Goal: Task Accomplishment & Management: Complete application form

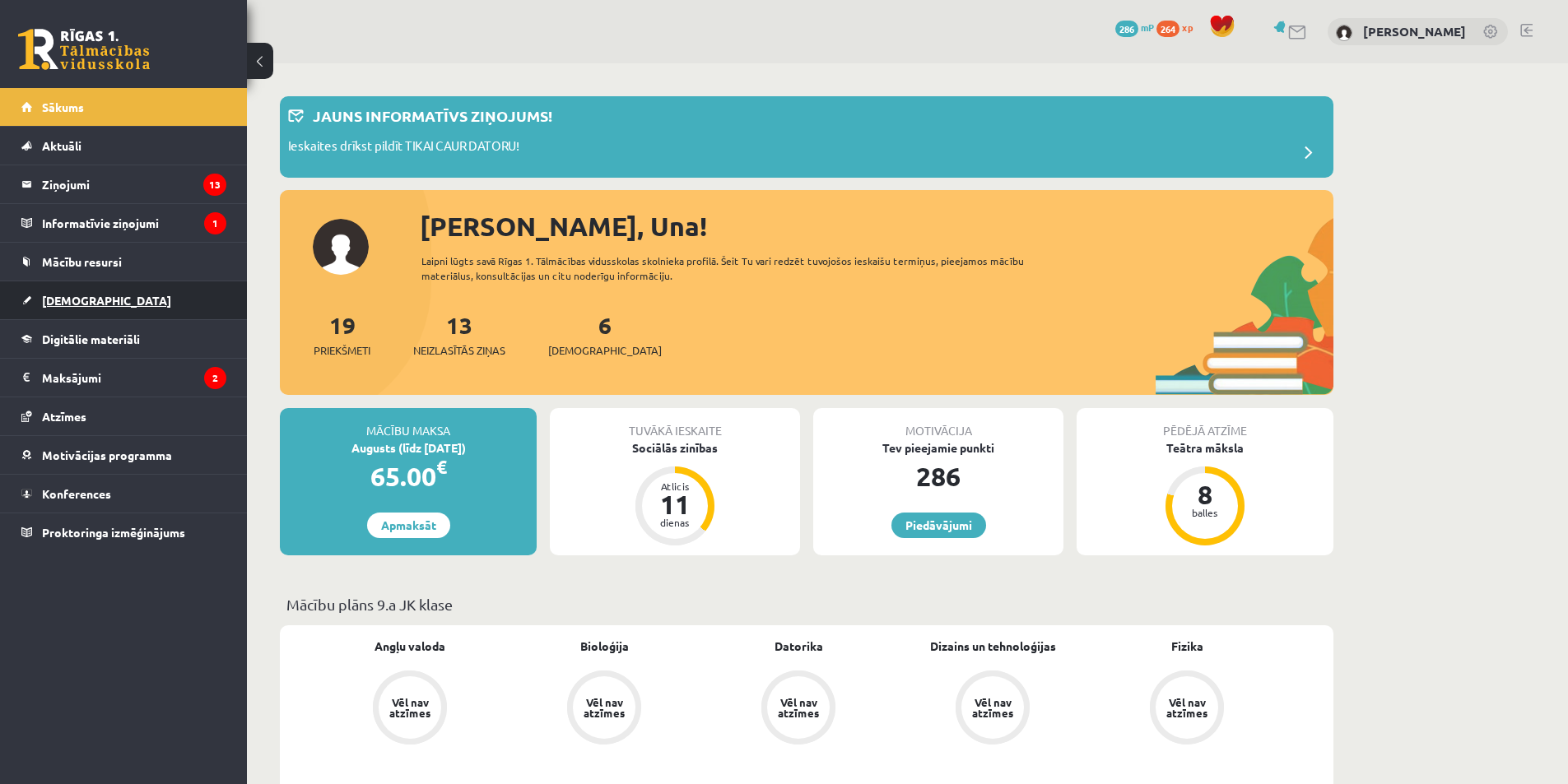
click at [106, 300] on link "[DEMOGRAPHIC_DATA]" at bounding box center [123, 300] width 205 height 38
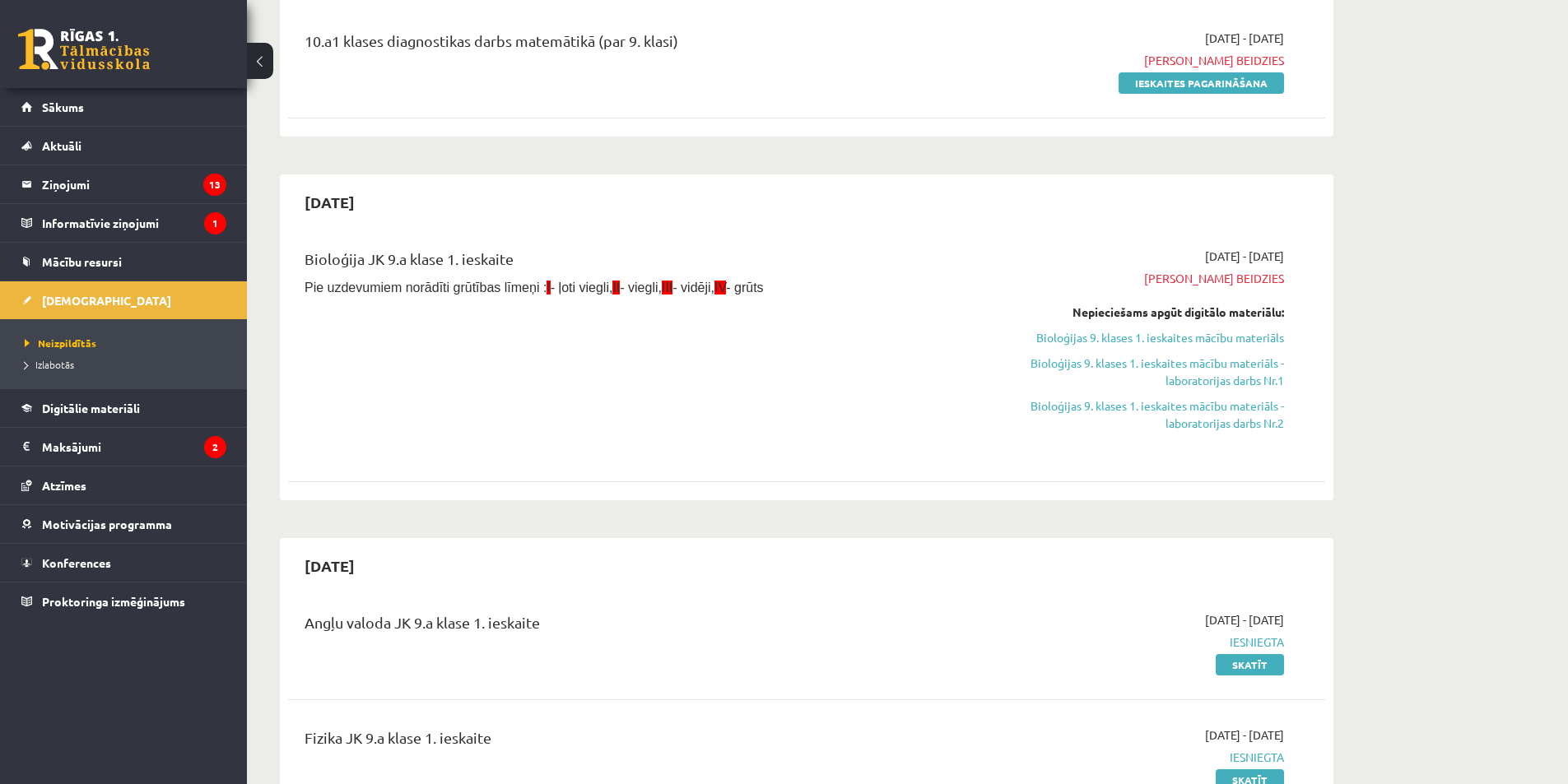
scroll to position [138, 0]
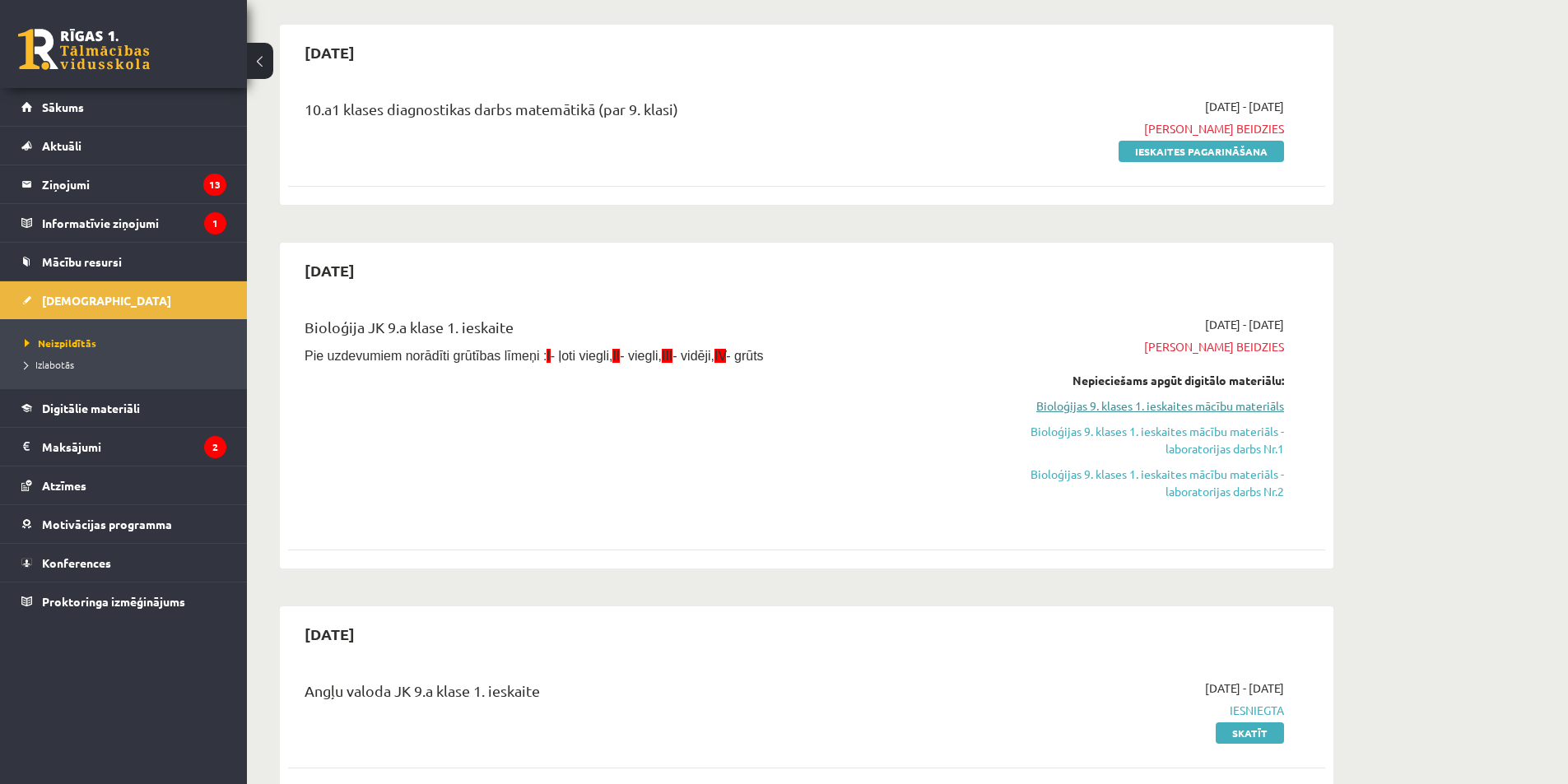
click at [1242, 408] on link "Bioloģijas 9. klases 1. ieskaites mācību materiāls" at bounding box center [1128, 406] width 310 height 17
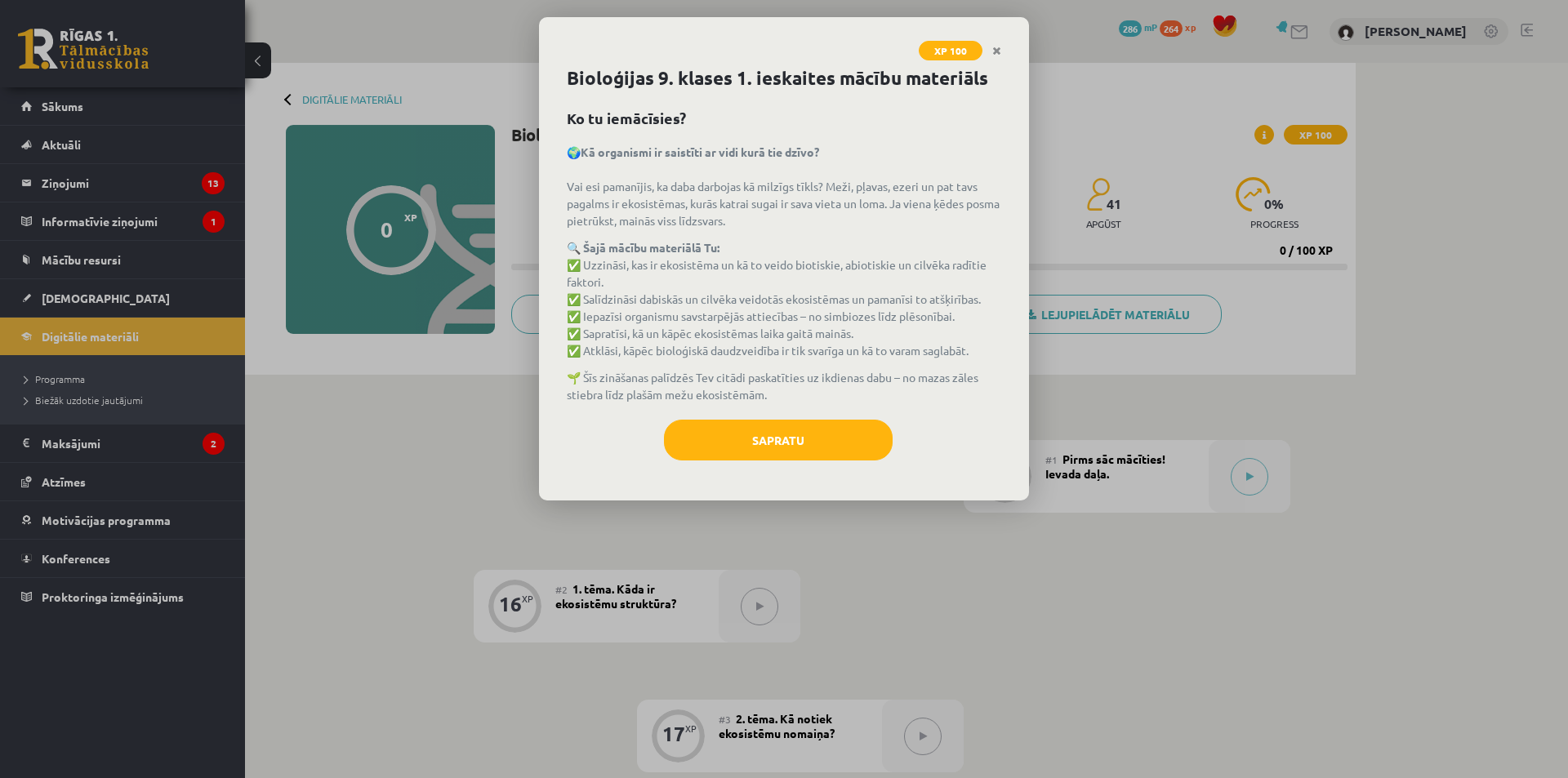
click at [1379, 461] on div "XP 100 Bioloģijas 9. klases 1. ieskaites mācību materiāls Ko tu iemācīsies? 🌍Kā…" at bounding box center [784, 389] width 1568 height 778
click at [738, 447] on button "Sapratu" at bounding box center [777, 440] width 229 height 41
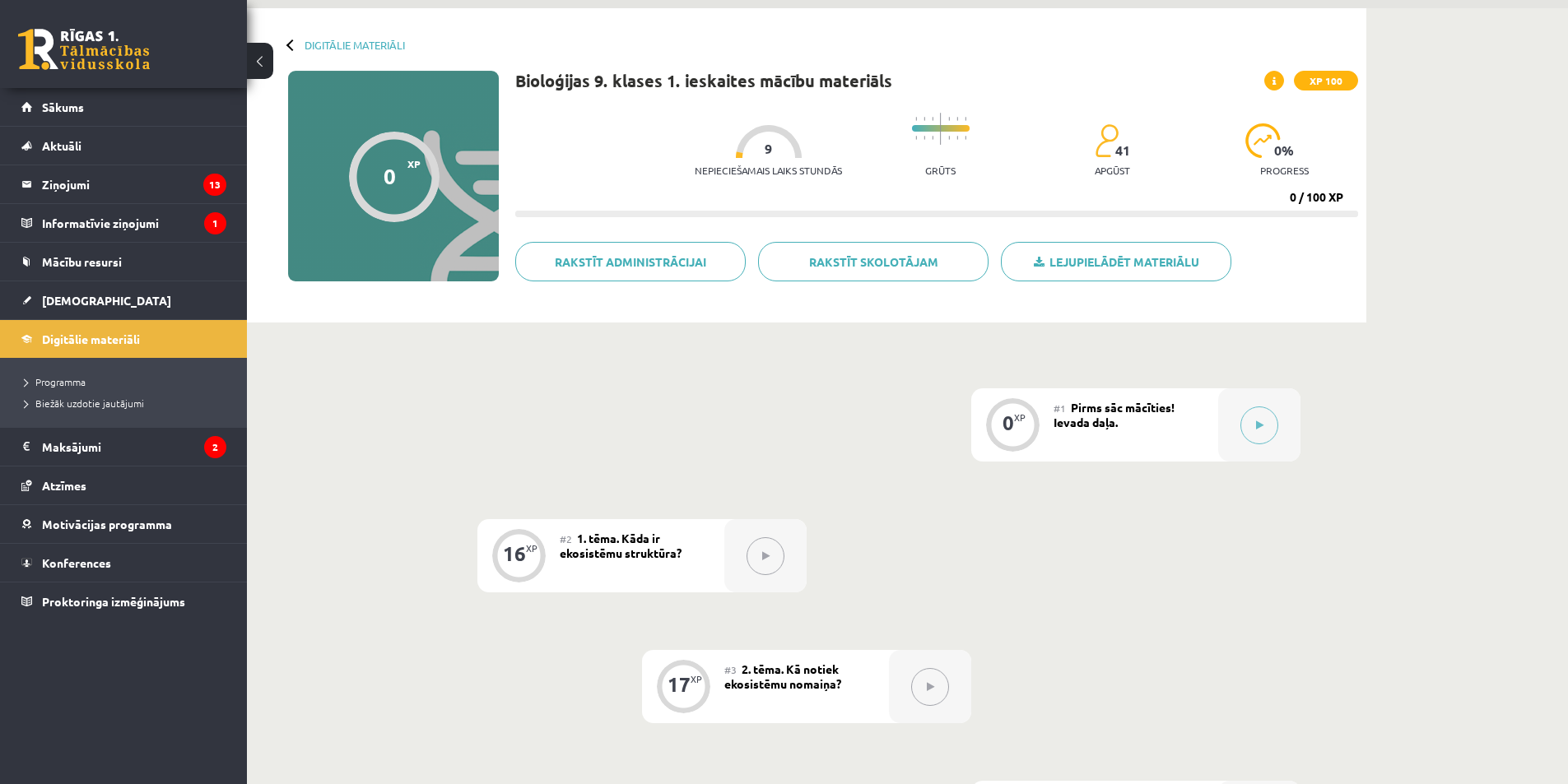
drag, startPoint x: 1154, startPoint y: 482, endPoint x: 1173, endPoint y: 622, distance: 141.3
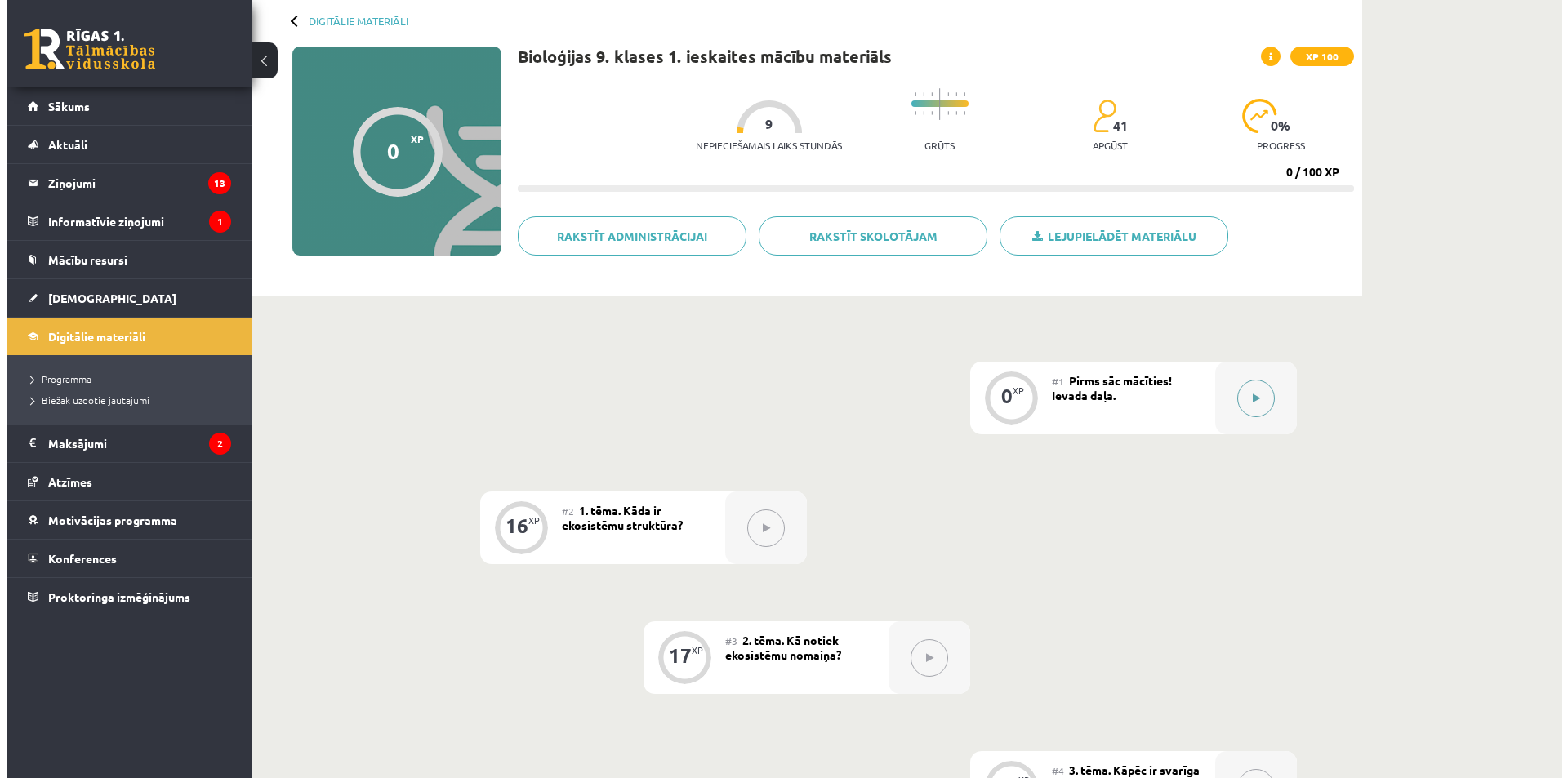
scroll to position [37, 0]
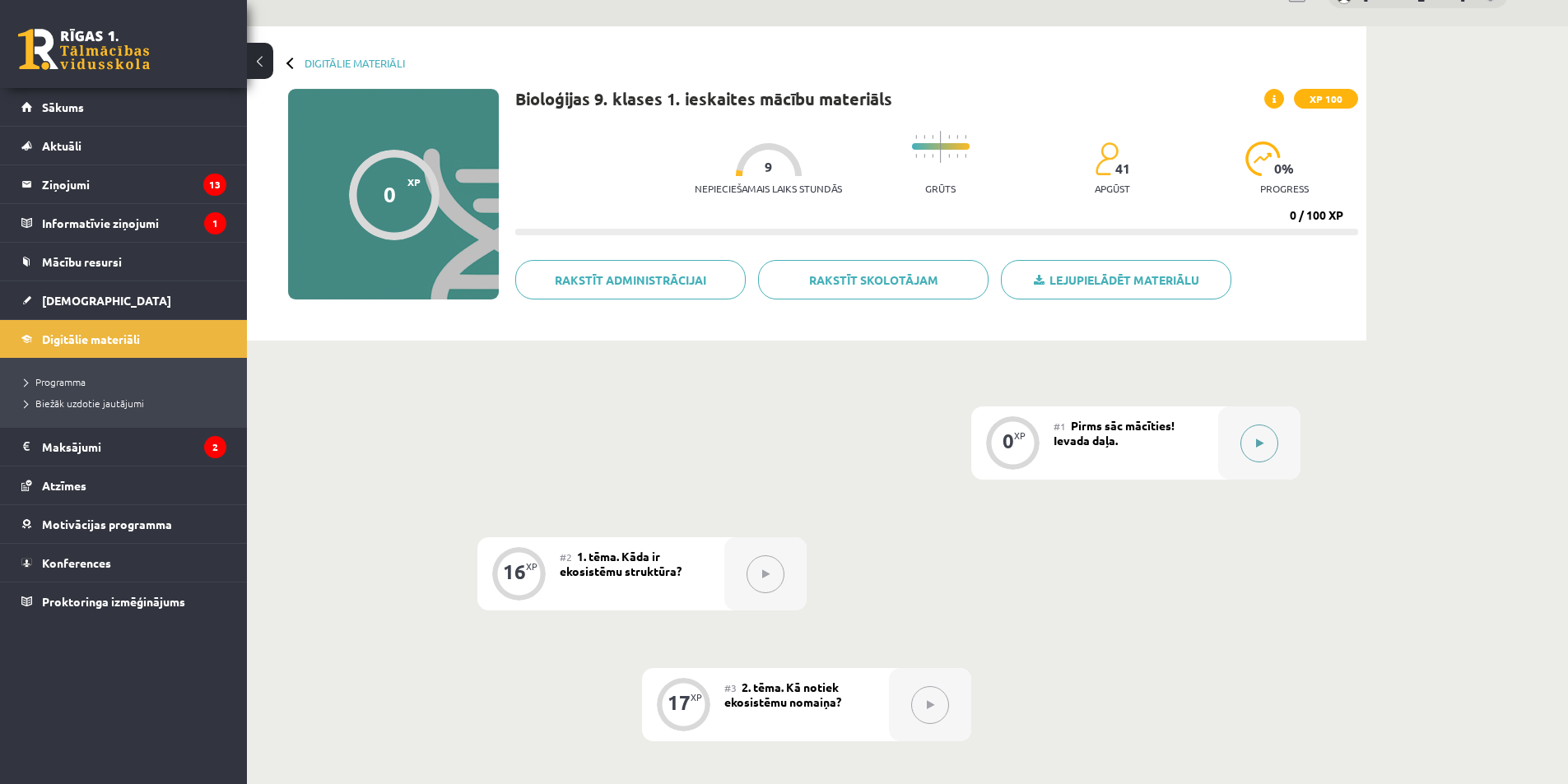
click at [1270, 441] on button at bounding box center [1259, 443] width 38 height 38
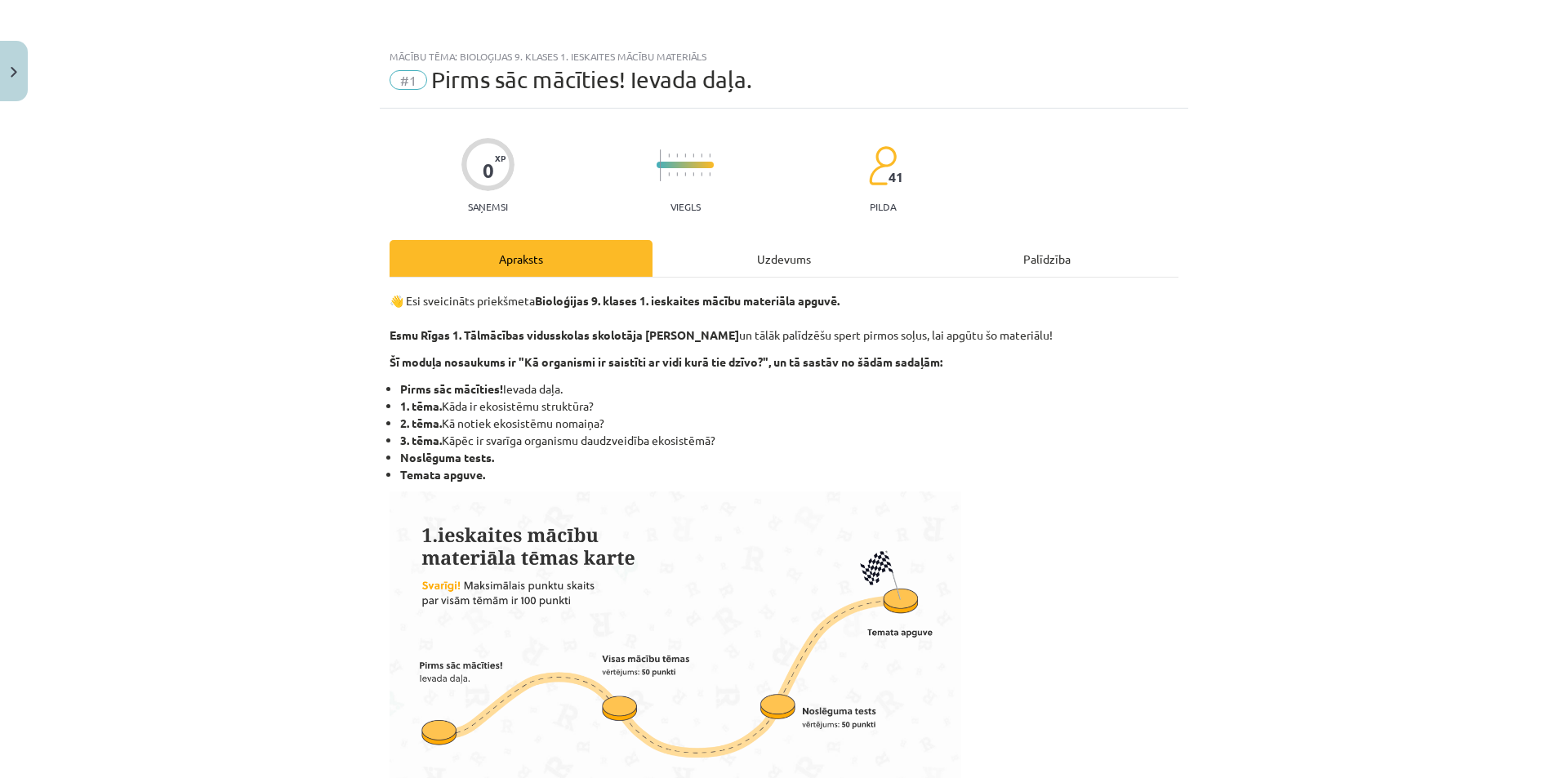
click at [771, 253] on div "Uzdevums" at bounding box center [784, 259] width 263 height 37
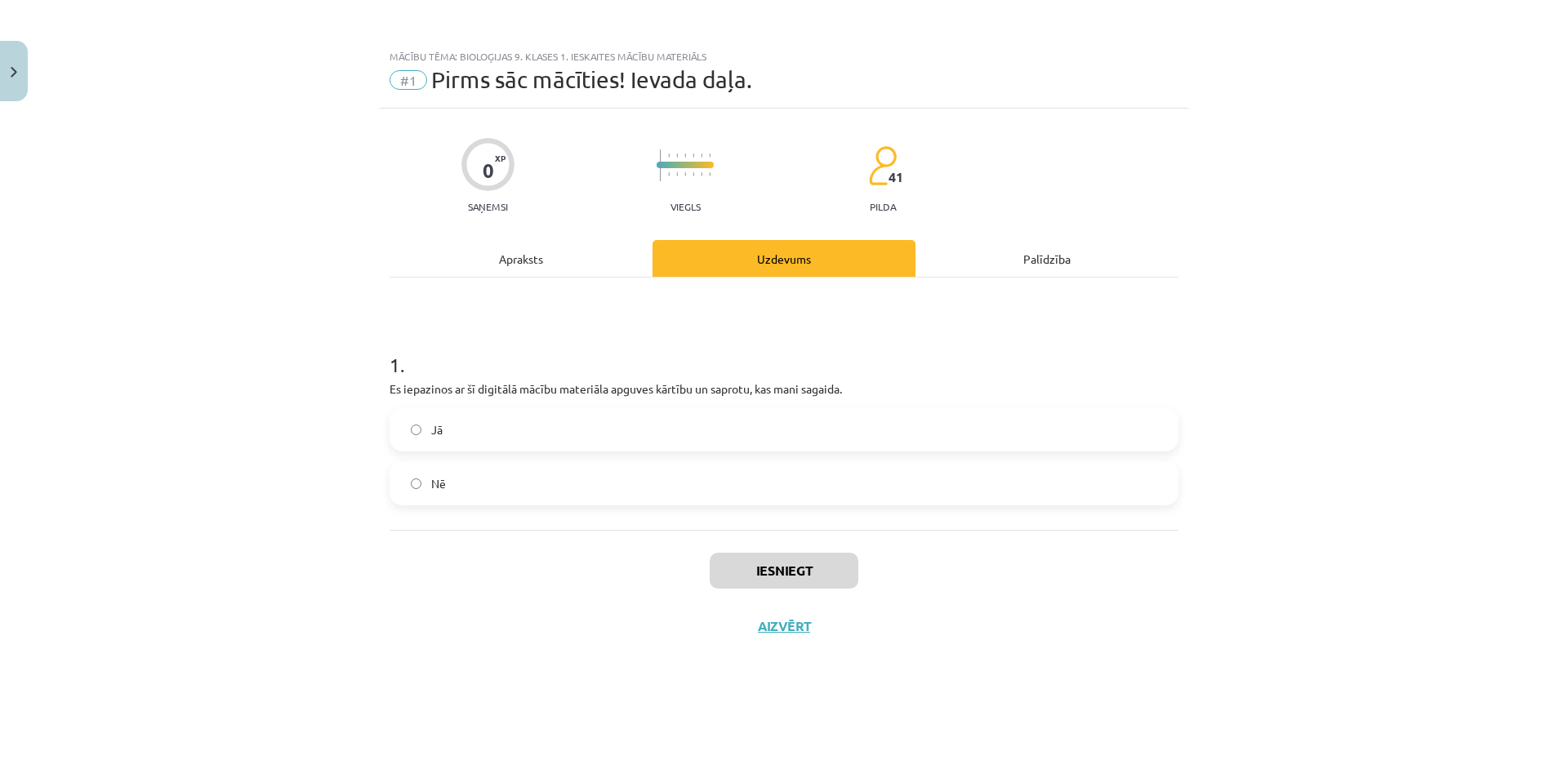
click at [441, 441] on label "Jā" at bounding box center [784, 429] width 786 height 41
click at [837, 566] on button "Iesniegt" at bounding box center [783, 570] width 148 height 36
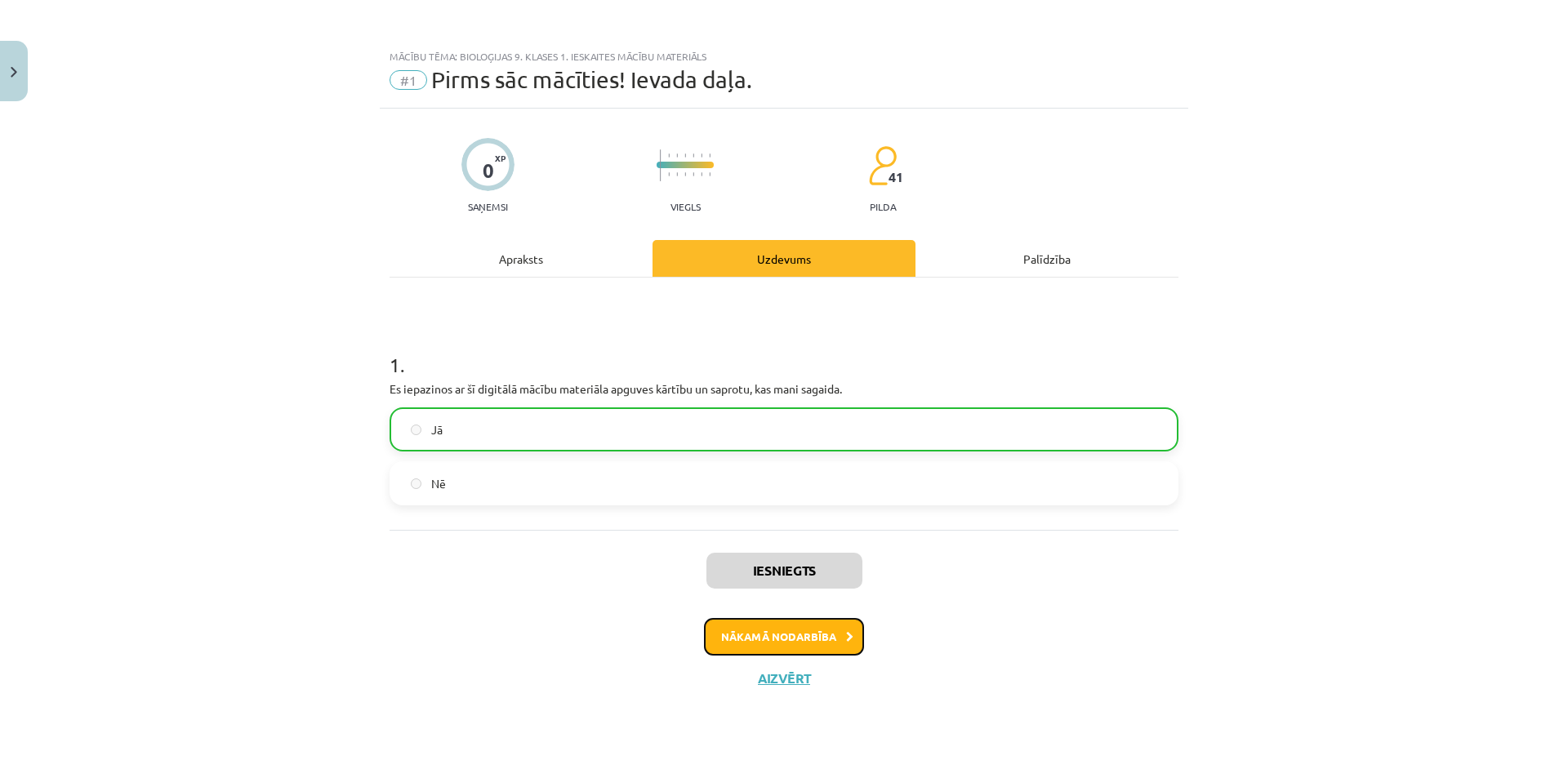
click at [800, 631] on button "Nākamā nodarbība" at bounding box center [783, 636] width 160 height 38
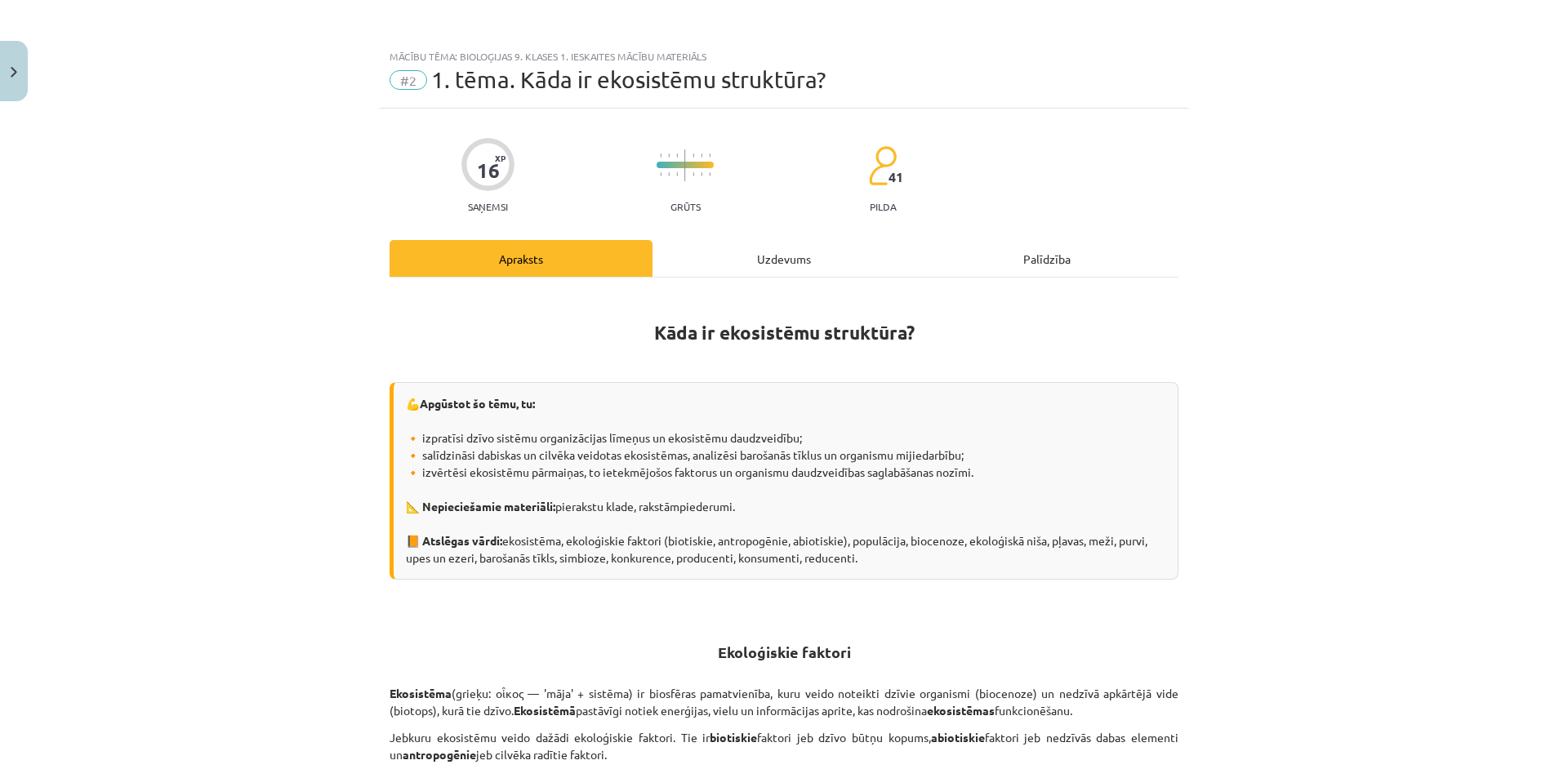
click at [752, 270] on div "Uzdevums" at bounding box center [784, 259] width 263 height 37
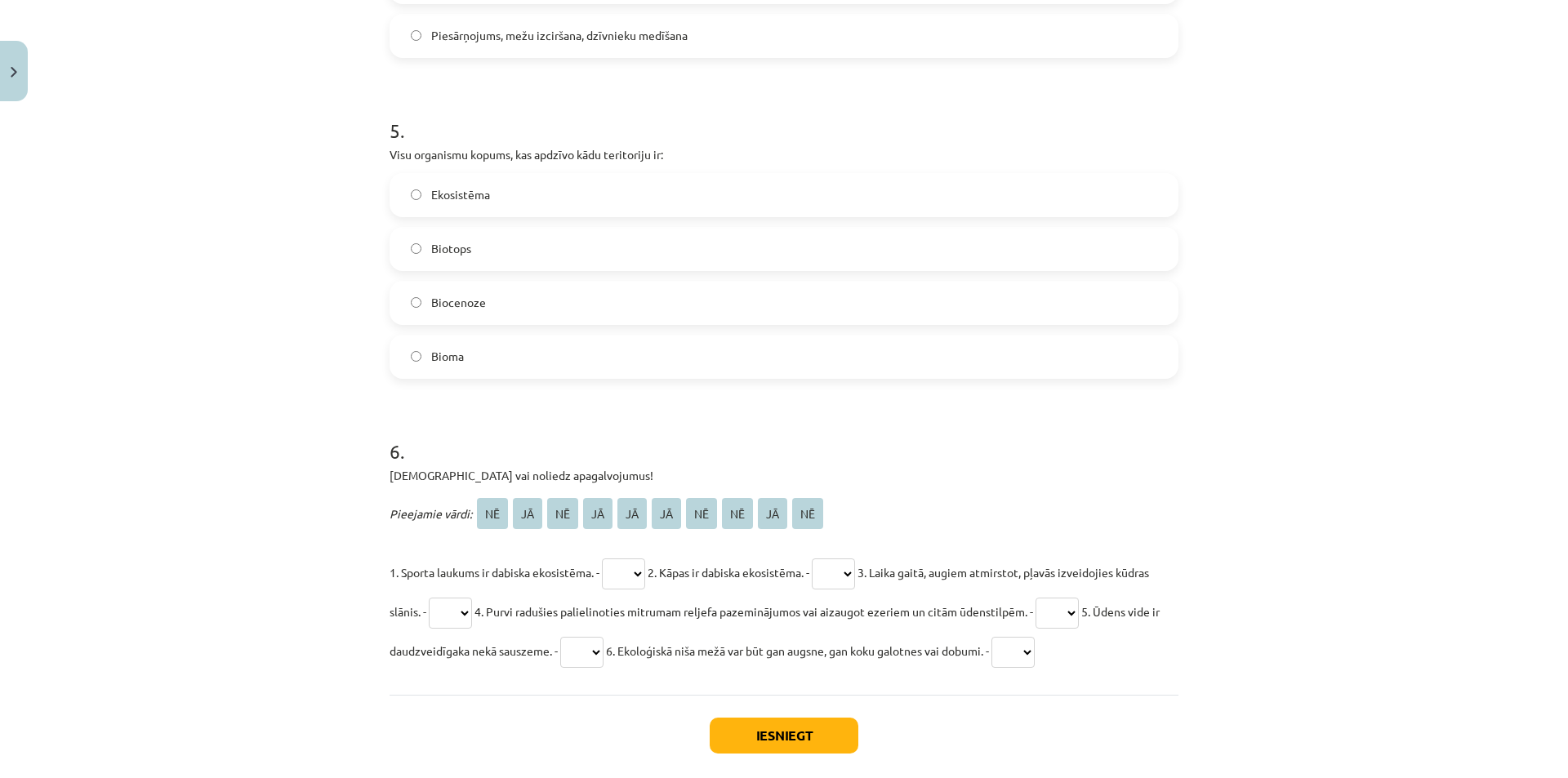
scroll to position [1856, 0]
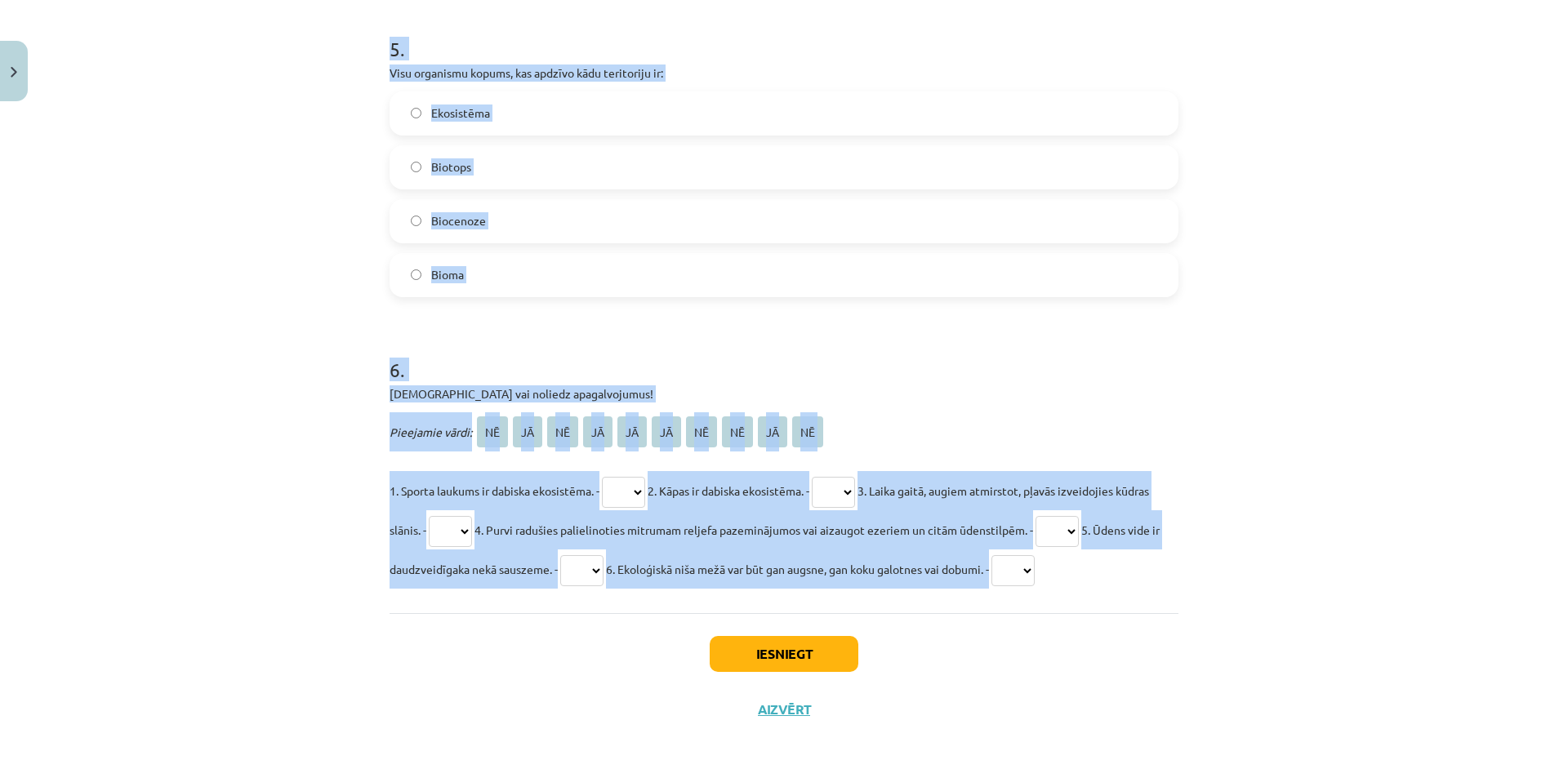
drag, startPoint x: 378, startPoint y: 229, endPoint x: 1211, endPoint y: 604, distance: 913.5
click at [1211, 599] on div "Mācību tēma: Bioloģijas 9. klases 1. ieskaites mācību materiāls #2 1. tēma. Kād…" at bounding box center [784, 389] width 1568 height 778
copy form "3 . Vidzemē nelija lietus 2 mēnešus, pļavas izkalta, izdega sausuma un karstuma…"
click at [266, 199] on div "Mācību tēma: Bioloģijas 9. klases 1. ieskaites mācību materiāls #2 1. tēma. Kād…" at bounding box center [784, 389] width 1568 height 778
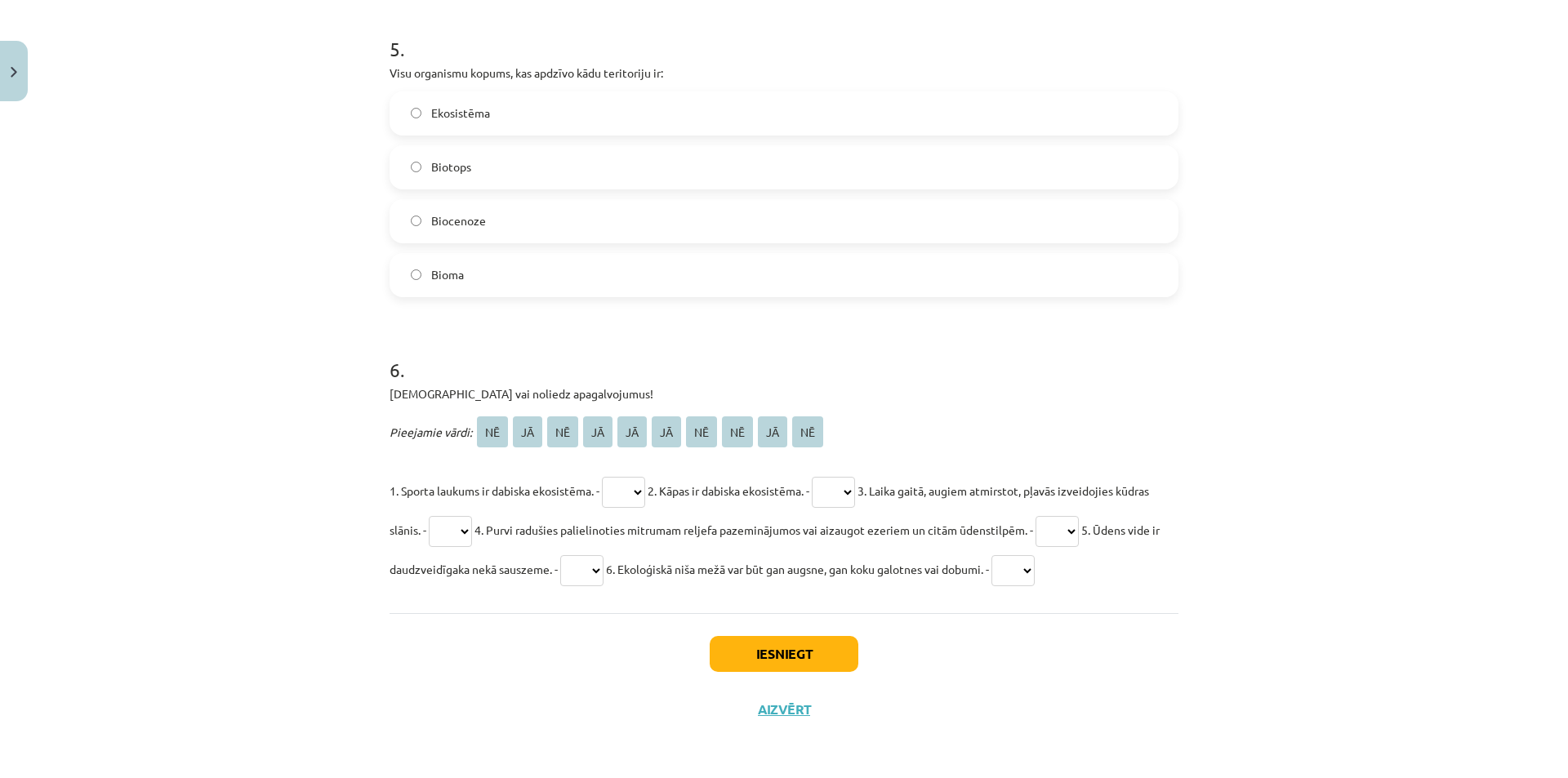
drag, startPoint x: 277, startPoint y: 334, endPoint x: 254, endPoint y: 163, distance: 172.5
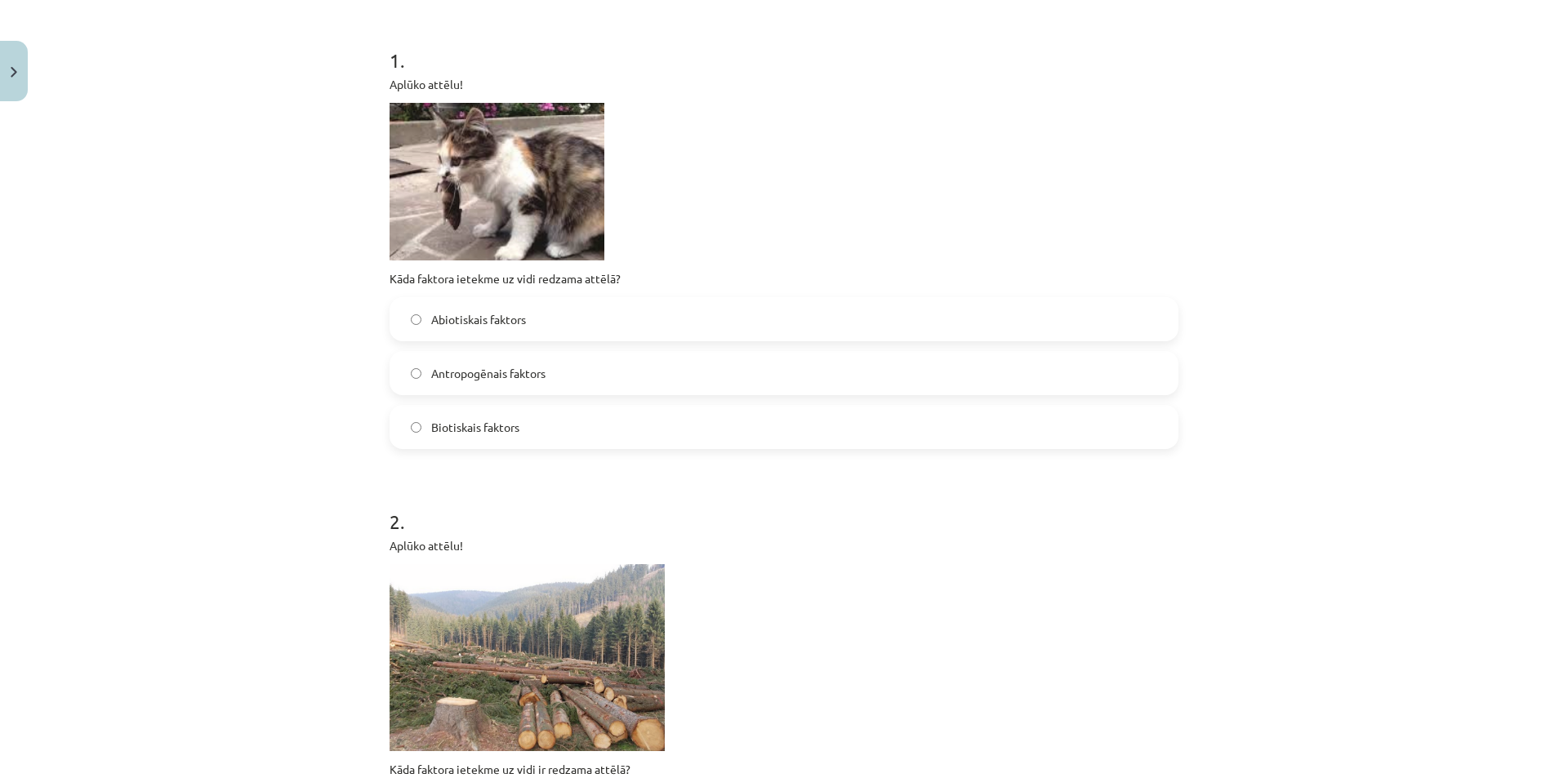
scroll to position [186, 0]
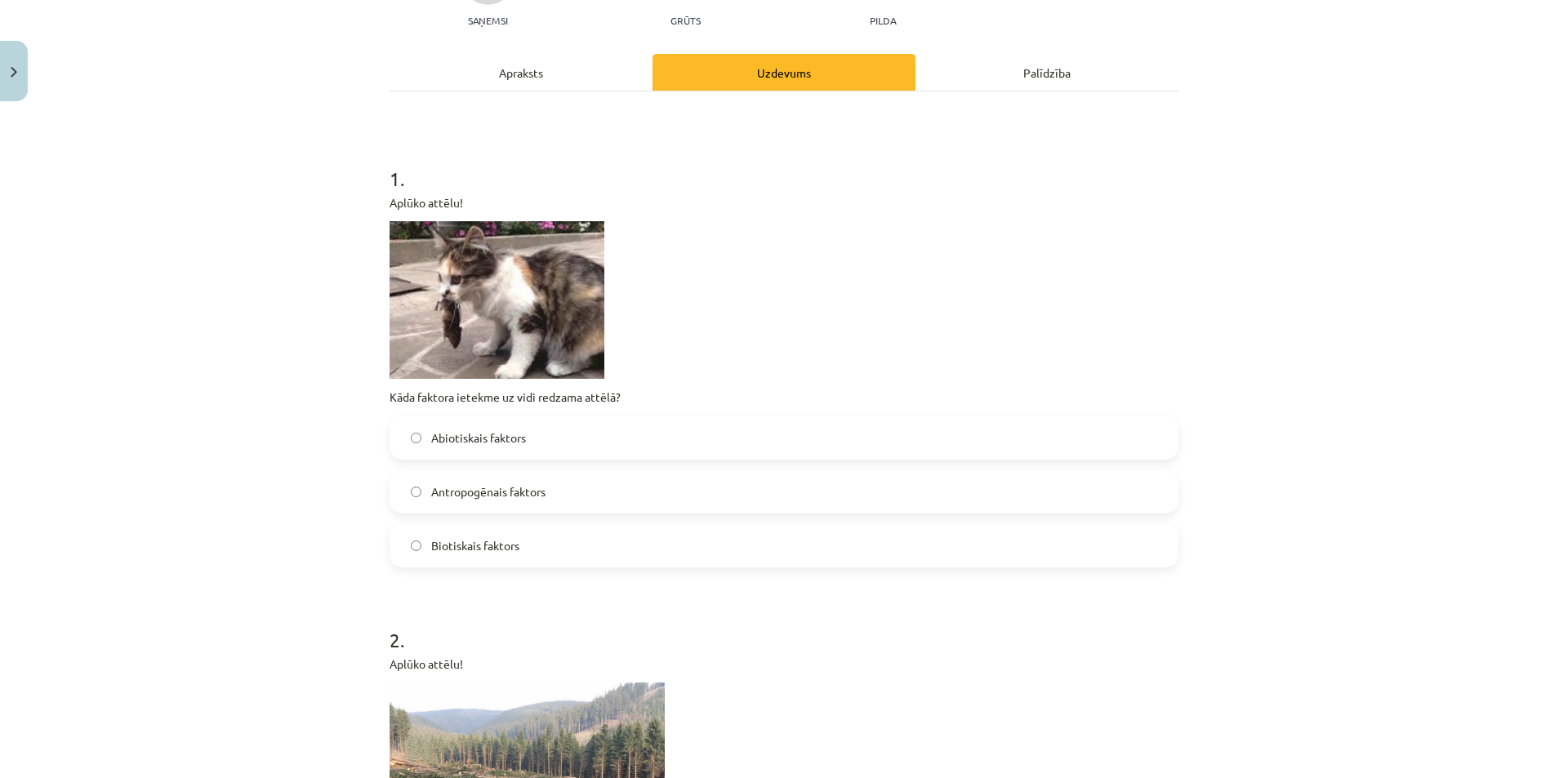
click at [513, 553] on span "Biotiskais faktors" at bounding box center [475, 545] width 88 height 17
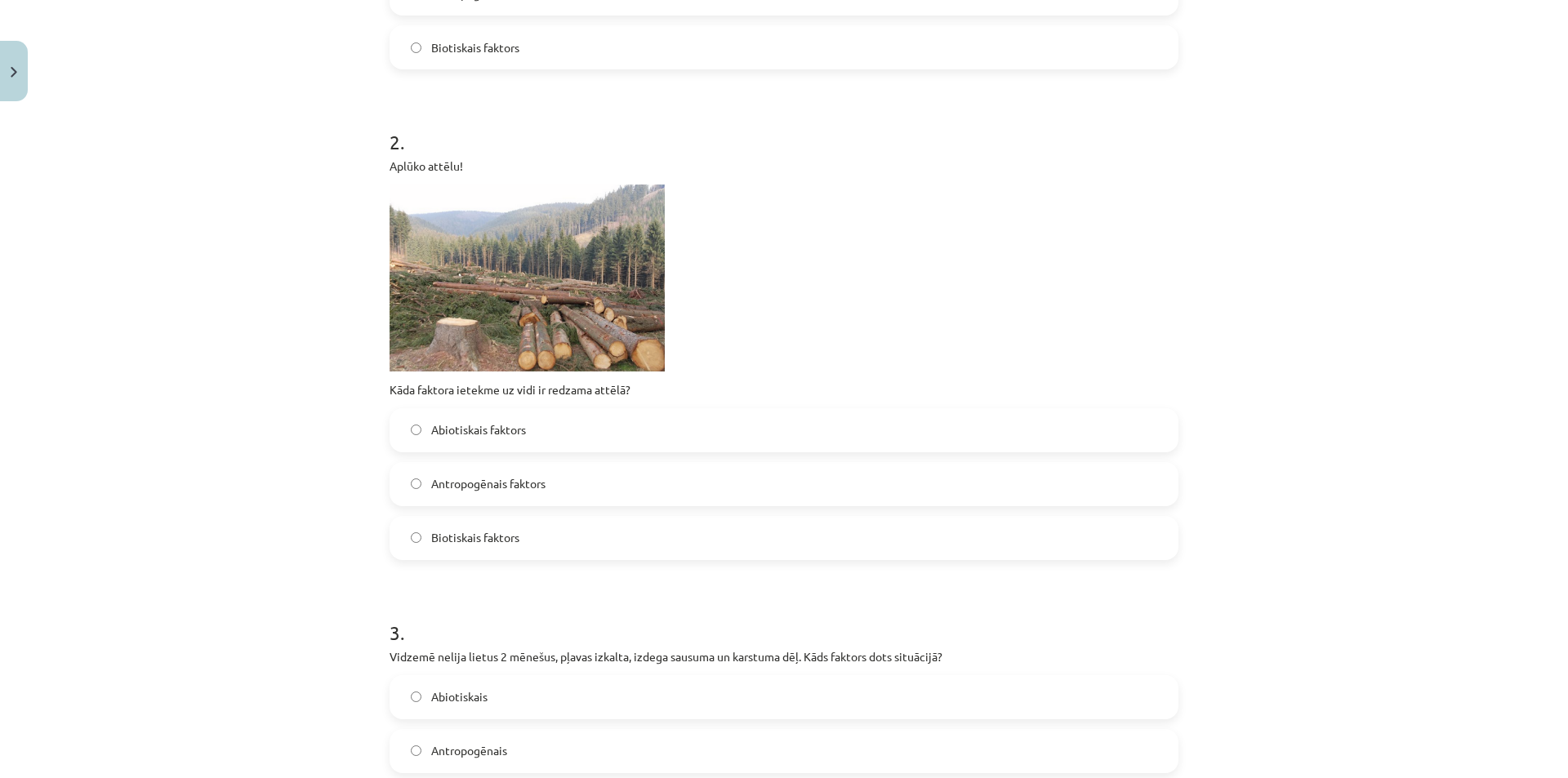
scroll to position [758, 0]
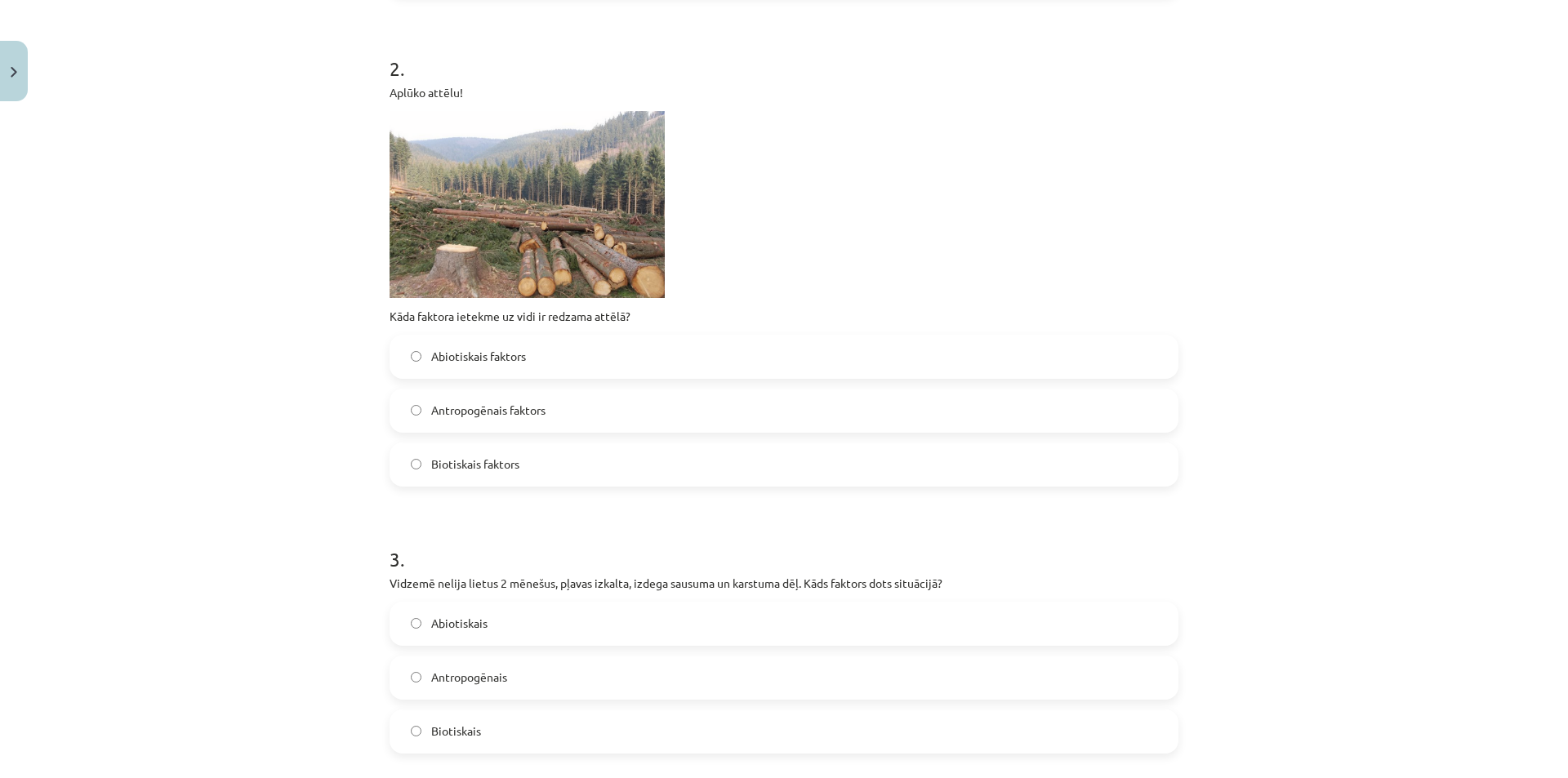
click at [531, 413] on span "Antropogēnais faktors" at bounding box center [488, 410] width 114 height 17
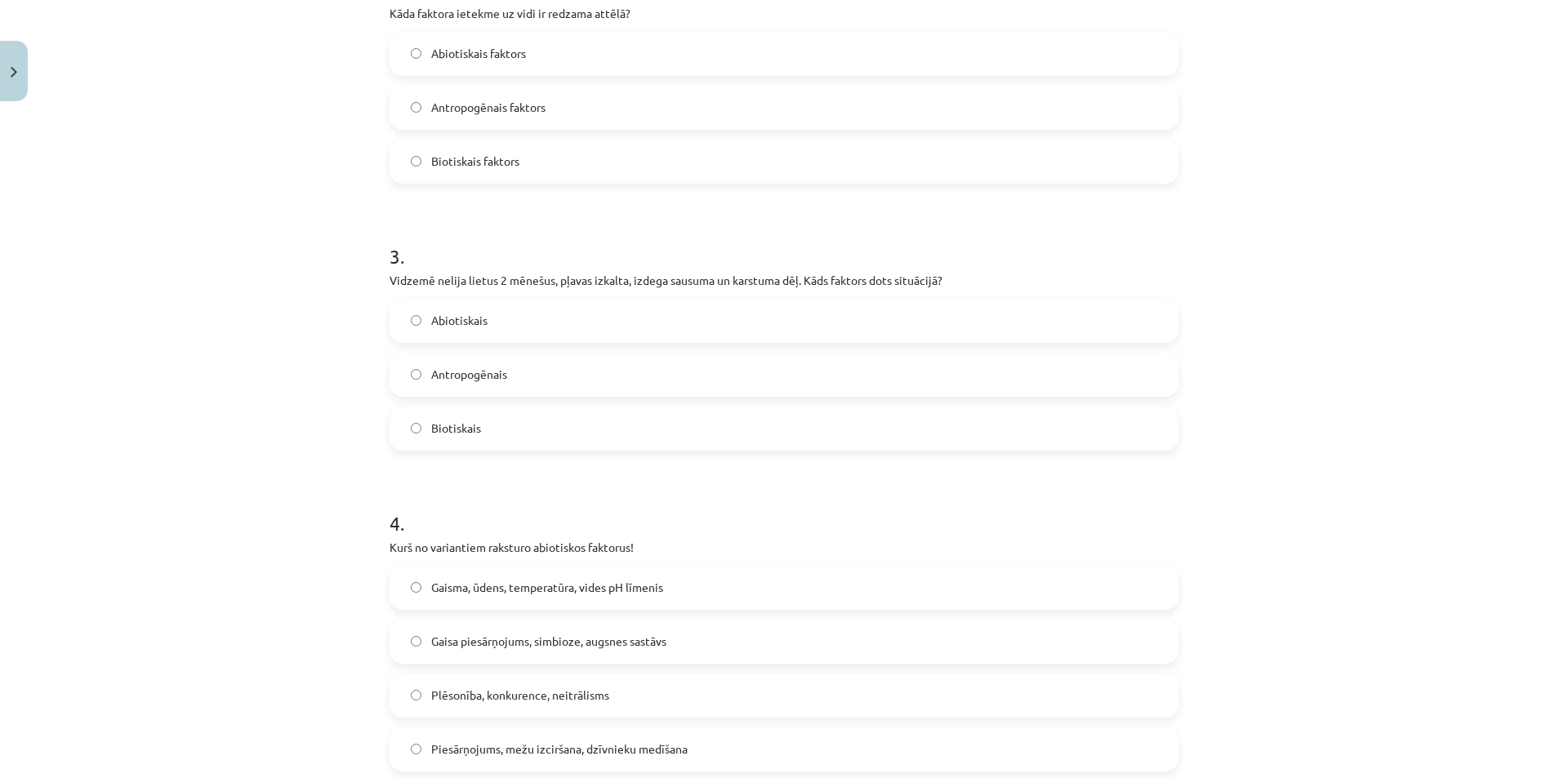
scroll to position [1111, 0]
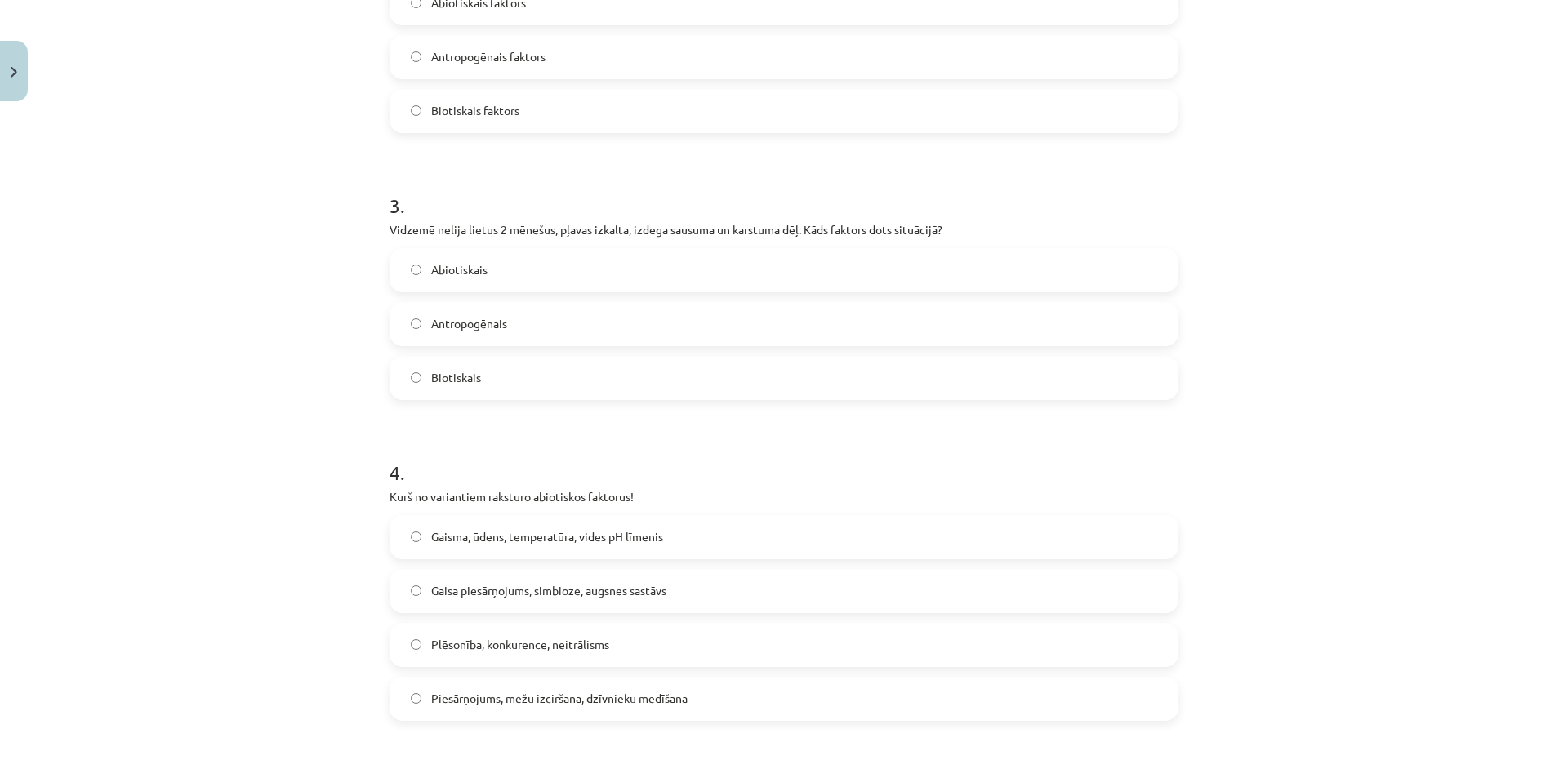
click at [480, 271] on span "Abiotiskais" at bounding box center [459, 270] width 56 height 17
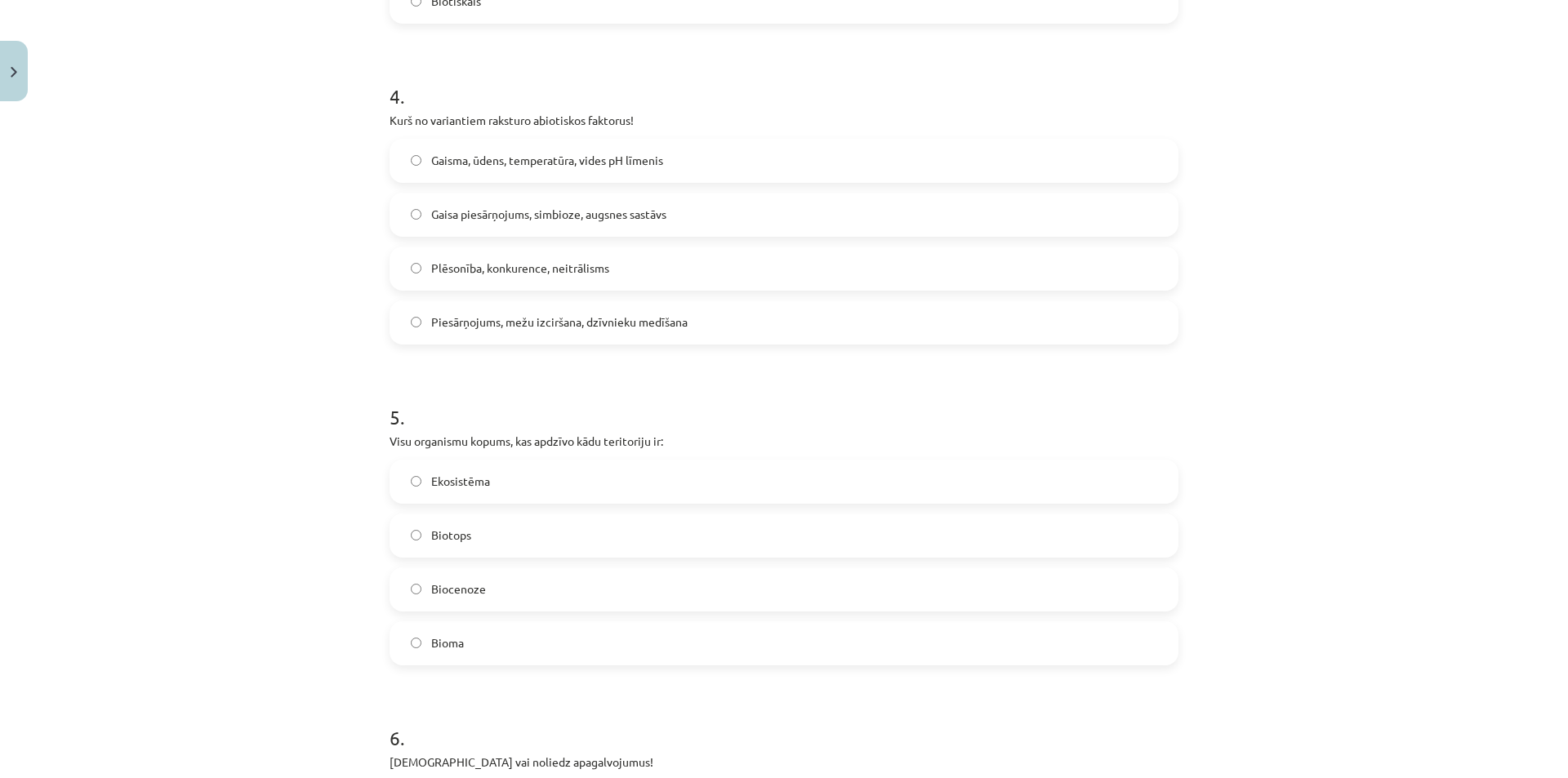
scroll to position [1519, 0]
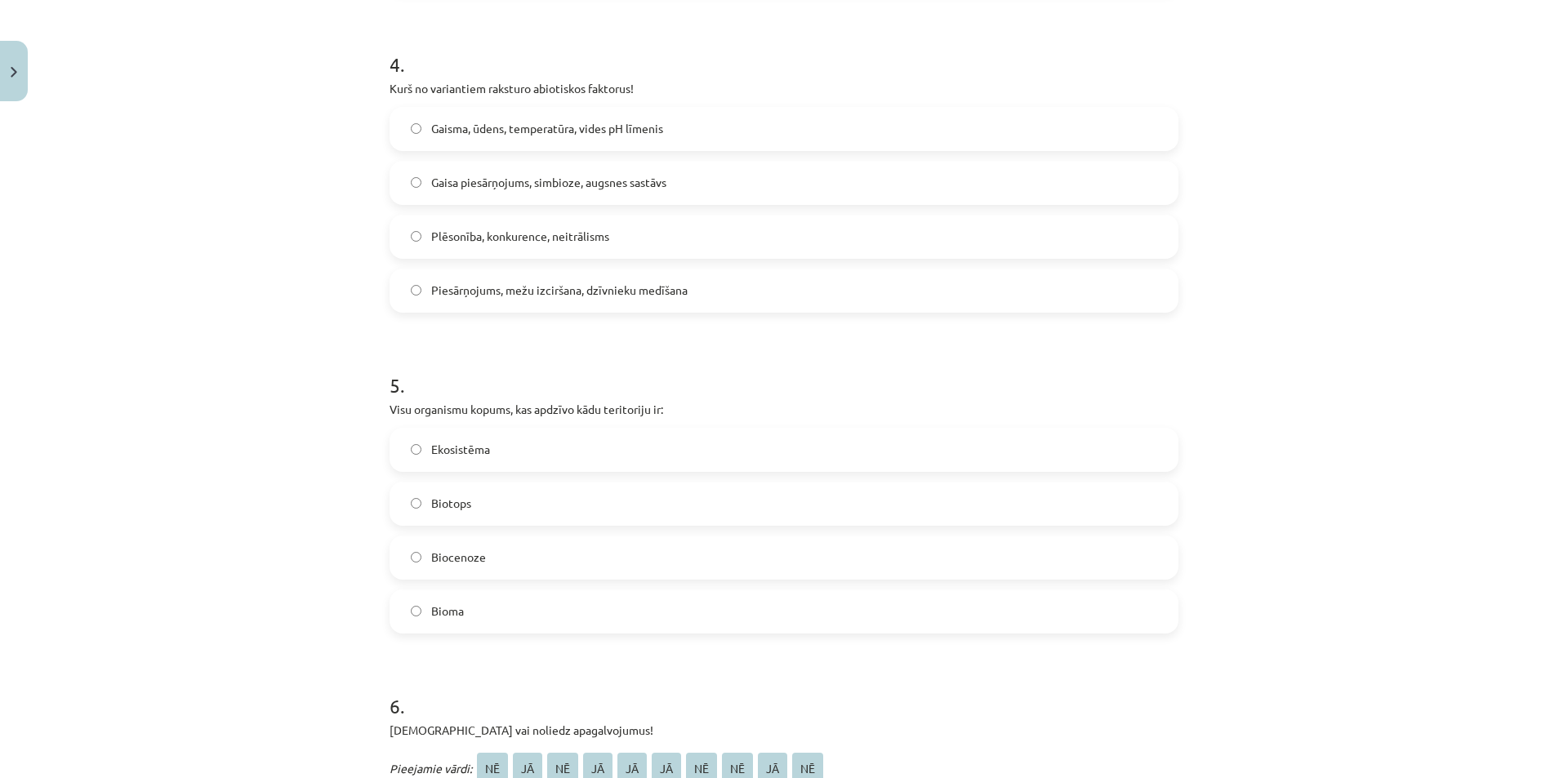
click at [525, 128] on span "Gaisma, ūdens, temperatūra, vides pH līmenis" at bounding box center [547, 128] width 232 height 17
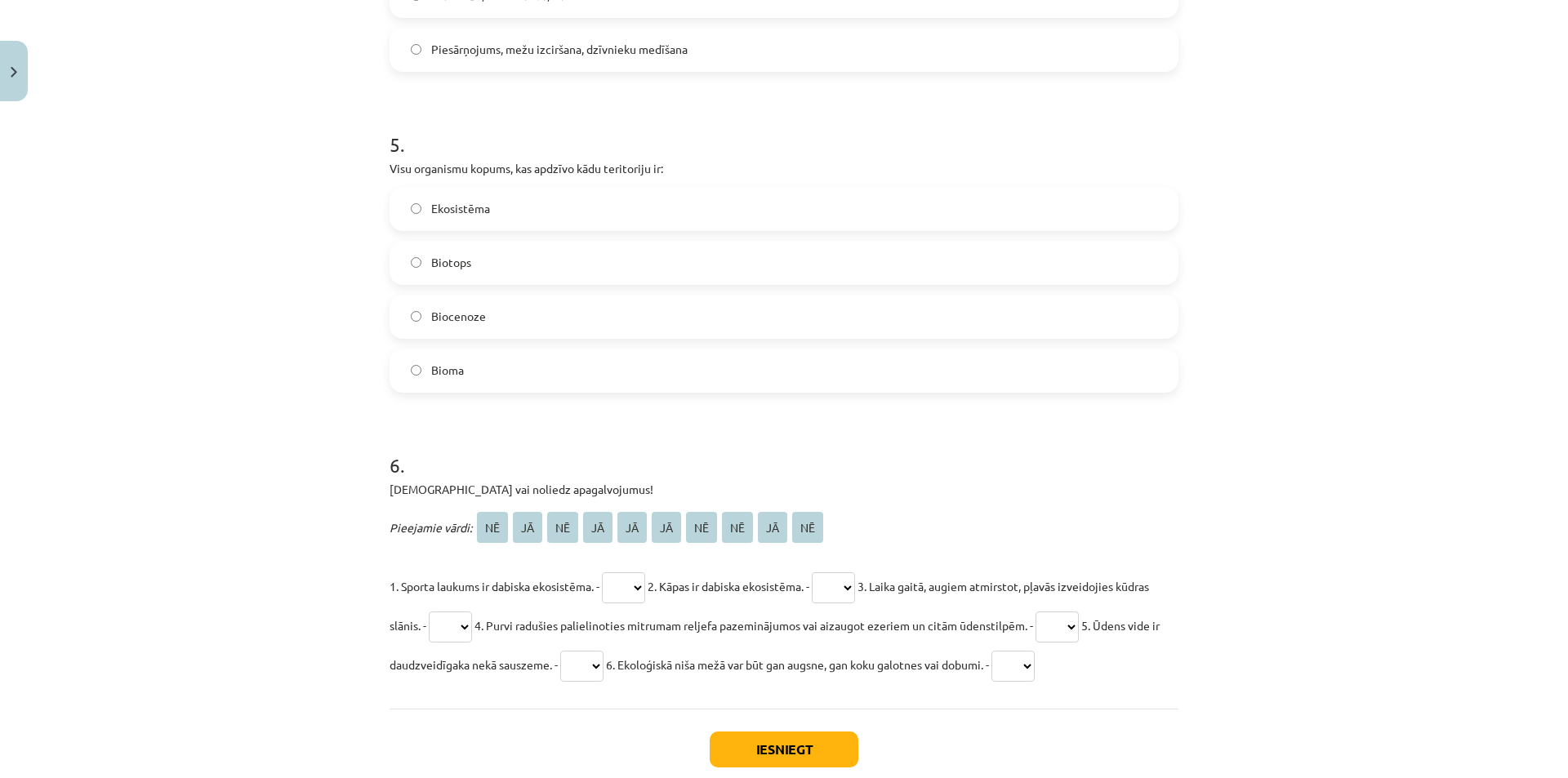
scroll to position [1764, 0]
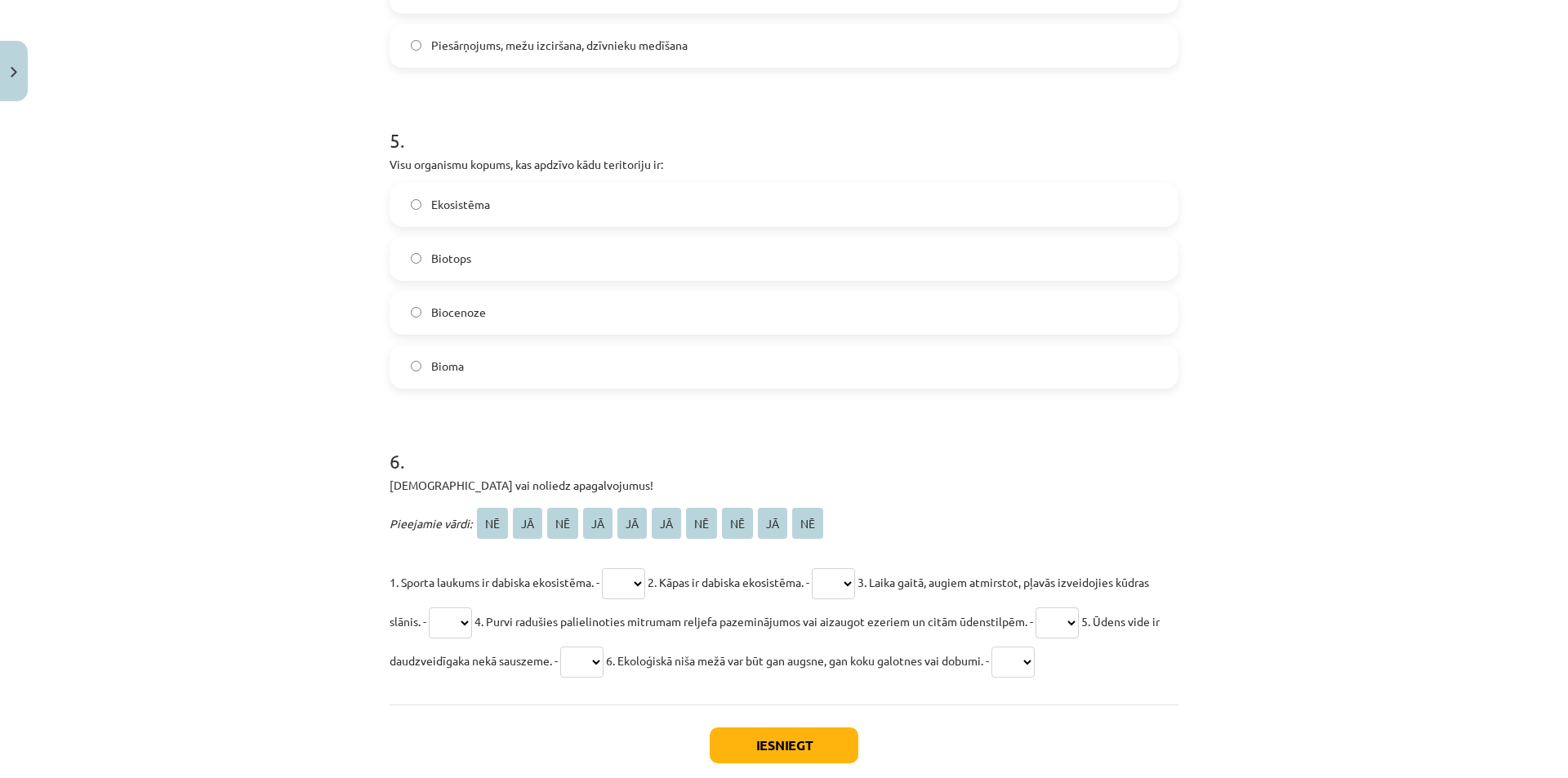
click at [466, 302] on label "Biocenoze" at bounding box center [784, 312] width 786 height 41
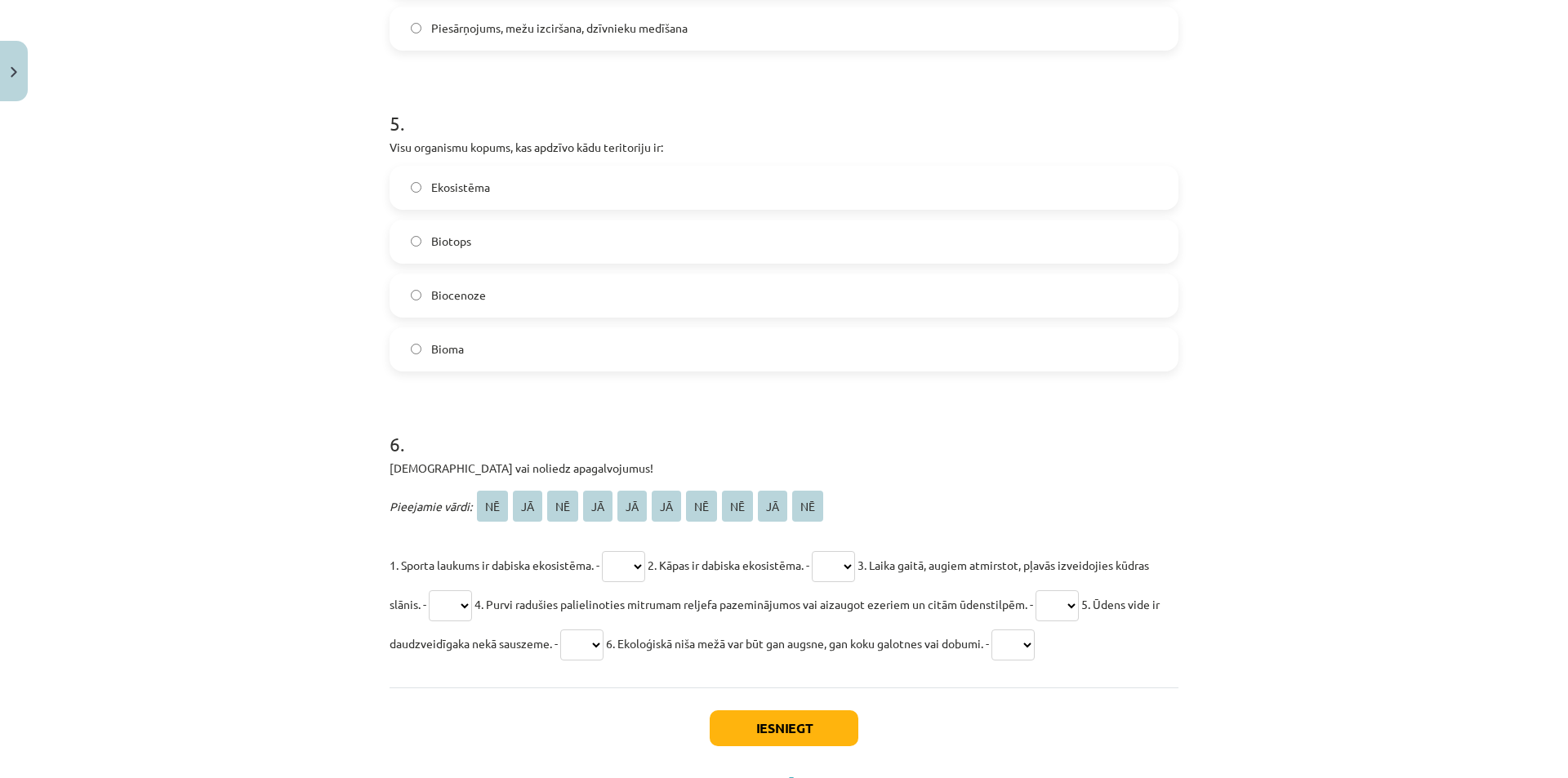
scroll to position [1856, 0]
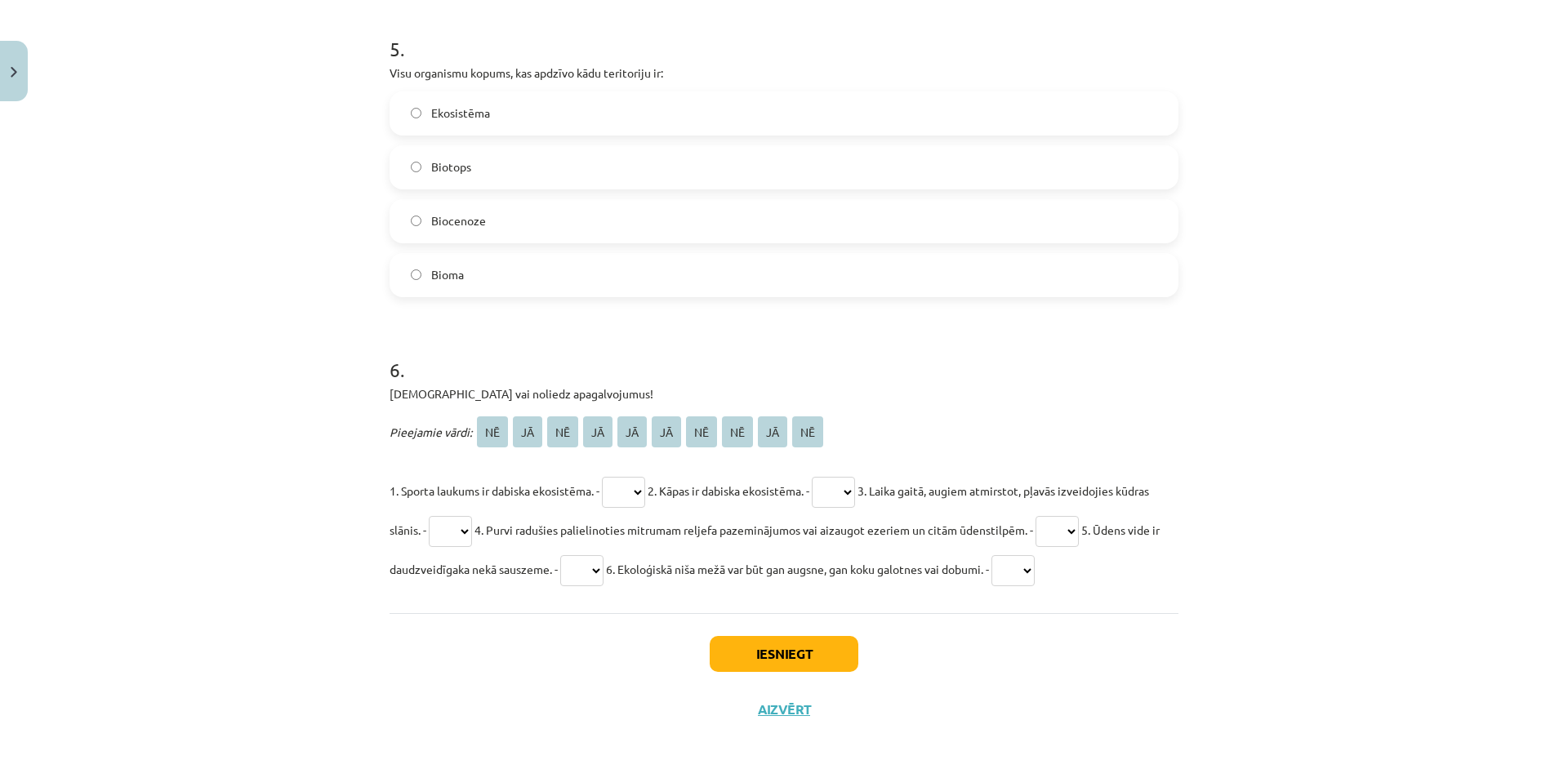
click at [624, 487] on select "** ** ** ** ** ** ** ** ** **" at bounding box center [623, 492] width 44 height 31
select select "**"
click at [602, 477] on select "** ** ** ** ** ** ** ** ** **" at bounding box center [623, 492] width 44 height 31
click at [848, 487] on select "** ** ** ** ** ** ** ** ** **" at bounding box center [833, 492] width 44 height 31
select select "**"
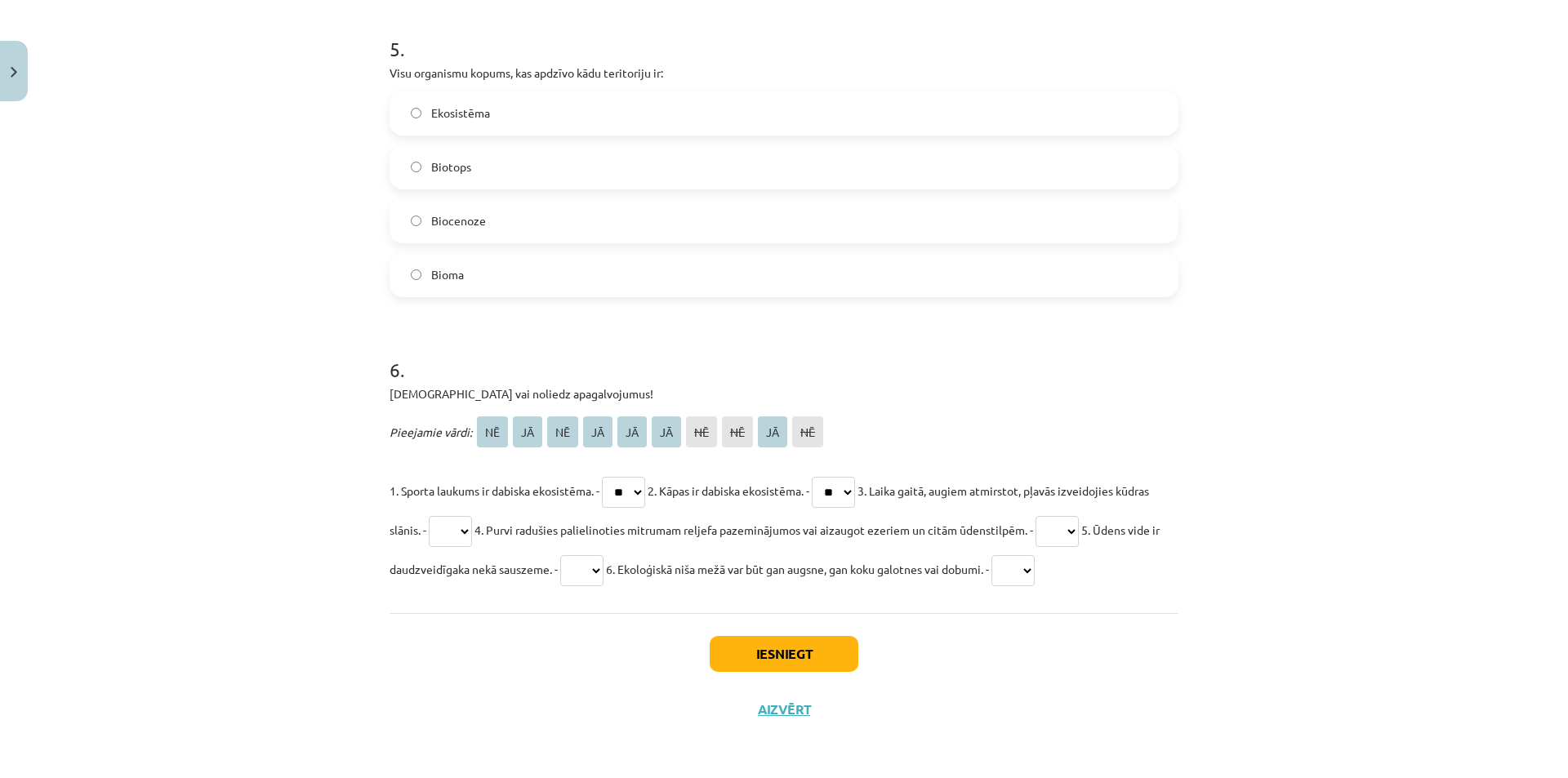
click at [827, 477] on select "** ** ** ** ** ** ** ** ** **" at bounding box center [833, 492] width 44 height 31
click at [469, 527] on select "** ** ** ** ** ** ** ** ** **" at bounding box center [451, 531] width 44 height 31
select select "**"
click at [463, 516] on select "** ** ** ** ** ** ** ** ** **" at bounding box center [451, 531] width 44 height 31
click at [1079, 525] on select "** ** ** ** ** ** ** ** ** **" at bounding box center [1057, 531] width 44 height 31
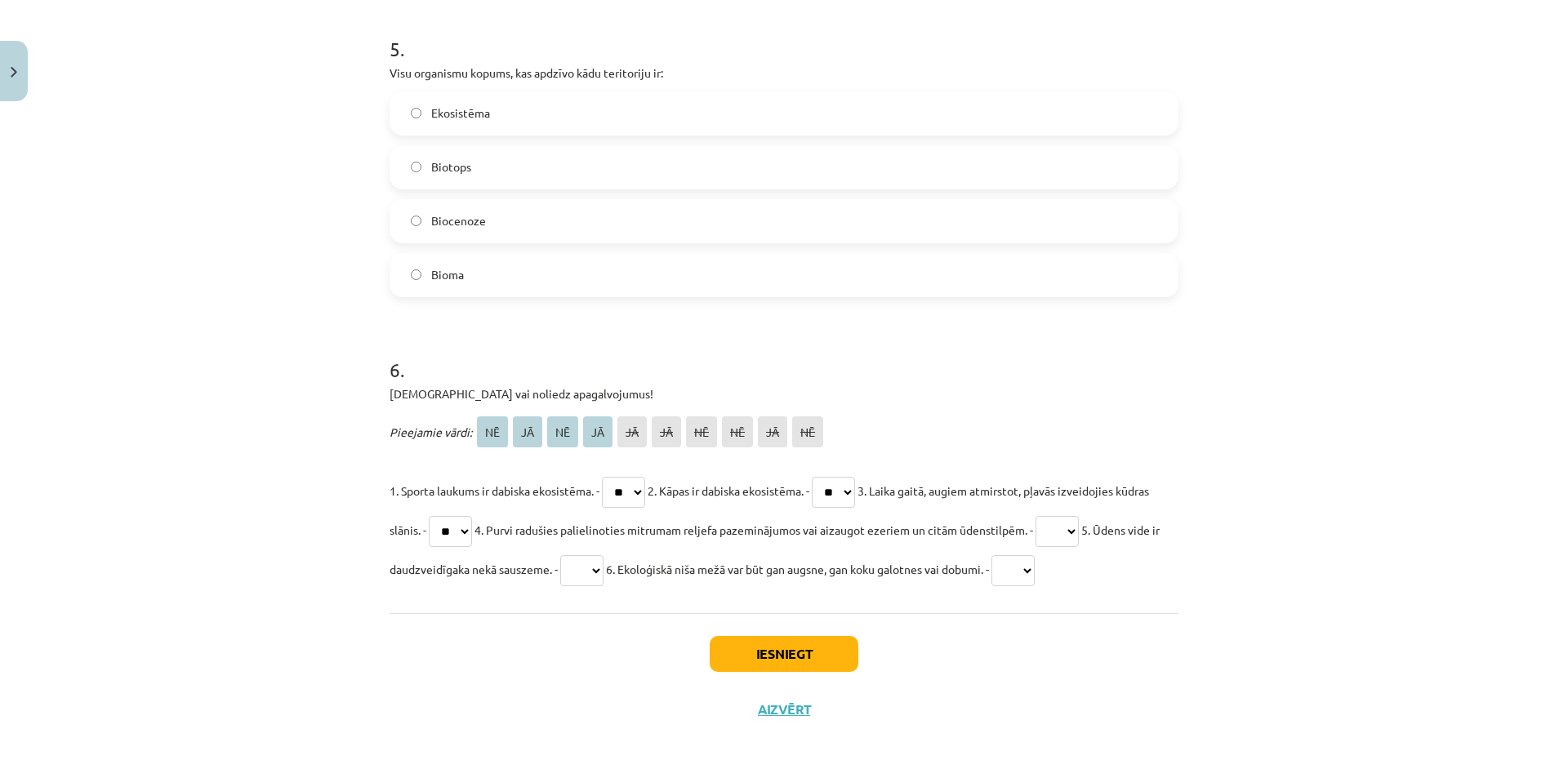
click at [1199, 376] on div "Mācību tēma: Bioloģijas 9. klases 1. ieskaites mācību materiāls #2 1. tēma. Kād…" at bounding box center [784, 389] width 1568 height 778
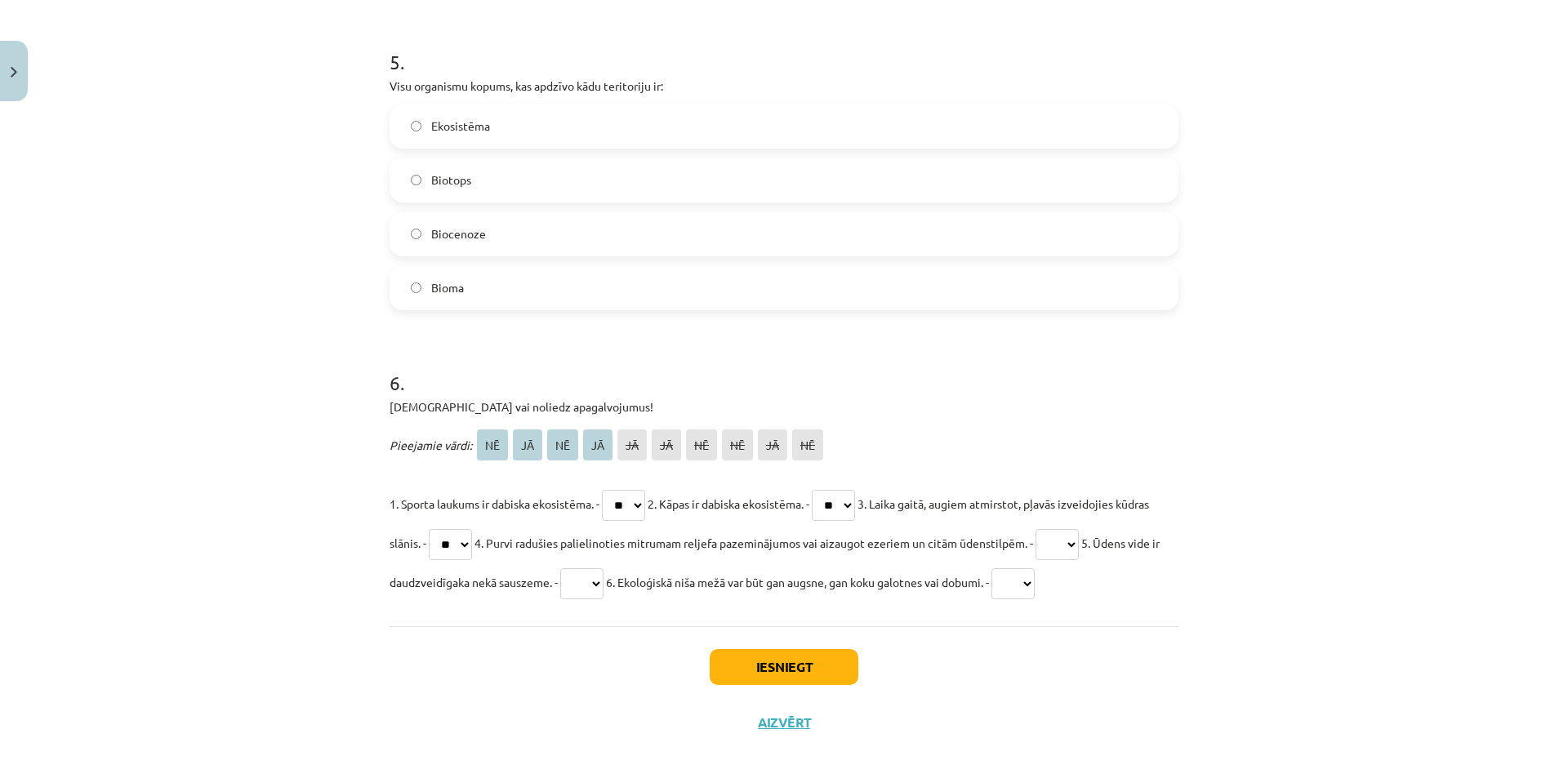
scroll to position [1828, 0]
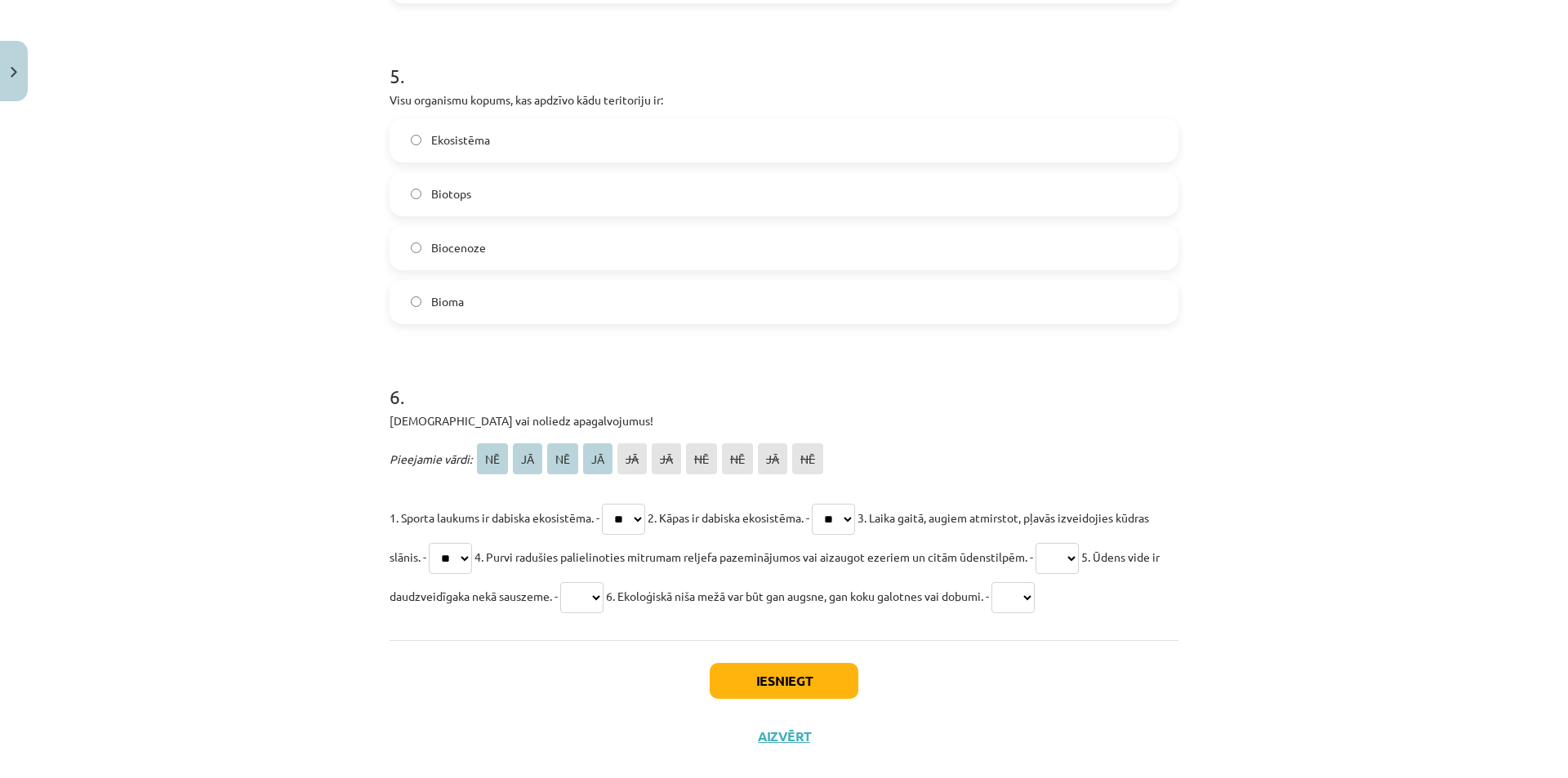
click at [1079, 551] on select "** ** ** ** ** ** ** ** ** **" at bounding box center [1057, 558] width 44 height 31
select select "**"
click at [1079, 543] on select "** ** ** ** ** ** ** ** ** **" at bounding box center [1057, 558] width 44 height 31
click at [603, 595] on select "** ** ** ** ** ** ** ** ** **" at bounding box center [582, 597] width 44 height 31
select select "**"
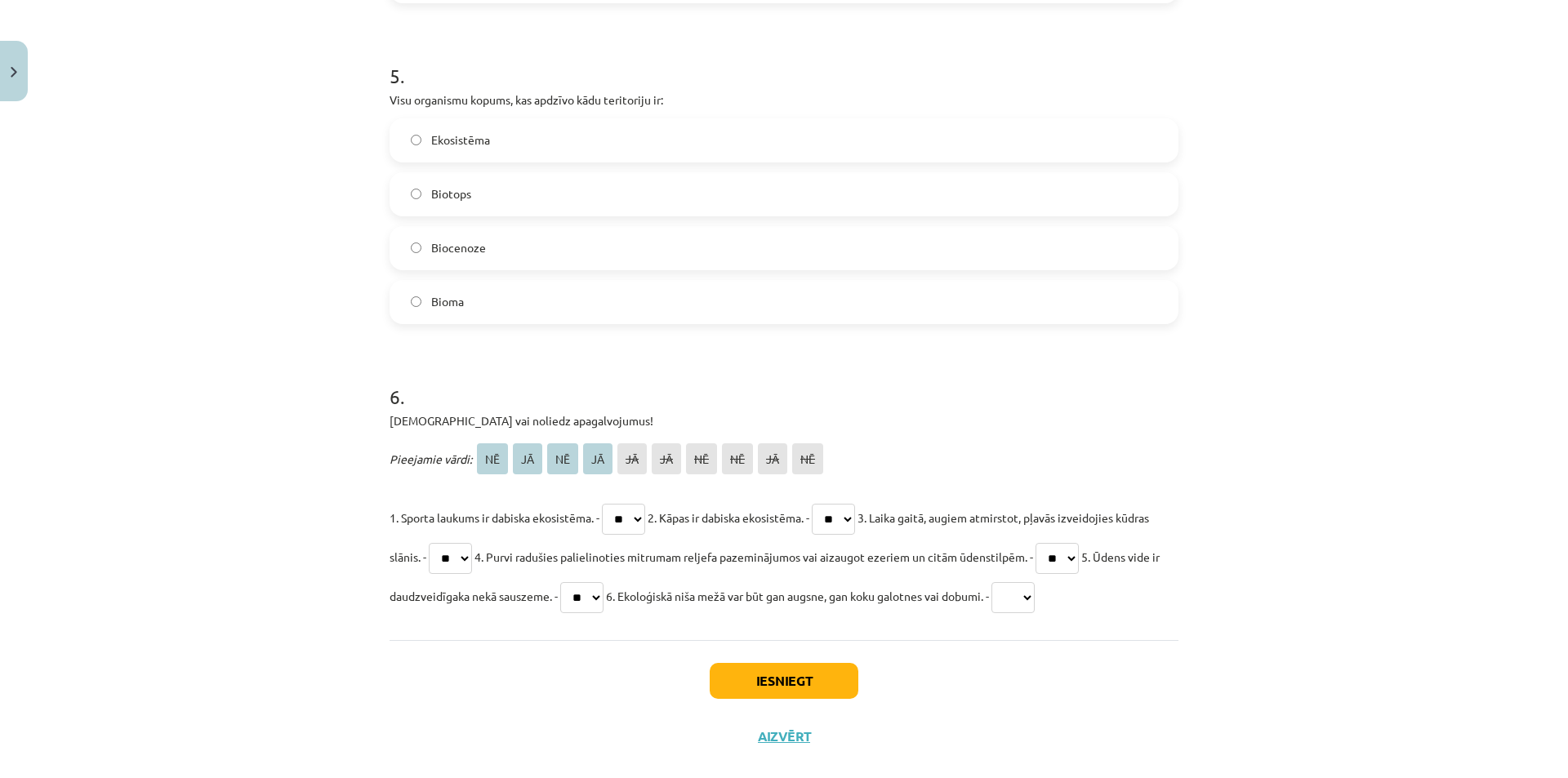
click at [603, 582] on select "** ** ** ** ** ** ** ** ** **" at bounding box center [582, 597] width 44 height 31
click at [1034, 598] on select "** ** ** ** ** ** ** ** ** **" at bounding box center [1013, 597] width 44 height 31
select select "**"
click at [1034, 582] on select "** ** ** ** ** ** ** ** ** **" at bounding box center [1013, 597] width 44 height 31
click at [825, 683] on button "Iesniegt" at bounding box center [783, 681] width 148 height 36
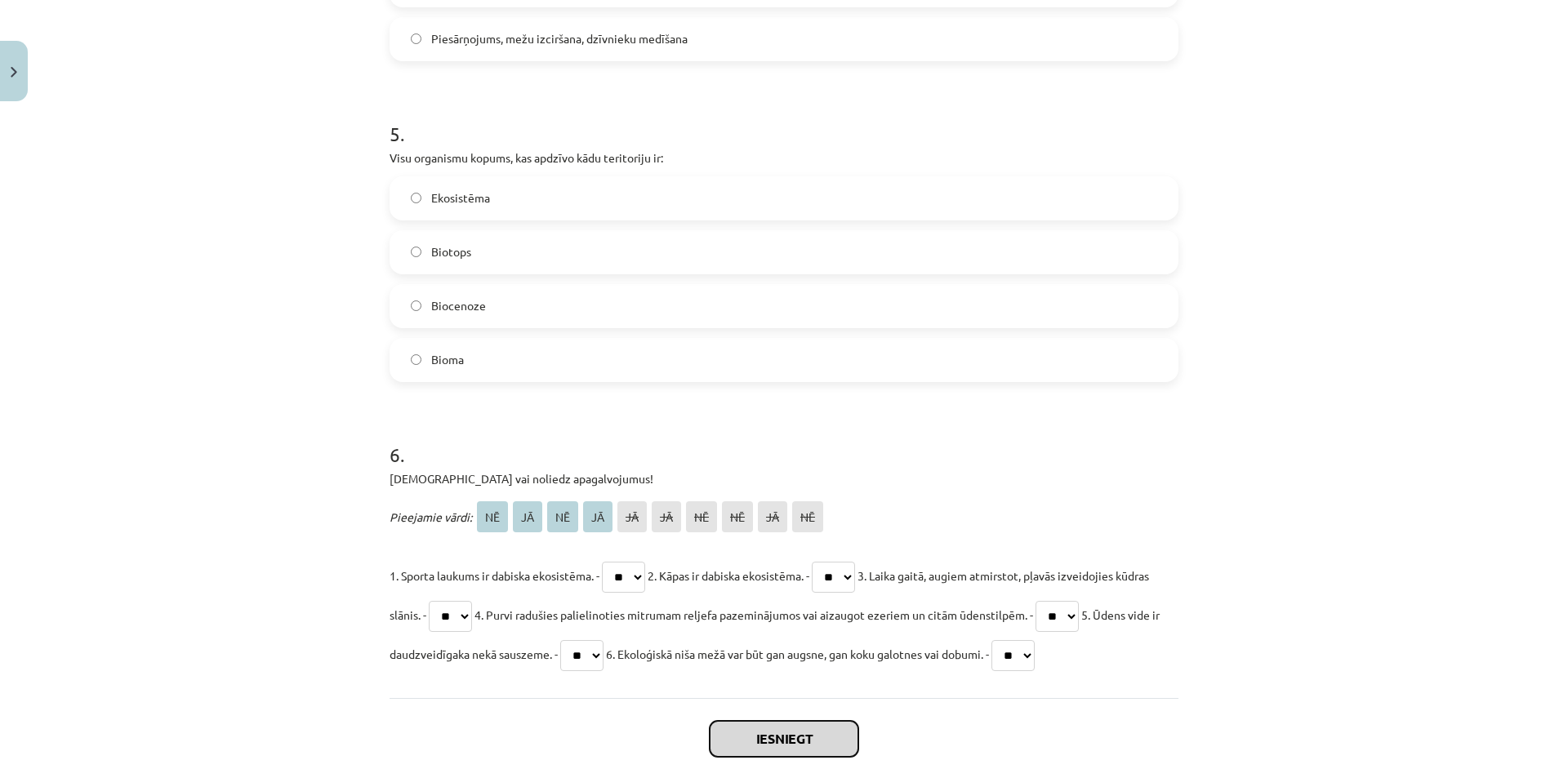
scroll to position [1856, 0]
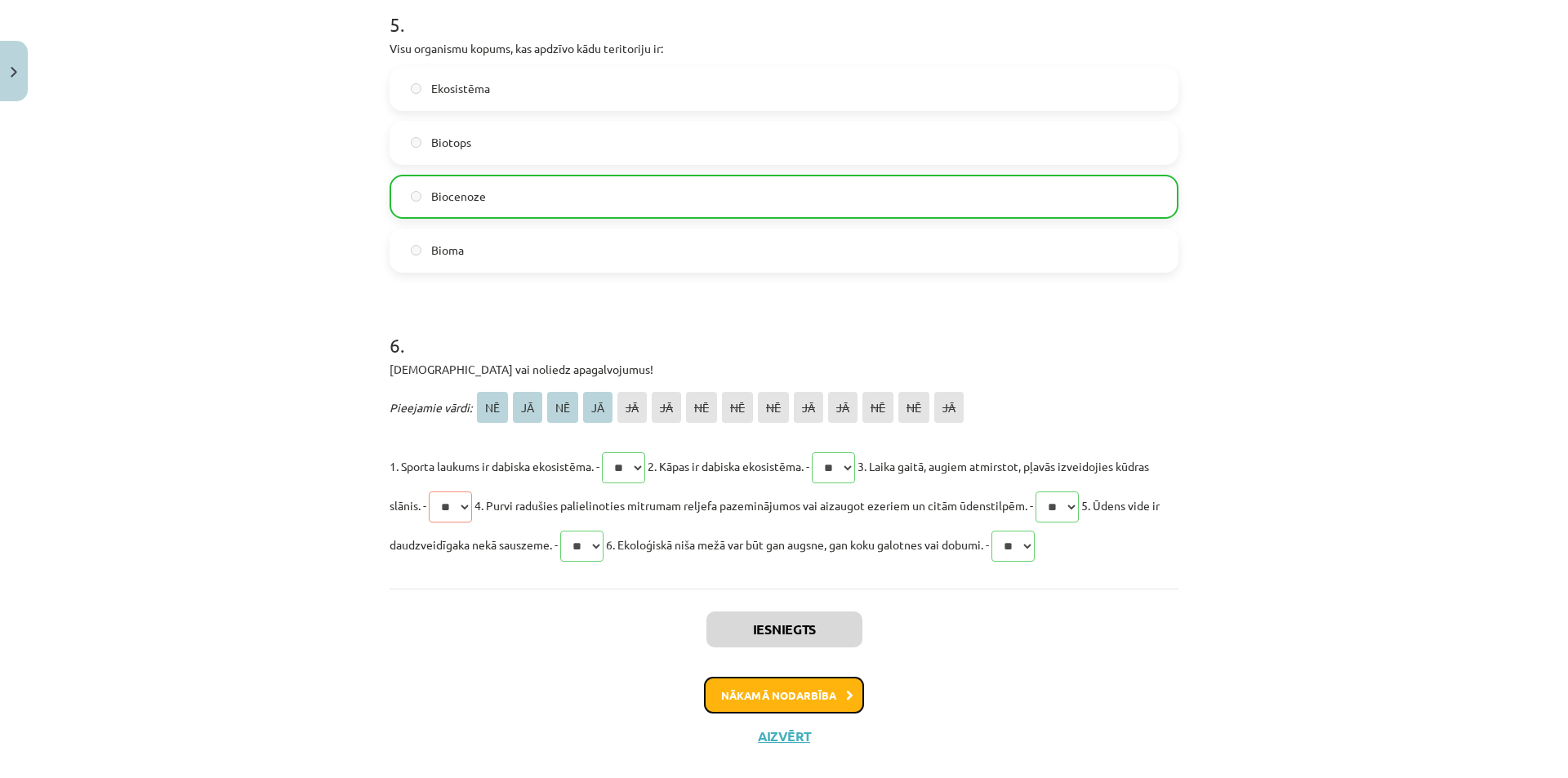
click at [815, 697] on button "Nākamā nodarbība" at bounding box center [783, 695] width 160 height 38
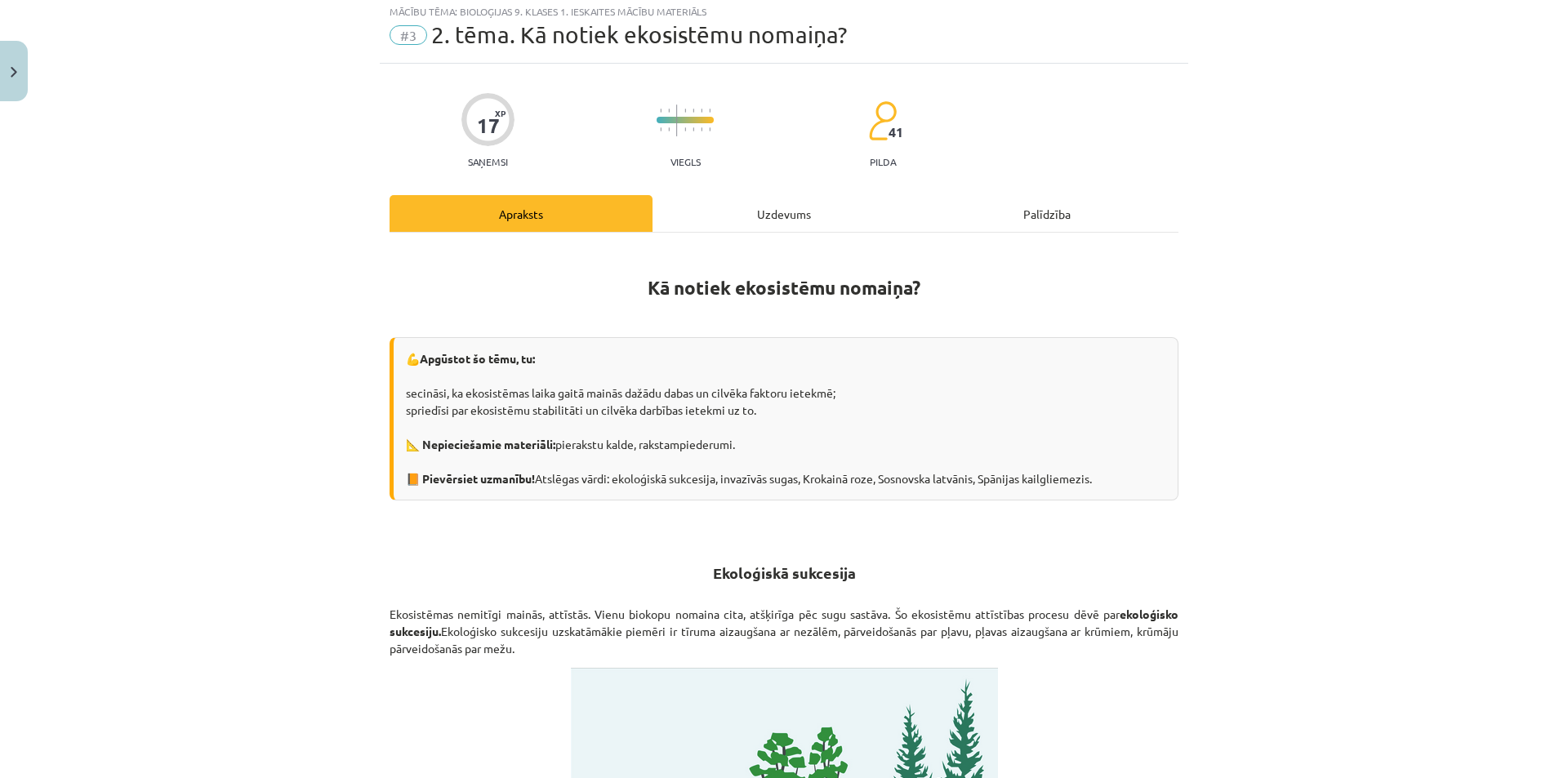
scroll to position [41, 0]
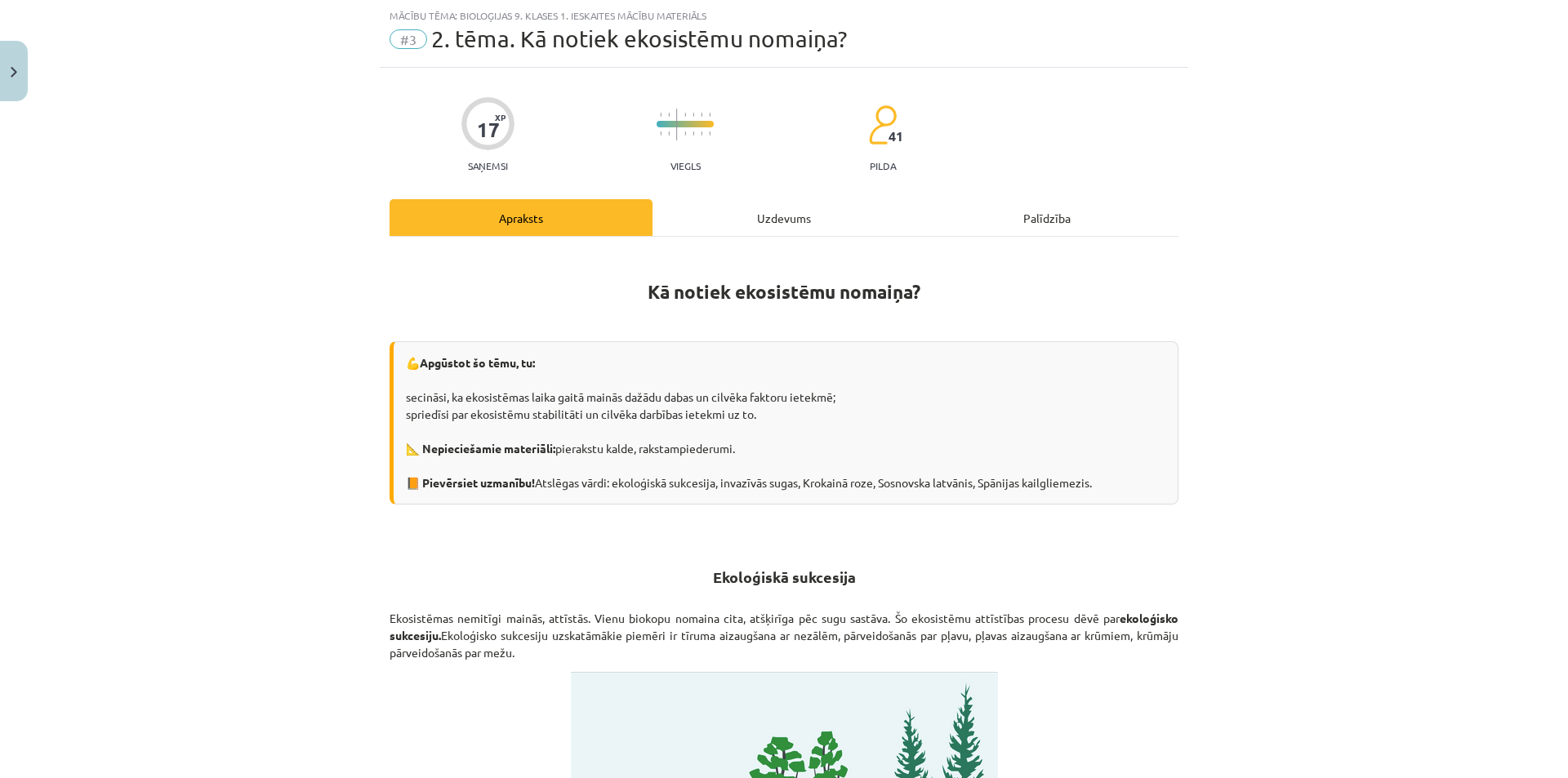
click at [777, 221] on div "Uzdevums" at bounding box center [784, 218] width 263 height 37
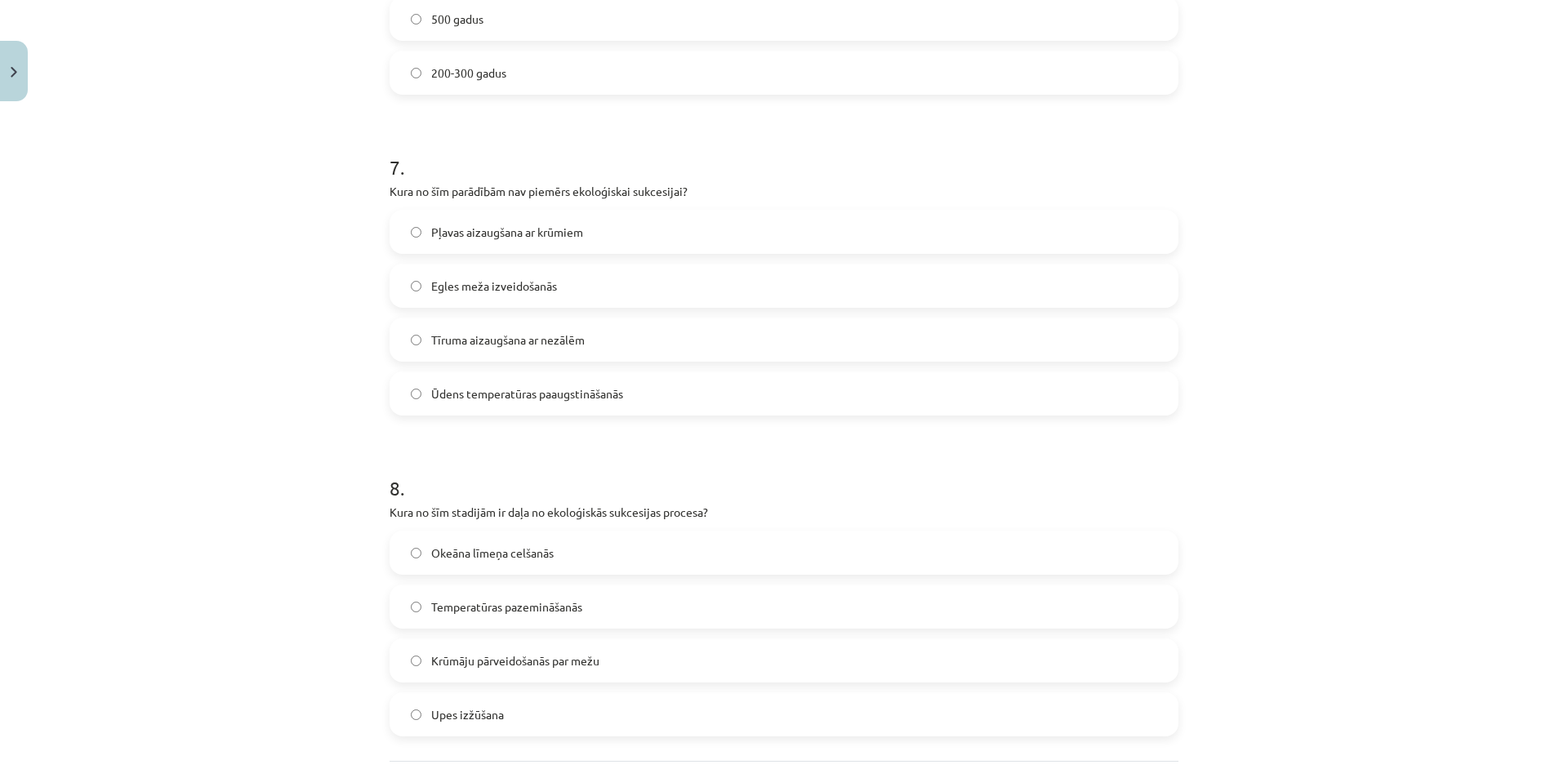
scroll to position [2270, 0]
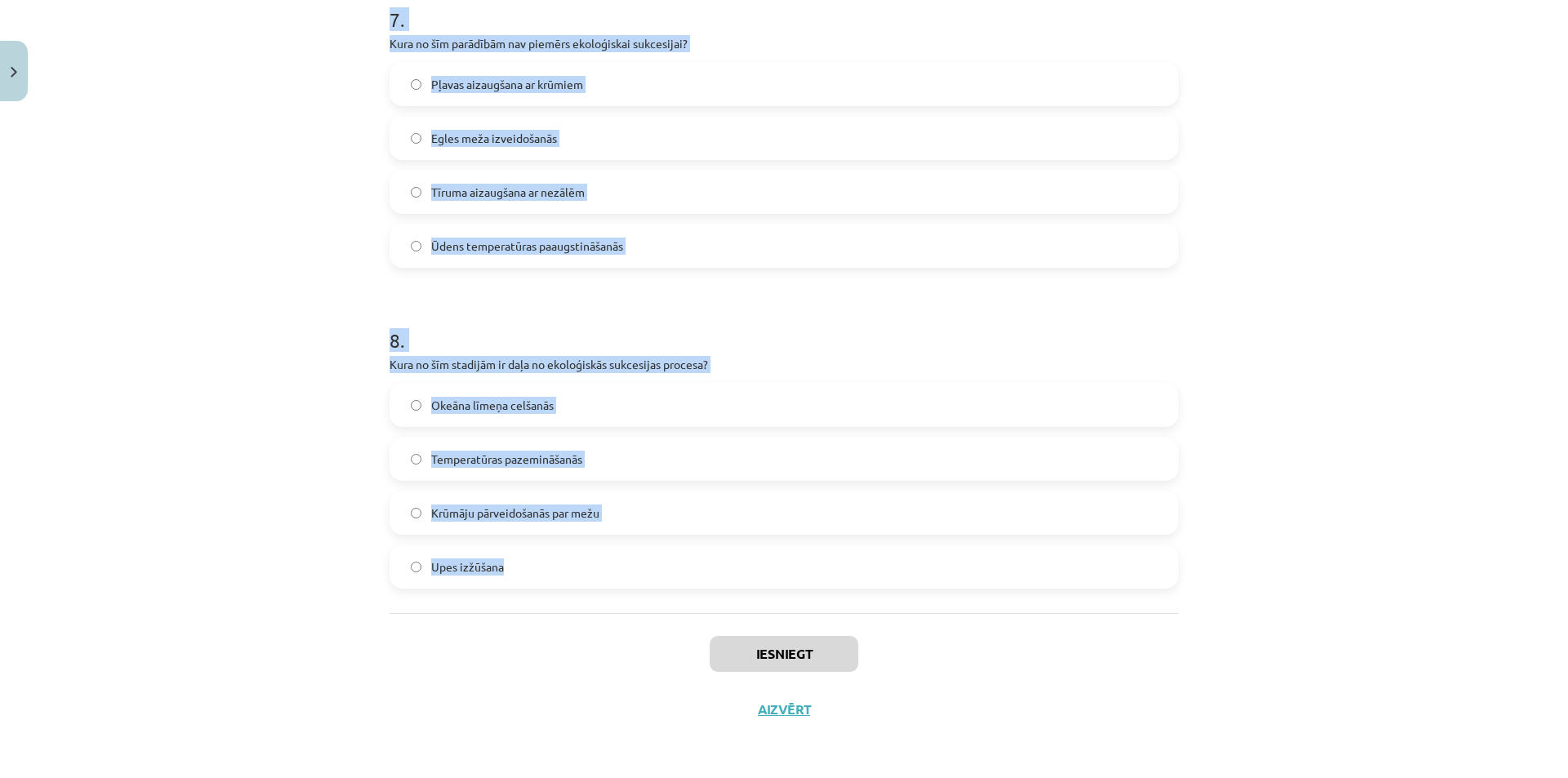
drag, startPoint x: 383, startPoint y: 320, endPoint x: 617, endPoint y: 569, distance: 341.7
copy form "1 . Kādu kaitējumu videi nodara Spānijas kailgliemezis? Tas izplata slimības st…"
click at [191, 505] on div "Mācību tēma: Bioloģijas 9. klases 1. ieskaites mācību materiāls #3 2. tēma. Kā …" at bounding box center [784, 389] width 1568 height 778
click at [461, 537] on div "Okeāna līmeņa celšanās Temperatūras pazemināšanās Krūmāju pārveidošanās par mež…" at bounding box center [784, 486] width 789 height 206
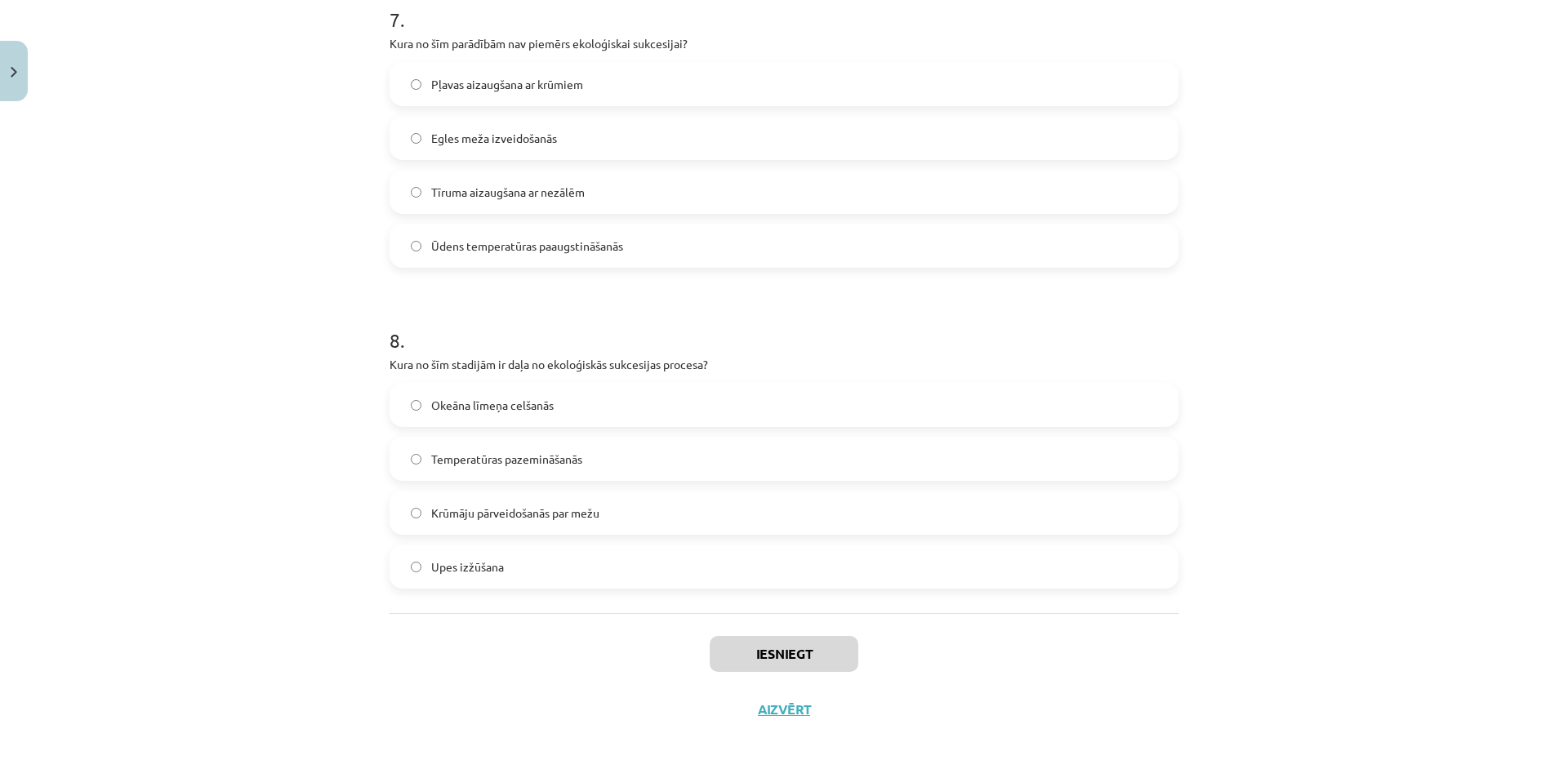
click at [474, 514] on span "Krūmāju pārveidošanās par mežu" at bounding box center [515, 513] width 168 height 17
click at [591, 518] on span "Krūmāju pārveidošanās par mežu" at bounding box center [515, 513] width 168 height 17
click at [460, 251] on span "Ūdens temperatūras paaugstināšanās" at bounding box center [527, 246] width 192 height 17
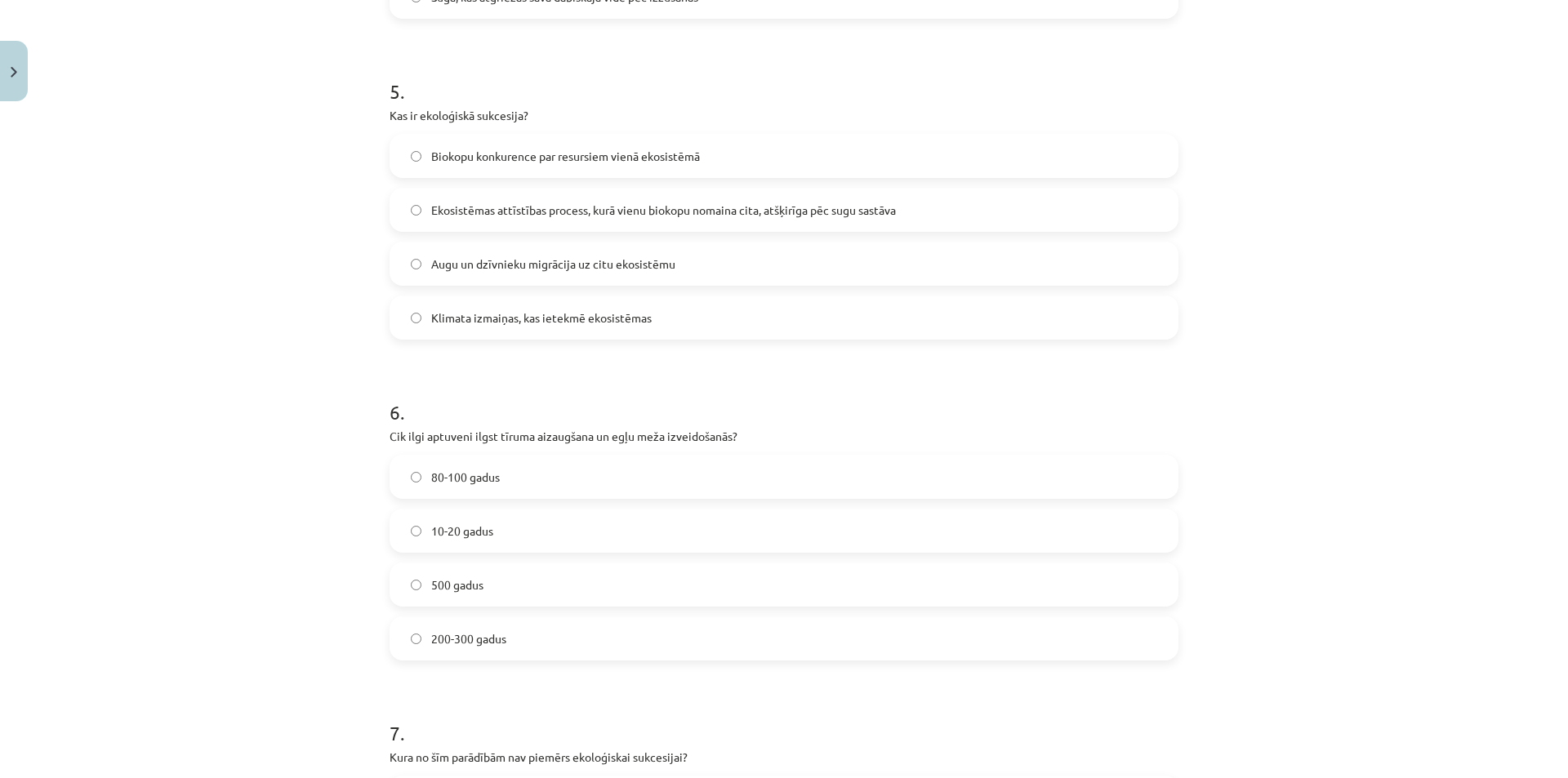
scroll to position [1481, 0]
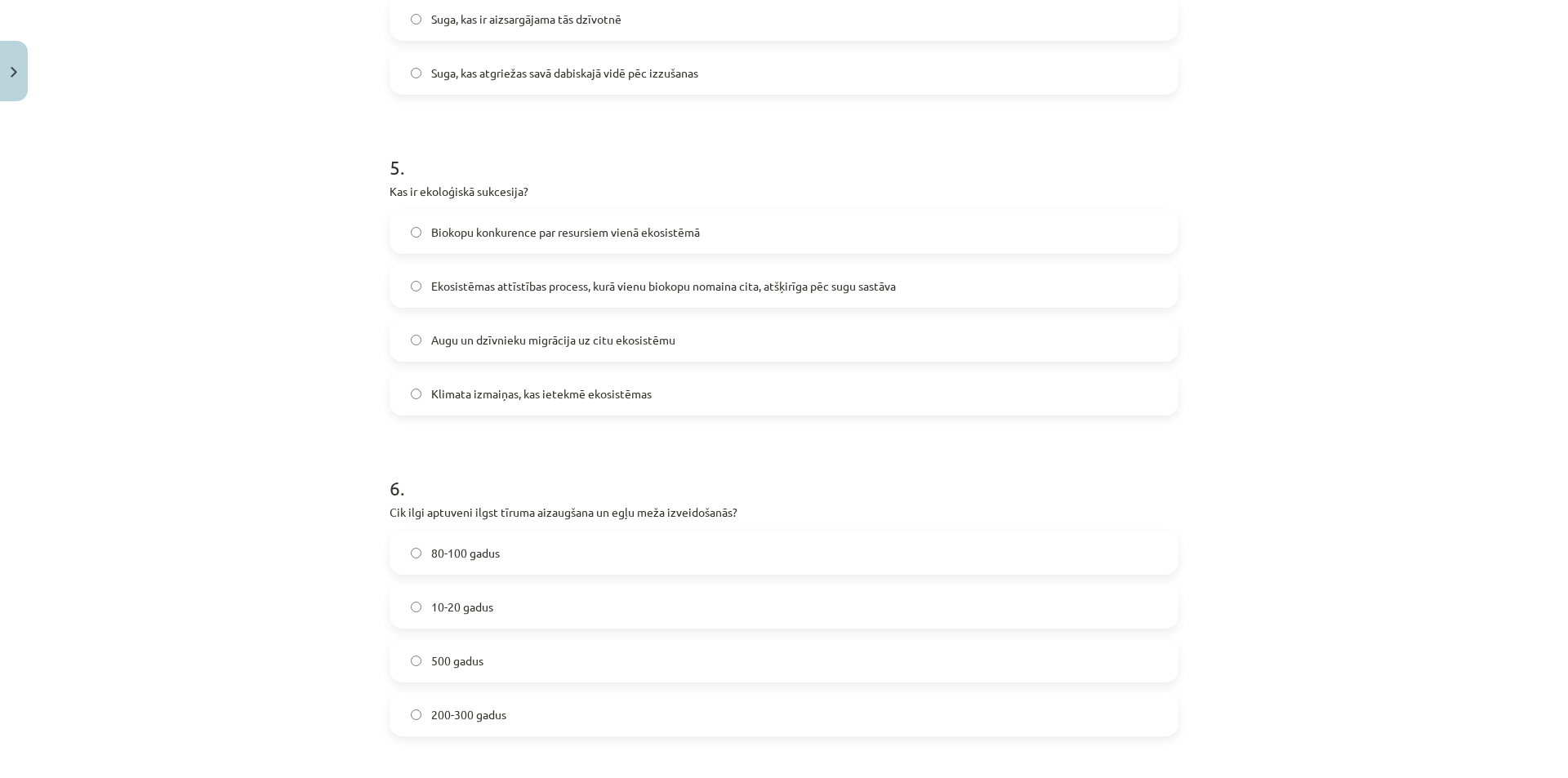
click at [511, 553] on label "80-100 gadus" at bounding box center [784, 553] width 786 height 41
click at [462, 290] on span "Ekosistēmas attīstības process, kurā vienu biokopu nomaina cita, atšķirīga pēc …" at bounding box center [663, 286] width 465 height 17
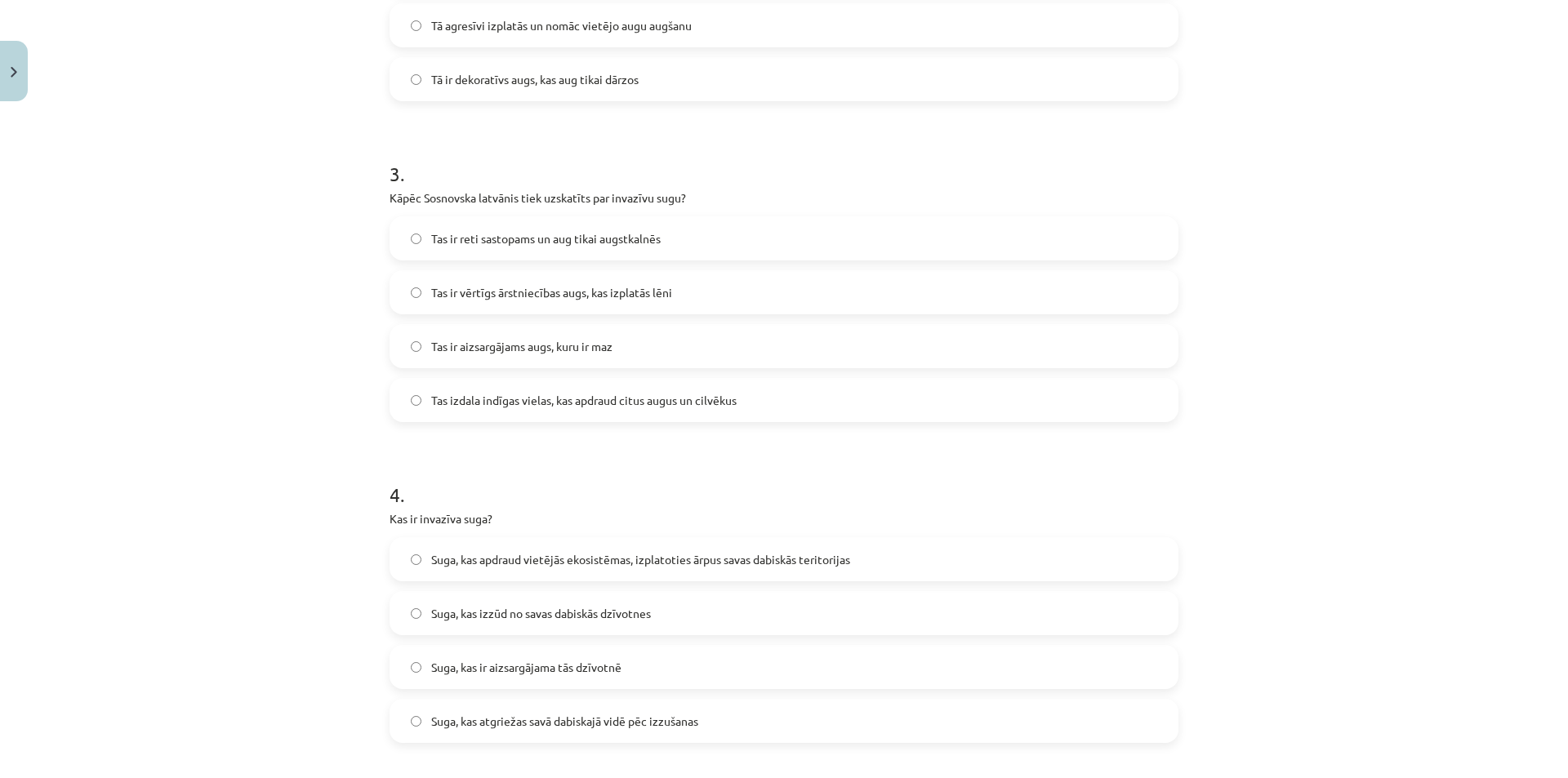
scroll to position [827, 0]
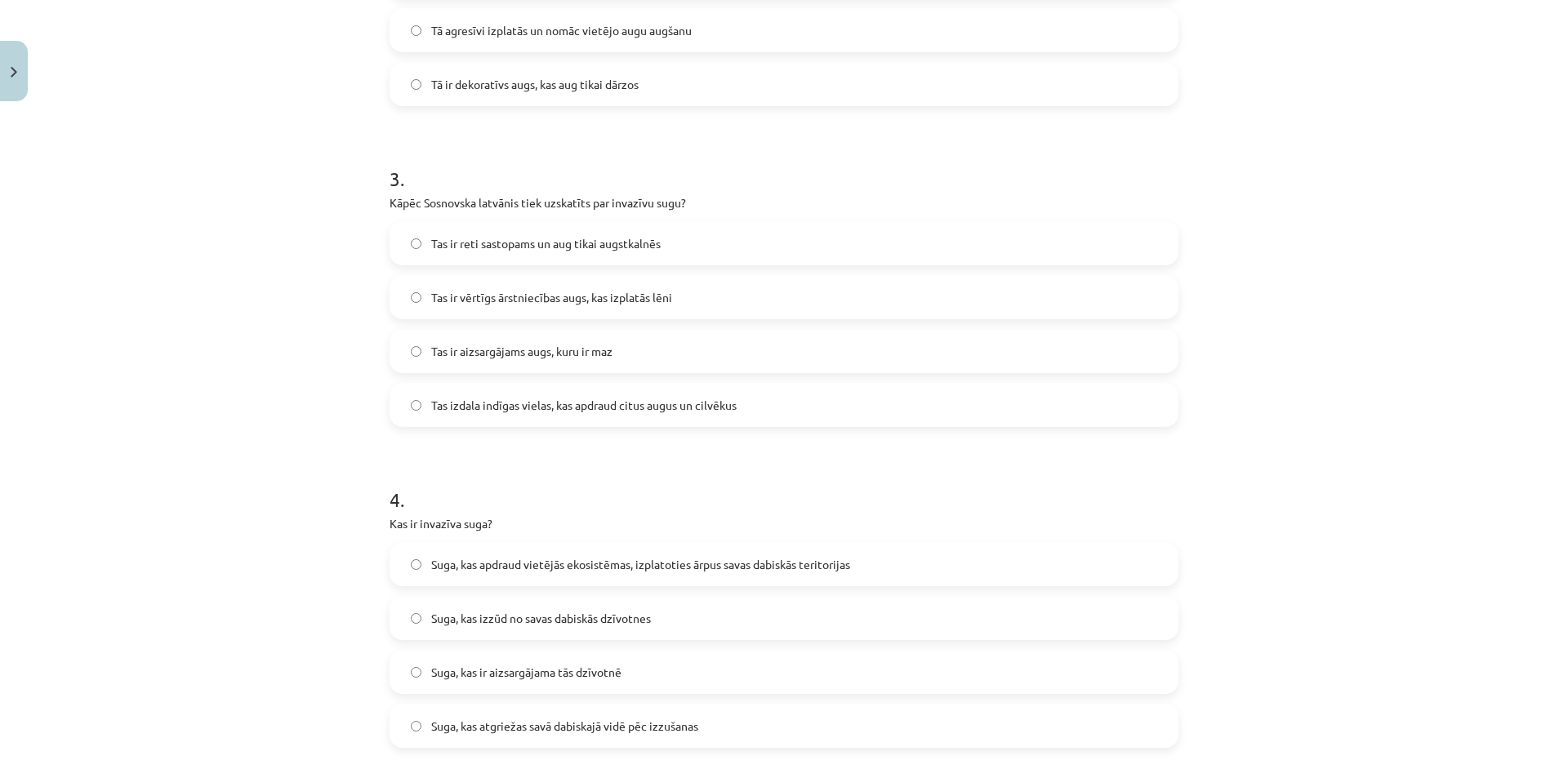
click at [575, 537] on div "4 . Kas ir invazīva suga? Suga, kas apdraud vietējās ekosistēmas, izplatoties ā…" at bounding box center [784, 604] width 789 height 288
click at [575, 564] on span "Suga, kas apdraud vietējās ekosistēmas, izplatoties ārpus savas dabiskās terito…" at bounding box center [641, 564] width 419 height 17
click at [529, 405] on span "Tas izdala indīgas vielas, kas apdraud citus augus un cilvēkus" at bounding box center [584, 405] width 306 height 17
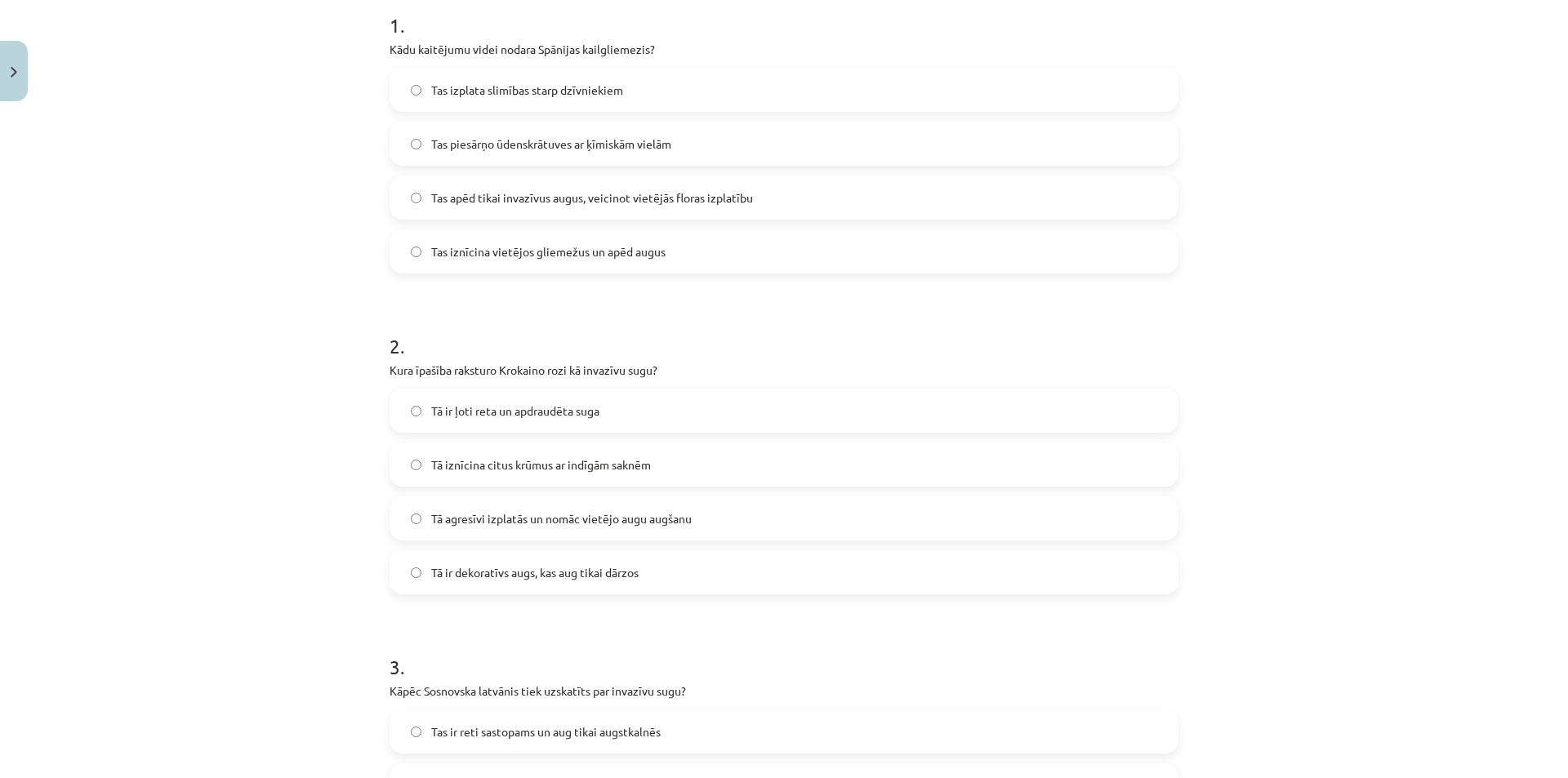
scroll to position [338, 0]
click at [514, 251] on span "Tas iznīcina vietējos gliemežus un apēd augus" at bounding box center [549, 253] width 235 height 17
click at [584, 523] on span "Tā agresīvi izplatās un nomāc vietējo augu augšanu" at bounding box center [561, 520] width 260 height 17
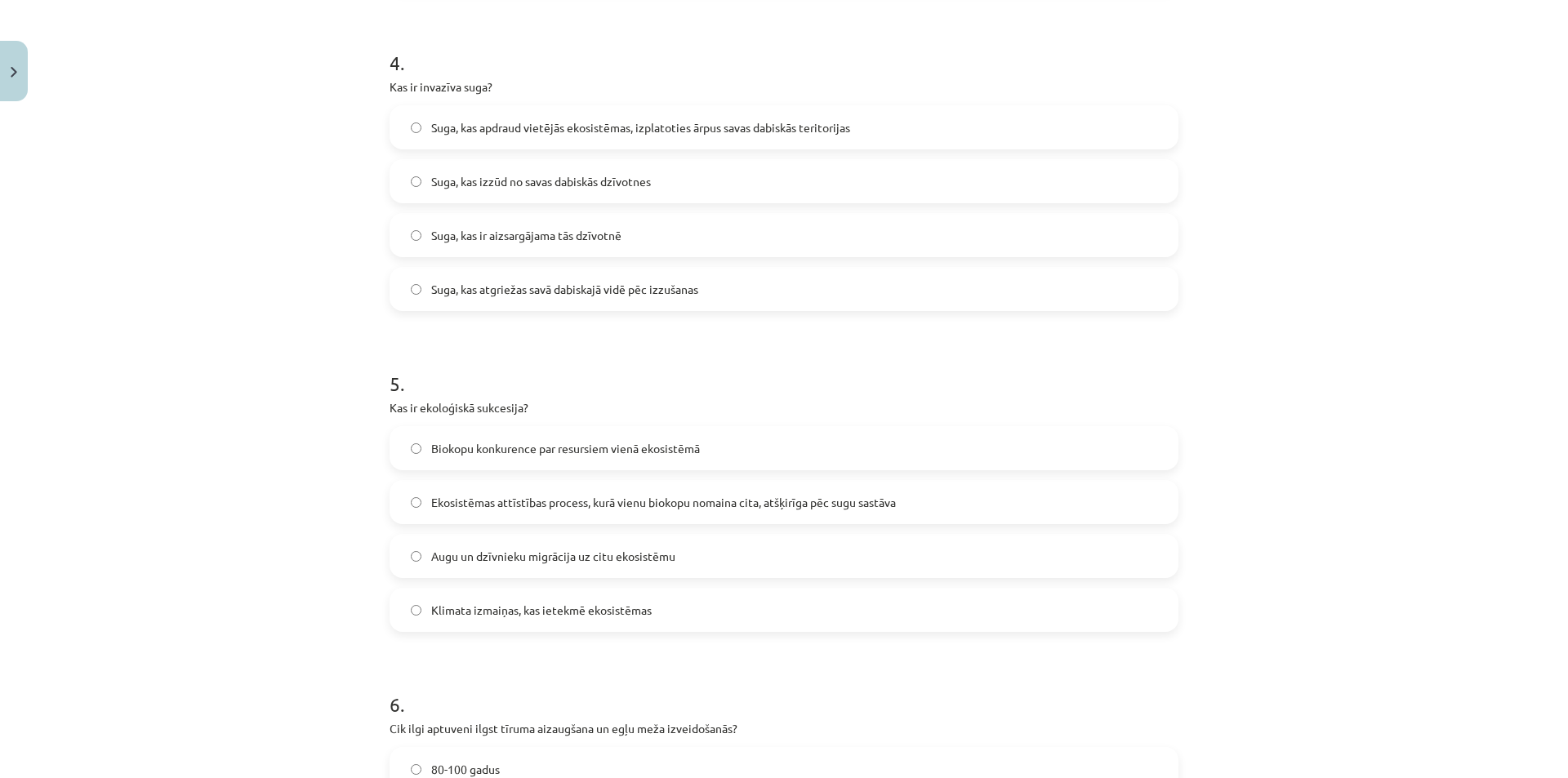
scroll to position [2270, 0]
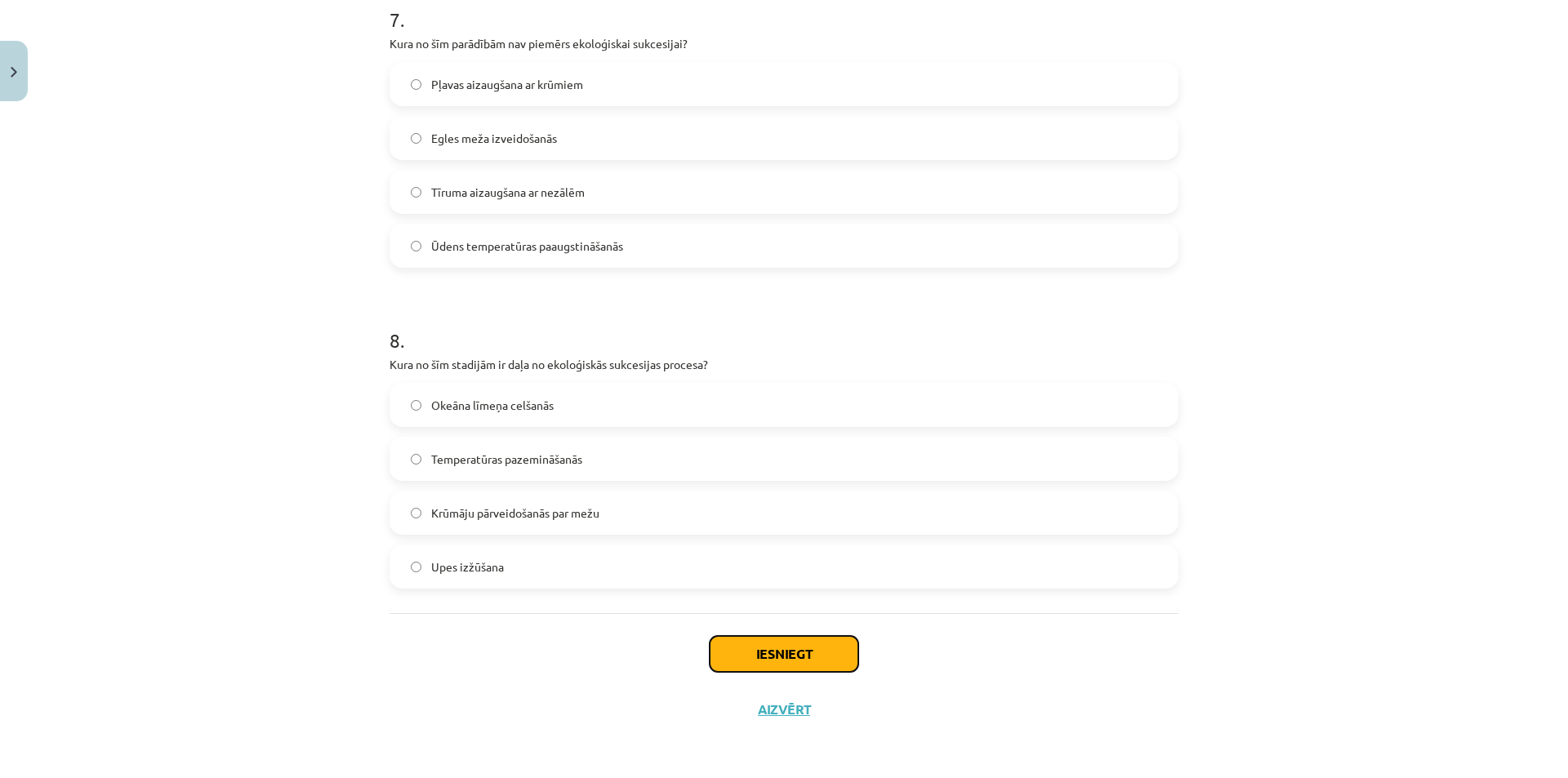
click at [832, 664] on button "Iesniegt" at bounding box center [783, 653] width 148 height 36
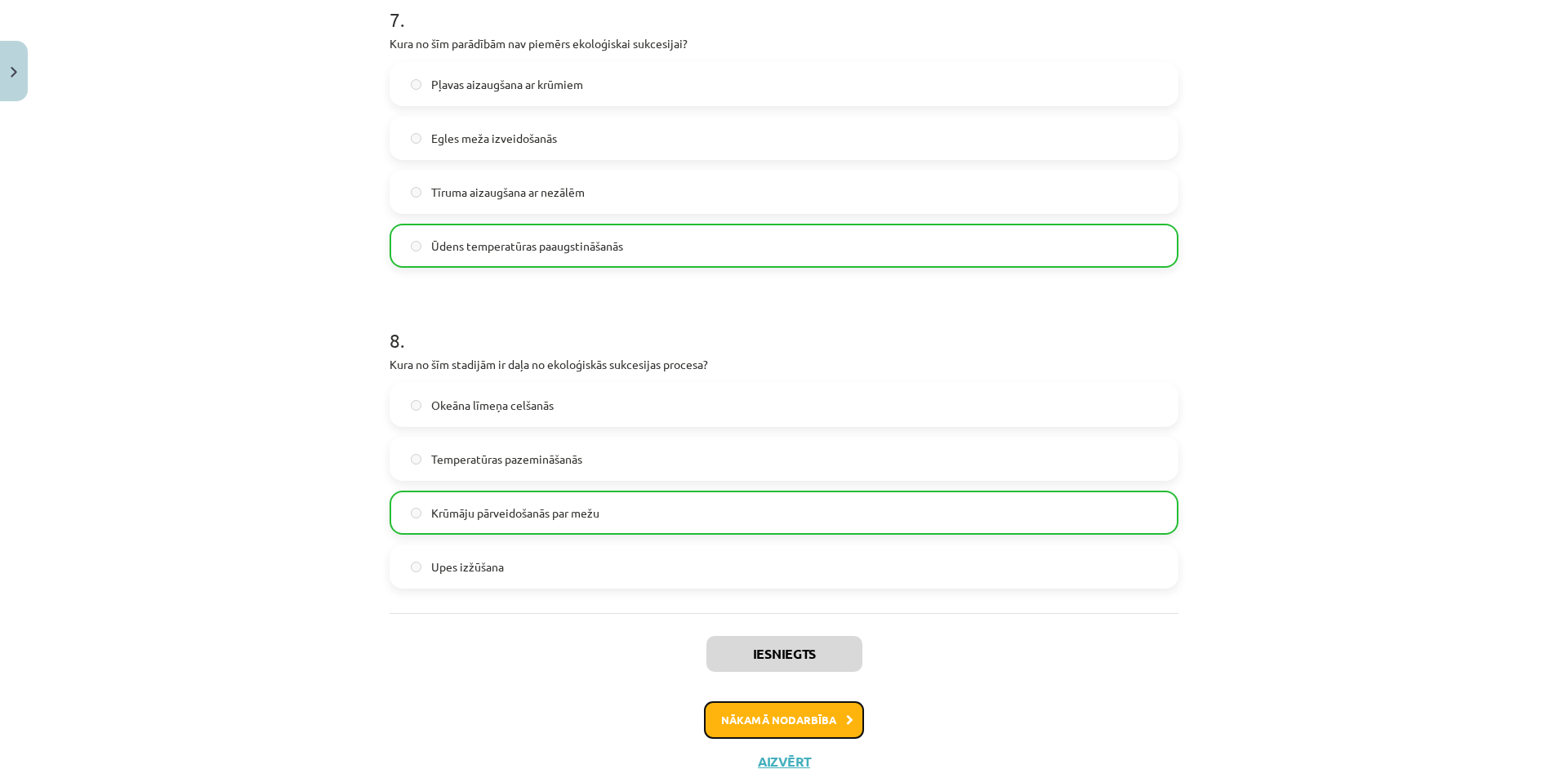
click at [777, 719] on button "Nākamā nodarbība" at bounding box center [783, 719] width 160 height 38
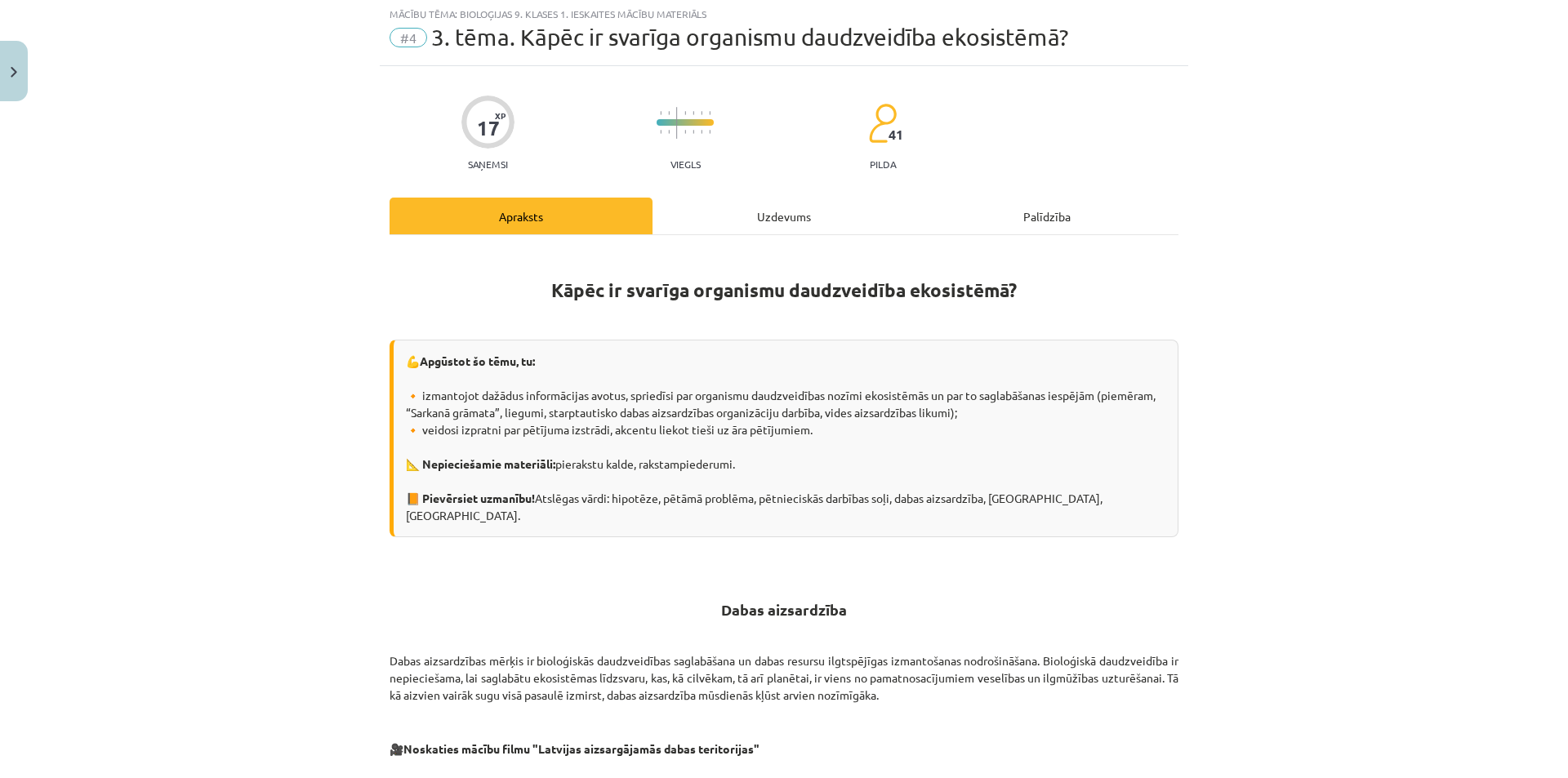
scroll to position [41, 0]
click at [774, 220] on div "Uzdevums" at bounding box center [784, 218] width 263 height 37
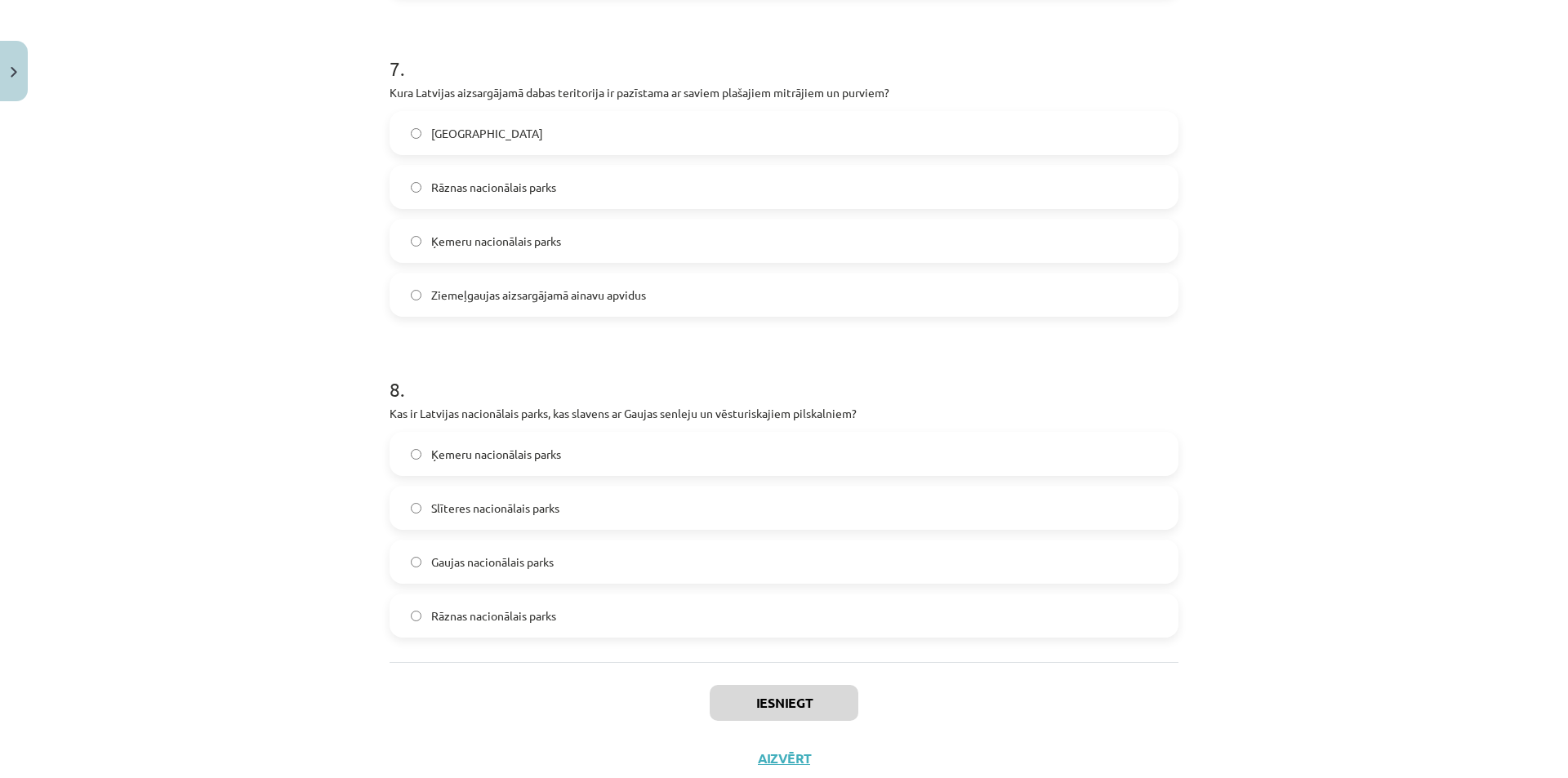
scroll to position [2358, 0]
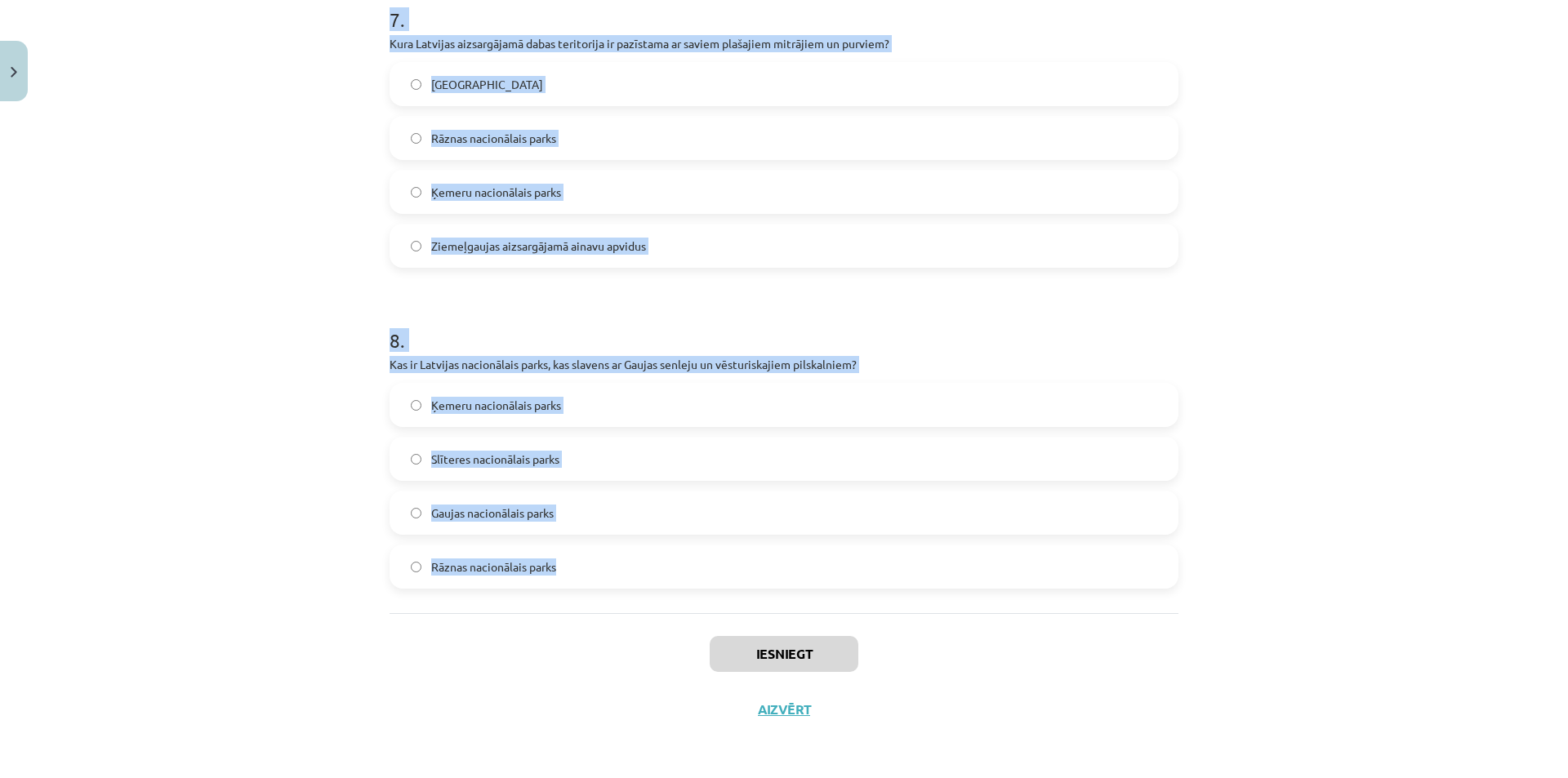
drag, startPoint x: 388, startPoint y: 312, endPoint x: 596, endPoint y: 578, distance: 337.7
copy form "1 . Kura pētāma problēma ir visprecīzāk formulēta? "Vai dzīvnieki ir atkarīgi n…"
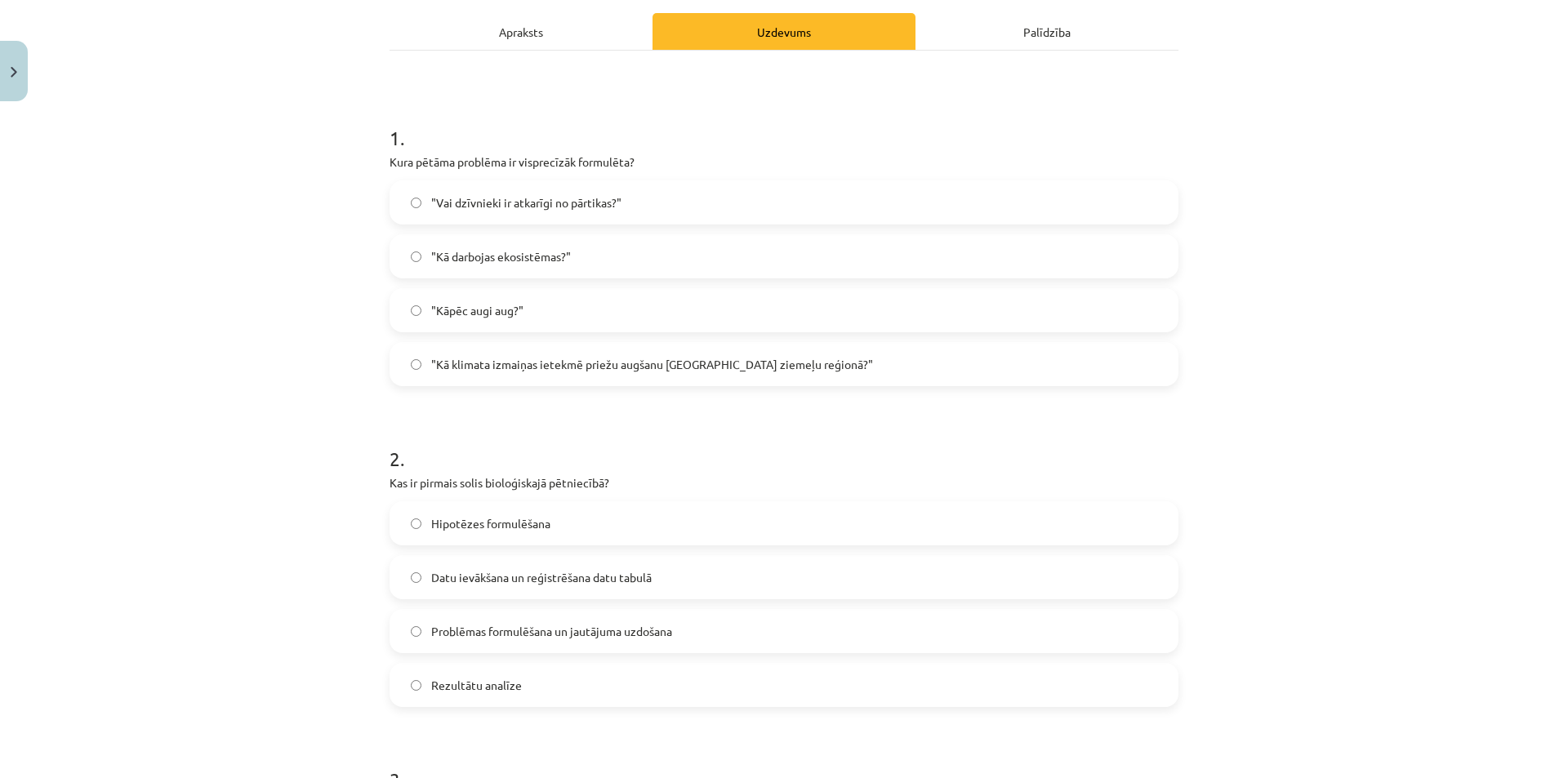
scroll to position [0, 0]
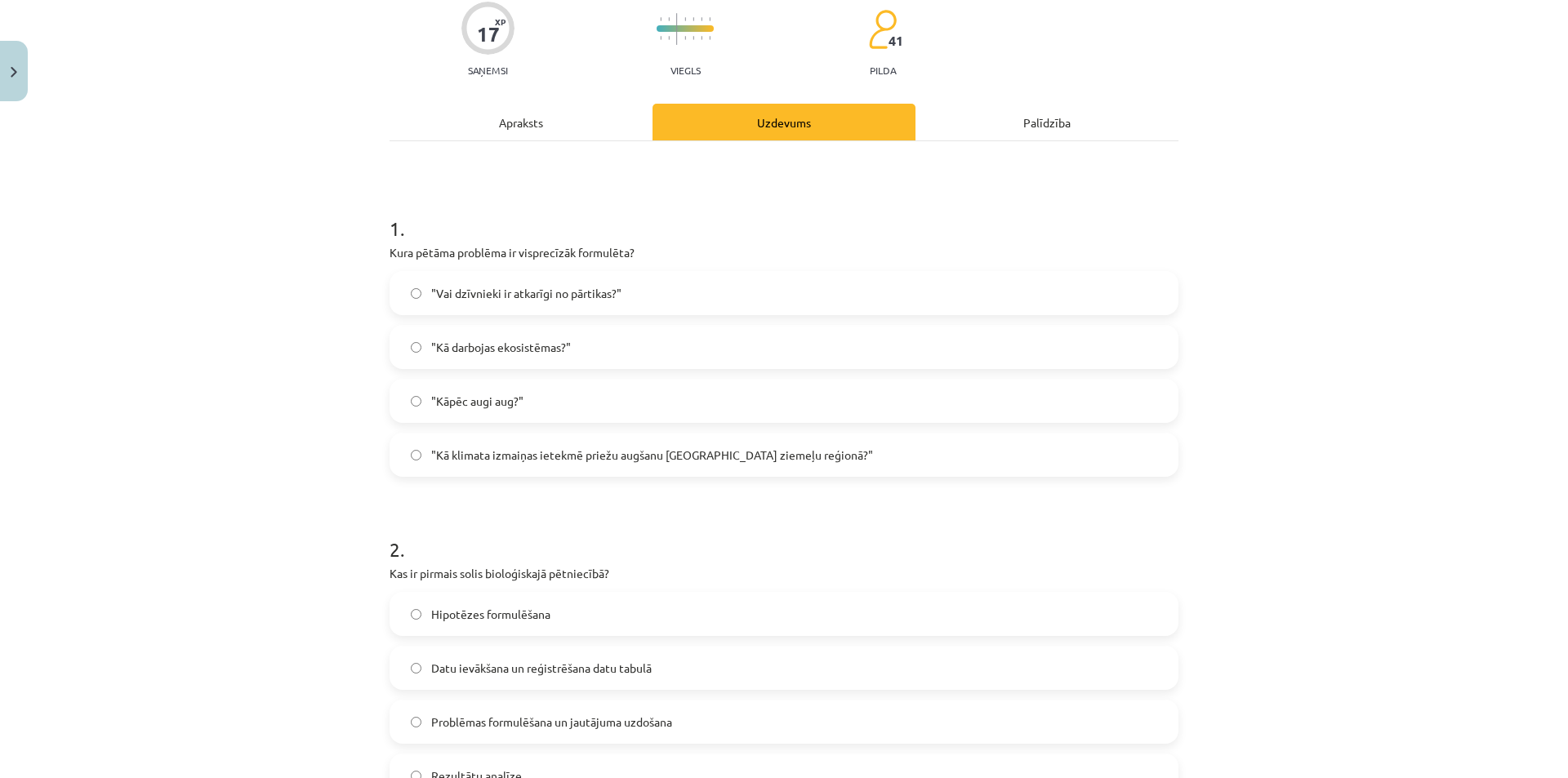
click at [526, 451] on span ""Kā klimata izmaiņas ietekmē priežu augšanu Latvijas ziemeļu reģionā?"" at bounding box center [652, 455] width 441 height 17
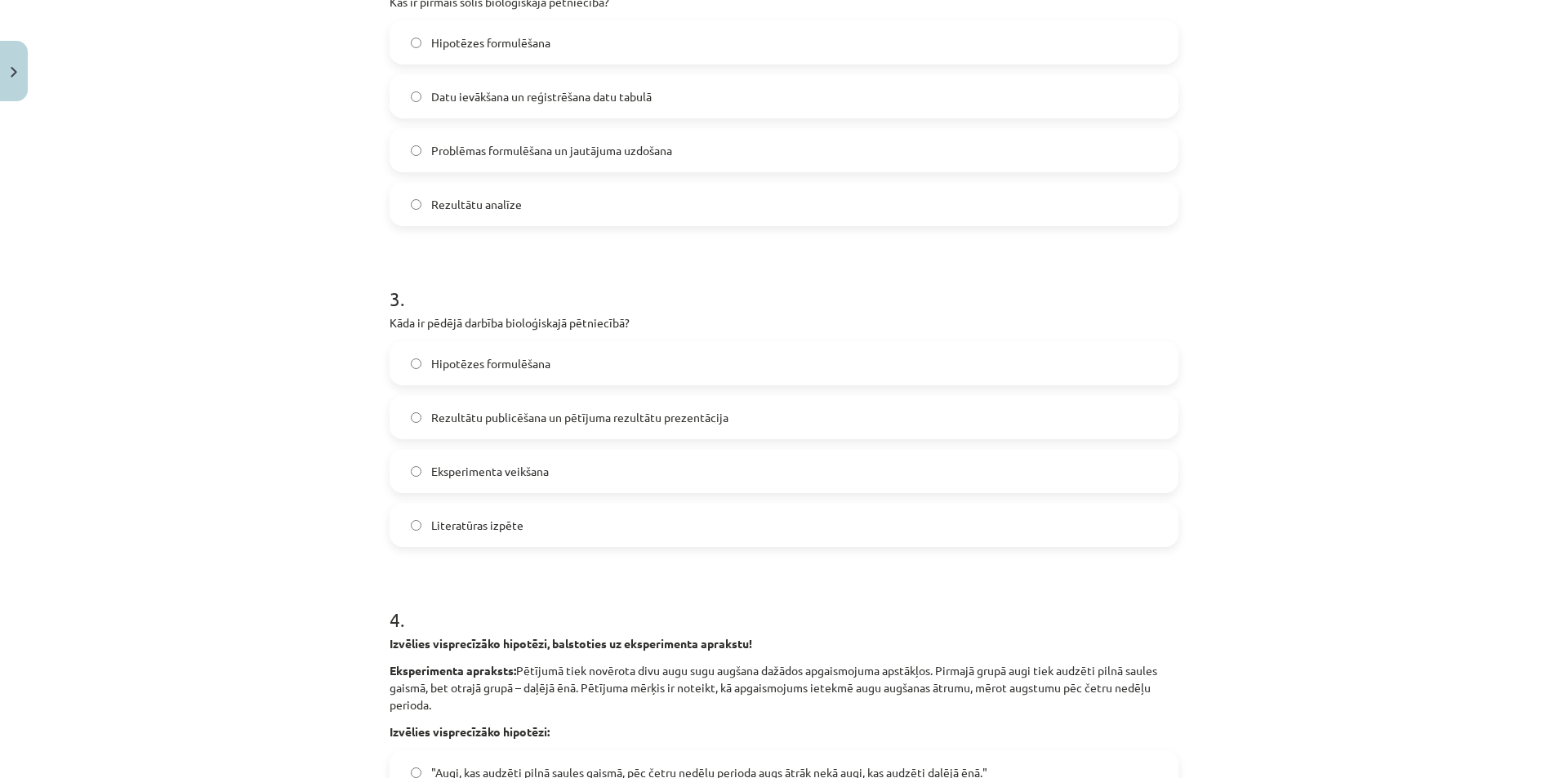
scroll to position [734, 0]
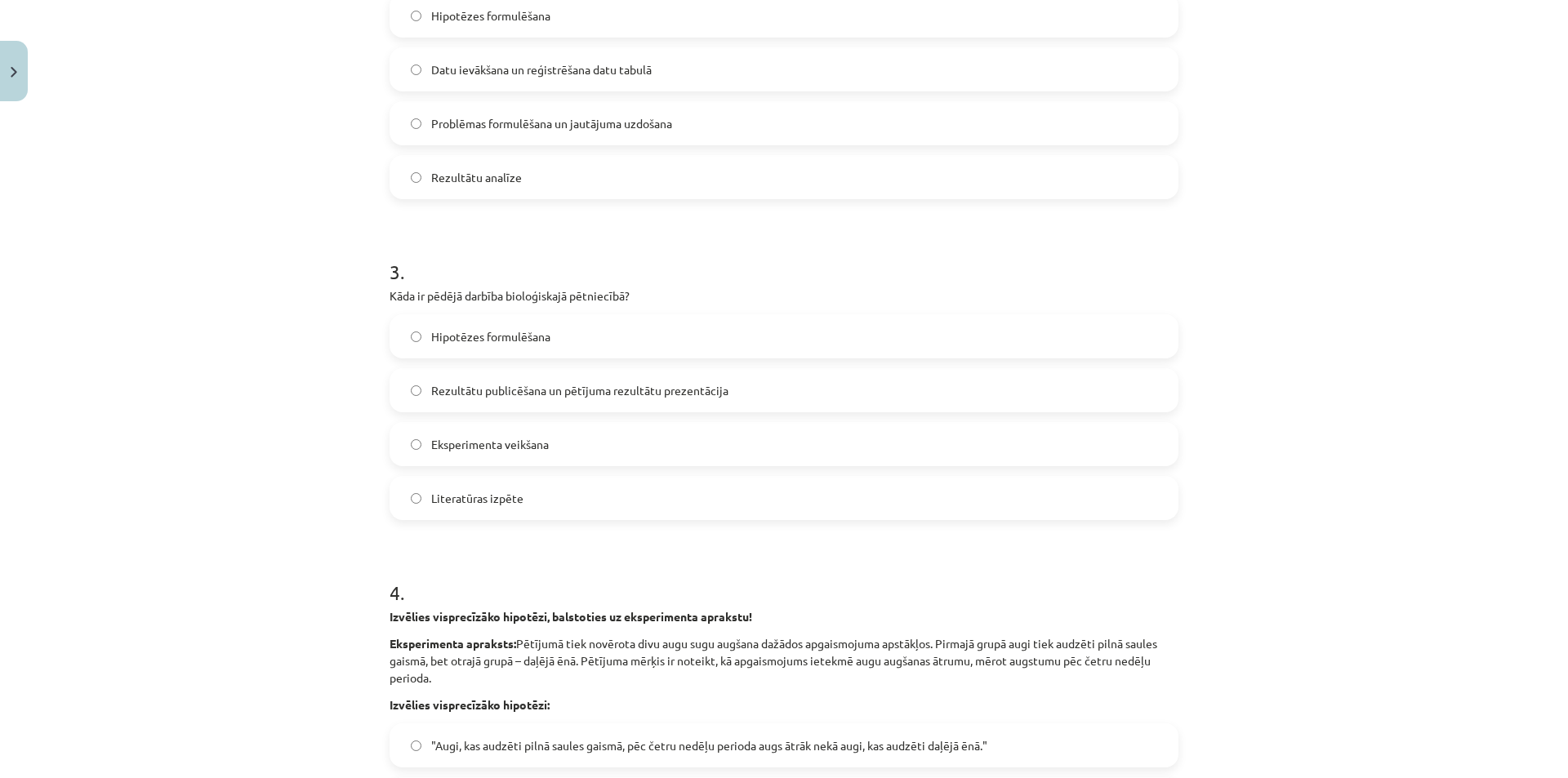
click at [501, 111] on label "Problēmas formulēšana un jautājuma uzdošana" at bounding box center [784, 123] width 786 height 41
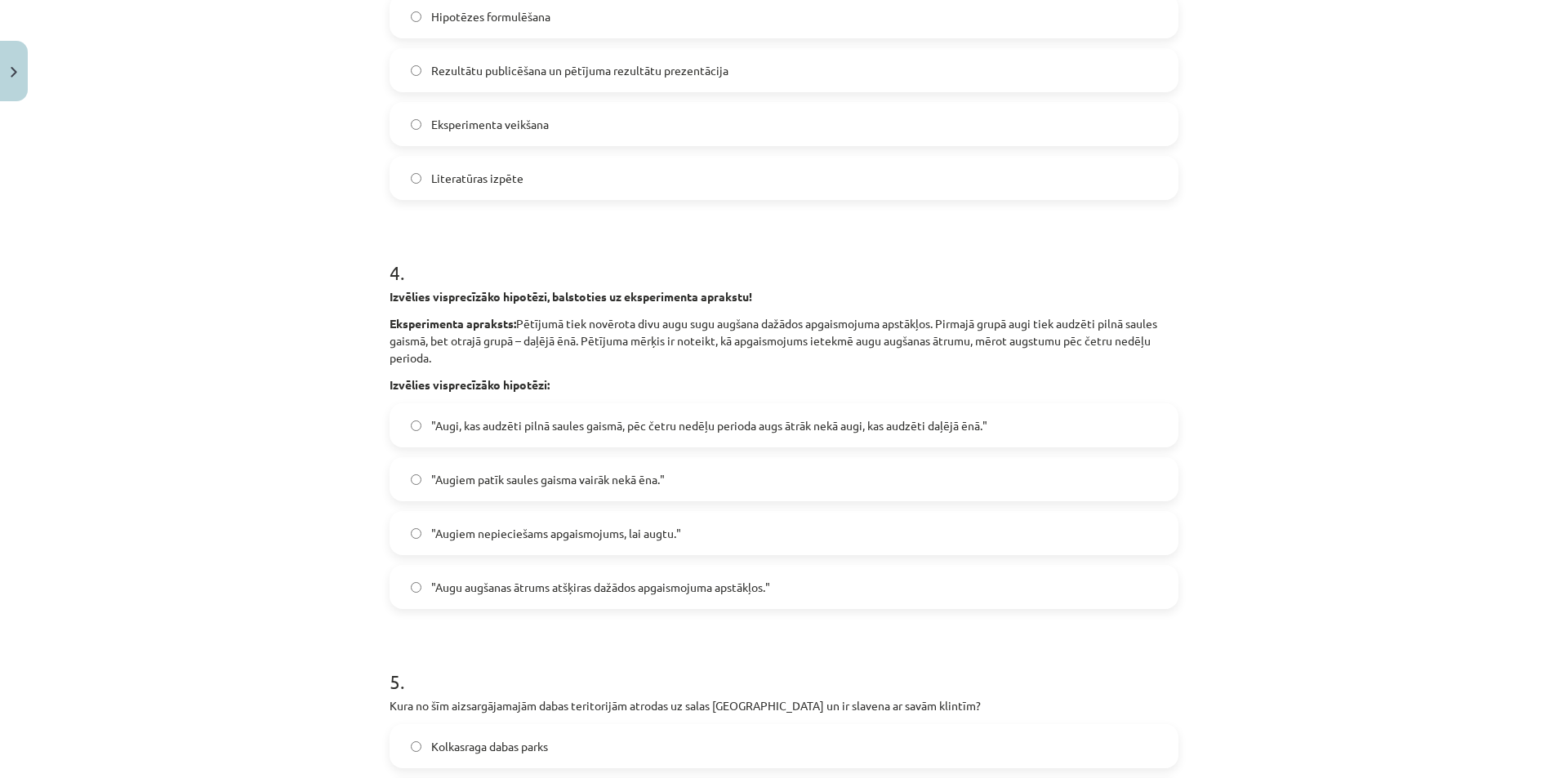
scroll to position [1061, 0]
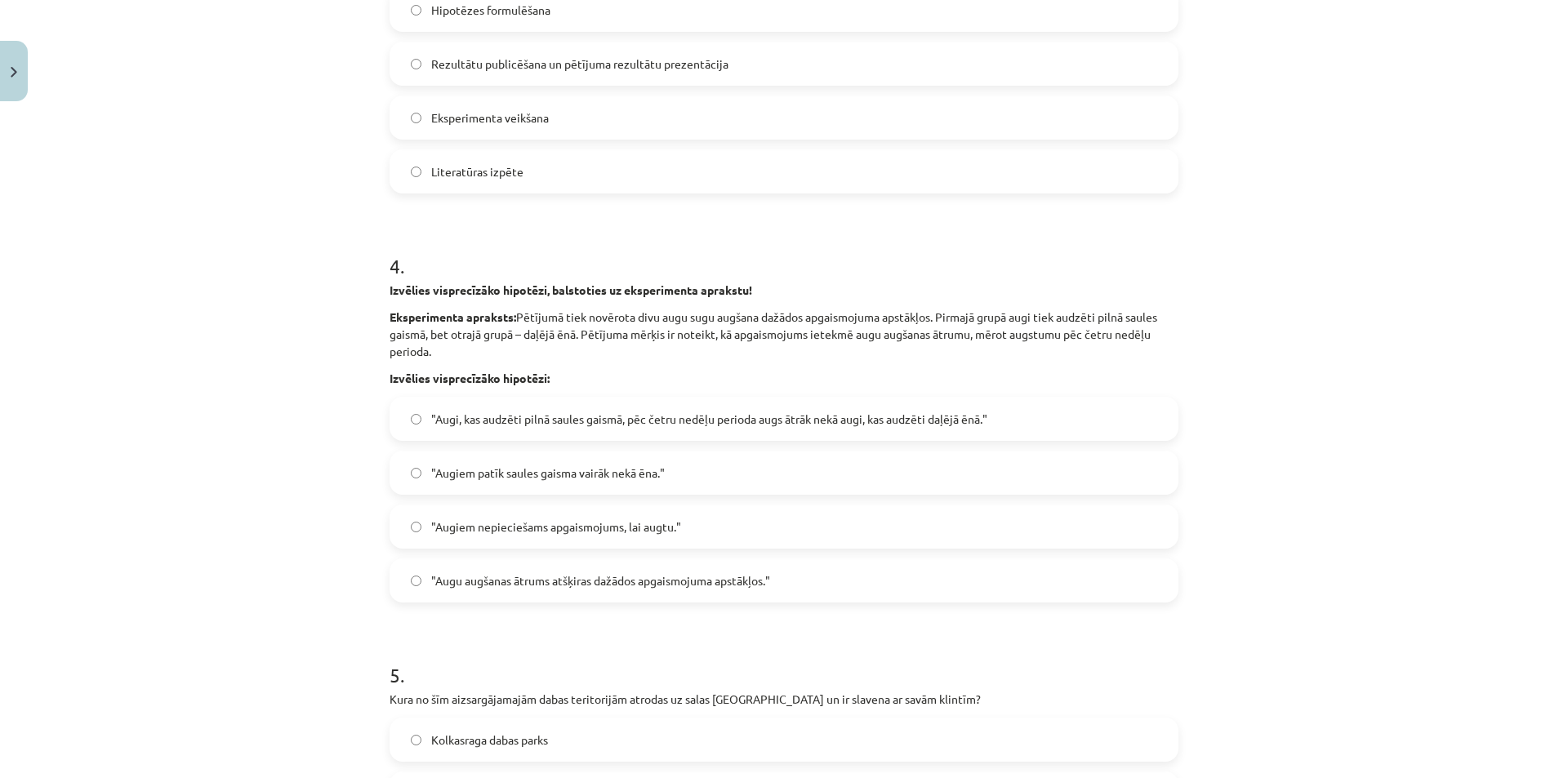
click at [485, 63] on span "Rezultātu publicēšana un pētījuma rezultātu prezentācija" at bounding box center [580, 64] width 297 height 17
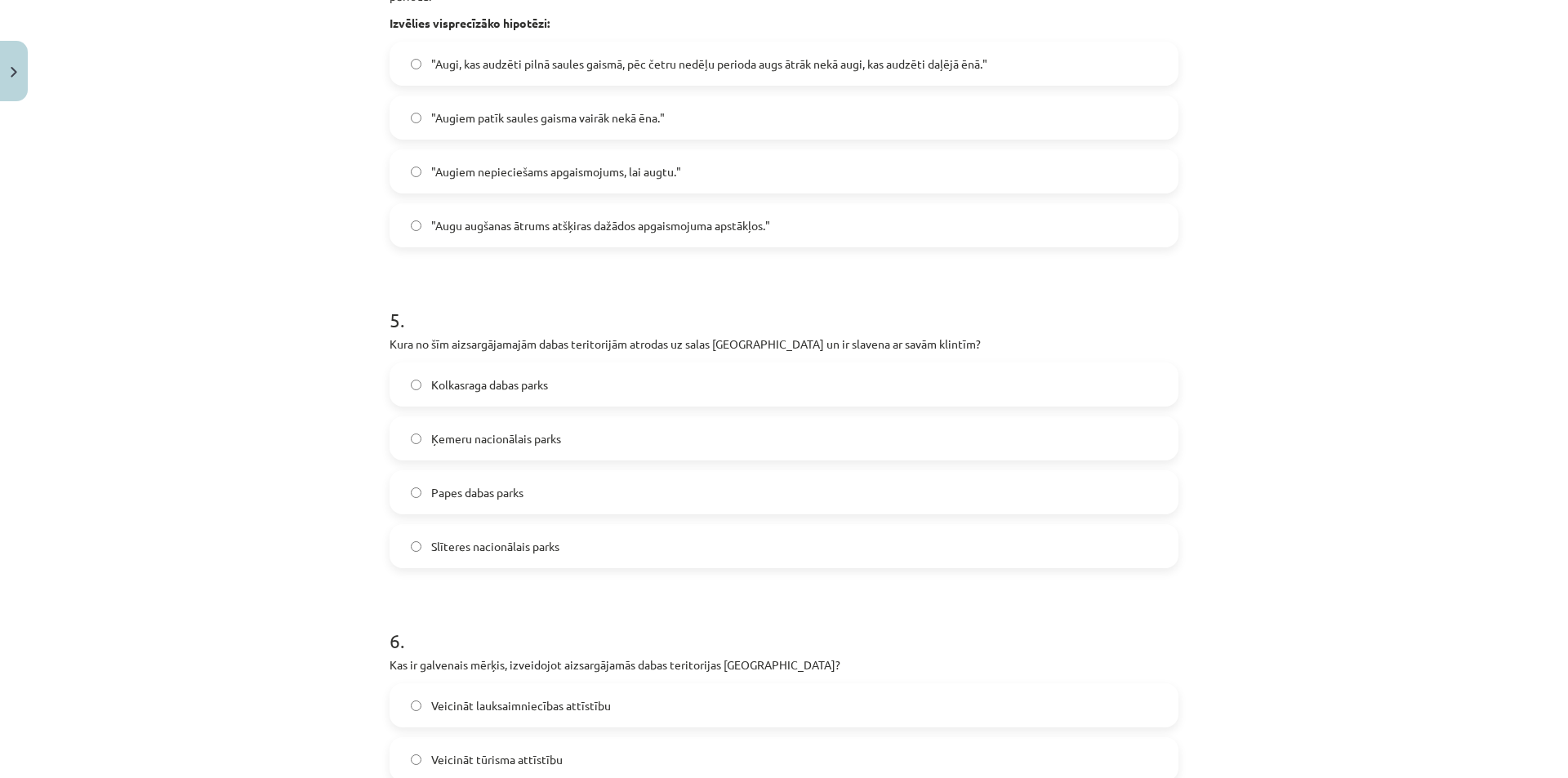
scroll to position [1442, 0]
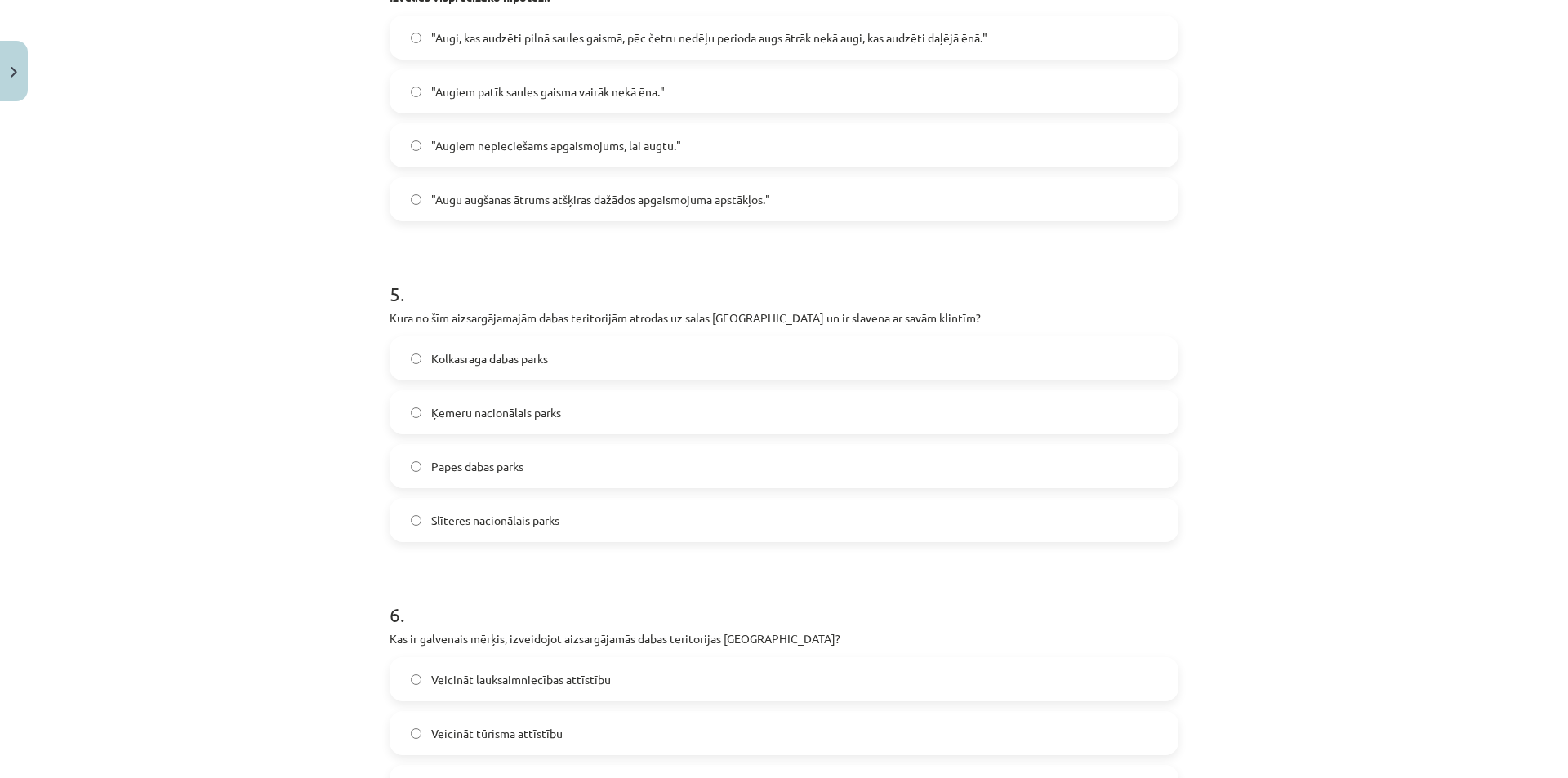
click at [838, 22] on label ""Augi, kas audzēti pilnā saules gaismā, pēc četru nedēļu perioda augs ātrāk nek…" at bounding box center [784, 37] width 786 height 41
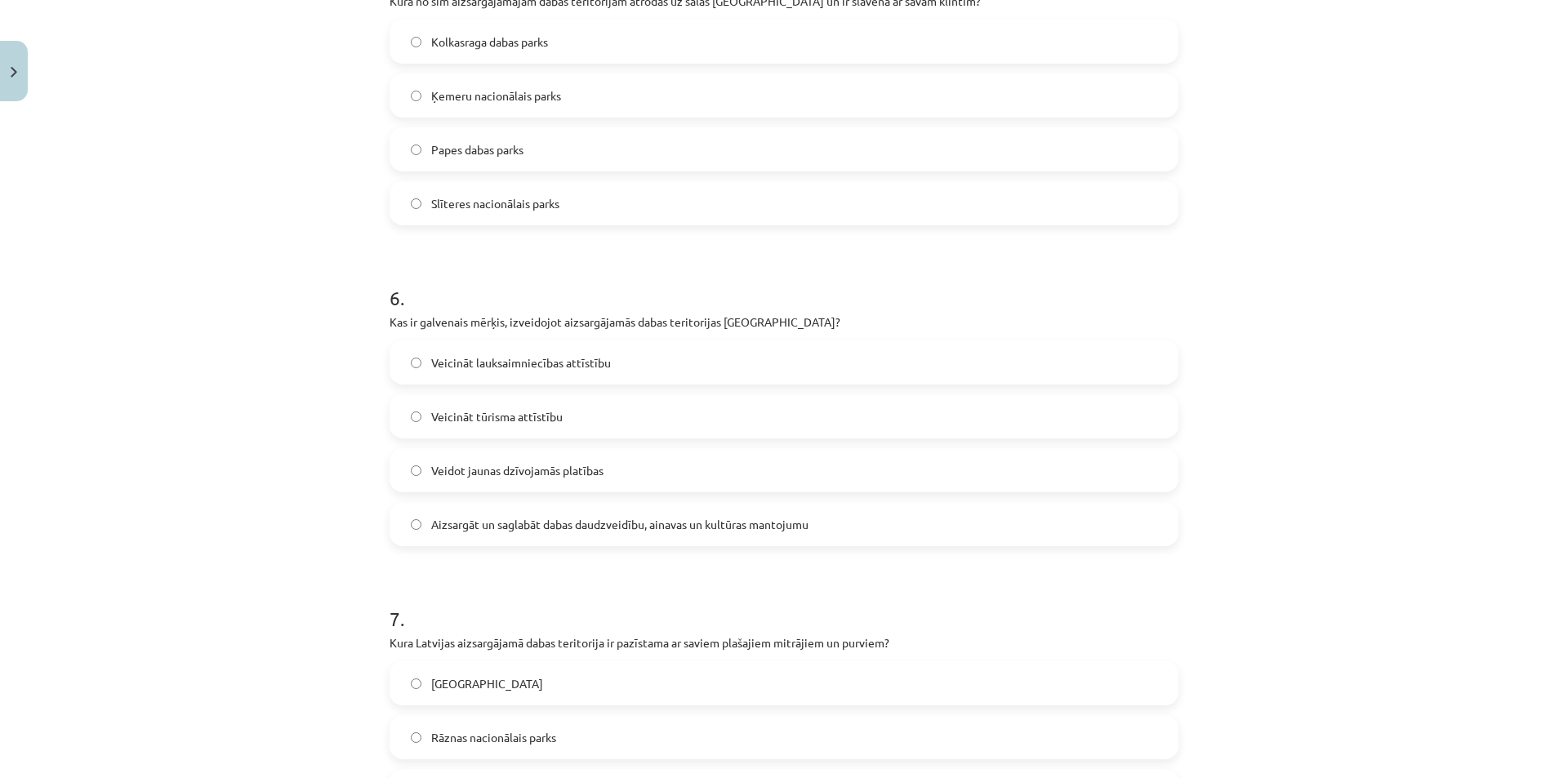
scroll to position [1769, 0]
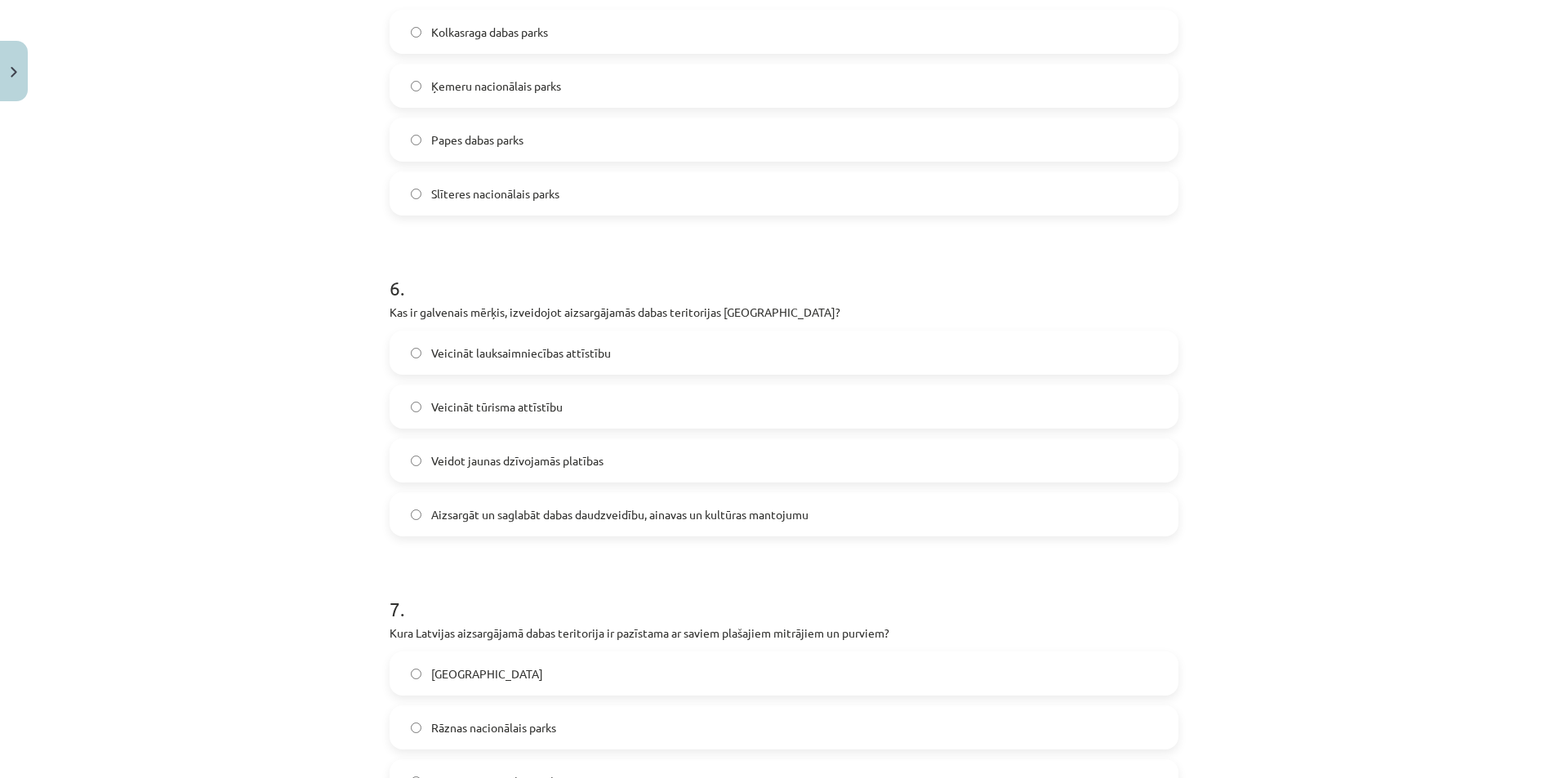
click at [524, 198] on span "Slīteres nacionālais parks" at bounding box center [495, 193] width 128 height 17
drag, startPoint x: 618, startPoint y: 518, endPoint x: 604, endPoint y: 527, distance: 16.6
click at [617, 518] on span "Aizsargāt un saglabāt dabas daudzveidību, ainavas un kultūras mantojumu" at bounding box center [620, 514] width 377 height 17
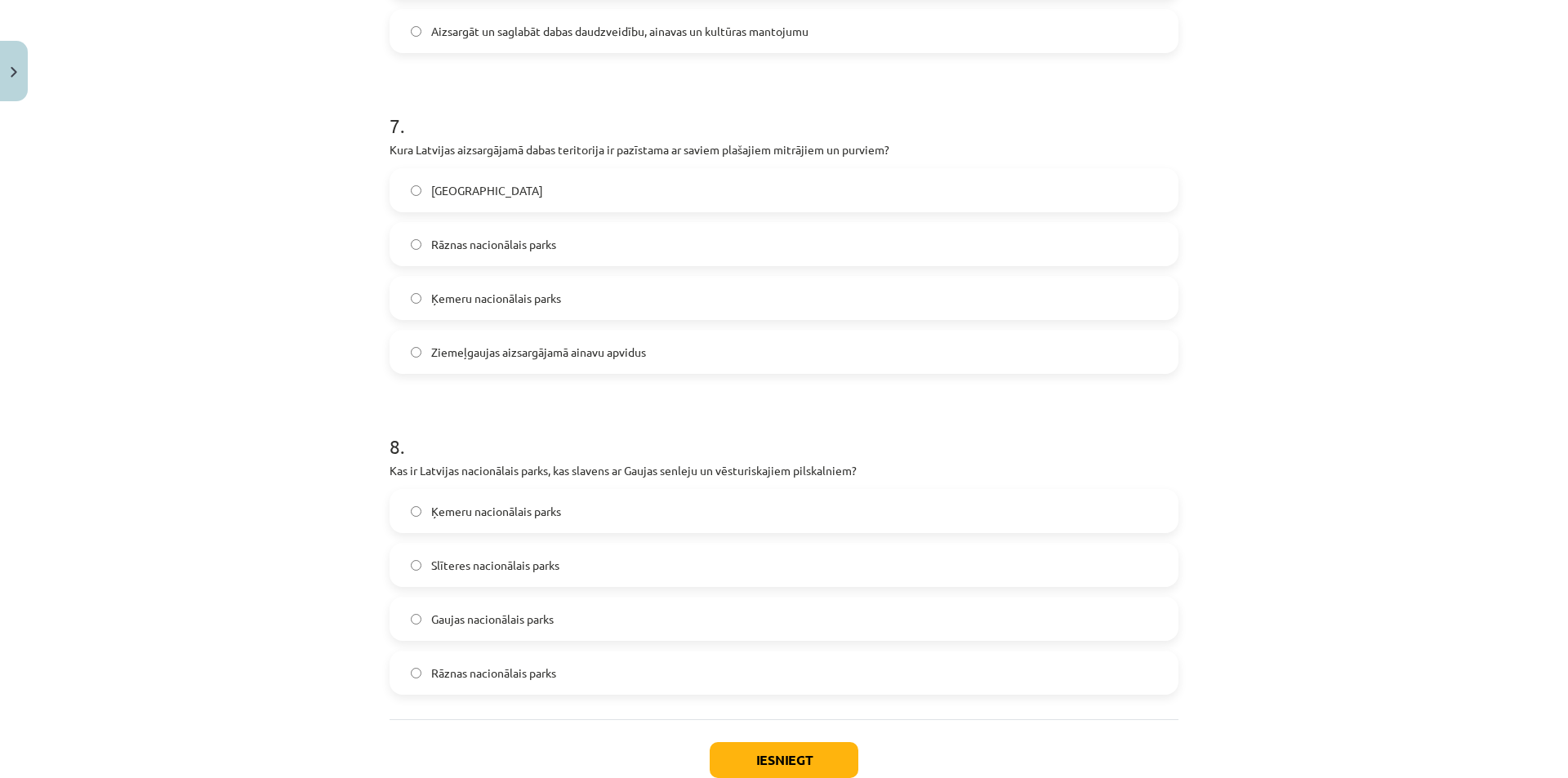
scroll to position [2358, 0]
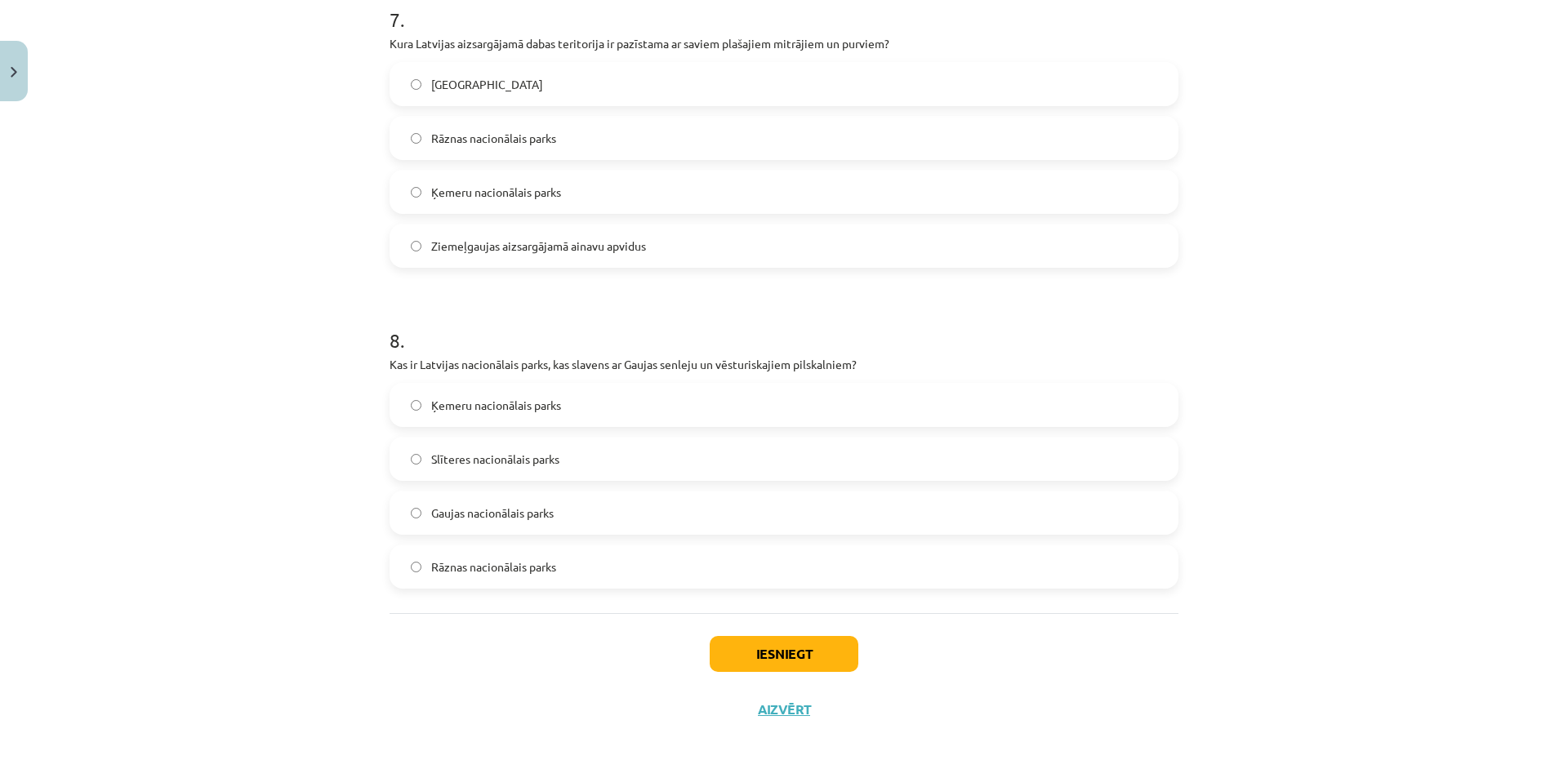
click at [527, 198] on span "Ķemeru nacionālais parks" at bounding box center [496, 192] width 130 height 17
click at [531, 527] on label "Gaujas nacionālais parks" at bounding box center [784, 513] width 786 height 41
click at [795, 652] on button "Iesniegt" at bounding box center [783, 653] width 148 height 36
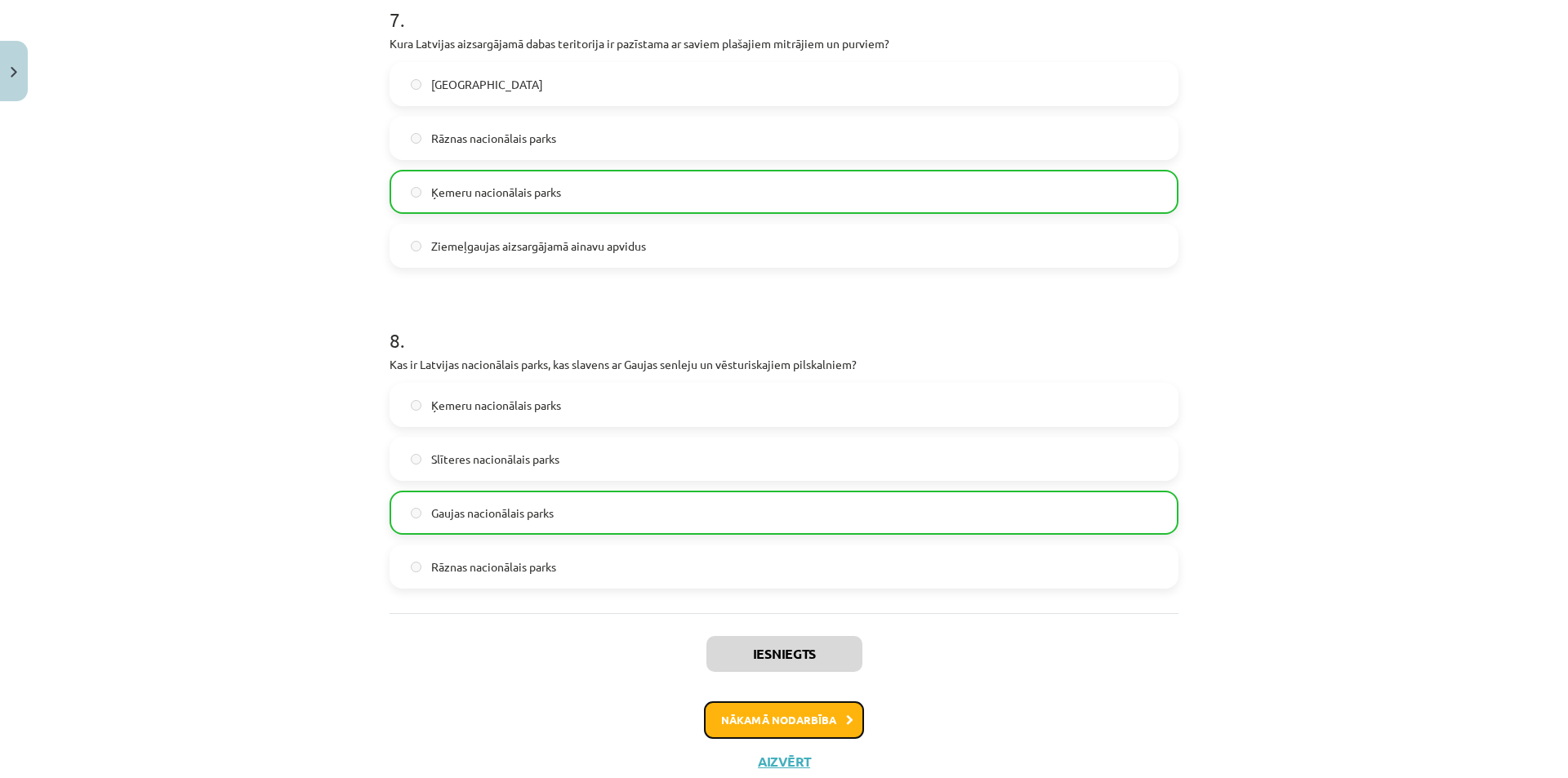
click at [797, 722] on button "Nākamā nodarbība" at bounding box center [783, 719] width 160 height 38
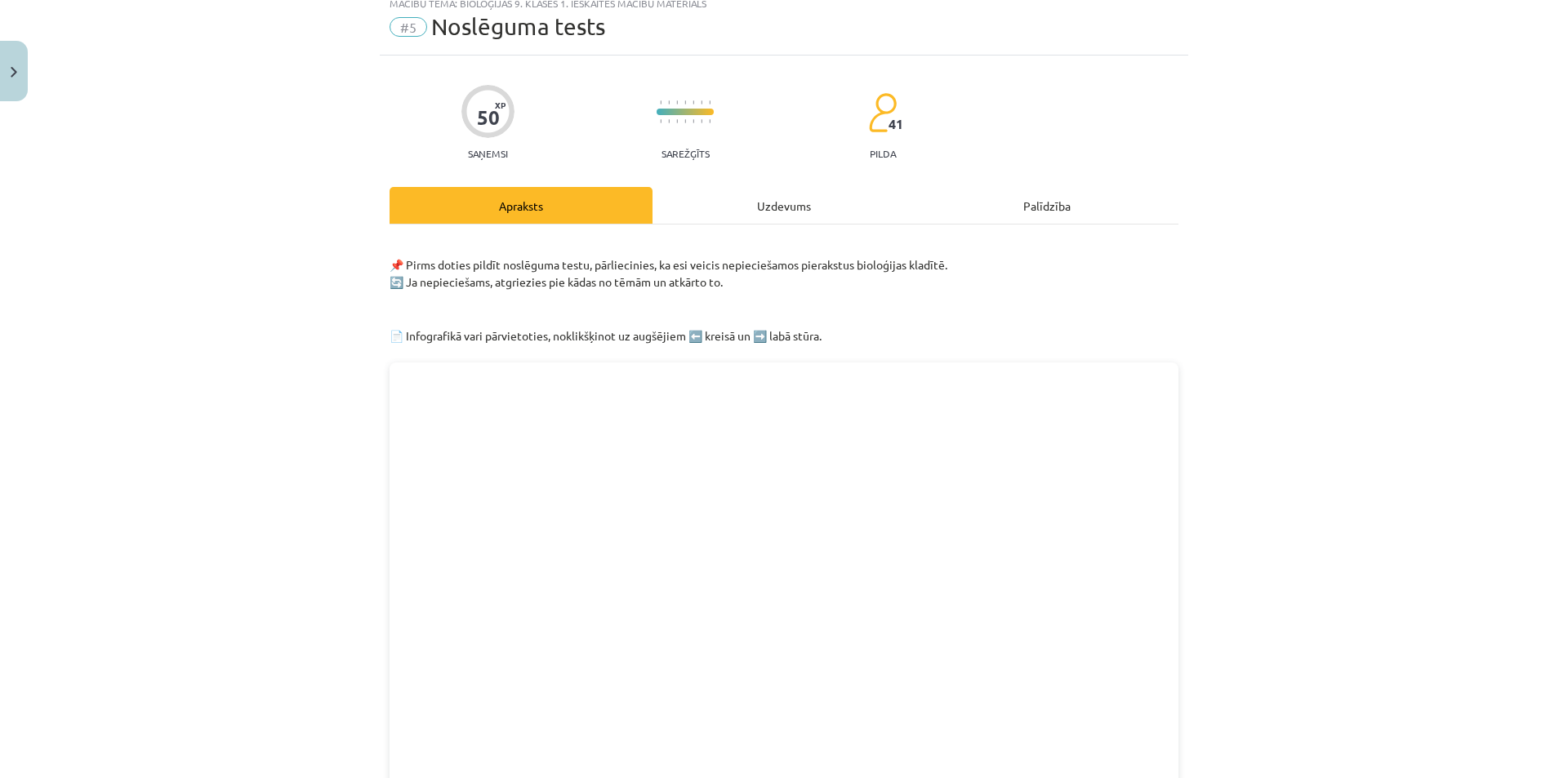
scroll to position [41, 0]
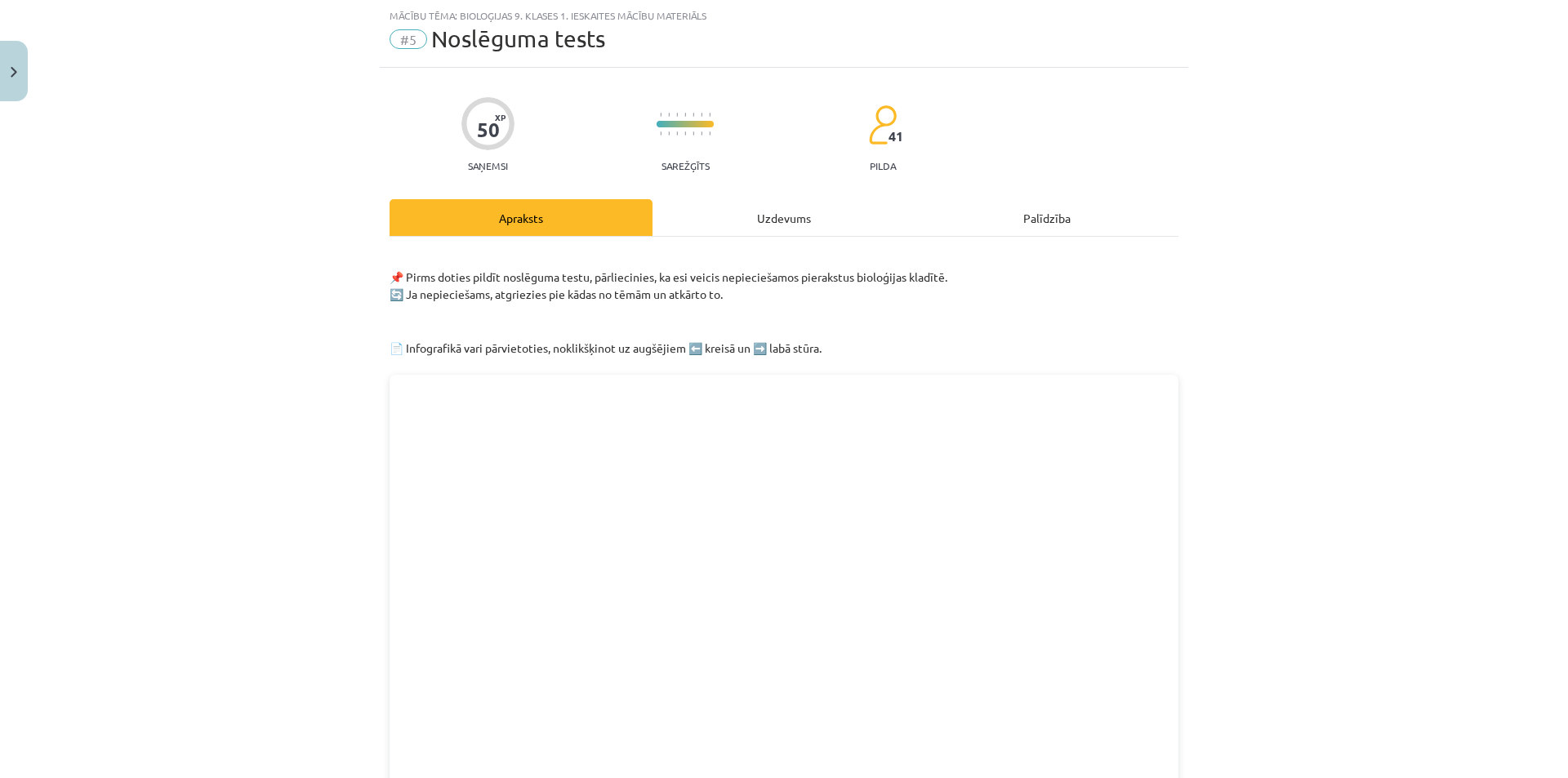
click at [738, 215] on div "Uzdevums" at bounding box center [784, 218] width 263 height 37
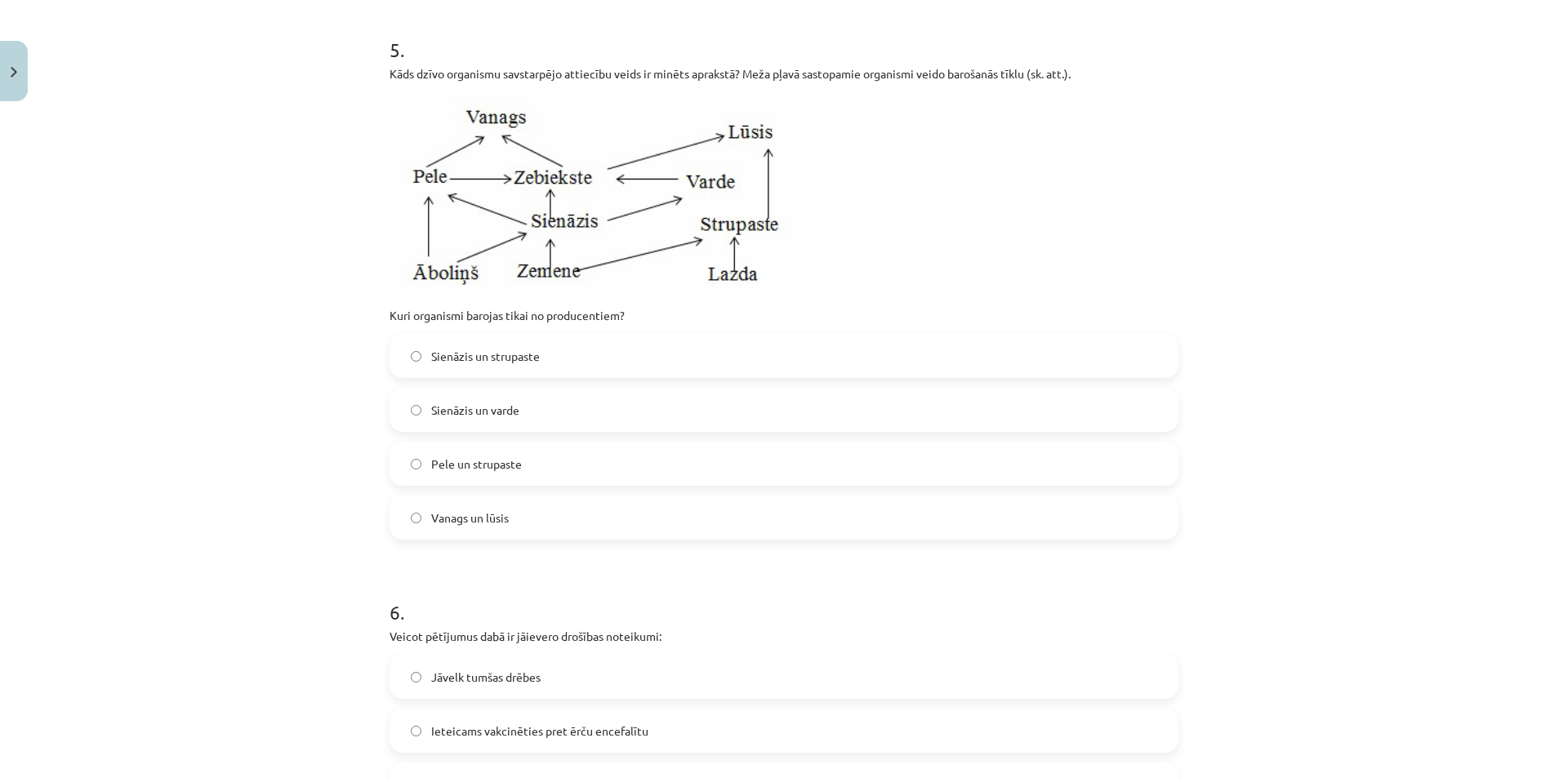
scroll to position [1083, 0]
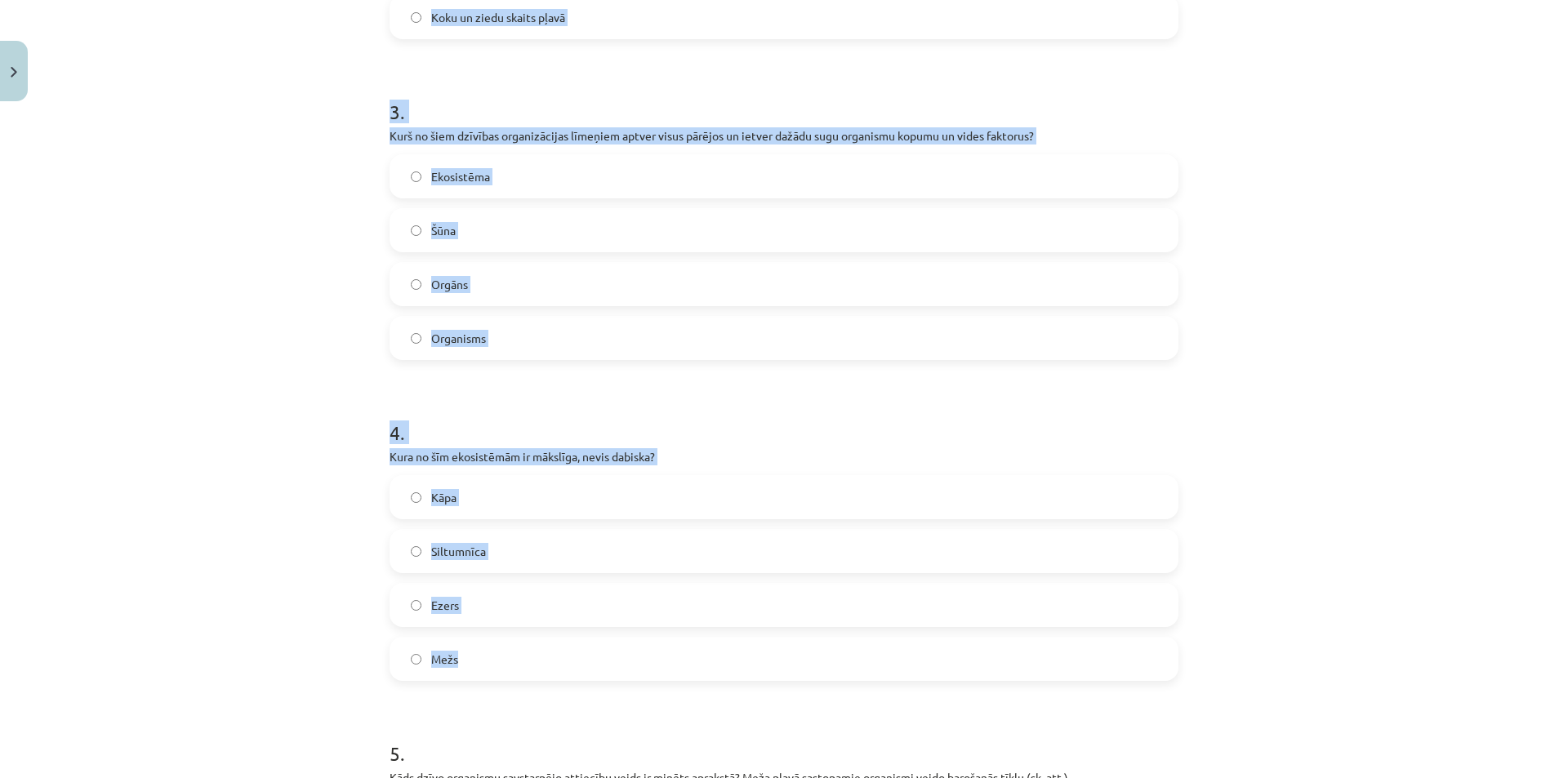
drag, startPoint x: 385, startPoint y: 280, endPoint x: 664, endPoint y: 654, distance: 466.6
copy form "2 . Kurš no šiem ir abiotisks faktors, kas ietekmē ekosistēmu? Cilvēku izraisīt…"
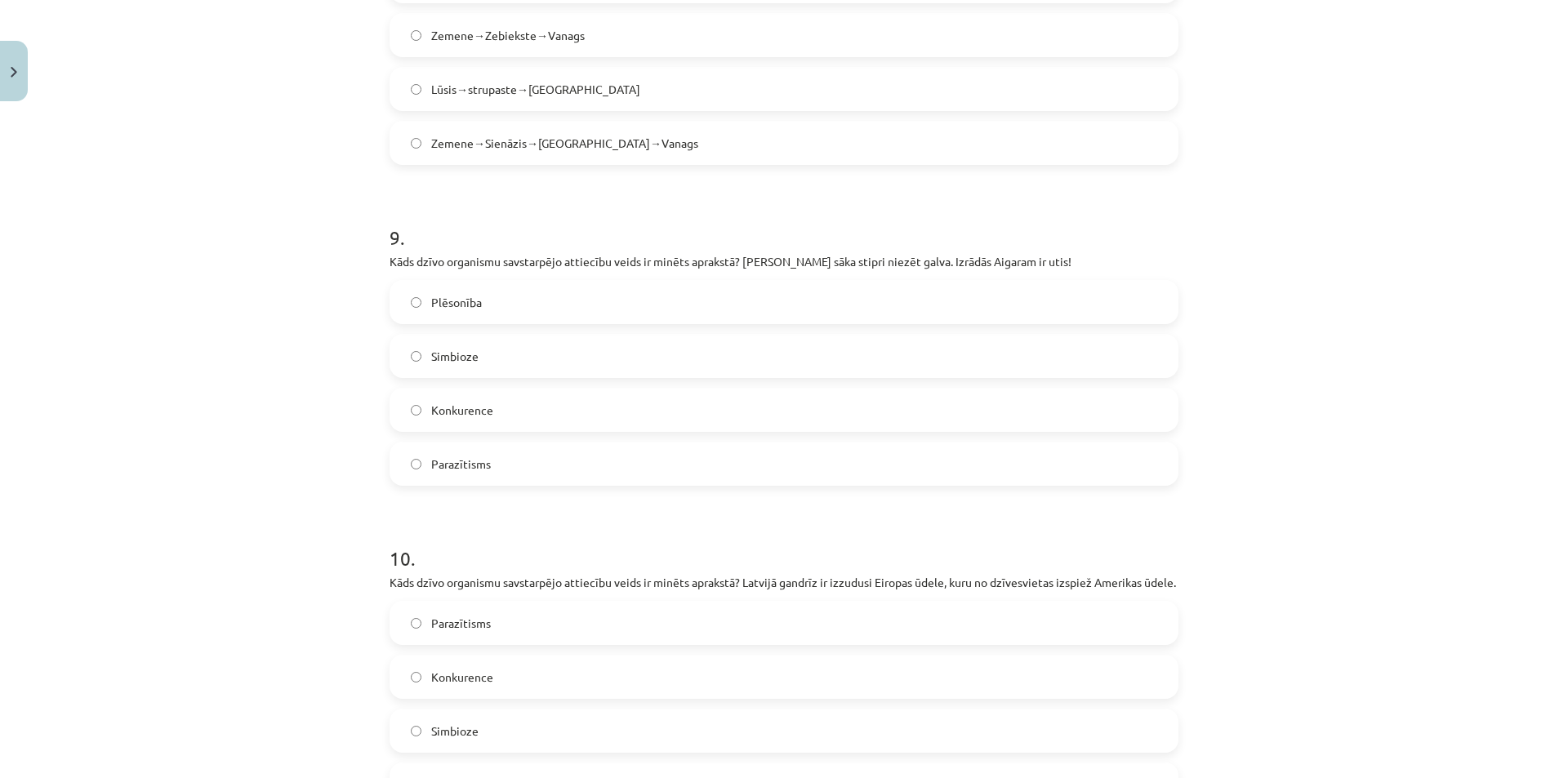
scroll to position [3600, 0]
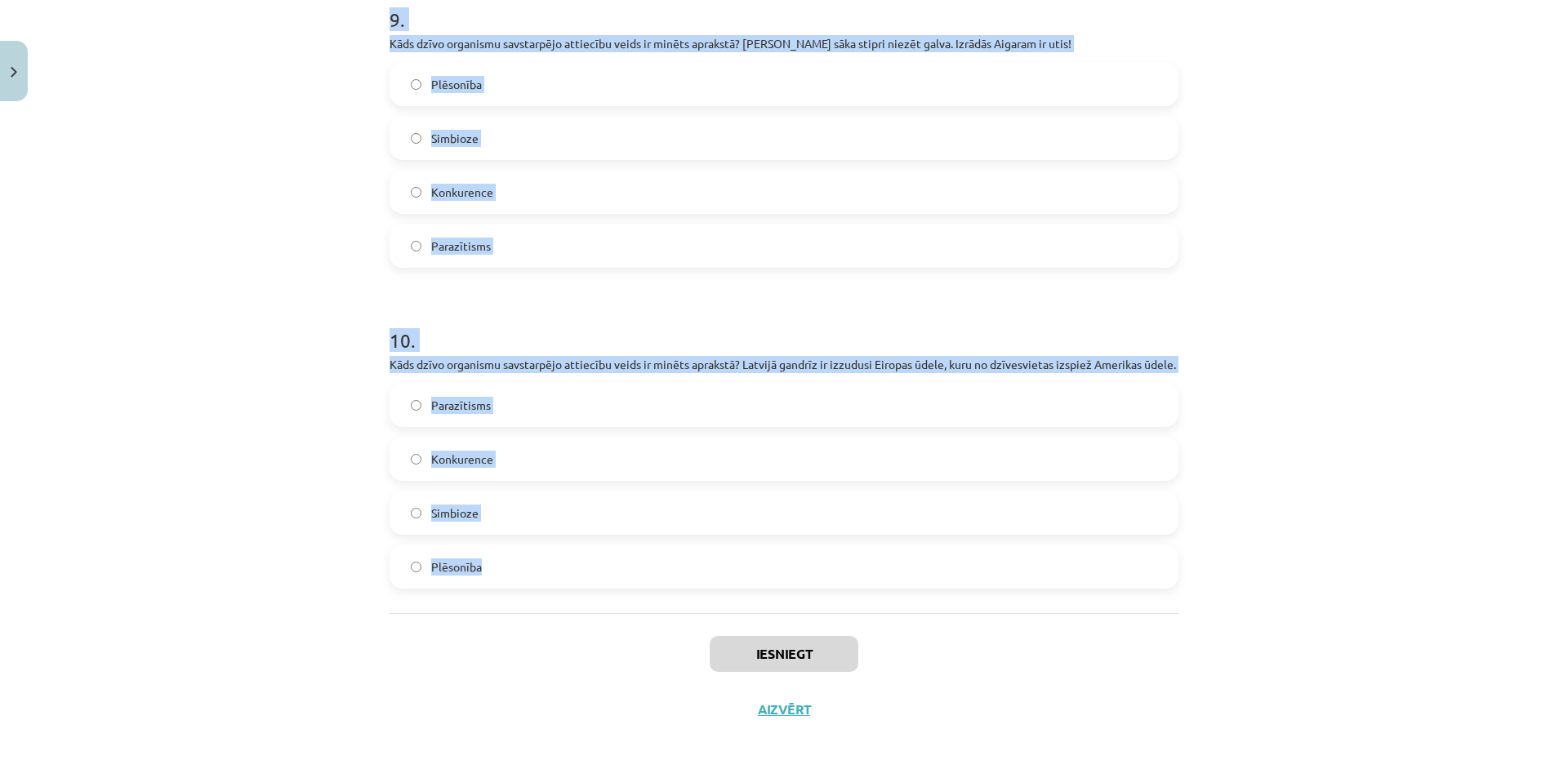
drag, startPoint x: 383, startPoint y: 401, endPoint x: 562, endPoint y: 564, distance: 242.1
click at [562, 564] on div "Mācību tēma: Bioloģijas 9. klases 1. ieskaites mācību materiāls #5 Noslēguma te…" at bounding box center [784, 389] width 1568 height 778
copy form "6 . Veicot pētījumus dabā ir jāievero drošības noteikumi: Jāvelk tumšas drēbes …"
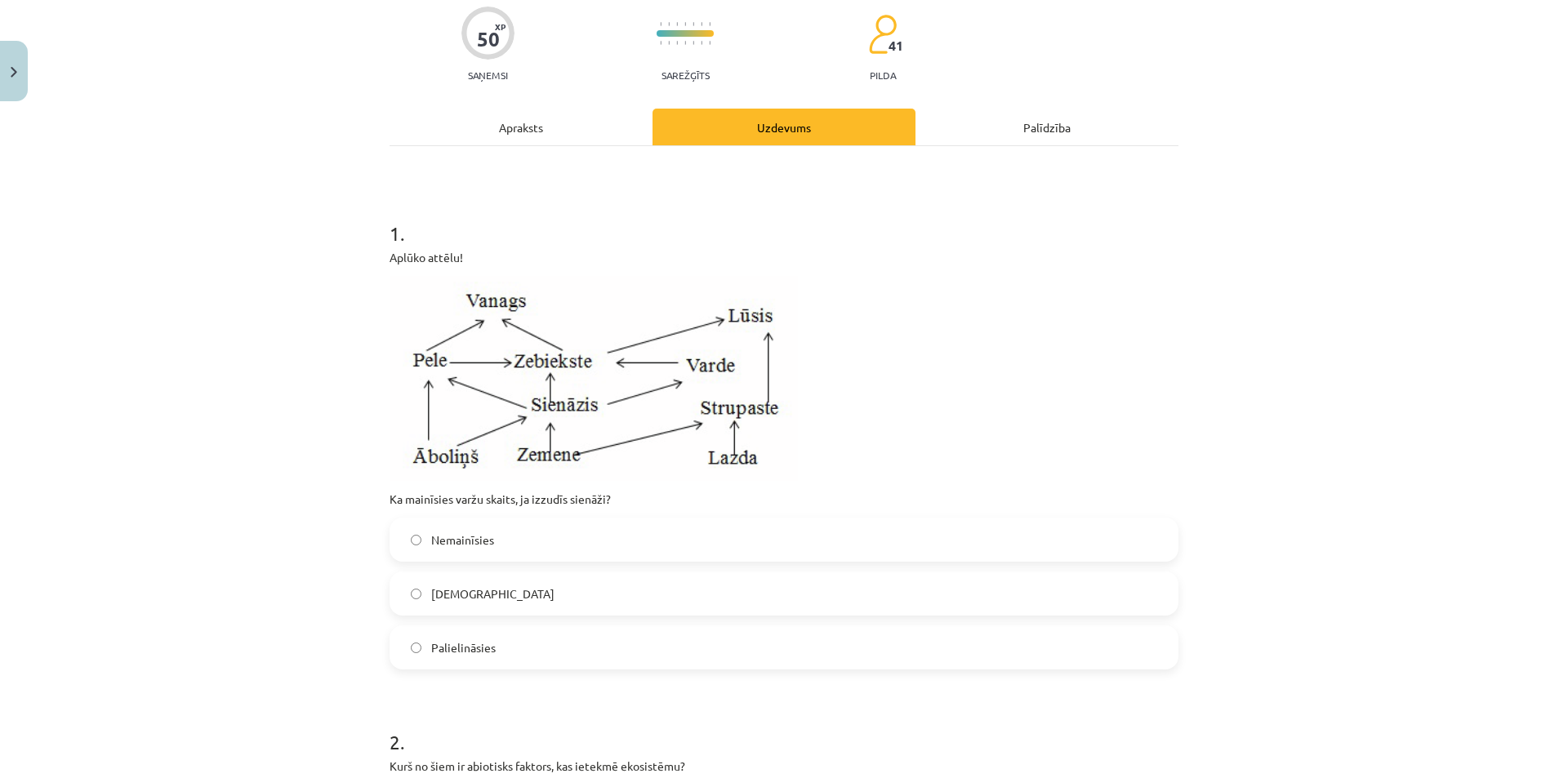
scroll to position [137, 0]
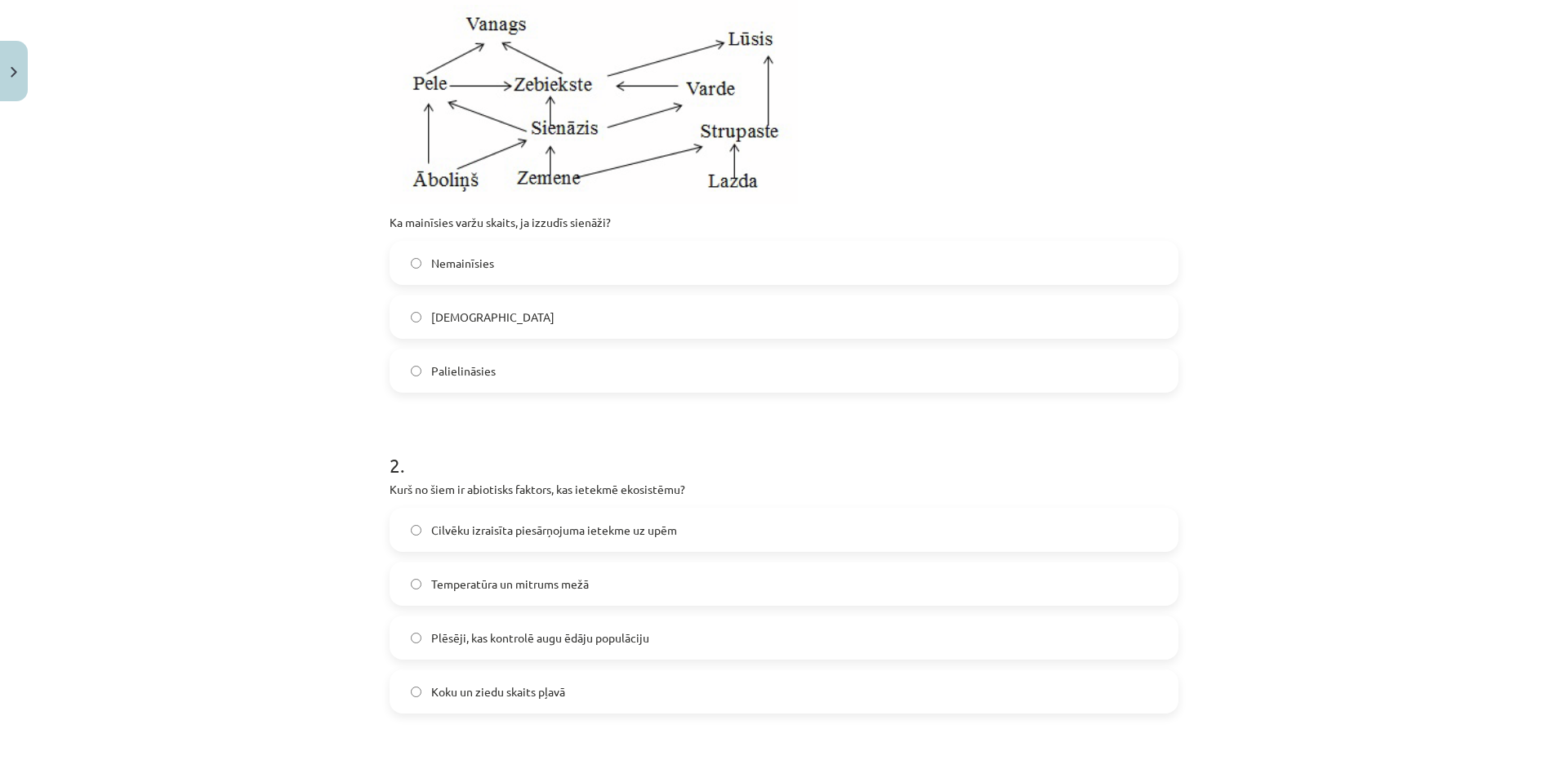
click at [489, 312] on span "Samazināsies" at bounding box center [493, 317] width 123 height 17
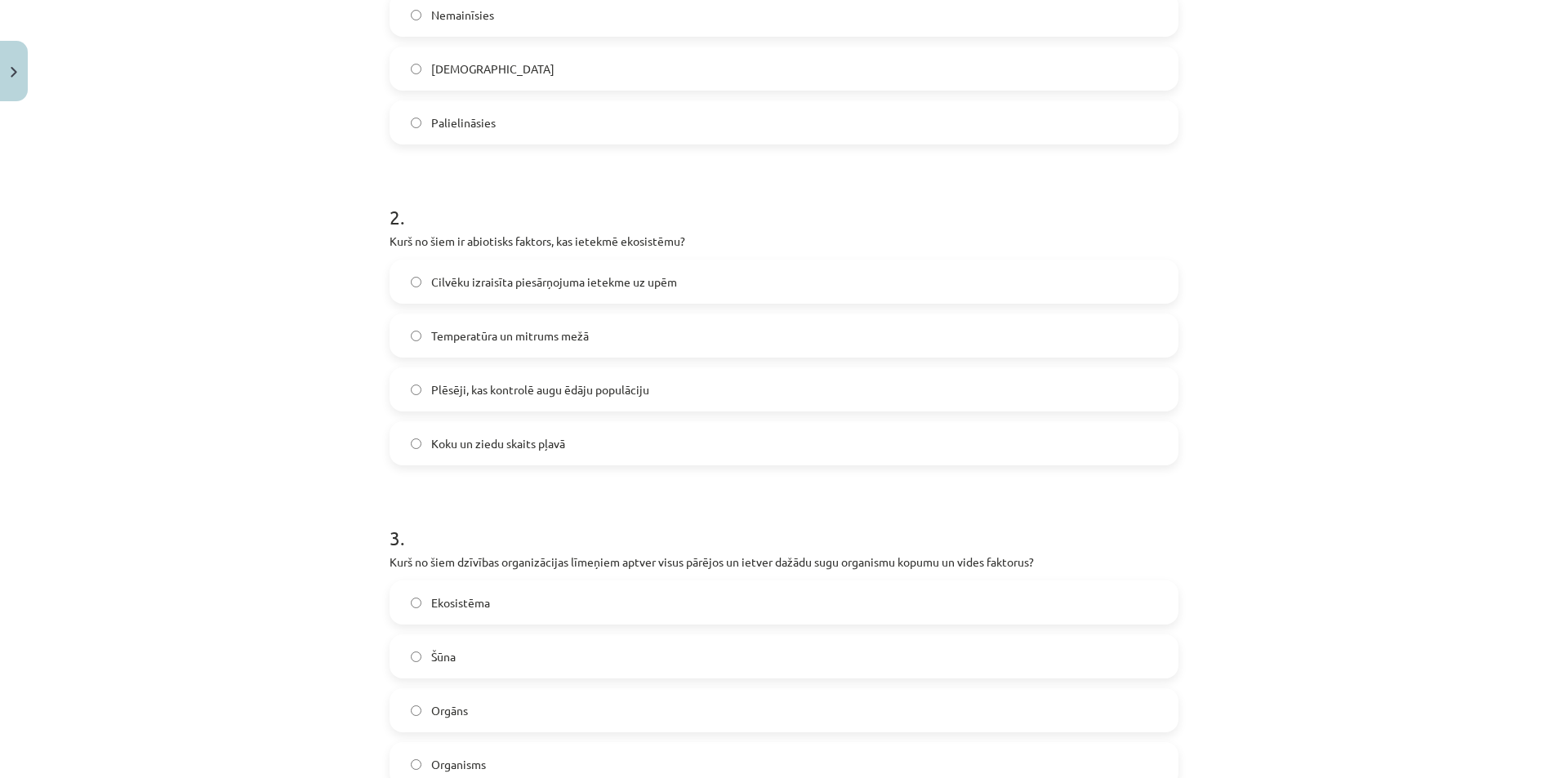
scroll to position [680, 0]
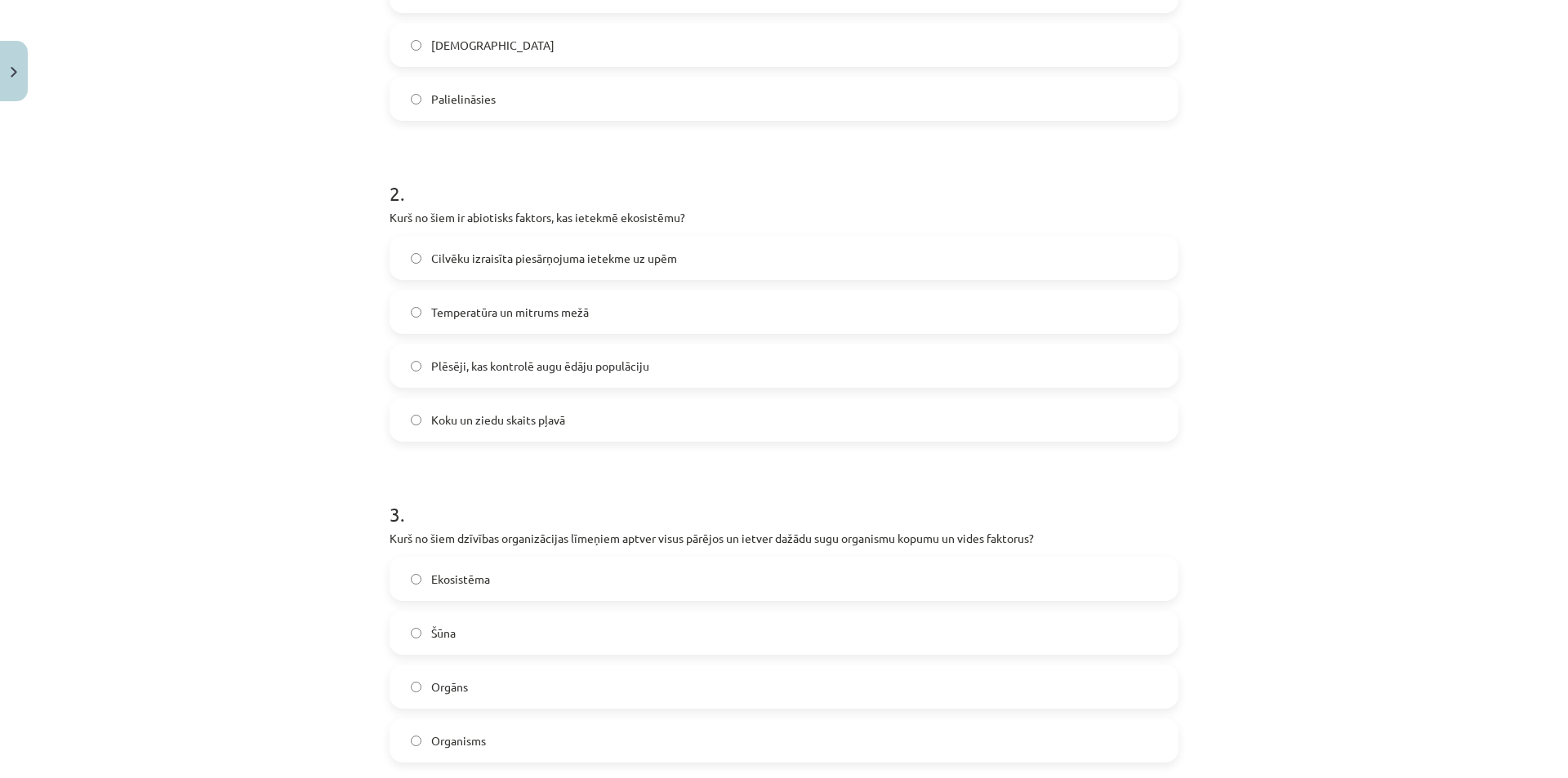
click at [478, 582] on span "Ekosistēma" at bounding box center [461, 579] width 59 height 17
click at [507, 304] on span "Temperatūra un mitrums mežā" at bounding box center [510, 312] width 157 height 17
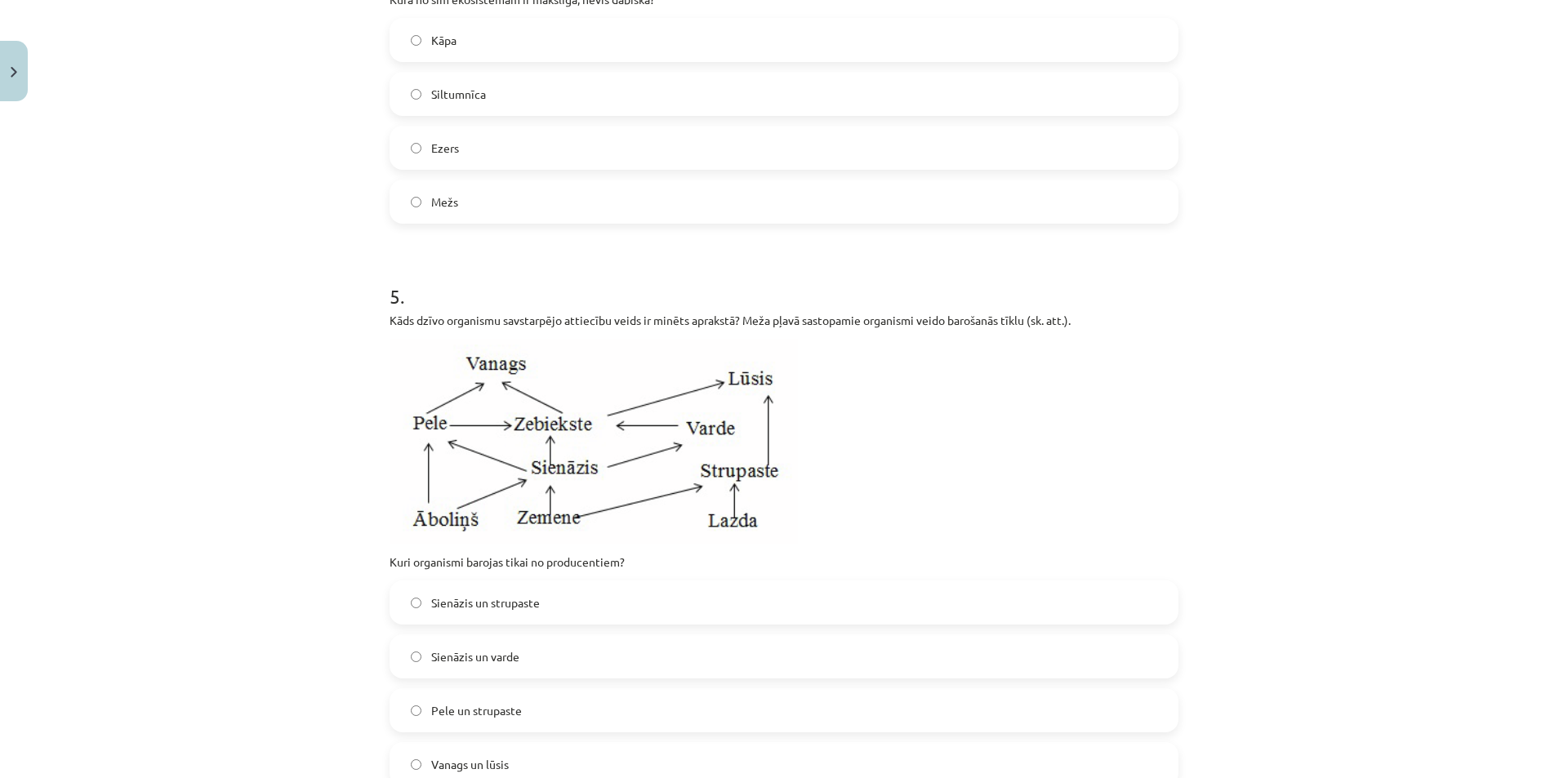
scroll to position [1551, 0]
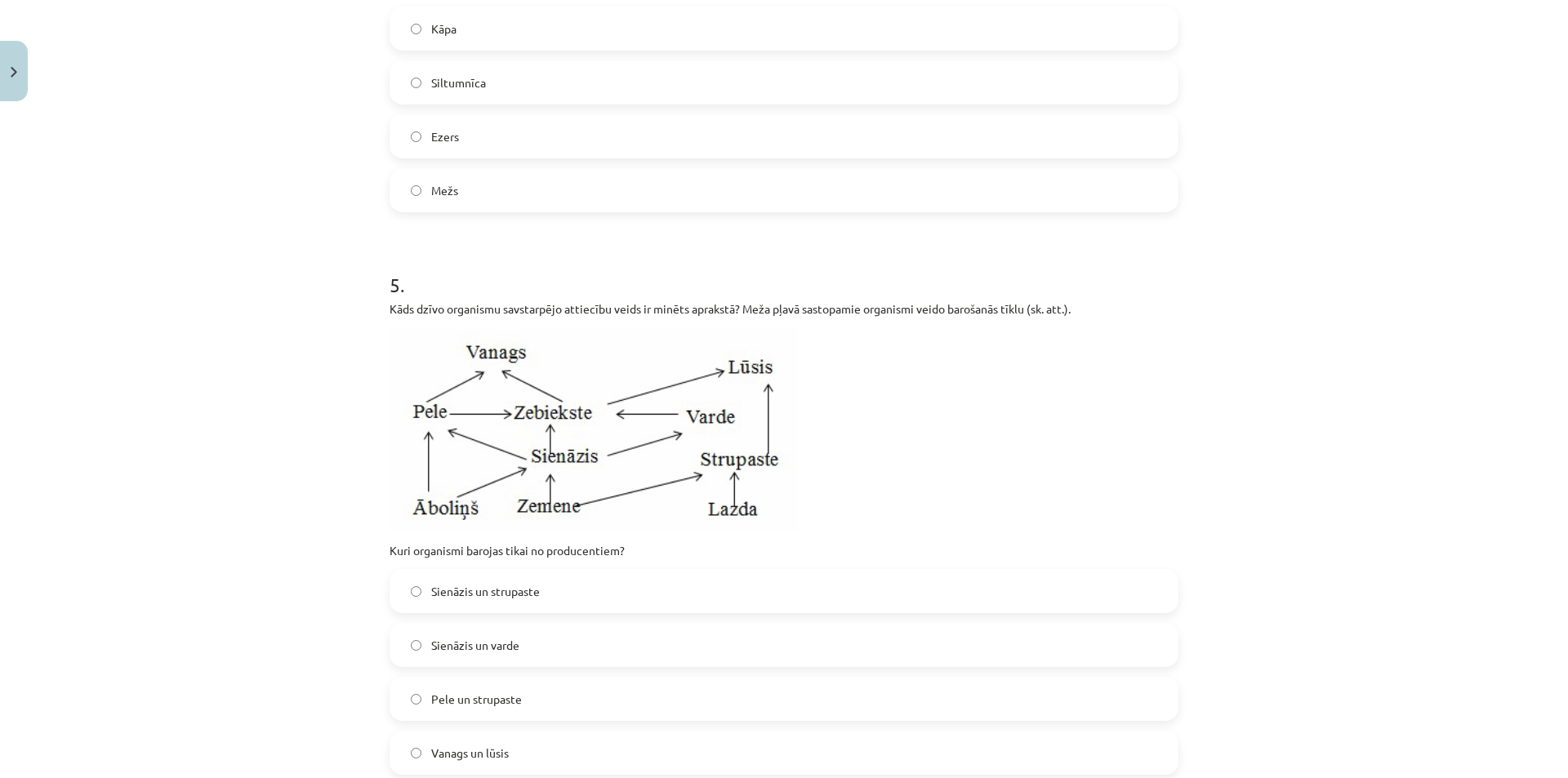
click at [493, 595] on span "Sienāzis un strupaste" at bounding box center [486, 591] width 109 height 17
click at [503, 82] on label "Siltumnīca" at bounding box center [784, 82] width 786 height 41
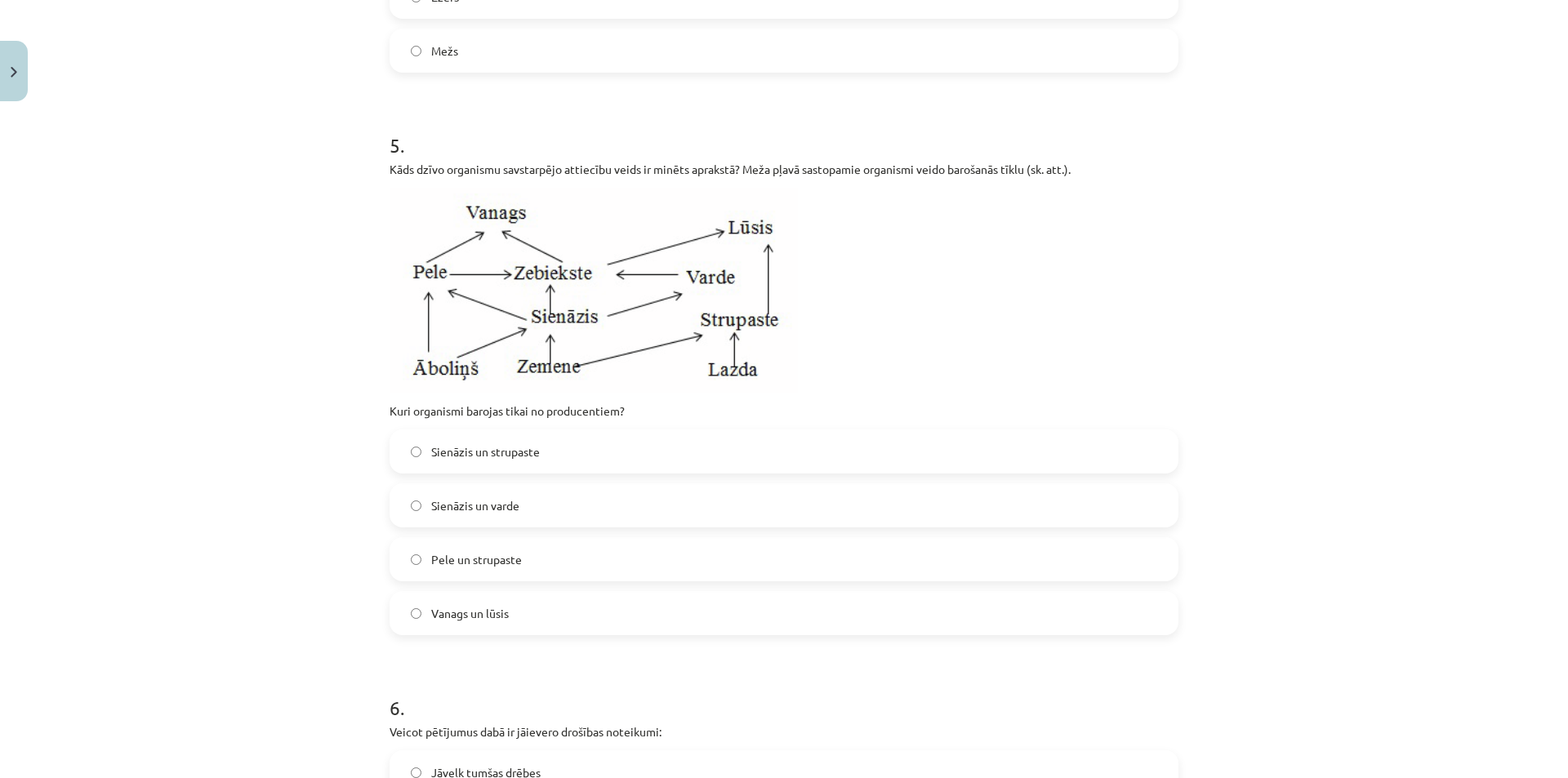
scroll to position [1714, 0]
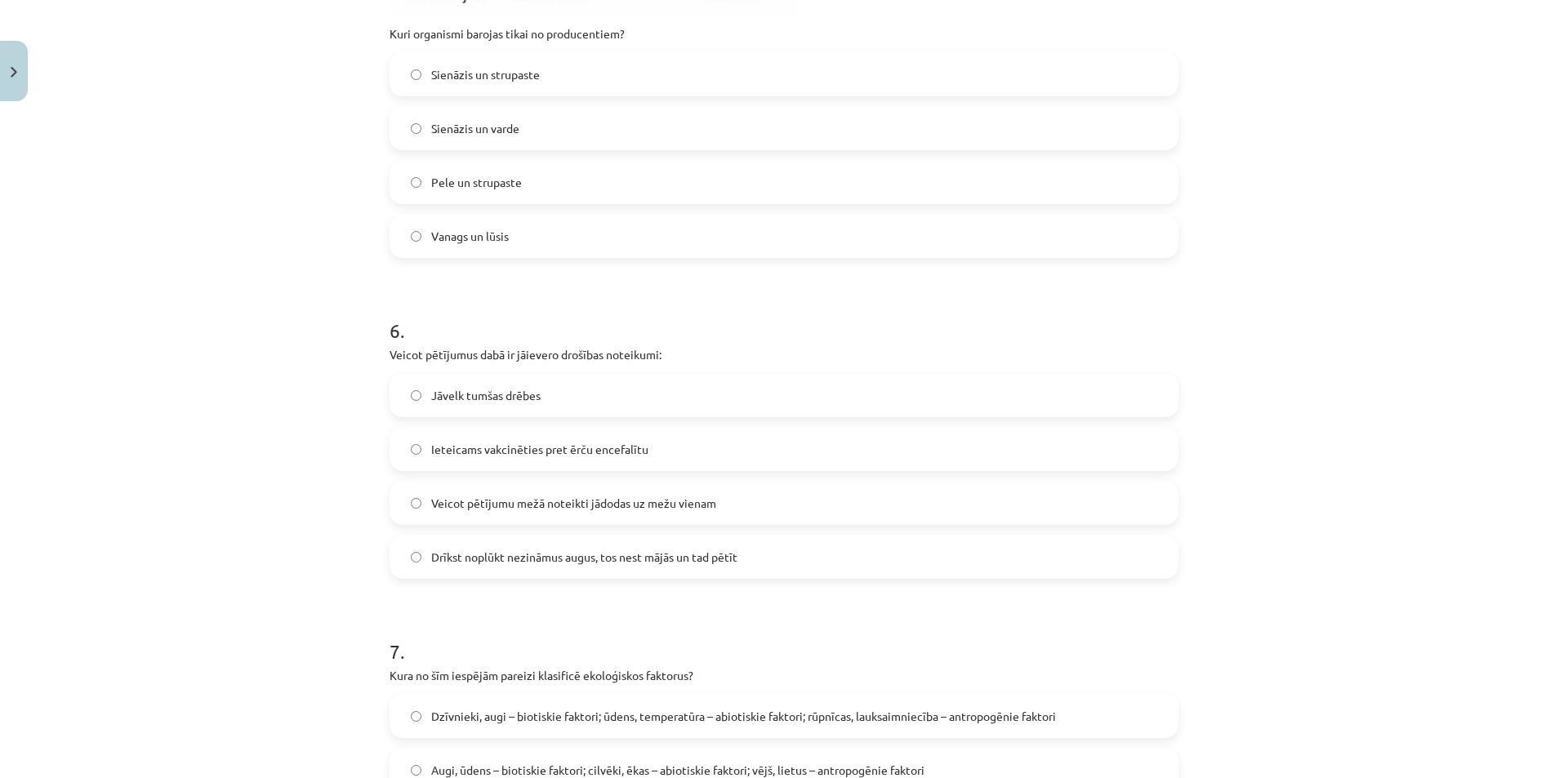
click at [503, 443] on span "Ieteicams vakcinēties pret ērču encefalītu" at bounding box center [539, 449] width 217 height 17
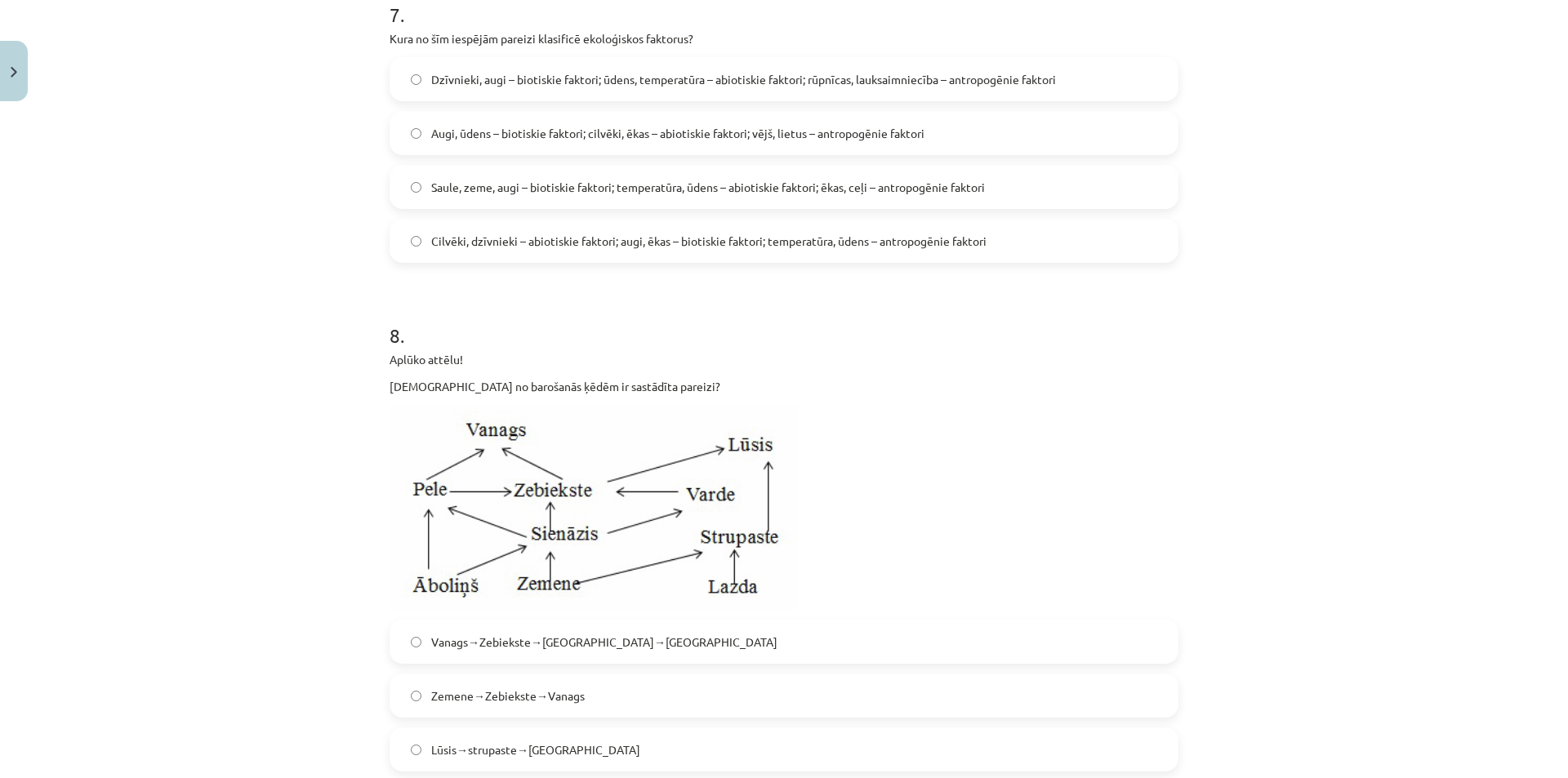
scroll to position [2721, 0]
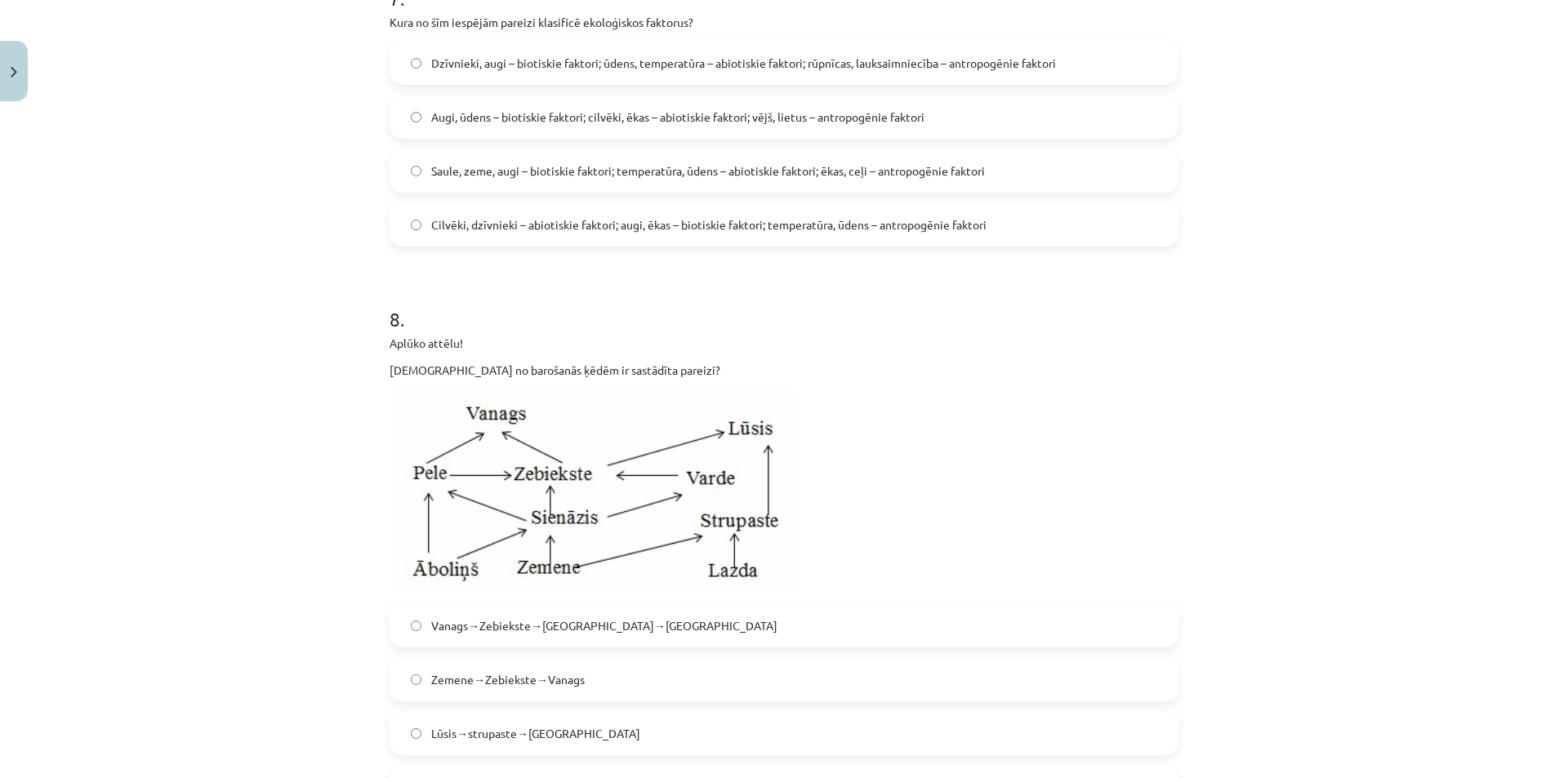
click at [523, 62] on span "Dzīvnieki, augi – biotiskie faktori; ūdens, temperatūra – abiotiskie faktori; r…" at bounding box center [744, 63] width 625 height 17
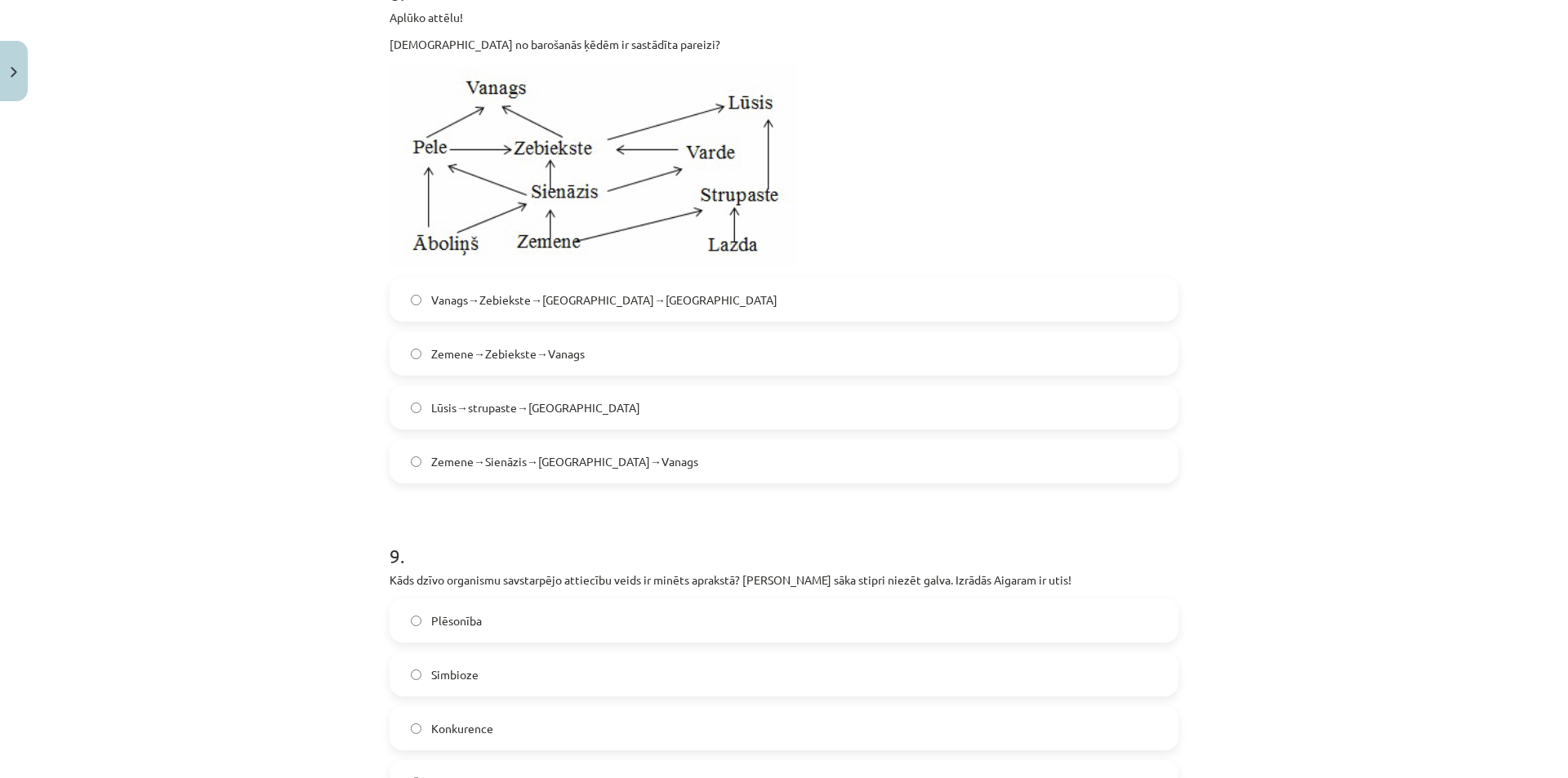
scroll to position [3048, 0]
click at [555, 466] on span "Zemene→Sienāzis→Zebiekste→Vanags" at bounding box center [565, 461] width 267 height 17
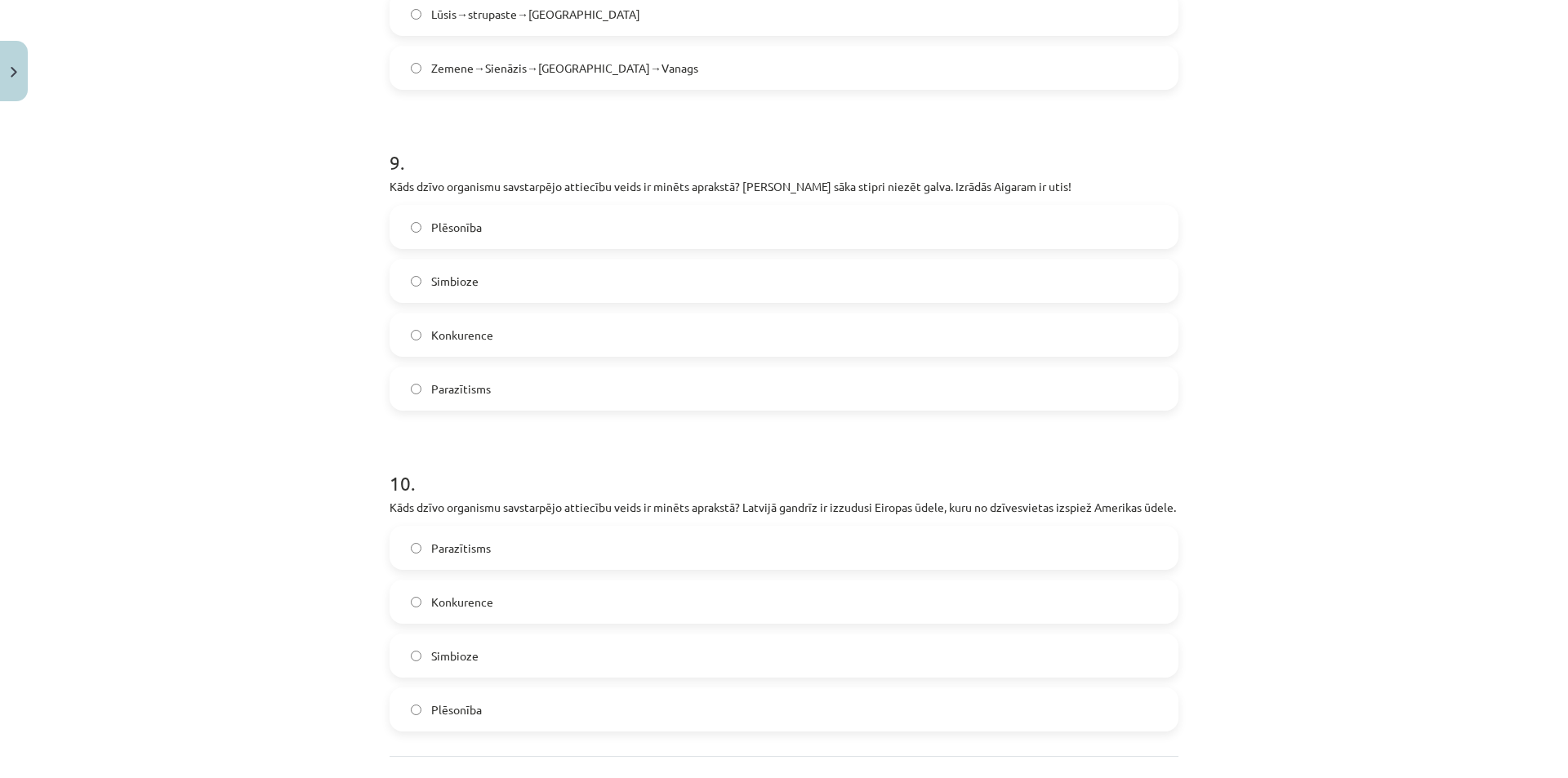
scroll to position [3510, 0]
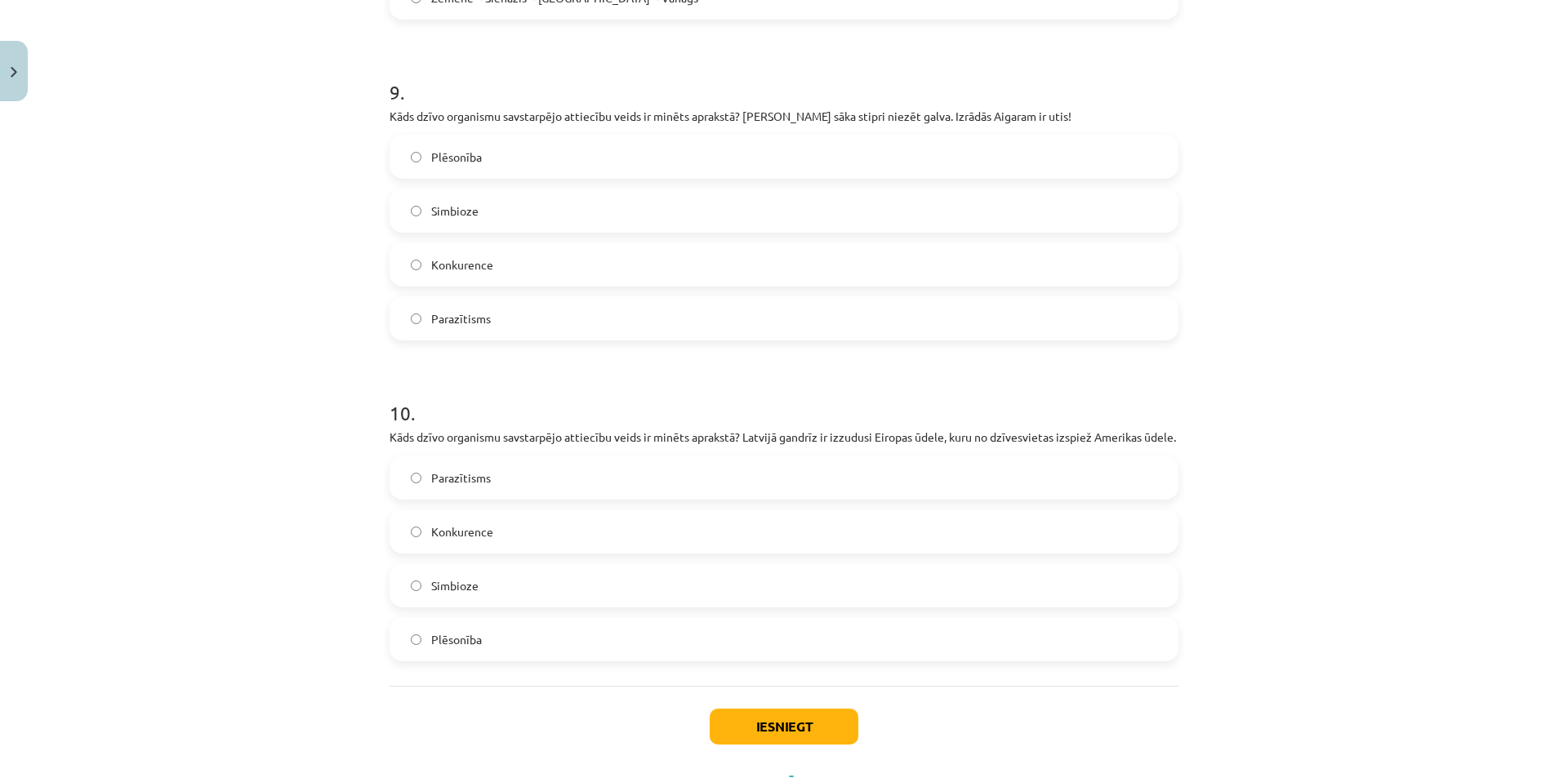
click at [484, 322] on label "Parazītisms" at bounding box center [784, 318] width 786 height 41
click at [502, 549] on label "Konkurence" at bounding box center [784, 531] width 786 height 41
click at [804, 745] on button "Iesniegt" at bounding box center [783, 726] width 148 height 36
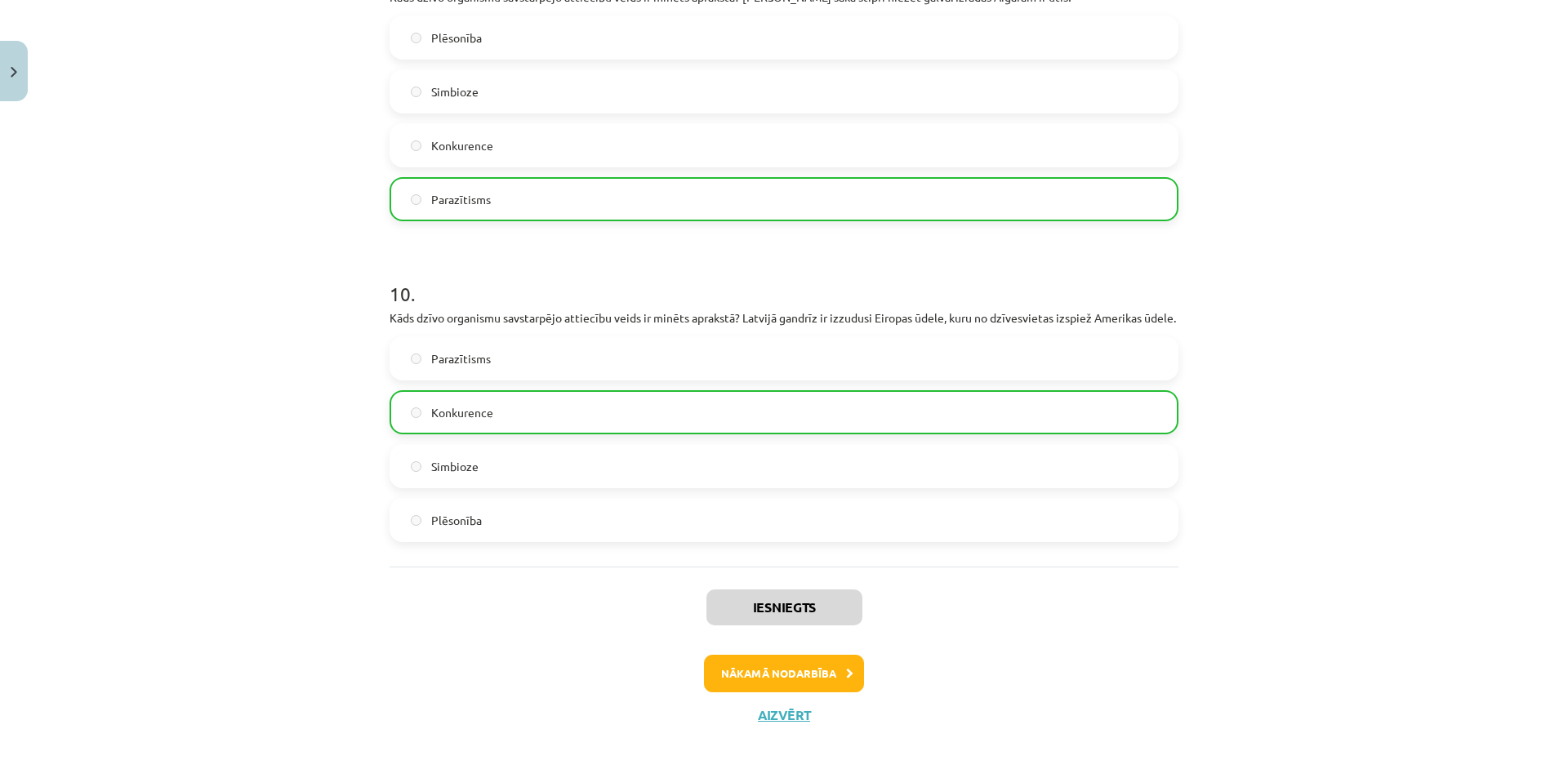
scroll to position [3652, 0]
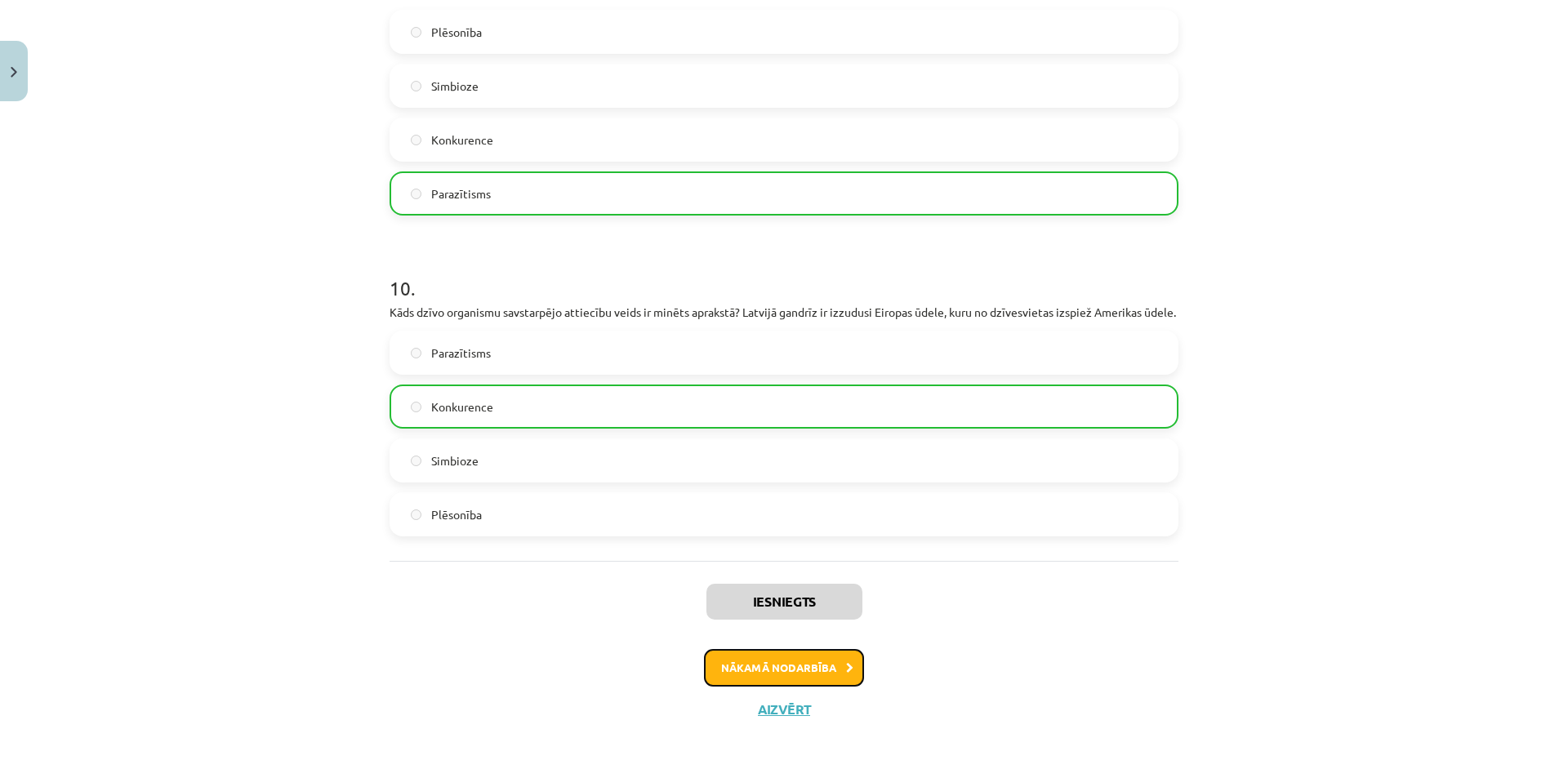
click at [741, 667] on button "Nākamā nodarbība" at bounding box center [783, 667] width 160 height 38
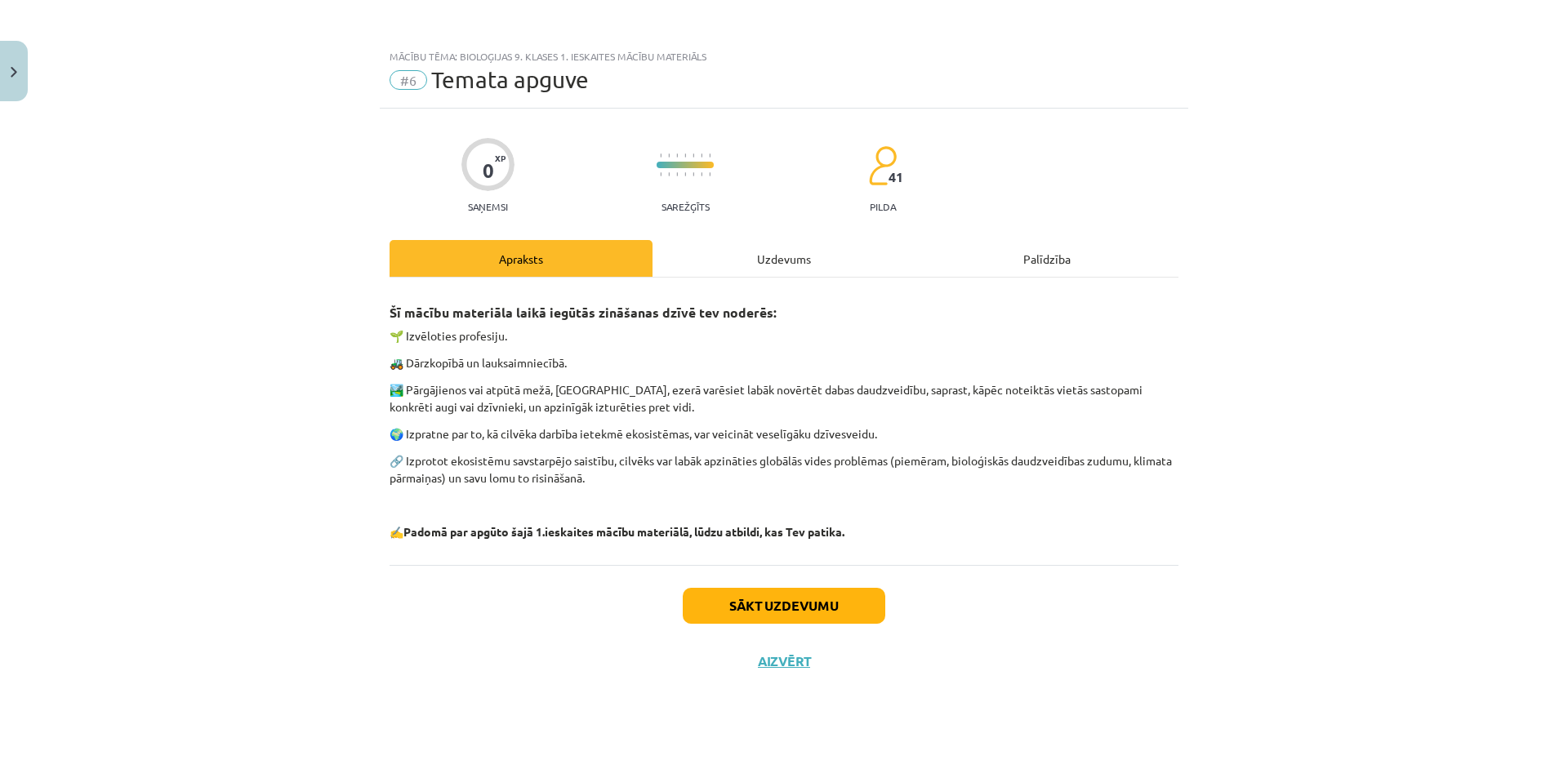
scroll to position [0, 0]
click at [781, 260] on div "Uzdevums" at bounding box center [784, 259] width 263 height 37
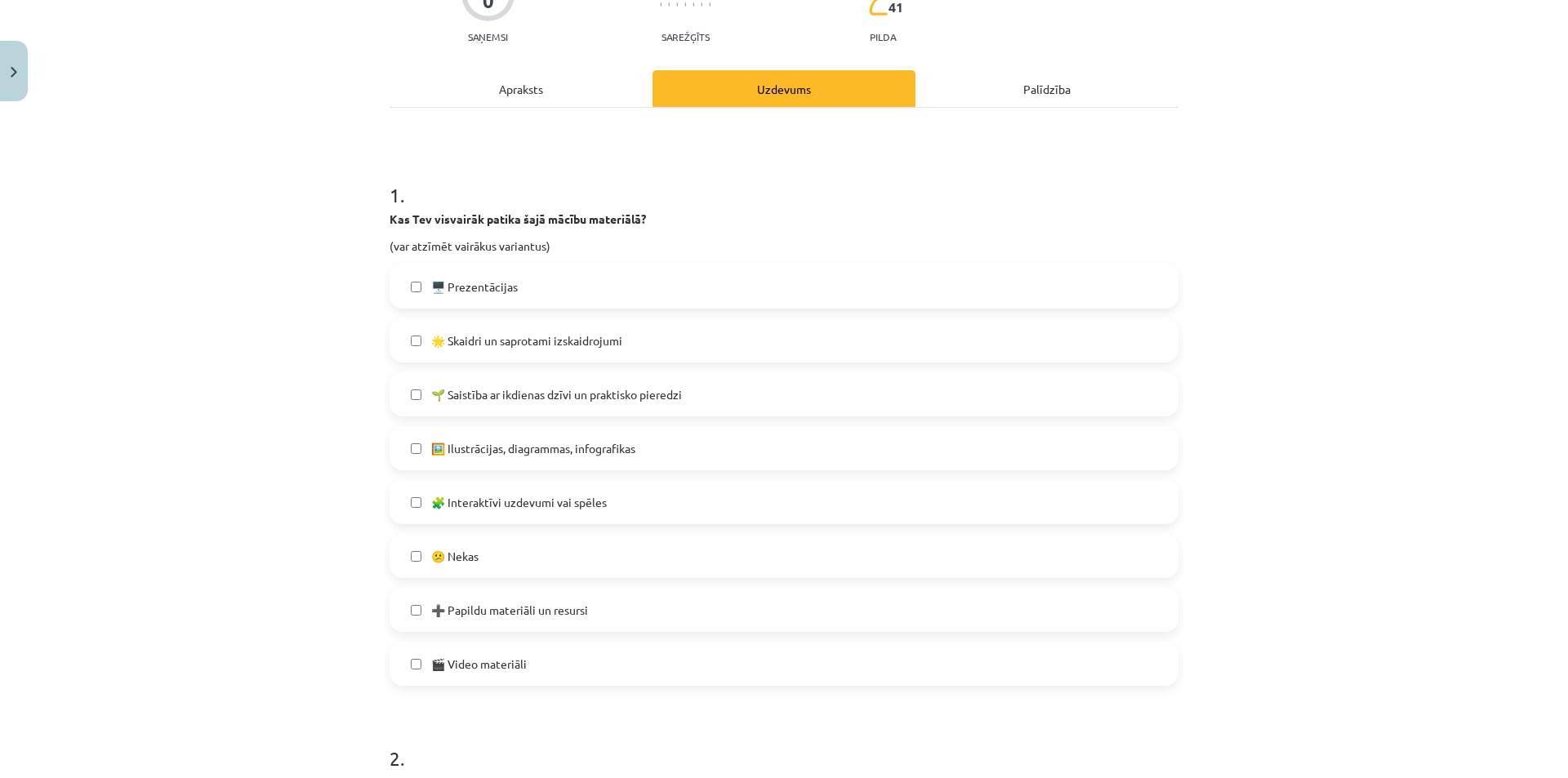
scroll to position [190, 0]
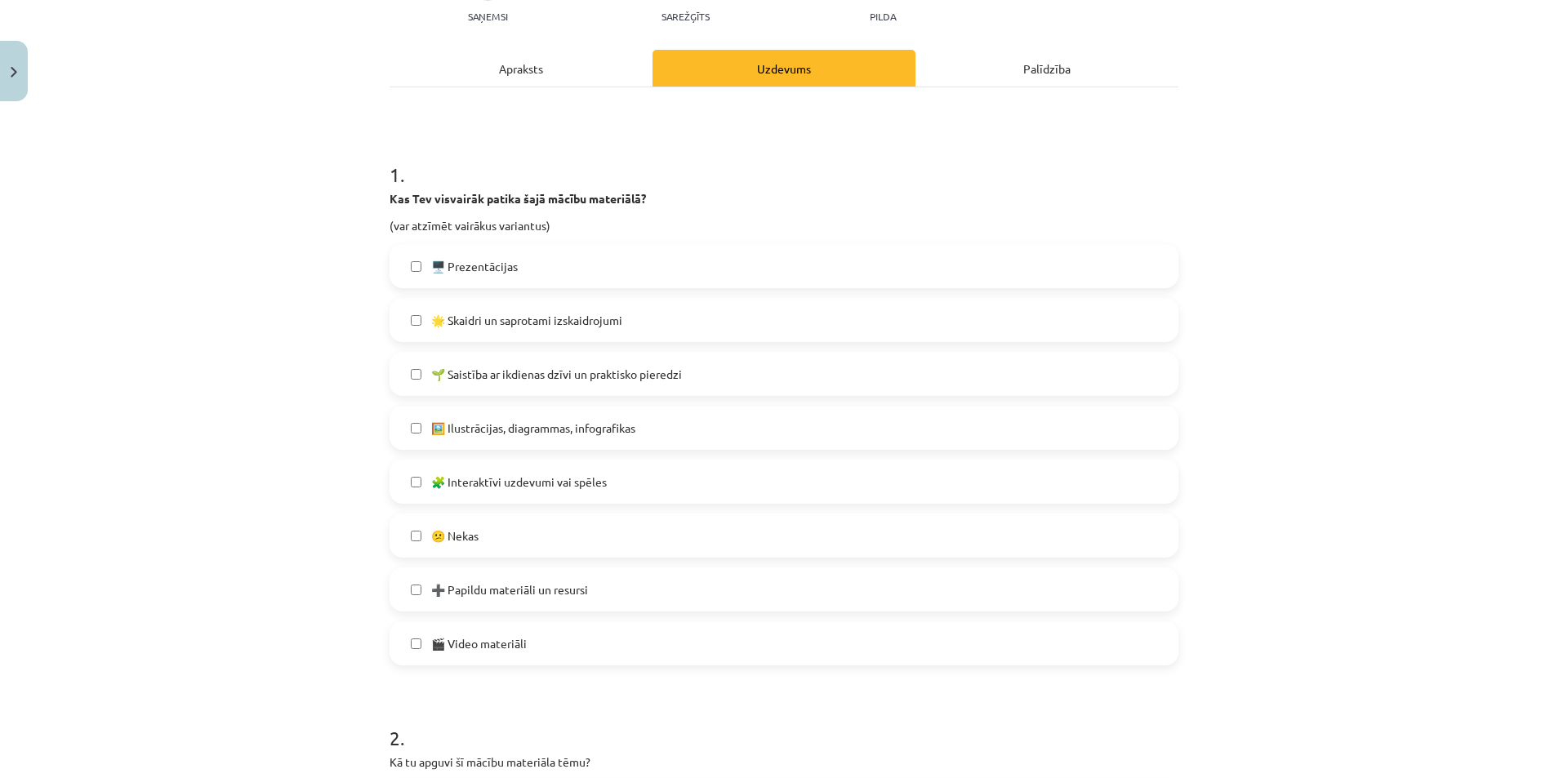
click at [554, 427] on span "🖼️ Ilustrācijas, diagrammas, infografikas" at bounding box center [534, 428] width 204 height 17
drag, startPoint x: 530, startPoint y: 319, endPoint x: 522, endPoint y: 394, distance: 75.4
click at [529, 319] on span "🌟 Skaidri un saprotami izskaidrojumi" at bounding box center [527, 320] width 191 height 17
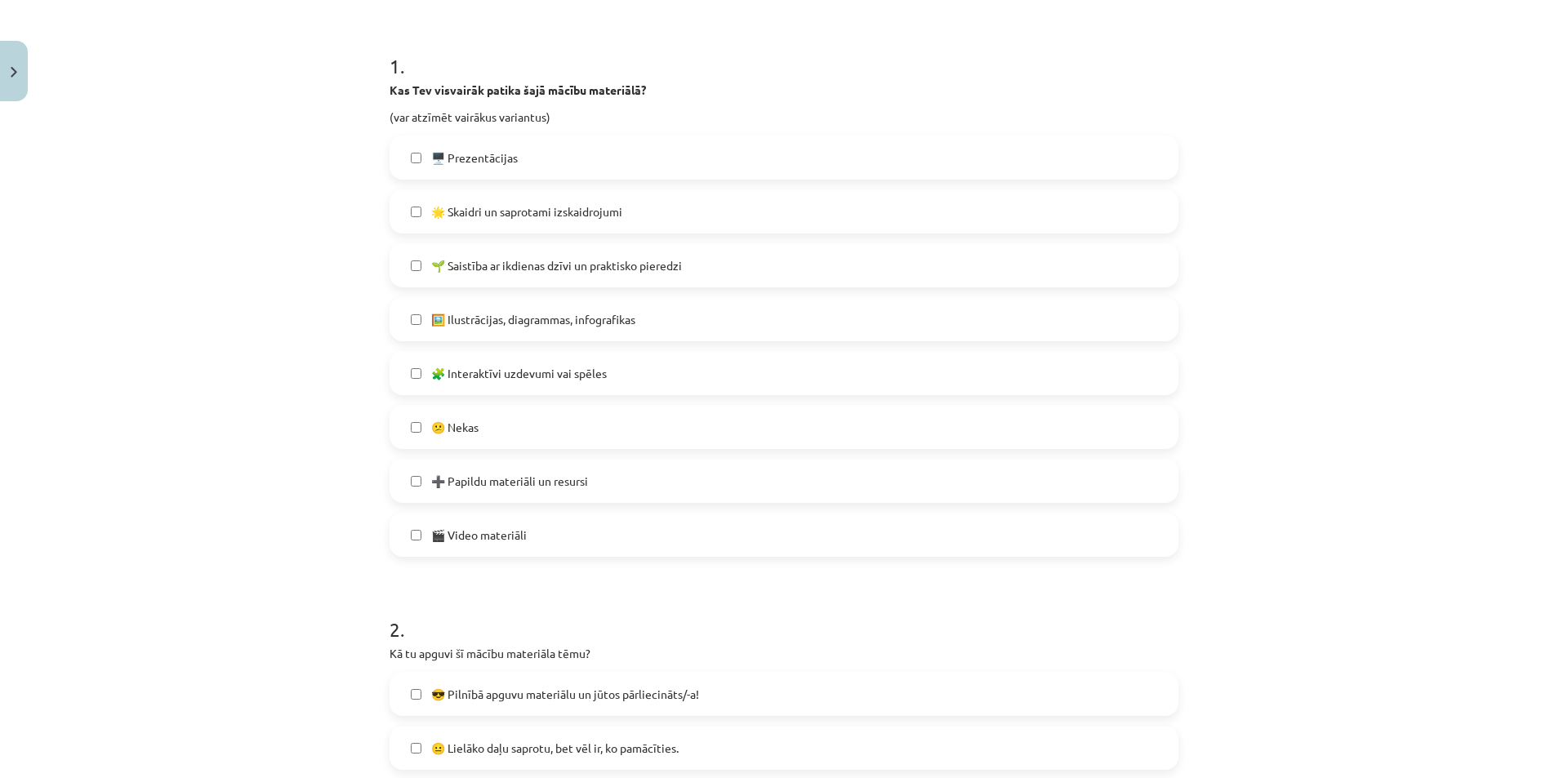
scroll to position [300, 0]
click at [634, 278] on label "🌱 Saistība ar ikdienas dzīvi un praktisko pieredzi" at bounding box center [784, 264] width 786 height 41
click at [629, 262] on span "🌱 Saistība ar ikdienas dzīvi un praktisko pieredzi" at bounding box center [556, 265] width 250 height 17
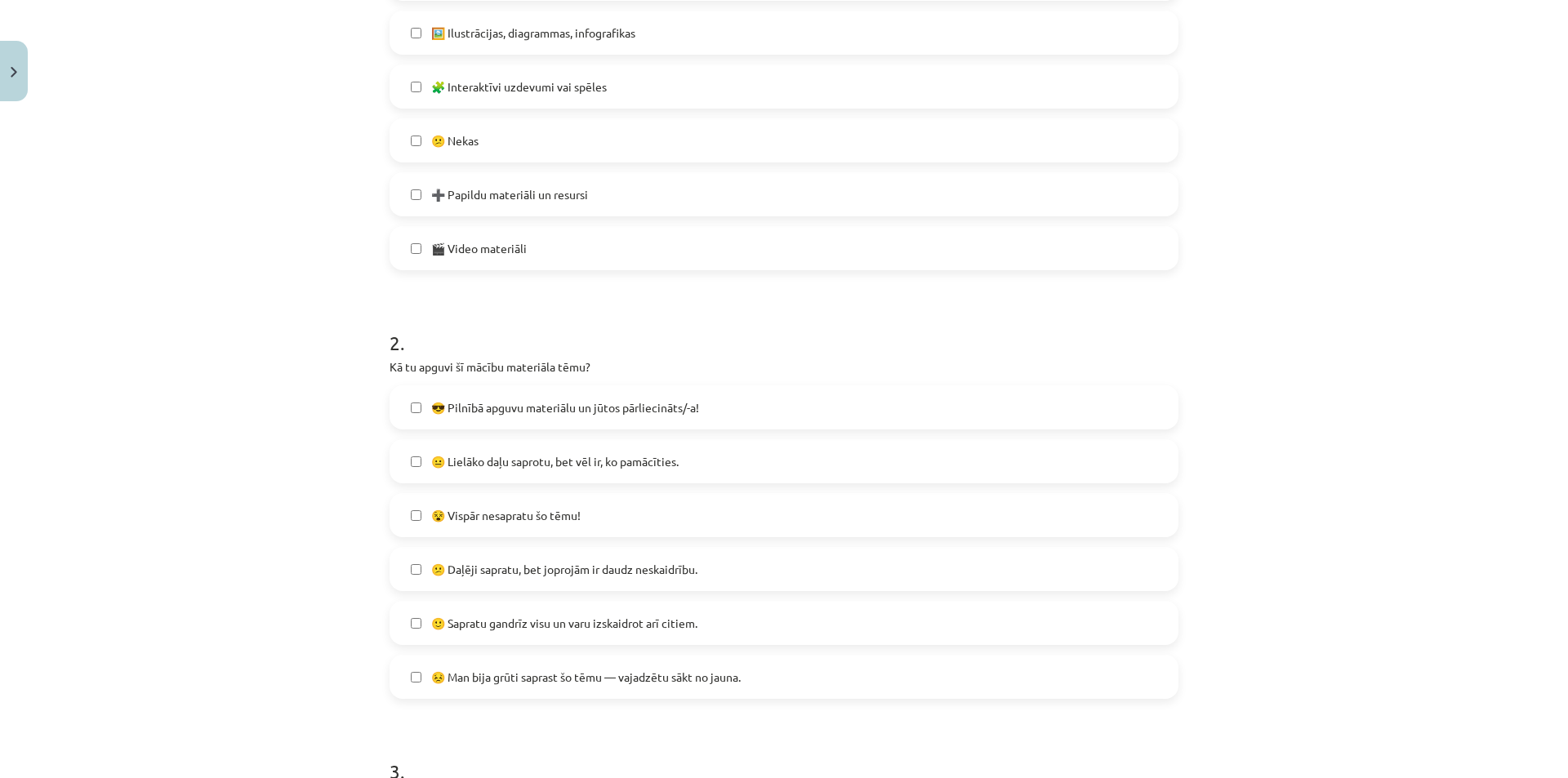
scroll to position [680, 0]
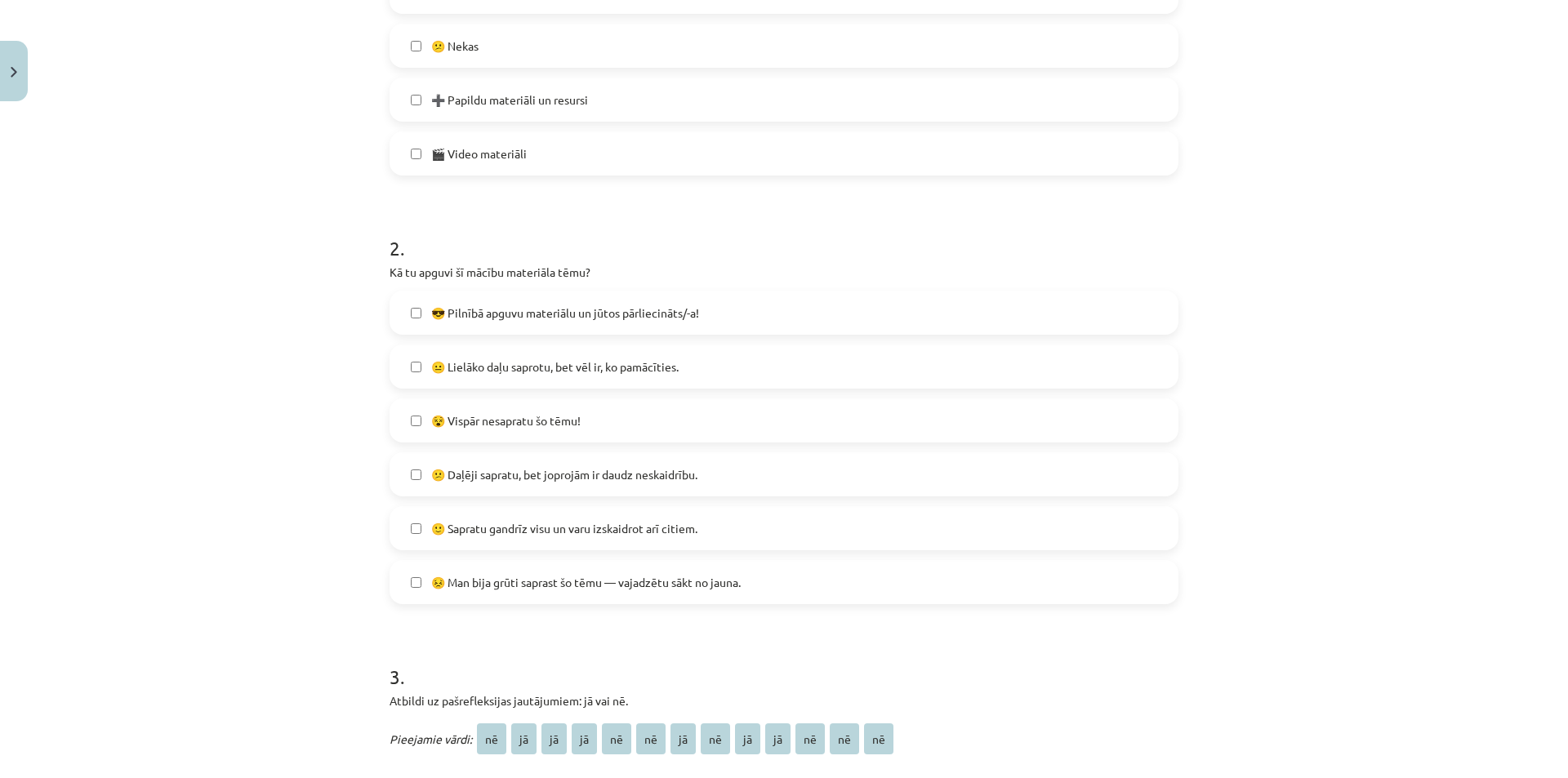
click at [657, 312] on span "😎 Pilnībā apguvu materiālu un jūtos pārliecināts/-a!" at bounding box center [565, 313] width 268 height 17
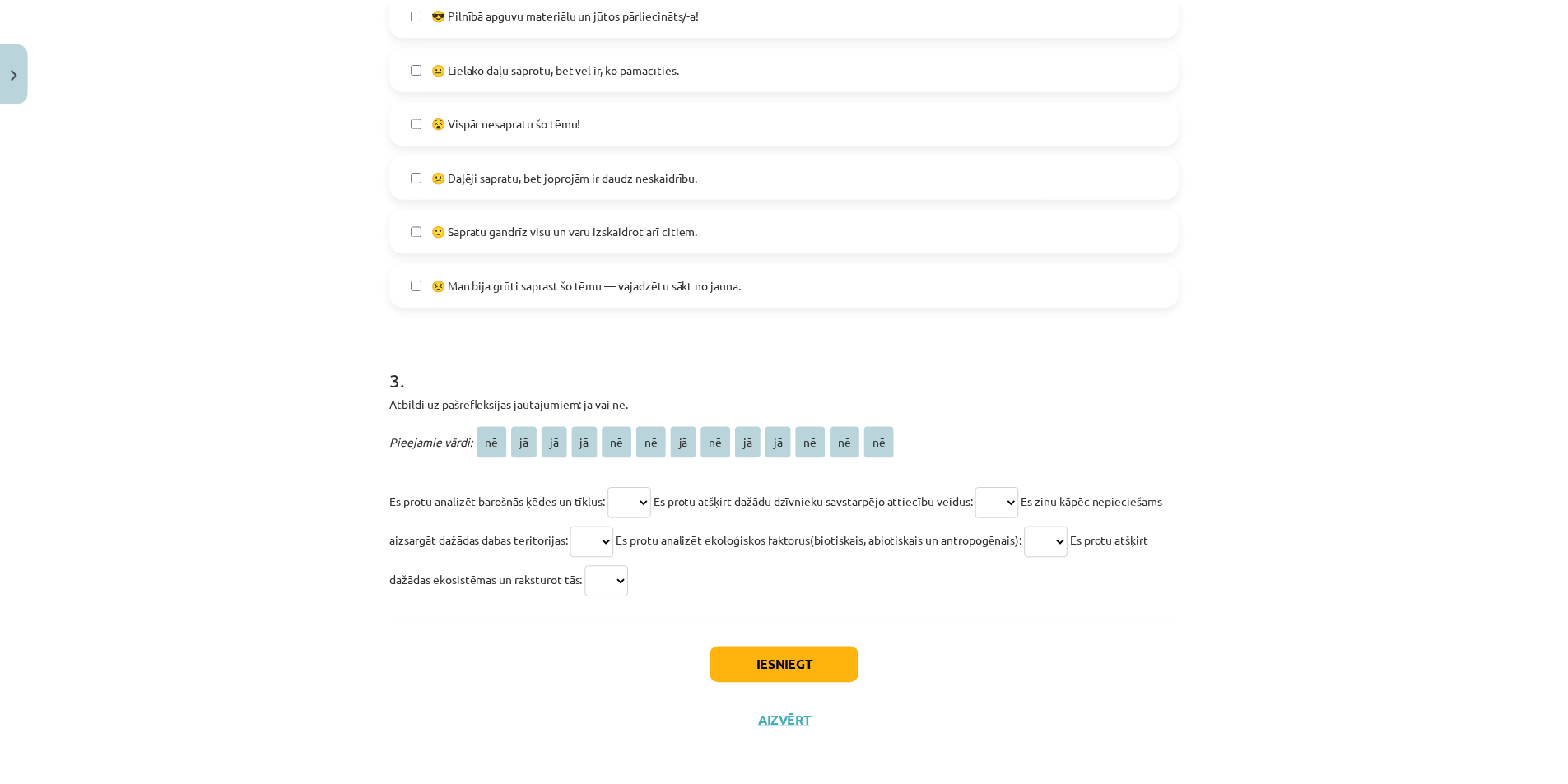
scroll to position [994, 0]
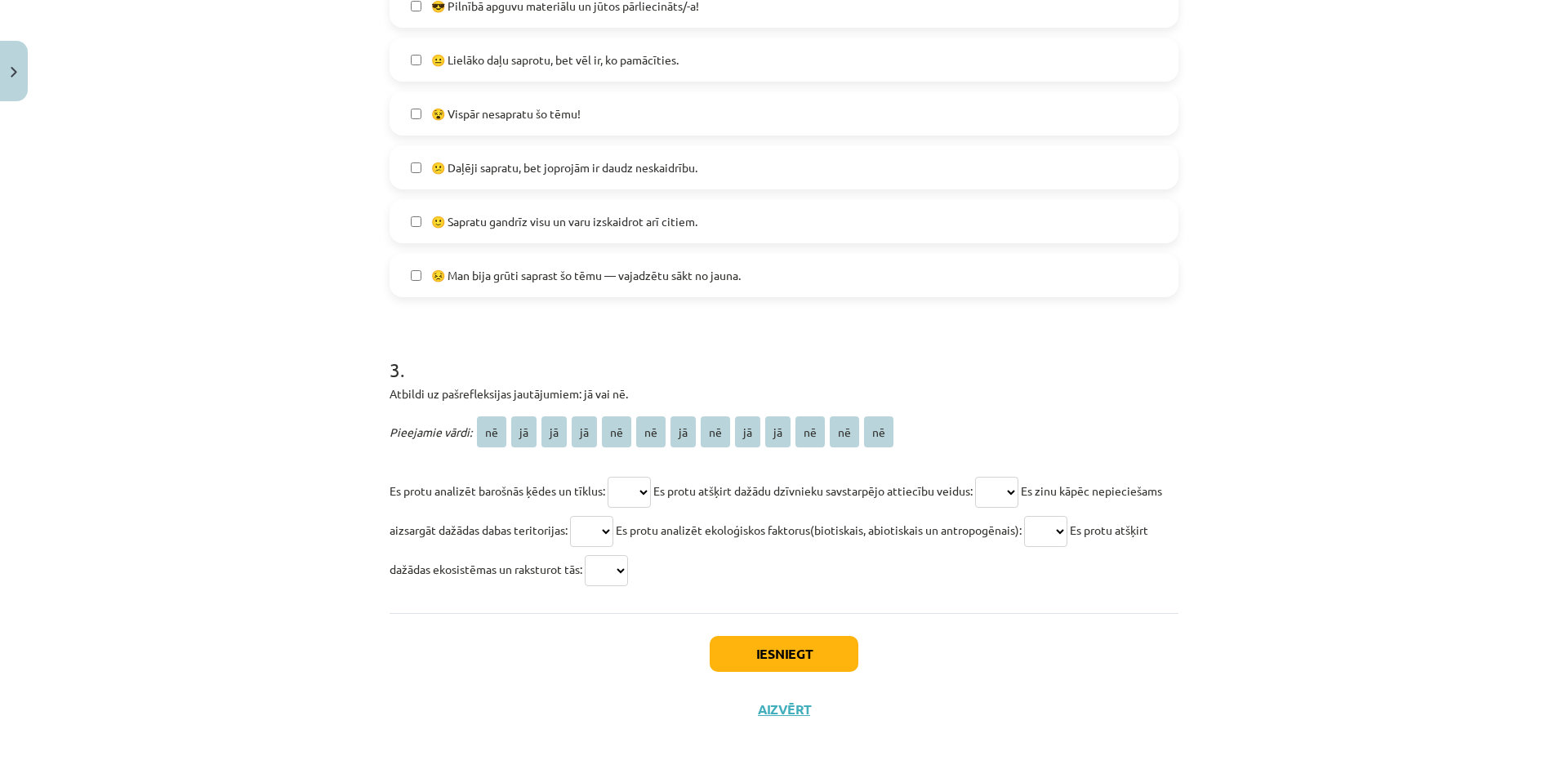
click at [622, 497] on select "** ** ** ** ** ** ** ** ** ** ** ** **" at bounding box center [629, 492] width 44 height 31
select select "**"
click at [607, 477] on select "** ** ** ** ** ** ** ** ** ** ** ** **" at bounding box center [629, 492] width 44 height 31
click at [998, 492] on select "** ** ** ** ** ** ** ** ** ** ** ** **" at bounding box center [997, 492] width 44 height 31
select select "**"
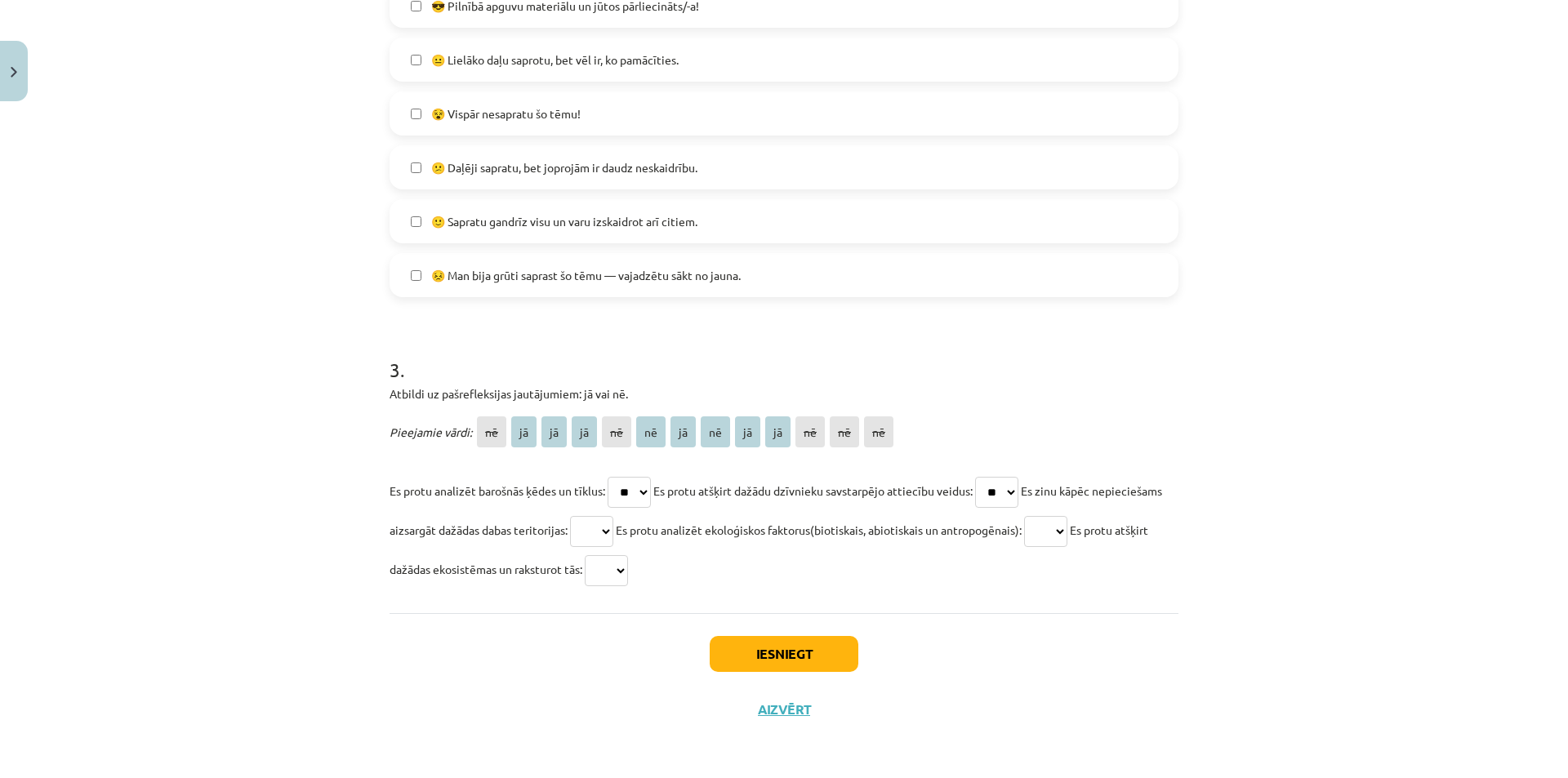
click at [985, 477] on select "** ** ** ** ** ** ** ** ** ** ** ** **" at bounding box center [997, 492] width 44 height 31
click at [613, 529] on select "** ** ** ** ** ** ** ** ** ** ** ** **" at bounding box center [591, 531] width 44 height 31
select select "**"
click at [613, 516] on select "** ** ** ** ** ** ** ** ** ** ** ** **" at bounding box center [591, 531] width 44 height 31
click at [1160, 521] on p "Es protu analizēt barošnās ķēdes un tīklus: ** ** ** ** ** ** ** ** ** ** ** **…" at bounding box center [784, 529] width 789 height 117
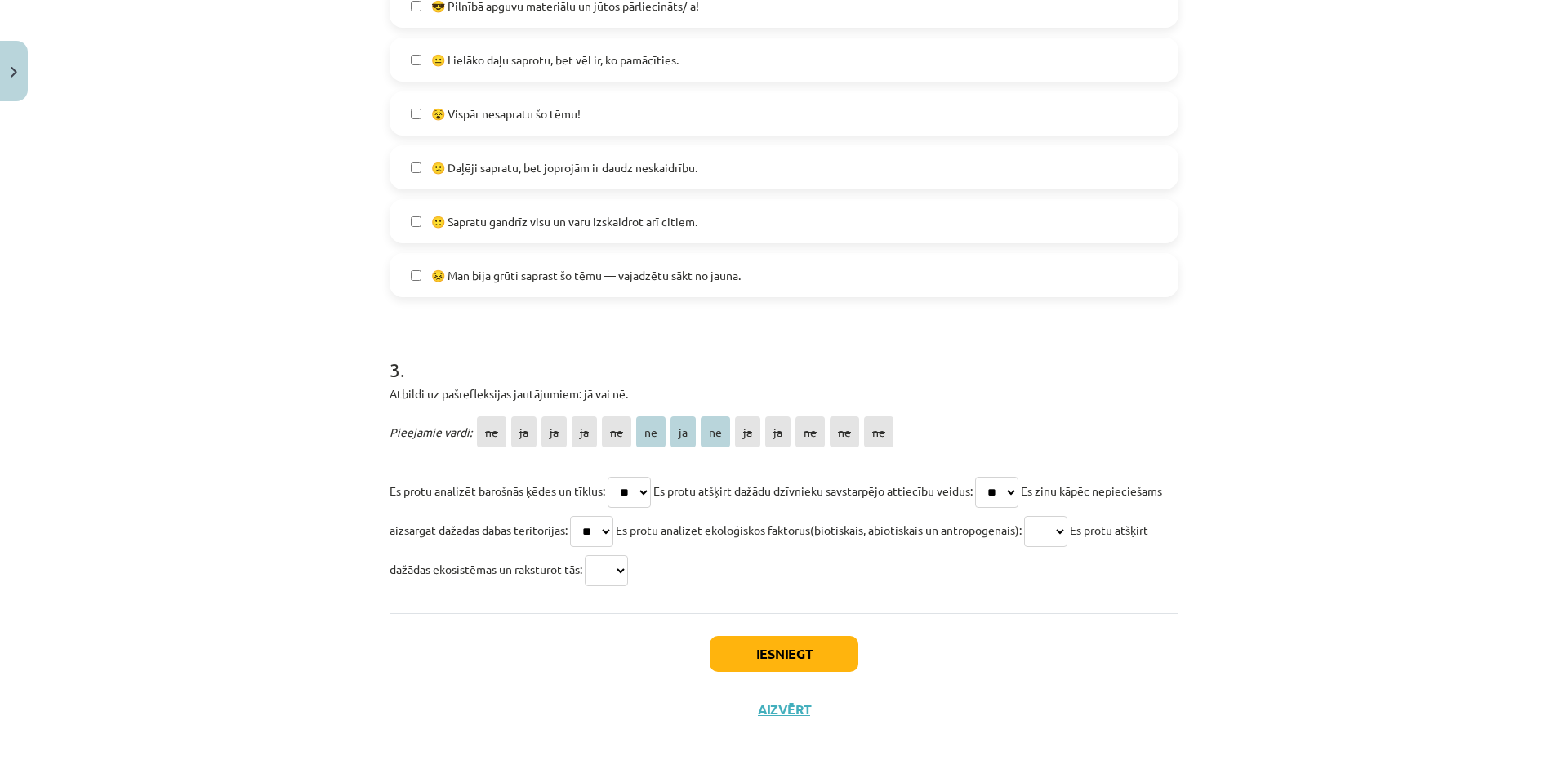
click at [1067, 526] on select "** ** ** ** ** ** ** ** ** ** ** ** **" at bounding box center [1045, 531] width 44 height 31
select select "**"
click at [1067, 516] on select "** ** ** ** ** ** ** ** ** ** ** ** **" at bounding box center [1045, 531] width 44 height 31
click at [628, 572] on select "** ** ** ** ** ** ** ** ** ** ** ** **" at bounding box center [606, 570] width 44 height 31
click at [628, 555] on select "** ** ** ** ** ** ** ** ** ** ** ** **" at bounding box center [606, 570] width 44 height 31
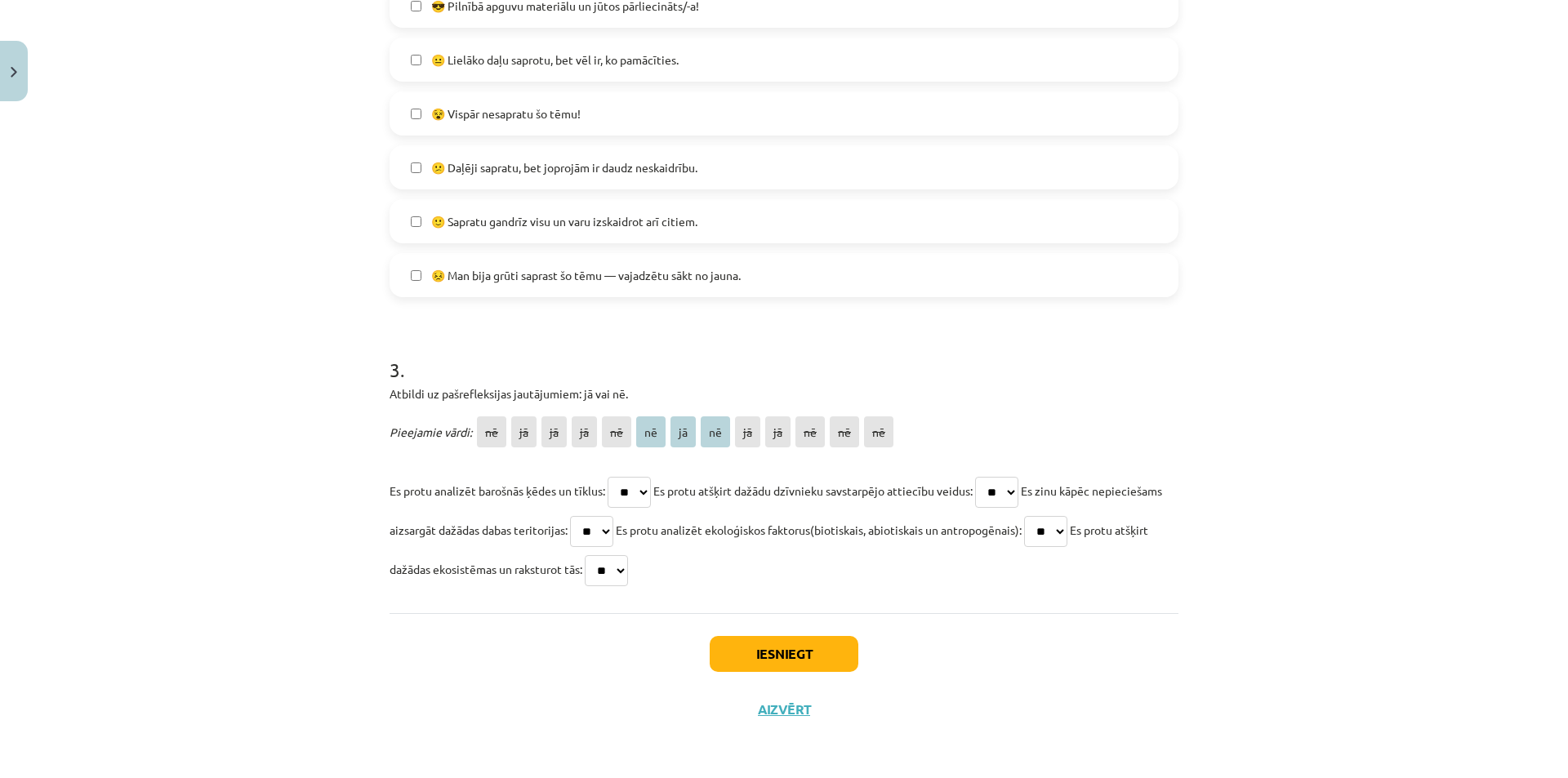
click at [628, 566] on select "** ** ** ** ** ** ** ** ** ** ** ** **" at bounding box center [606, 570] width 44 height 31
select select "**"
click at [628, 555] on select "** ** ** ** ** ** ** ** ** ** ** ** **" at bounding box center [606, 570] width 44 height 31
click at [813, 657] on button "Iesniegt" at bounding box center [783, 653] width 148 height 36
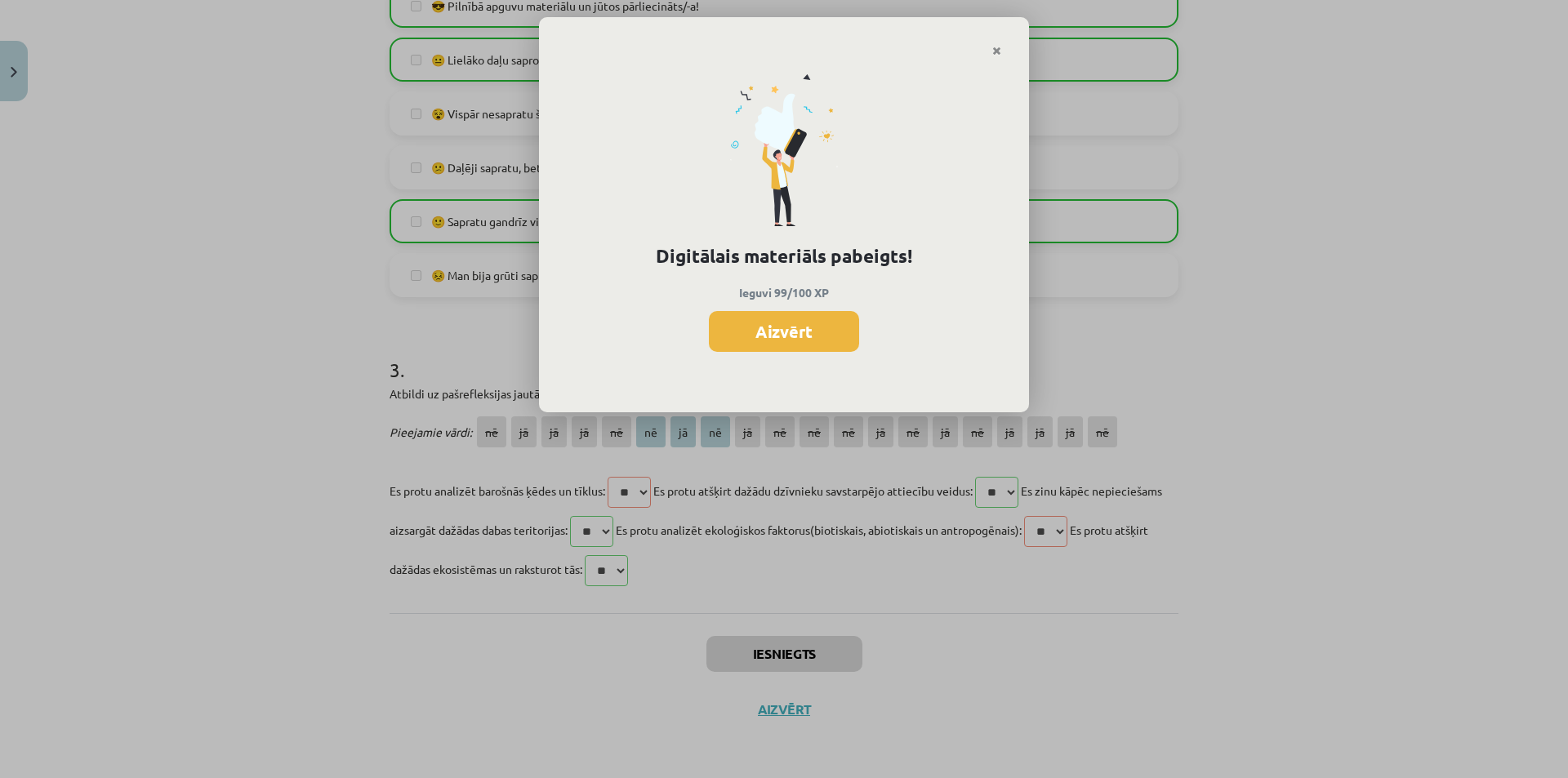
click at [832, 333] on button "Aizvērt" at bounding box center [783, 331] width 150 height 41
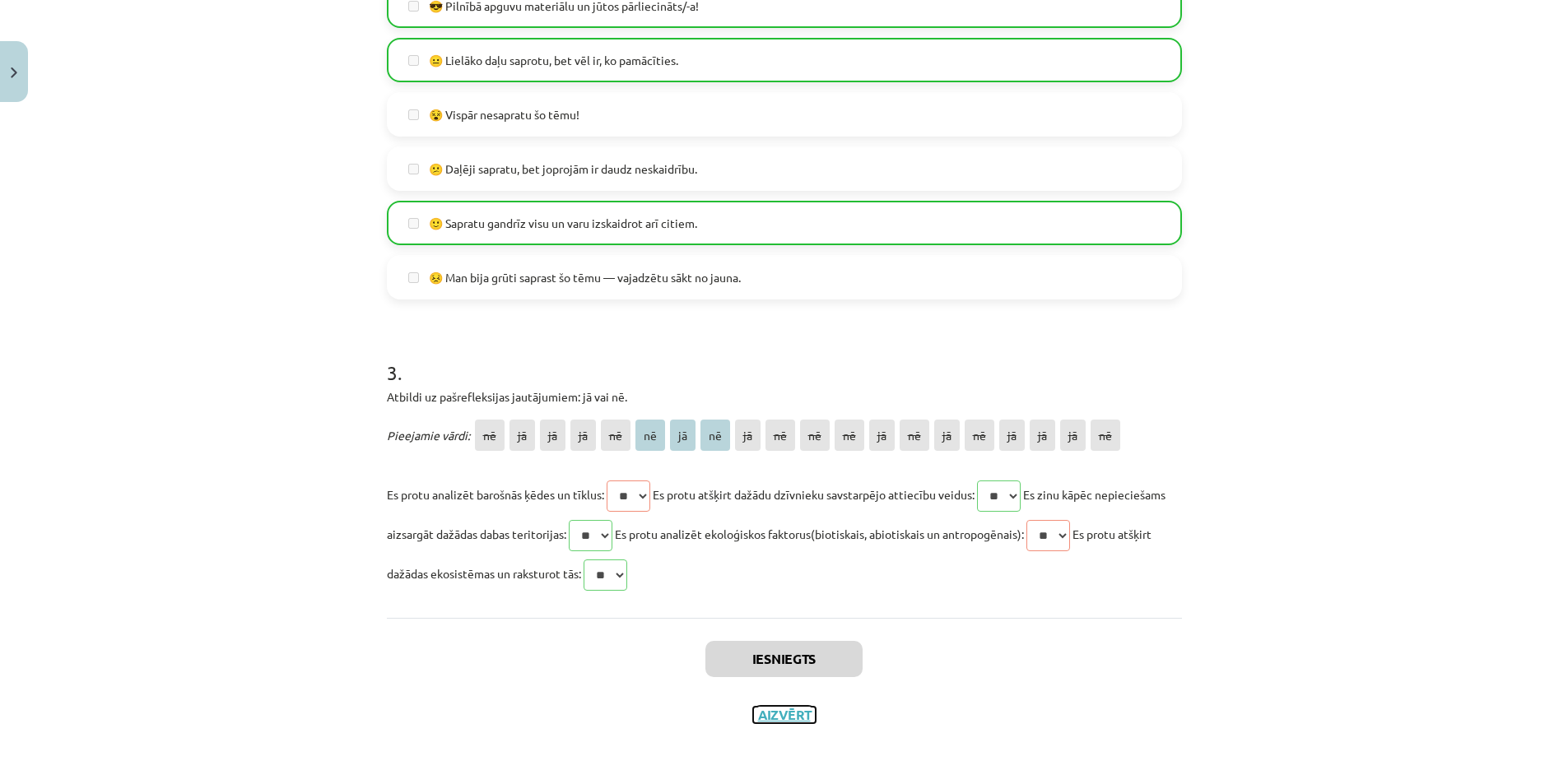
click at [795, 715] on button "Aizvērt" at bounding box center [784, 714] width 62 height 16
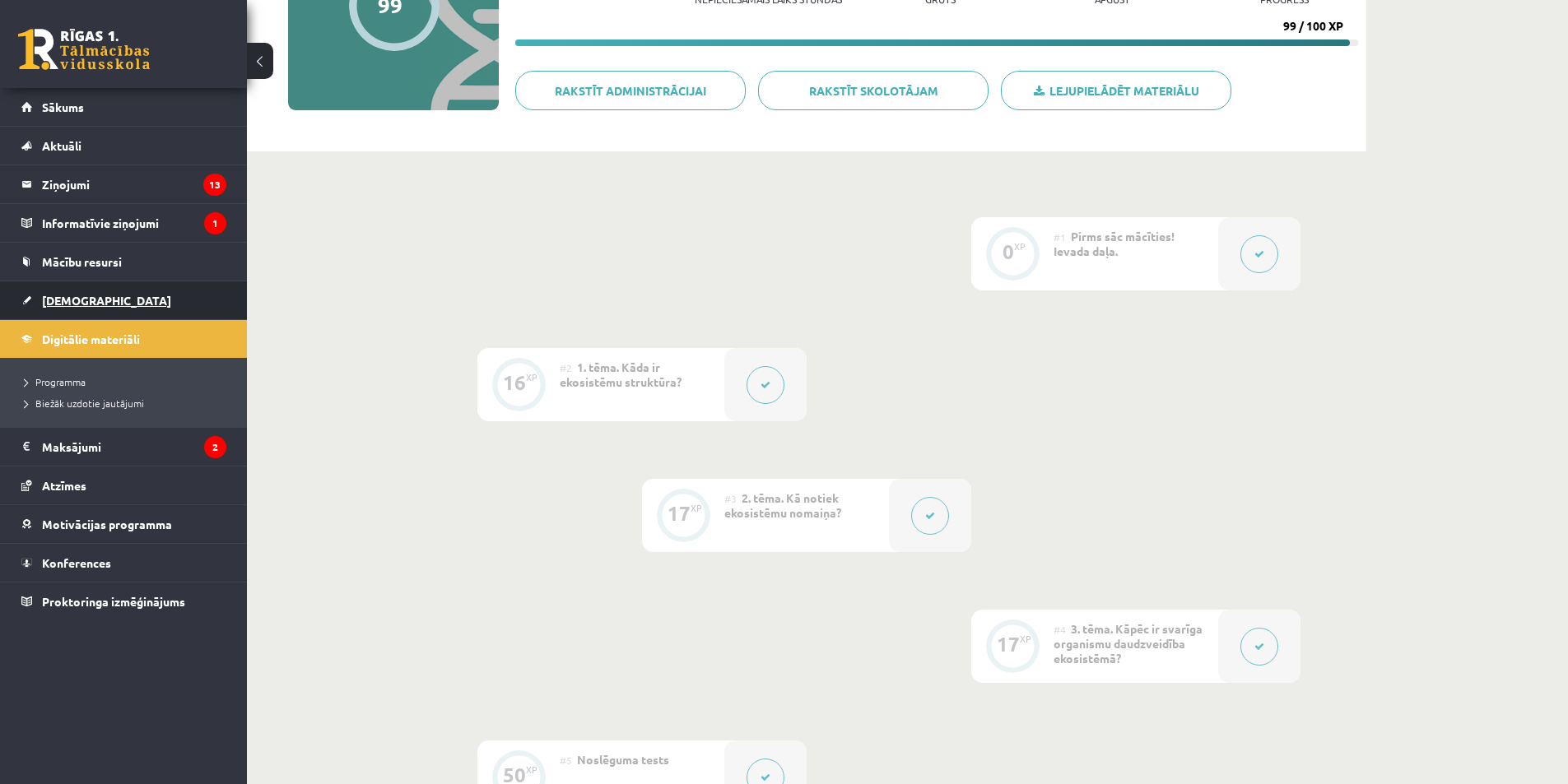
scroll to position [229, 0]
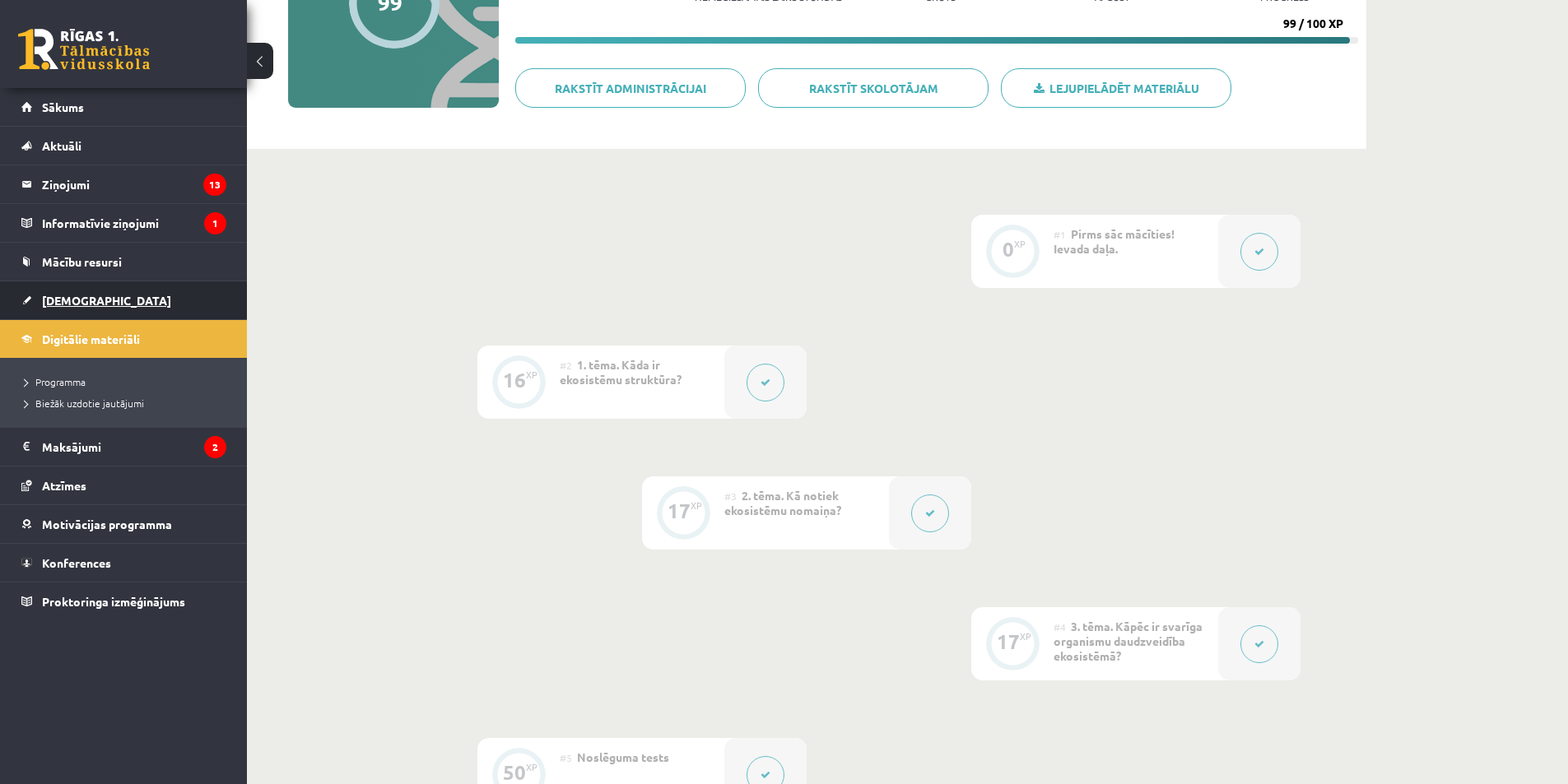
click at [119, 304] on link "[DEMOGRAPHIC_DATA]" at bounding box center [123, 300] width 205 height 38
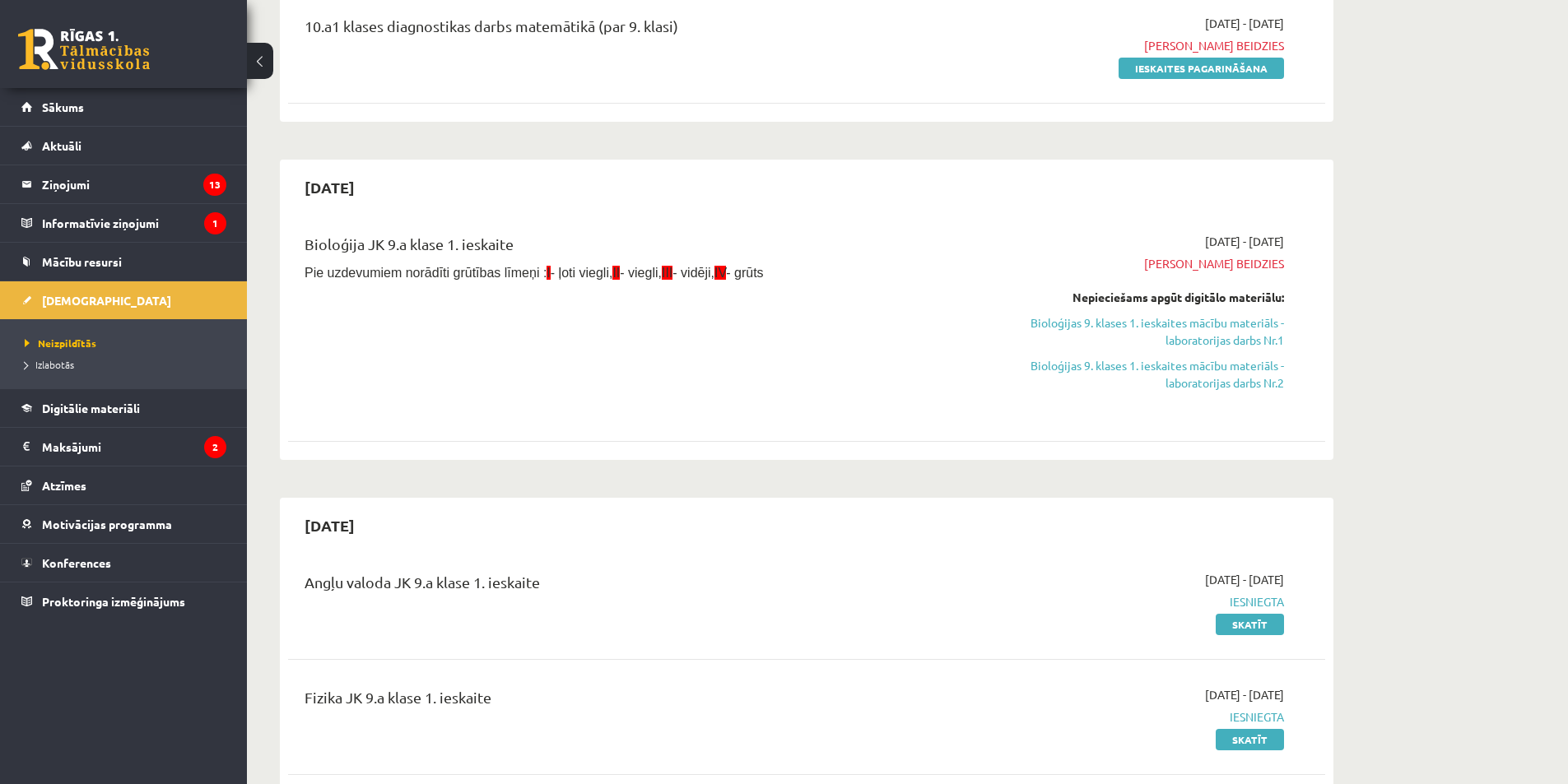
scroll to position [219, 0]
drag, startPoint x: 1195, startPoint y: 380, endPoint x: 940, endPoint y: 91, distance: 385.4
click at [1194, 380] on link "Bioloģijas 9. klases 1. ieskaites mācību materiāls - laboratorijas darbs Nr.2" at bounding box center [1128, 375] width 310 height 35
click at [1055, 327] on link "Bioloģijas 9. klases 1. ieskaites mācību materiāls - laboratorijas darbs Nr.1" at bounding box center [1128, 332] width 310 height 35
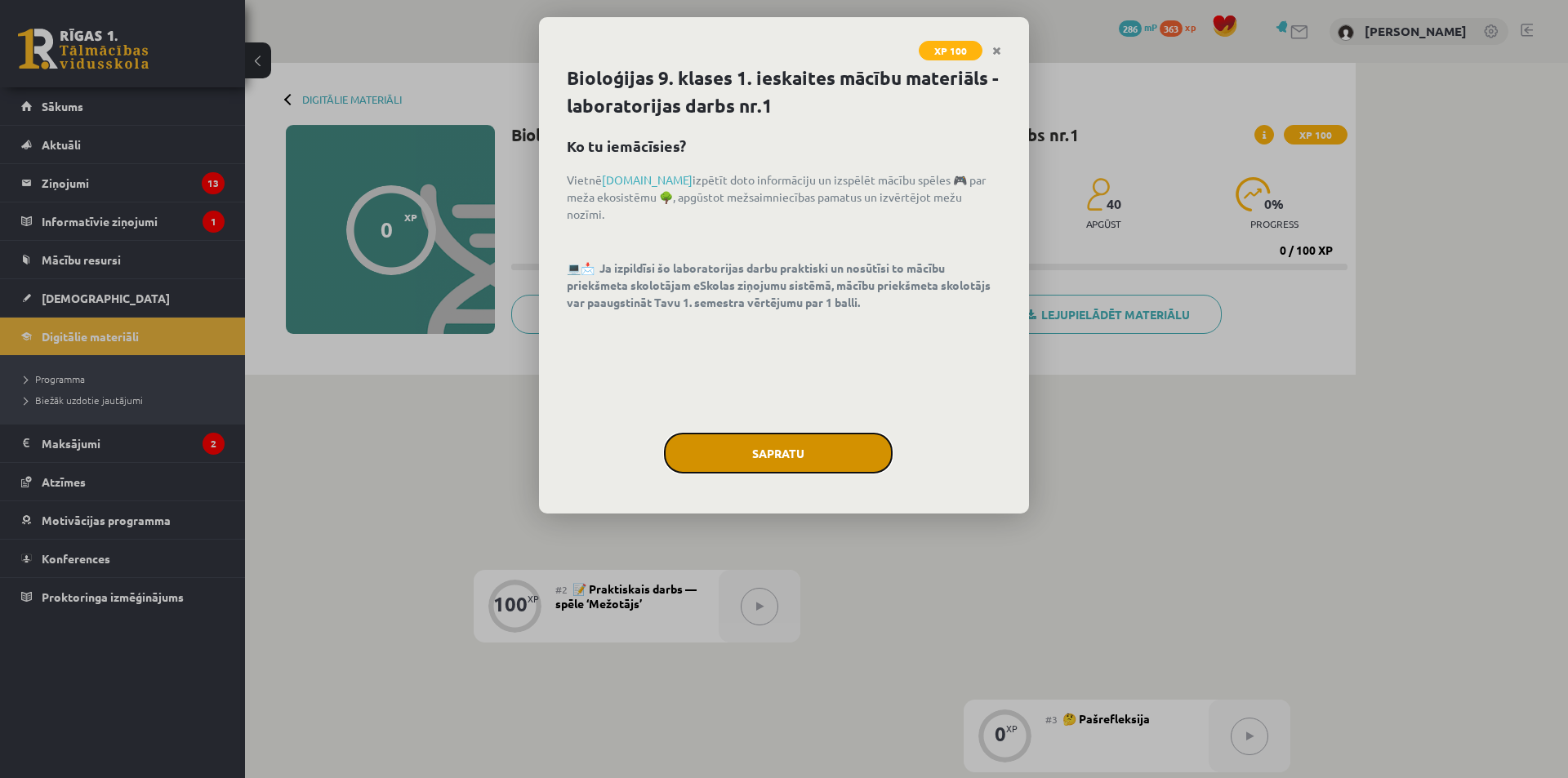
click at [815, 470] on button "Sapratu" at bounding box center [777, 453] width 229 height 41
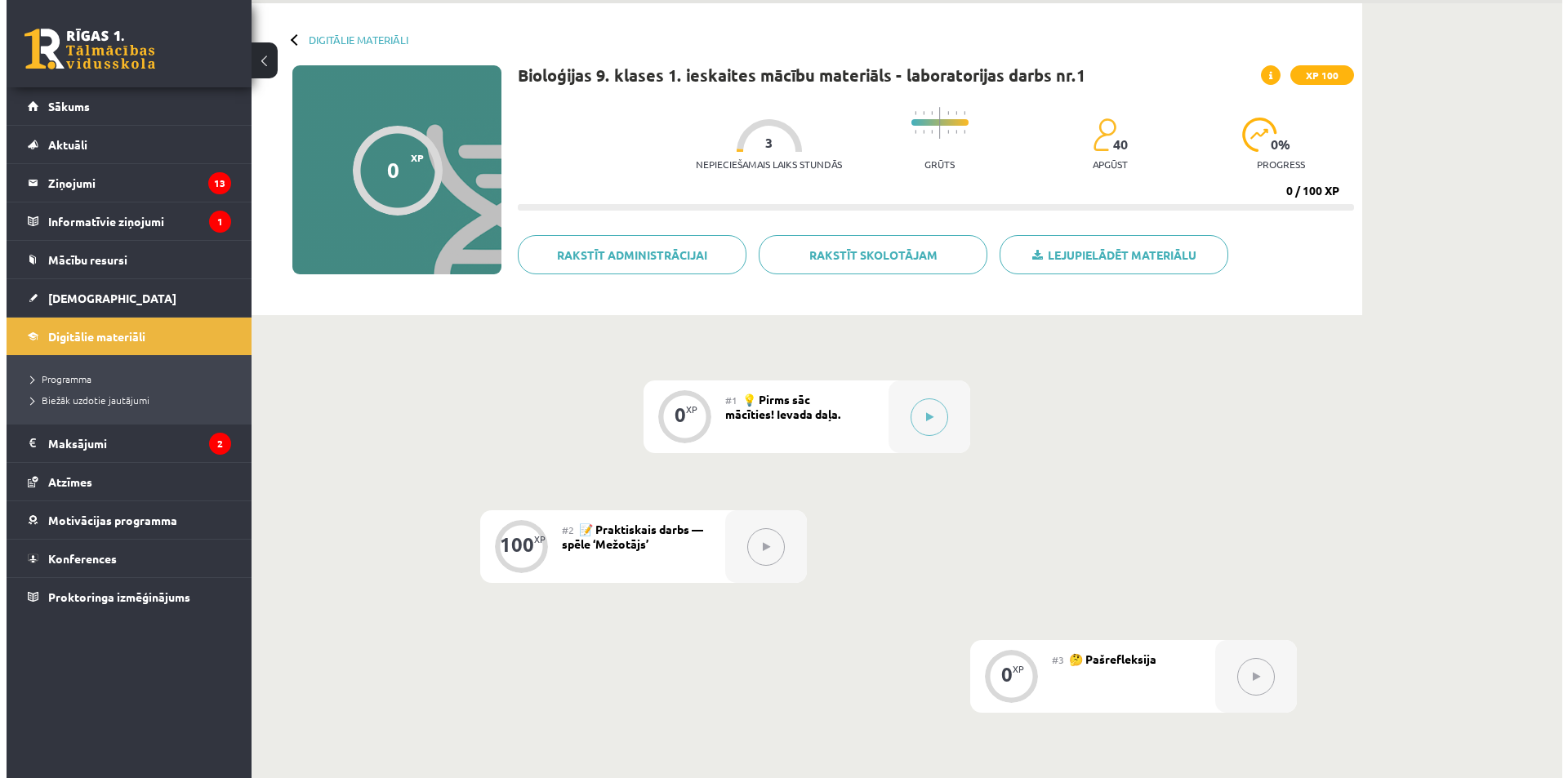
scroll to position [137, 0]
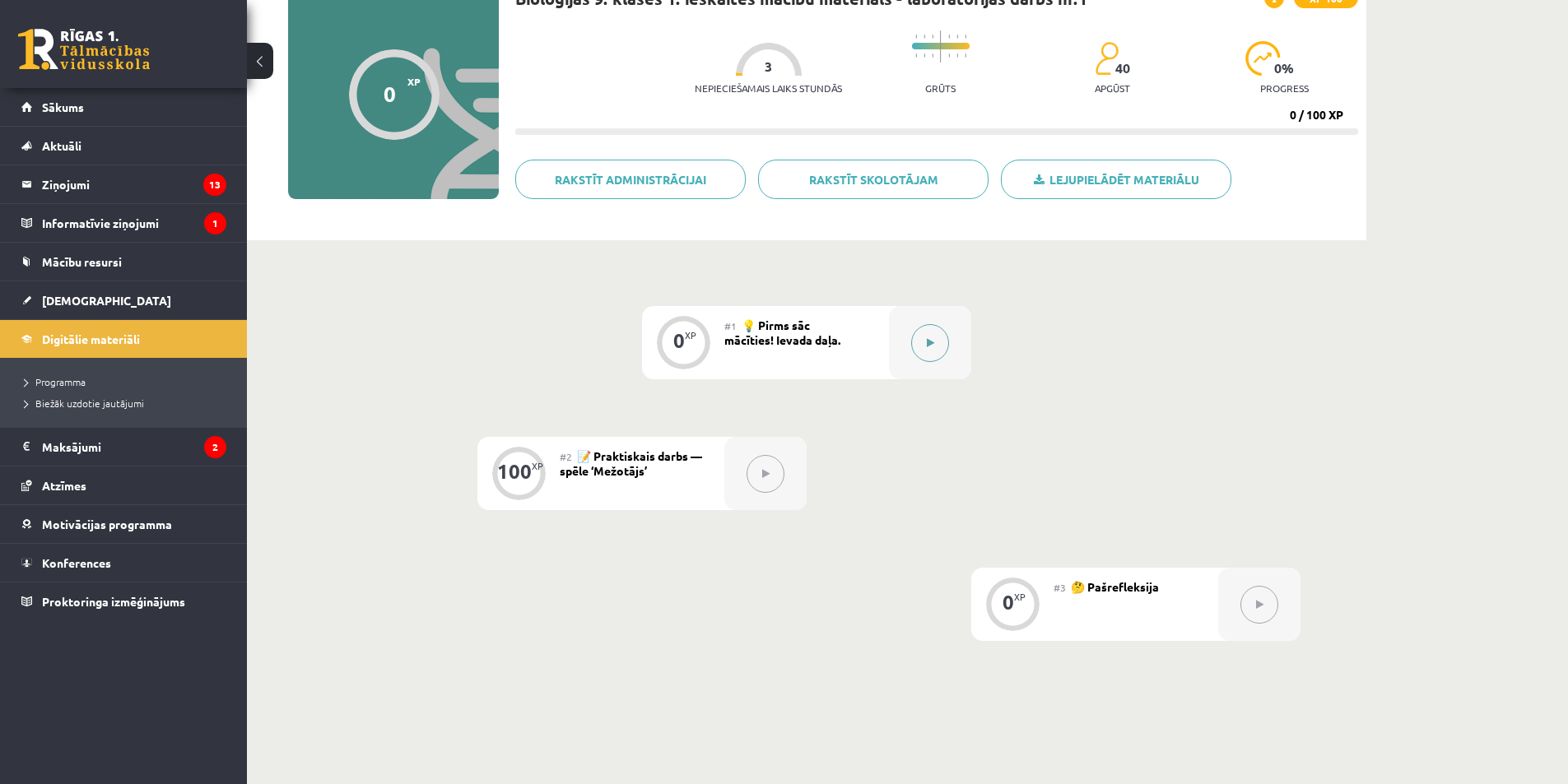
click at [928, 351] on button at bounding box center [930, 343] width 38 height 38
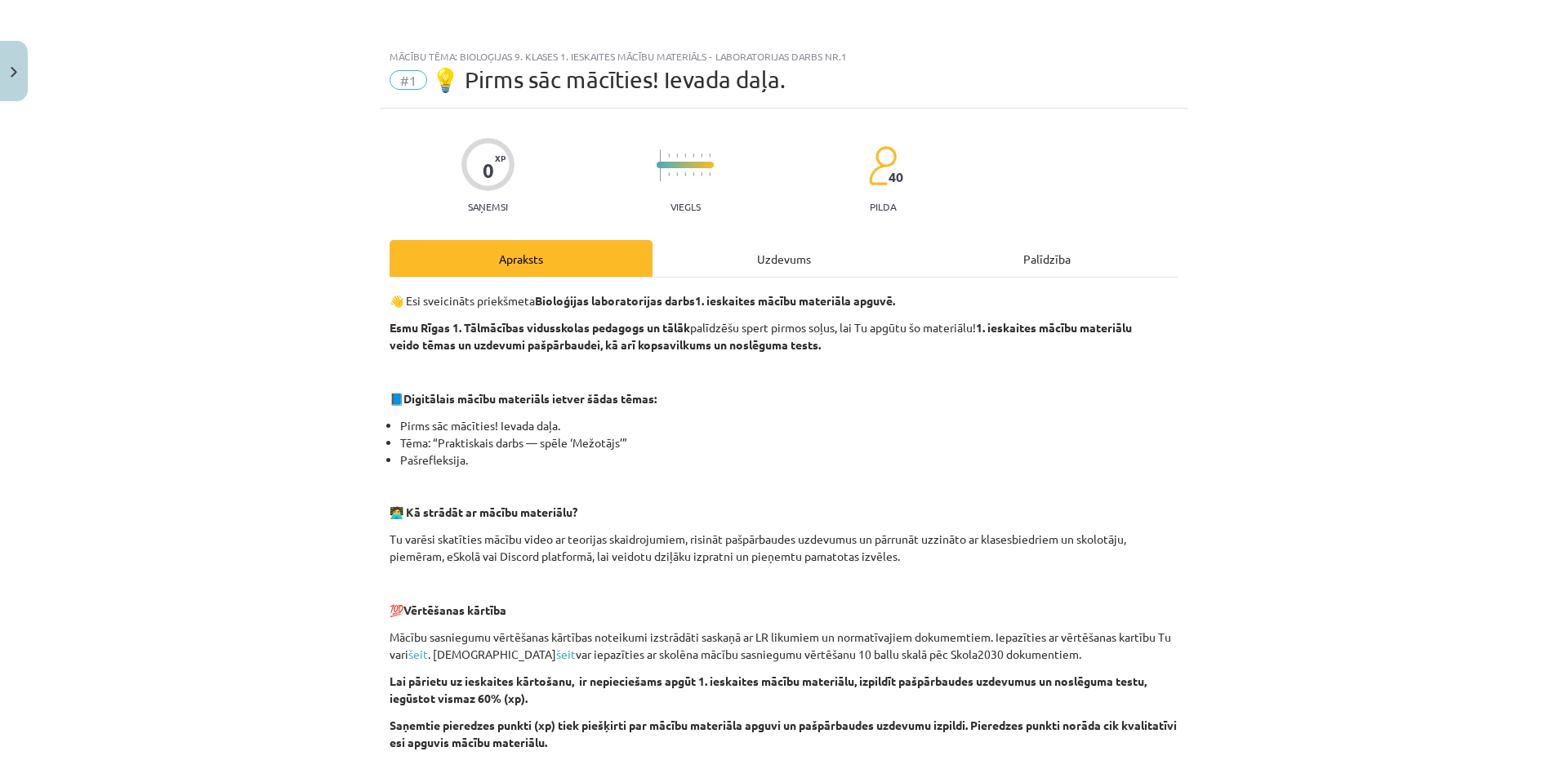
click at [766, 251] on div "Uzdevums" at bounding box center [784, 259] width 263 height 37
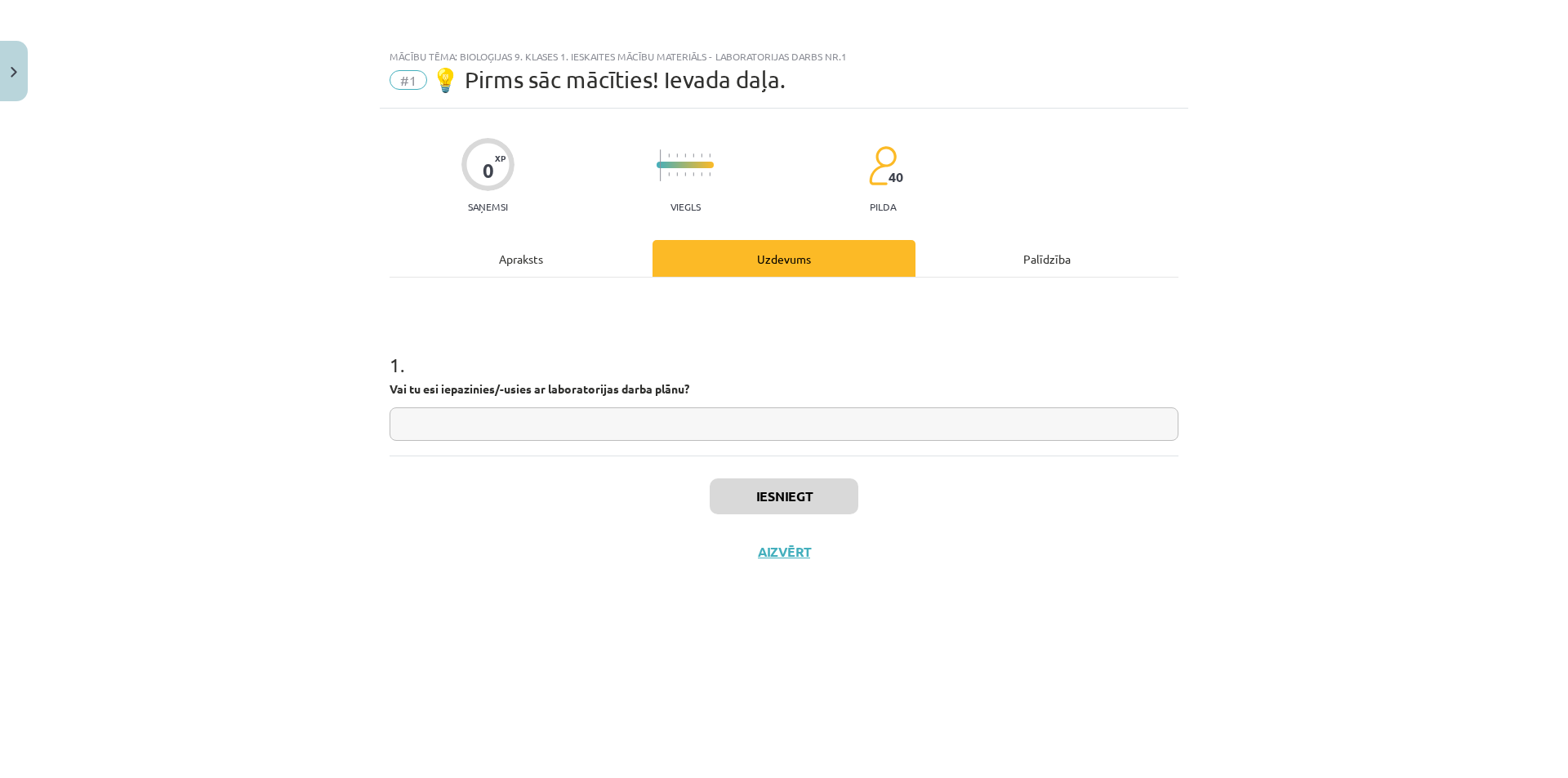
click at [758, 431] on input "text" at bounding box center [784, 424] width 789 height 33
type input "**"
click at [757, 501] on button "Iesniegt" at bounding box center [783, 496] width 148 height 36
click at [831, 560] on button "Nākamā nodarbība" at bounding box center [783, 562] width 160 height 38
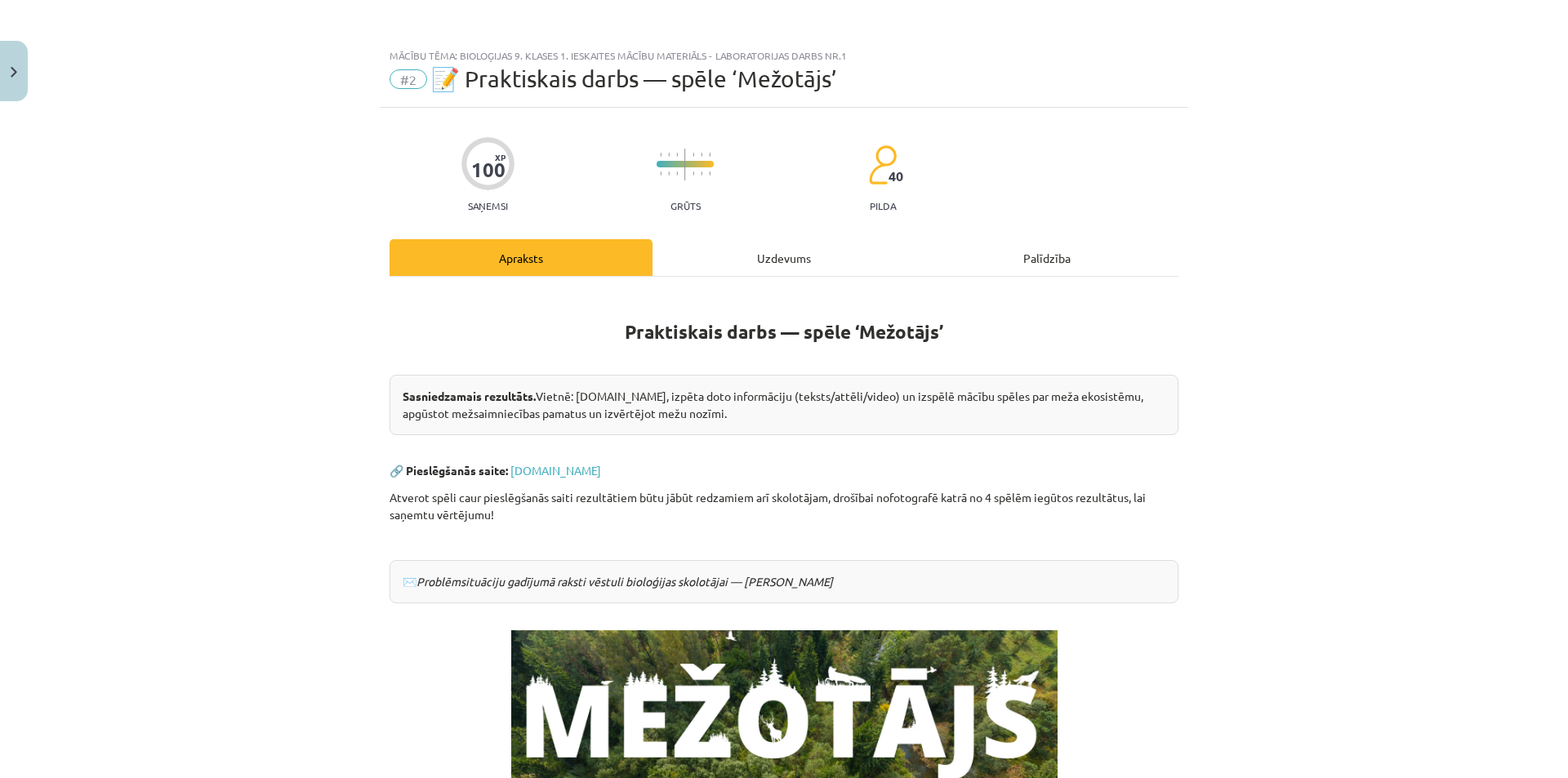
scroll to position [0, 0]
click at [768, 255] on div "Uzdevums" at bounding box center [784, 259] width 263 height 37
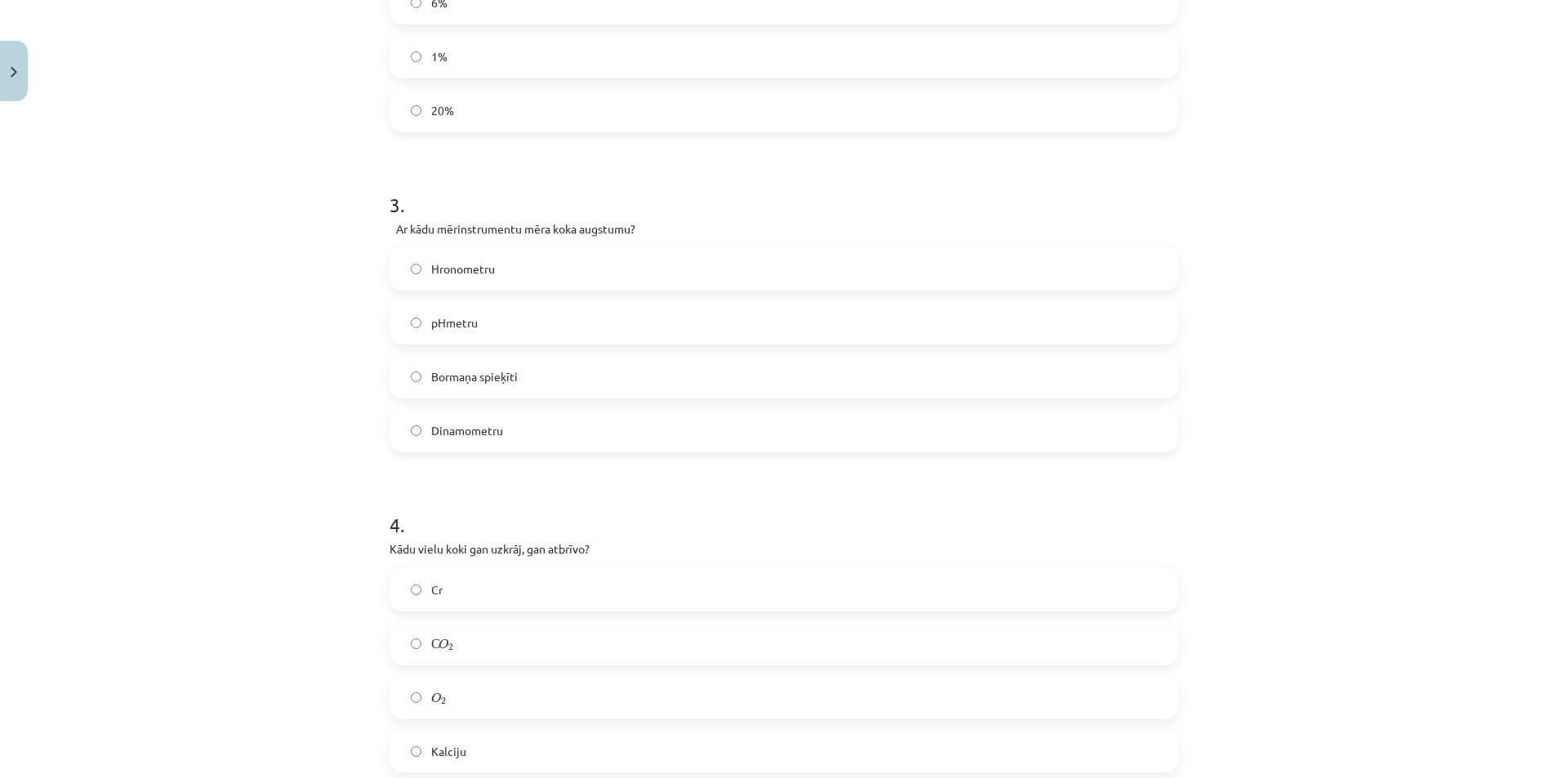
scroll to position [1253, 0]
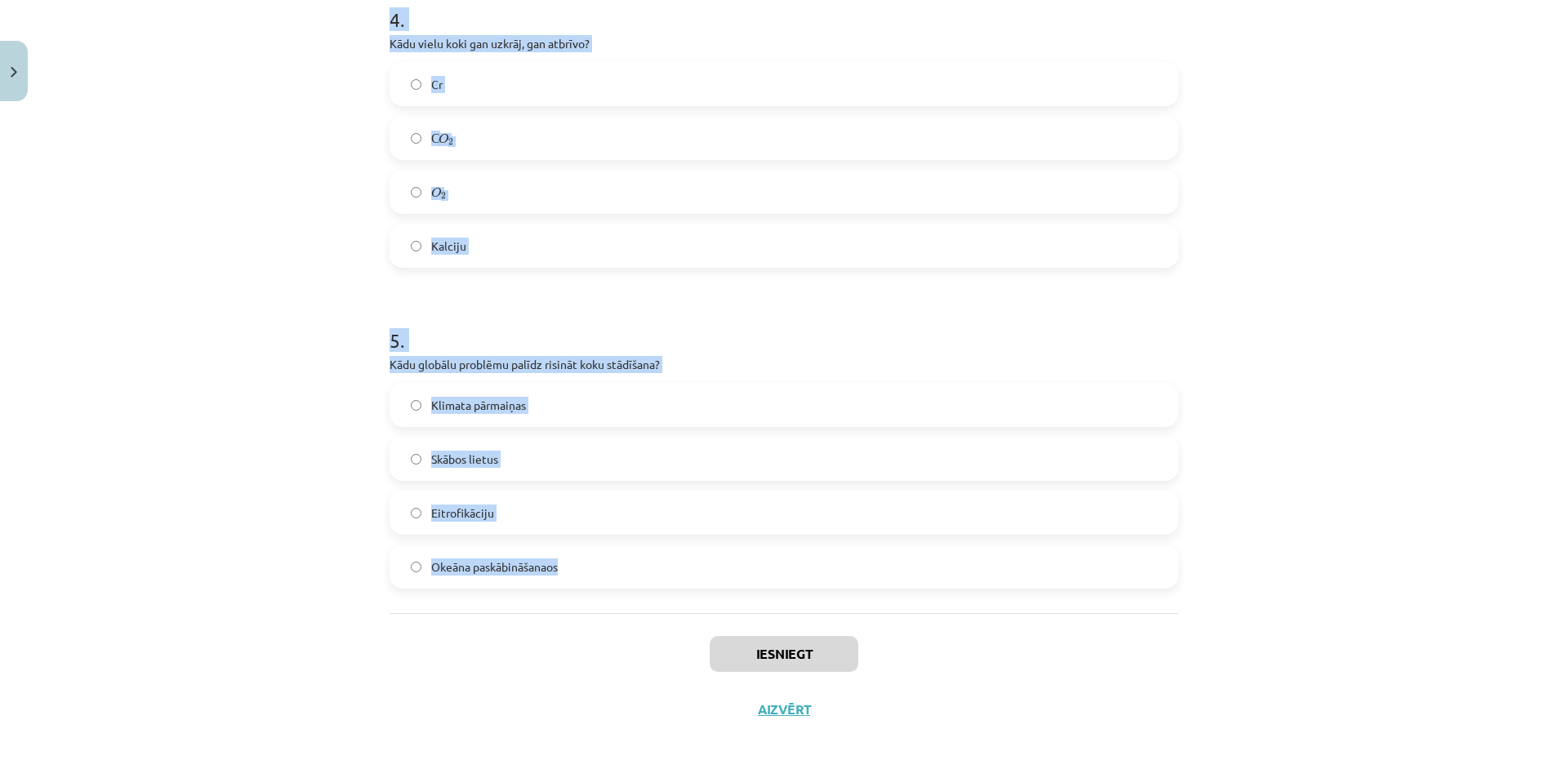
drag, startPoint x: 383, startPoint y: 354, endPoint x: 595, endPoint y: 594, distance: 320.2
copy form "1 . Latvijas teritorijā pēdējo 100 gadu laikā mežu platība ir: Nemainīga Samazi…"
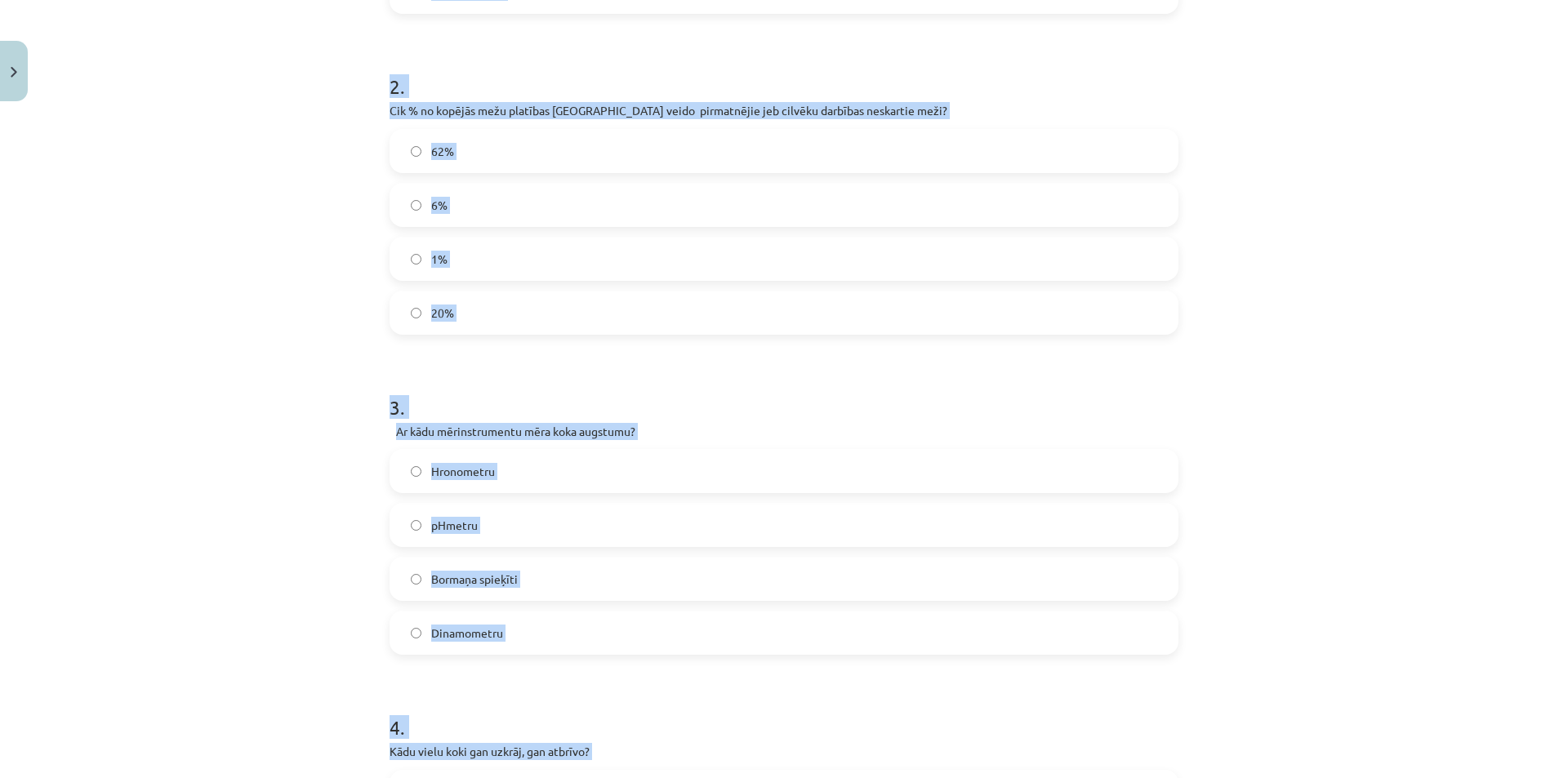
click at [200, 351] on div "Mācību tēma: Bioloģijas 9. klases 1. ieskaites mācību materiāls - laboratorijas…" at bounding box center [784, 389] width 1568 height 778
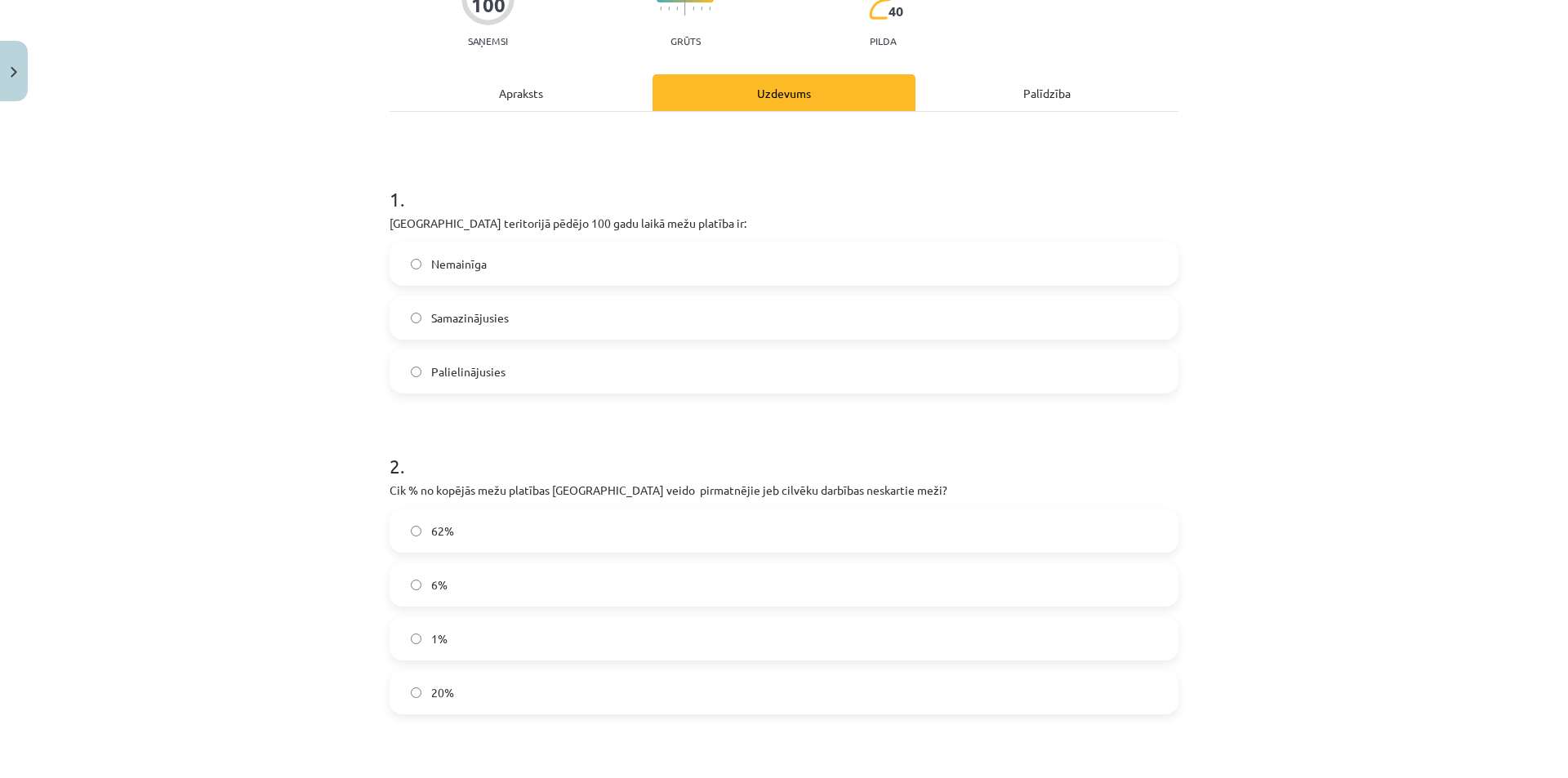
scroll to position [165, 0]
click at [524, 374] on label "Palielinājusies" at bounding box center [784, 372] width 786 height 41
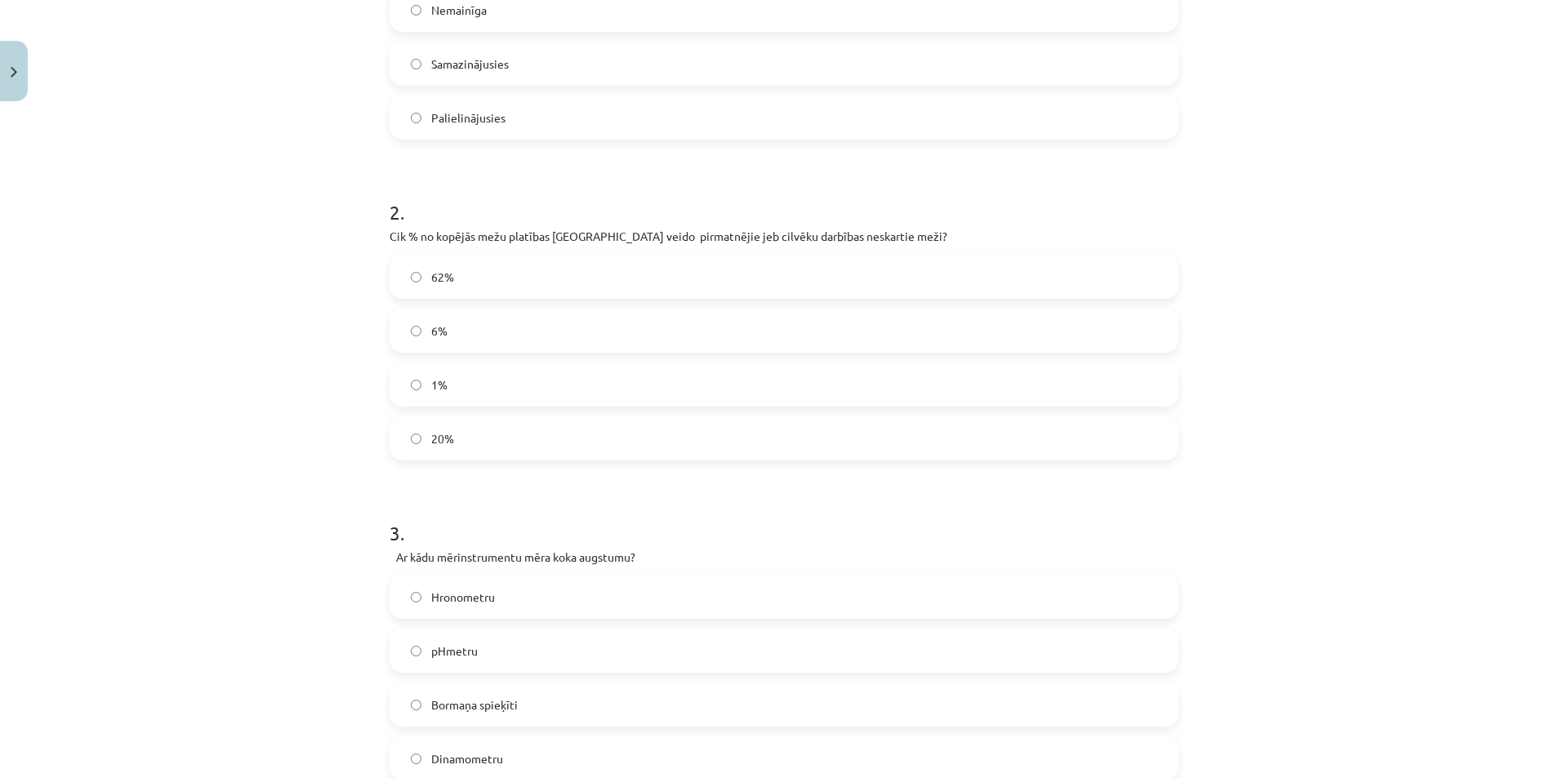
scroll to position [464, 0]
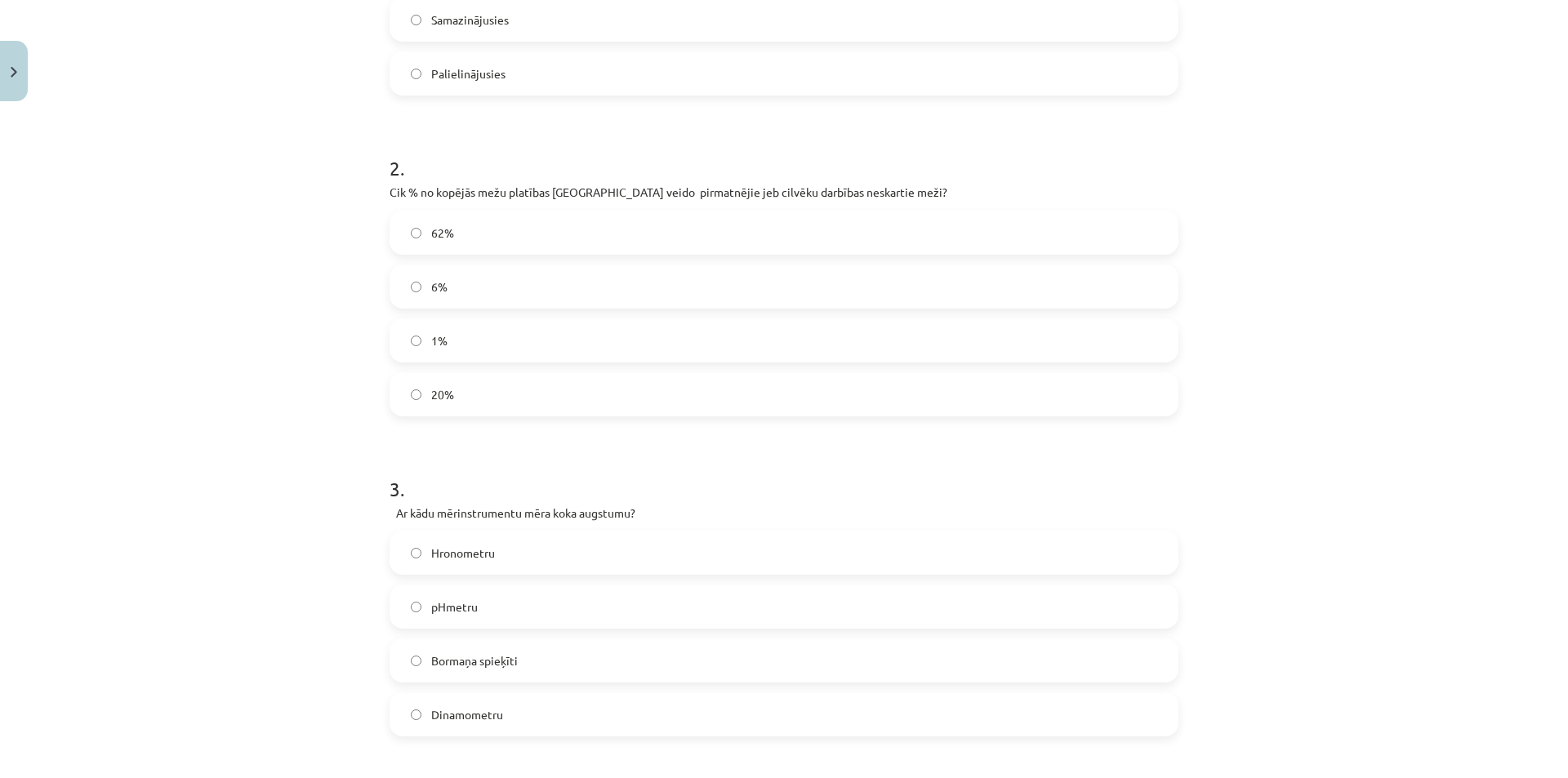
click at [446, 344] on label "1%" at bounding box center [784, 340] width 786 height 41
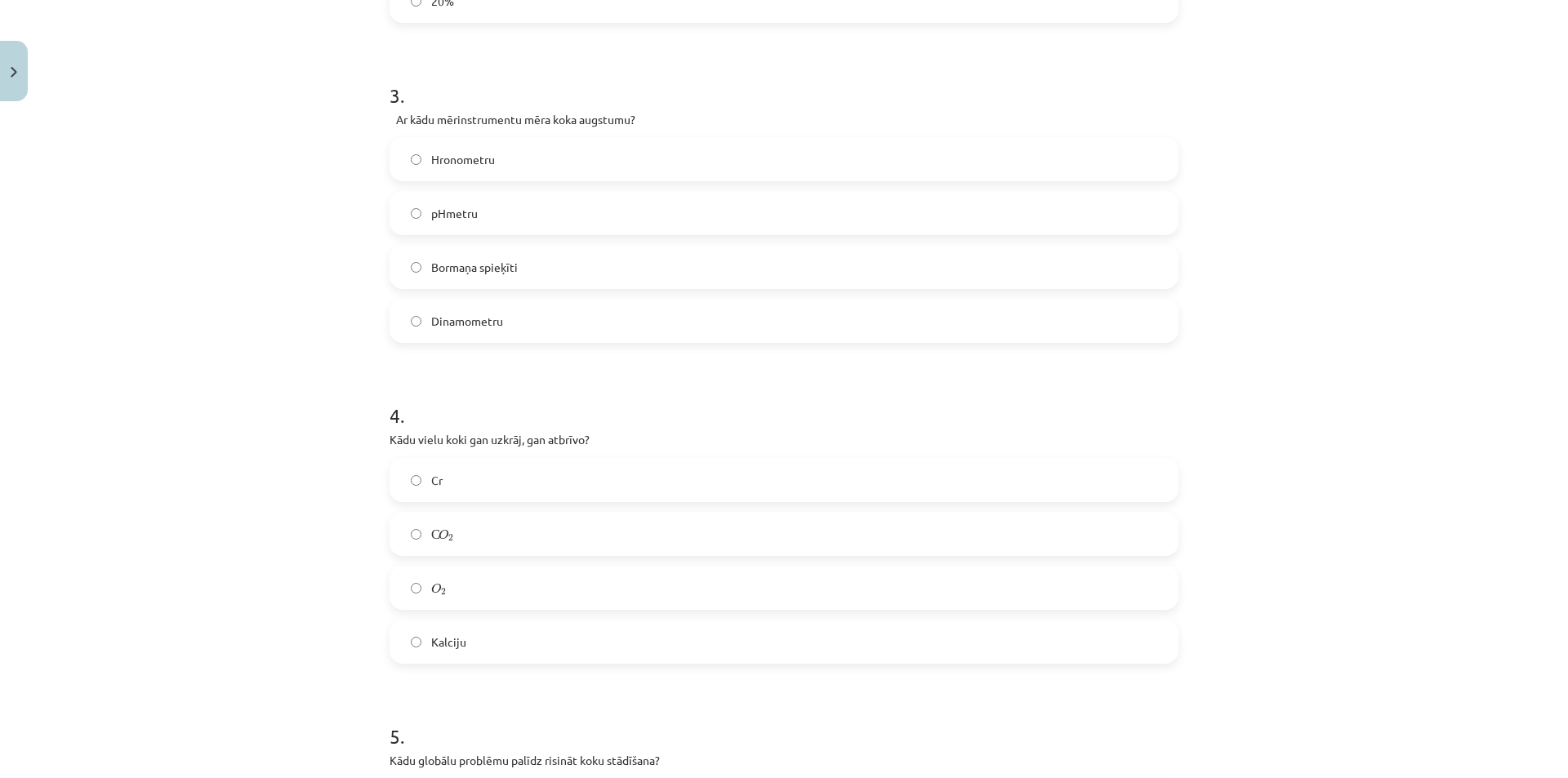
scroll to position [872, 0]
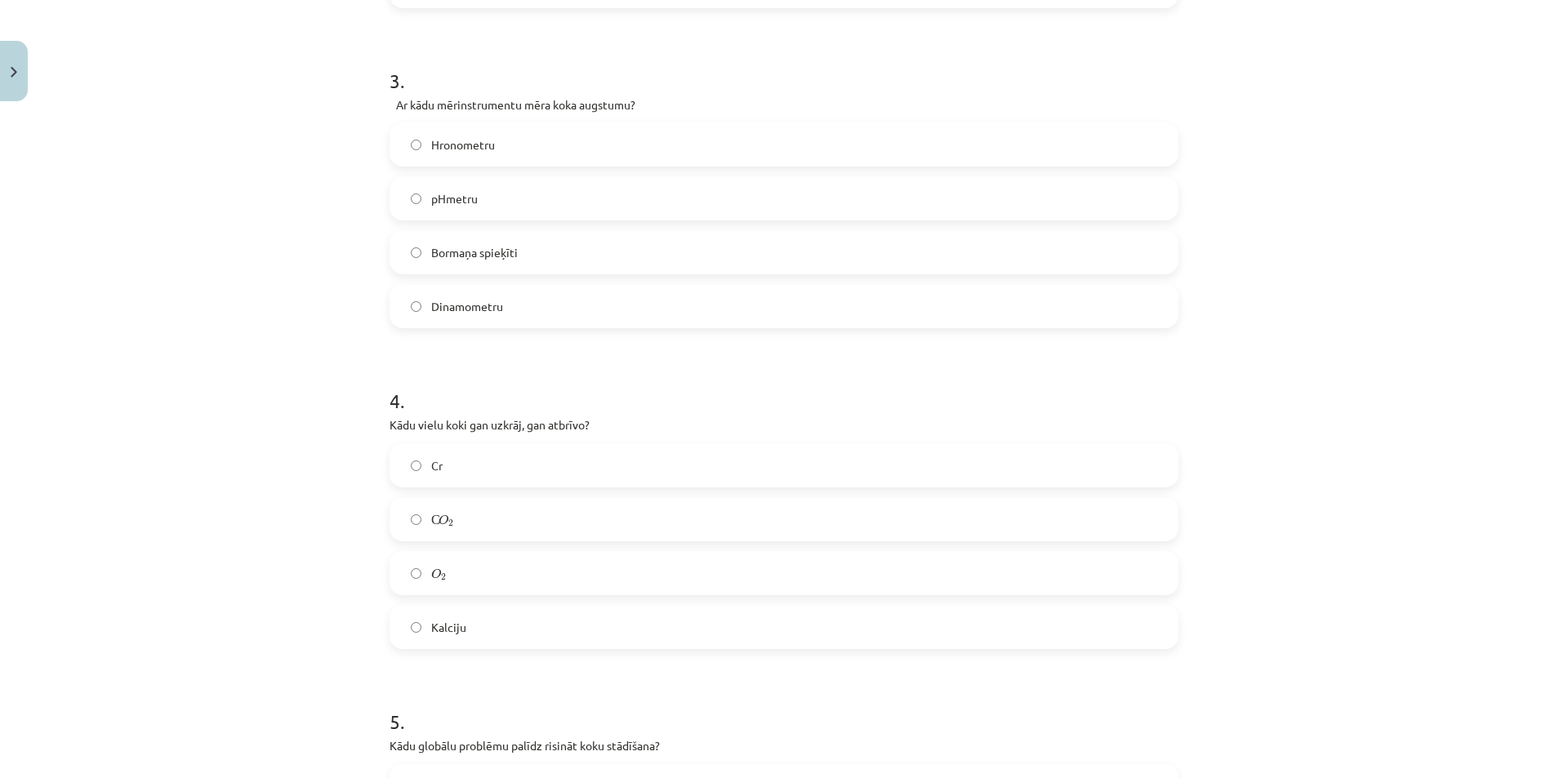
click at [532, 255] on label "Bormaņa spieķīti" at bounding box center [784, 252] width 786 height 41
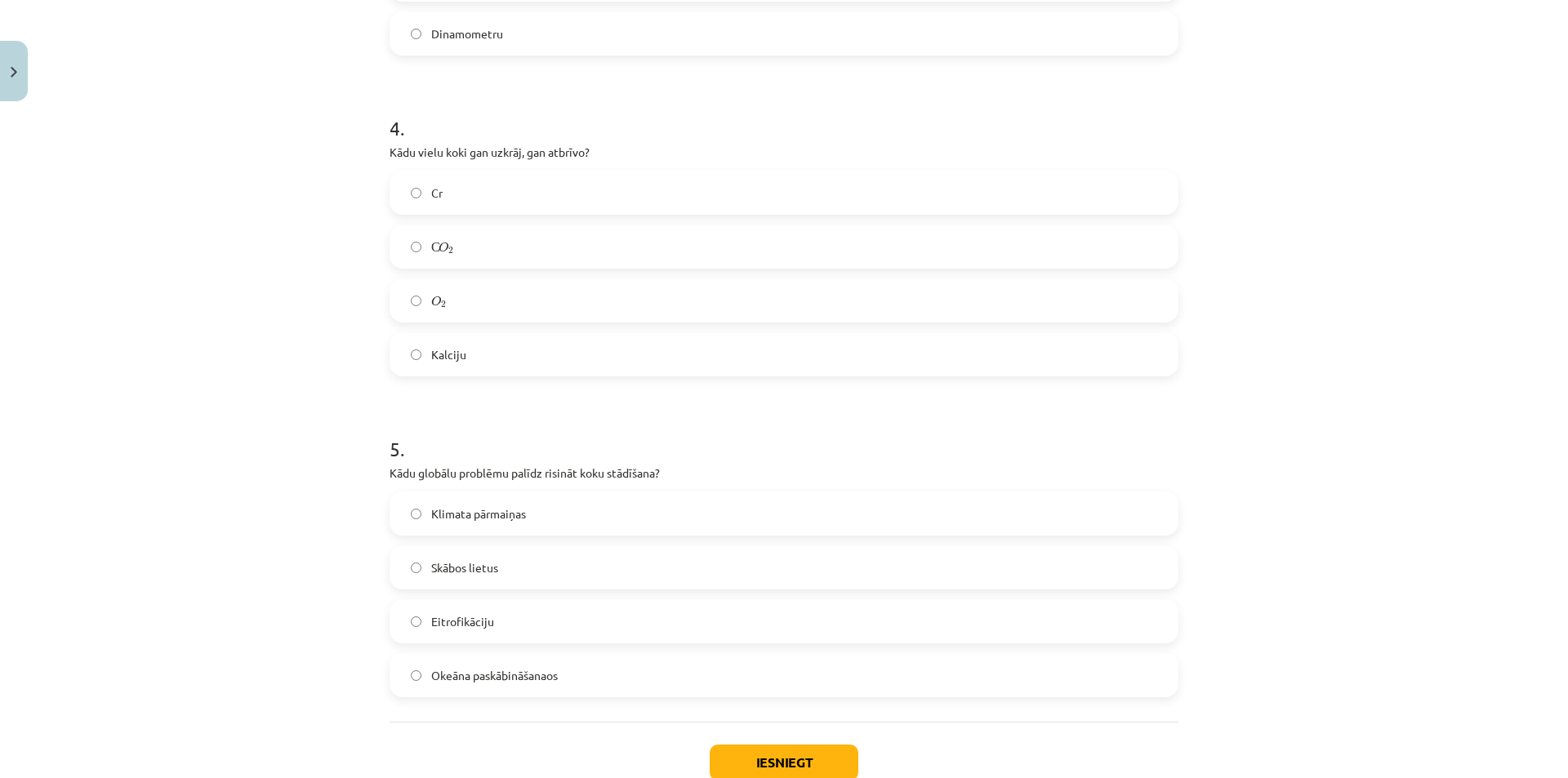
scroll to position [1172, 0]
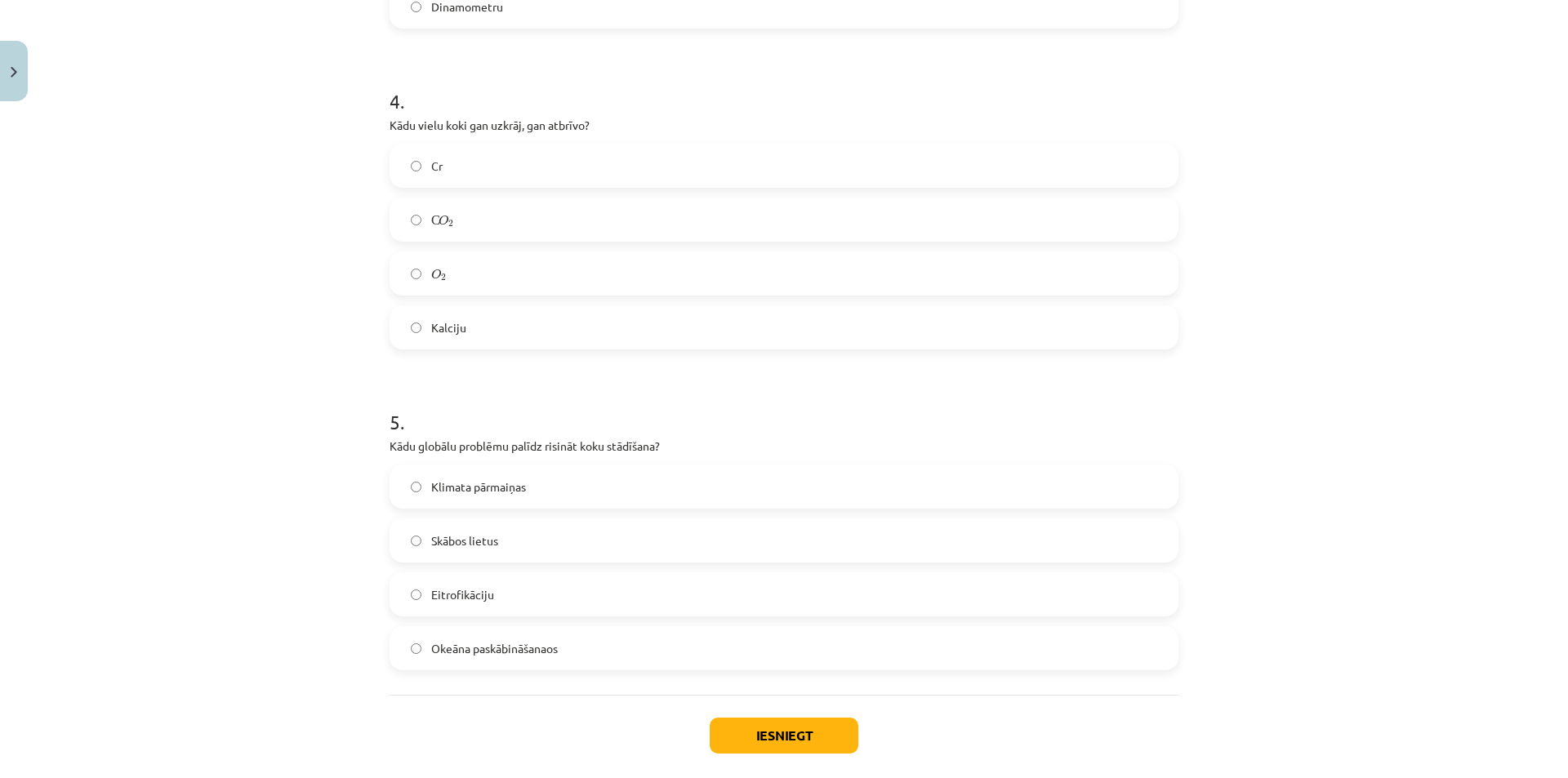
click at [475, 216] on label "С O 2 С O 2" at bounding box center [784, 219] width 786 height 41
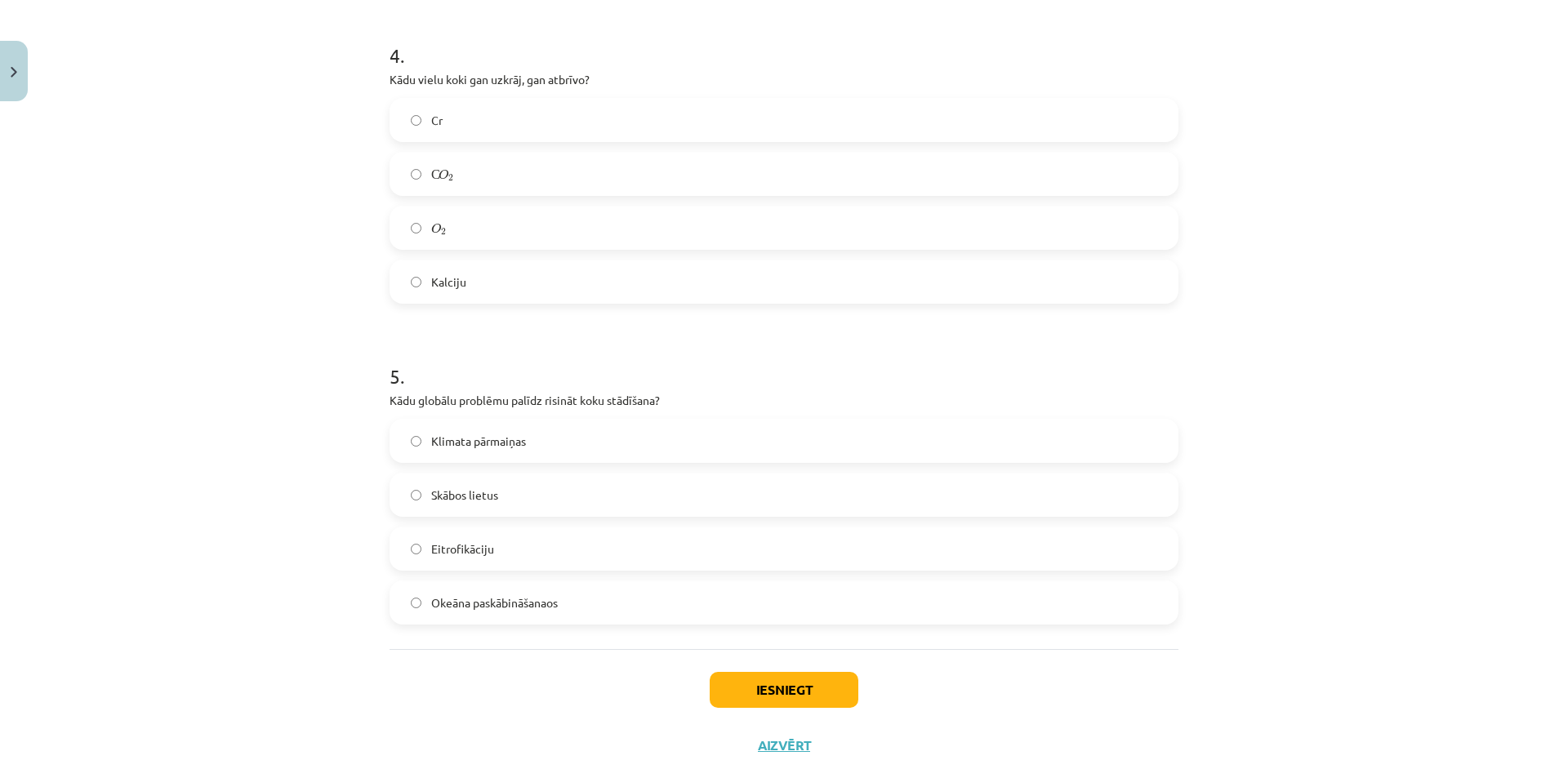
scroll to position [1253, 0]
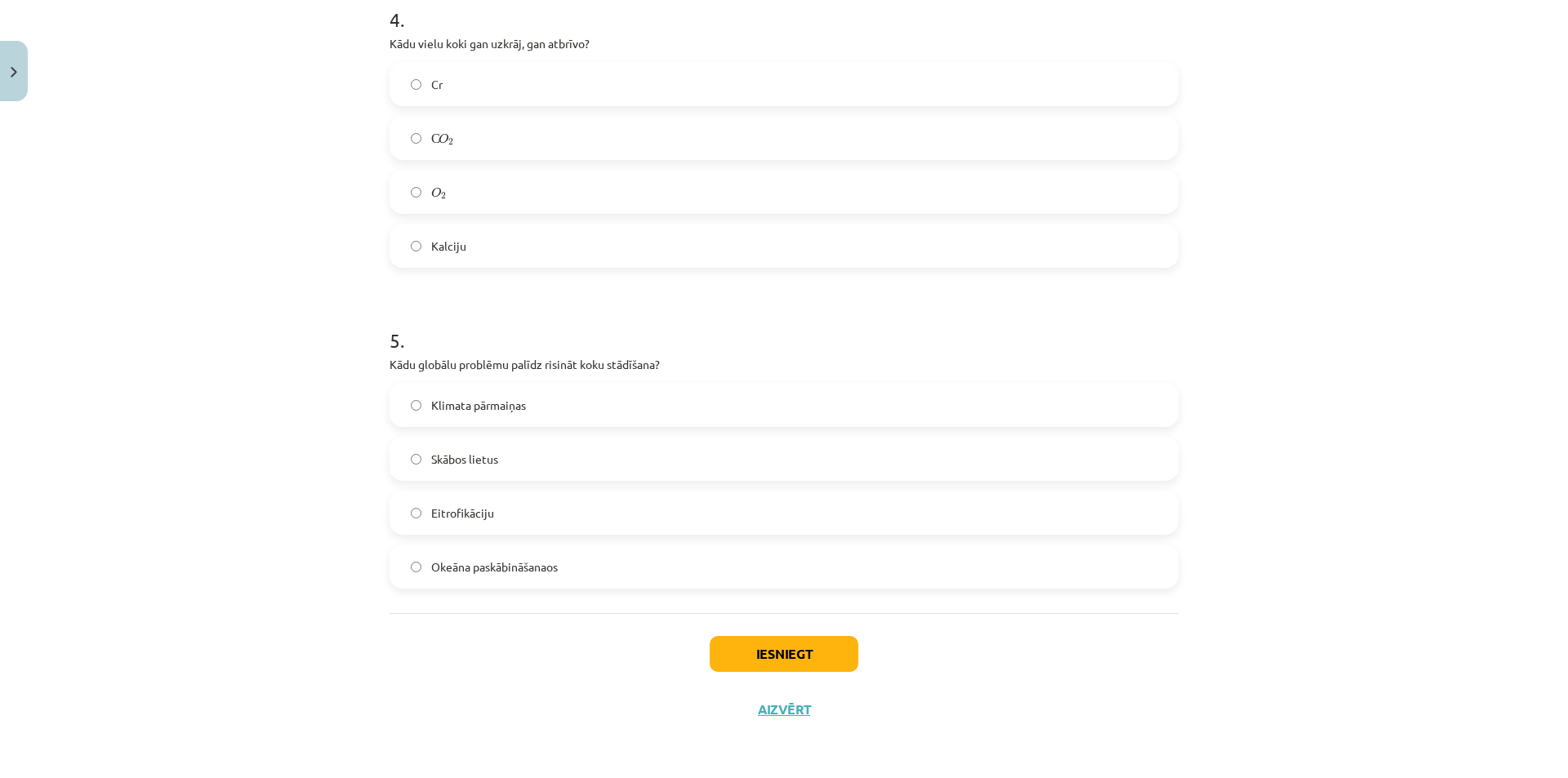
click at [532, 416] on label "Klimata pārmaiņas" at bounding box center [784, 404] width 786 height 41
click at [808, 661] on button "Iesniegt" at bounding box center [783, 653] width 148 height 36
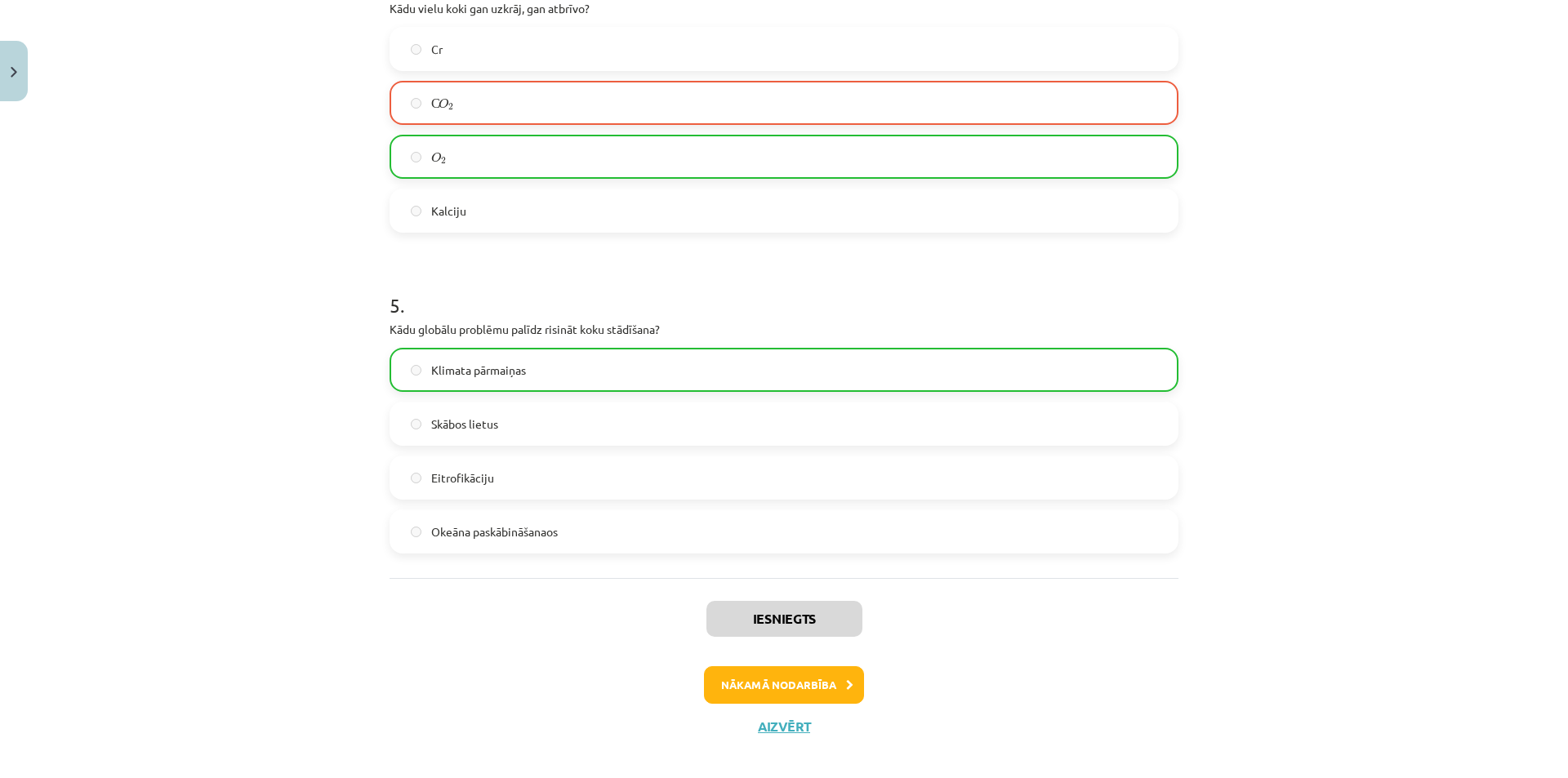
scroll to position [1306, 0]
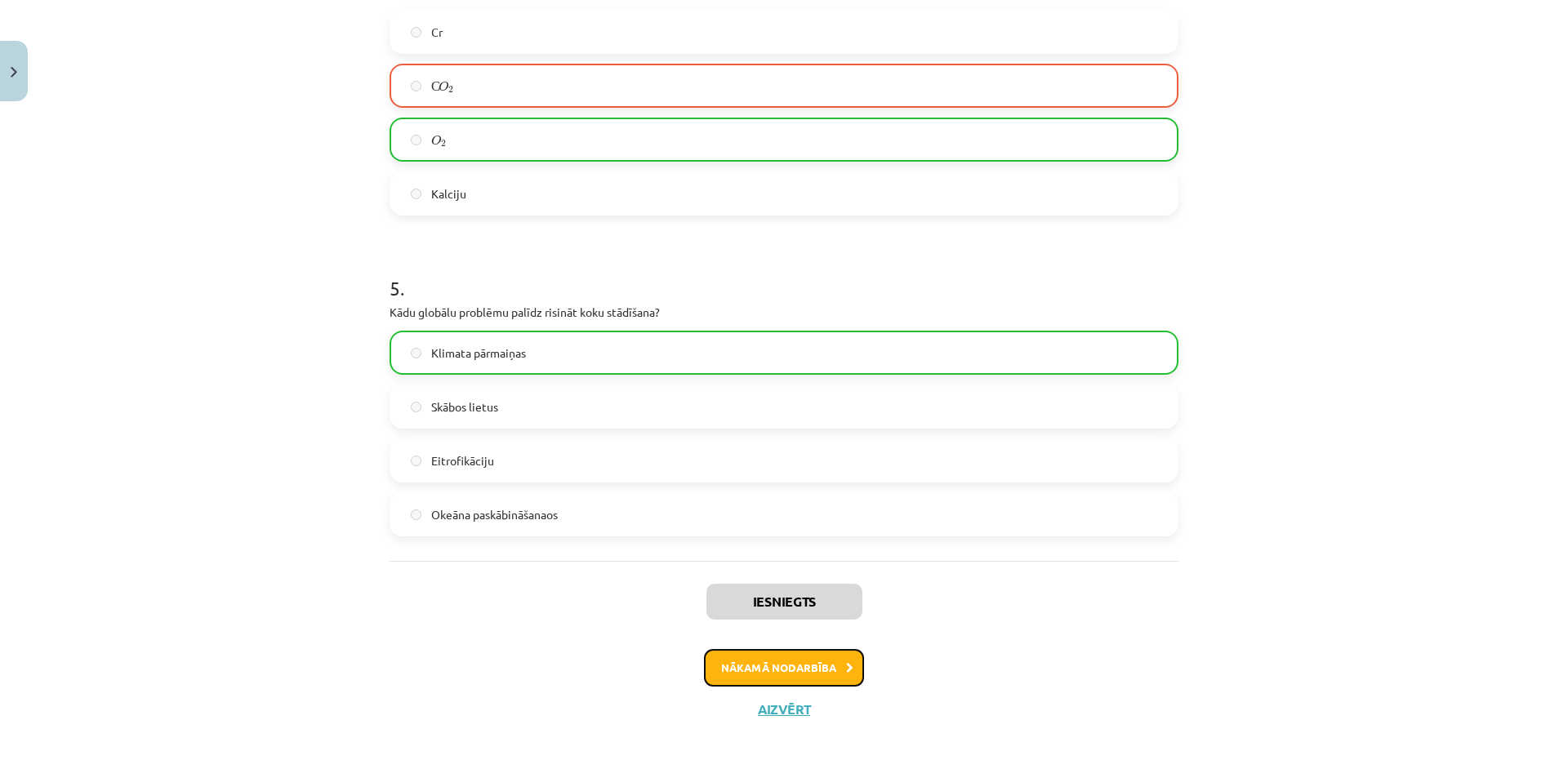
click at [818, 663] on button "Nākamā nodarbība" at bounding box center [783, 667] width 160 height 38
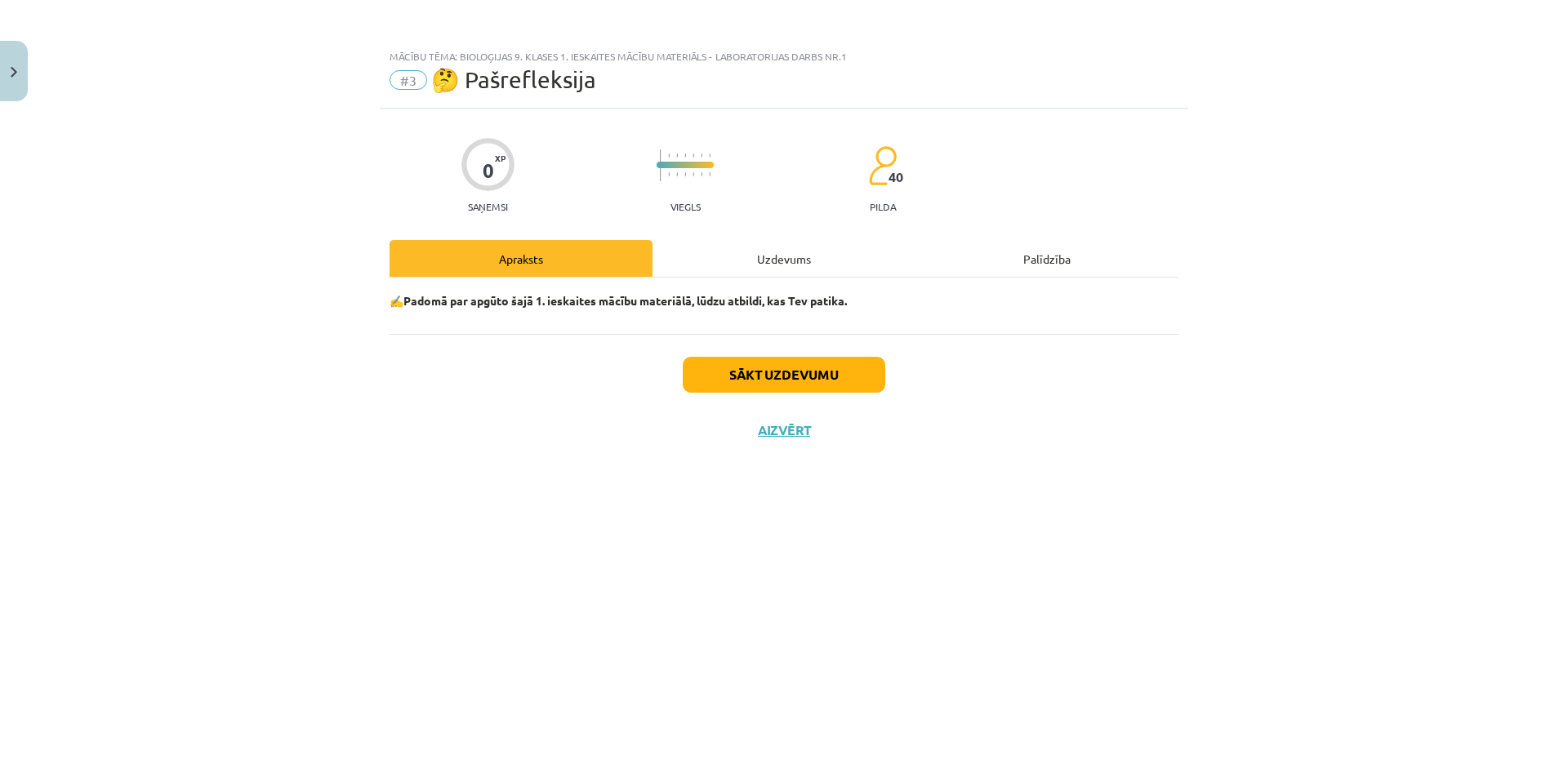
click at [782, 262] on div "Uzdevums" at bounding box center [784, 259] width 263 height 37
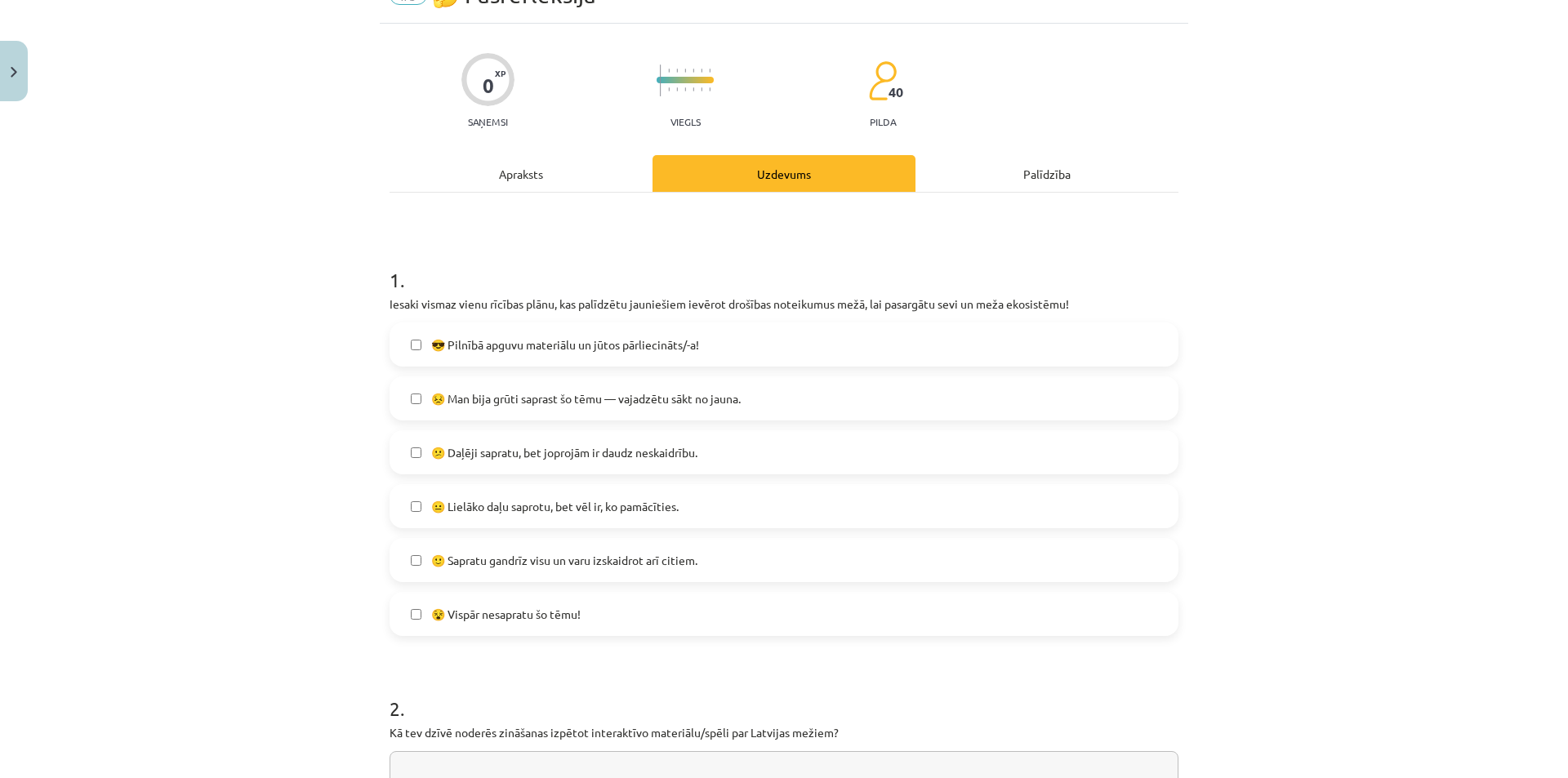
scroll to position [137, 0]
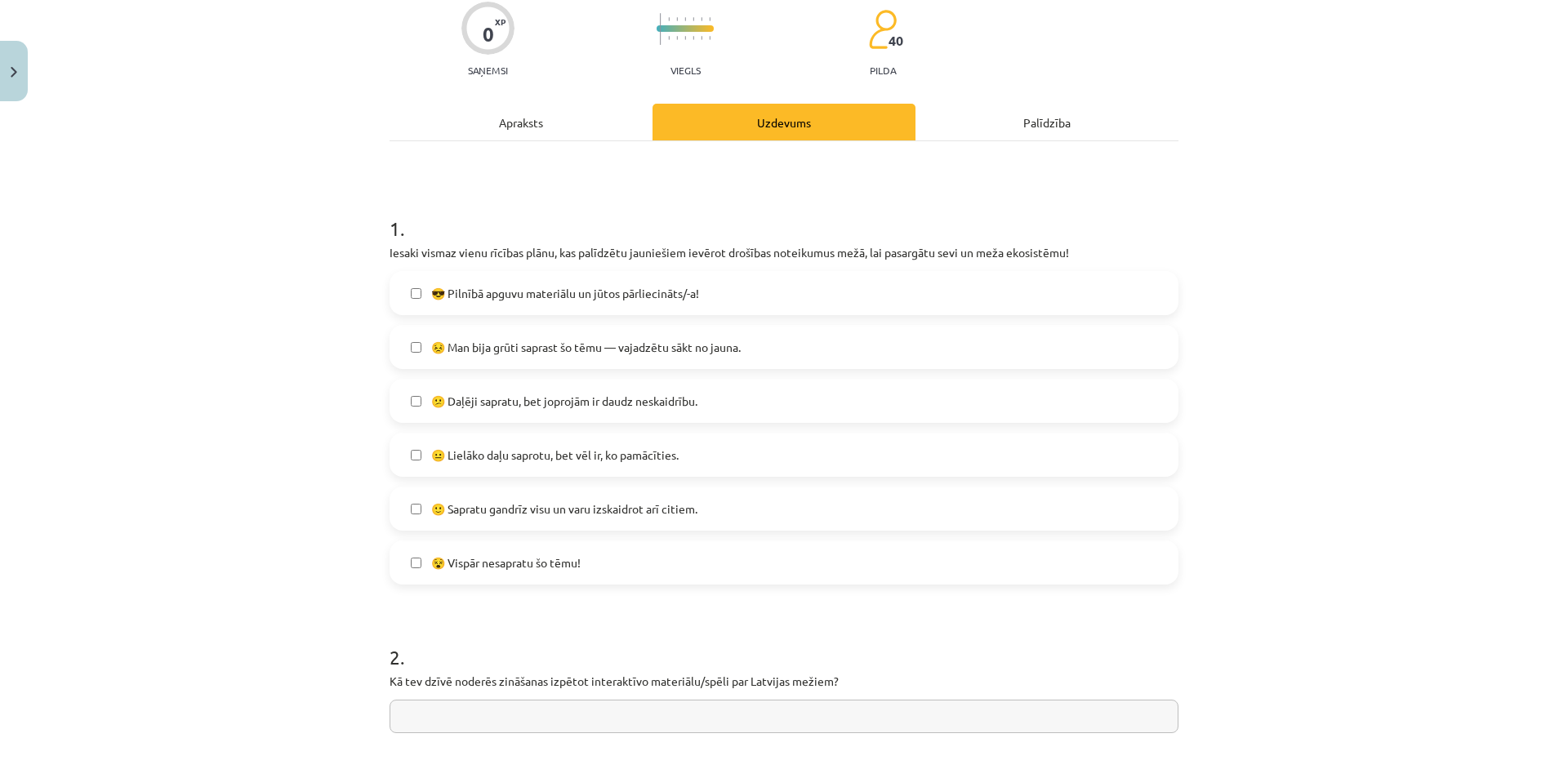
click at [622, 513] on span "🙂 Sapratu gandrīz visu un varu izskaidrot arī citiem." at bounding box center [565, 509] width 266 height 17
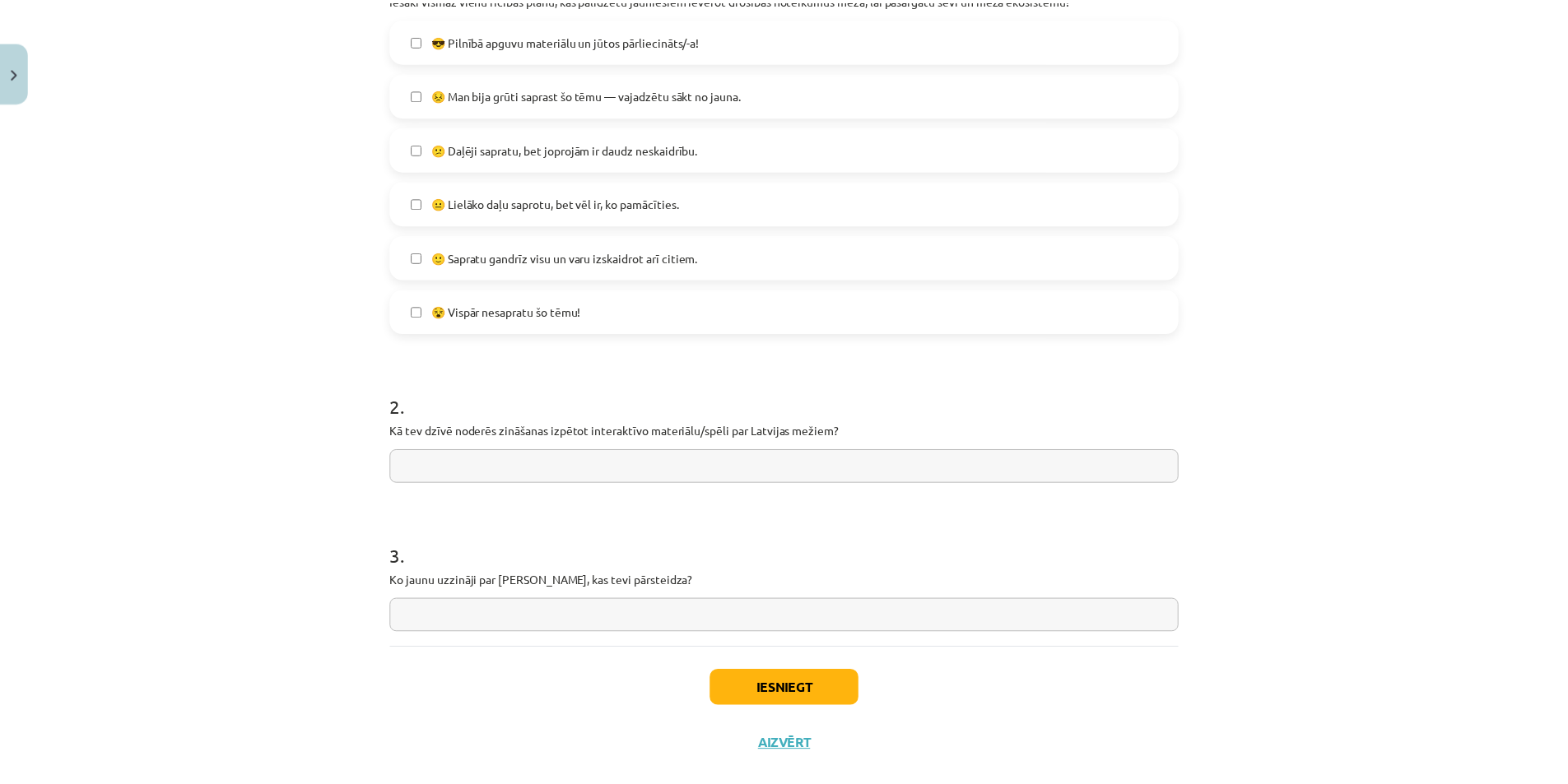
scroll to position [423, 0]
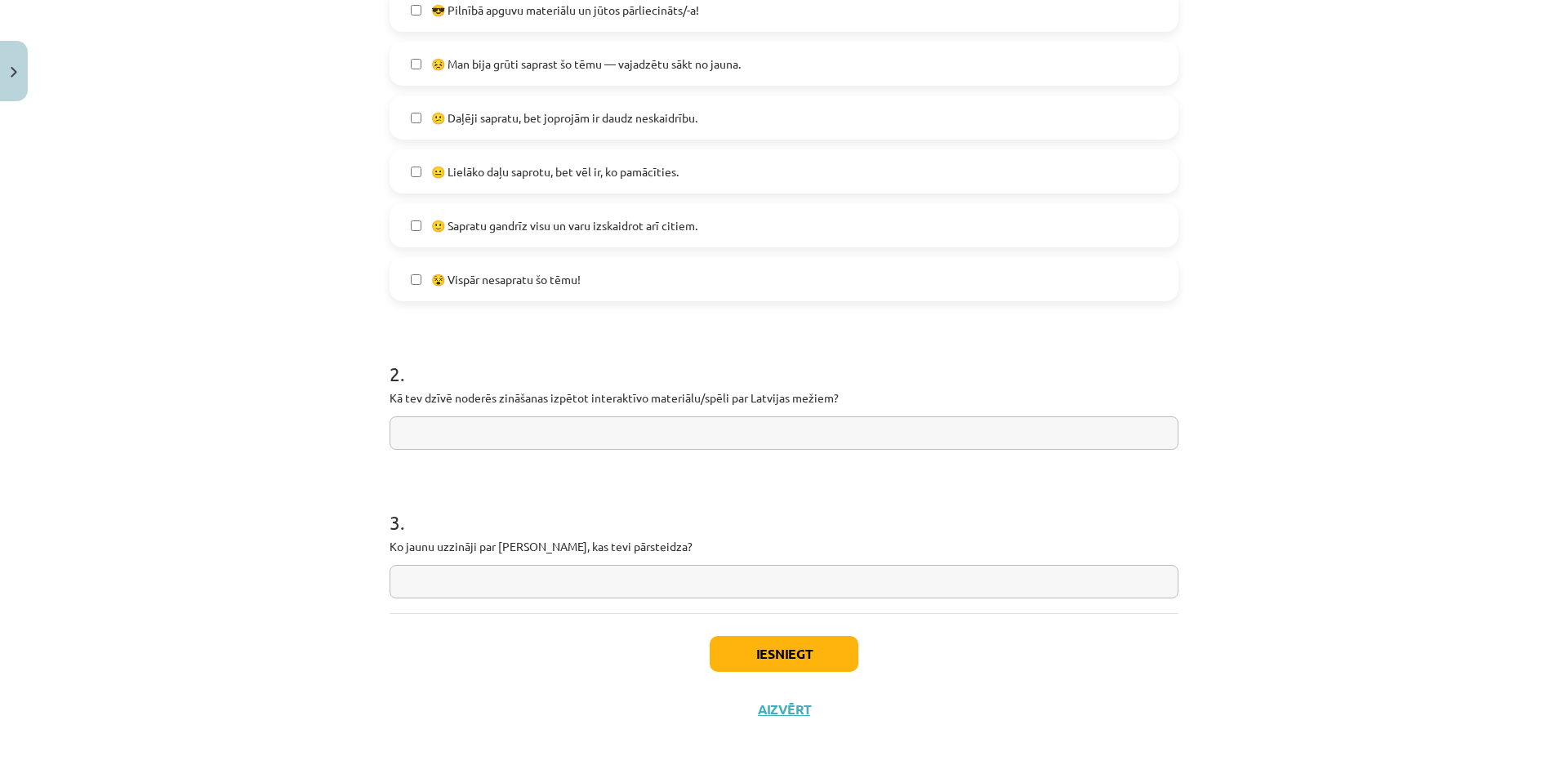
click at [559, 431] on input "text" at bounding box center [784, 433] width 789 height 33
click at [550, 580] on input "text" at bounding box center [784, 582] width 789 height 33
type input "*"
click at [680, 428] on input "text" at bounding box center [784, 433] width 789 height 33
type input "*"
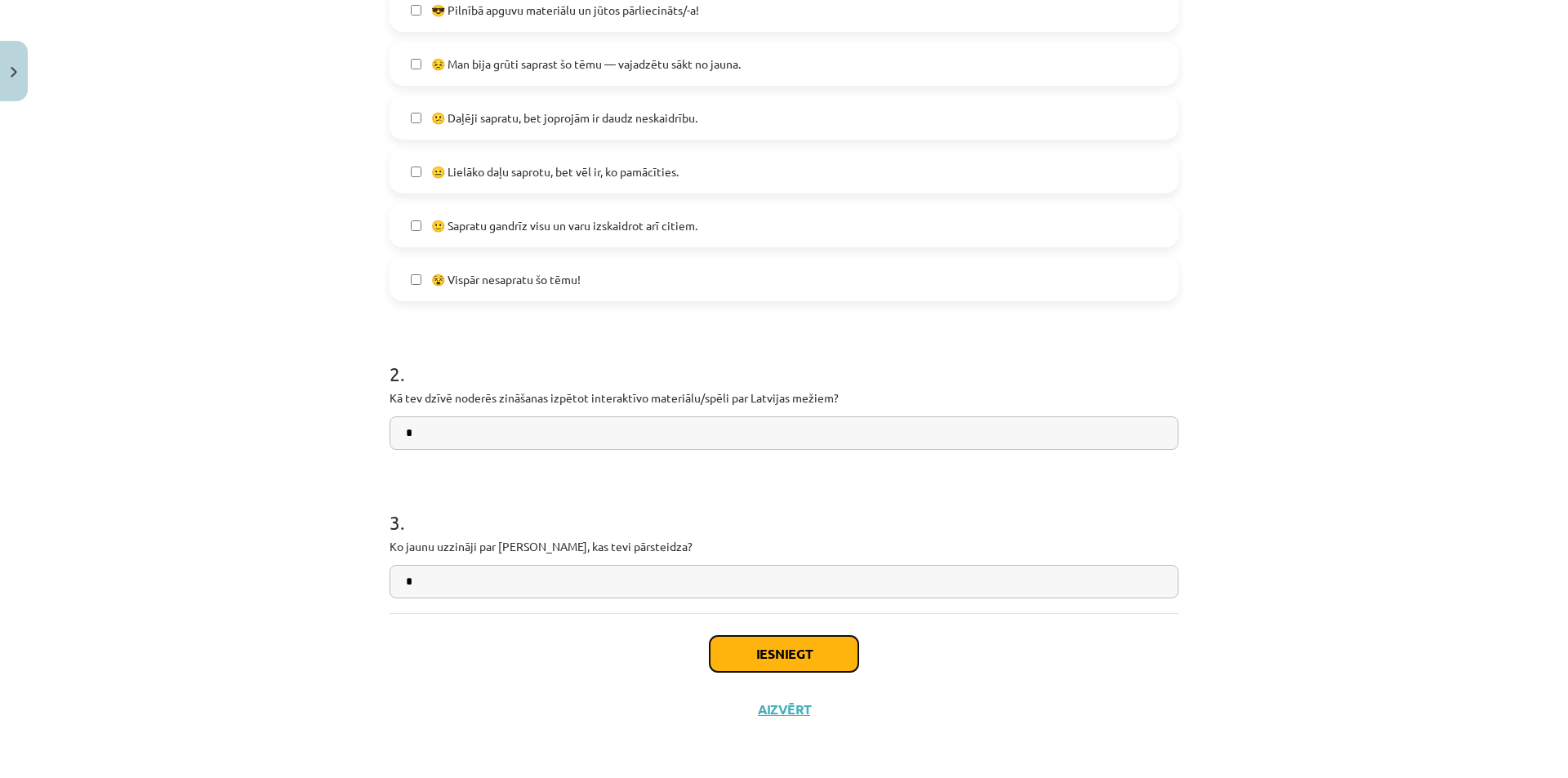
click at [851, 652] on button "Iesniegt" at bounding box center [783, 653] width 148 height 36
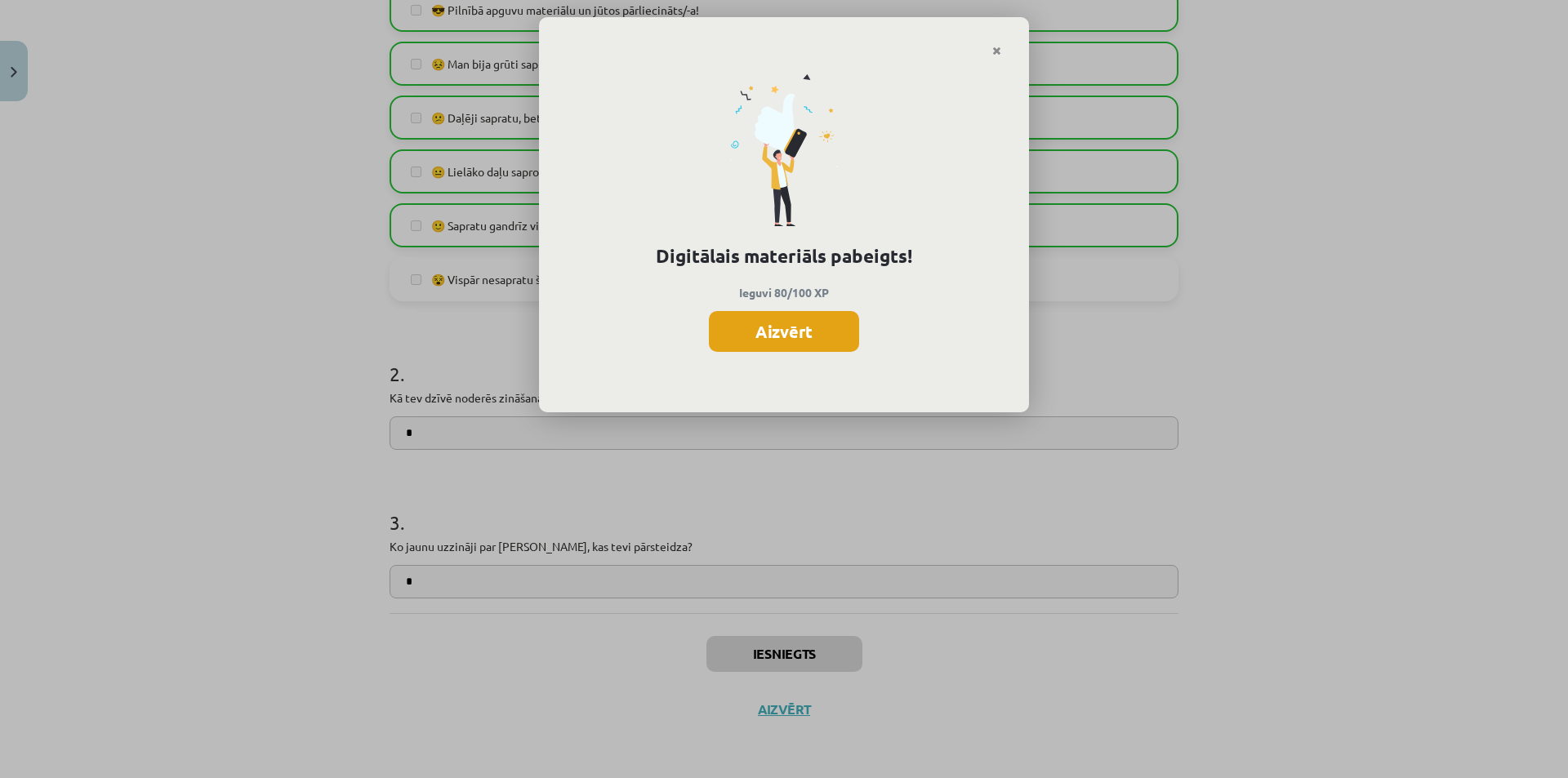
click at [816, 323] on button "Aizvērt" at bounding box center [783, 331] width 150 height 41
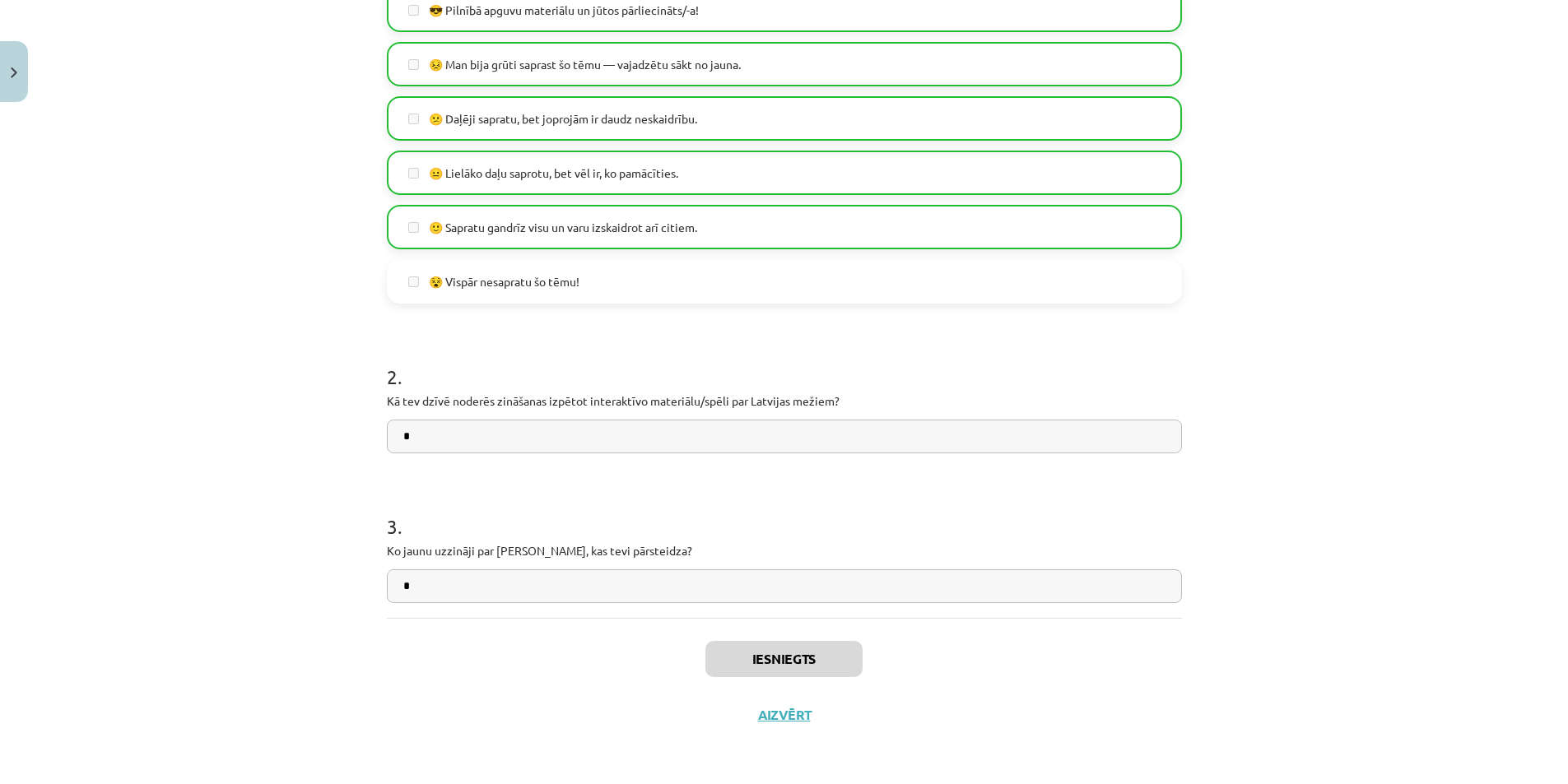
scroll to position [282, 0]
click at [787, 715] on button "Aizvērt" at bounding box center [784, 714] width 62 height 16
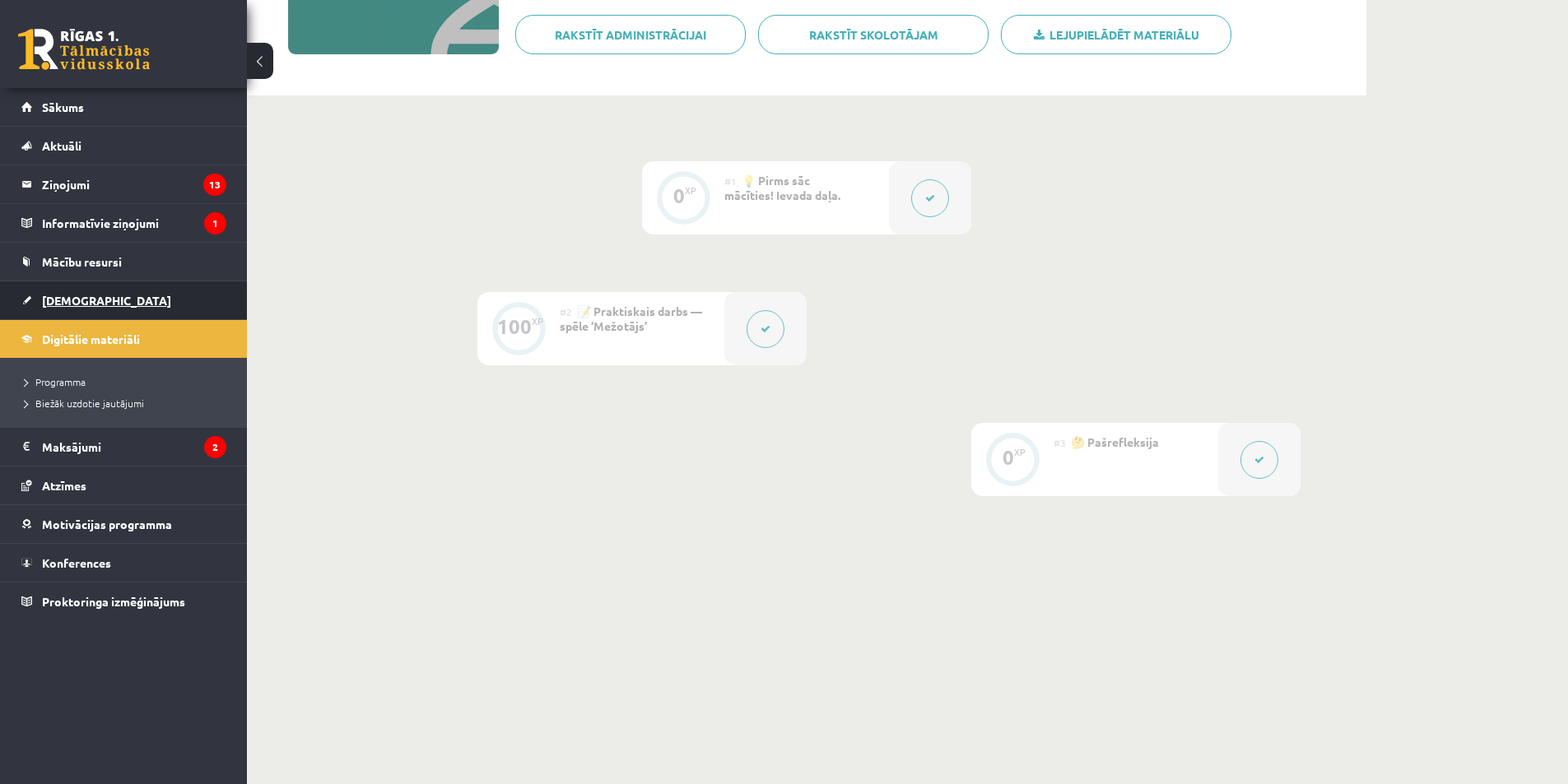
click at [128, 308] on link "[DEMOGRAPHIC_DATA]" at bounding box center [123, 300] width 205 height 38
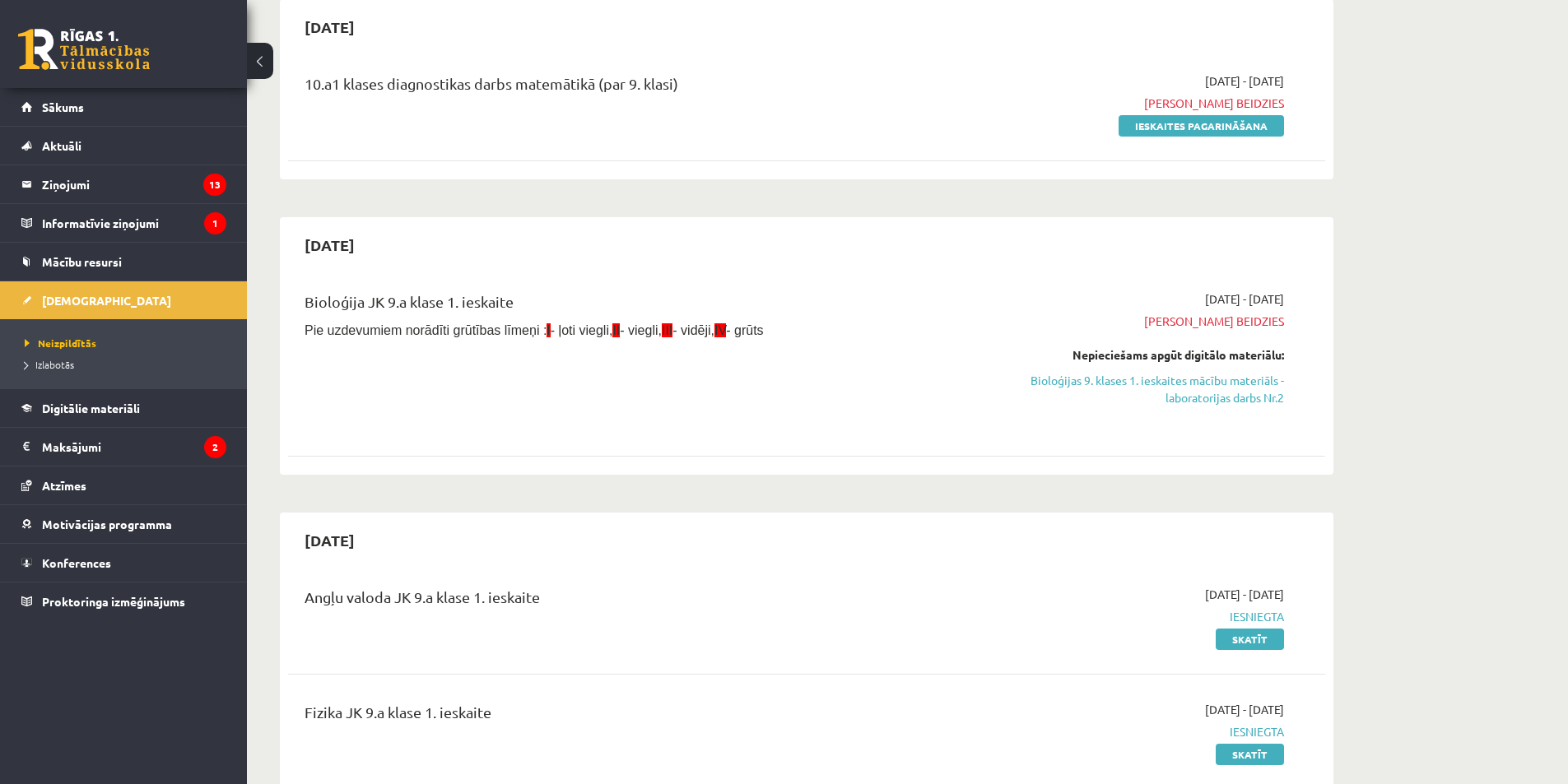
scroll to position [165, 0]
click at [1237, 396] on link "Bioloģijas 9. klases 1. ieskaites mācību materiāls - laboratorijas darbs Nr.2" at bounding box center [1128, 387] width 310 height 35
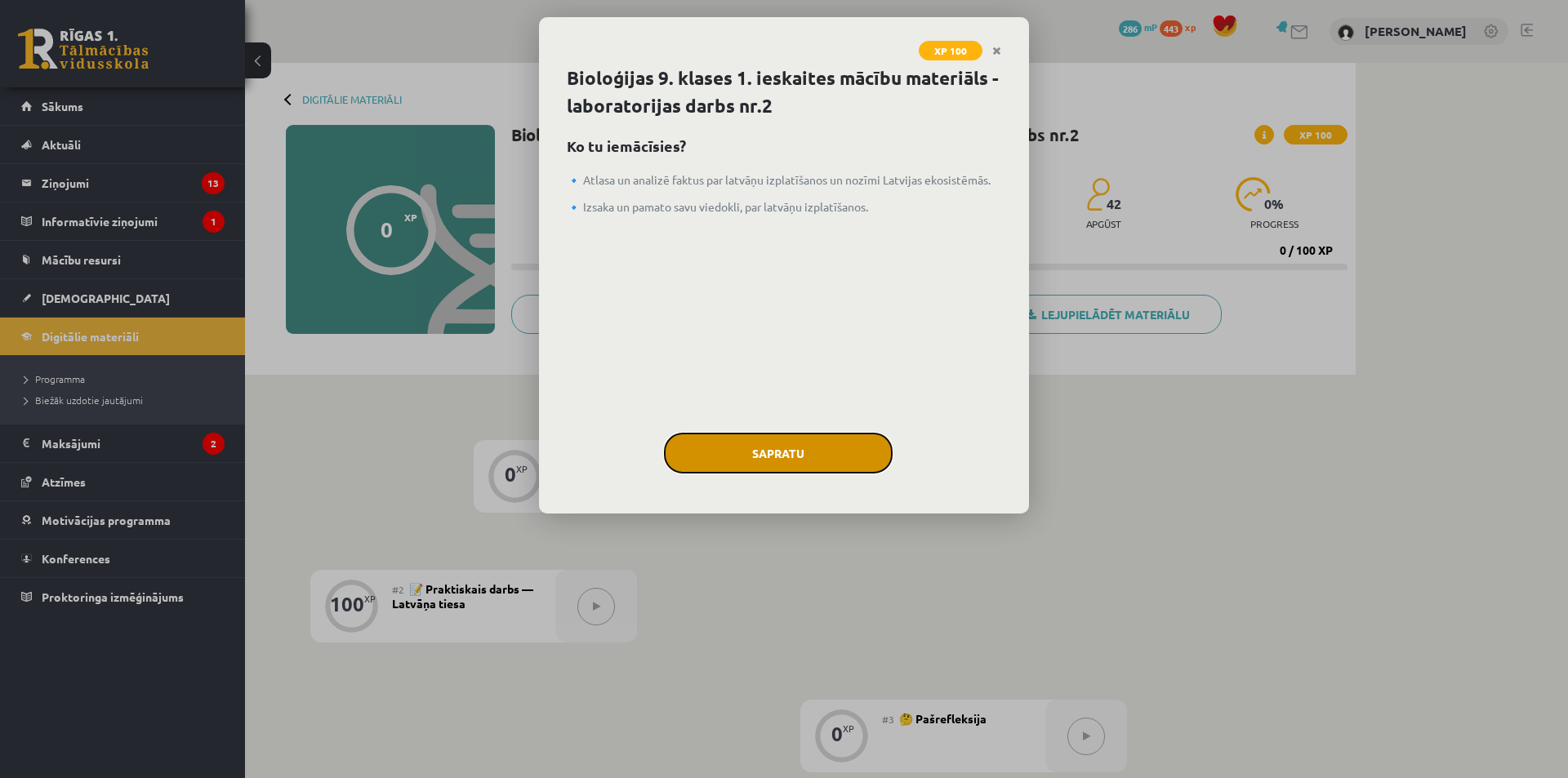
click at [825, 460] on button "Sapratu" at bounding box center [777, 453] width 229 height 41
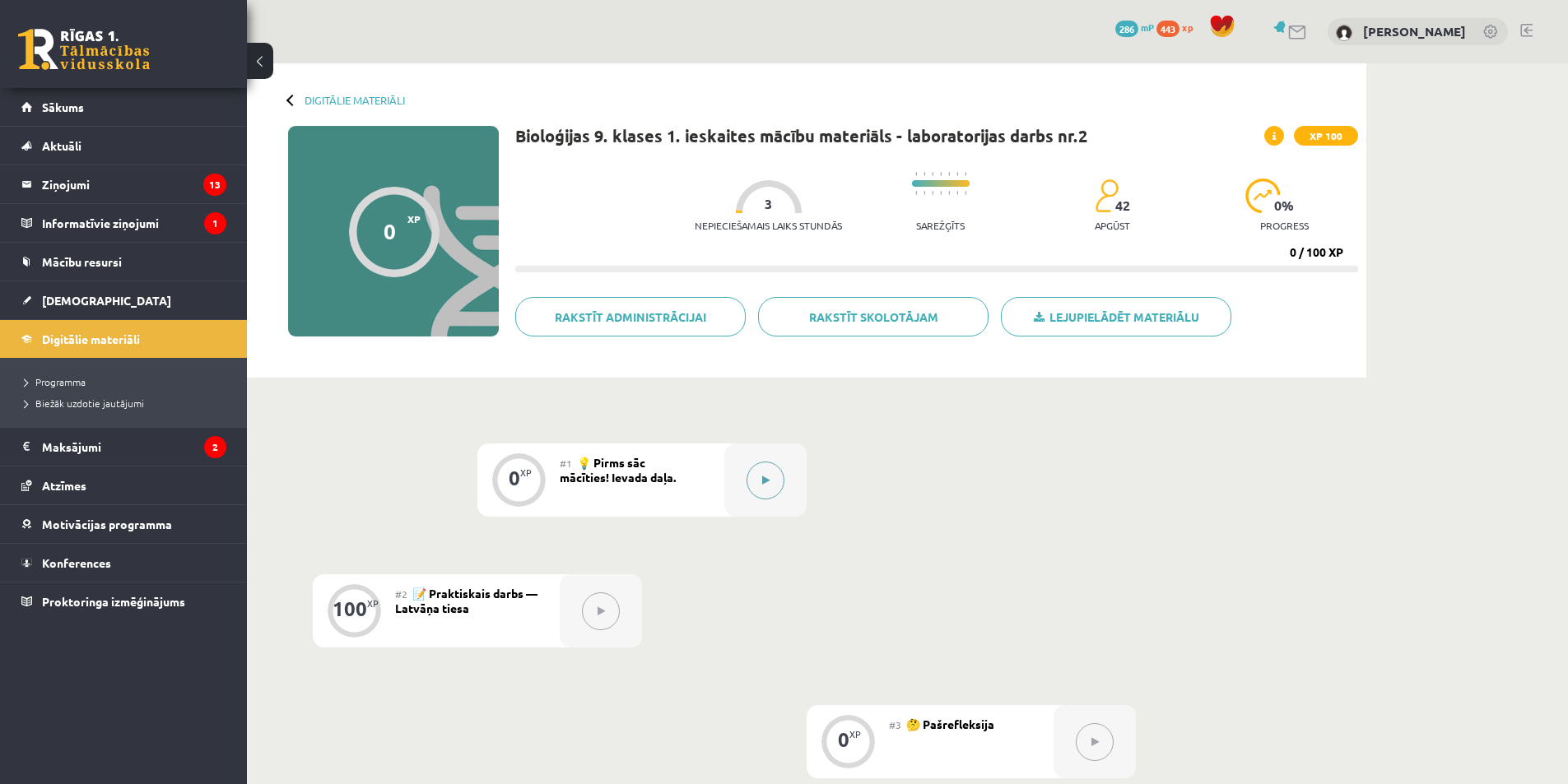
click at [767, 475] on icon at bounding box center [766, 480] width 8 height 10
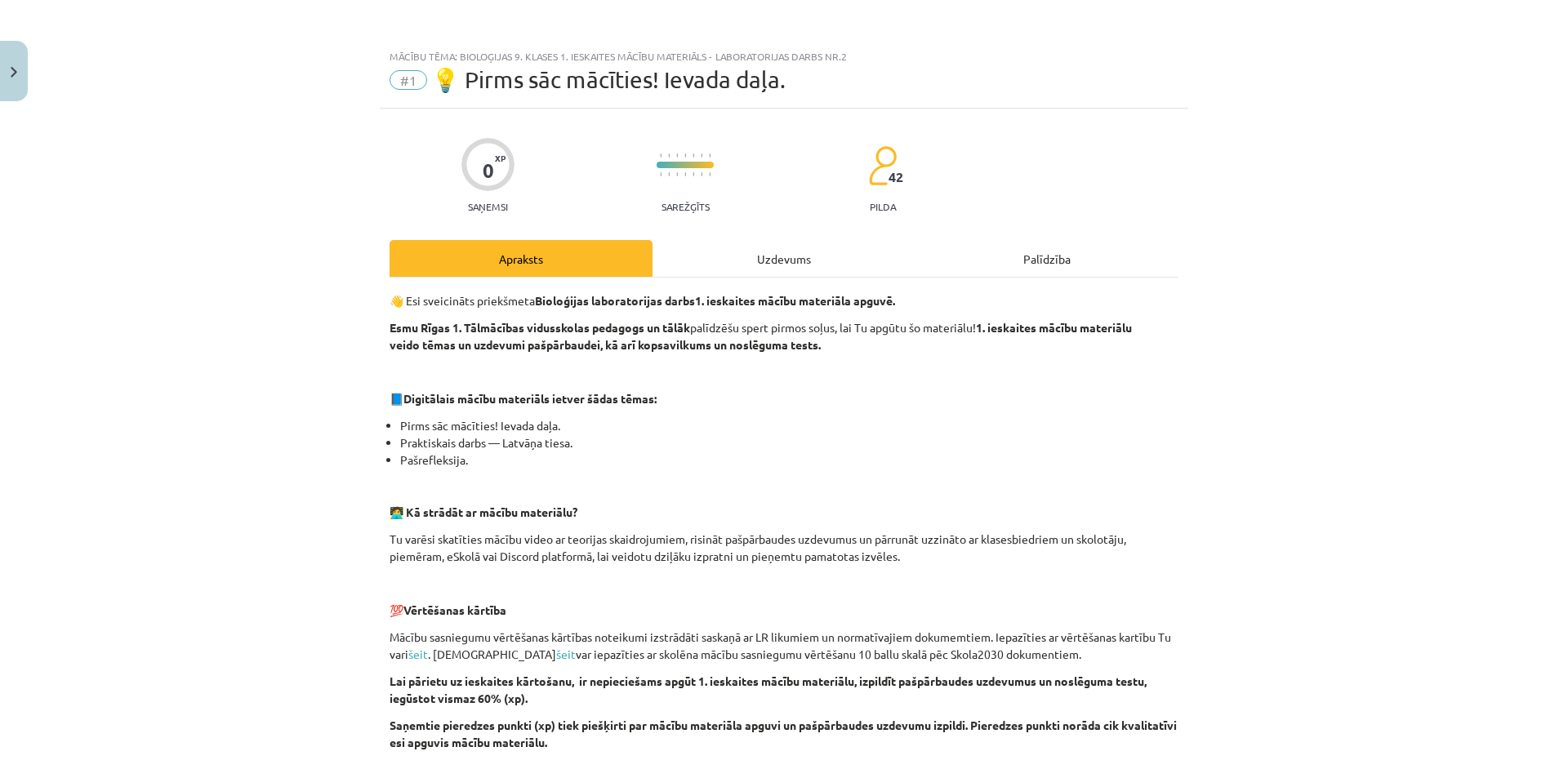
click at [795, 261] on div "Uzdevums" at bounding box center [784, 259] width 263 height 37
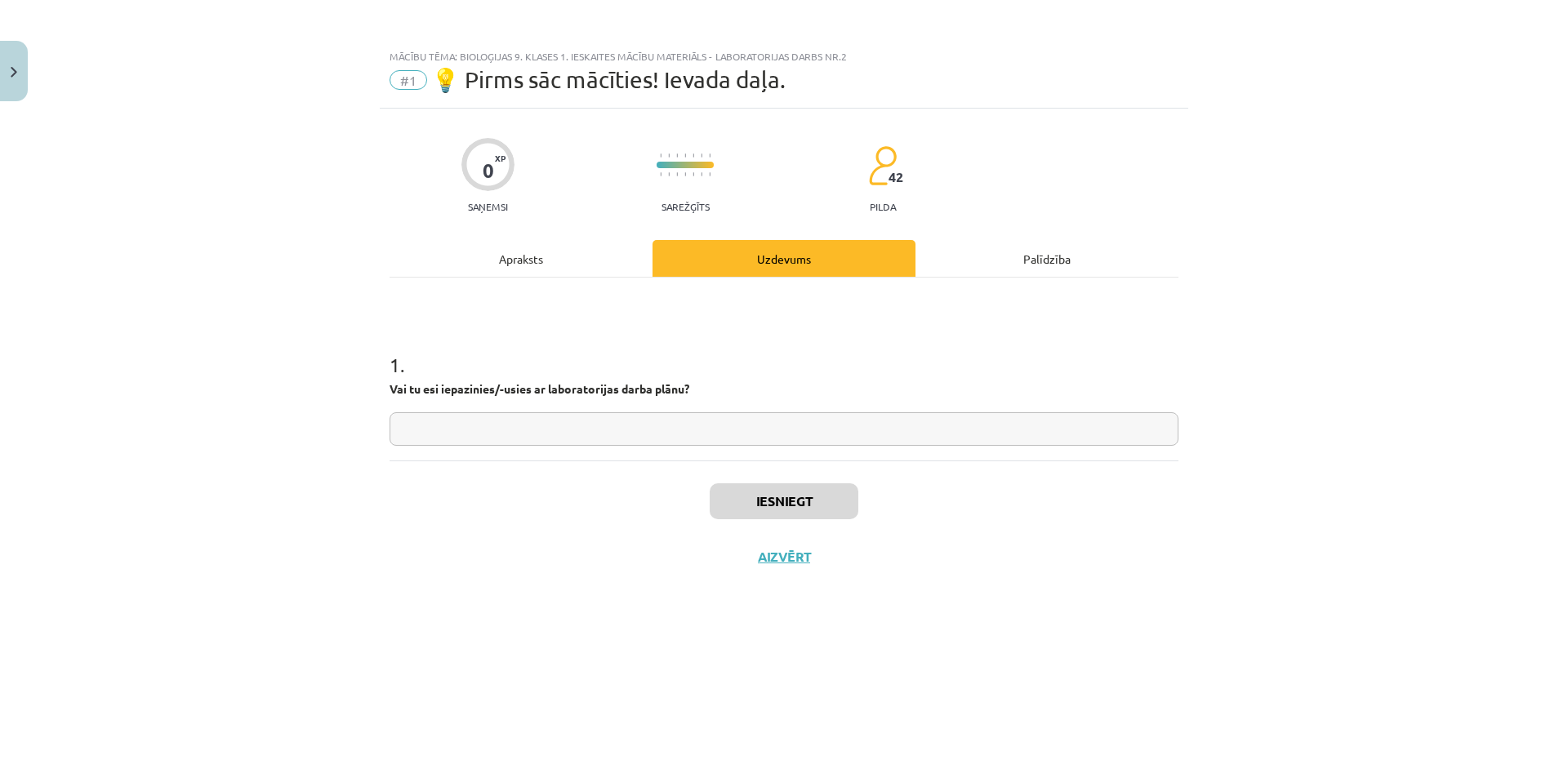
click at [766, 427] on input "text" at bounding box center [784, 429] width 789 height 33
type input "**"
click at [787, 502] on button "Iesniegt" at bounding box center [783, 501] width 148 height 36
click at [826, 566] on button "Nākamā nodarbība" at bounding box center [783, 567] width 160 height 38
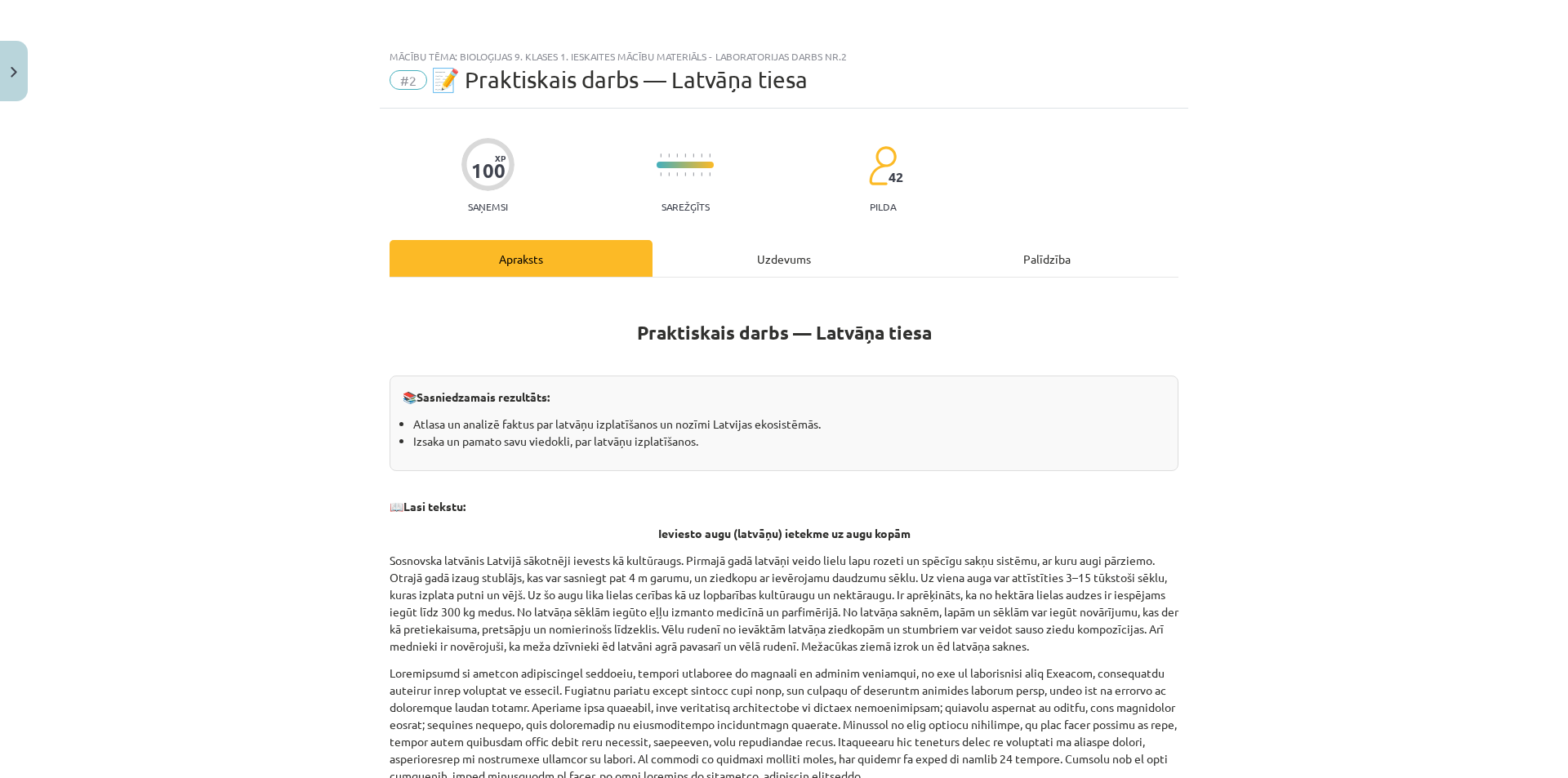
click at [771, 267] on div "Uzdevums" at bounding box center [784, 259] width 263 height 37
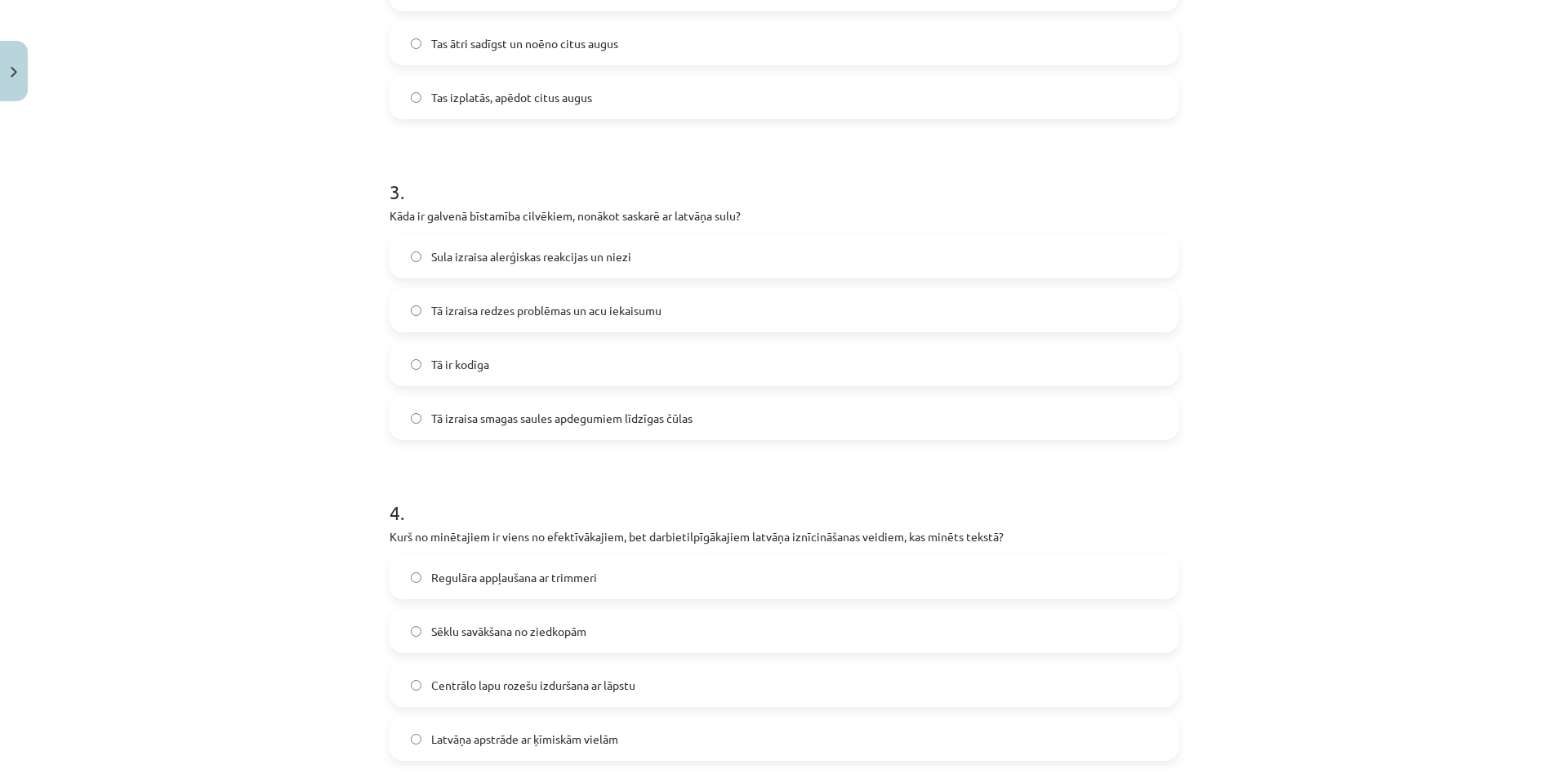
scroll to position [1308, 0]
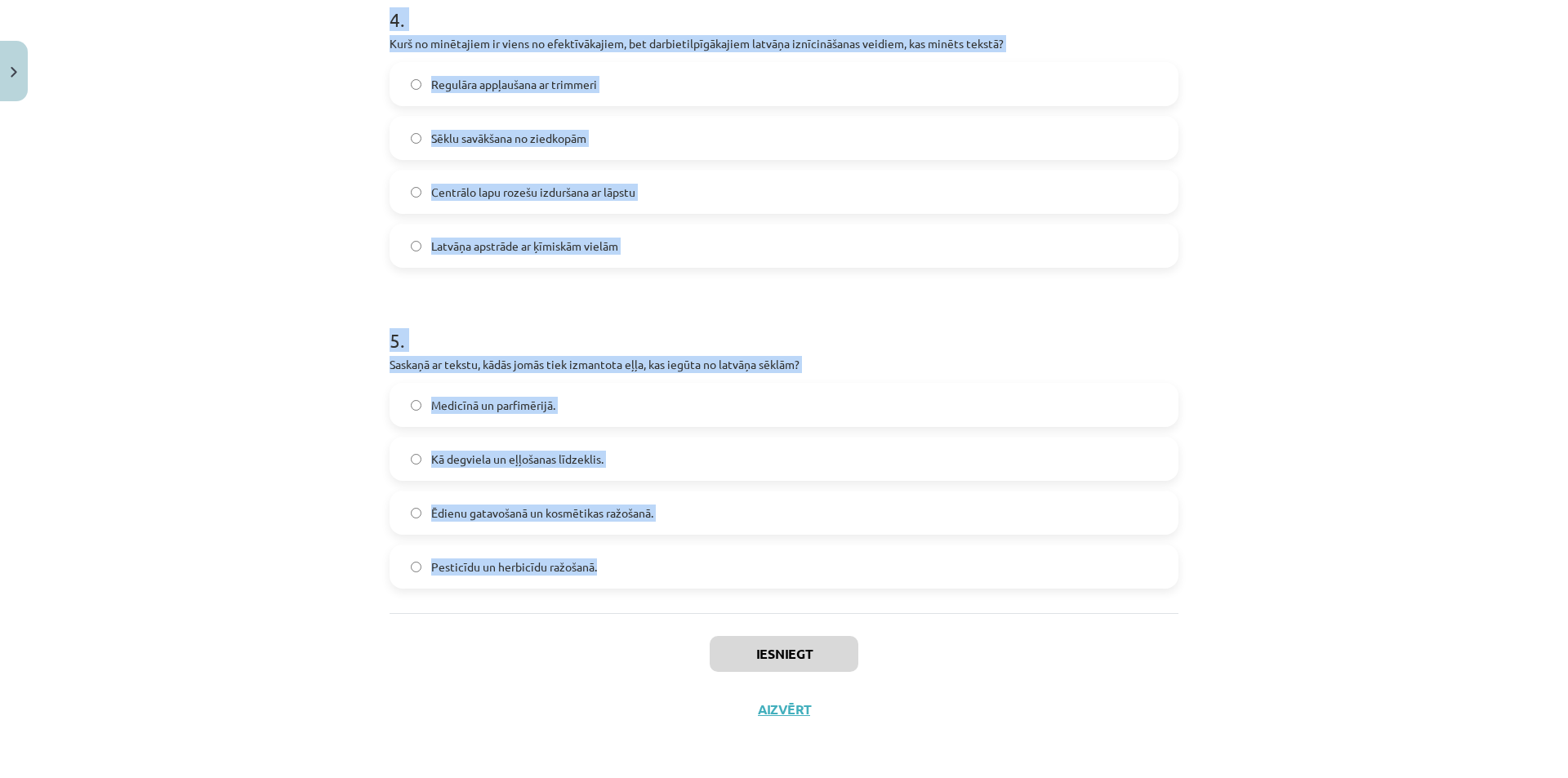
copy form "1 . Kādēļ Sosnovska latvānis sākotnēji tika ievests Latvijā? Lai iegūtu medicīn…"
drag, startPoint x: 380, startPoint y: 200, endPoint x: 641, endPoint y: 543, distance: 431.0
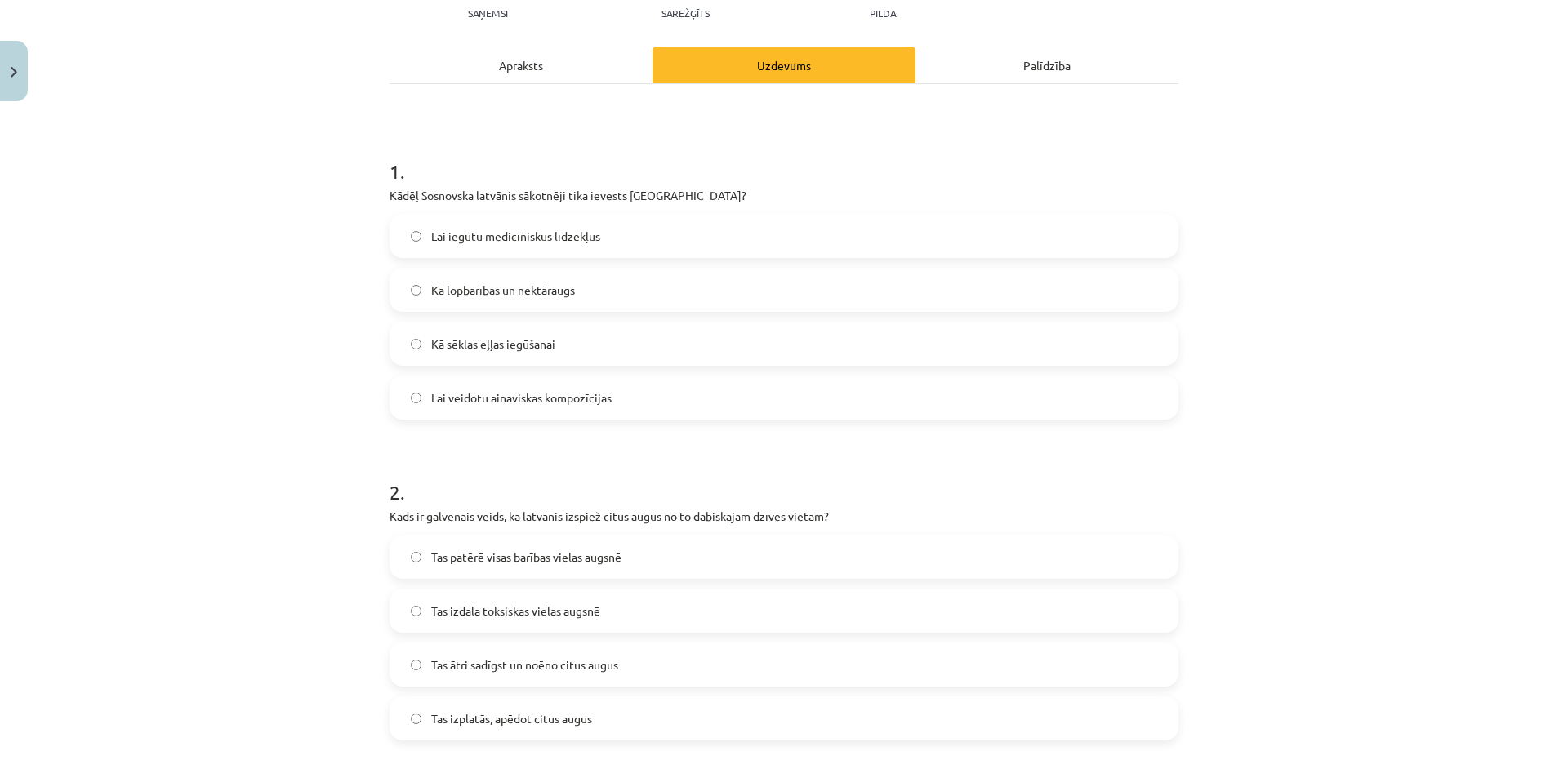
scroll to position [181, 0]
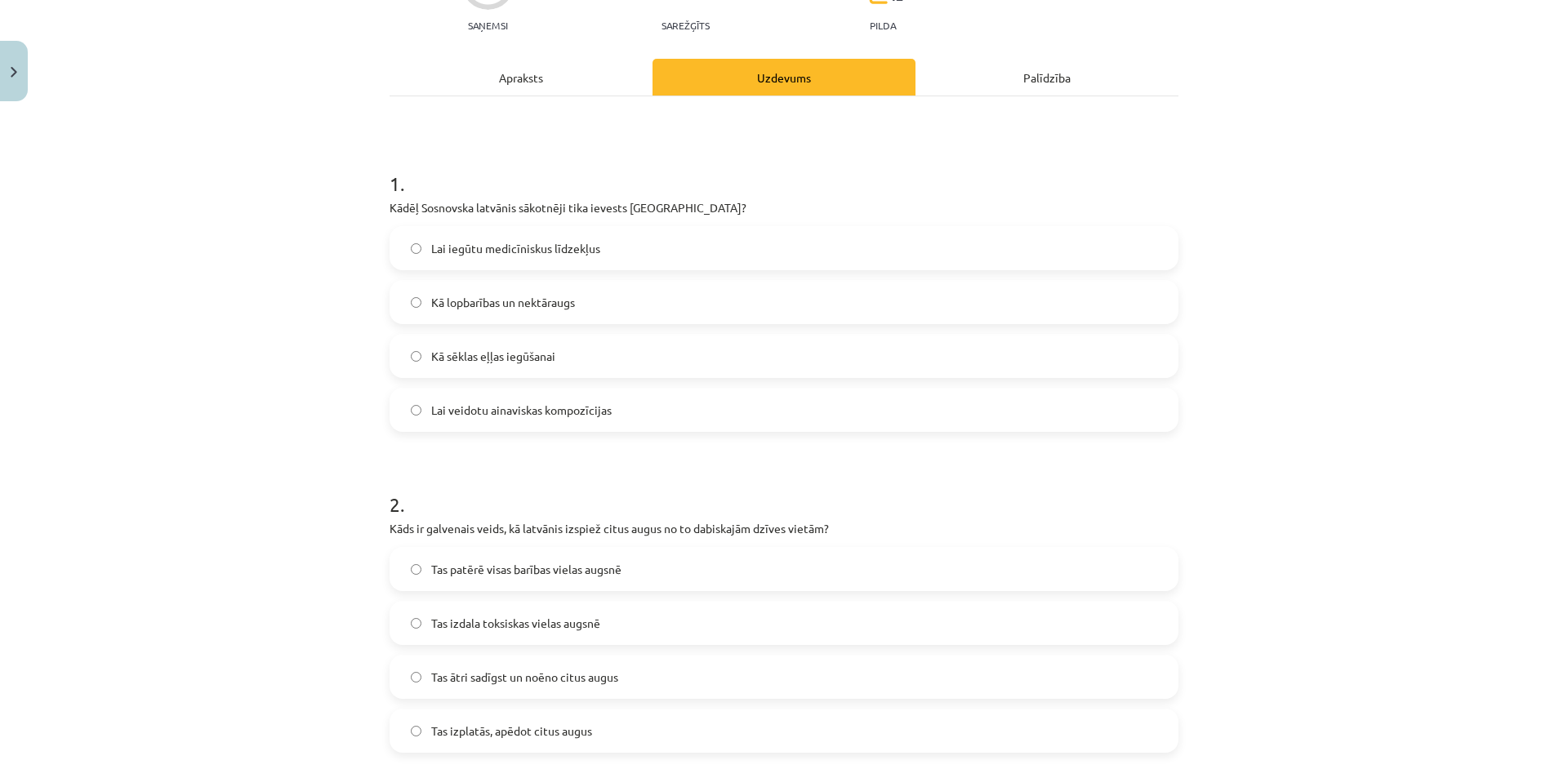
click at [560, 309] on span "Kā lopbarības un nektāraugs" at bounding box center [503, 302] width 144 height 17
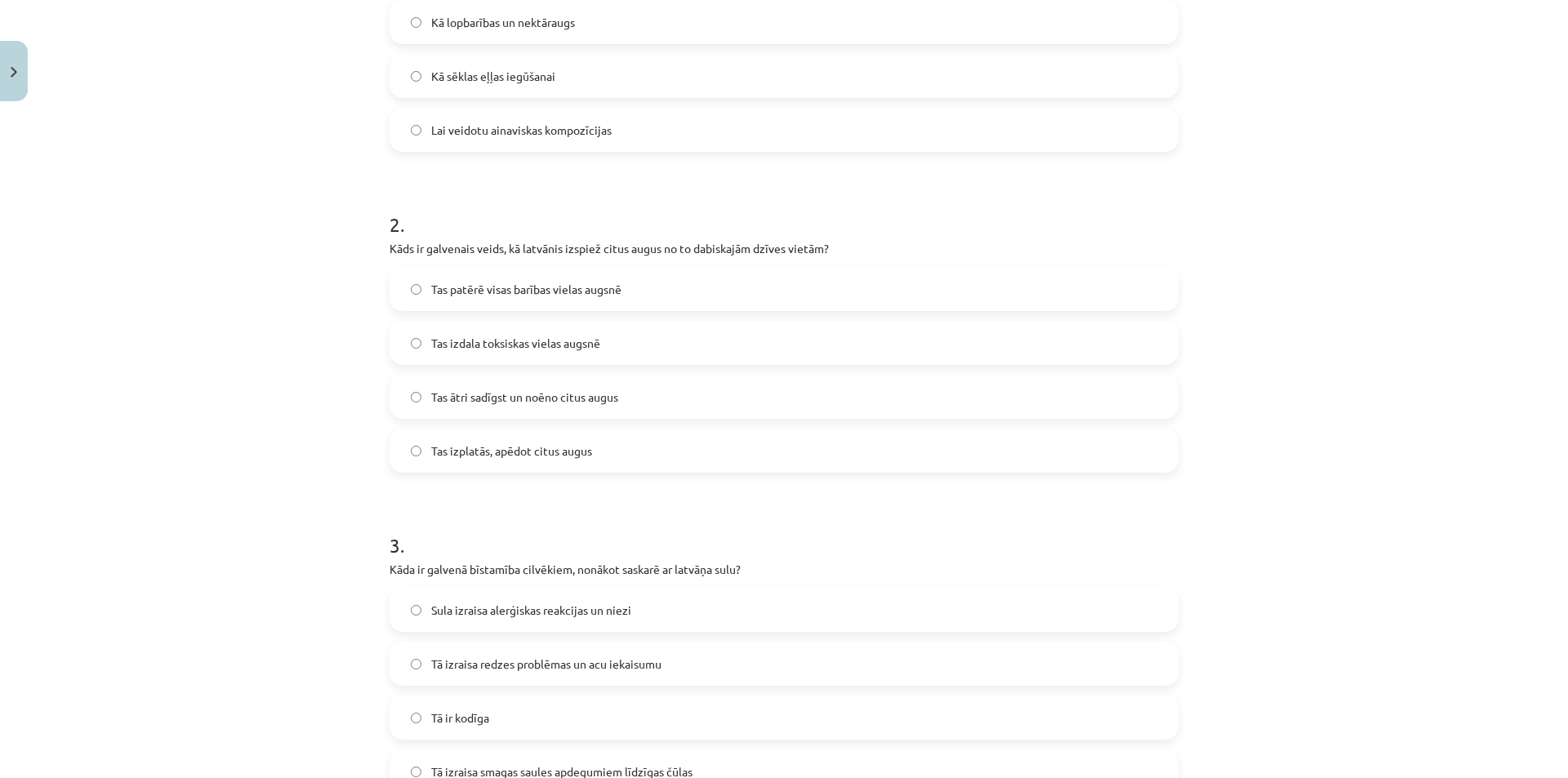
scroll to position [481, 0]
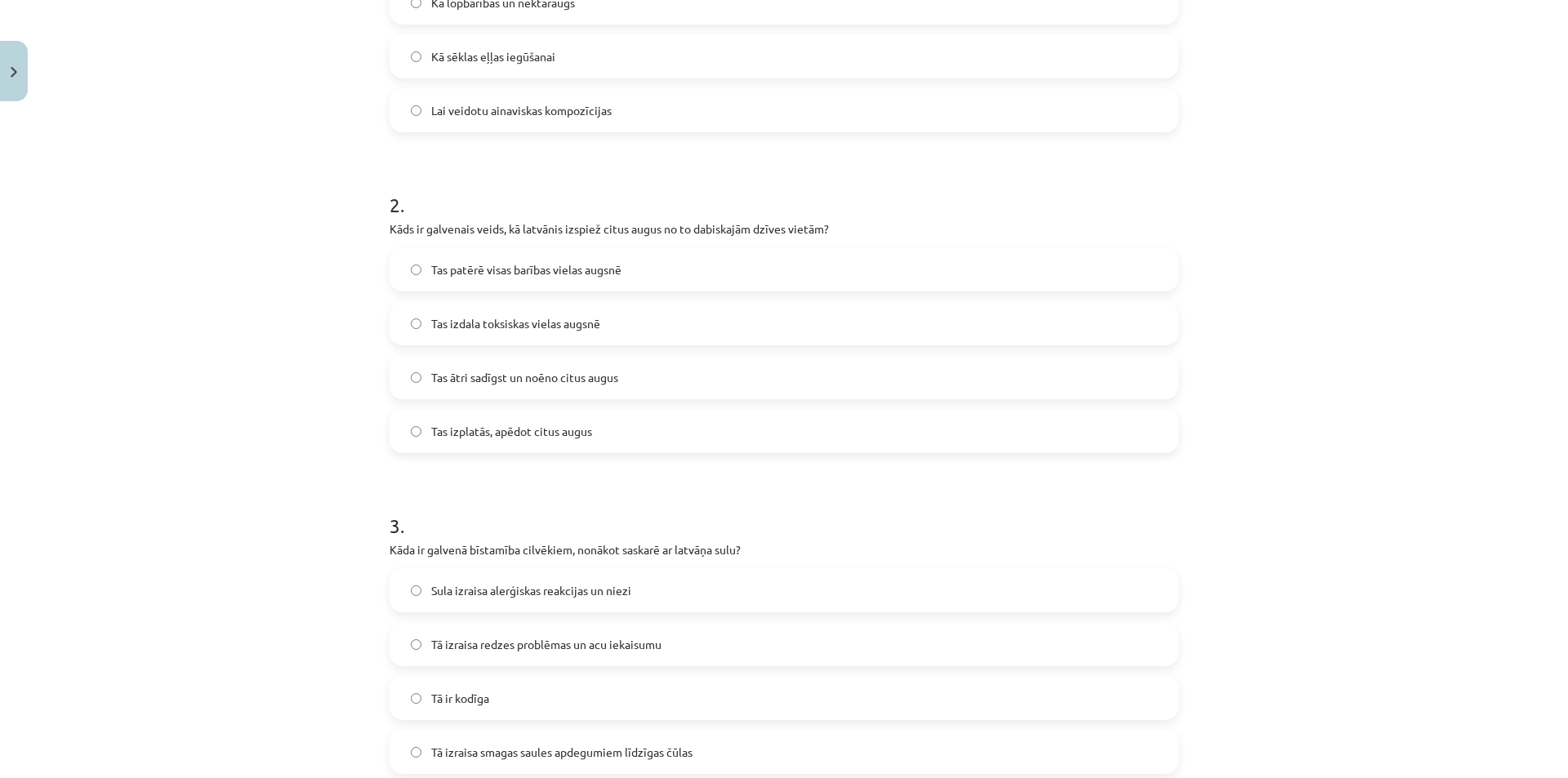
click at [565, 382] on span "Tas ātri sadīgst un noēno citus augus" at bounding box center [524, 378] width 187 height 17
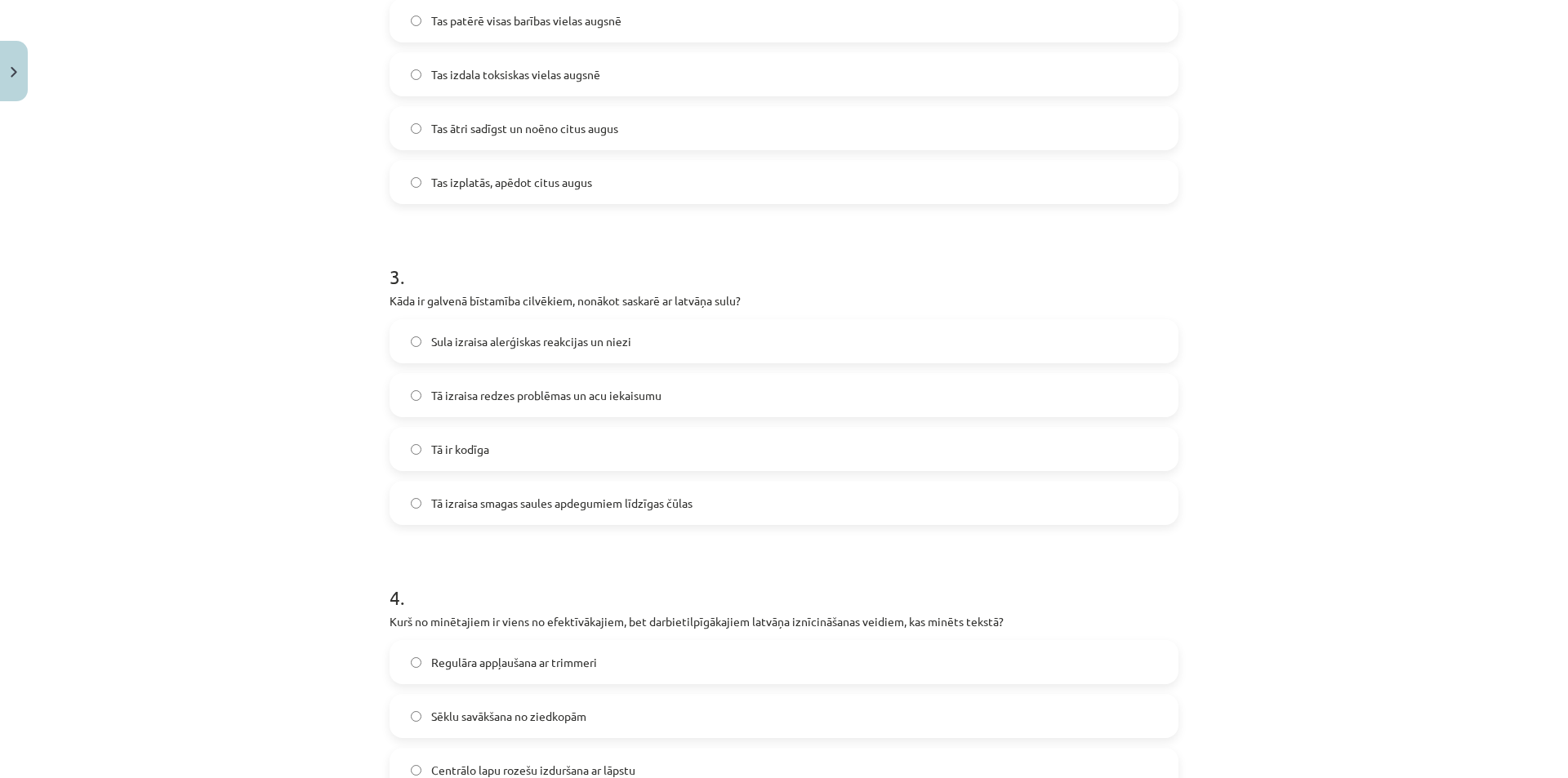
scroll to position [753, 0]
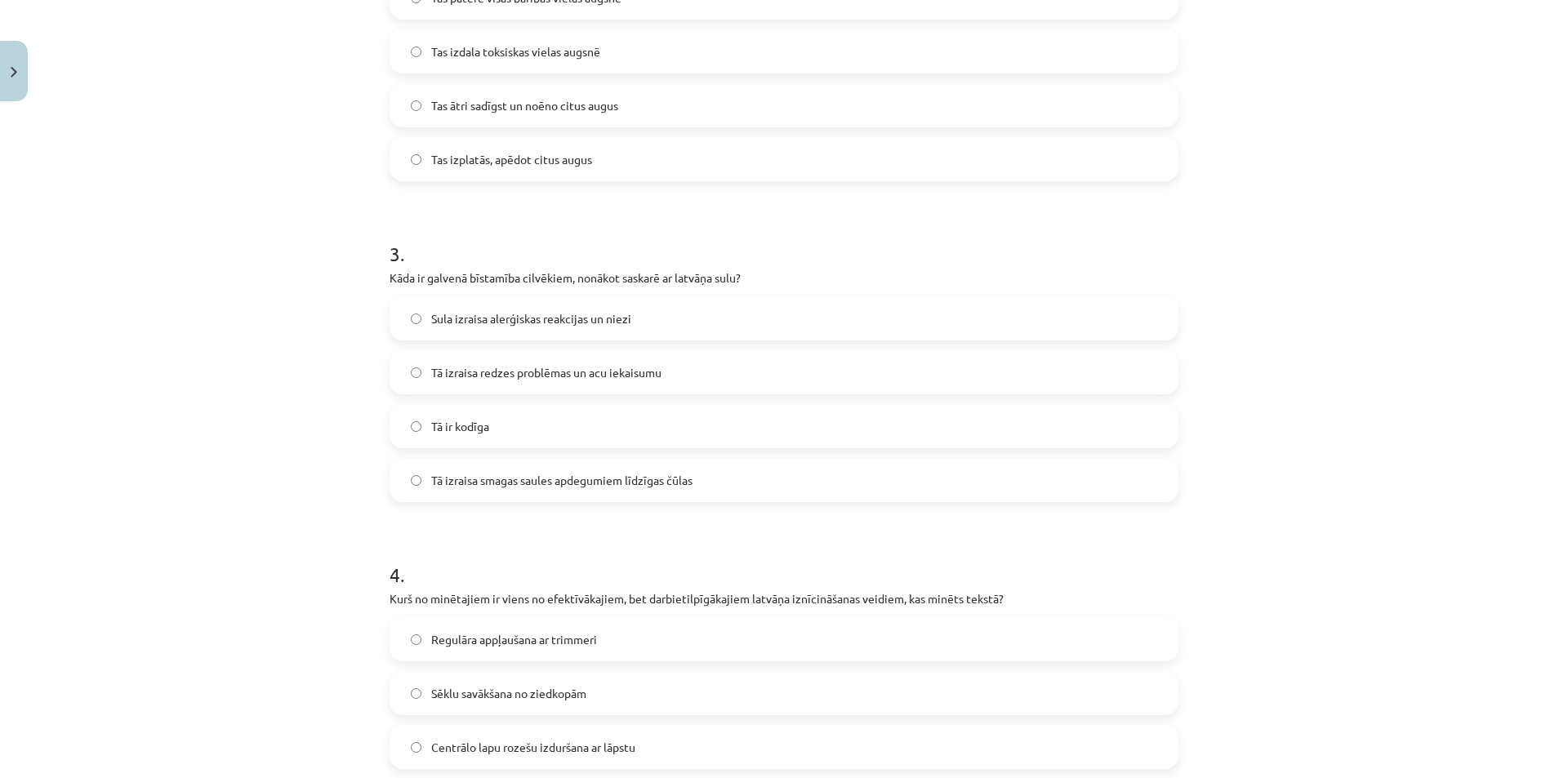
click at [599, 490] on label "Tā izraisa smagas saules apdegumiem līdzīgas čūlas" at bounding box center [784, 480] width 786 height 41
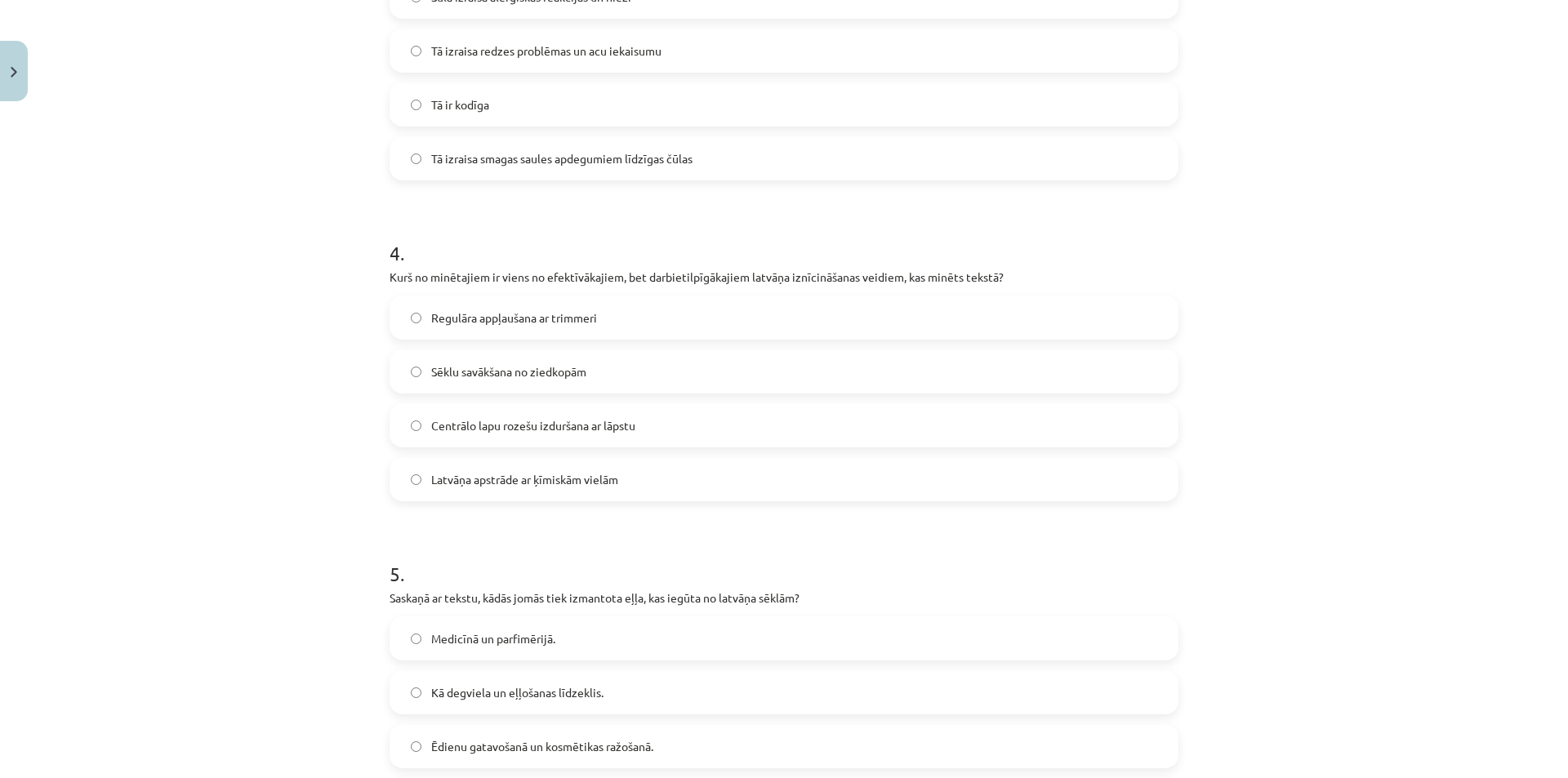
scroll to position [1107, 0]
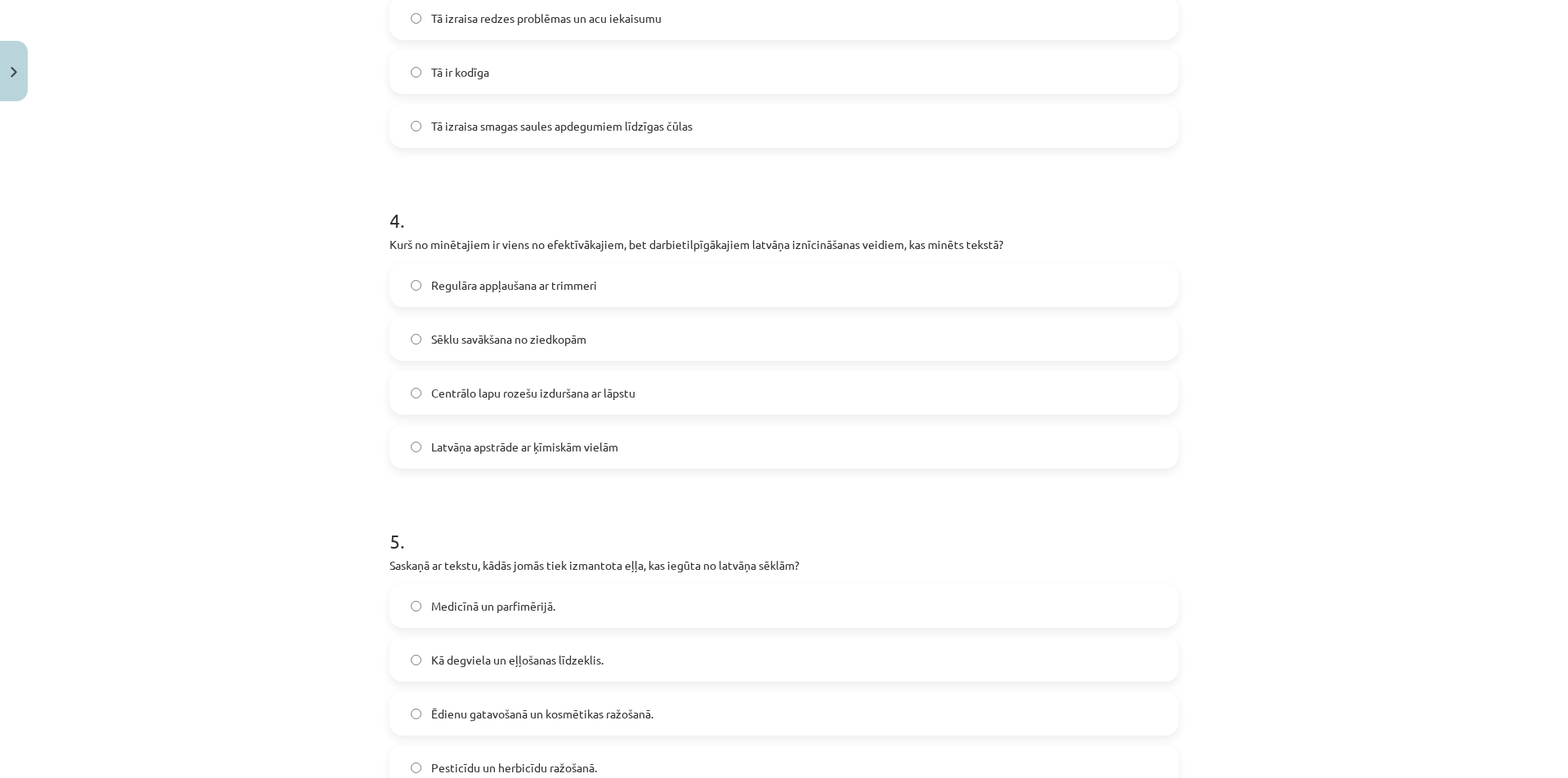
click at [517, 601] on span "Medicīnā un parfimērijā." at bounding box center [493, 606] width 124 height 17
click at [528, 404] on label "Centrālo lapu rozešu izduršana ar lāpstu" at bounding box center [784, 392] width 786 height 41
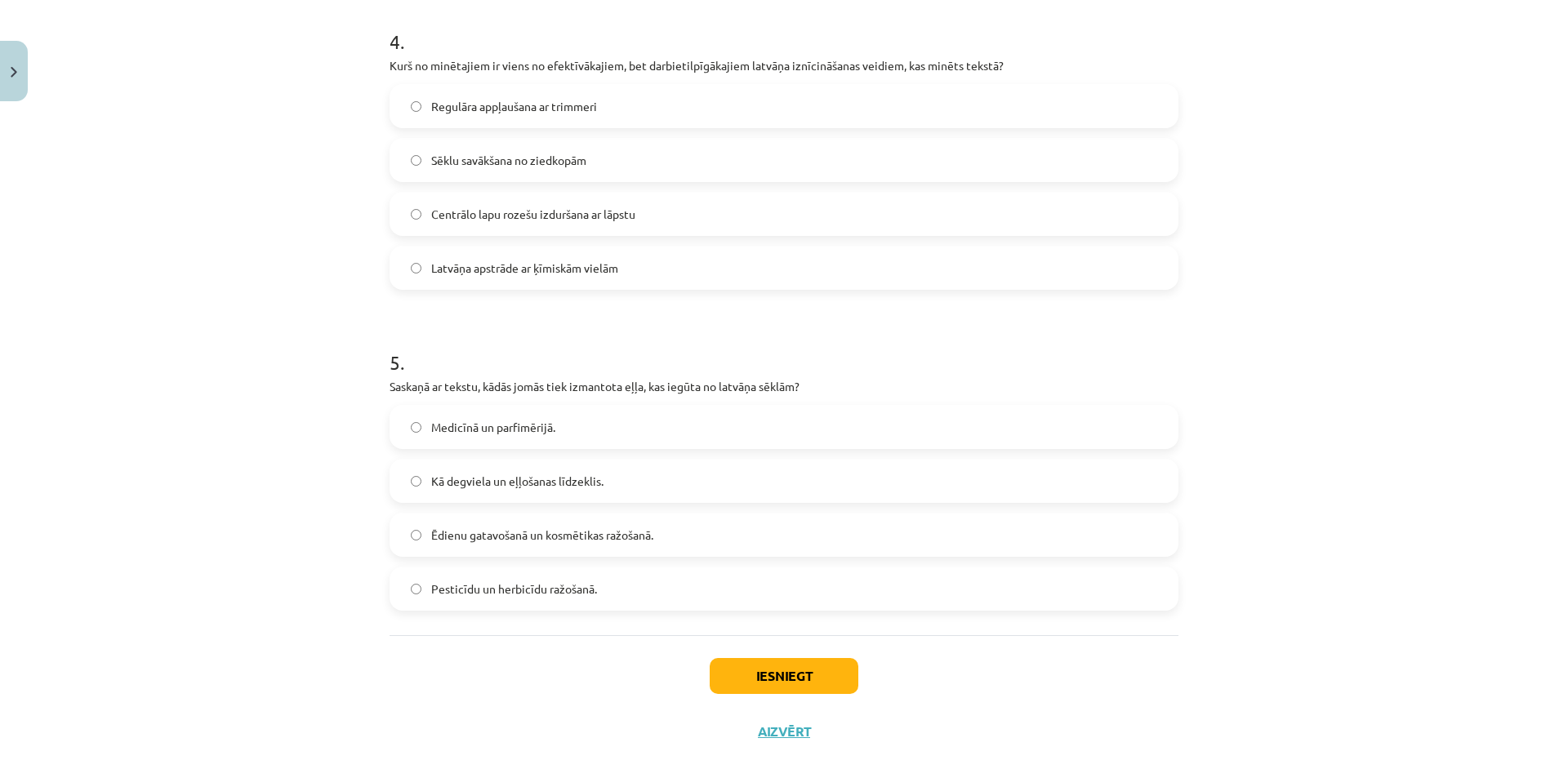
scroll to position [1297, 0]
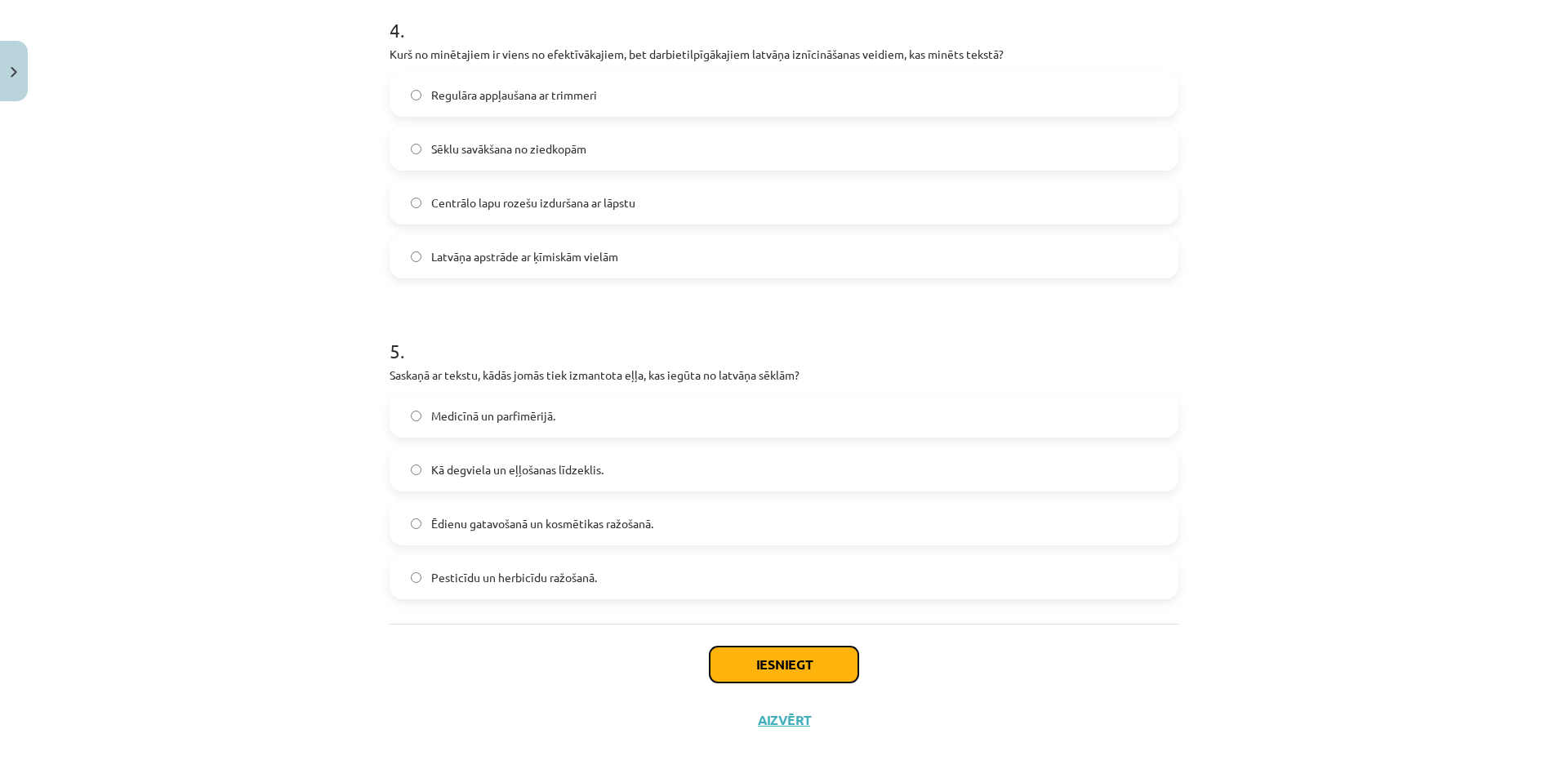
click at [831, 658] on button "Iesniegt" at bounding box center [783, 664] width 148 height 36
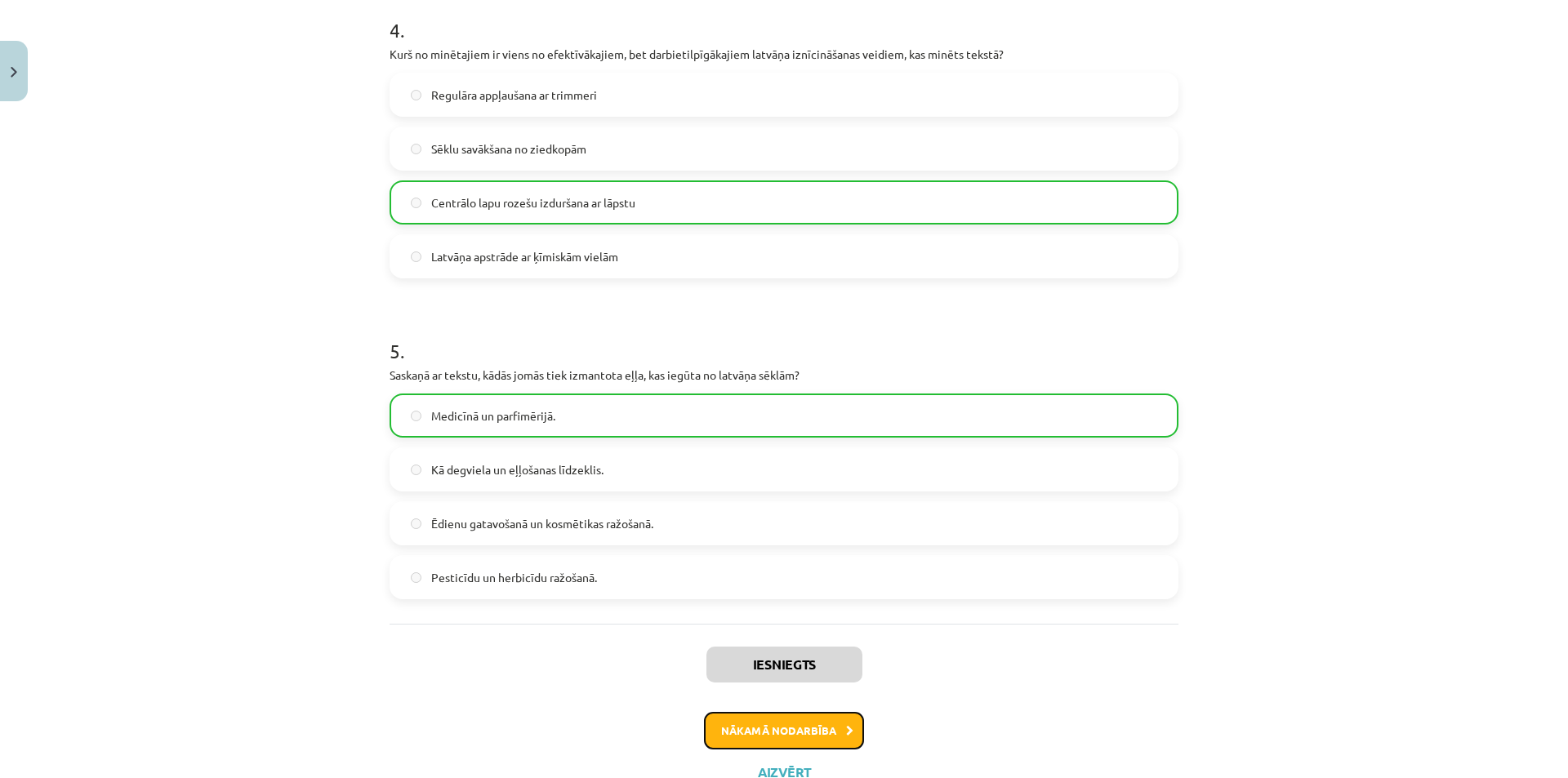
click at [822, 731] on button "Nākamā nodarbība" at bounding box center [783, 730] width 160 height 38
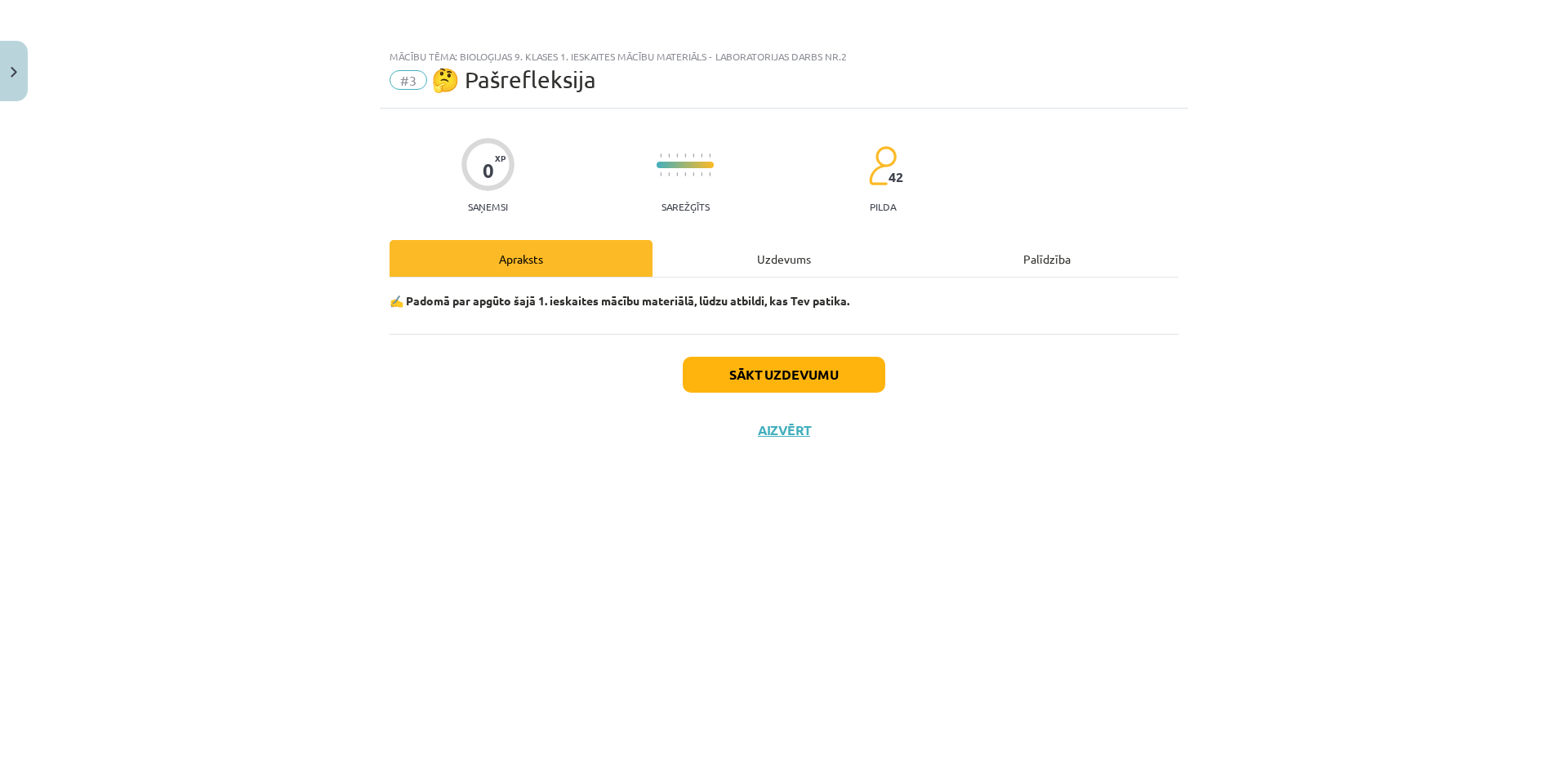
click at [795, 264] on div "Uzdevums" at bounding box center [784, 259] width 263 height 37
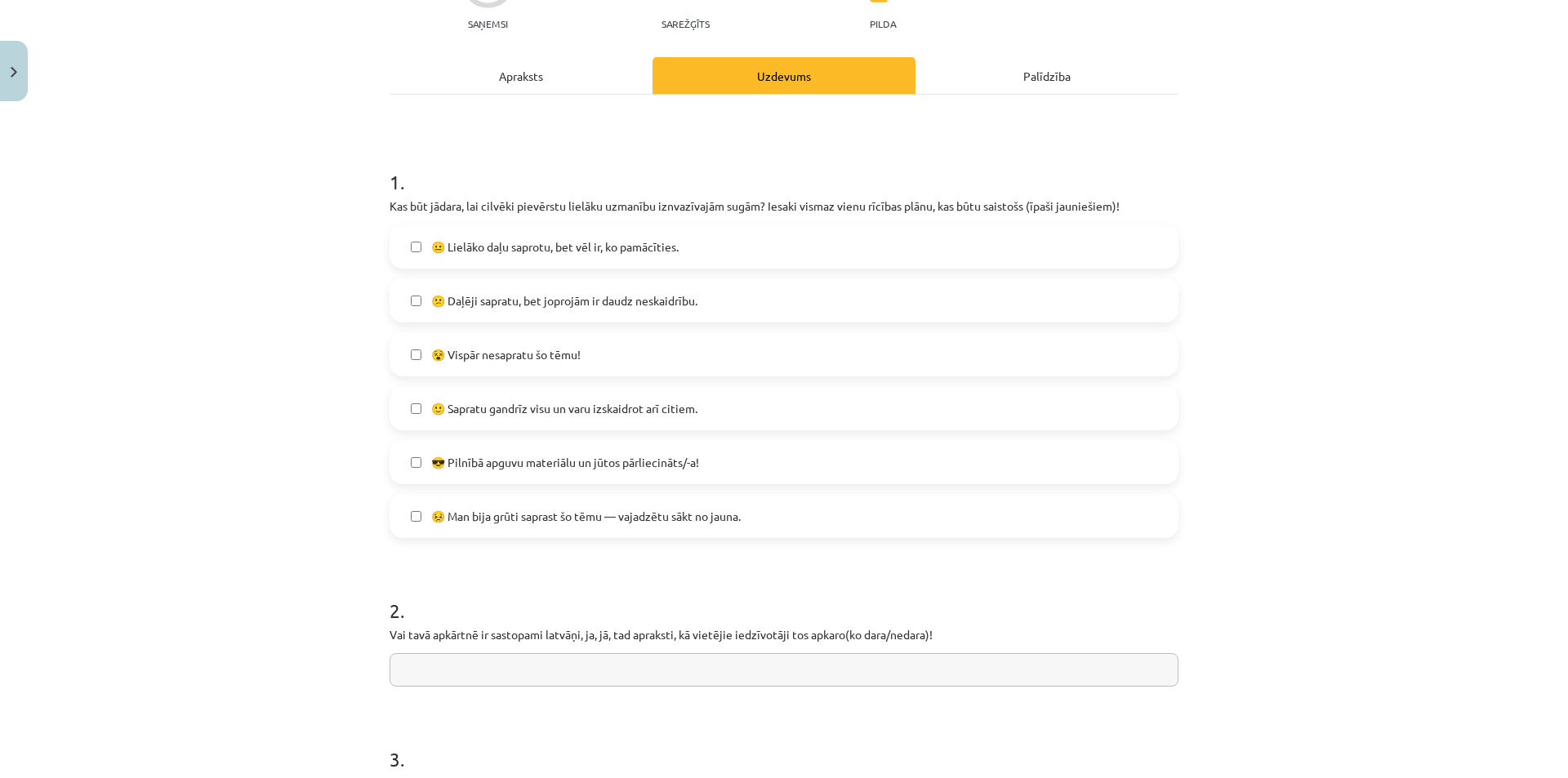
scroll to position [218, 0]
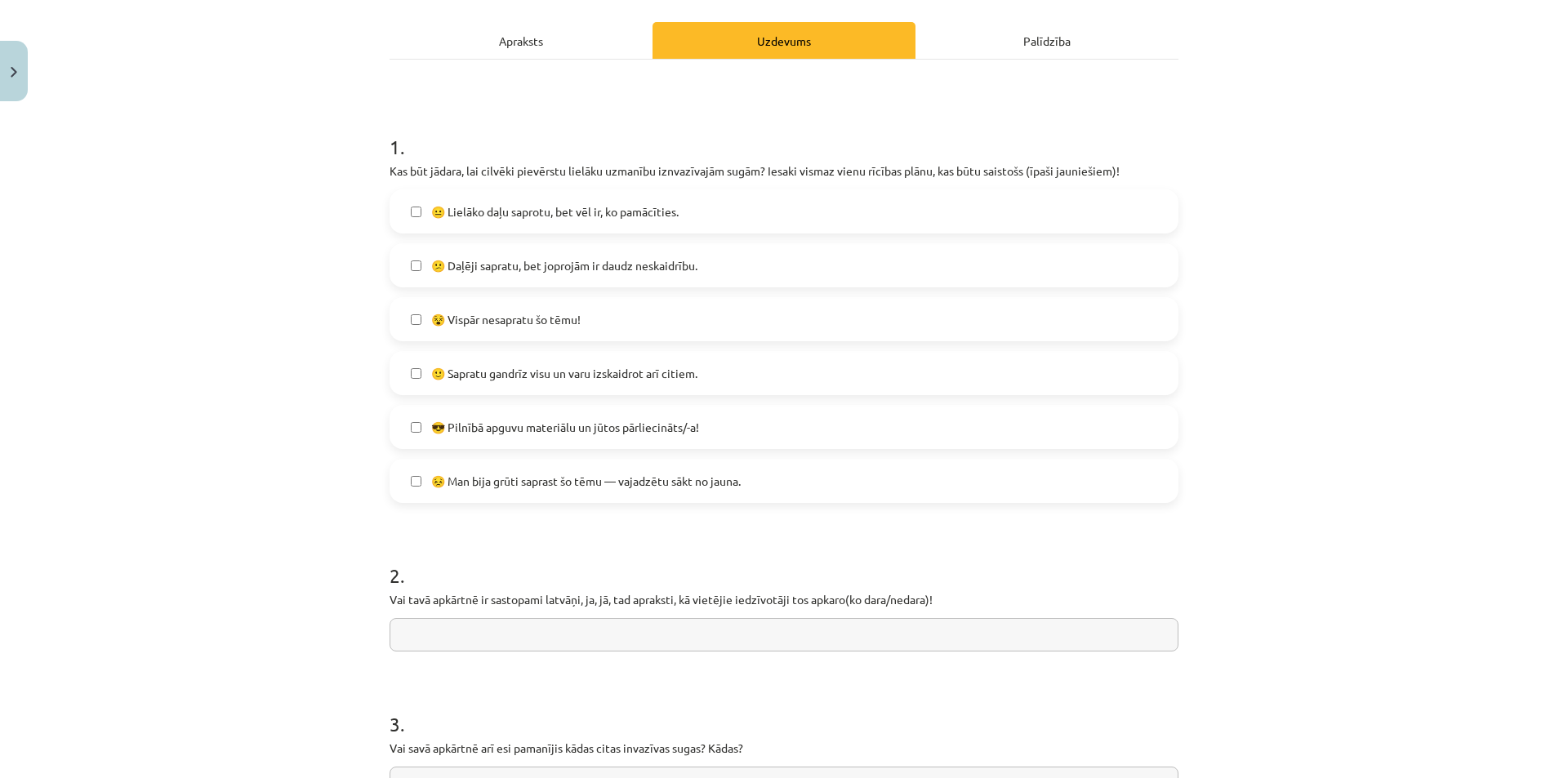
click at [671, 395] on div "😐 Lielāko daļu saprotu, bet vēl ir, ko pamācīties. 😕 Daļēji sapratu, bet joproj…" at bounding box center [784, 346] width 789 height 313
click at [658, 363] on label "🙂 Sapratu gandrīz visu un varu izskaidrot arī citiem." at bounding box center [784, 373] width 786 height 41
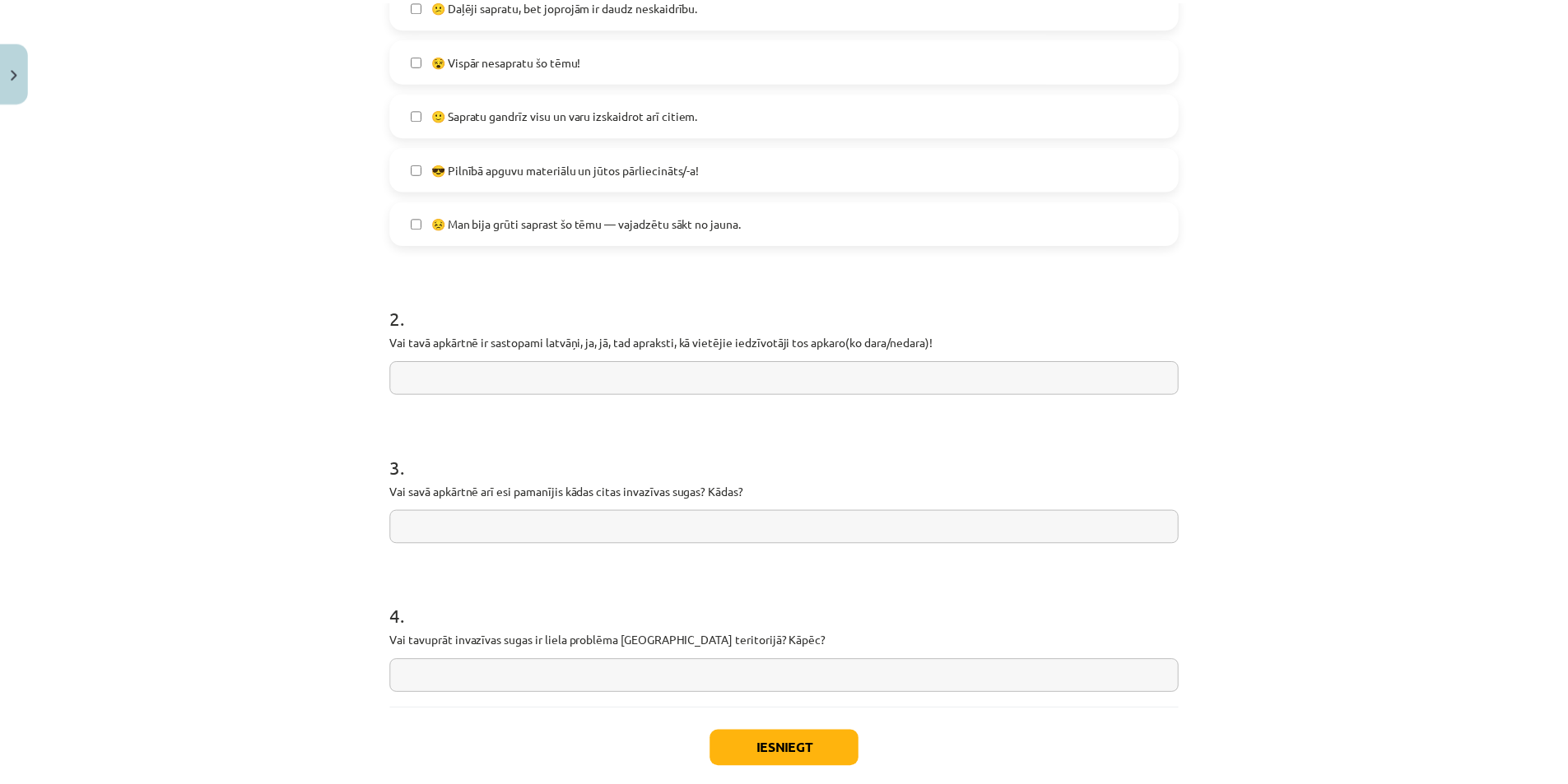
scroll to position [521, 0]
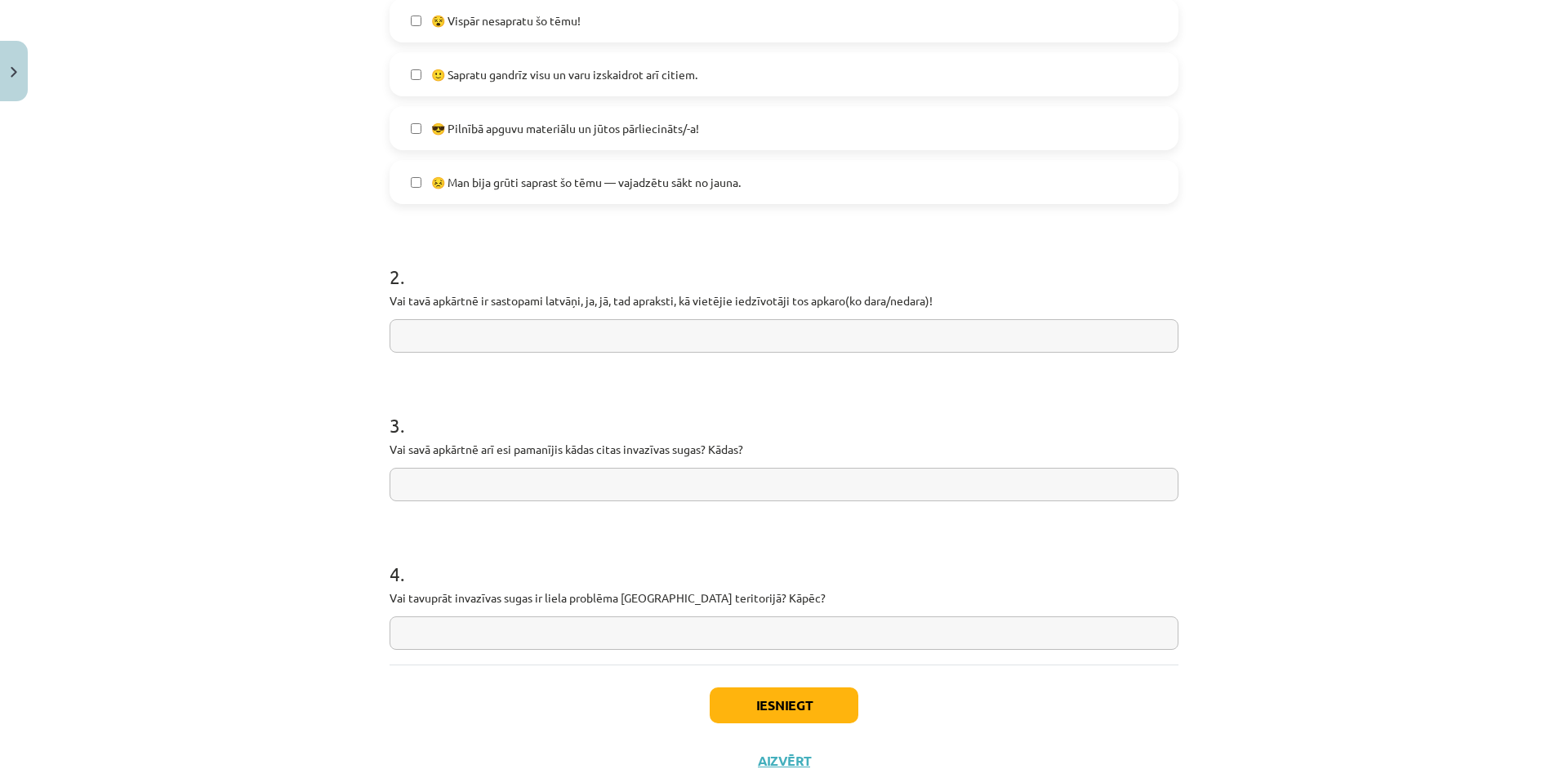
click at [517, 304] on p "Vai tavā apkārtnē ir sastopami latvāņi, ja, jā, tad apraksti, kā vietējie iedzī…" at bounding box center [784, 301] width 789 height 17
click at [522, 322] on input "text" at bounding box center [784, 336] width 789 height 33
type input "**"
click at [579, 476] on input "text" at bounding box center [784, 485] width 789 height 33
type input "**"
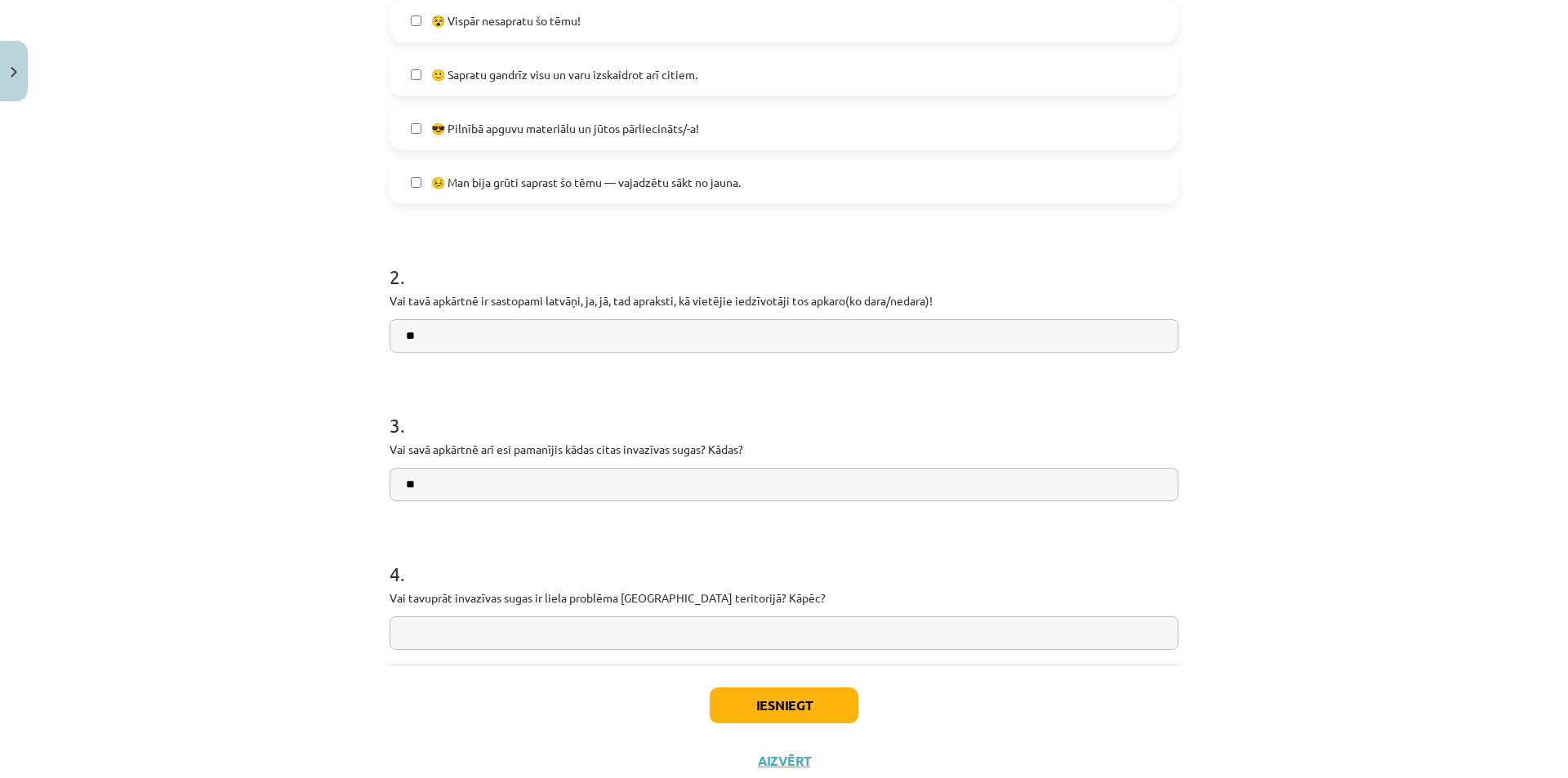
click at [458, 635] on input "text" at bounding box center [784, 633] width 789 height 33
type input "******"
click at [825, 701] on button "Iesniegt" at bounding box center [783, 705] width 148 height 36
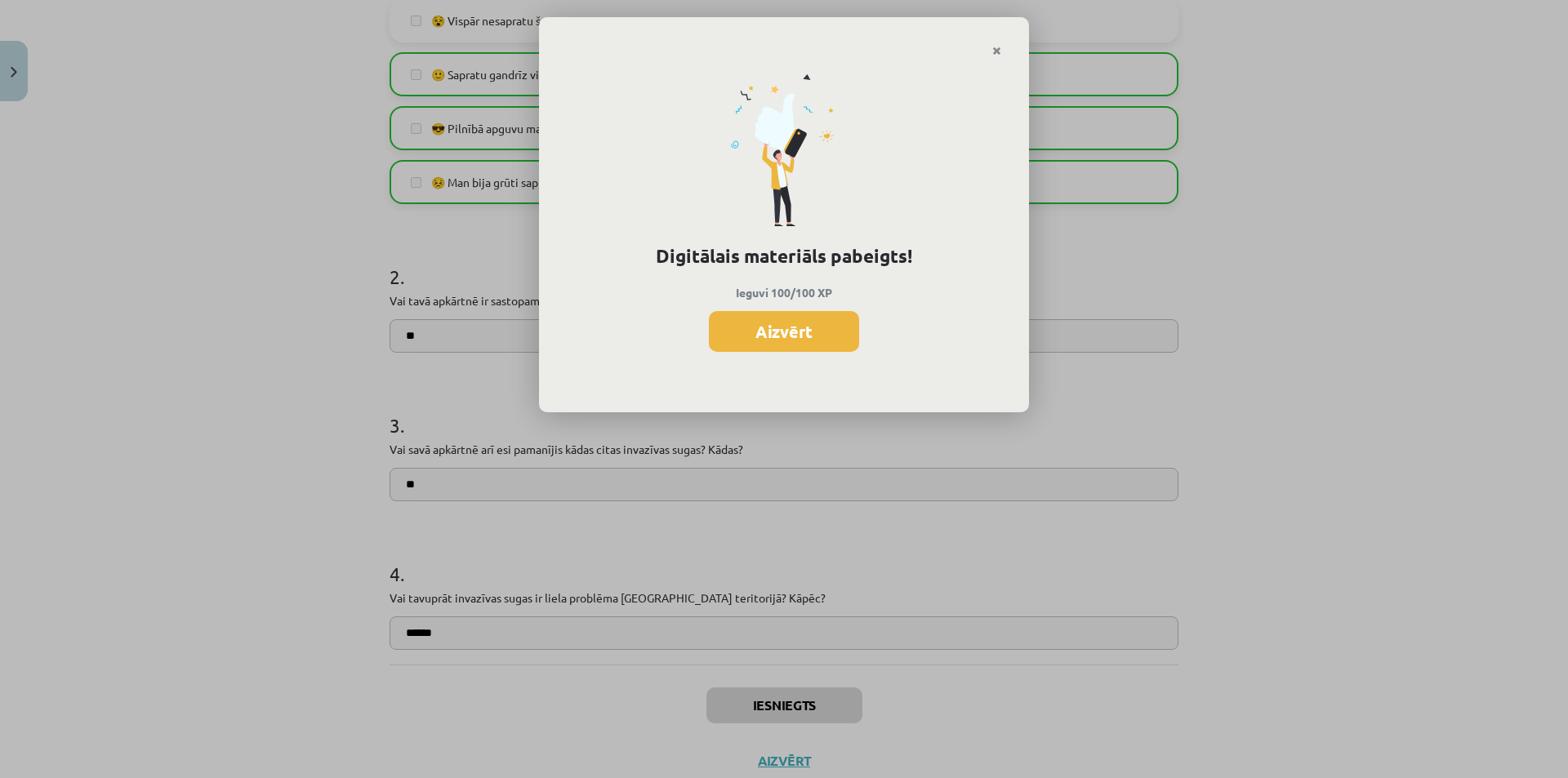
click at [792, 332] on button "Aizvērt" at bounding box center [783, 331] width 150 height 41
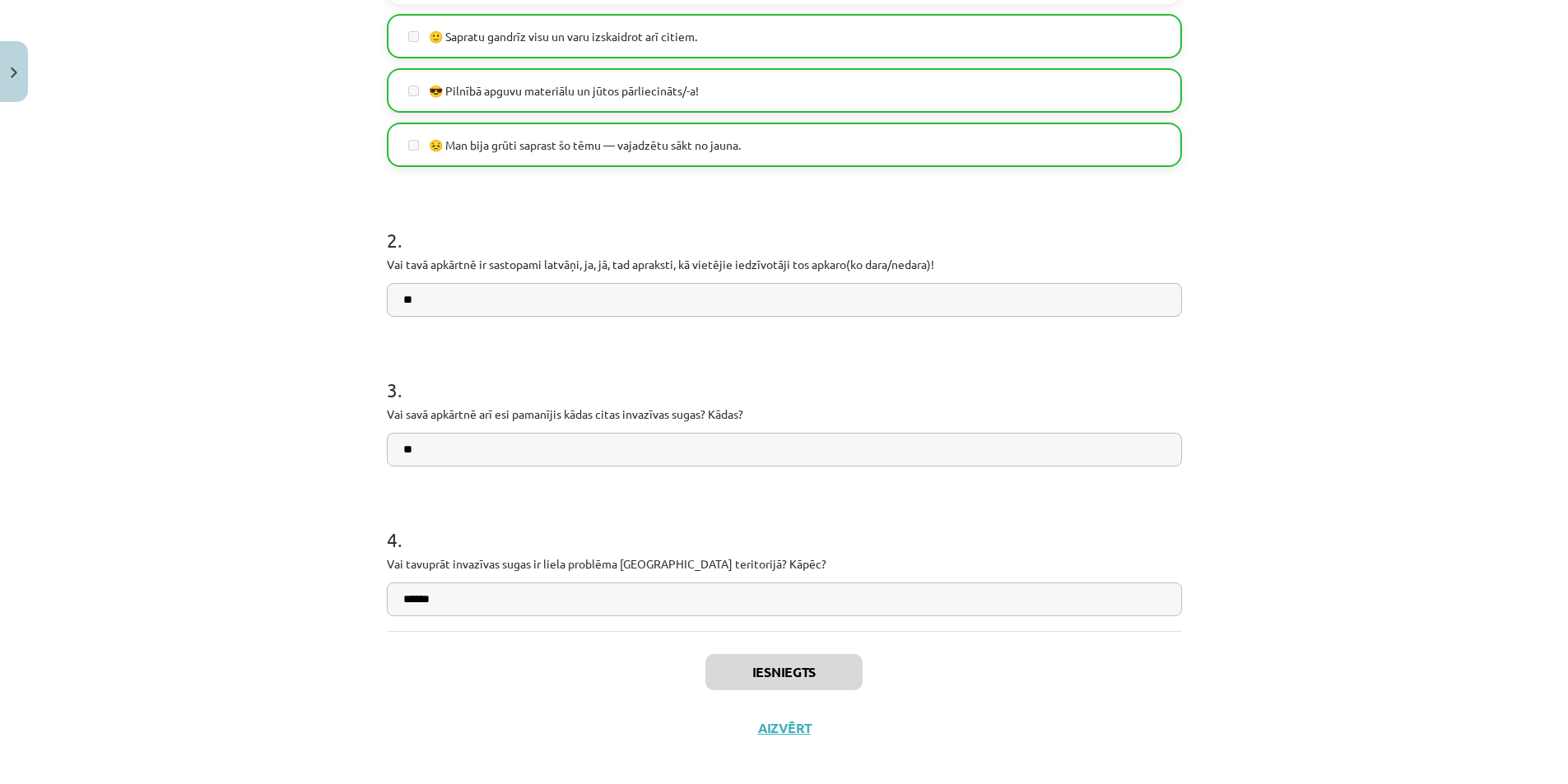
scroll to position [572, 0]
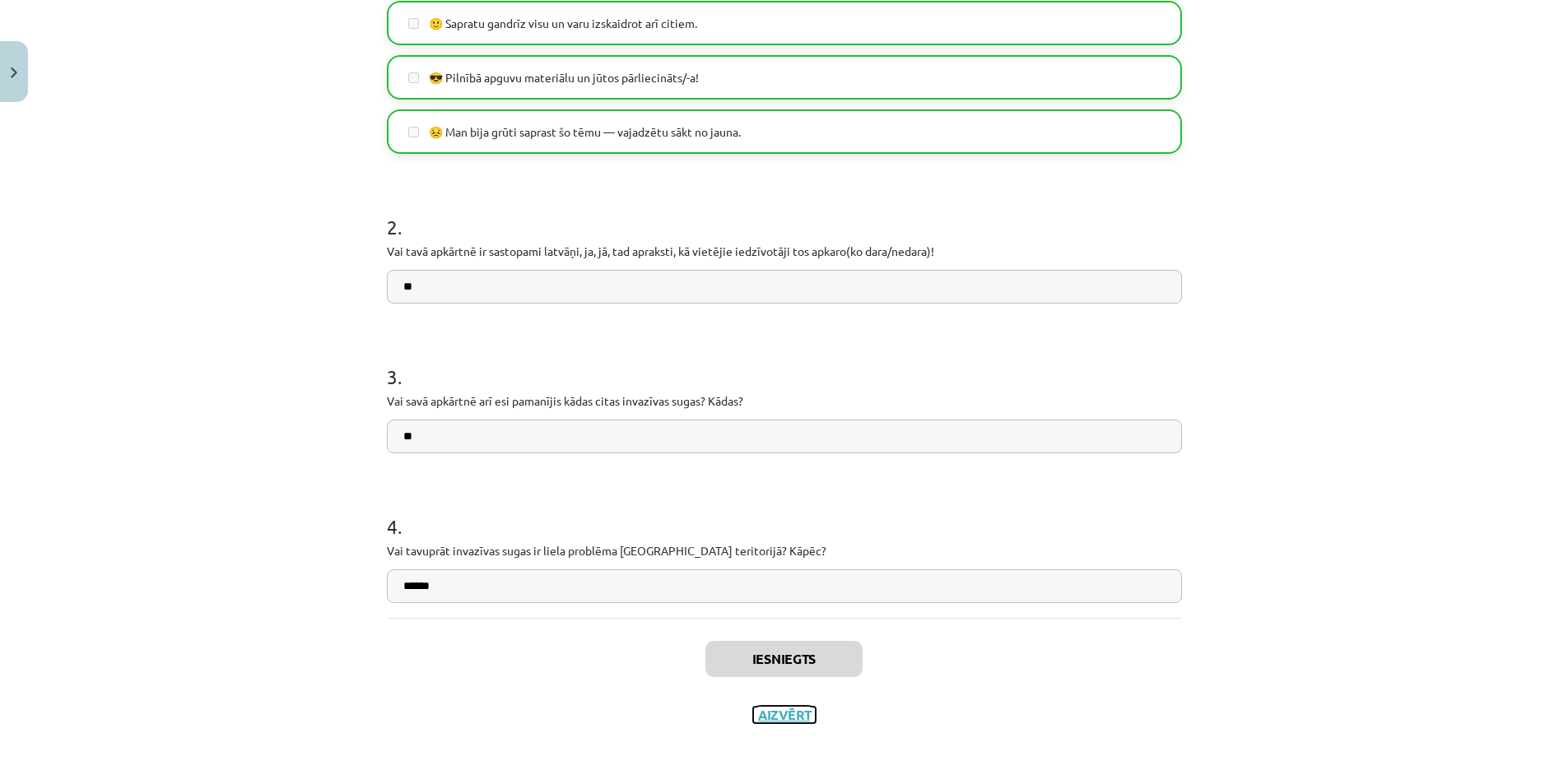
click at [771, 722] on button "Aizvērt" at bounding box center [784, 714] width 62 height 16
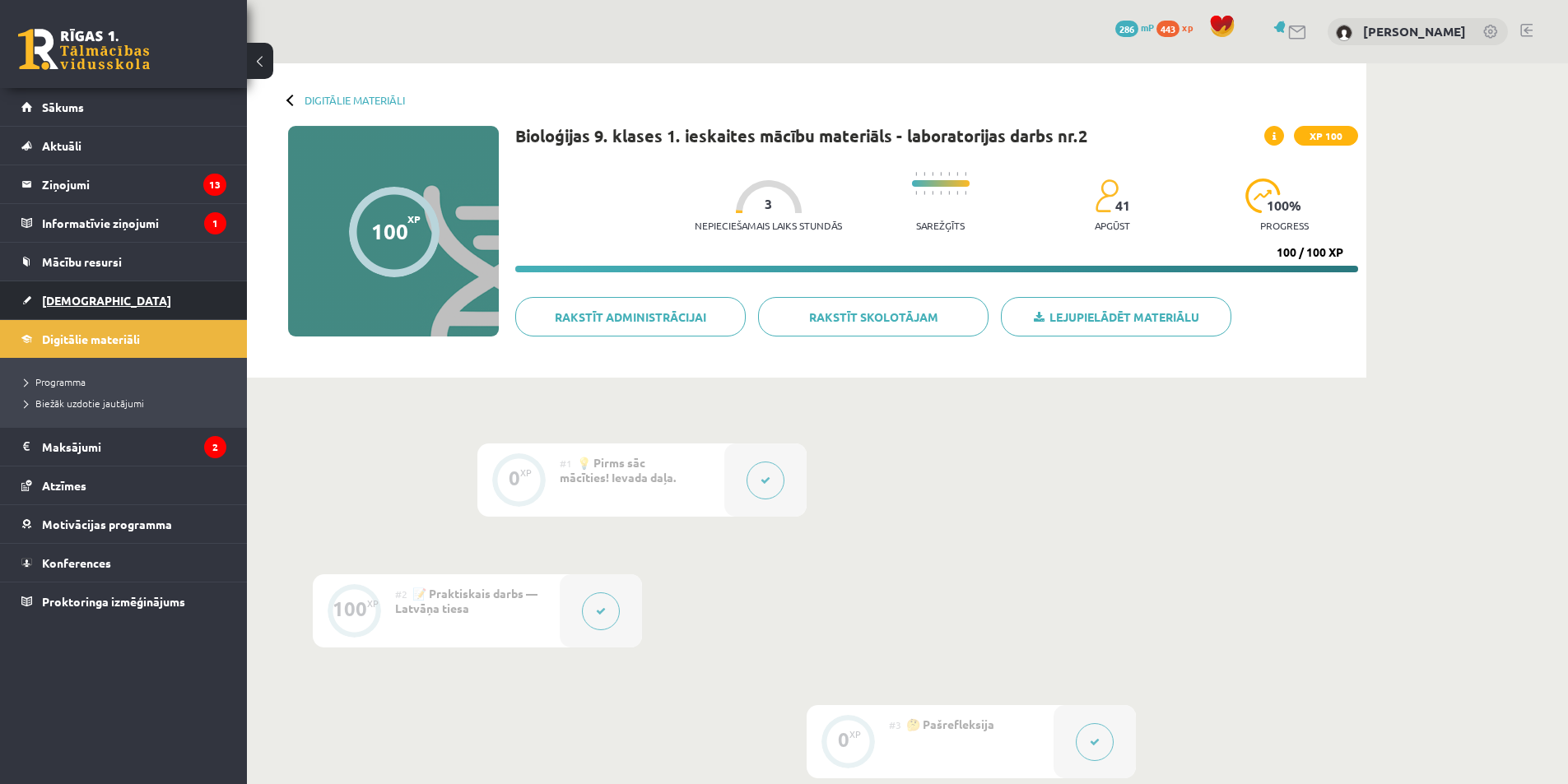
click at [110, 301] on link "[DEMOGRAPHIC_DATA]" at bounding box center [123, 300] width 205 height 38
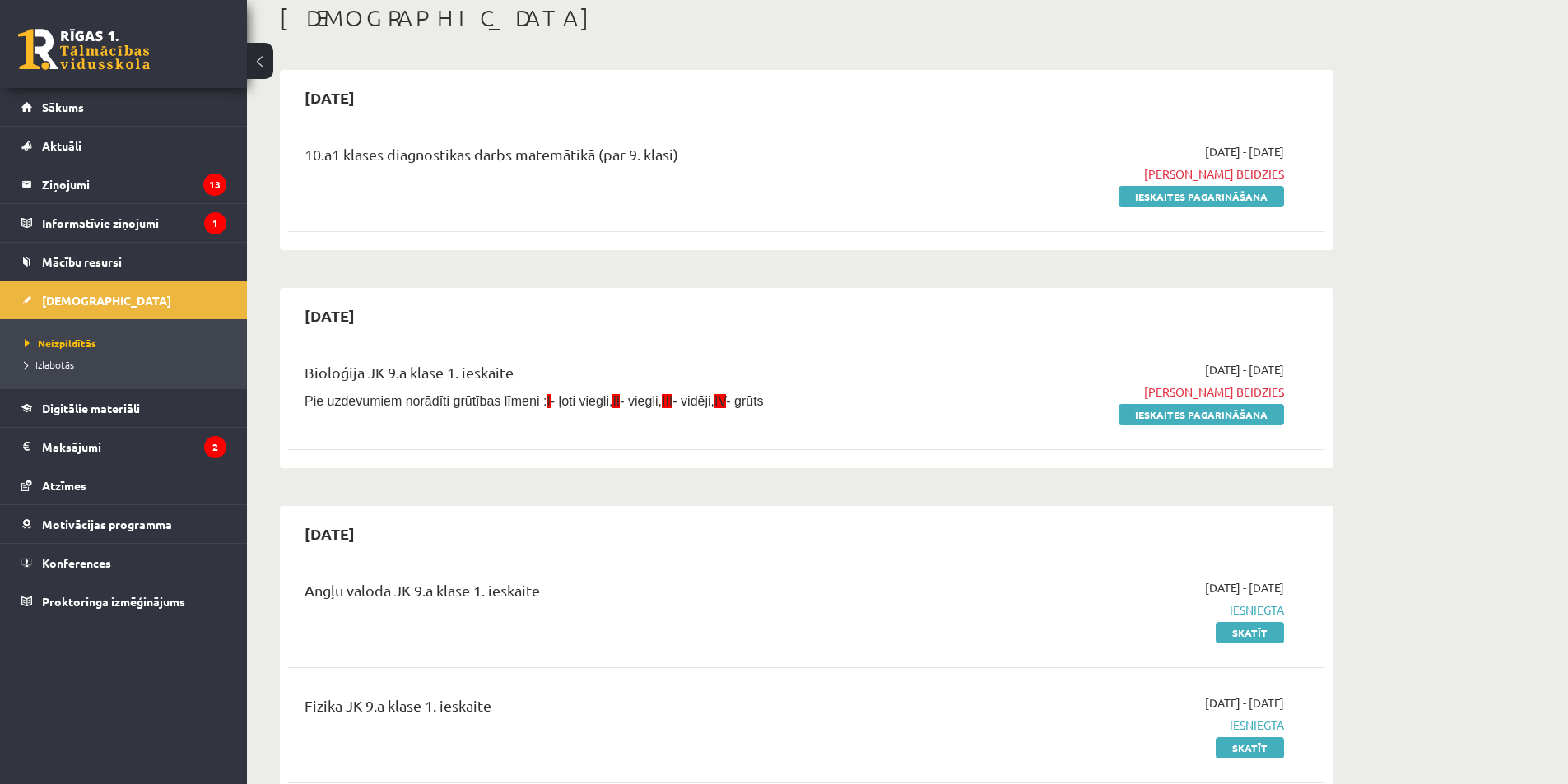
scroll to position [82, 0]
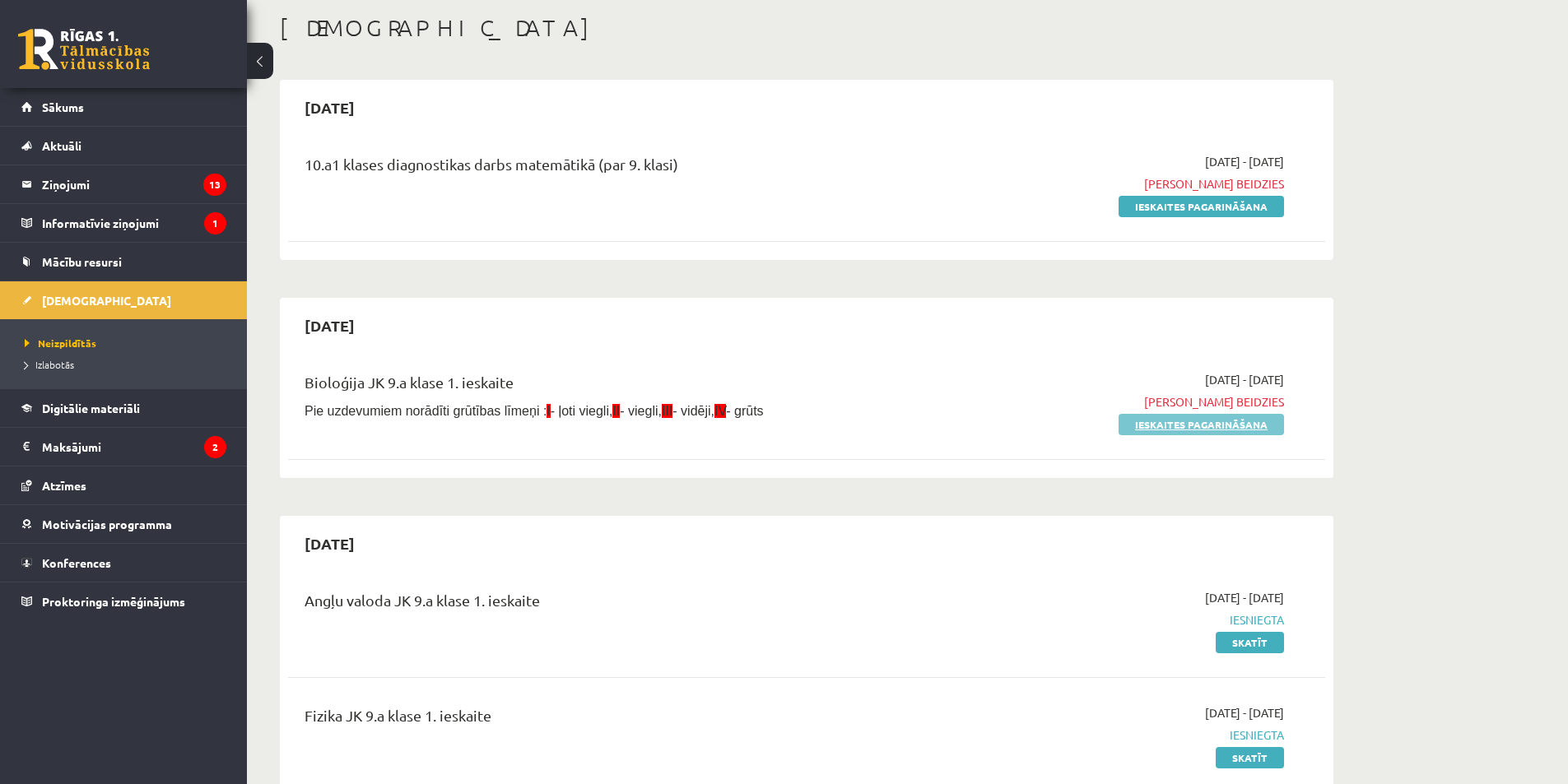
click at [1240, 424] on link "Ieskaites pagarināšana" at bounding box center [1202, 424] width 165 height 21
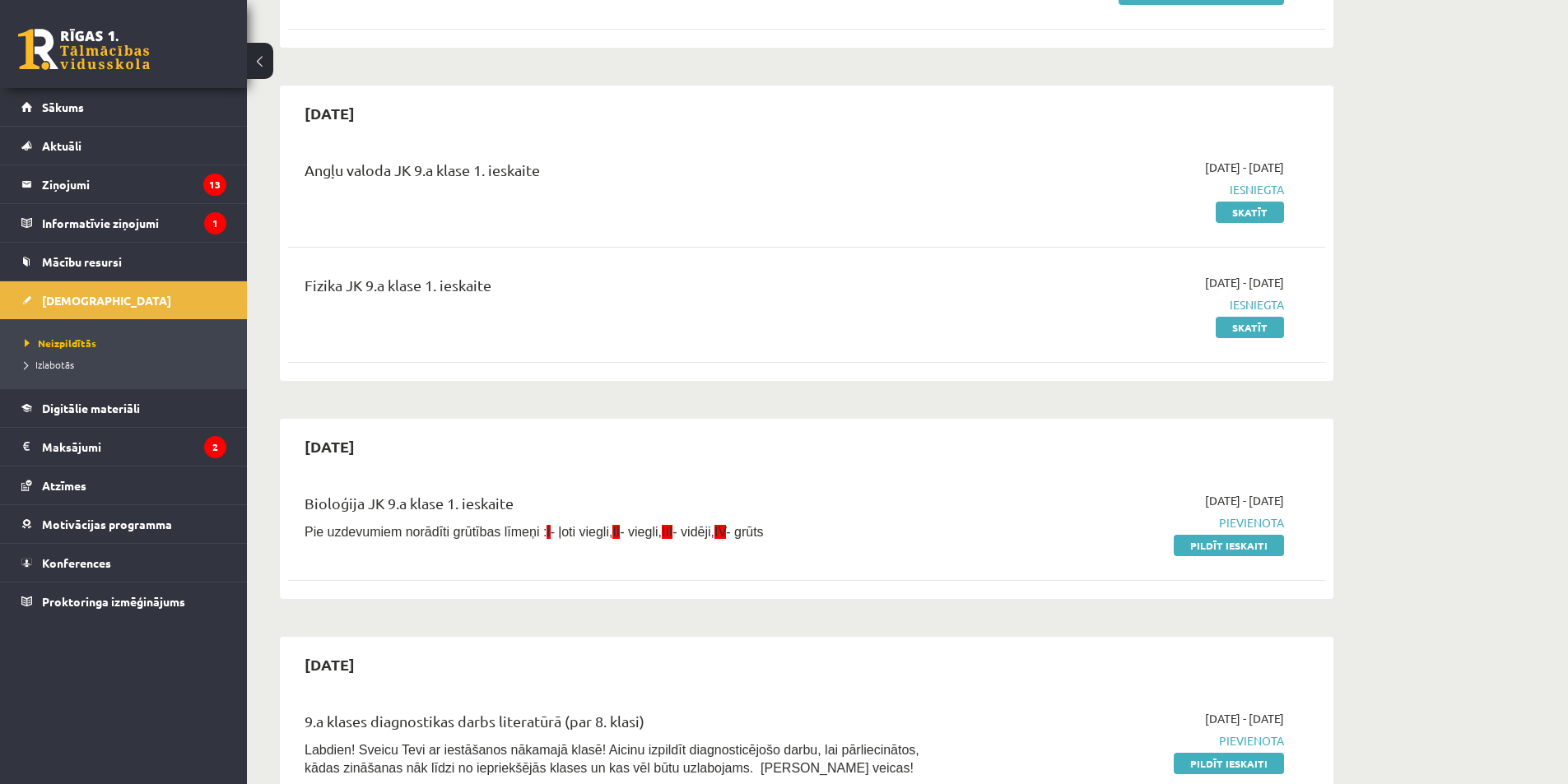
scroll to position [384, 0]
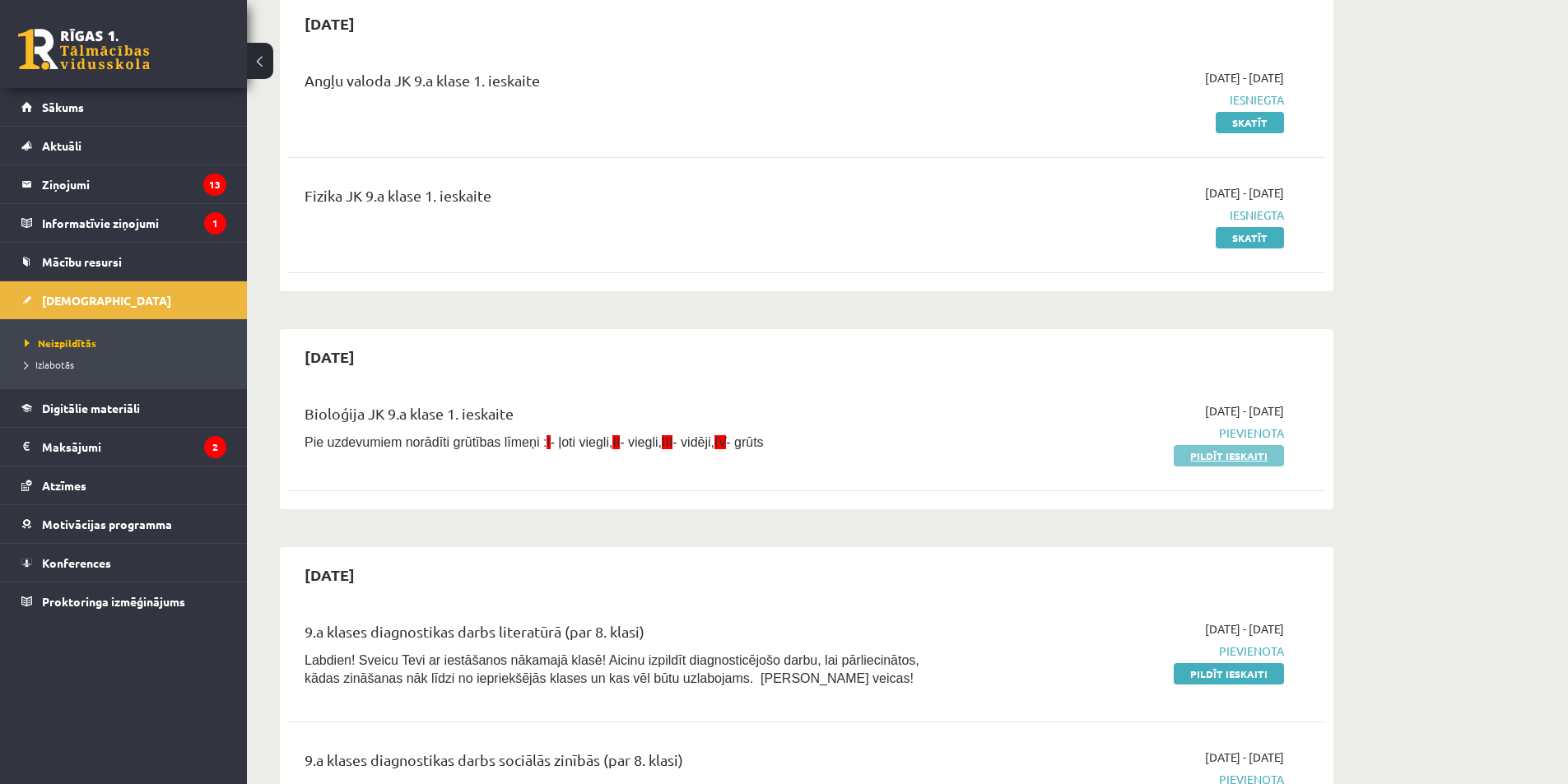
click at [1274, 458] on link "Pildīt ieskaiti" at bounding box center [1229, 455] width 111 height 21
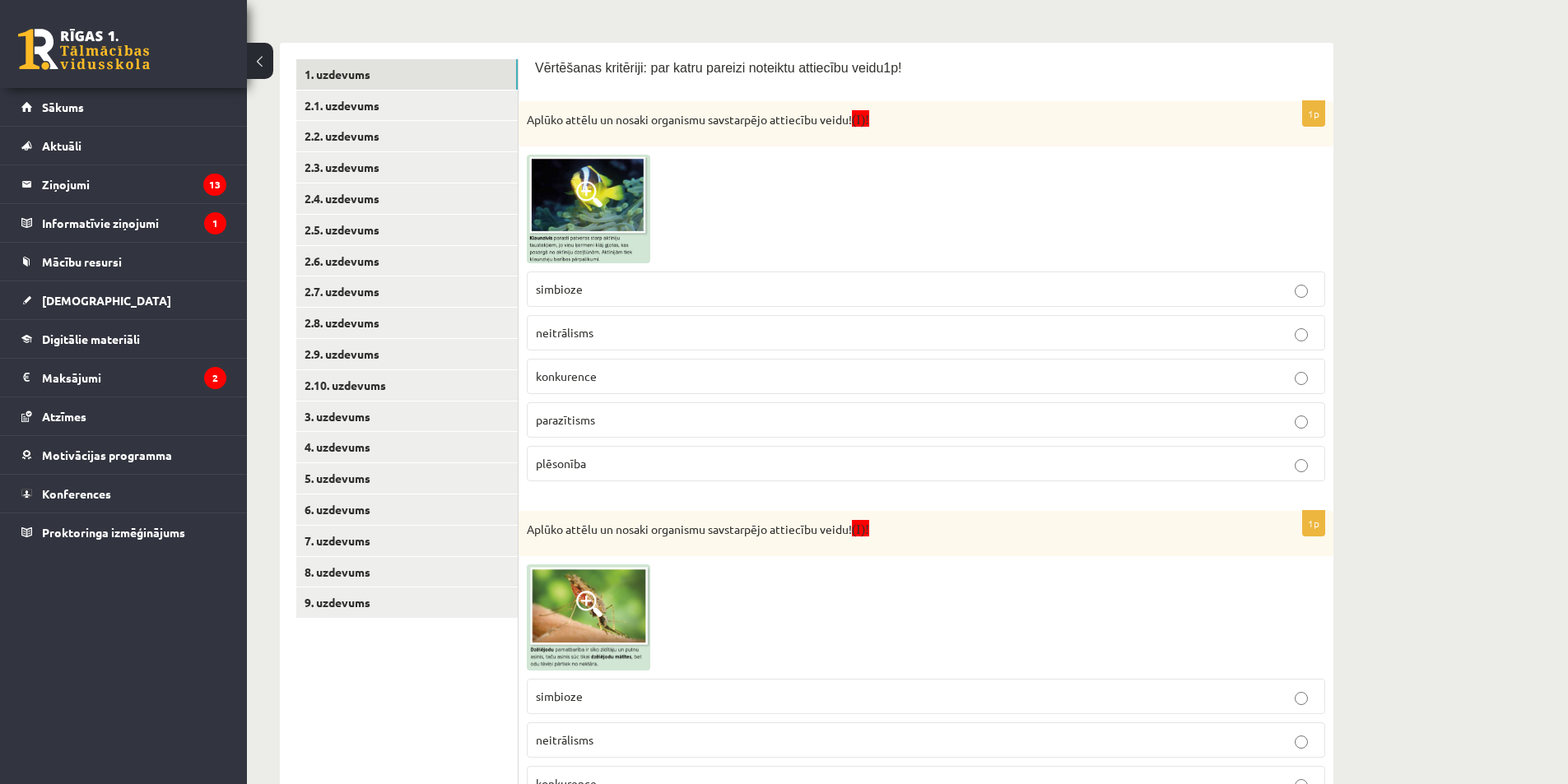
scroll to position [244, 0]
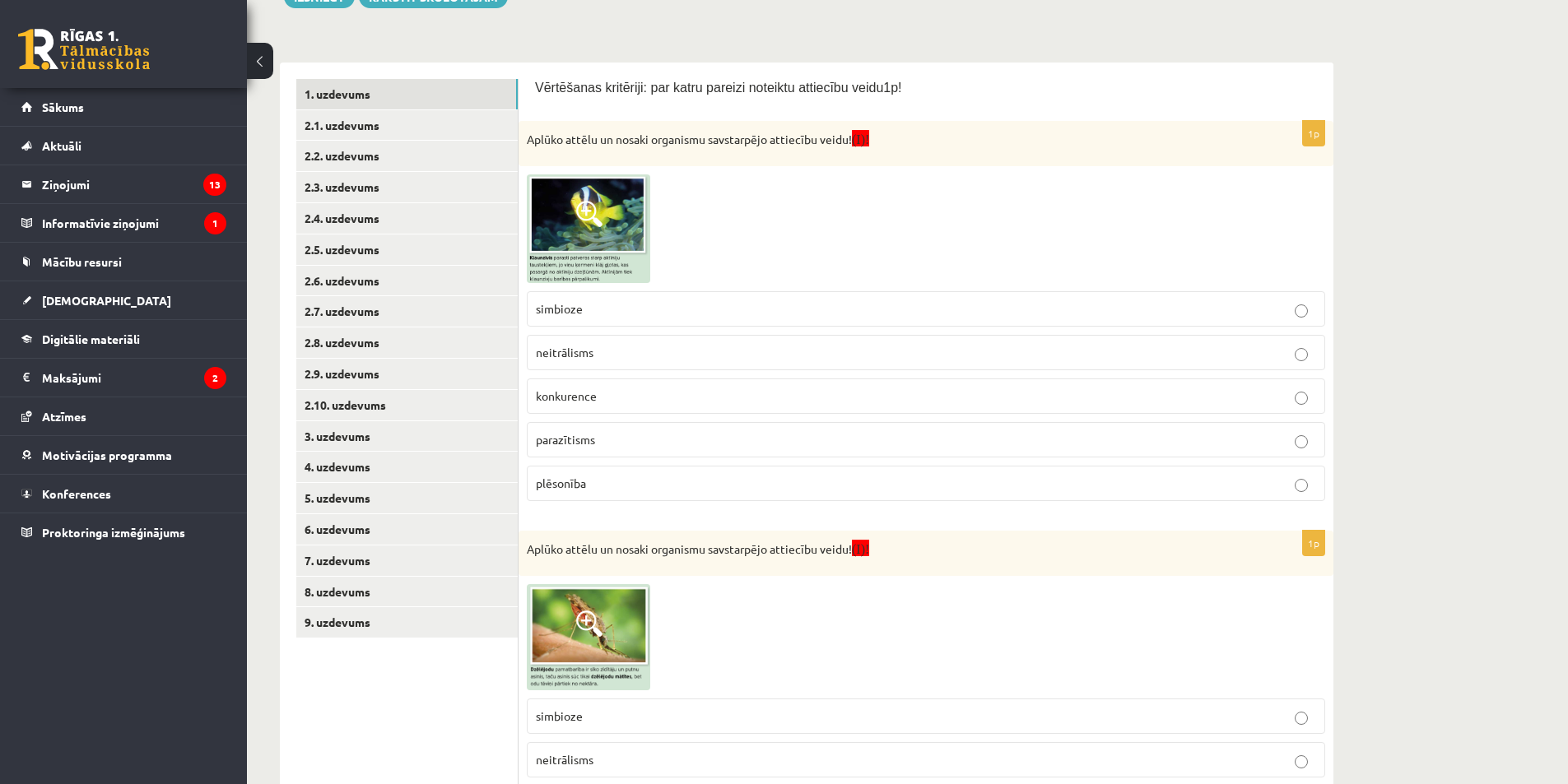
click at [603, 219] on img at bounding box center [589, 229] width 123 height 109
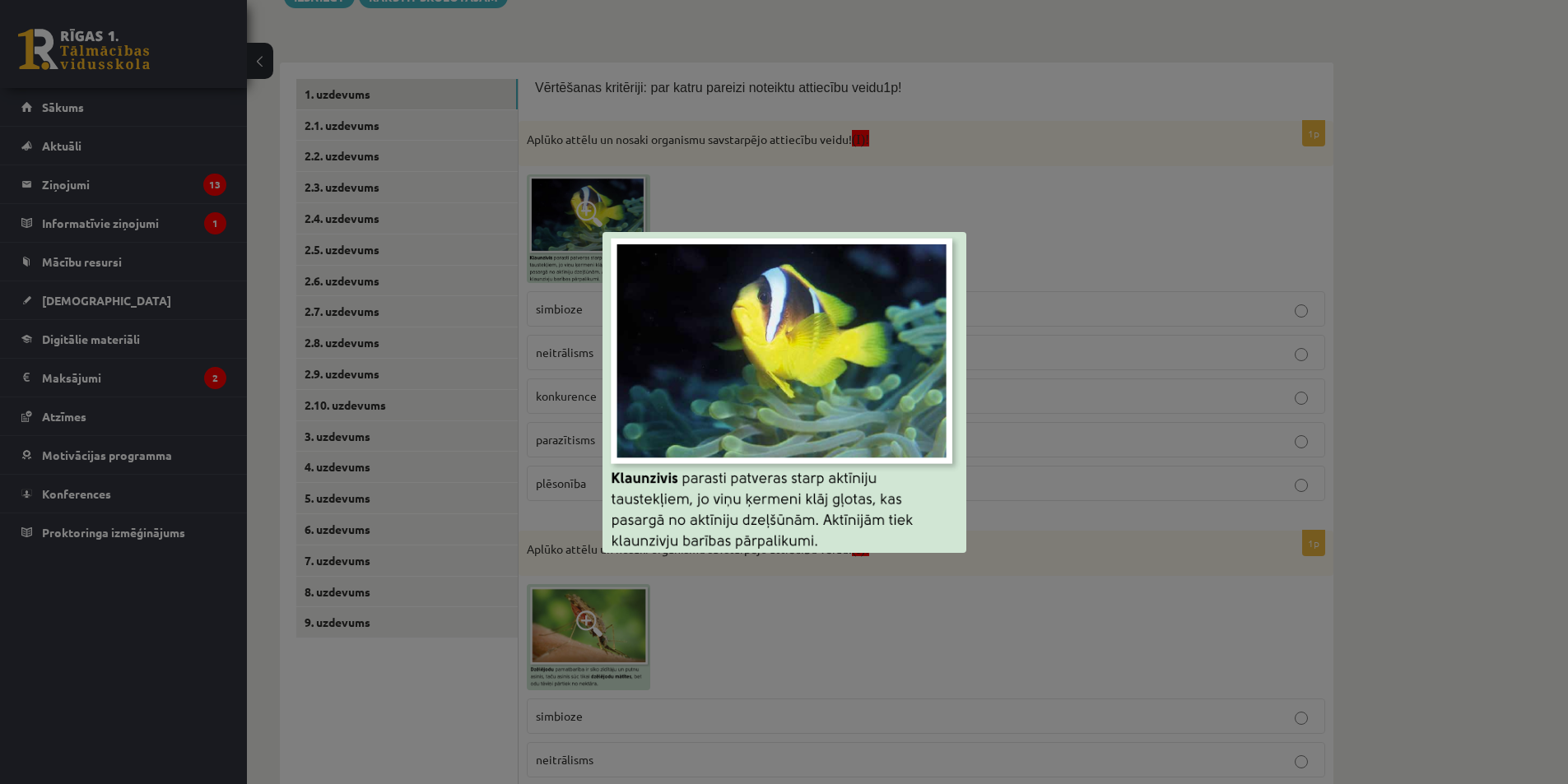
click at [430, 708] on div at bounding box center [784, 392] width 1568 height 784
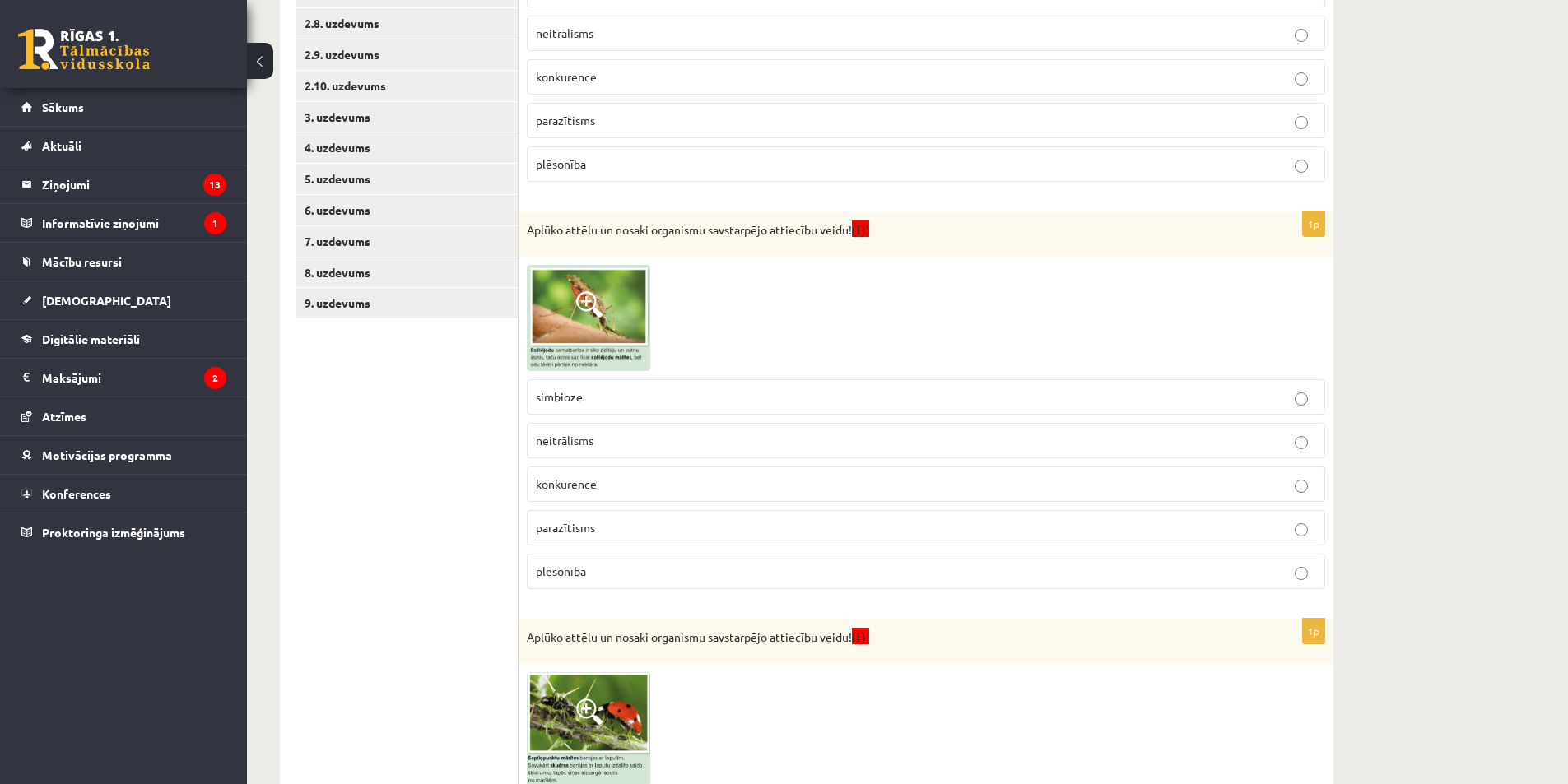
scroll to position [655, 0]
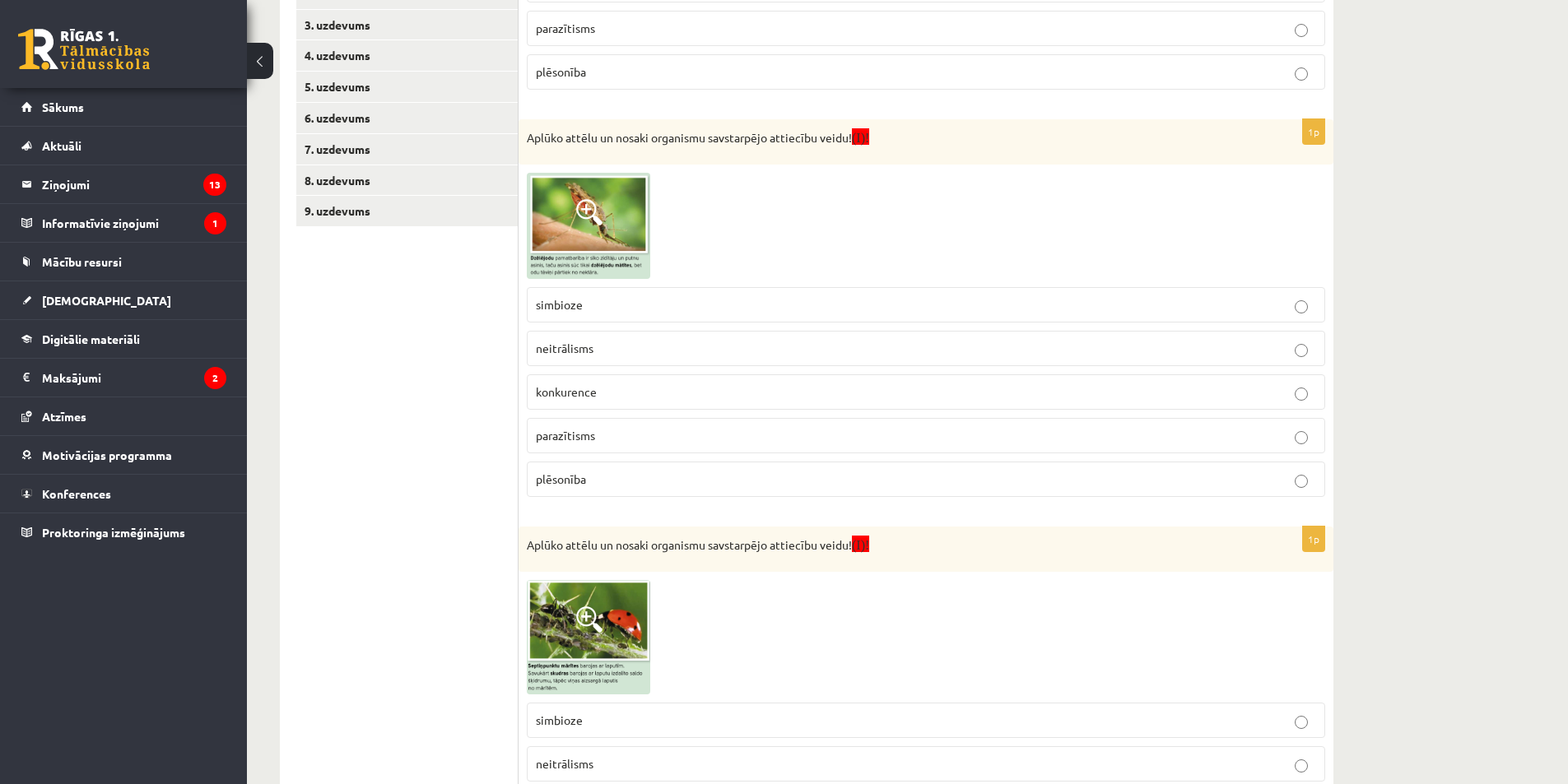
click at [568, 229] on img at bounding box center [589, 226] width 123 height 106
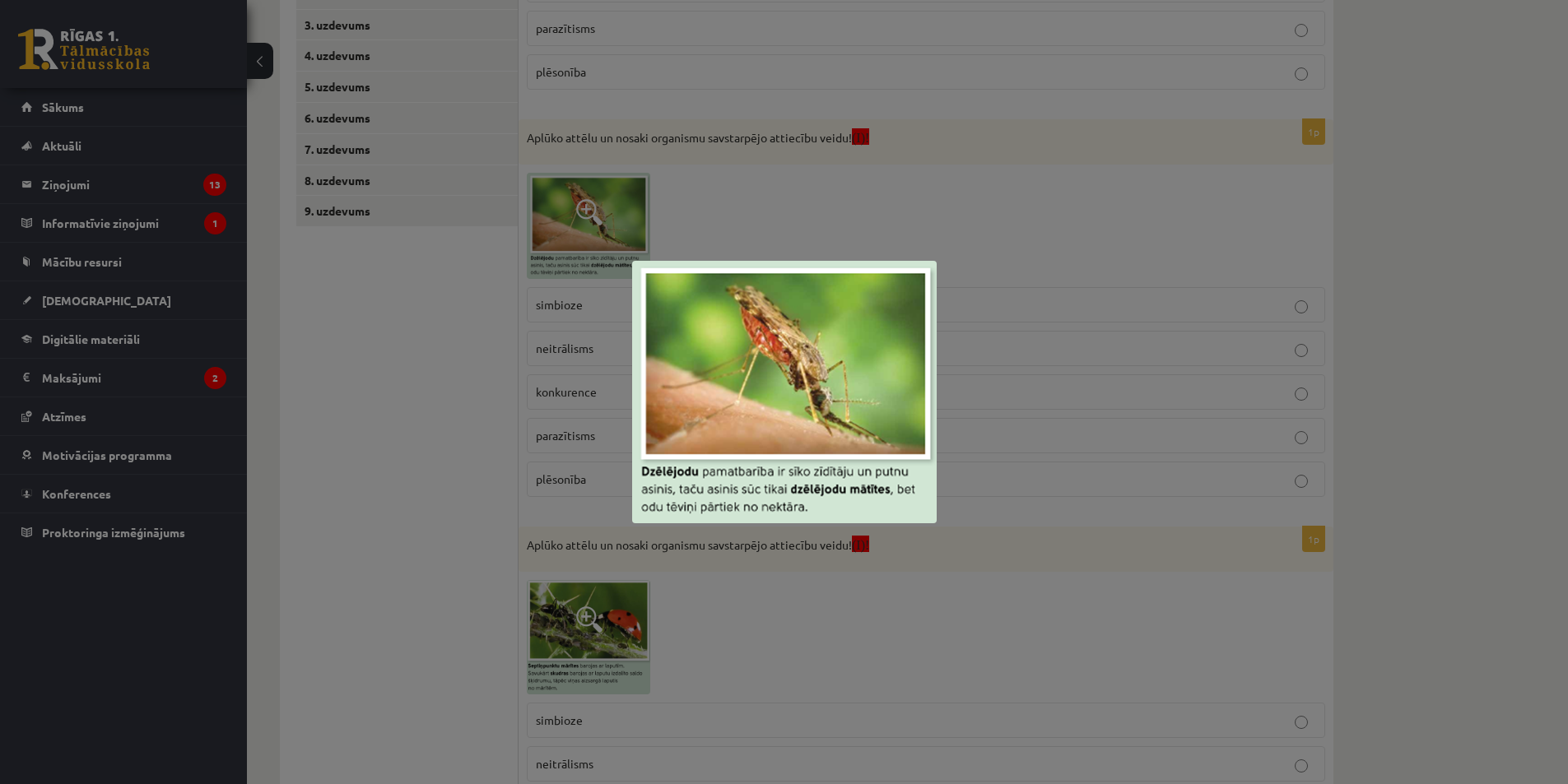
click at [447, 364] on div at bounding box center [784, 392] width 1568 height 784
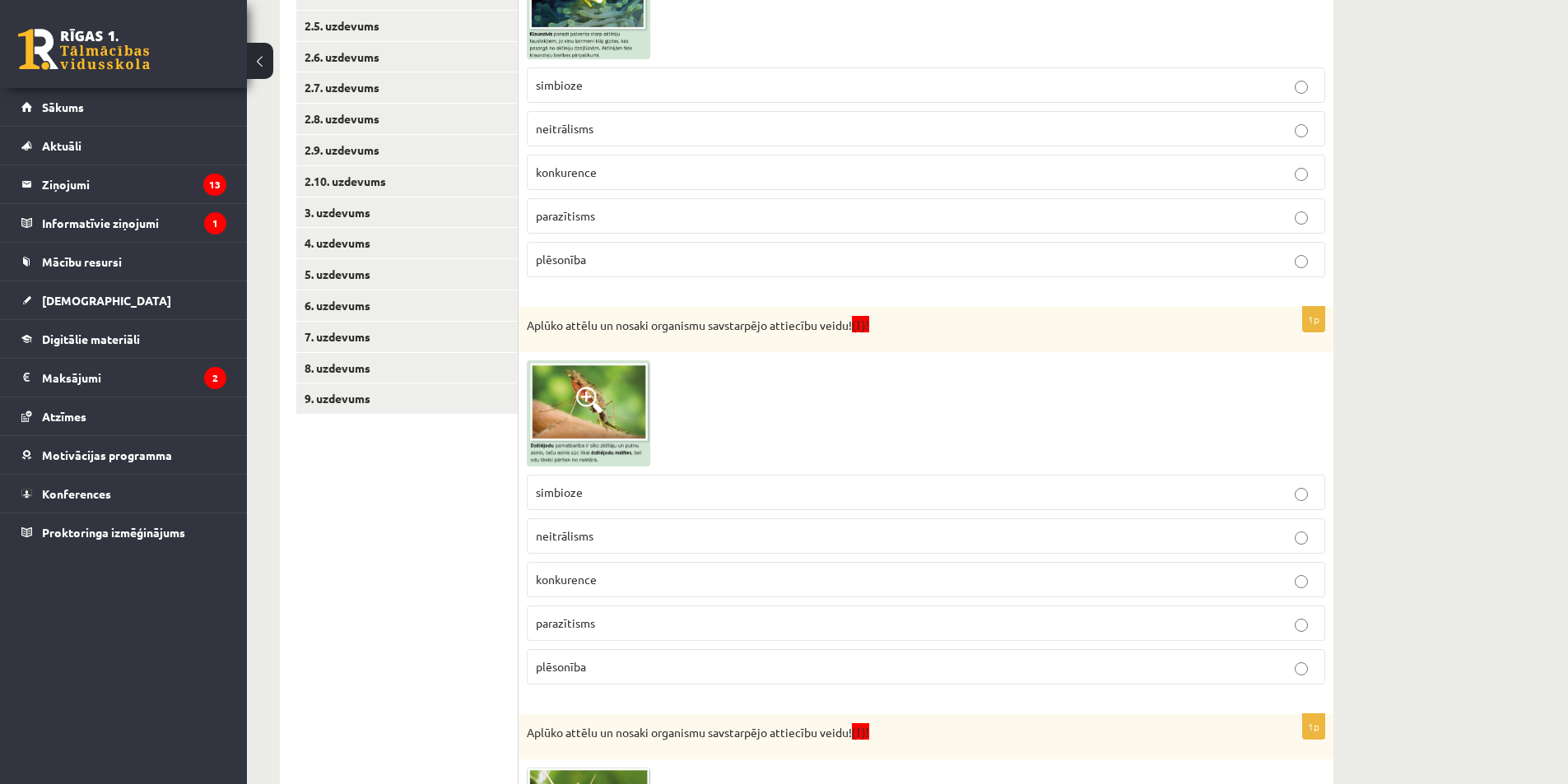
scroll to position [462, 0]
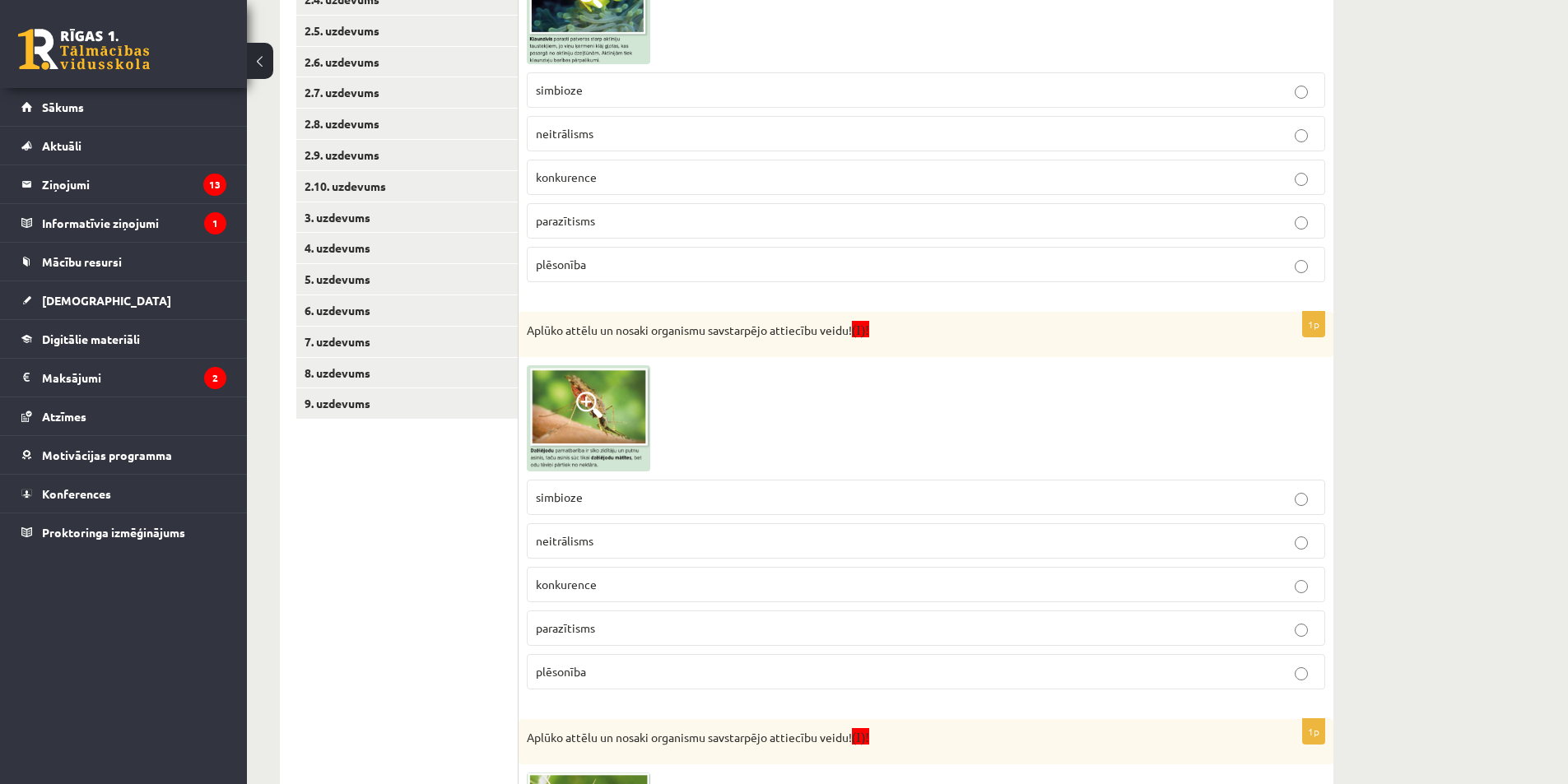
click at [619, 88] on p "simbioze" at bounding box center [926, 90] width 780 height 17
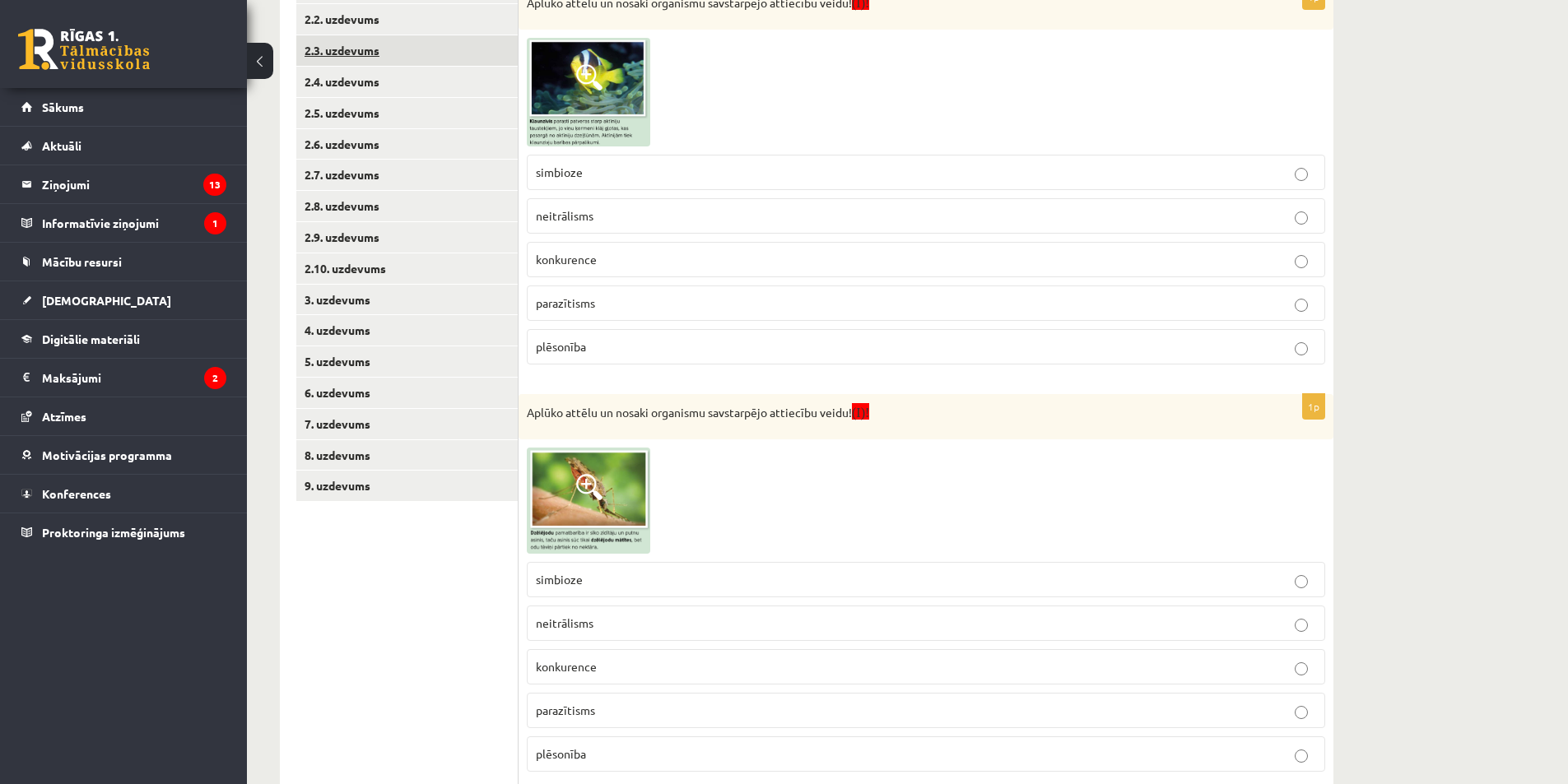
click at [393, 50] on link "2.3. uzdevums" at bounding box center [407, 51] width 221 height 30
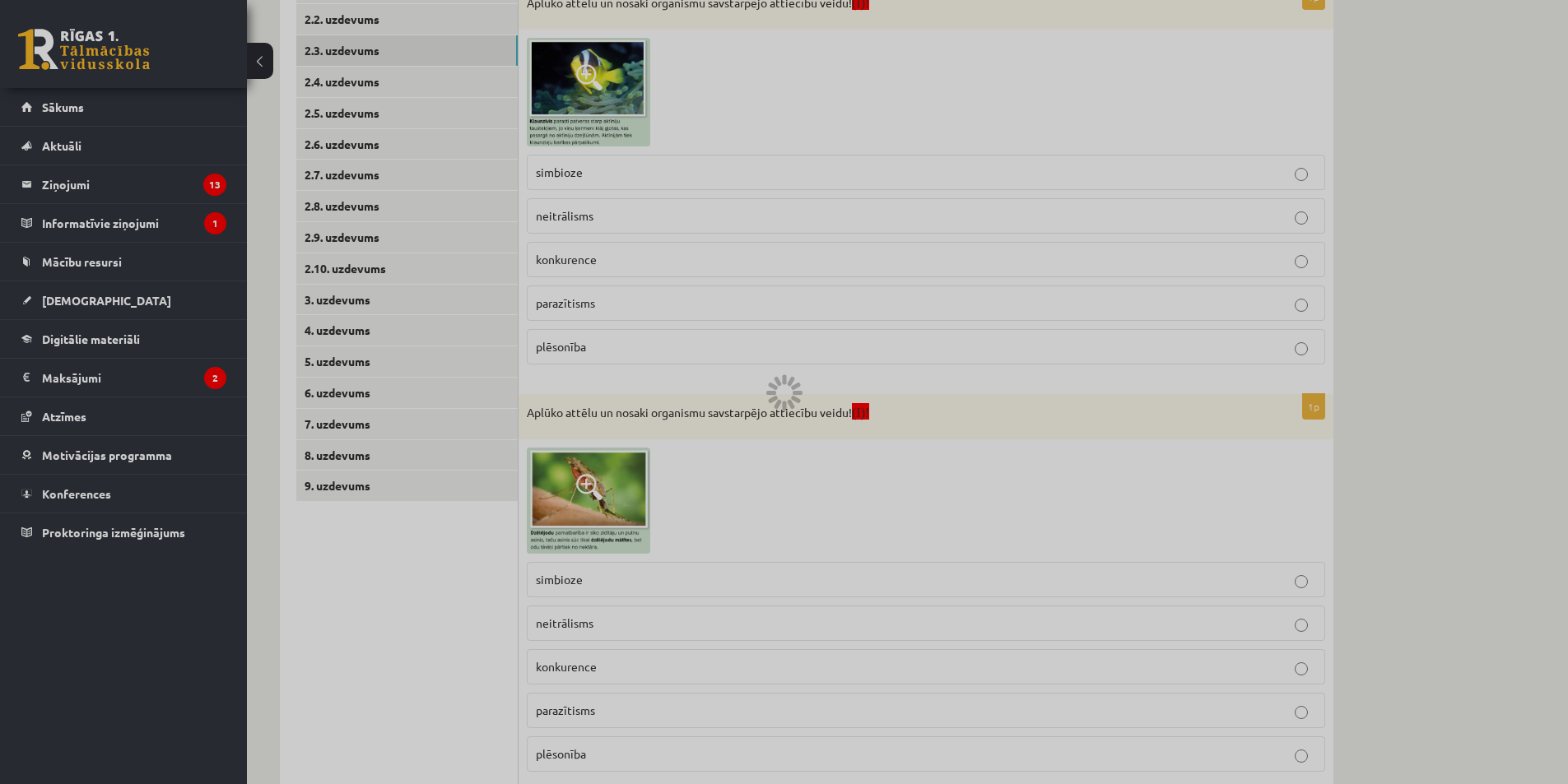
scroll to position [148, 0]
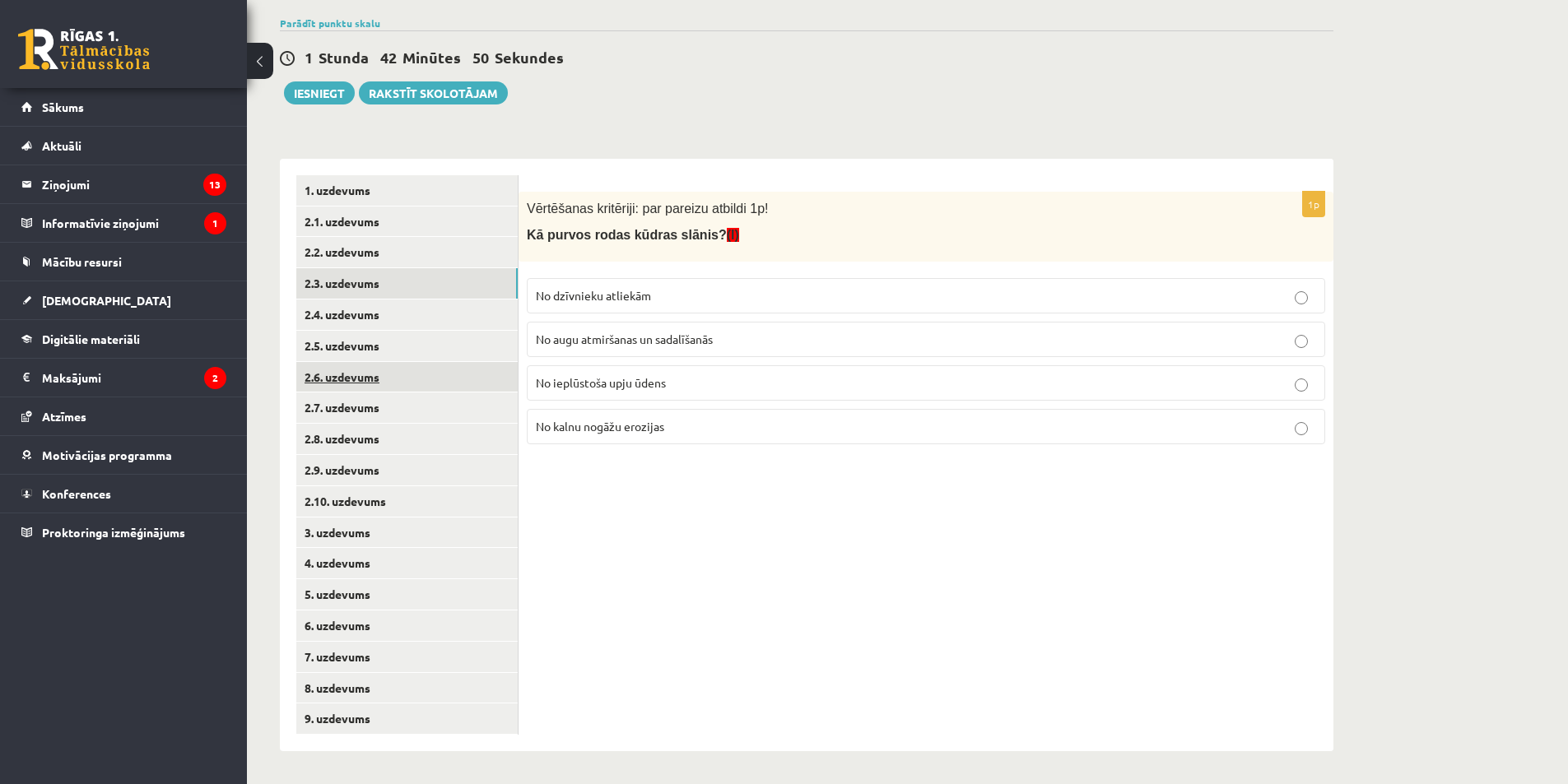
click at [383, 362] on link "2.6. uzdevums" at bounding box center [407, 377] width 221 height 30
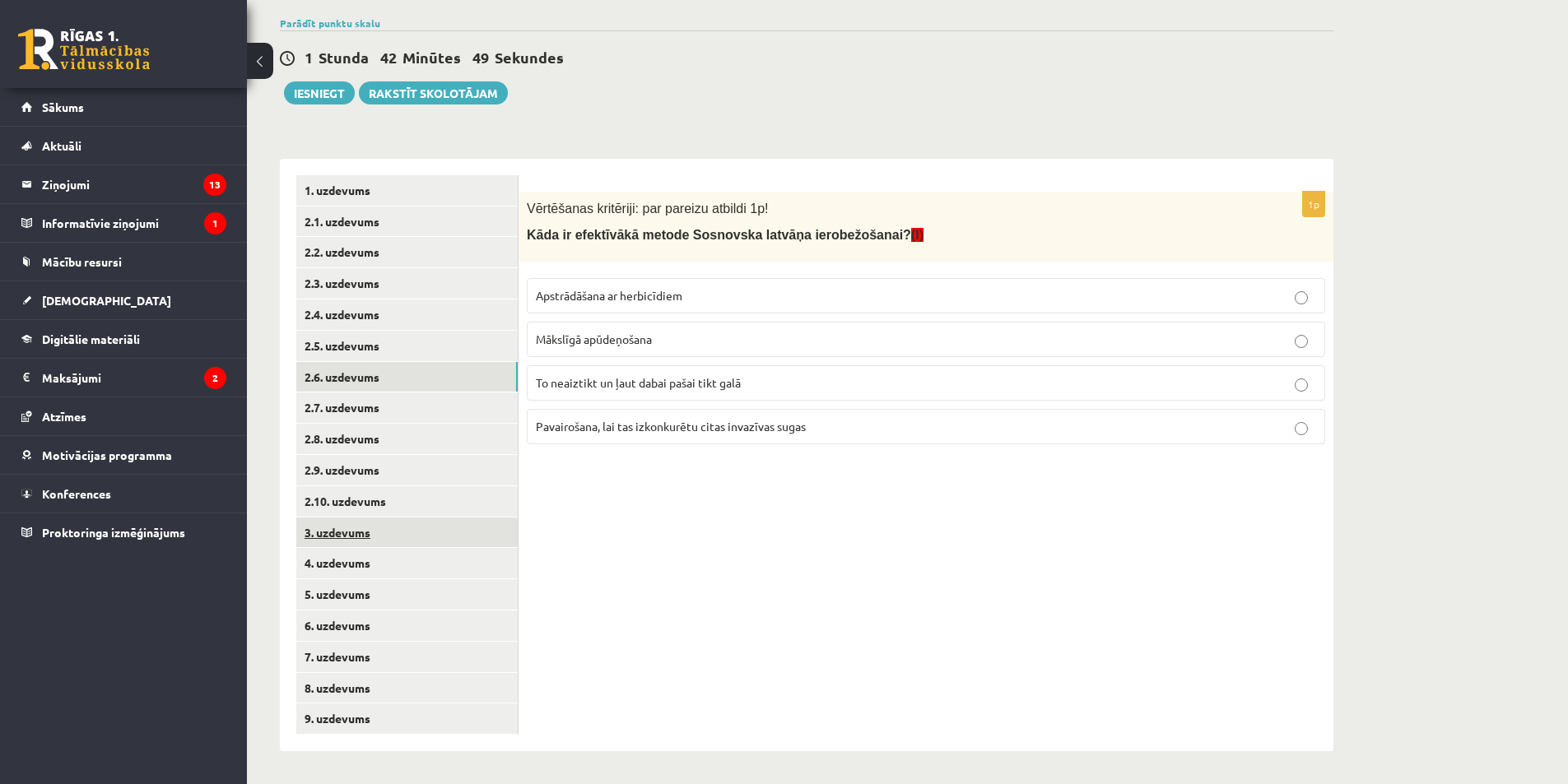
click at [377, 526] on link "3. uzdevums" at bounding box center [407, 533] width 221 height 30
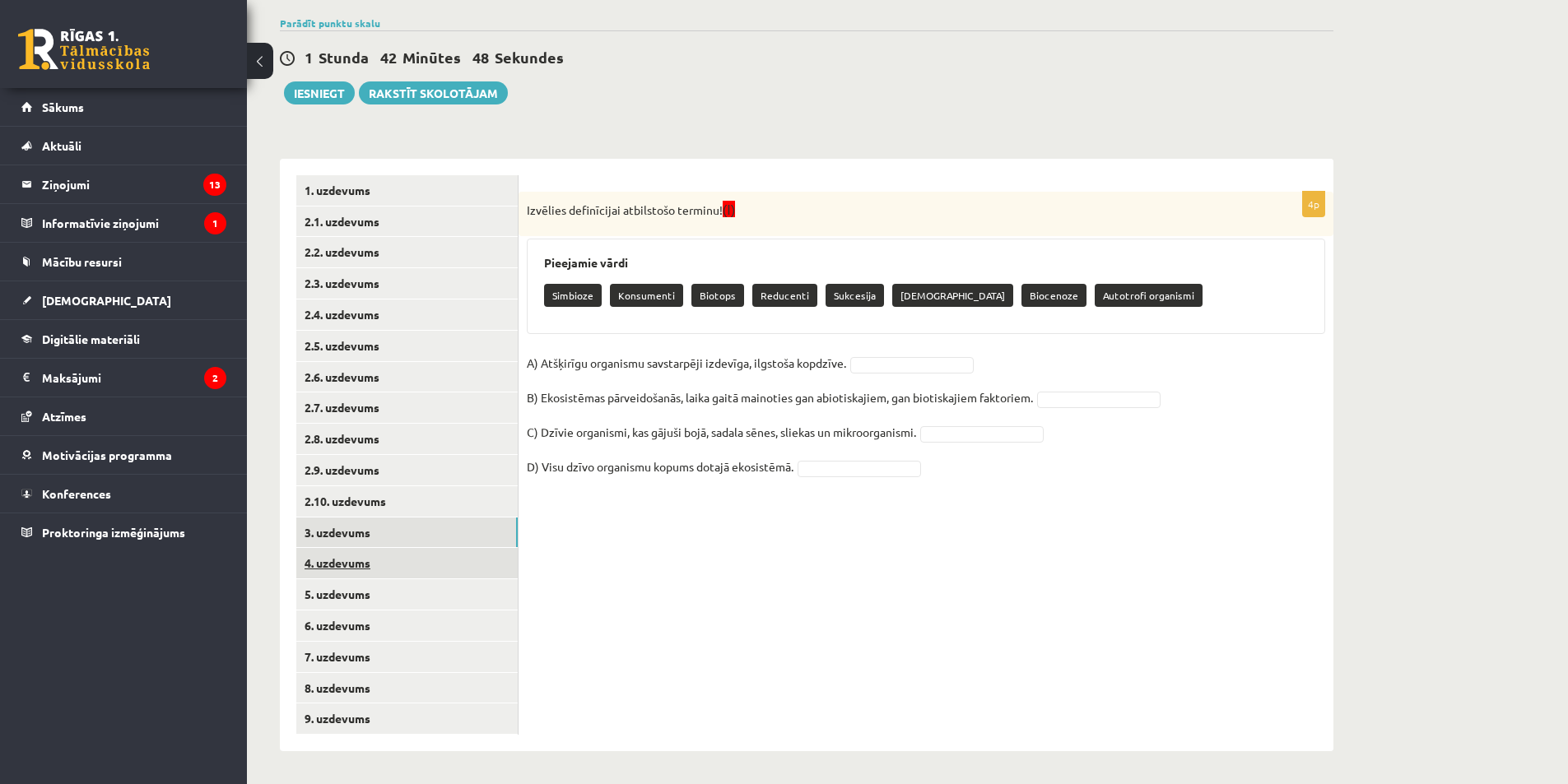
click at [383, 573] on link "4. uzdevums" at bounding box center [407, 563] width 221 height 30
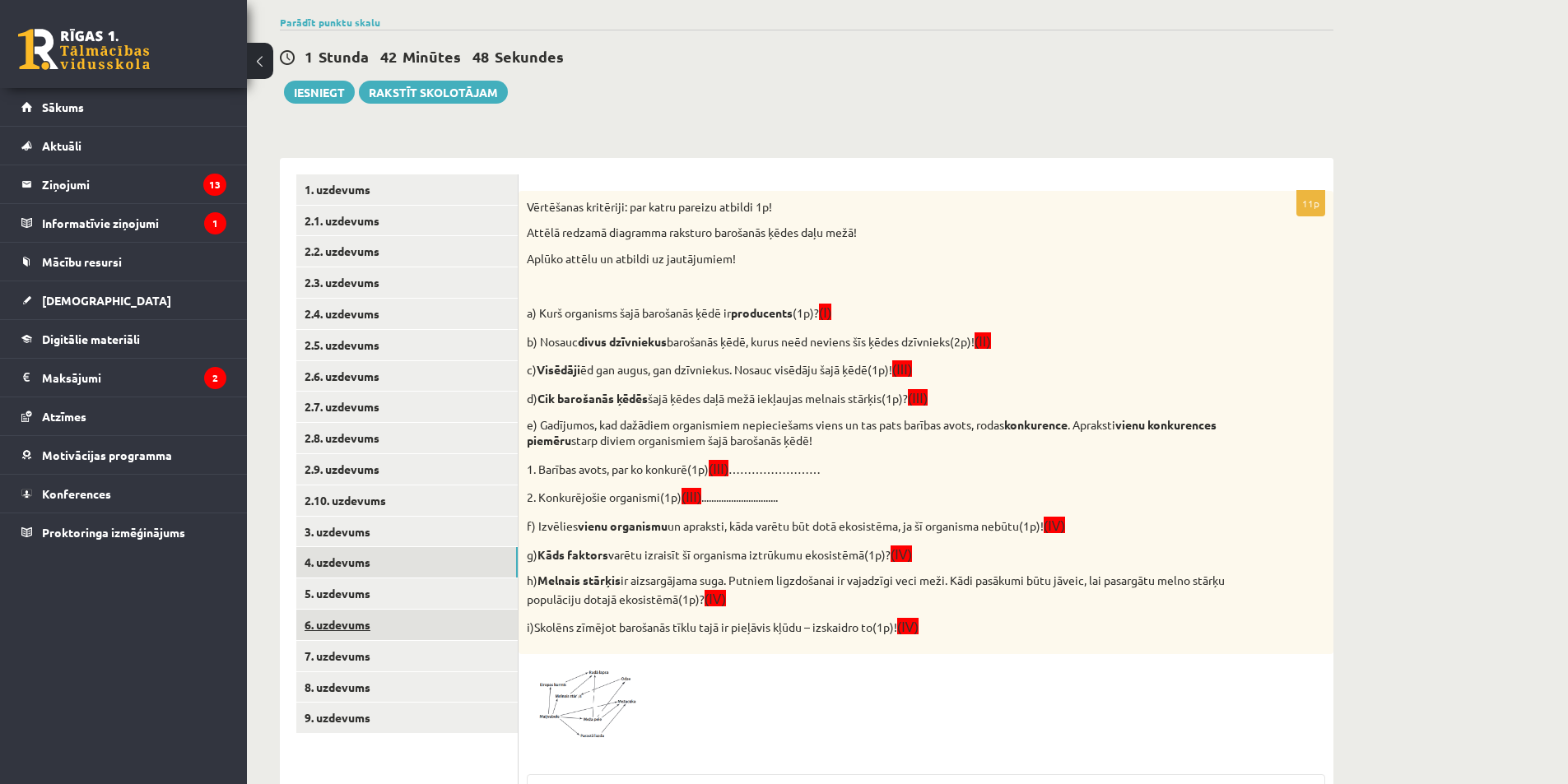
click at [385, 624] on link "6. uzdevums" at bounding box center [407, 624] width 221 height 30
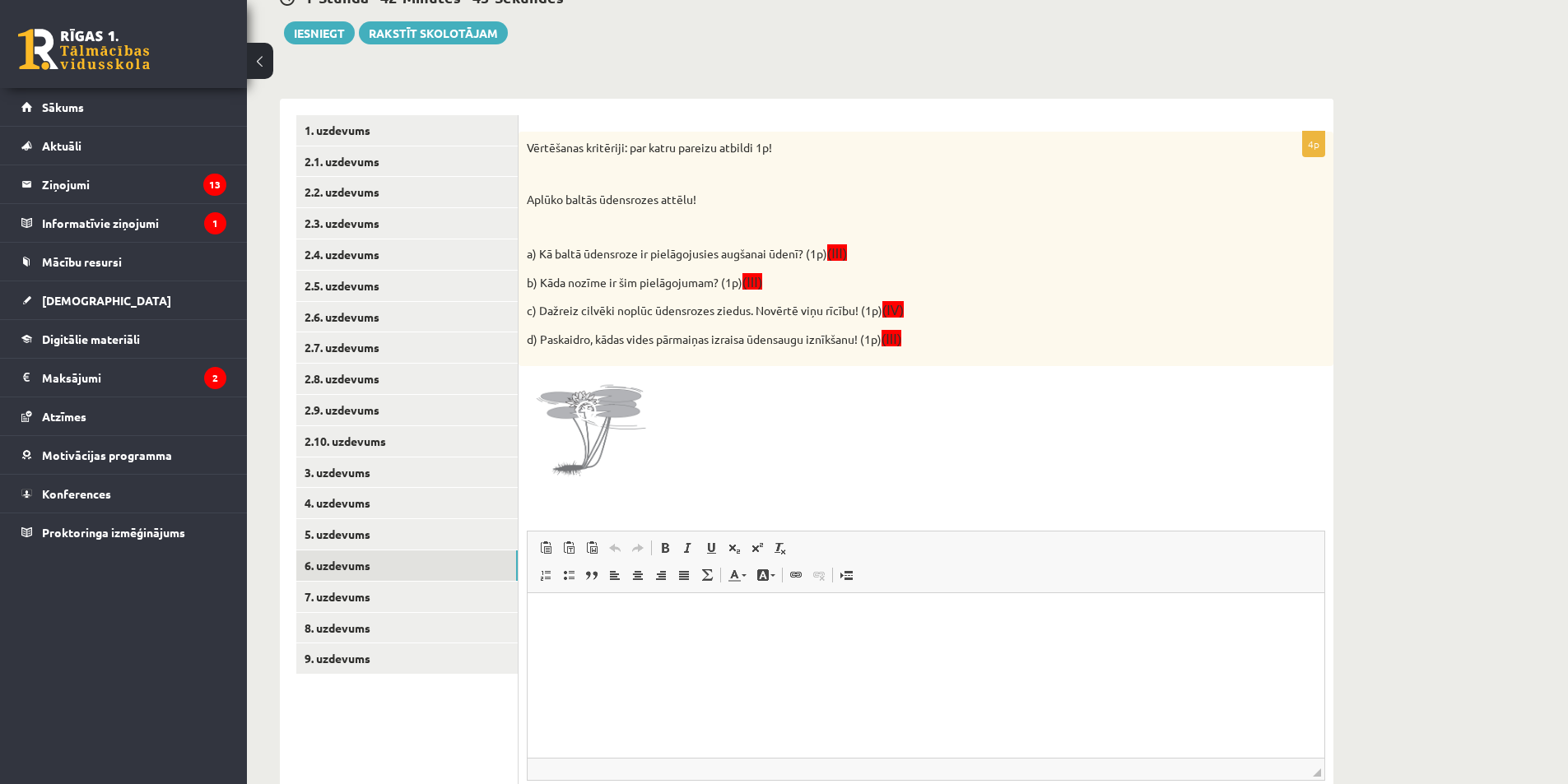
scroll to position [176, 0]
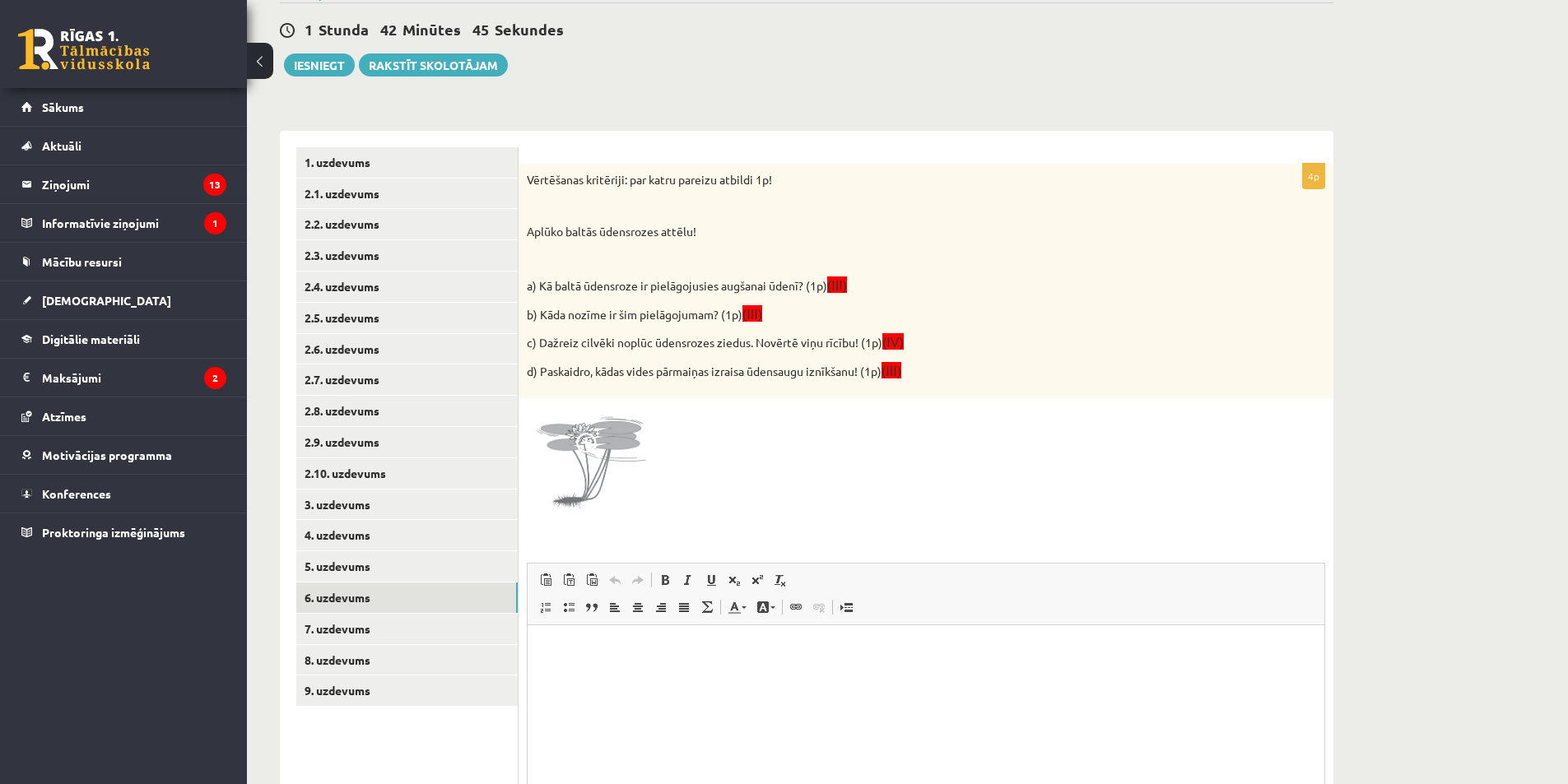
click at [621, 406] on div "4p Vērtēšanas kritēriji: par katru pareizu atbildi 1p! Aplūko baltās ūdensrozes…" at bounding box center [925, 534] width 815 height 741
click at [608, 440] on img at bounding box center [589, 468] width 123 height 123
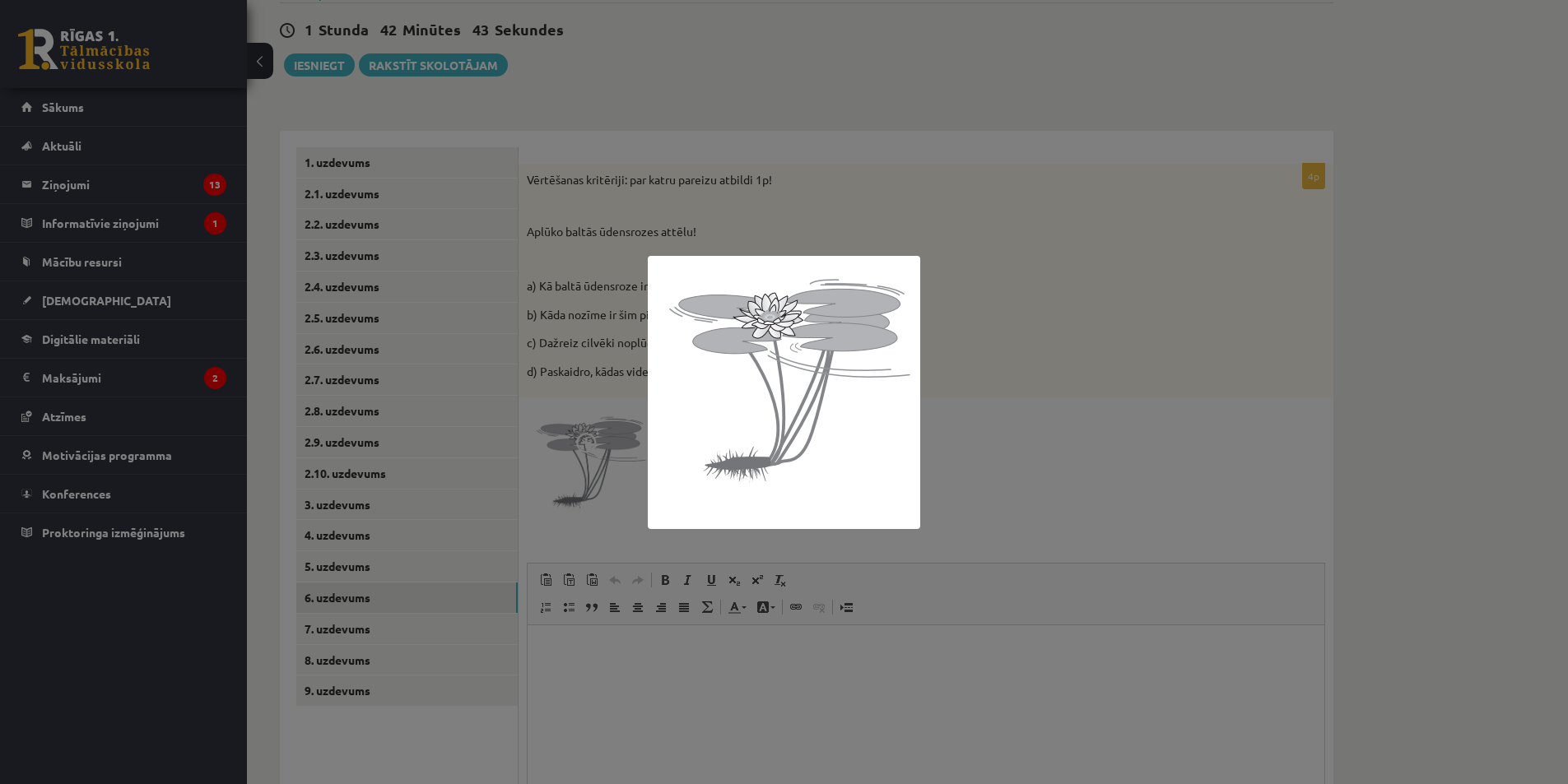
click at [1039, 459] on div at bounding box center [784, 392] width 1568 height 784
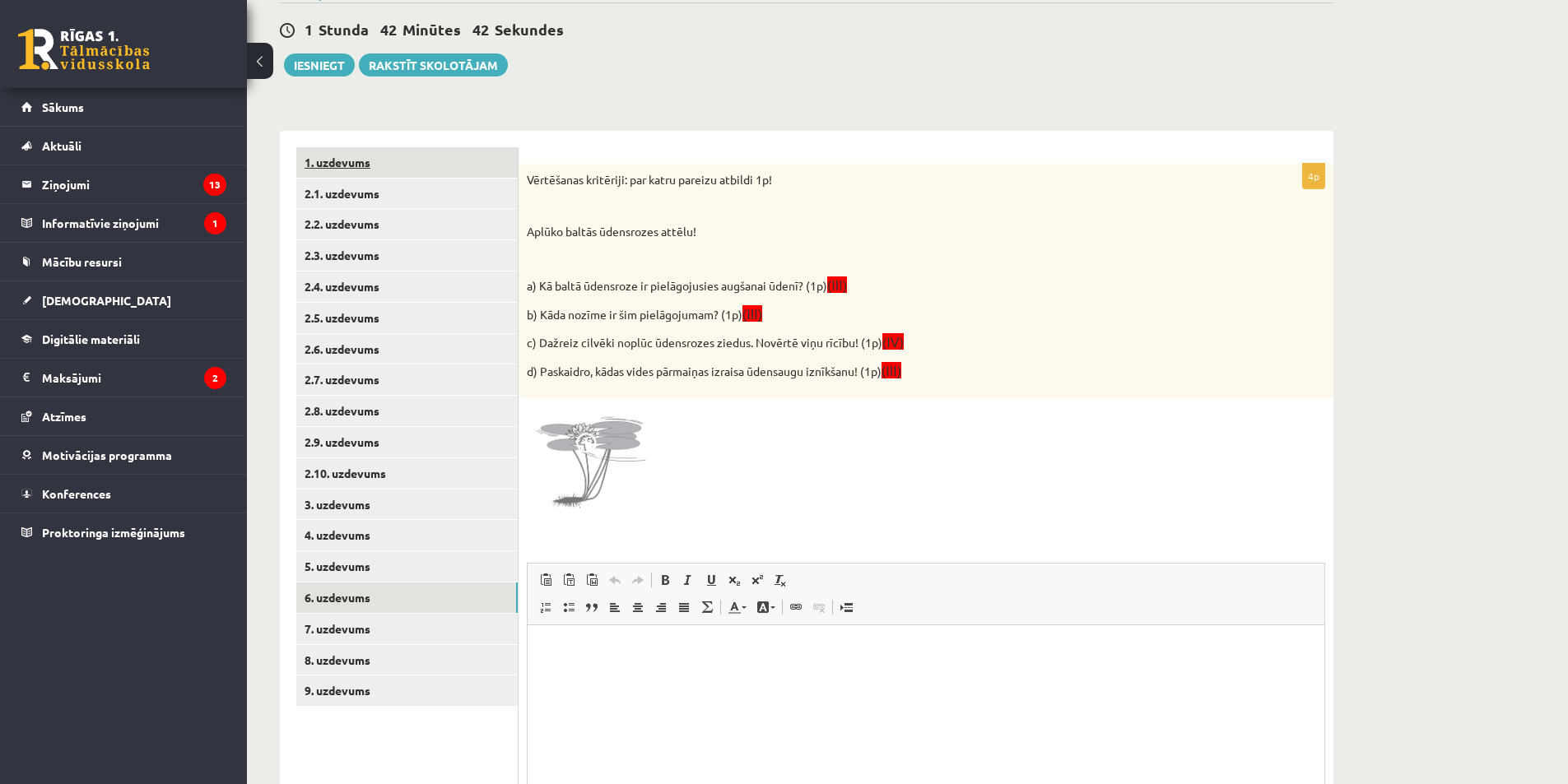
click at [386, 165] on link "1. uzdevums" at bounding box center [407, 162] width 221 height 30
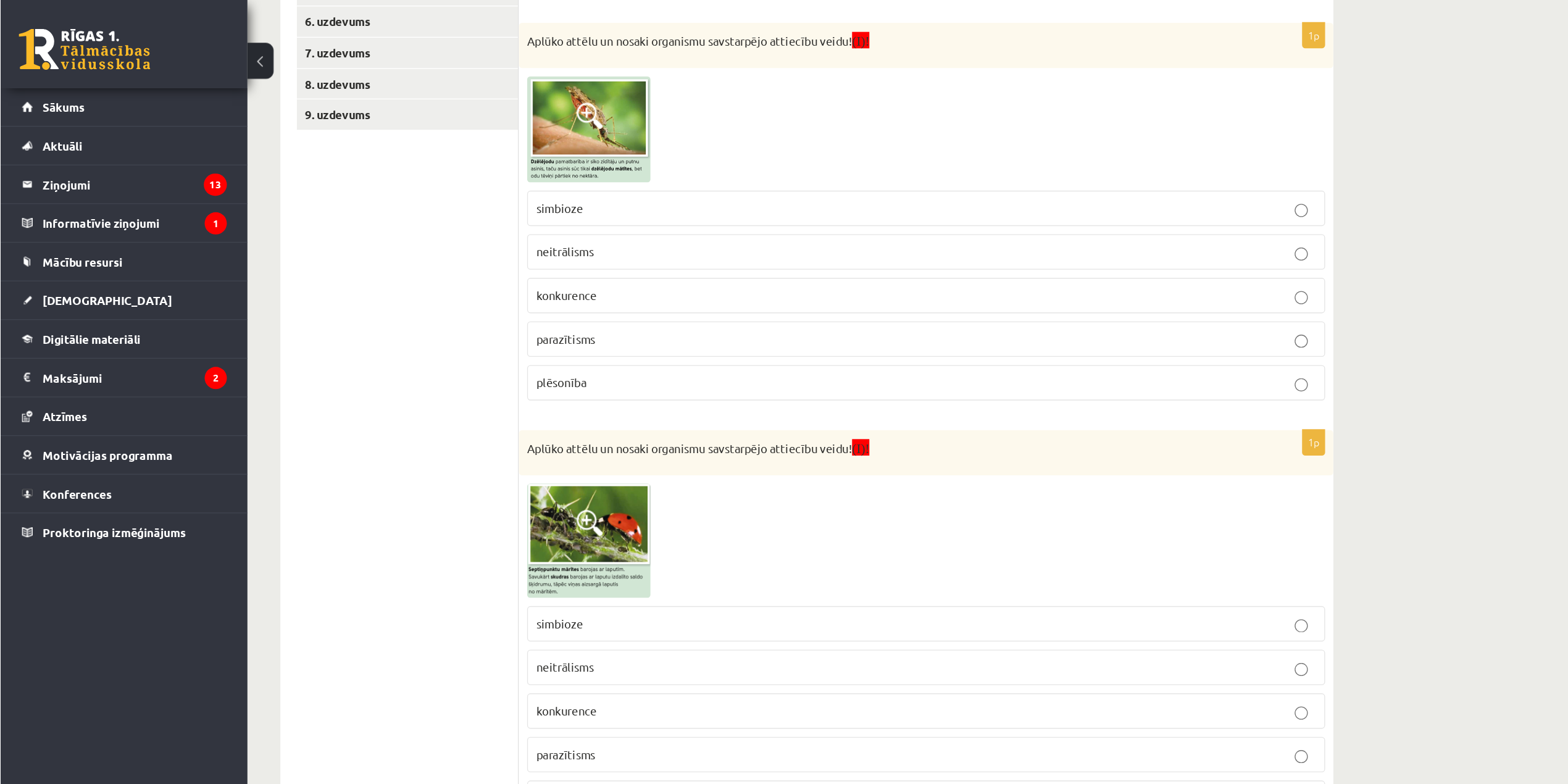
scroll to position [445, 0]
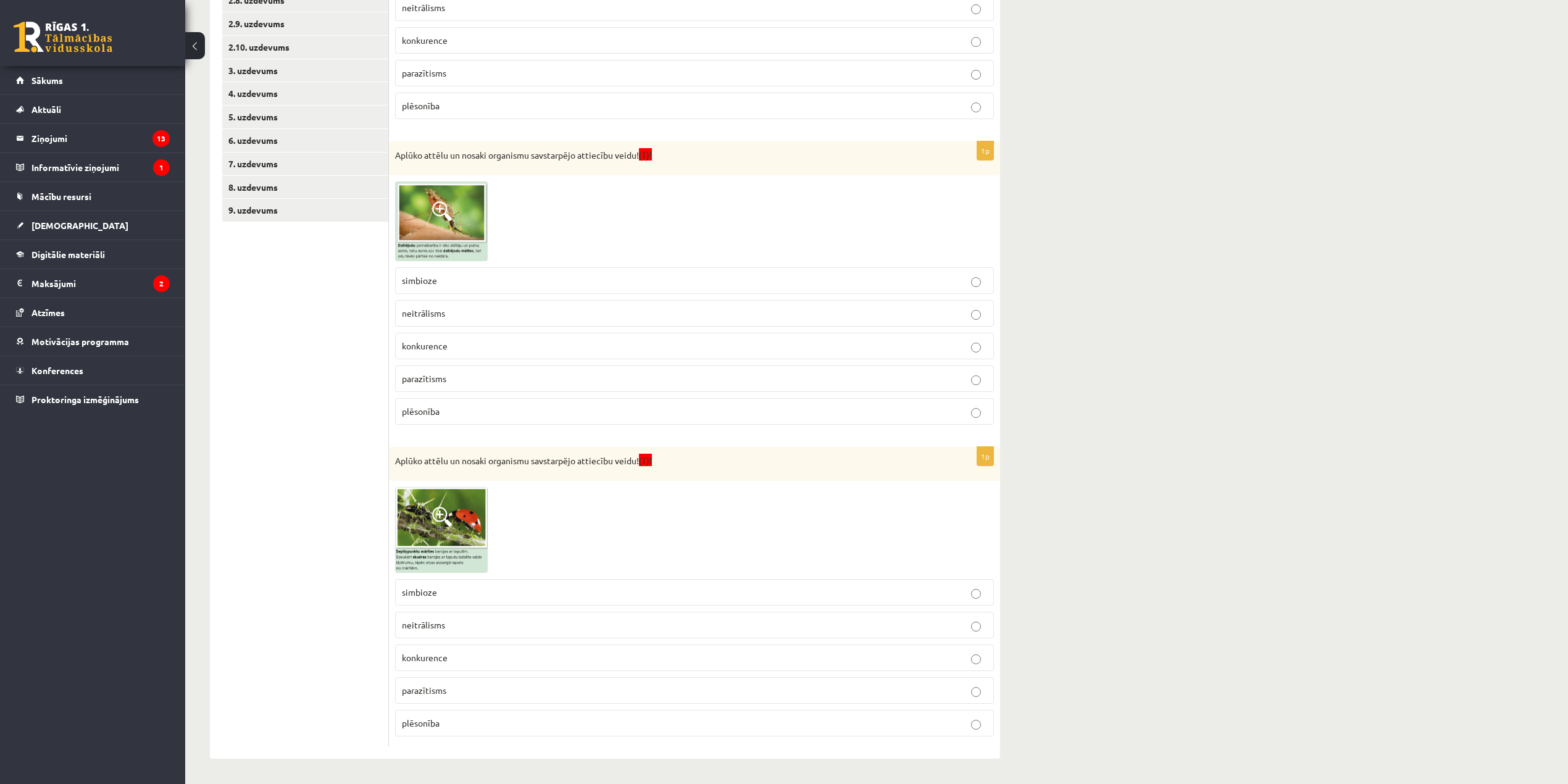
click at [277, 479] on ul "1. uzdevums 2.1. uzdevums 2.2. uzdevums 2.3. uzdevums 2.4. uzdevums 2.5. uzdevu…" at bounding box center [305, 274] width 167 height 944
drag, startPoint x: 225, startPoint y: 324, endPoint x: 231, endPoint y: 227, distance: 97.2
click at [228, 317] on ul "1. uzdevums 2.1. uzdevums 2.2. uzdevums 2.3. uzdevums 2.4. uzdevums 2.5. uzdevu…" at bounding box center [305, 274] width 167 height 944
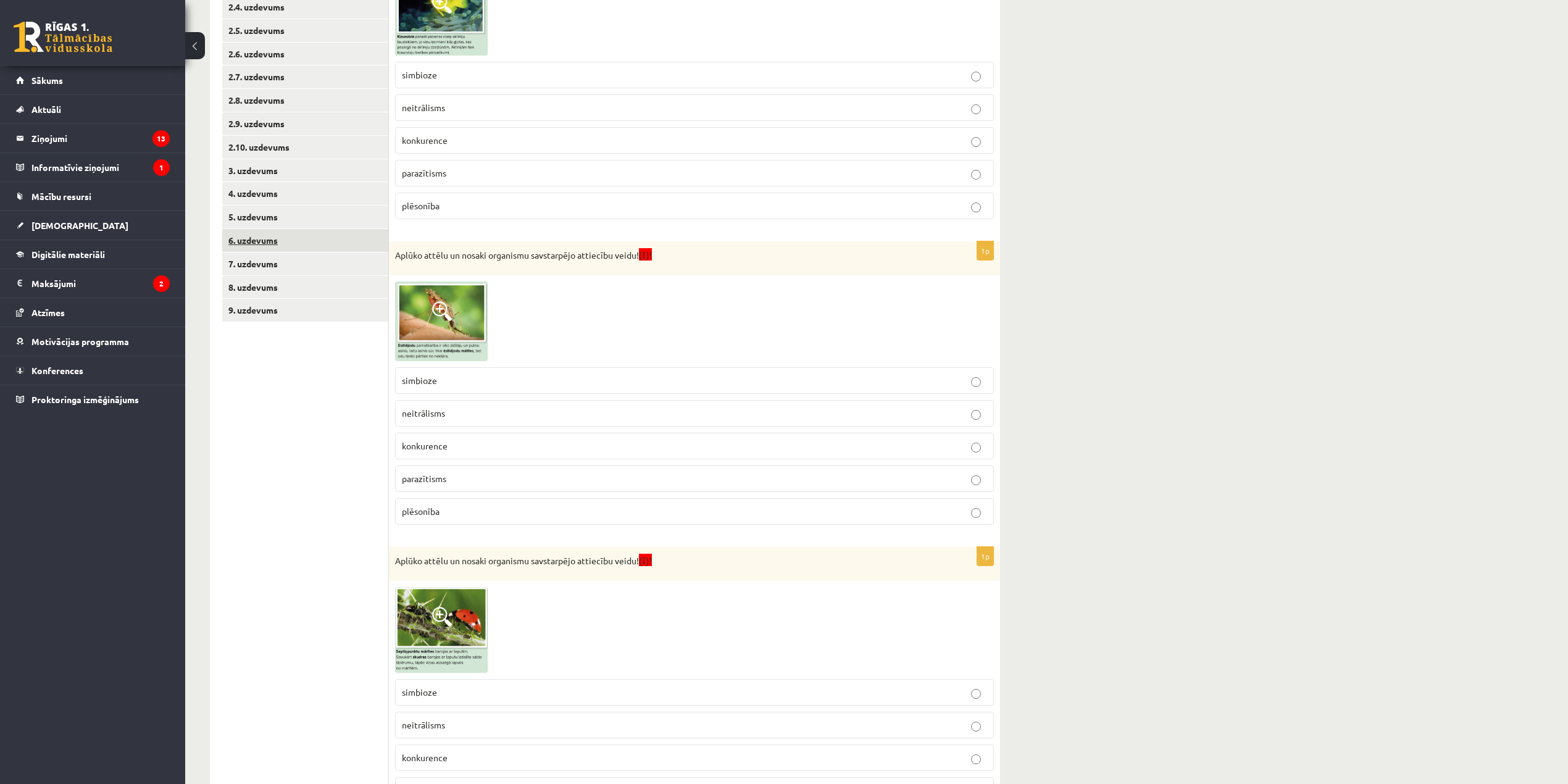
scroll to position [336, 0]
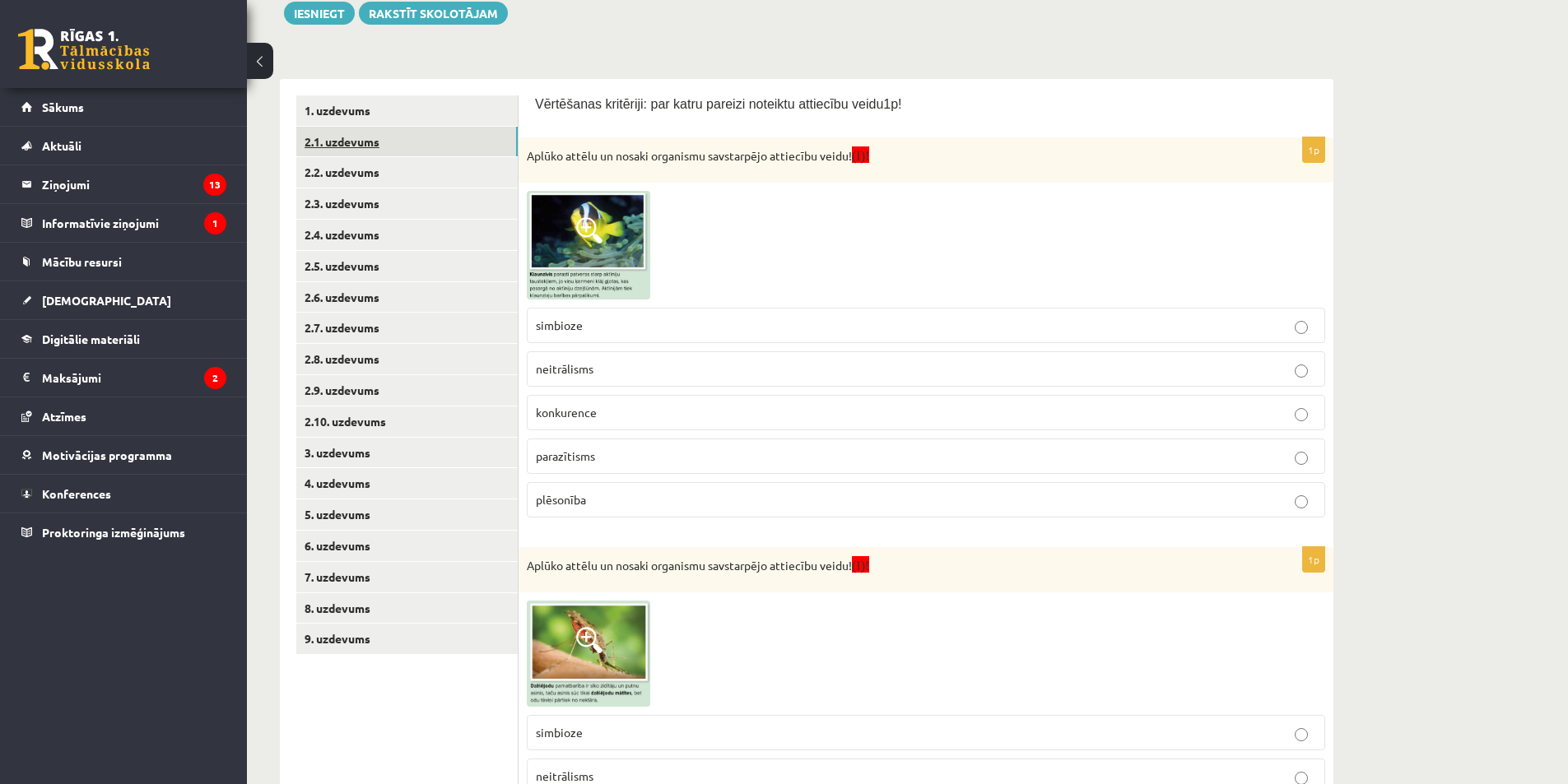
click at [377, 132] on link "2.1. uzdevums" at bounding box center [407, 142] width 221 height 30
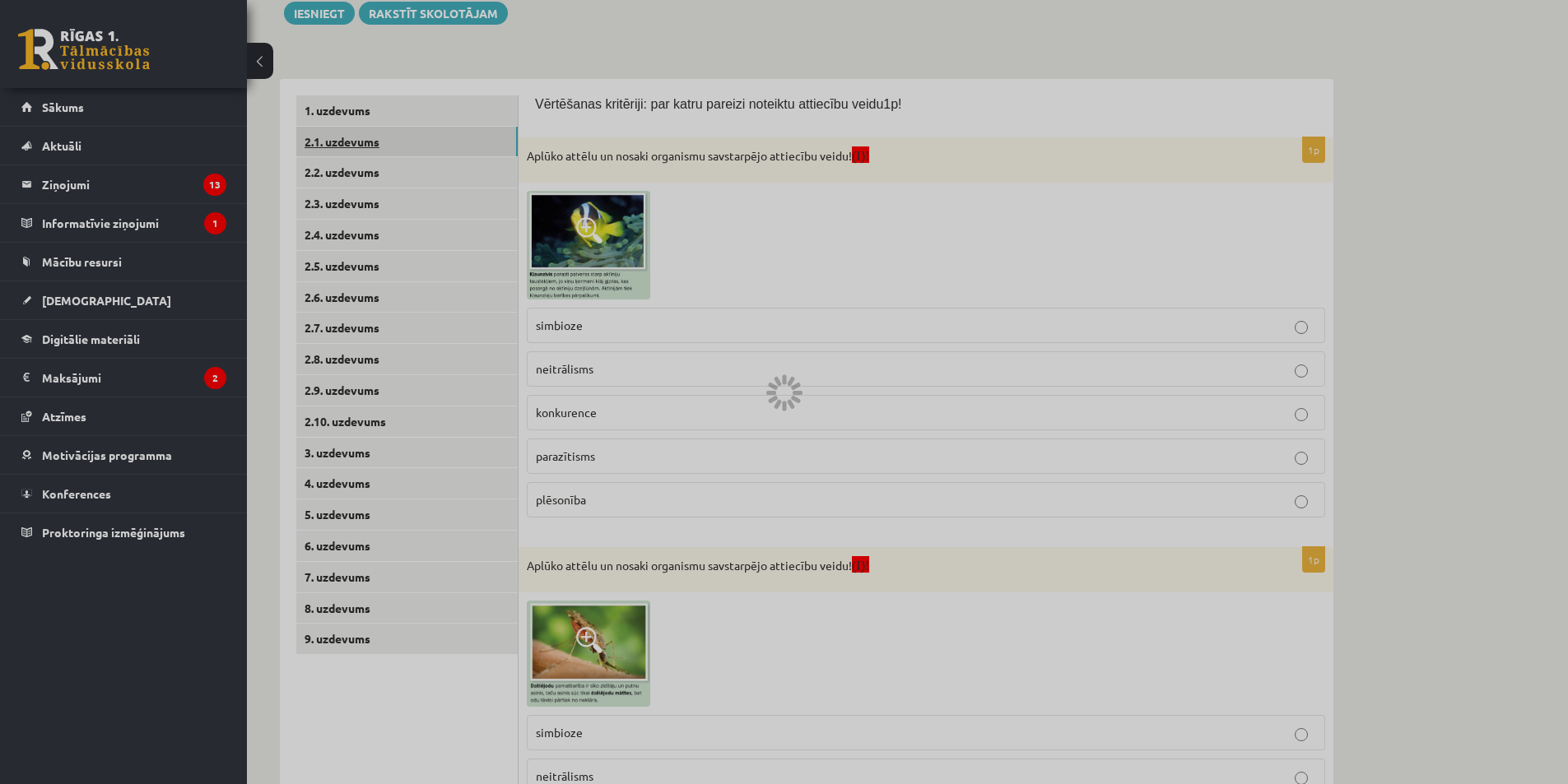
scroll to position [149, 0]
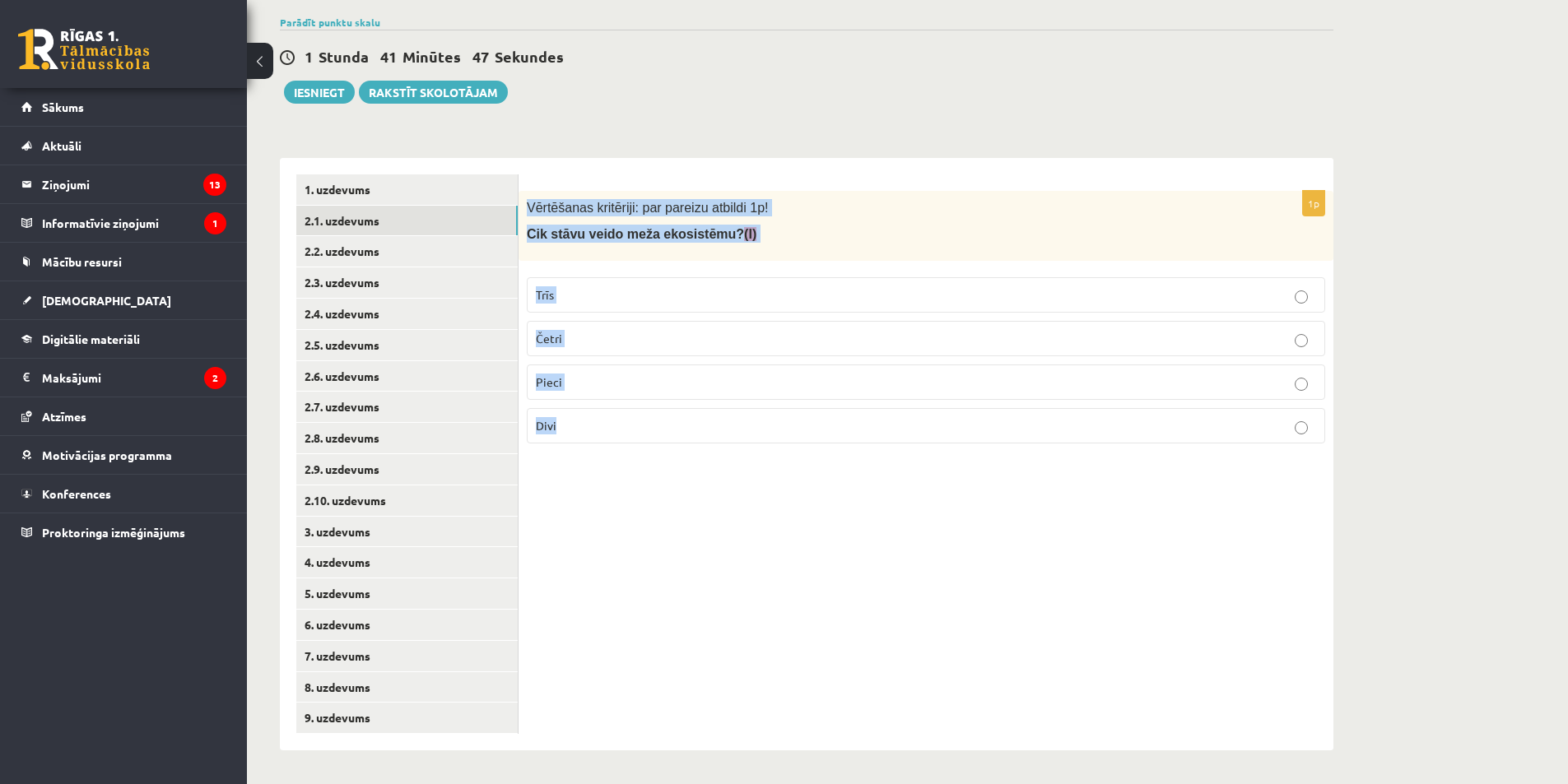
drag, startPoint x: 530, startPoint y: 198, endPoint x: 653, endPoint y: 468, distance: 296.7
click at [653, 468] on div "1p Vērtēšanas kritēriji: par pareizu atbildi 1p! Cik stāvu veido meža ekosistēm…" at bounding box center [925, 454] width 815 height 592
copy div "Vērtēšanas kritēriji: par pareizu atbildi 1p! Cik stāvu veido meža ekosistēmu? …"
click at [385, 252] on link "2.2. uzdevums" at bounding box center [407, 251] width 221 height 30
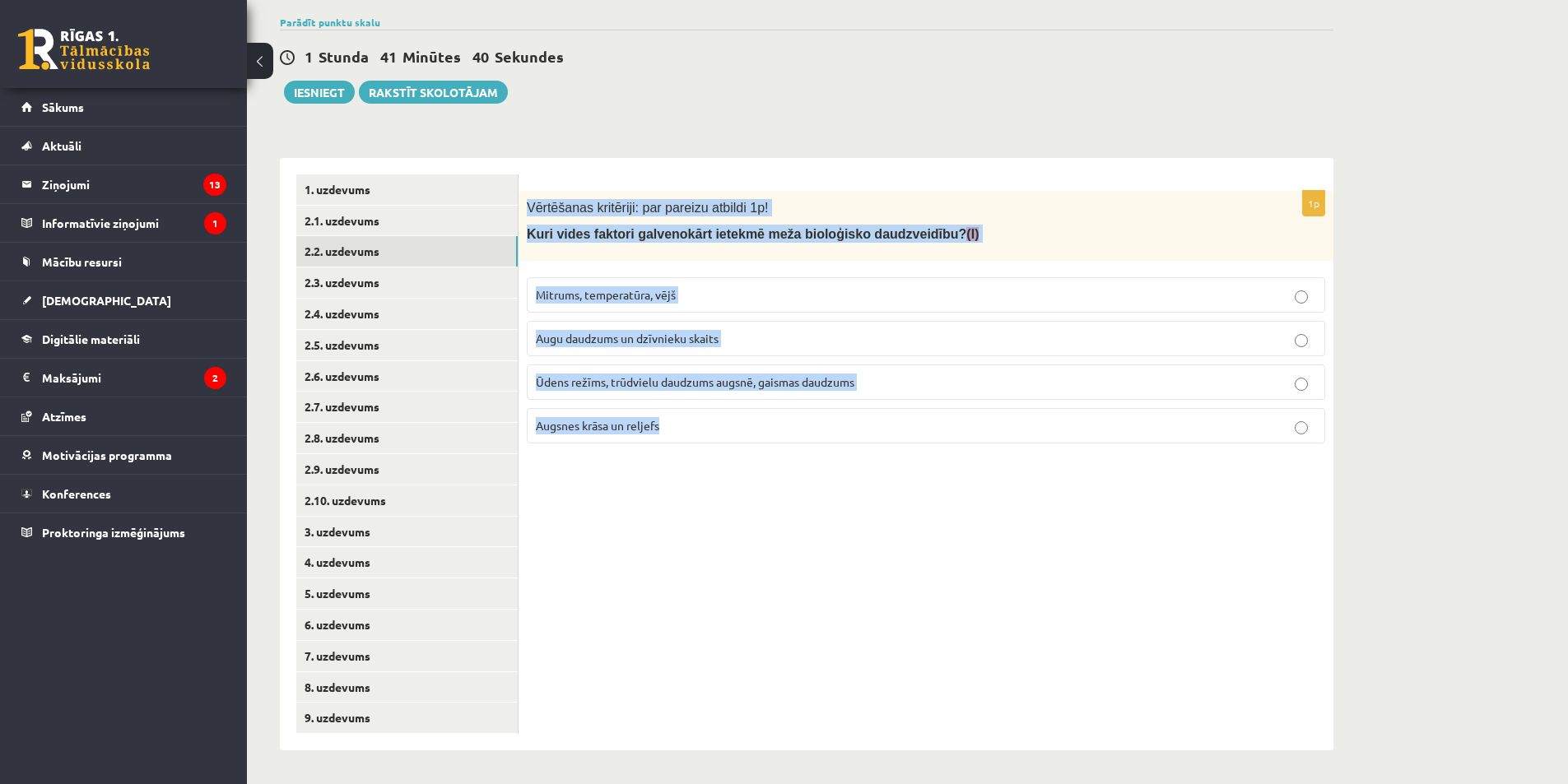
drag, startPoint x: 524, startPoint y: 200, endPoint x: 792, endPoint y: 553, distance: 443.2
click at [792, 553] on div "1p Vērtēšanas kritēriji: par pareizu atbildi 1p! Kuri vides faktori galvenokārt…" at bounding box center [925, 454] width 815 height 592
copy div "Vērtēšanas kritēriji: par pareizu atbildi 1p! Kuri vides faktori galvenokārt ie…"
click at [406, 289] on link "2.3. uzdevums" at bounding box center [407, 283] width 221 height 30
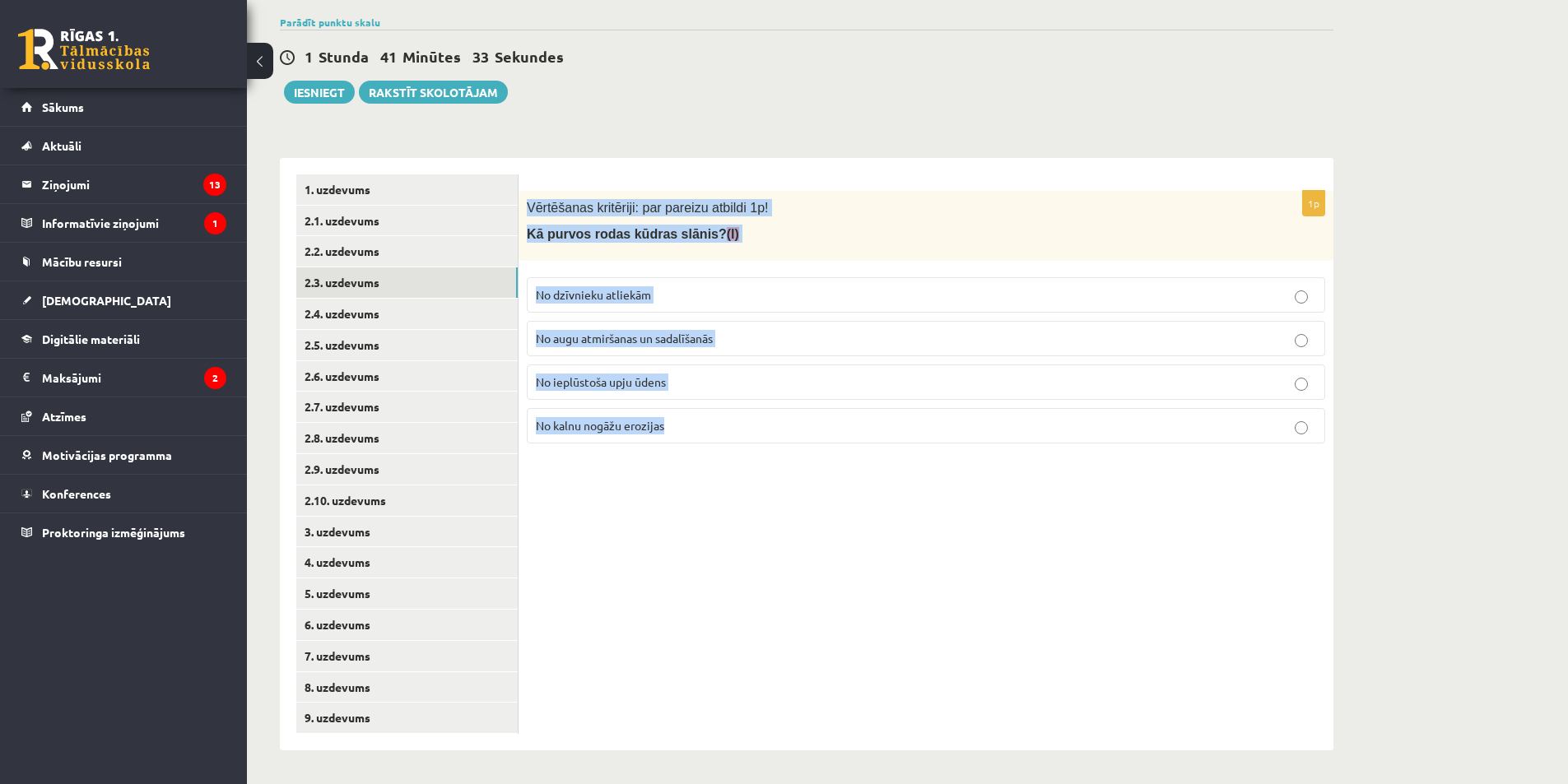
drag, startPoint x: 524, startPoint y: 197, endPoint x: 747, endPoint y: 583, distance: 445.8
click at [746, 582] on div "1p Vērtēšanas kritēriji: par pareizu atbildi 1p! Kā purvos rodas kūdras slānis?…" at bounding box center [925, 454] width 815 height 592
copy div "Vērtēšanas kritēriji: par pareizu atbildi 1p! Kā purvos rodas kūdras slānis? (I…"
click at [430, 317] on link "2.4. uzdevums" at bounding box center [407, 314] width 221 height 30
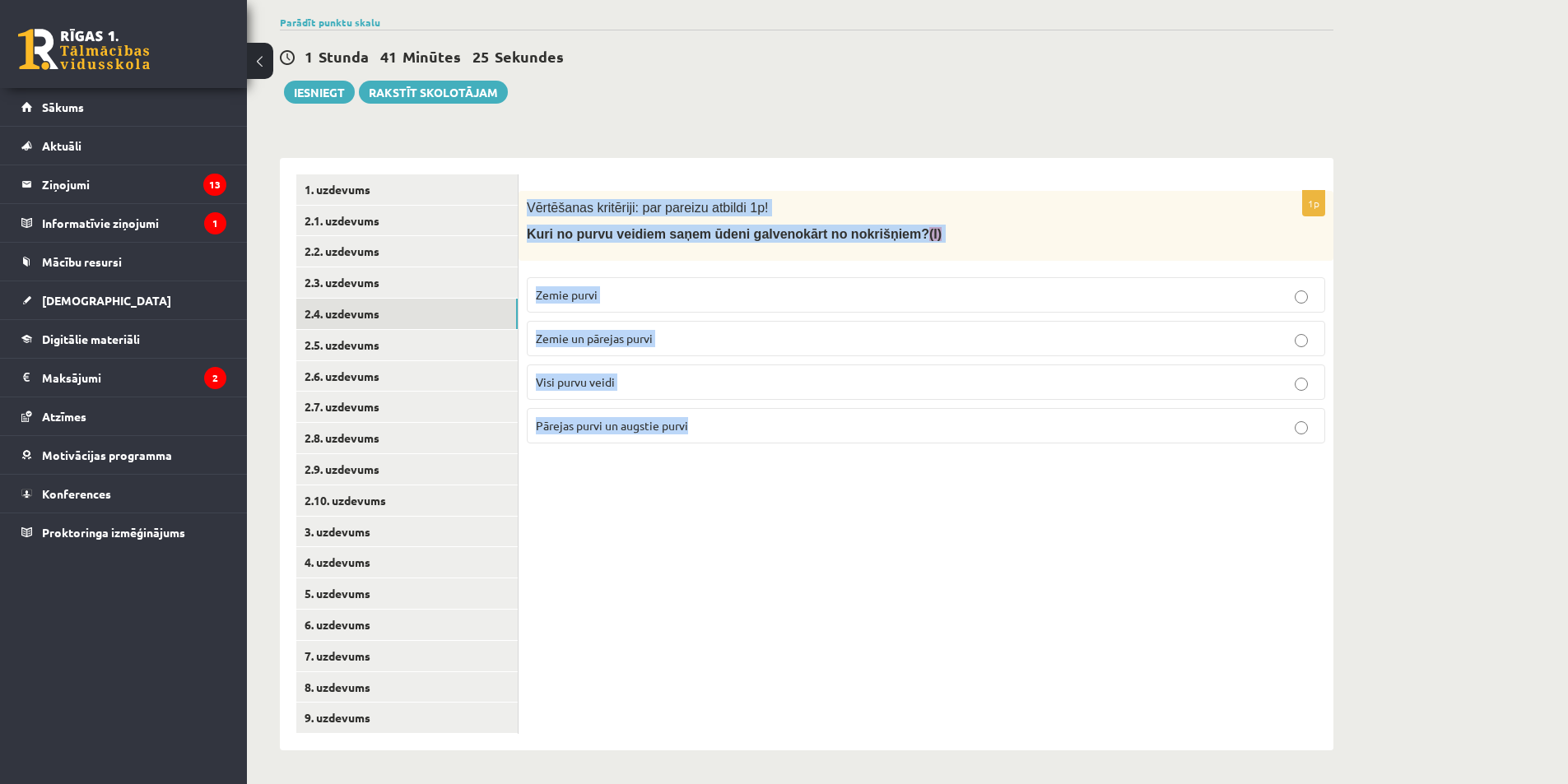
drag, startPoint x: 529, startPoint y: 193, endPoint x: 837, endPoint y: 579, distance: 493.8
click at [837, 579] on div "1p Vērtēšanas kritēriji: par pareizu atbildi 1p! Kuri no purvu veidiem saņem ūd…" at bounding box center [925, 454] width 815 height 592
copy div "Vērtēšanas kritēriji: par pareizu atbildi 1p! Kuri no purvu veidiem saņem ūdeni…"
click at [383, 352] on link "2.5. uzdevums" at bounding box center [407, 345] width 221 height 30
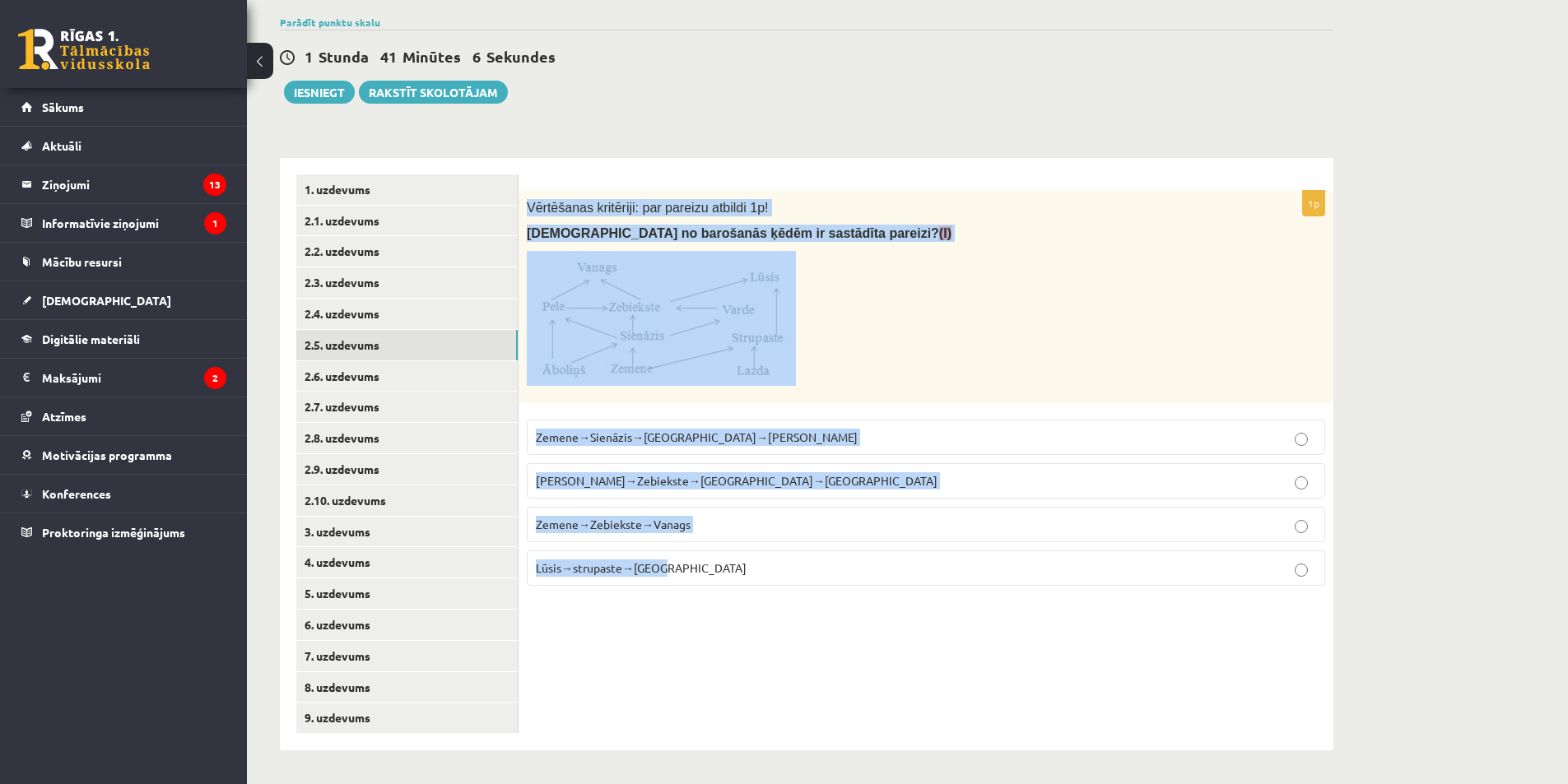
drag, startPoint x: 524, startPoint y: 201, endPoint x: 795, endPoint y: 695, distance: 563.5
click at [795, 695] on div "1p Vērtēšanas kritēriji: par pareizu atbildi 1p! Kura no barošanās ķēdēm ir sas…" at bounding box center [925, 454] width 815 height 592
copy div "Vērtēšanas kritēriji: par pareizu atbildi 1p! Kura no barošanās ķēdēm ir sastād…"
click at [408, 370] on link "2.6. uzdevums" at bounding box center [407, 376] width 221 height 30
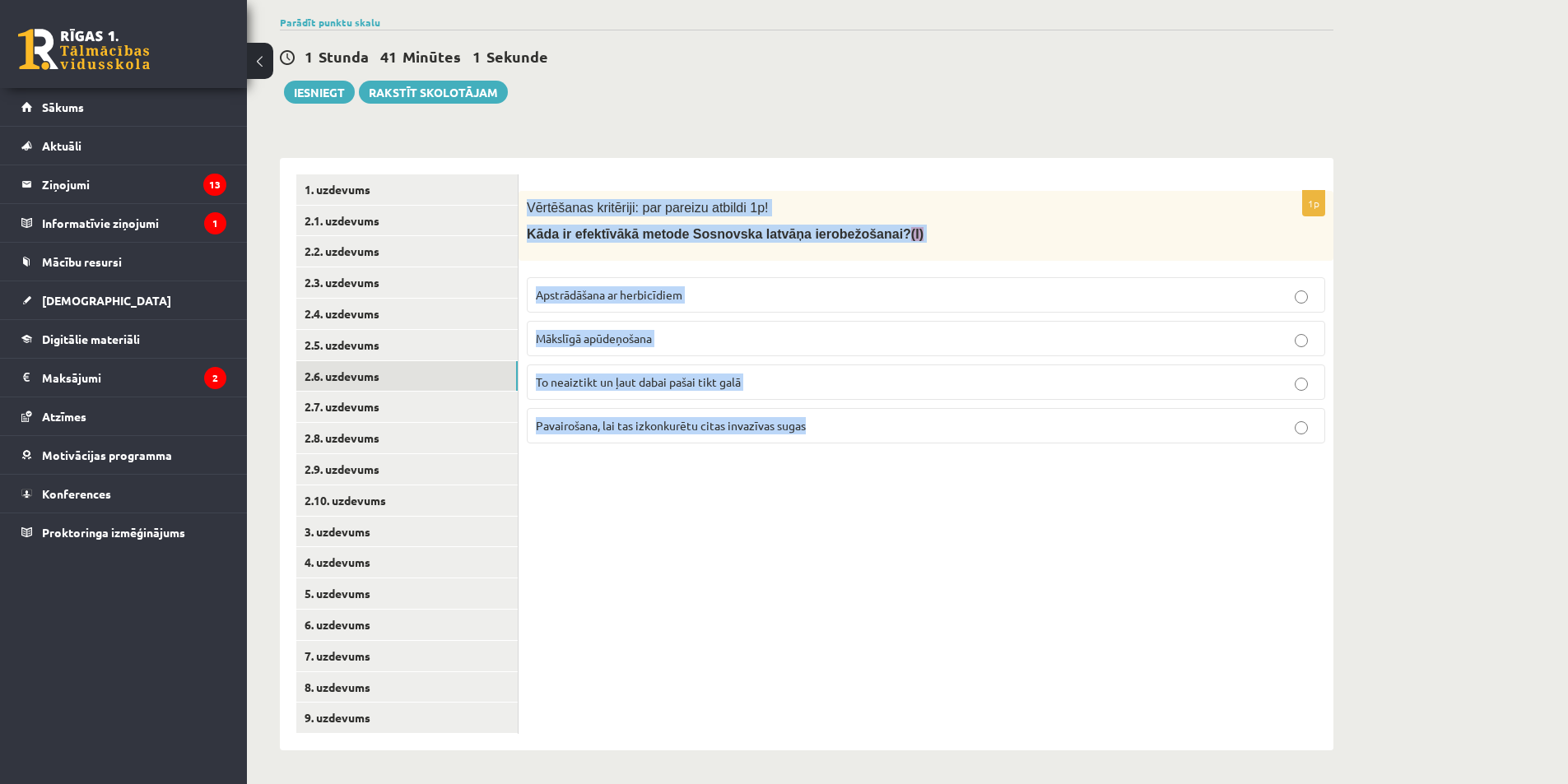
drag, startPoint x: 534, startPoint y: 219, endPoint x: 936, endPoint y: 566, distance: 531.0
click at [936, 566] on div "1p Vērtēšanas kritēriji: par pareizu atbildi 1p! Kāda ir efektīvākā metode Sosn…" at bounding box center [925, 454] width 815 height 592
copy div "Vērtēšanas kritēriji: par pareizu atbildi 1p! Kāda ir efektīvākā metode Sosnovs…"
click at [410, 402] on link "2.7. uzdevums" at bounding box center [407, 407] width 221 height 30
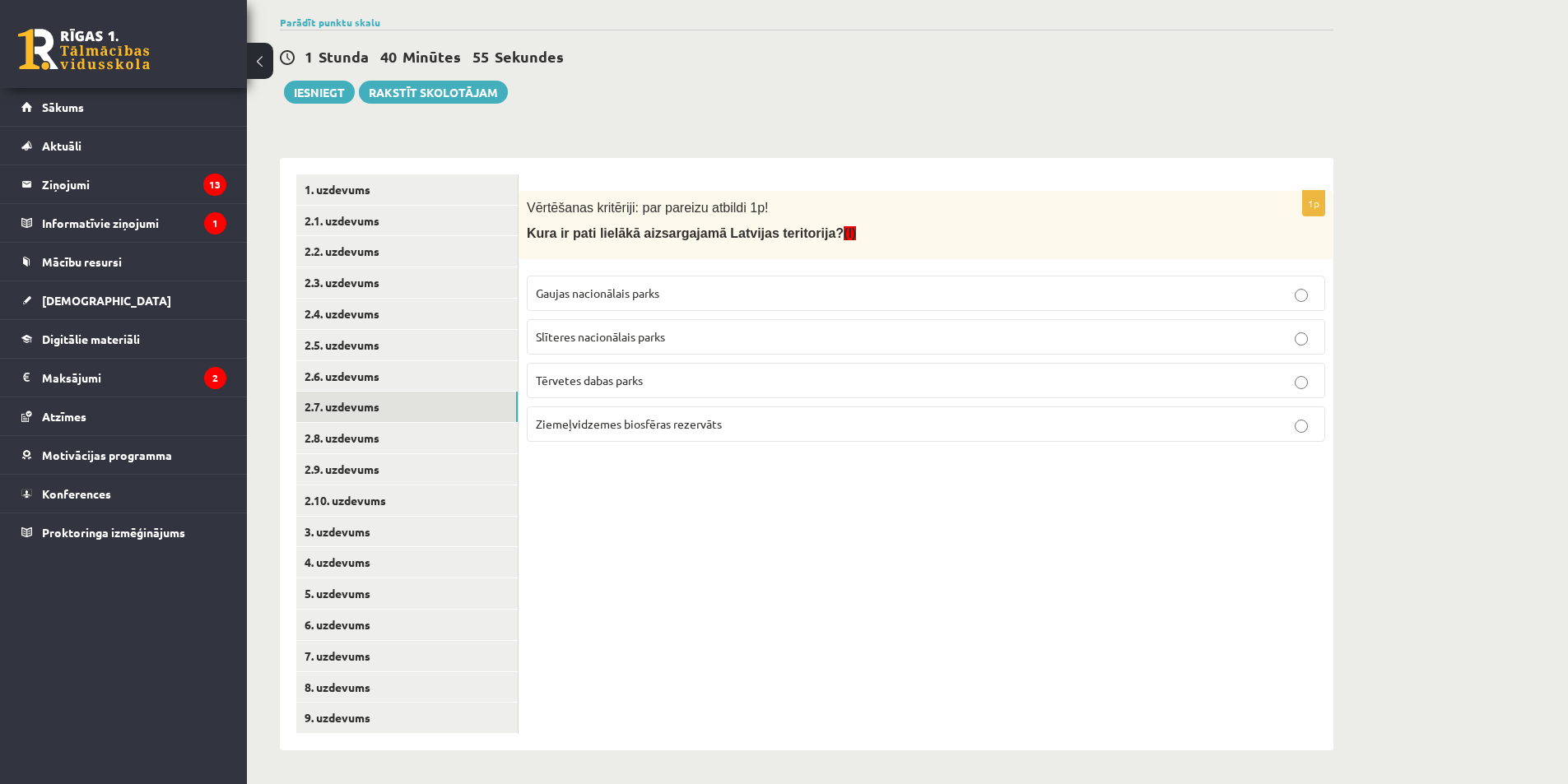
drag, startPoint x: 519, startPoint y: 201, endPoint x: 763, endPoint y: 542, distance: 419.3
click at [763, 543] on div "**********" at bounding box center [806, 454] width 1054 height 592
click at [763, 542] on div "1p Vērtēšanas kritēriji: par pareizu atbildi 1p! Kura ir pati lielākā aizsargaj…" at bounding box center [925, 454] width 815 height 592
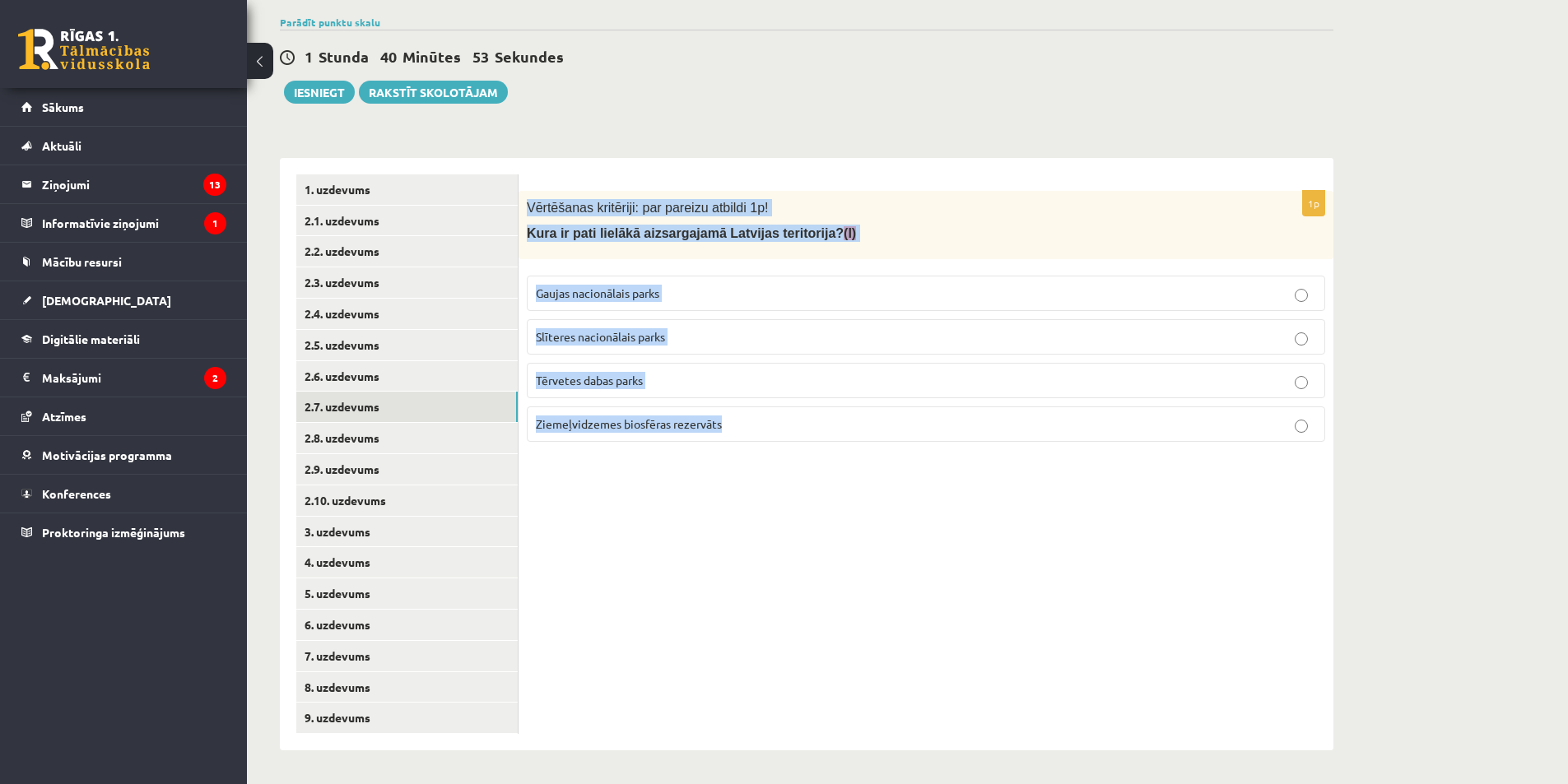
drag, startPoint x: 754, startPoint y: 431, endPoint x: 527, endPoint y: 192, distance: 329.6
click at [527, 192] on div "1p Vērtēšanas kritēriji: par pareizu atbildi 1p! Kura ir pati lielākā aizsargaj…" at bounding box center [925, 322] width 815 height 264
copy div "Vērtēšanas kritēriji: par pareizu atbildi 1p! Kura ir pati lielākā aizsargajamā…"
click at [378, 431] on link "2.8. uzdevums" at bounding box center [407, 438] width 221 height 30
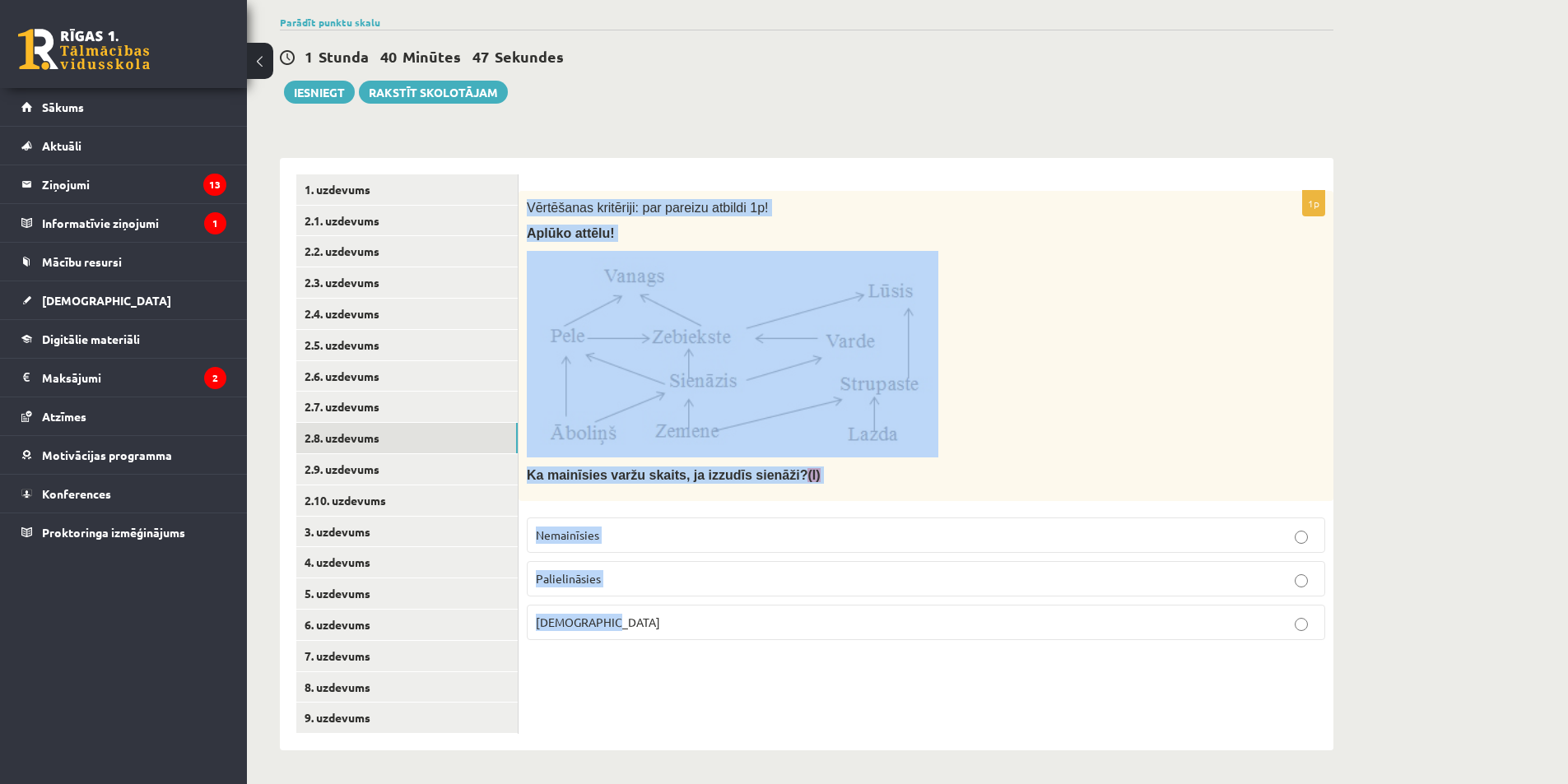
drag, startPoint x: 527, startPoint y: 198, endPoint x: 673, endPoint y: 662, distance: 486.4
click at [673, 662] on div "1p Vērtēšanas kritēriji: par pareizu atbildi 1p! Aplūko attēlu! Ka mainīsies va…" at bounding box center [925, 454] width 815 height 592
copy div "Vērtēšanas kritēriji: par pareizu atbildi 1p! Aplūko attēlu! Ka mainīsies varžu…"
click at [408, 468] on link "2.9. uzdevums" at bounding box center [407, 469] width 221 height 30
drag, startPoint x: 526, startPoint y: 197, endPoint x: 797, endPoint y: 711, distance: 581.1
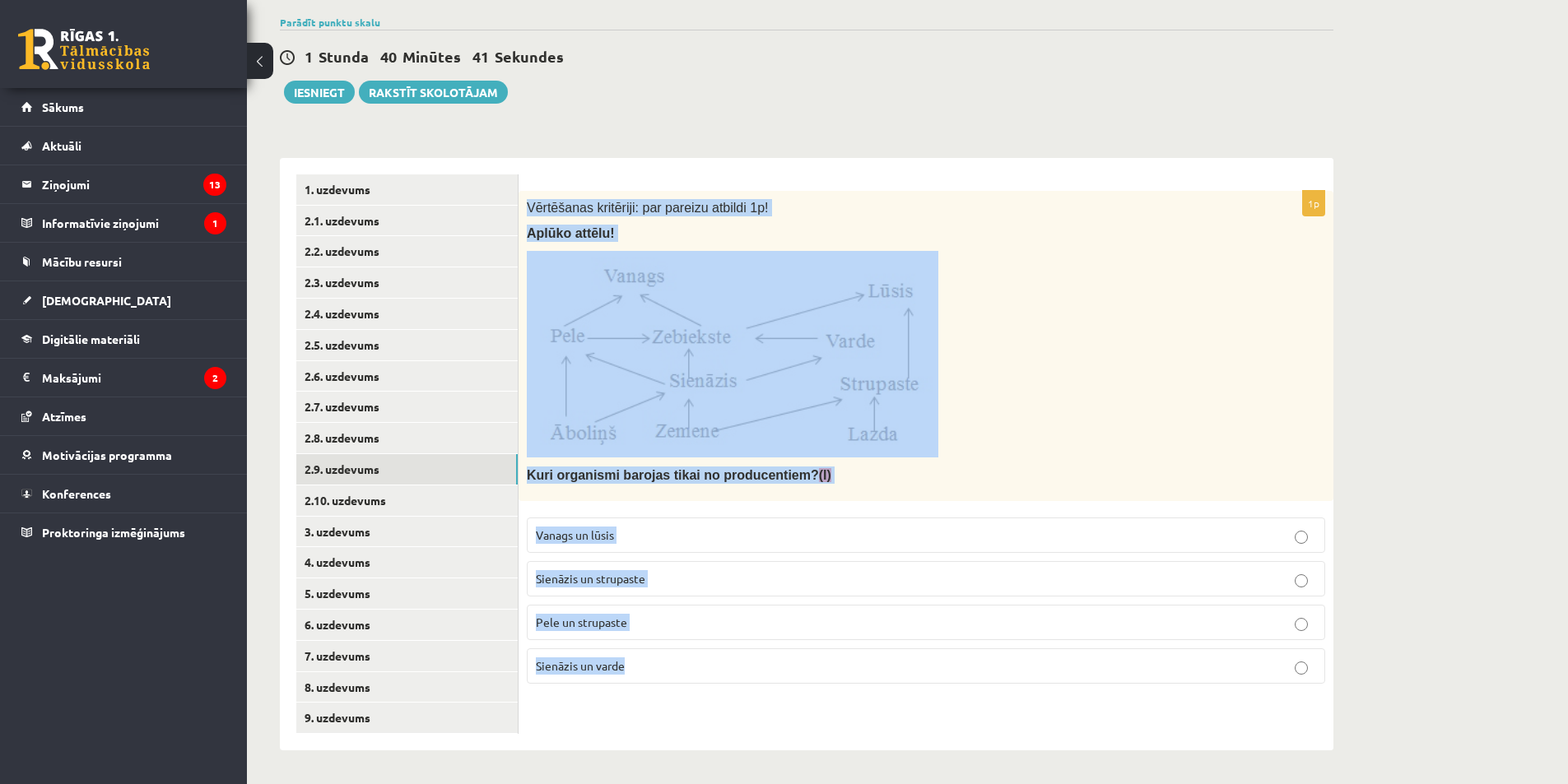
click at [797, 711] on div "1p Vērtēšanas kritēriji: par pareizu atbildi 1p! Aplūko attēlu! Kuri organismi …" at bounding box center [925, 454] width 815 height 592
copy div "Vērtēšanas kritēriji: par pareizu atbildi 1p! Aplūko attēlu! Kuri organismi bar…"
click at [386, 505] on link "2.10. uzdevums" at bounding box center [407, 500] width 221 height 30
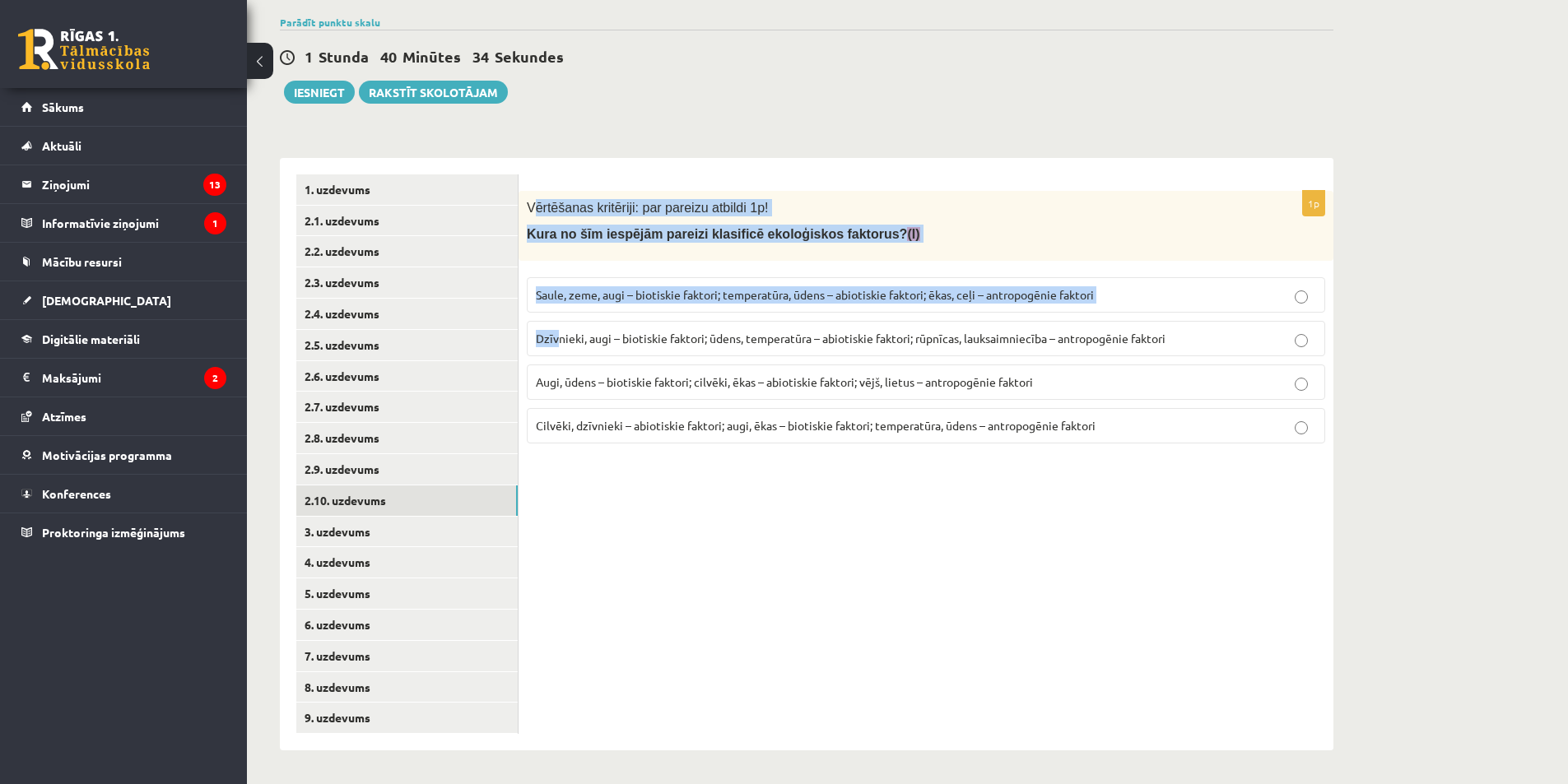
drag, startPoint x: 531, startPoint y: 200, endPoint x: 556, endPoint y: 200, distance: 25.0
click at [558, 346] on div "1p Vērtēšanas kritēriji: par pareizu atbildi 1p! Kura no šīm iespējām pareizi k…" at bounding box center [925, 323] width 815 height 266
click at [556, 173] on div "1p Vērtēšanas kritēriji: par pareizu atbildi 1p! Kura no šīm iespējām pareizi k…" at bounding box center [925, 454] width 815 height 592
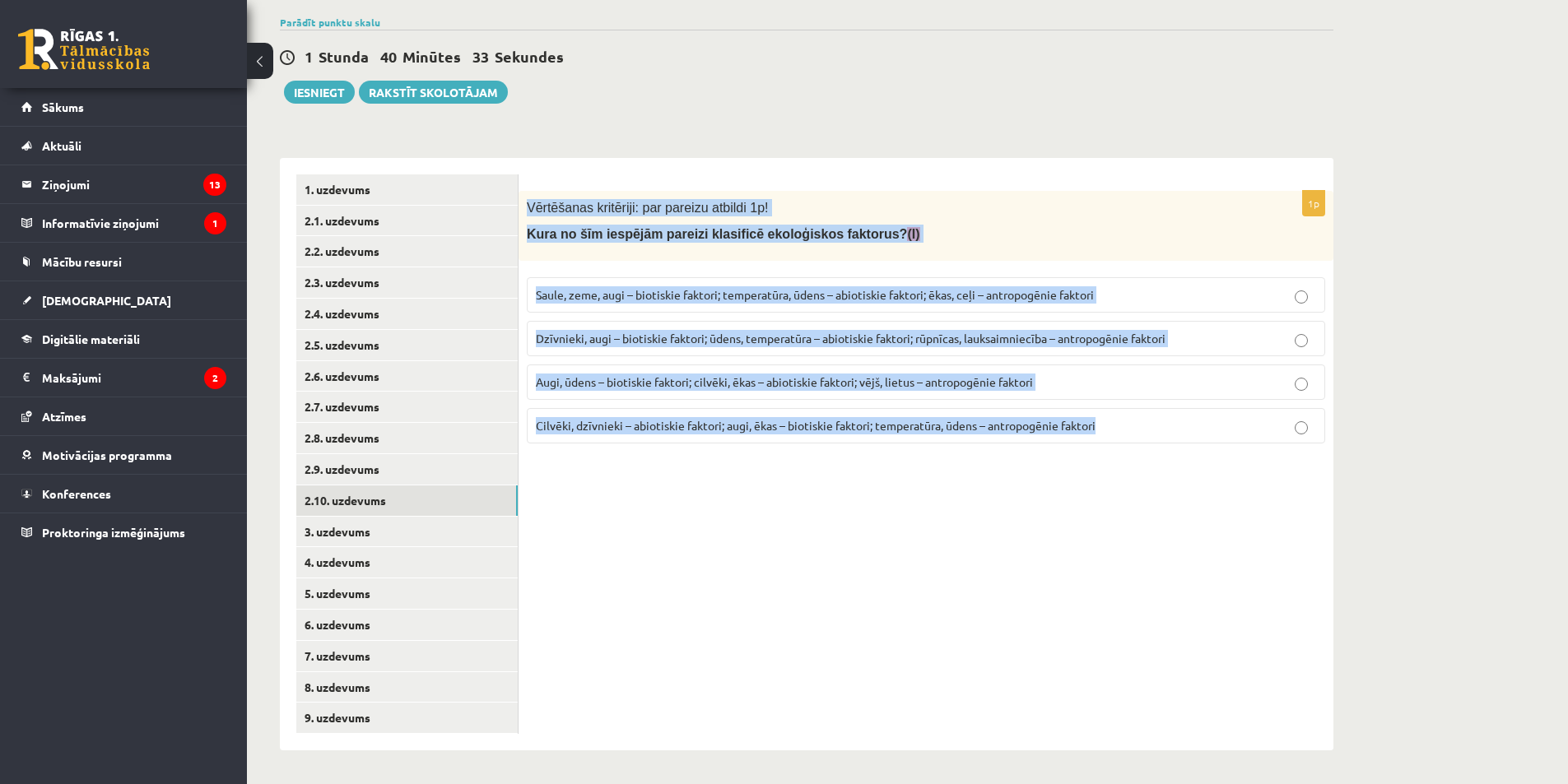
drag, startPoint x: 527, startPoint y: 206, endPoint x: 1165, endPoint y: 440, distance: 679.6
click at [1165, 440] on div "1p Vērtēšanas kritēriji: par pareizu atbildi 1p! Kura no šīm iespējām pareizi k…" at bounding box center [925, 323] width 815 height 266
copy div "Vērtēšanas kritēriji: par pareizu atbildi 1p! Kura no šīm iespējām pareizi klas…"
click at [400, 529] on link "3. uzdevums" at bounding box center [407, 532] width 221 height 30
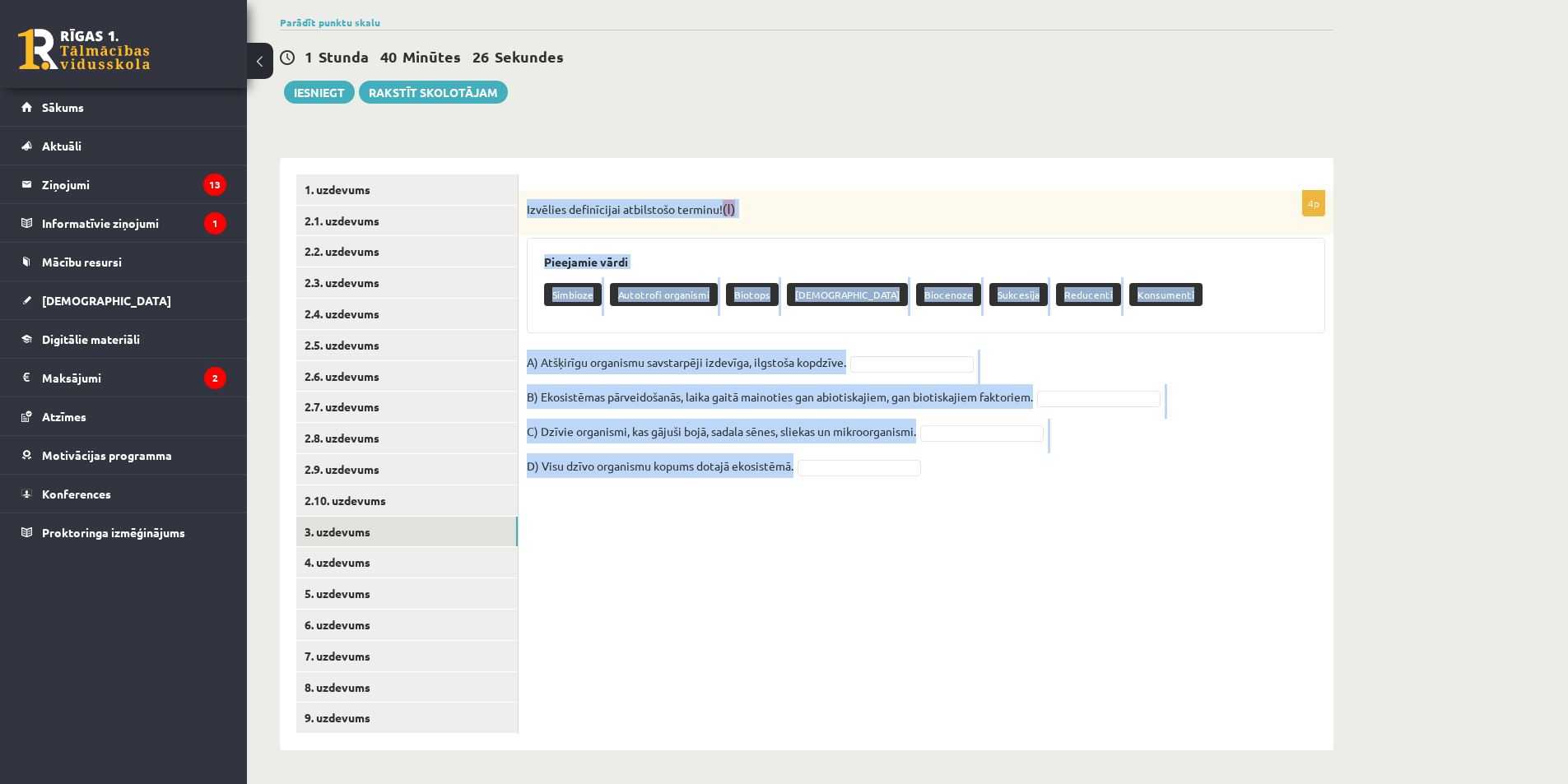
drag, startPoint x: 524, startPoint y: 206, endPoint x: 905, endPoint y: 586, distance: 538.1
click at [905, 586] on div "4p Izvēlies definīcijai atbilstošo terminu! (I) Pieejamie vārdi Simbioze Autotr…" at bounding box center [925, 454] width 815 height 592
click at [338, 564] on link "4. uzdevums" at bounding box center [407, 562] width 221 height 30
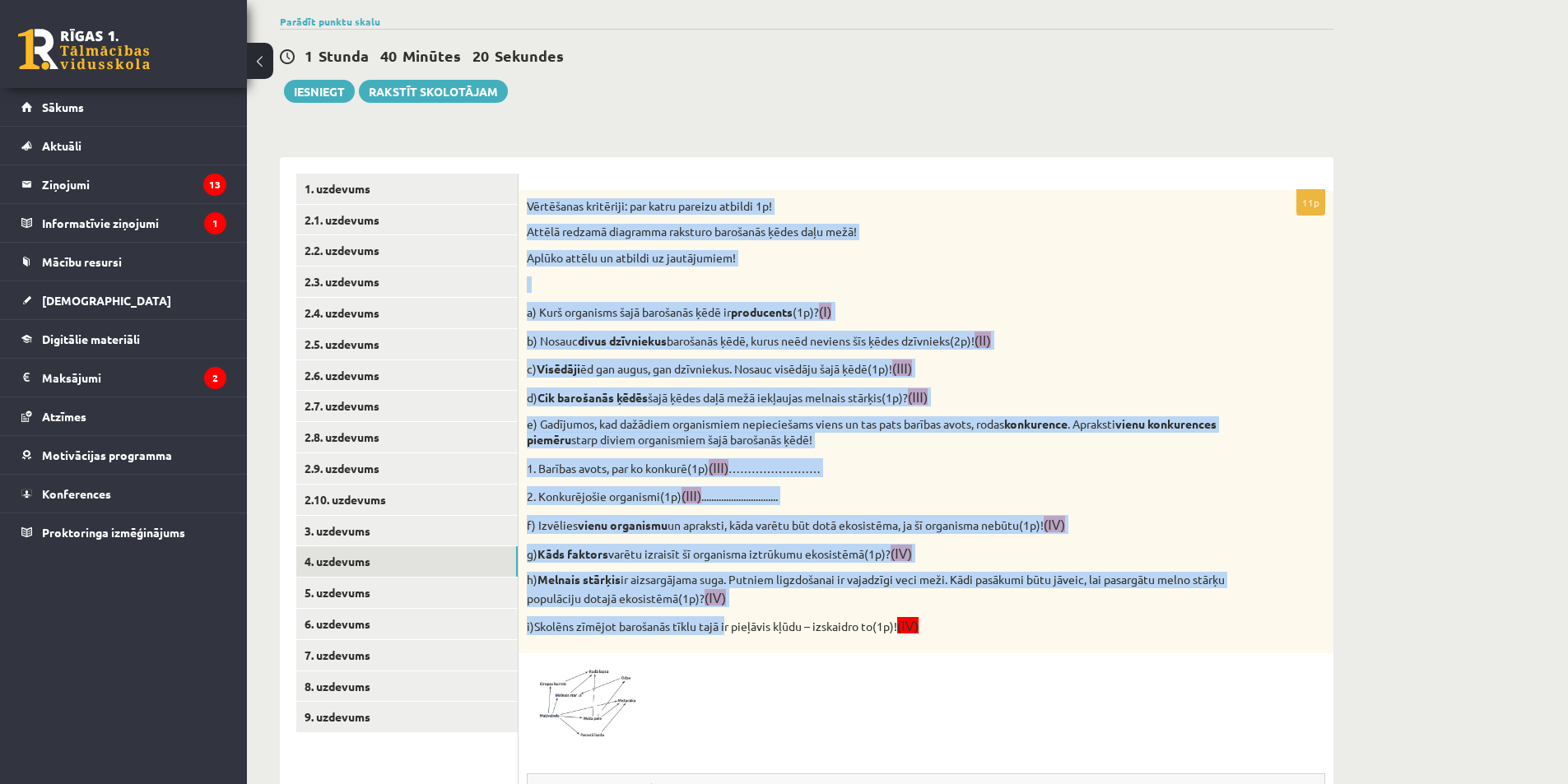
scroll to position [0, 0]
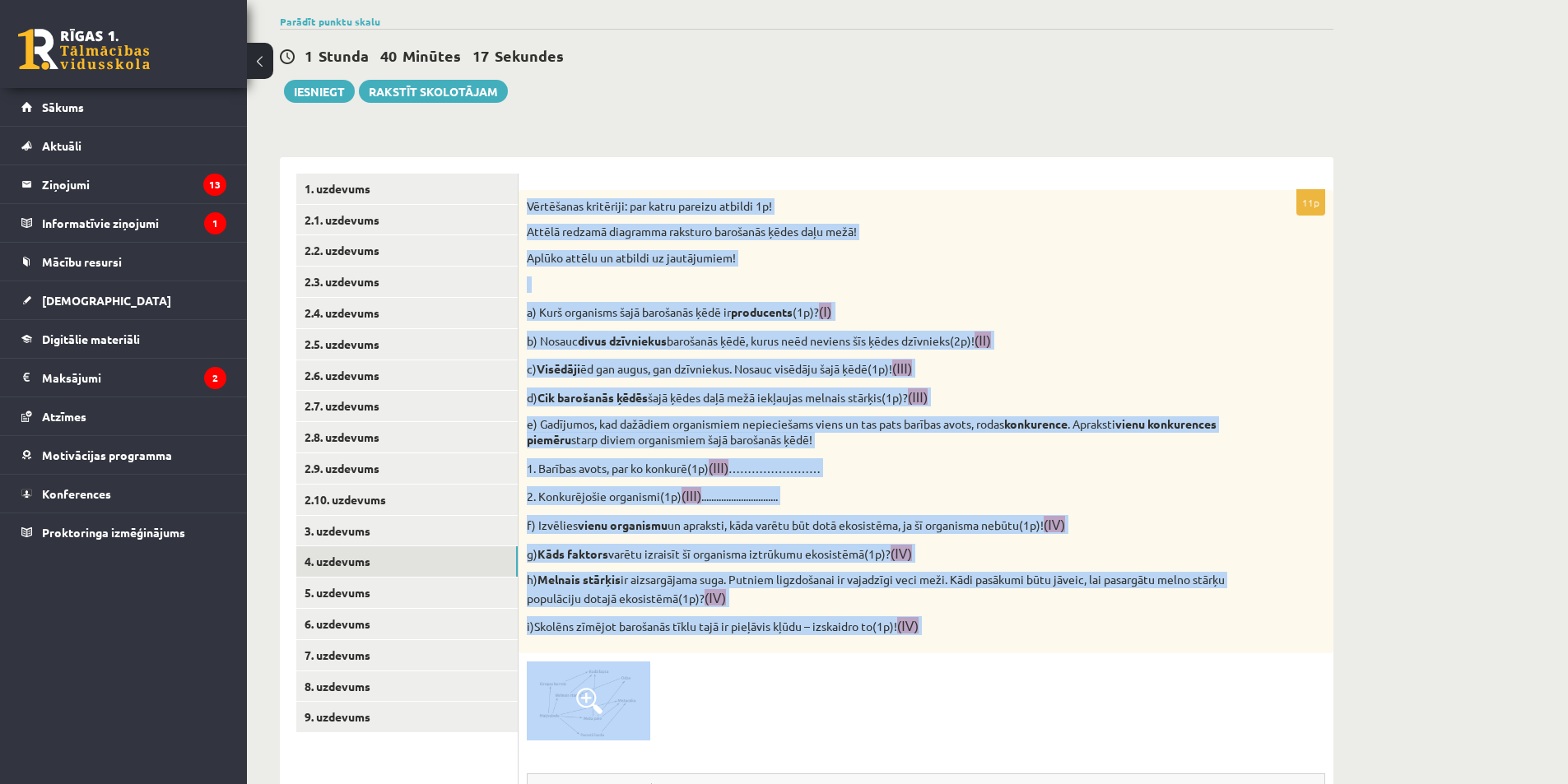
drag, startPoint x: 524, startPoint y: 197, endPoint x: 951, endPoint y: 665, distance: 633.5
click at [951, 665] on div "11p Vērtēšanas kritēriji: par katru pareizu atbildi 1p! Attēlā redzamā diagramm…" at bounding box center [925, 652] width 815 height 926
click at [368, 185] on link "1. uzdevums" at bounding box center [407, 189] width 221 height 30
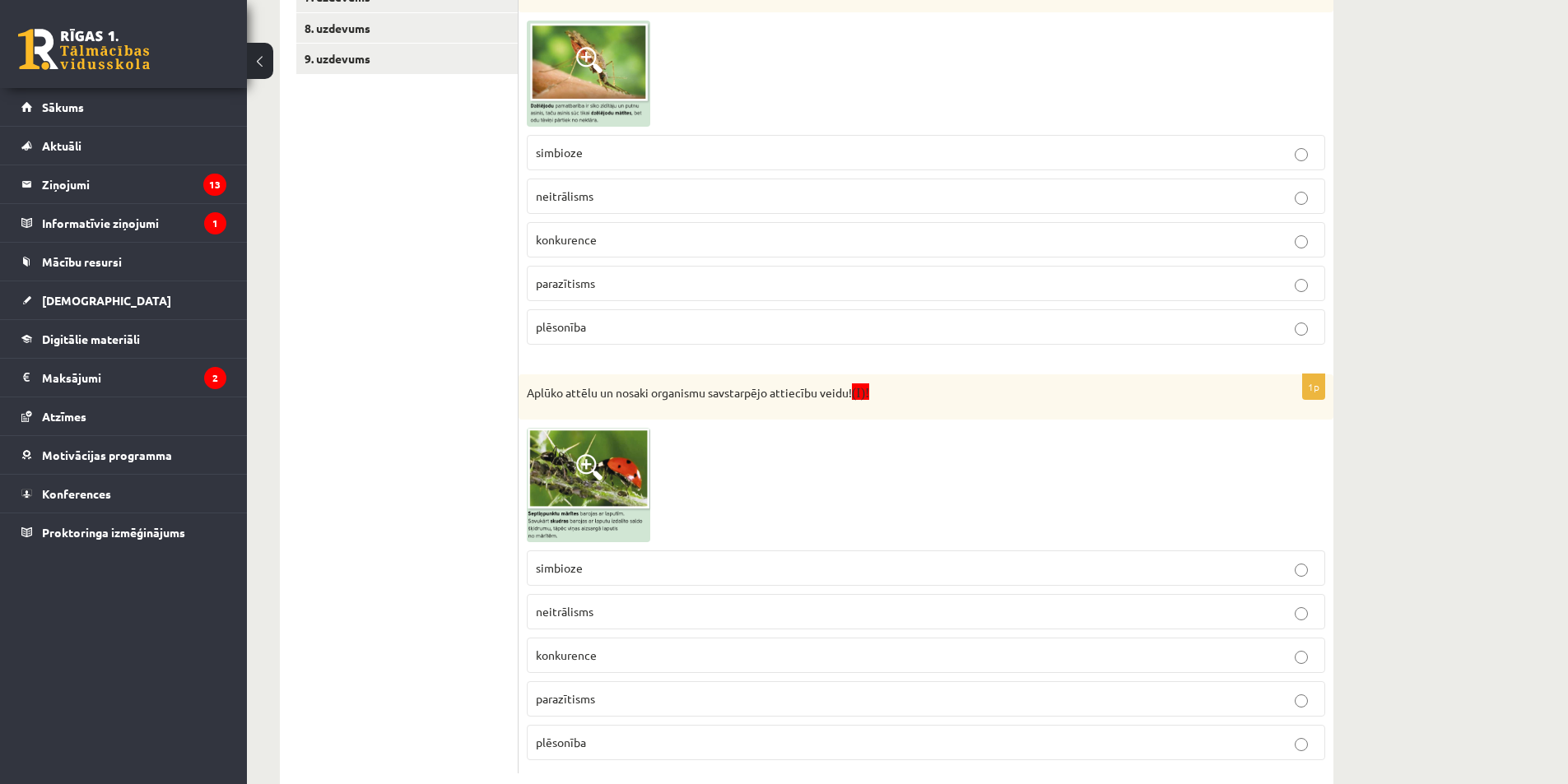
scroll to position [847, 0]
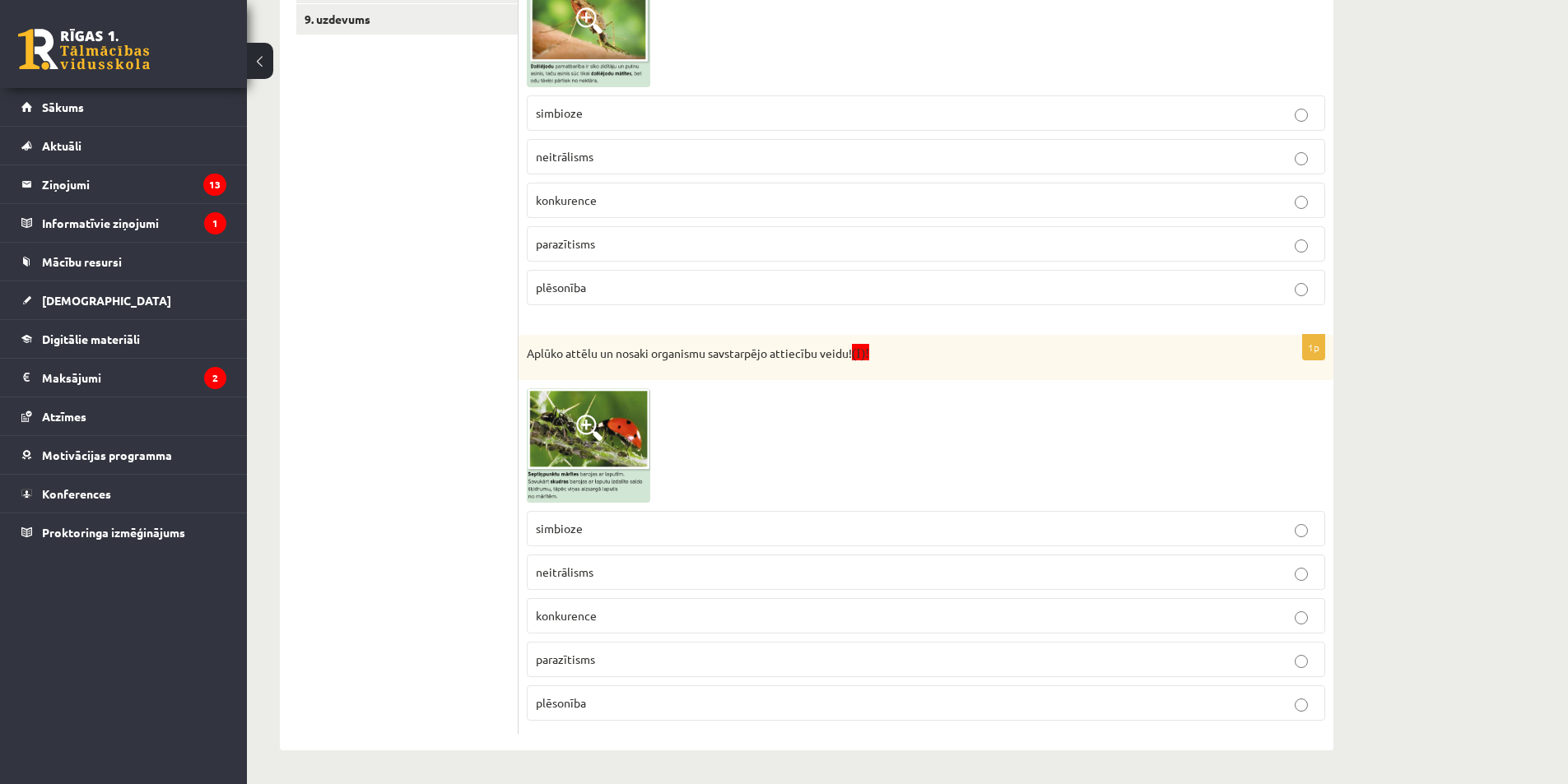
click at [649, 707] on p "plēsonība" at bounding box center [926, 703] width 780 height 17
click at [615, 289] on p "plēsonība" at bounding box center [926, 287] width 780 height 17
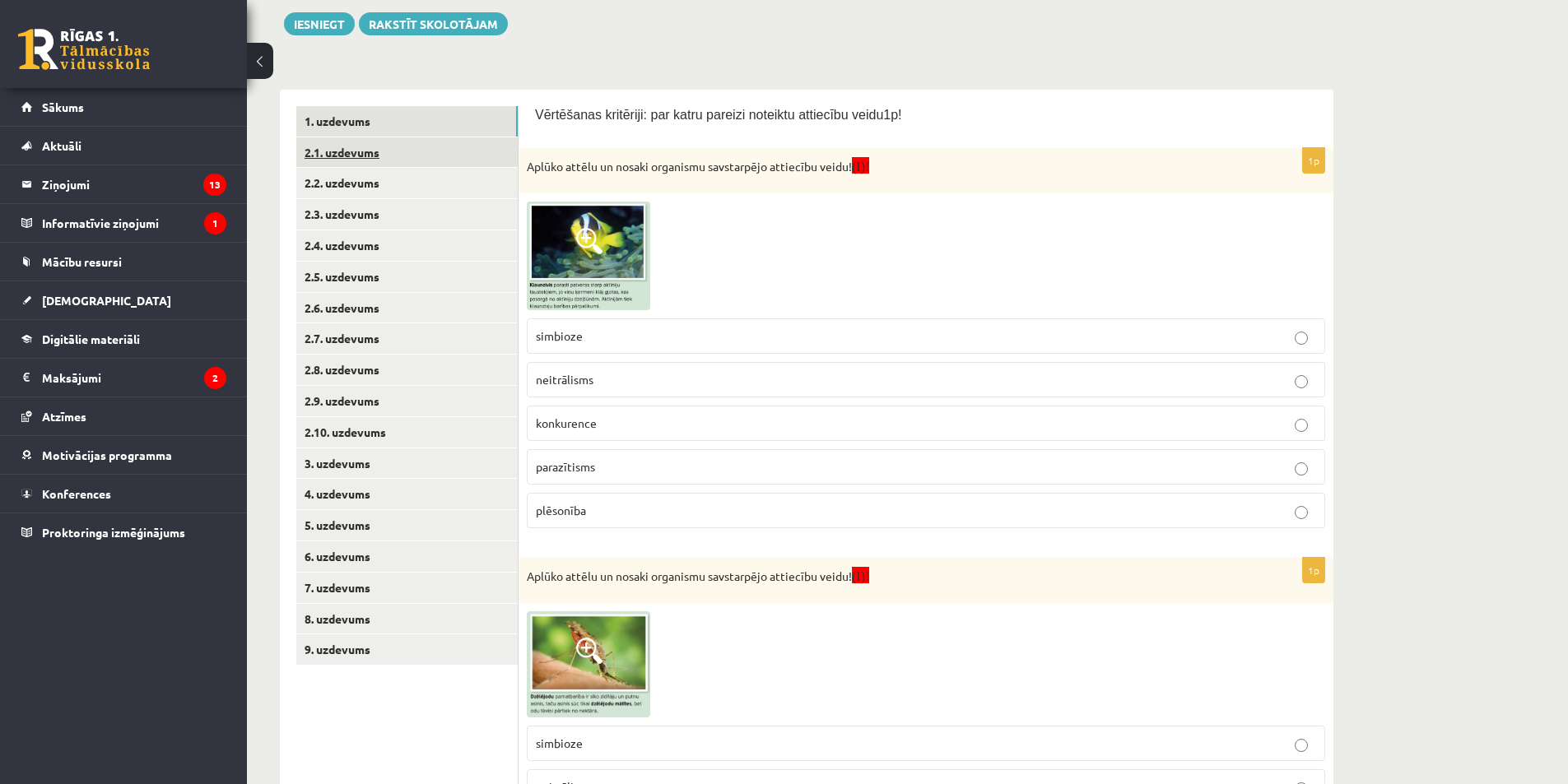
click at [376, 160] on link "2.1. uzdevums" at bounding box center [407, 153] width 221 height 30
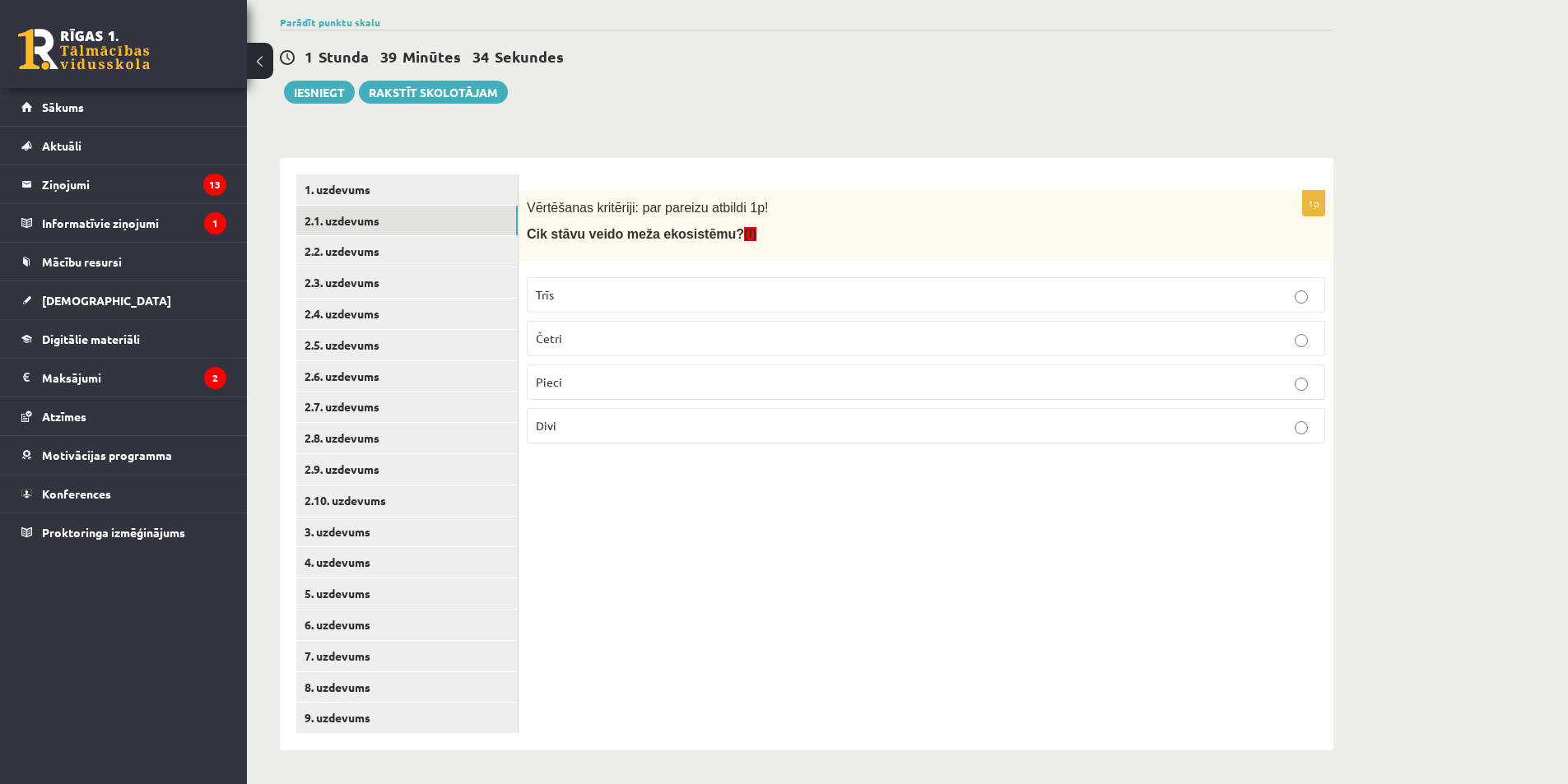
scroll to position [149, 0]
click at [636, 381] on p "Pieci" at bounding box center [926, 382] width 780 height 17
click at [387, 245] on link "2.2. uzdevums" at bounding box center [407, 251] width 221 height 30
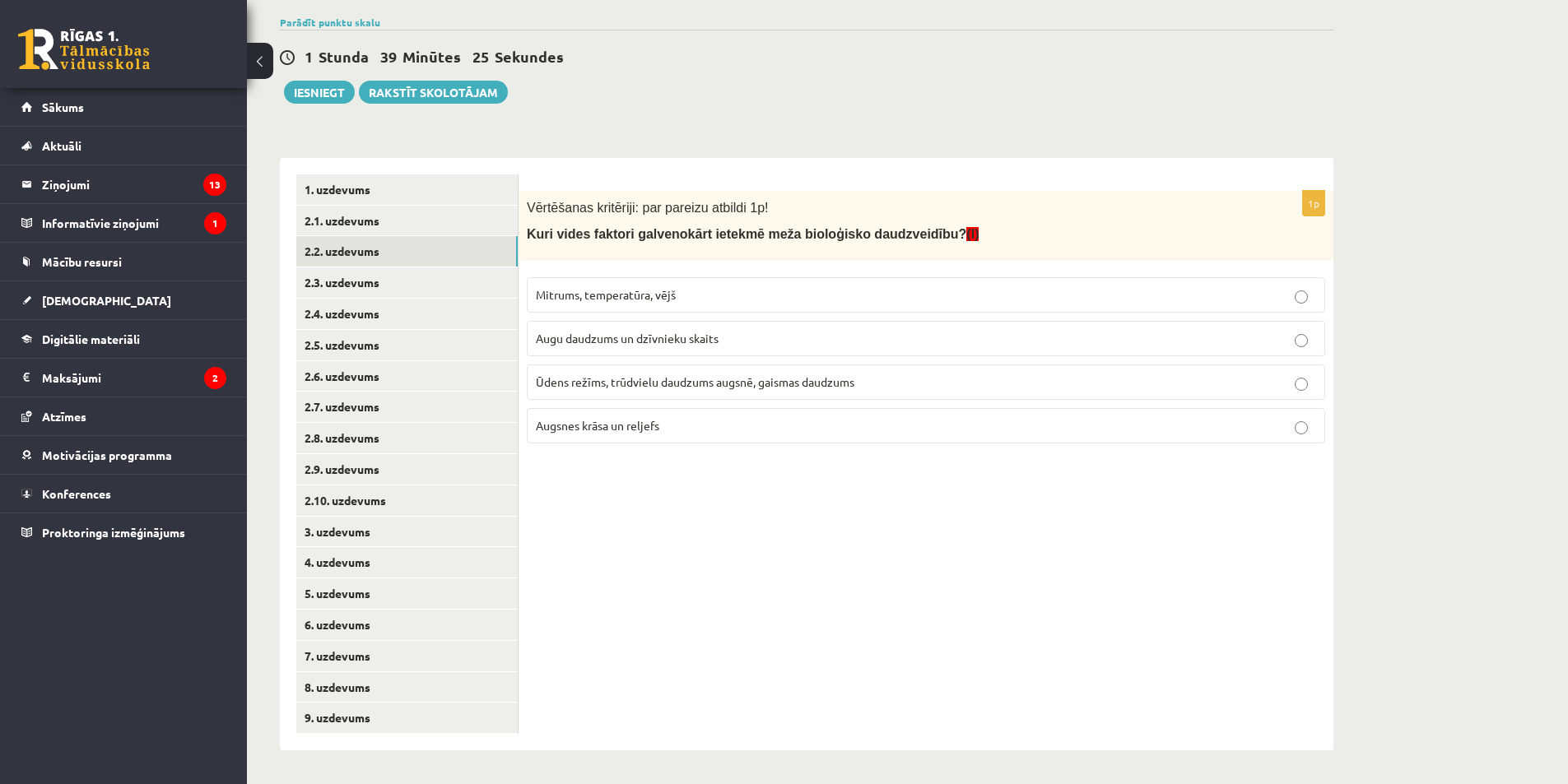
click at [556, 376] on span "Ūdens režīms, trūdvielu daudzums augsnē, gaismas daudzums" at bounding box center [695, 382] width 318 height 15
click at [375, 268] on link "2.3. uzdevums" at bounding box center [407, 283] width 221 height 30
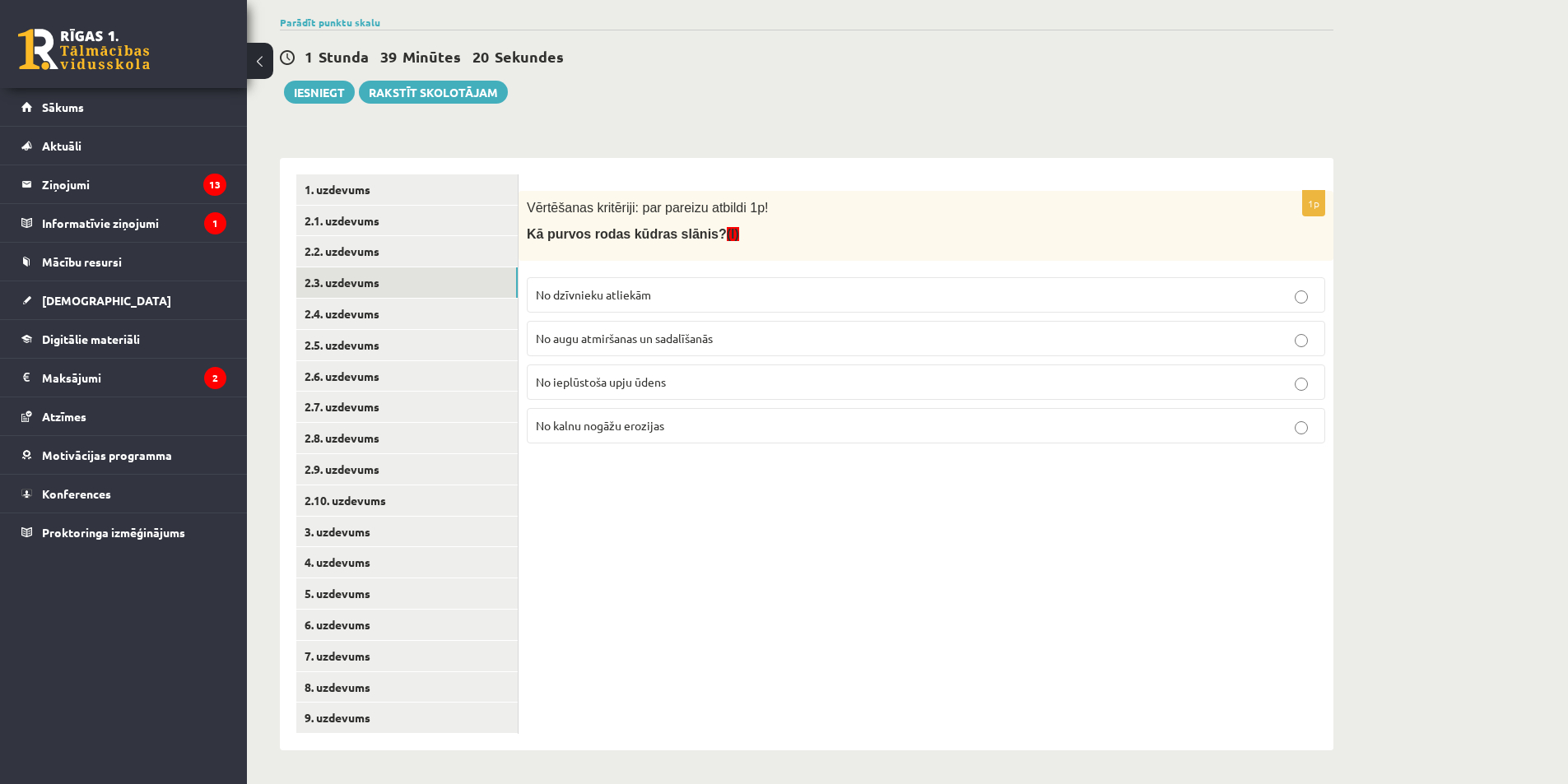
click at [616, 343] on span "No augu atmiršanas un sadalīšanās" at bounding box center [625, 338] width 177 height 15
click at [439, 307] on link "2.4. uzdevums" at bounding box center [407, 314] width 221 height 30
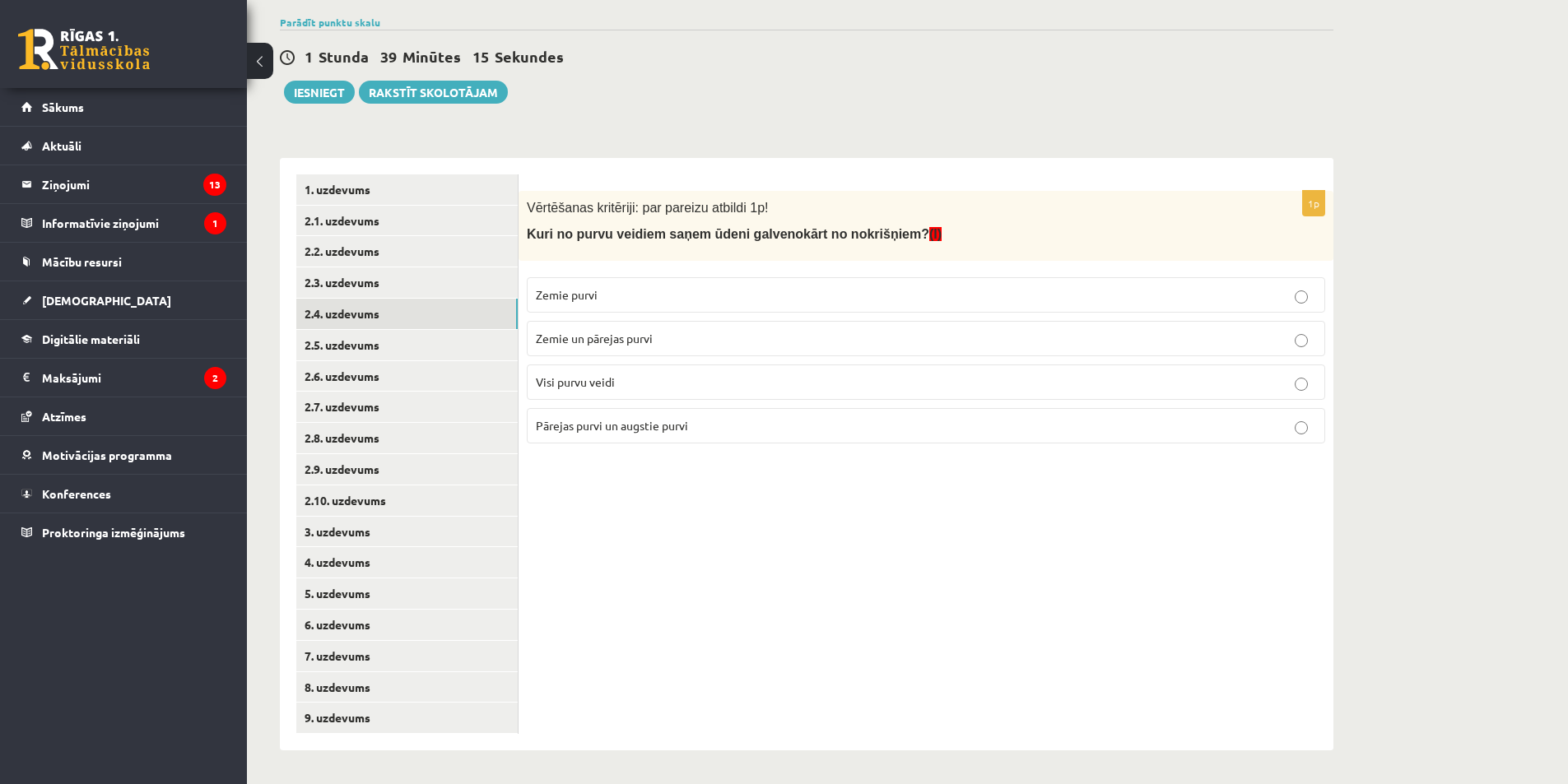
click at [634, 430] on span "Pārejas purvi un augstie purvi" at bounding box center [612, 425] width 152 height 15
click at [413, 346] on link "2.5. uzdevums" at bounding box center [407, 345] width 221 height 30
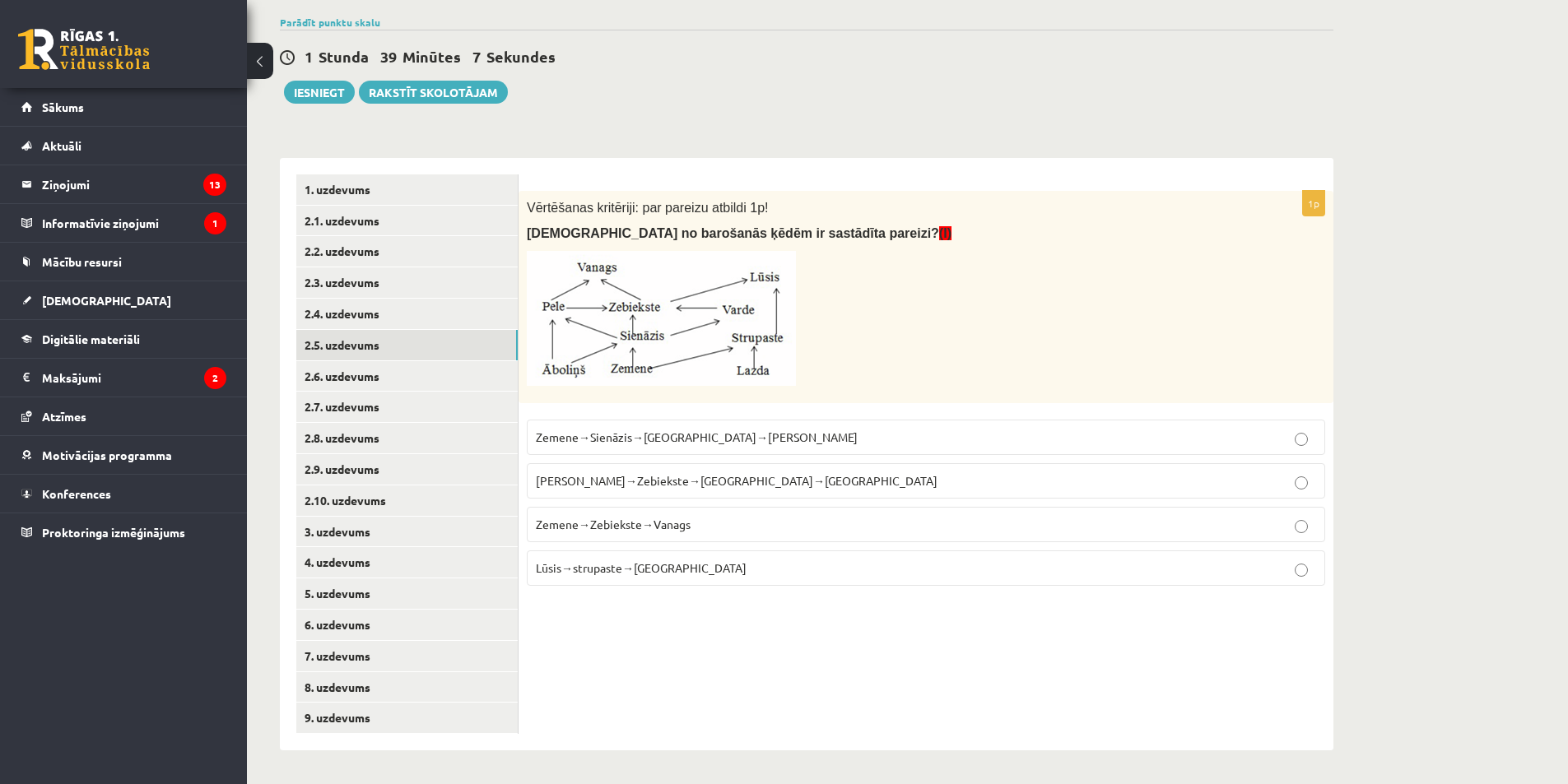
click at [667, 440] on span "Zemene→Sienāzis→Zebiekste→Vanags" at bounding box center [697, 437] width 322 height 15
click at [399, 387] on link "2.6. uzdevums" at bounding box center [407, 376] width 221 height 30
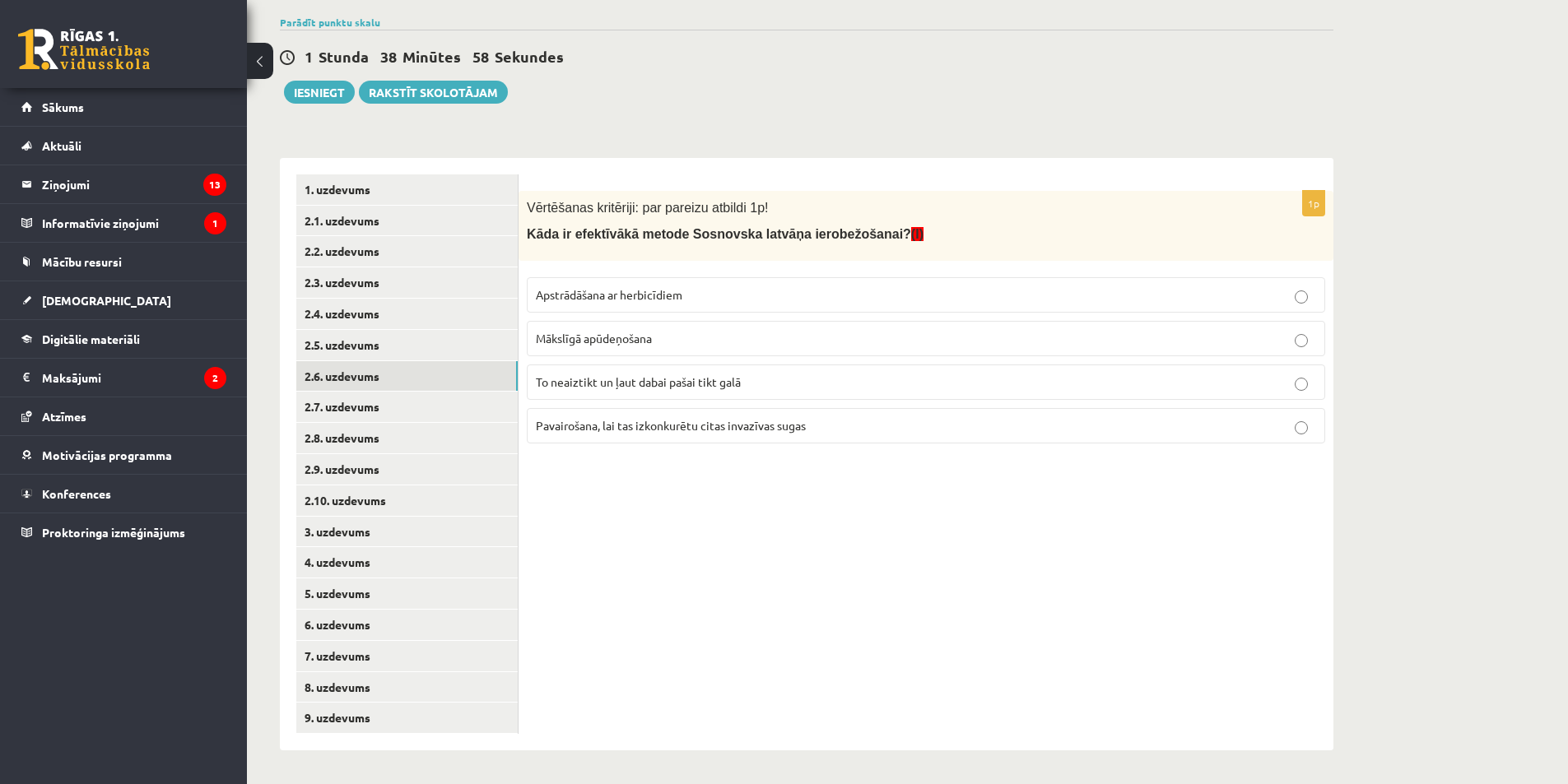
click at [621, 293] on span "Apstrādāšana ar herbicīdiem" at bounding box center [610, 295] width 147 height 15
click at [362, 399] on link "2.7. uzdevums" at bounding box center [407, 407] width 221 height 30
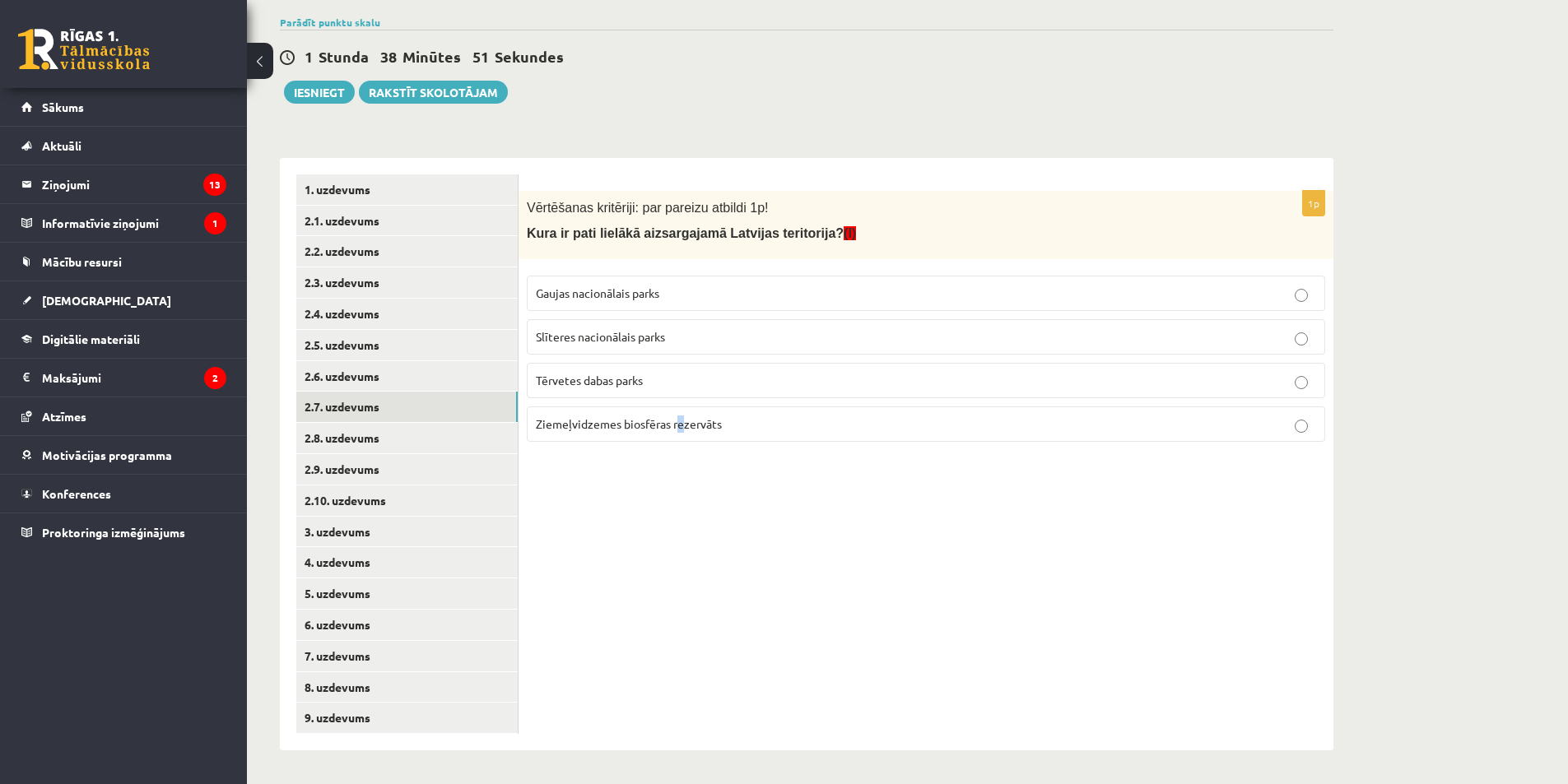
click at [678, 435] on label "Ziemeļvidzemes biosfēras rezervāts" at bounding box center [926, 424] width 799 height 35
click at [626, 414] on label "Ziemeļvidzemes biosfēras rezervāts" at bounding box center [926, 424] width 799 height 35
click at [449, 437] on link "2.8. uzdevums" at bounding box center [407, 438] width 221 height 30
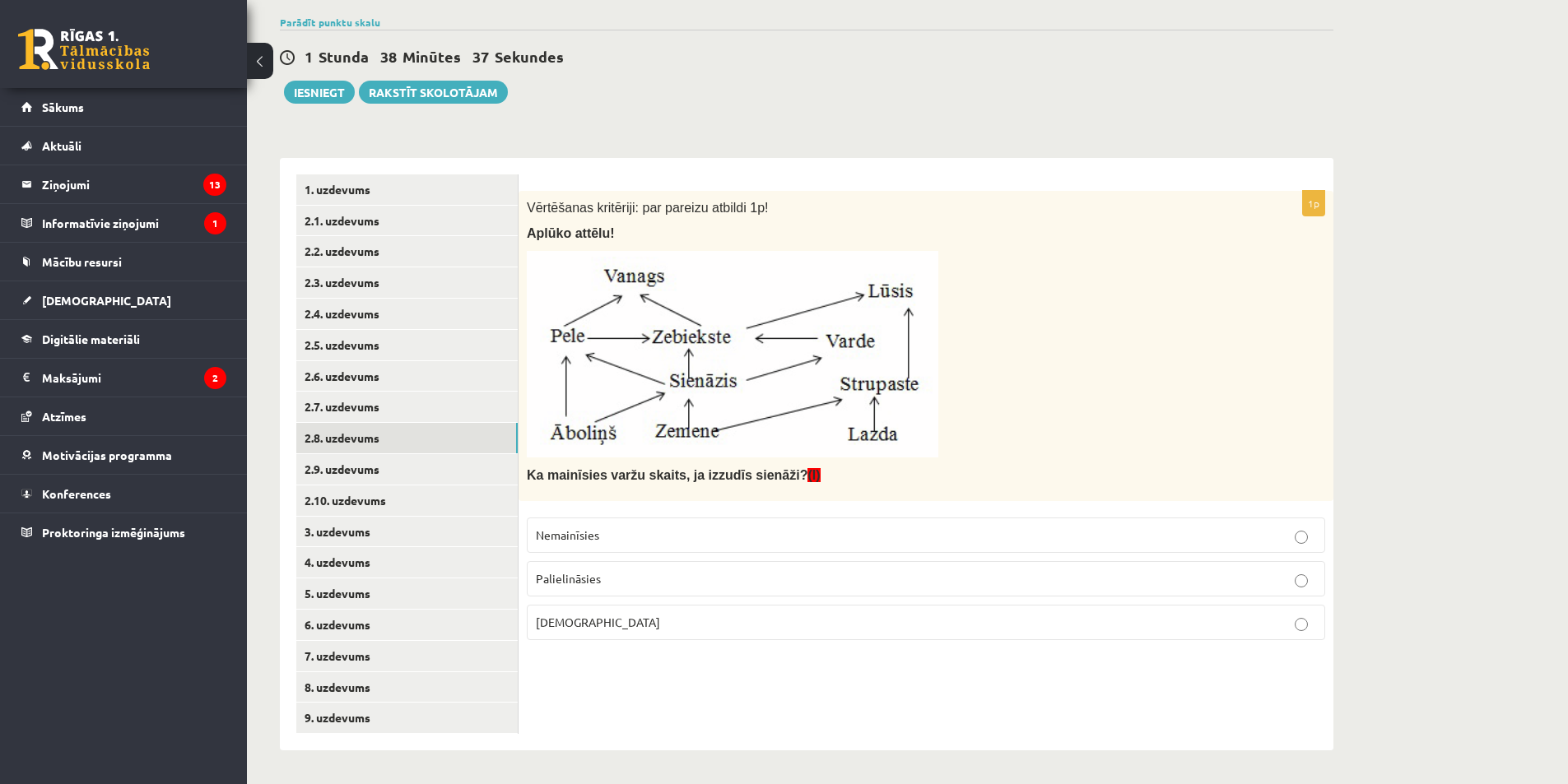
click at [694, 623] on p "Samazināsies" at bounding box center [926, 622] width 780 height 17
click at [448, 471] on link "2.9. uzdevums" at bounding box center [407, 469] width 221 height 30
click at [636, 583] on span "Sienāzis un strupaste" at bounding box center [591, 578] width 110 height 15
click at [420, 498] on link "2.10. uzdevums" at bounding box center [407, 500] width 221 height 30
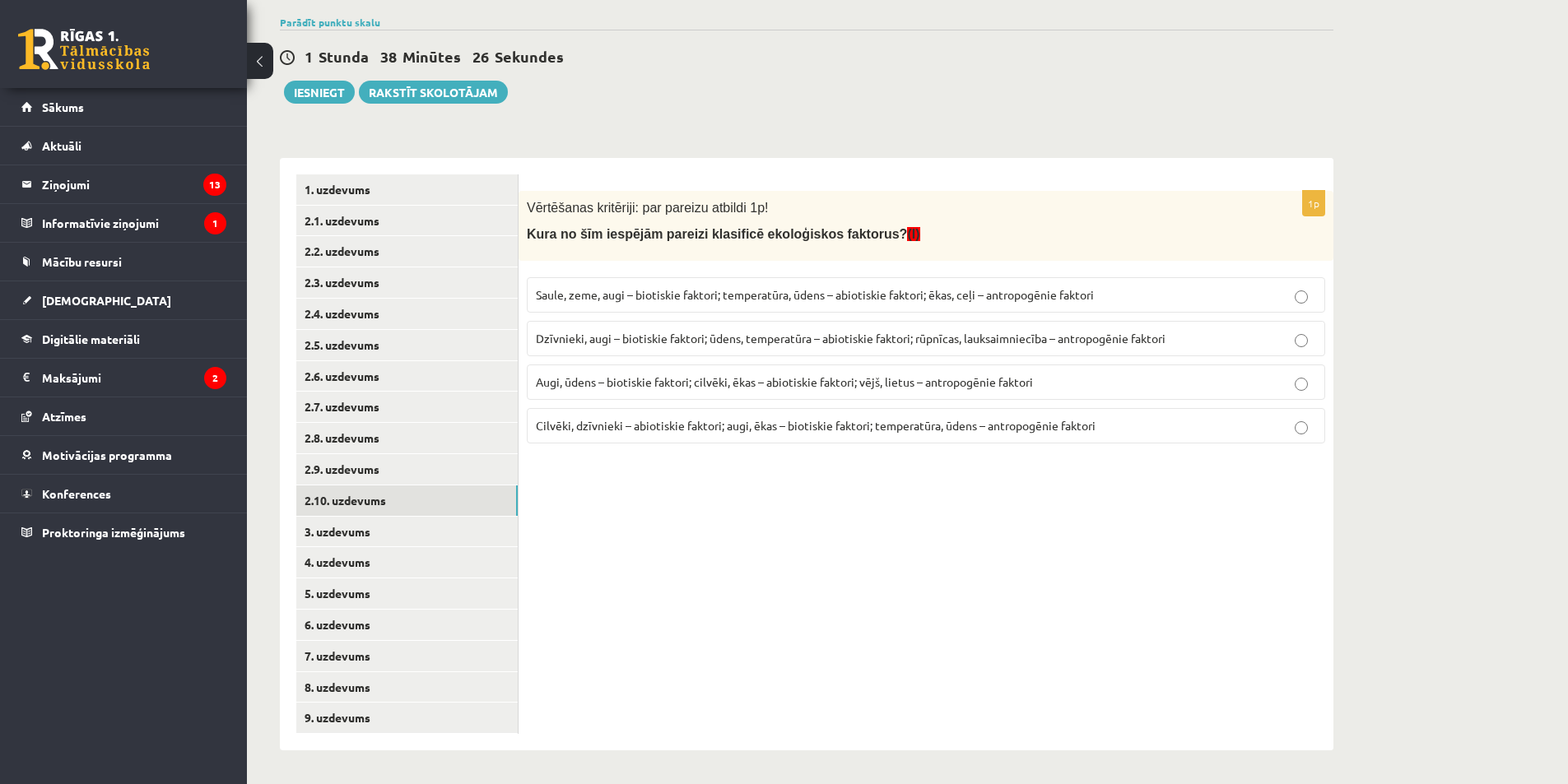
click at [617, 339] on span "Dzīvnieki, augi – biotiskie faktori; ūdens, temperatūra – abiotiskie faktori; r…" at bounding box center [851, 338] width 630 height 15
click at [388, 539] on link "3. uzdevums" at bounding box center [407, 532] width 221 height 30
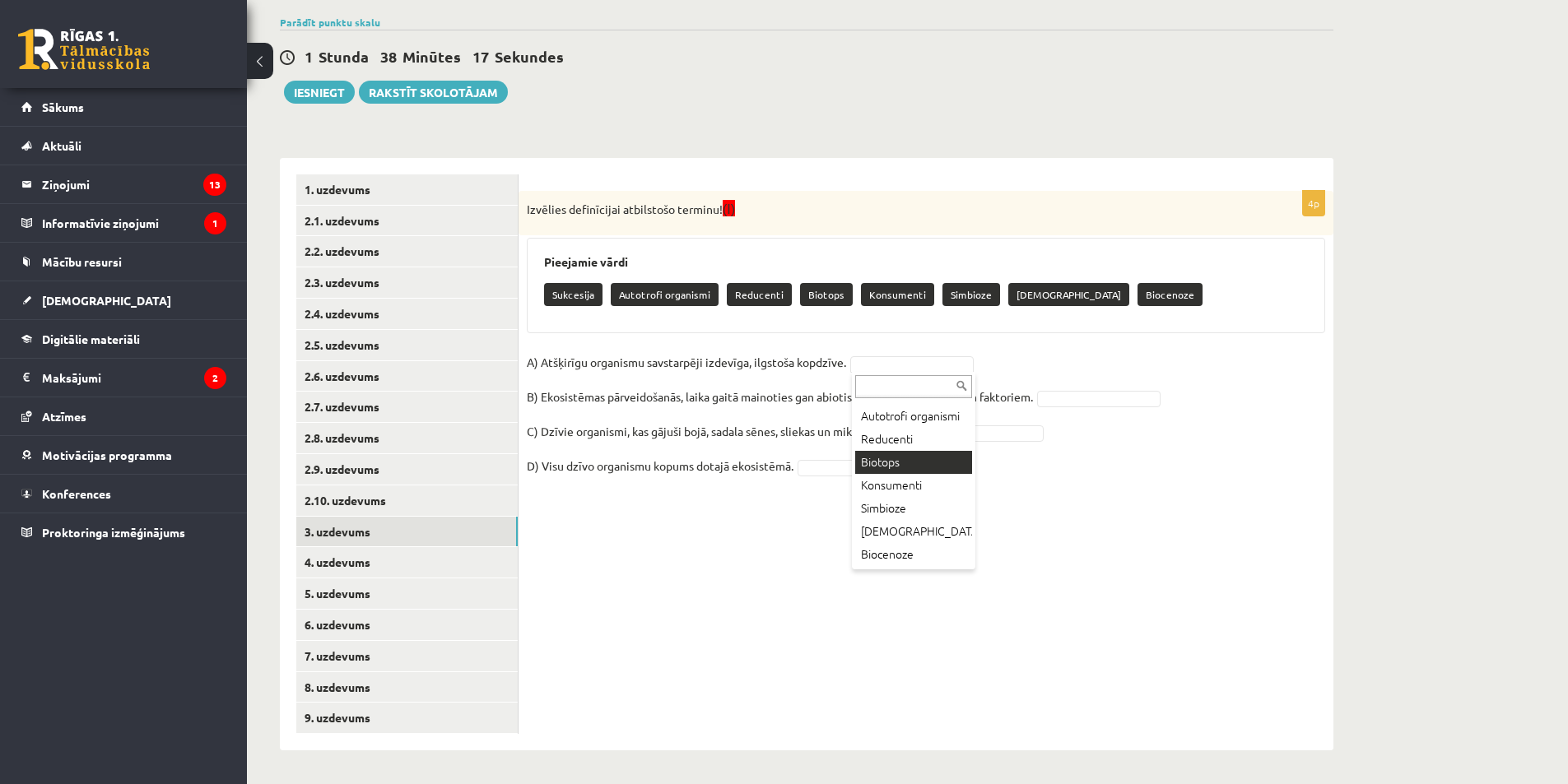
scroll to position [55, 0]
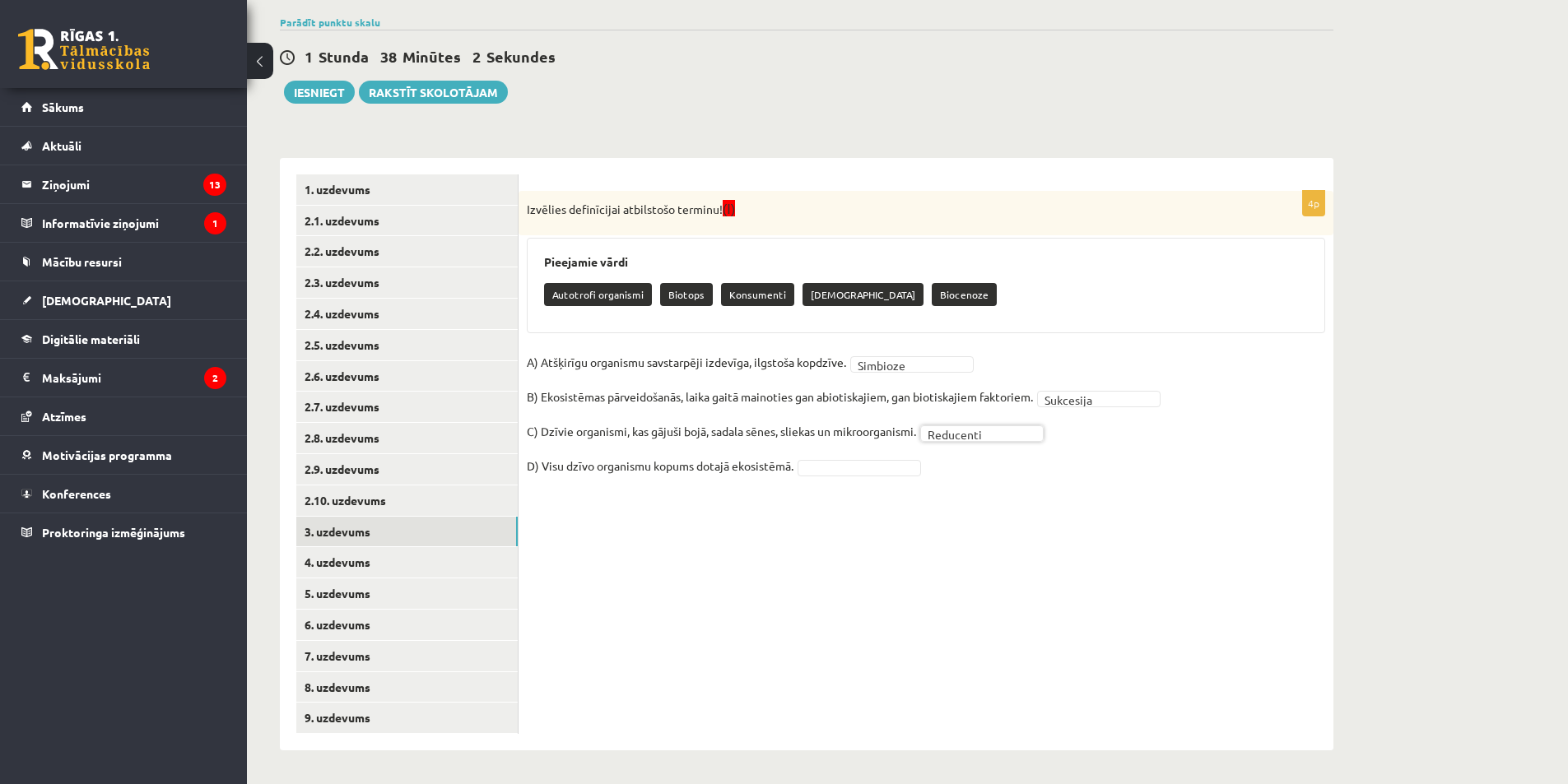
click at [853, 476] on fieldset "A) Atšķirīgu organismu savstarpēji izdevīga, ilgstoša kopdzīve. Simbioze ******…" at bounding box center [926, 419] width 799 height 138
click at [448, 567] on link "4. uzdevums" at bounding box center [407, 562] width 221 height 30
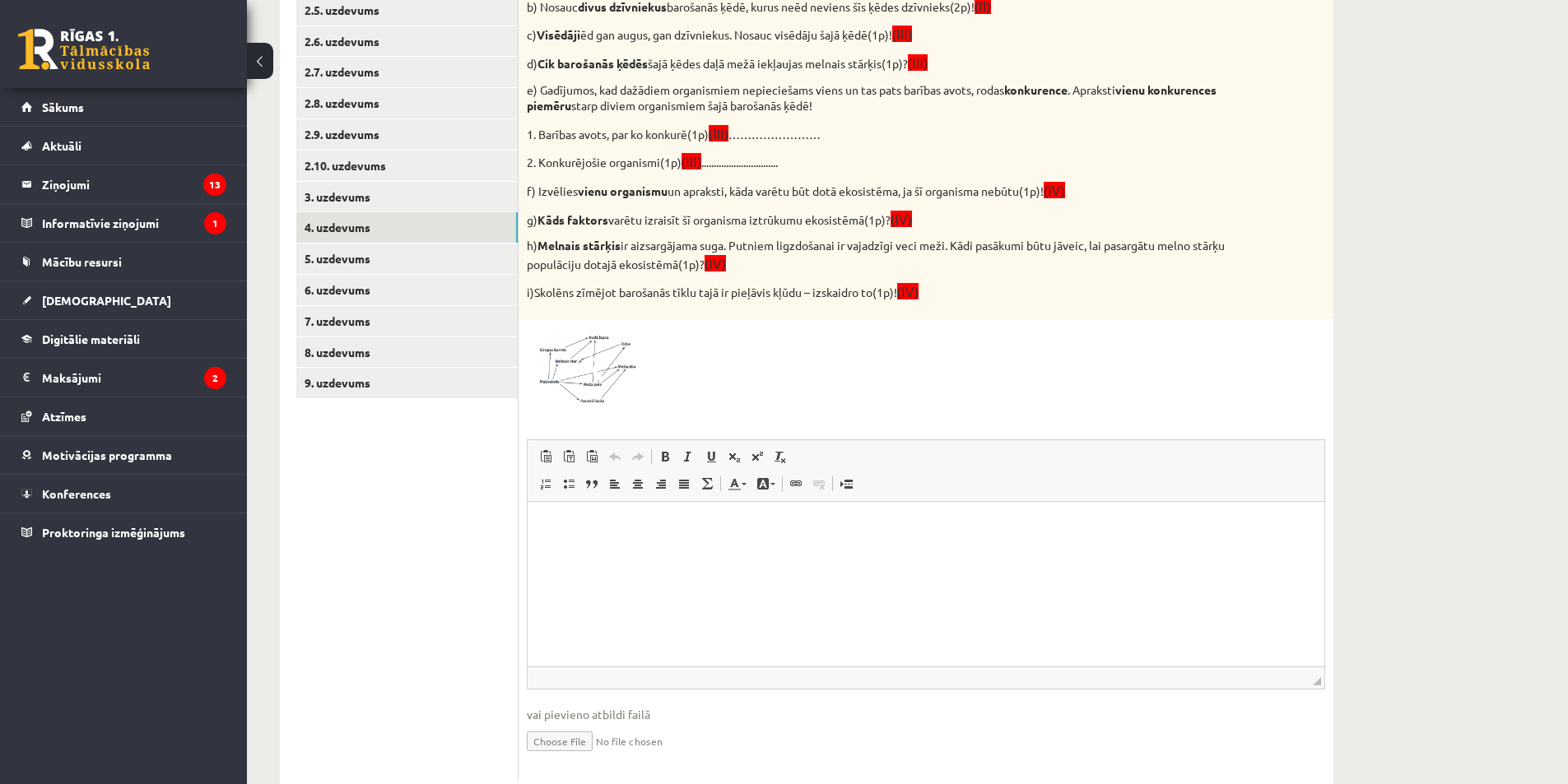
scroll to position [506, 0]
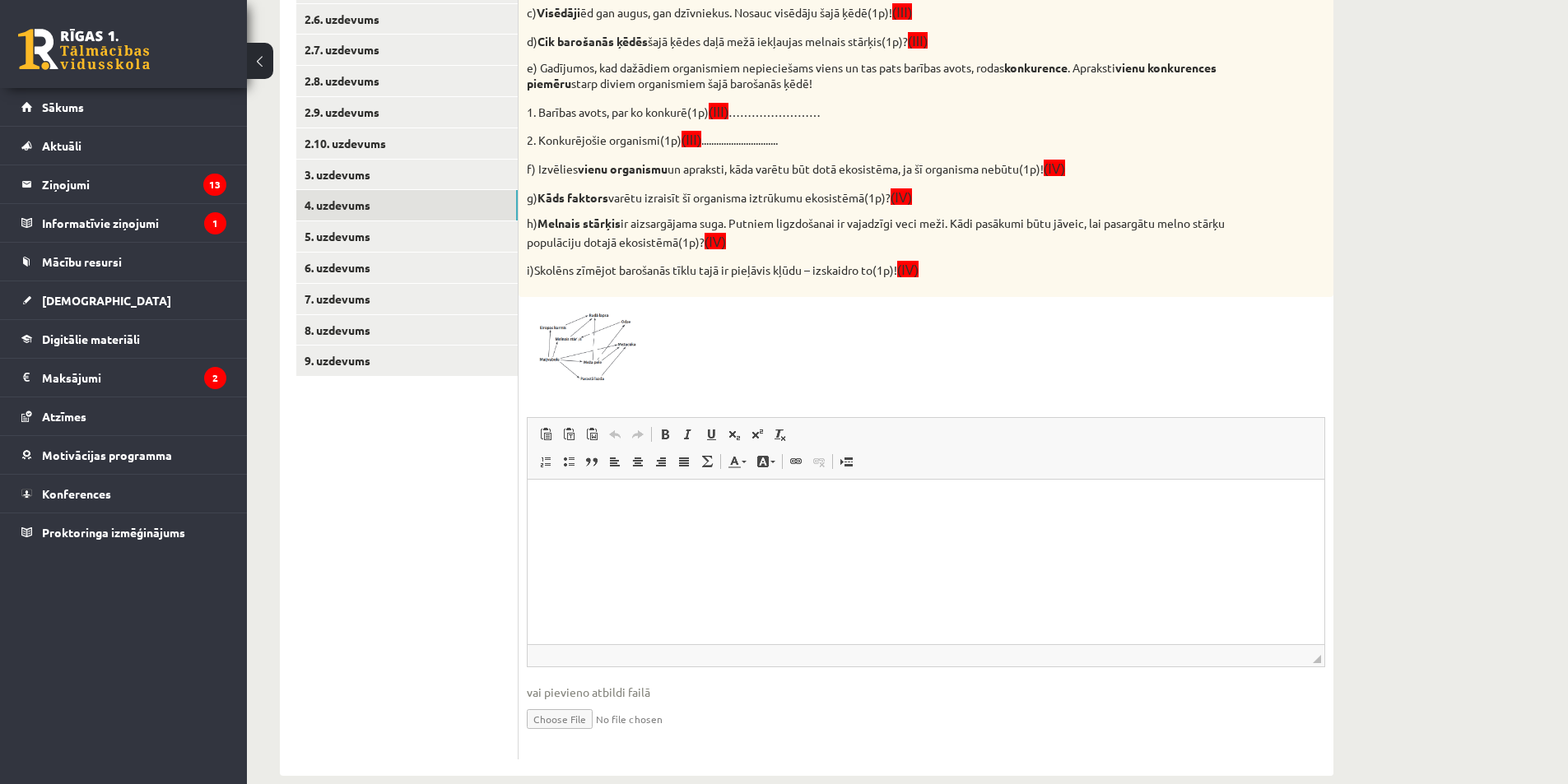
click at [569, 355] on img at bounding box center [589, 345] width 123 height 79
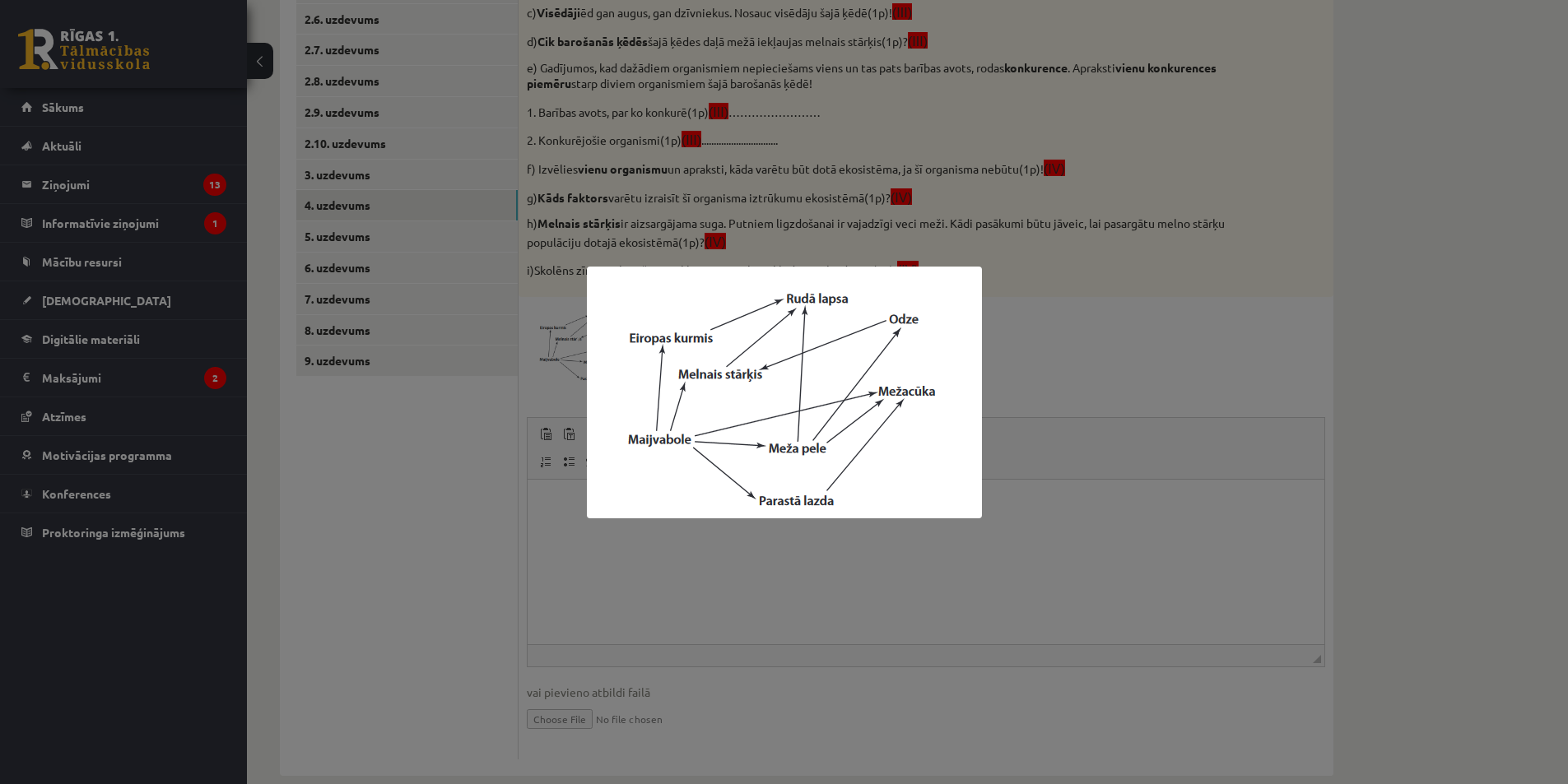
click at [456, 598] on div at bounding box center [784, 392] width 1568 height 784
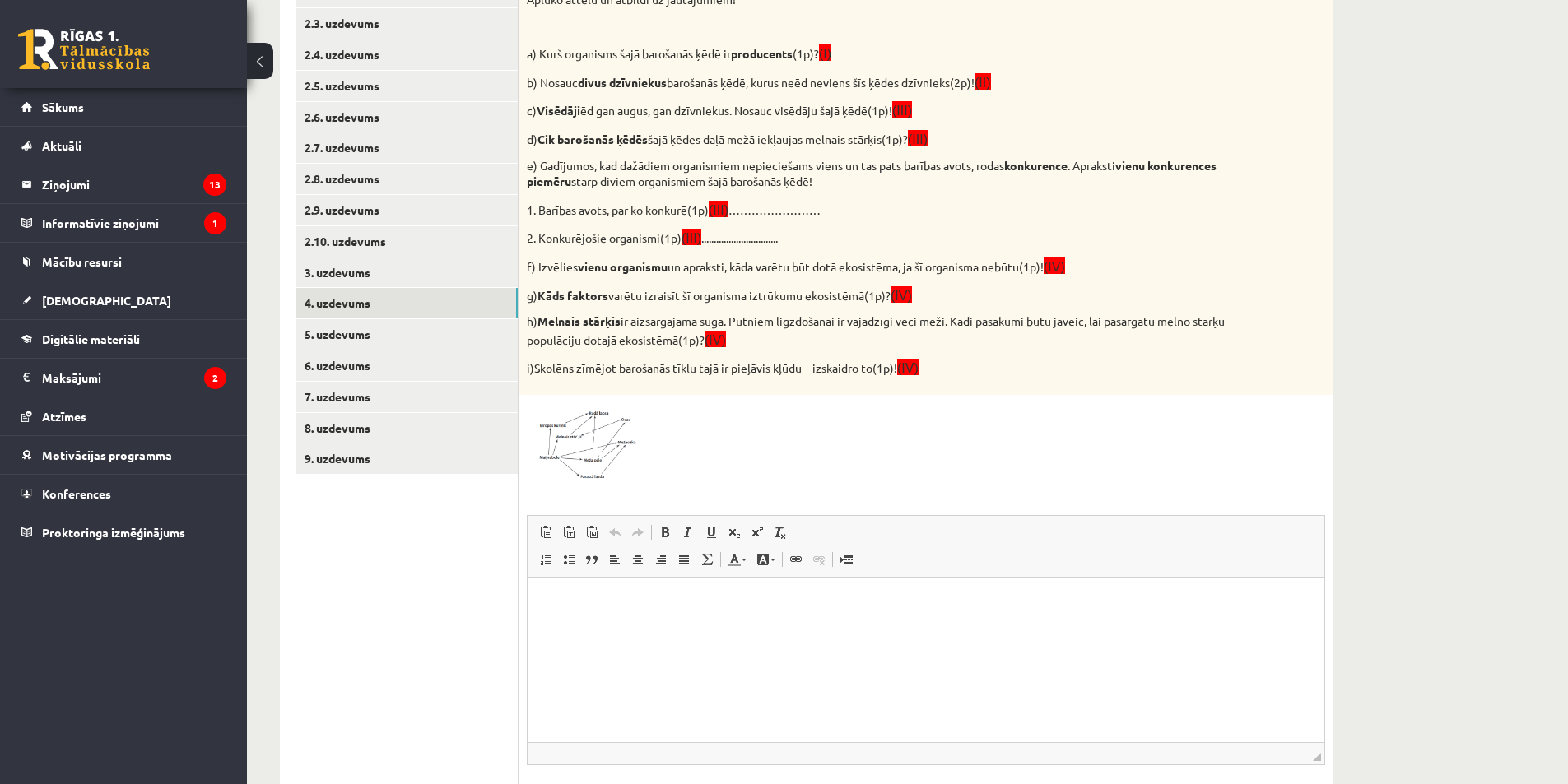
scroll to position [369, 0]
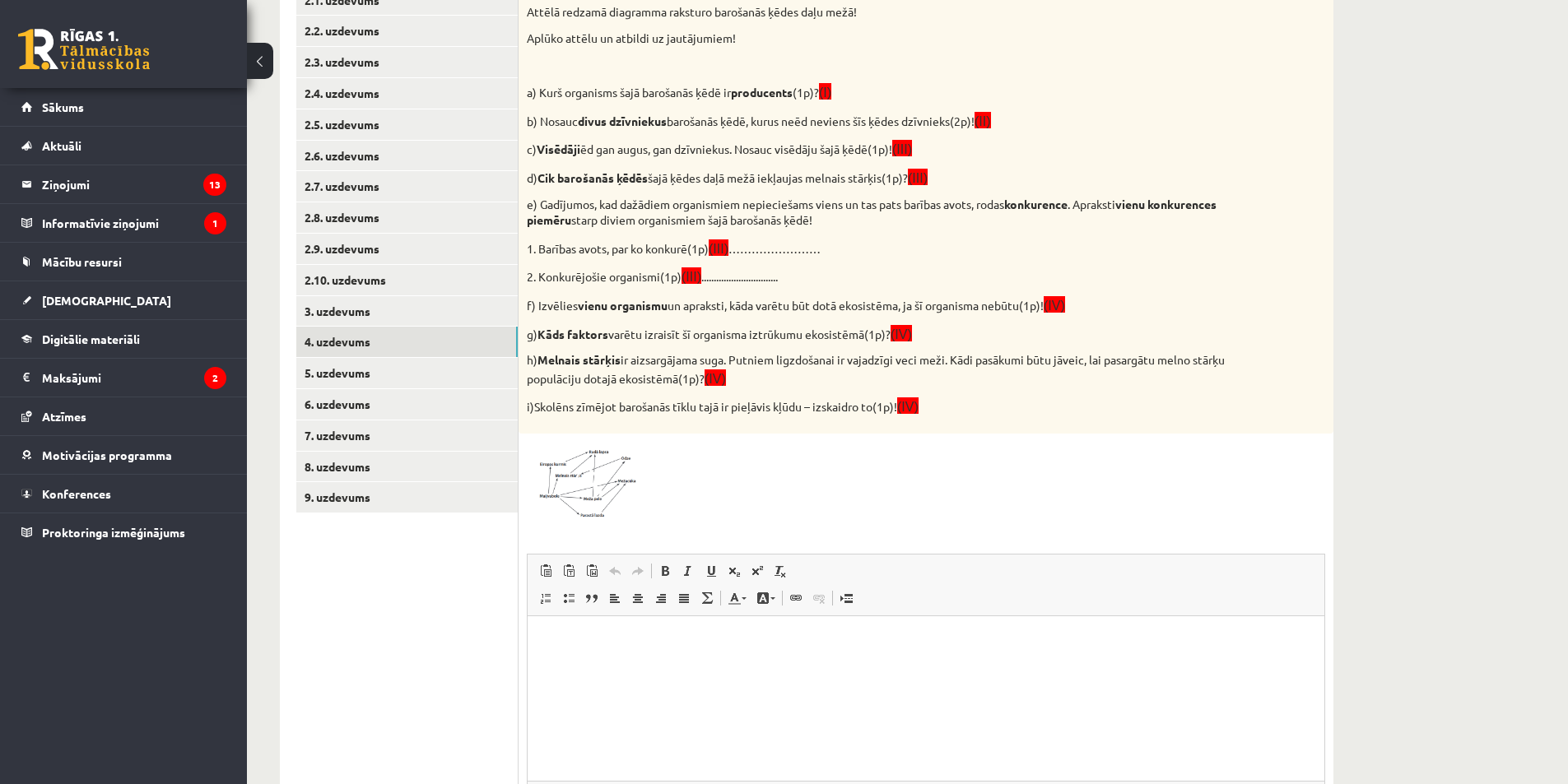
click at [588, 471] on span at bounding box center [589, 481] width 26 height 26
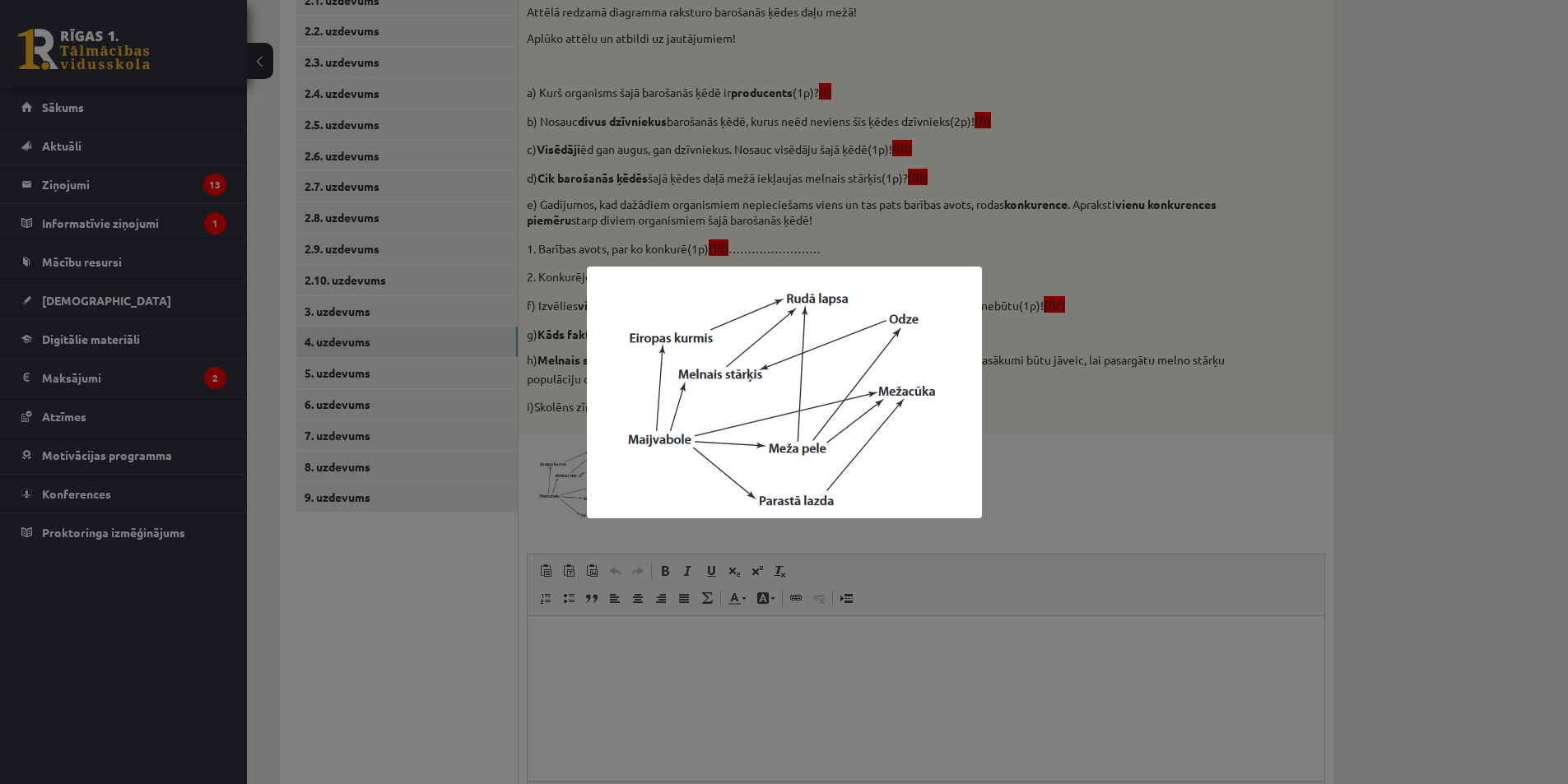
click at [469, 581] on div at bounding box center [784, 392] width 1568 height 784
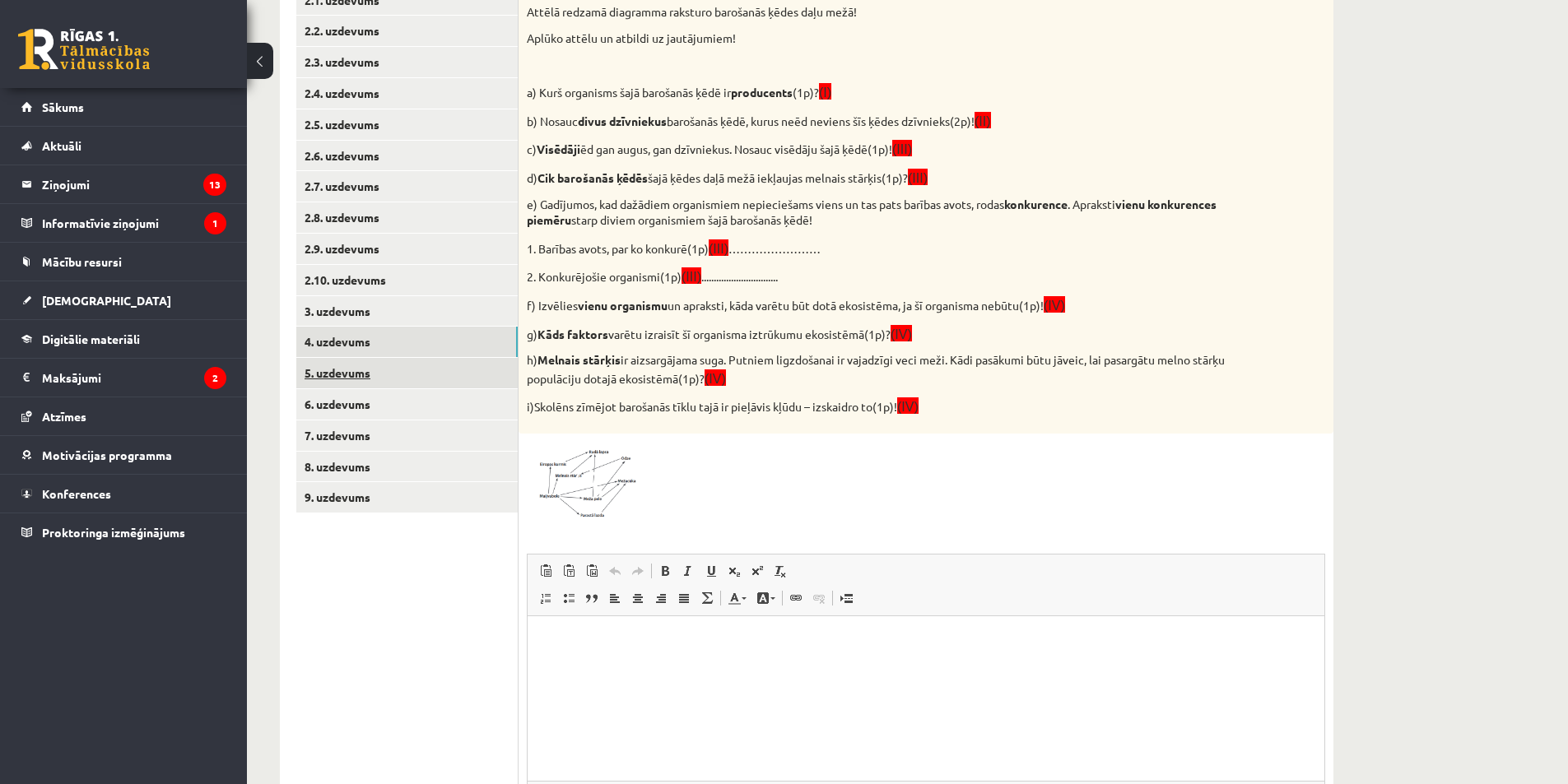
click at [376, 368] on link "5. uzdevums" at bounding box center [407, 373] width 221 height 30
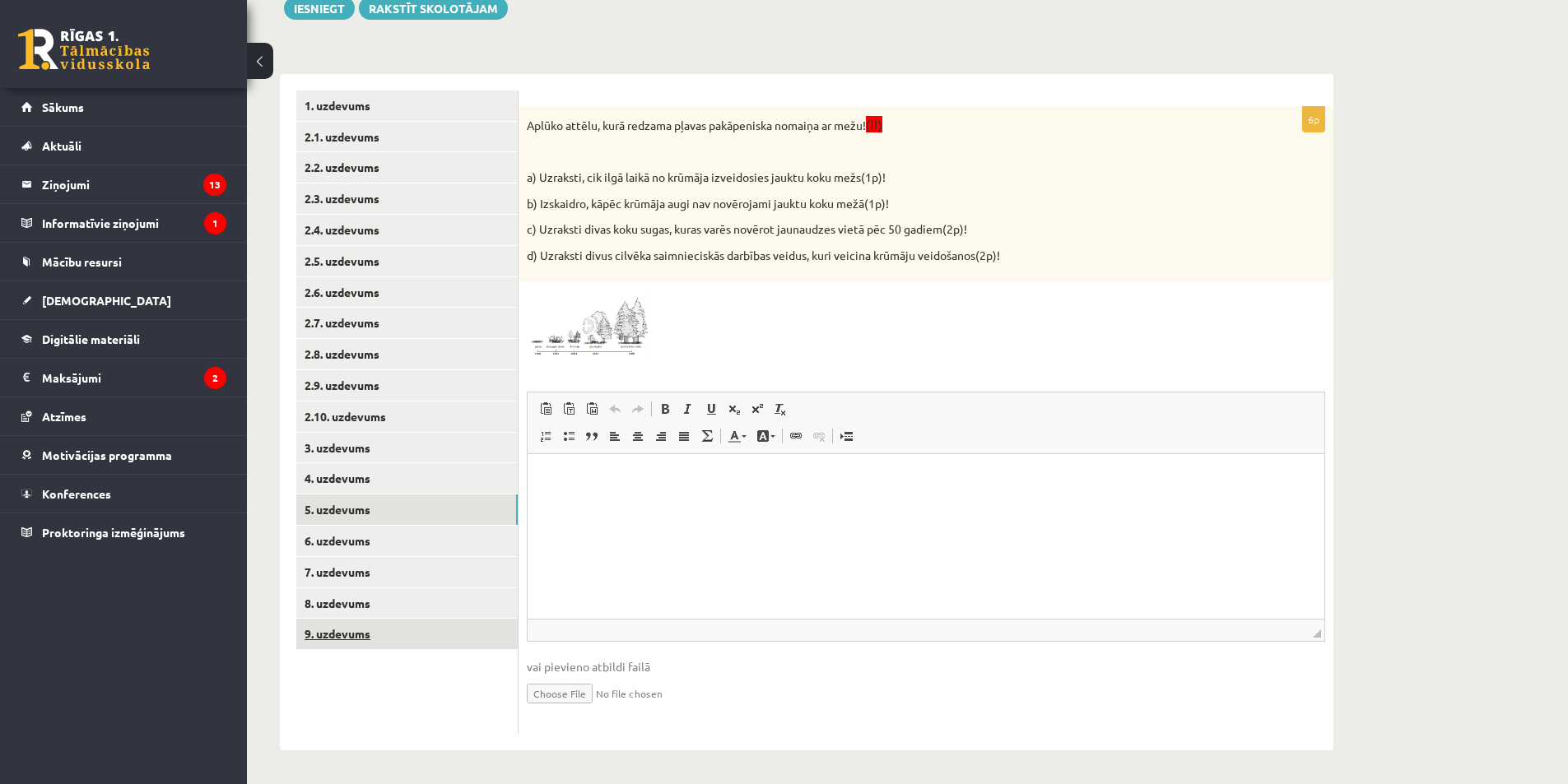
scroll to position [0, 0]
click at [381, 634] on link "9. uzdevums" at bounding box center [407, 634] width 221 height 30
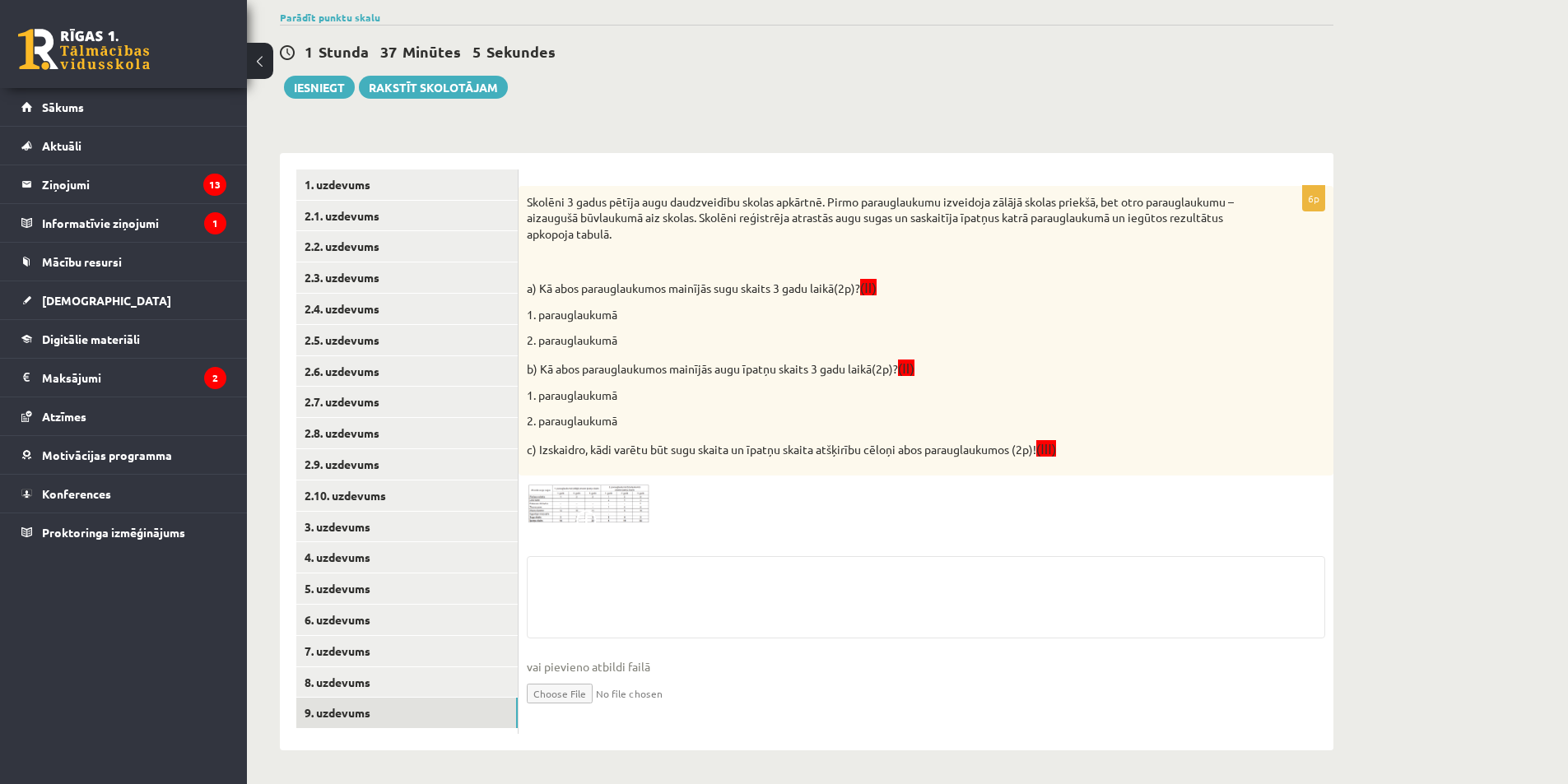
scroll to position [233, 0]
click at [363, 678] on ul "1. uzdevums 2.1. uzdevums 2.2. uzdevums 2.3. uzdevums 2.4. uzdevums 2.5. uzdevu…" at bounding box center [407, 451] width 222 height 565
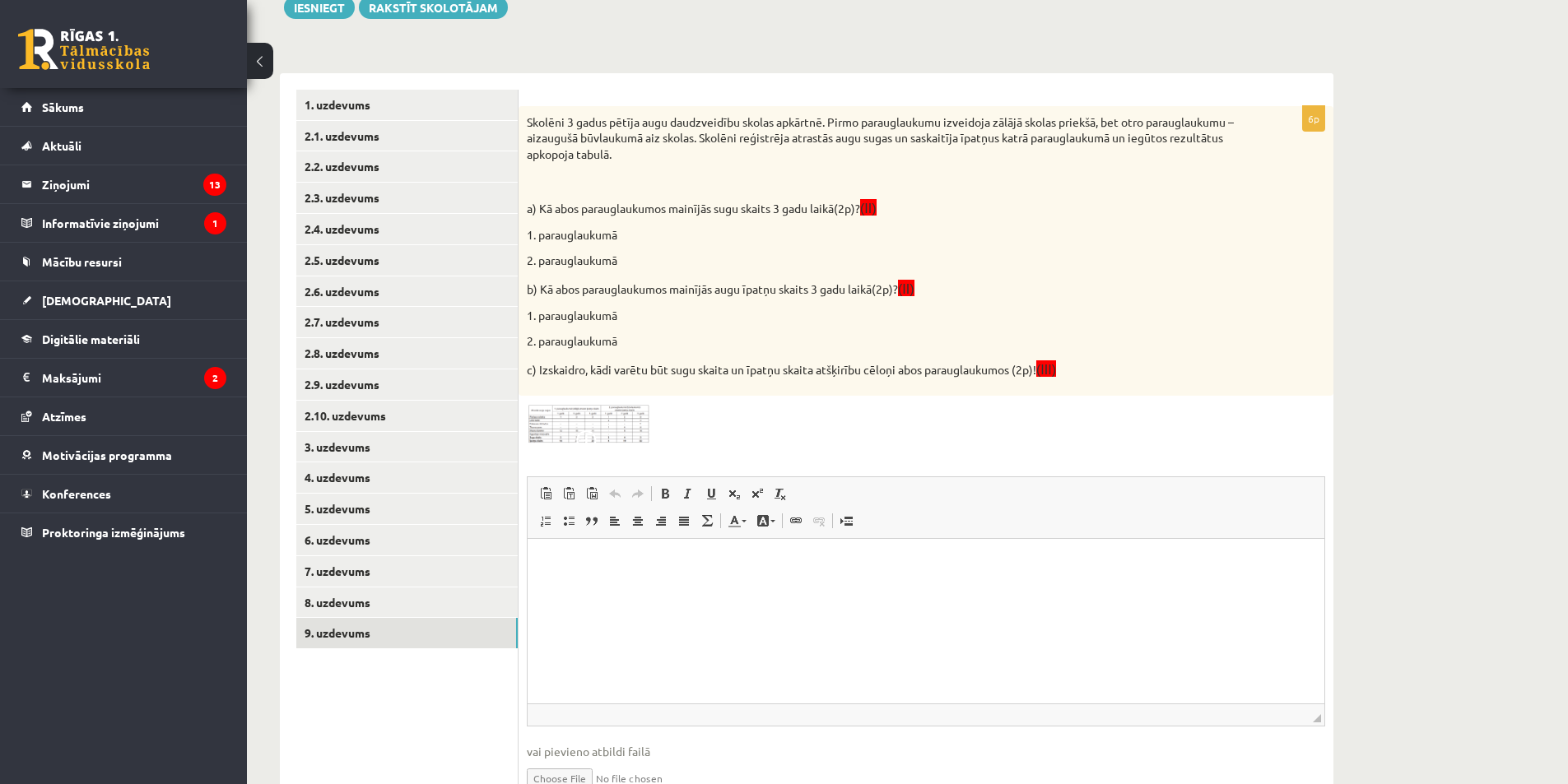
scroll to position [0, 0]
click at [365, 608] on link "8. uzdevums" at bounding box center [407, 603] width 221 height 30
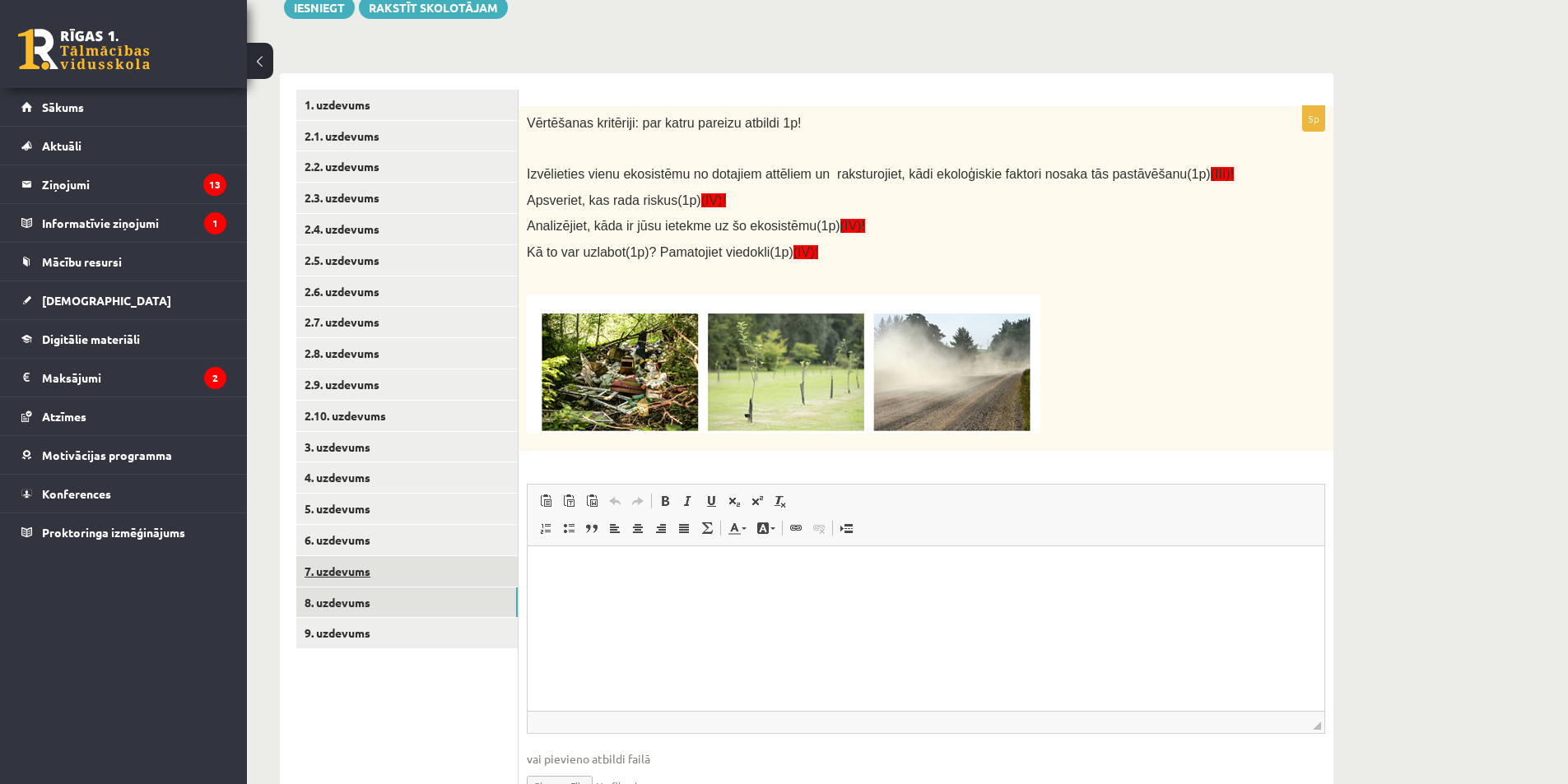
click at [388, 576] on link "7. uzdevums" at bounding box center [407, 571] width 221 height 30
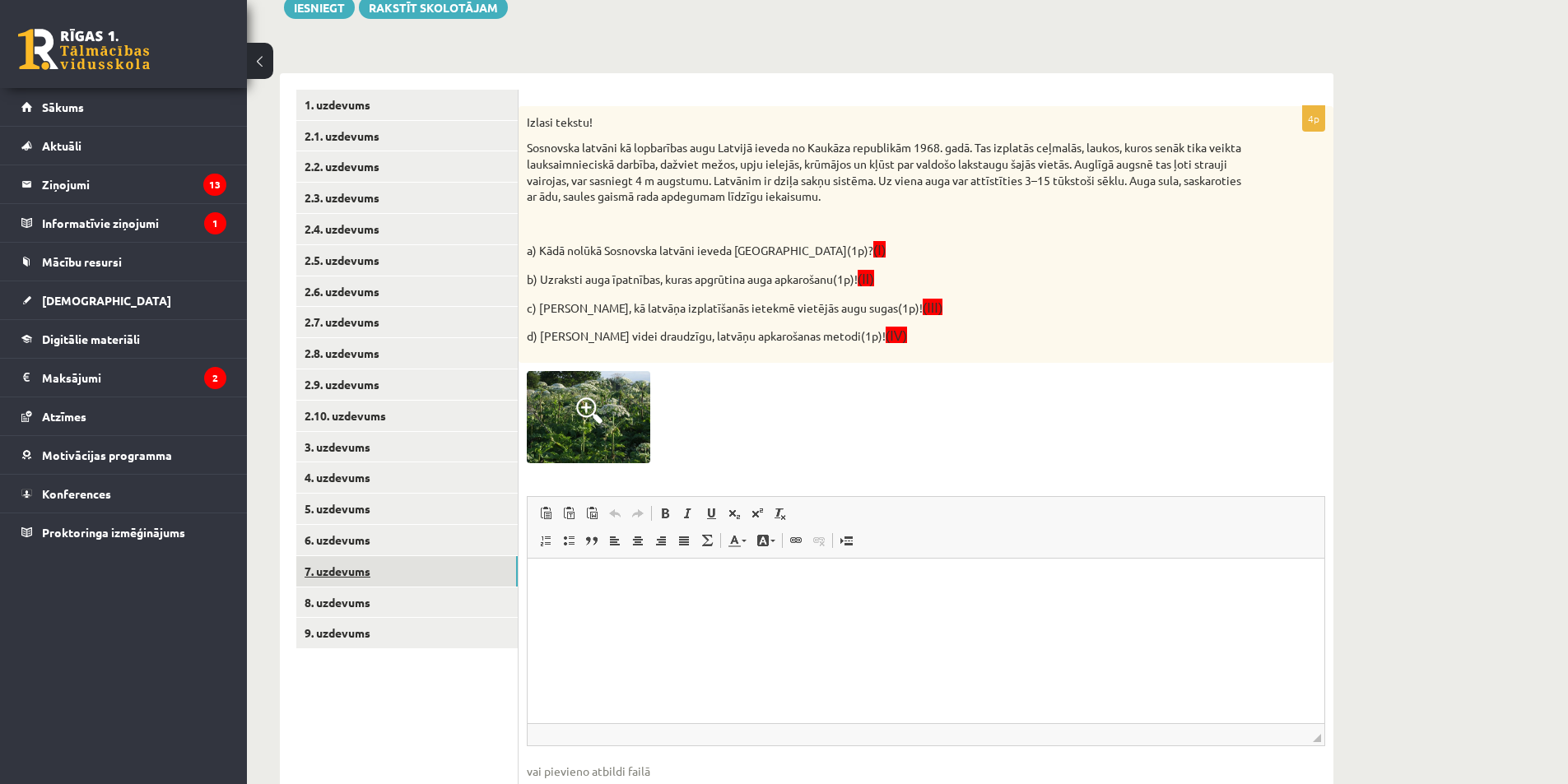
click at [372, 566] on link "7. uzdevums" at bounding box center [407, 571] width 221 height 30
click at [363, 544] on link "6. uzdevums" at bounding box center [407, 540] width 221 height 30
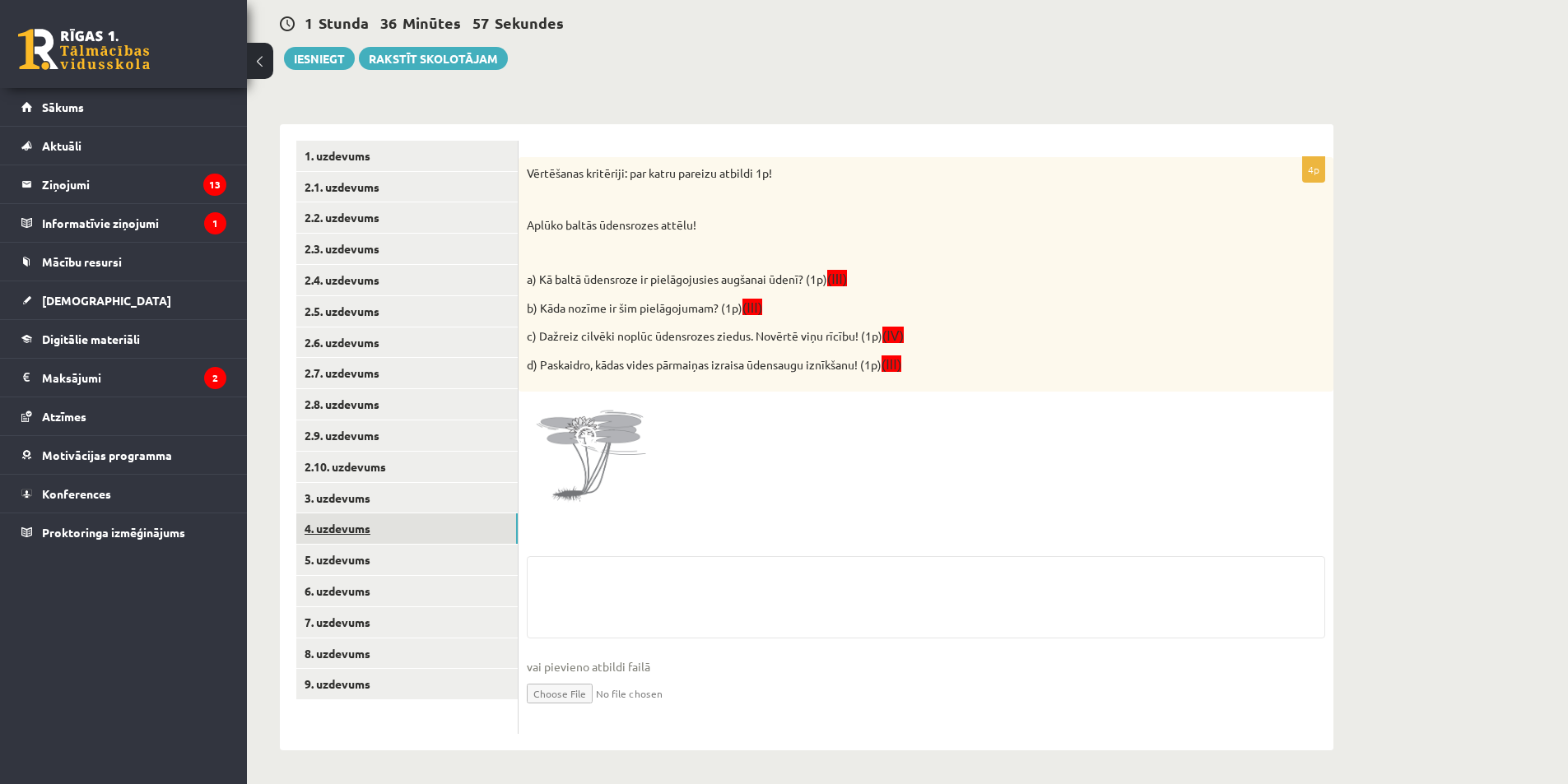
click at [363, 529] on link "4. uzdevums" at bounding box center [407, 528] width 221 height 30
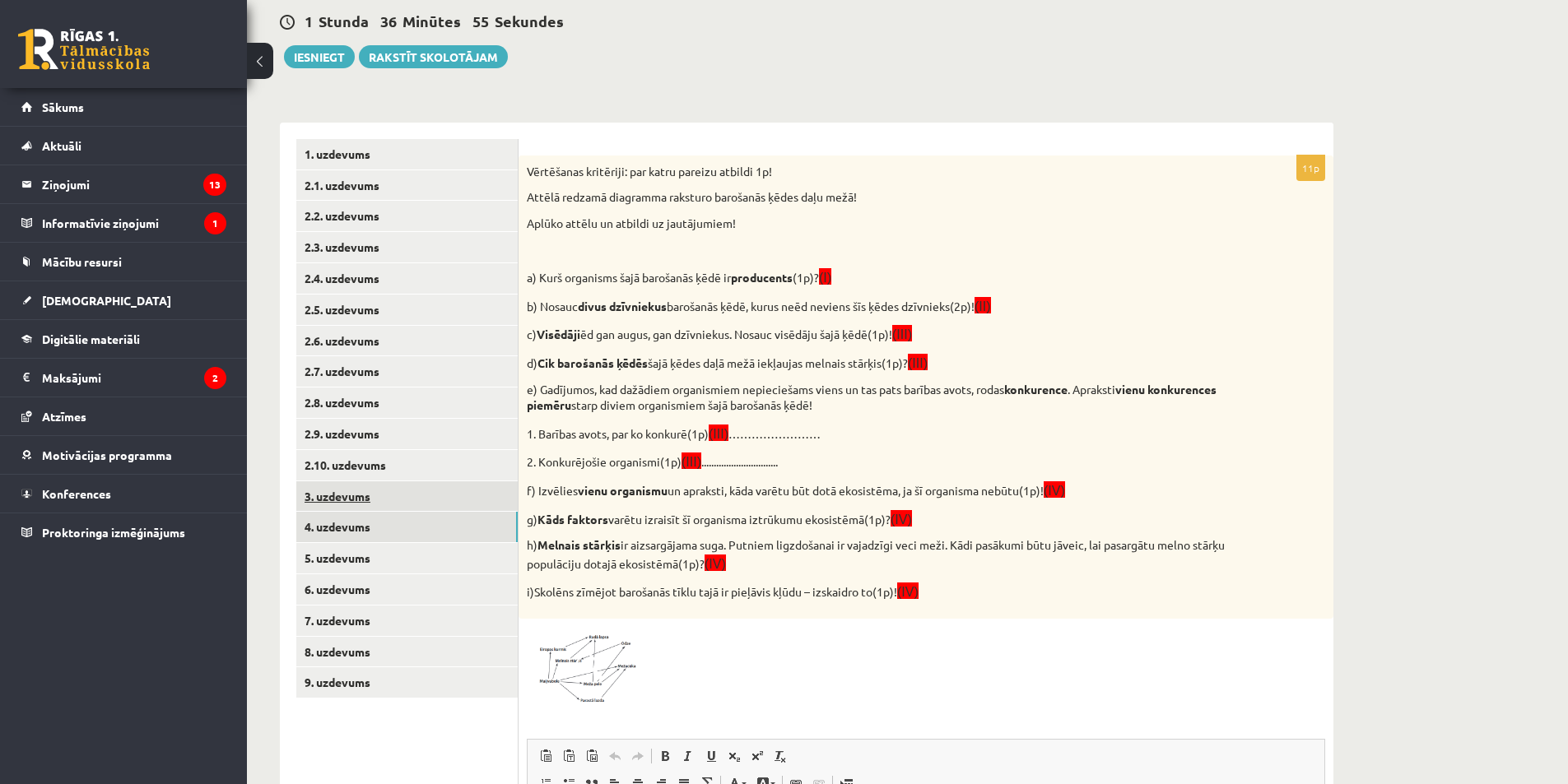
scroll to position [0, 0]
click at [388, 498] on link "3. uzdevums" at bounding box center [407, 496] width 221 height 30
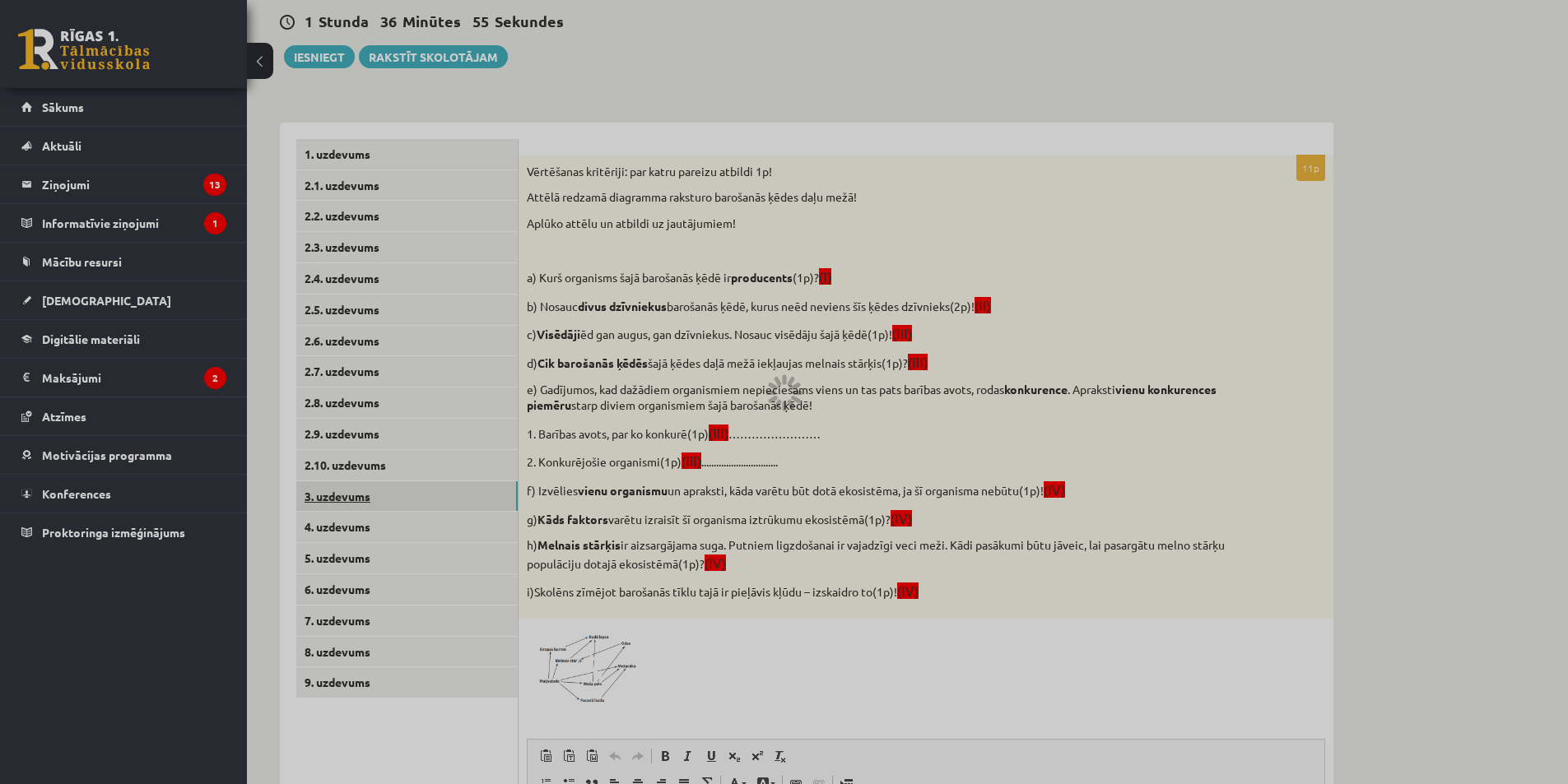
scroll to position [149, 0]
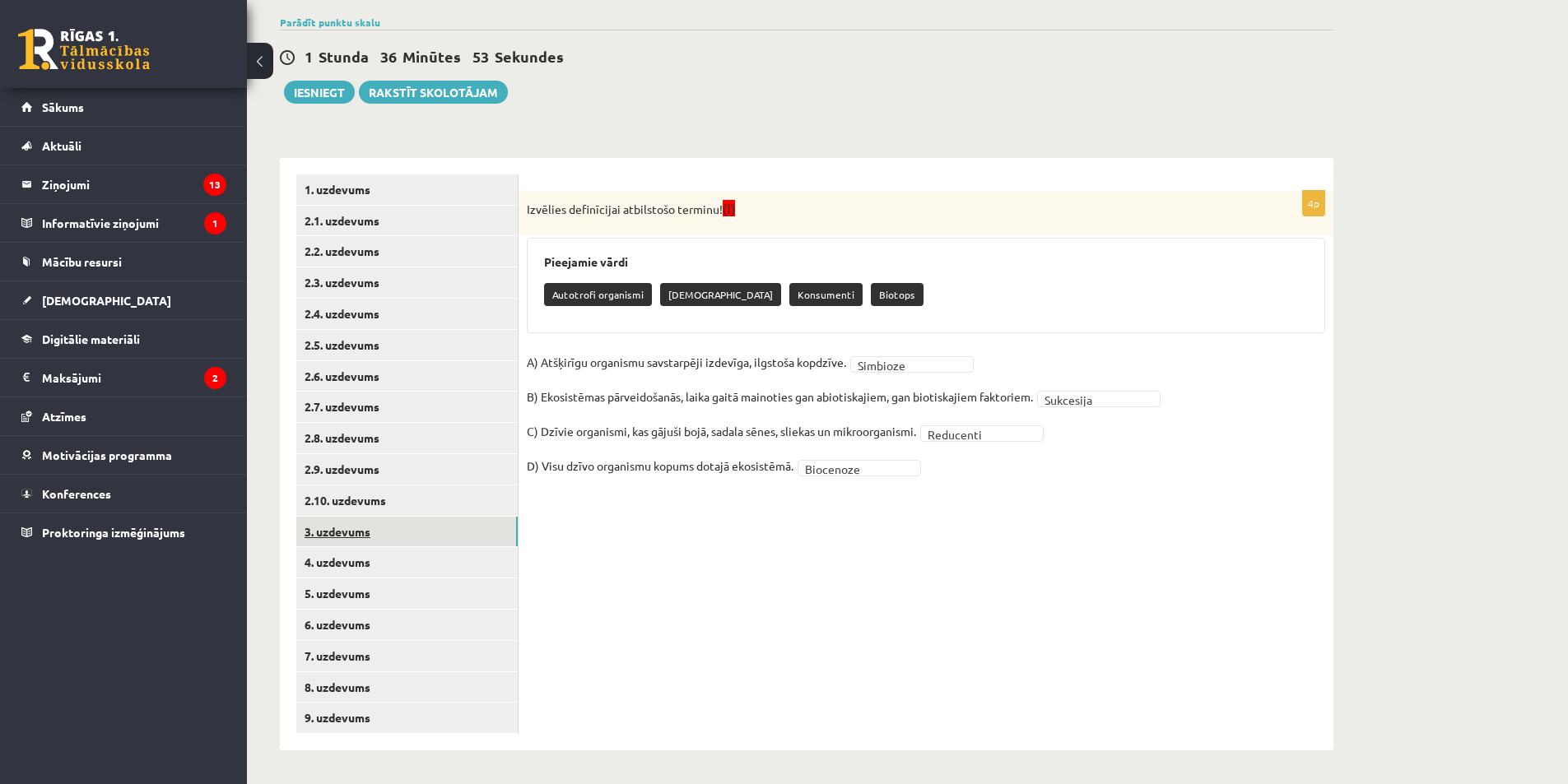
click at [381, 546] on link "3. uzdevums" at bounding box center [407, 532] width 221 height 30
click at [383, 560] on link "4. uzdevums" at bounding box center [407, 562] width 221 height 30
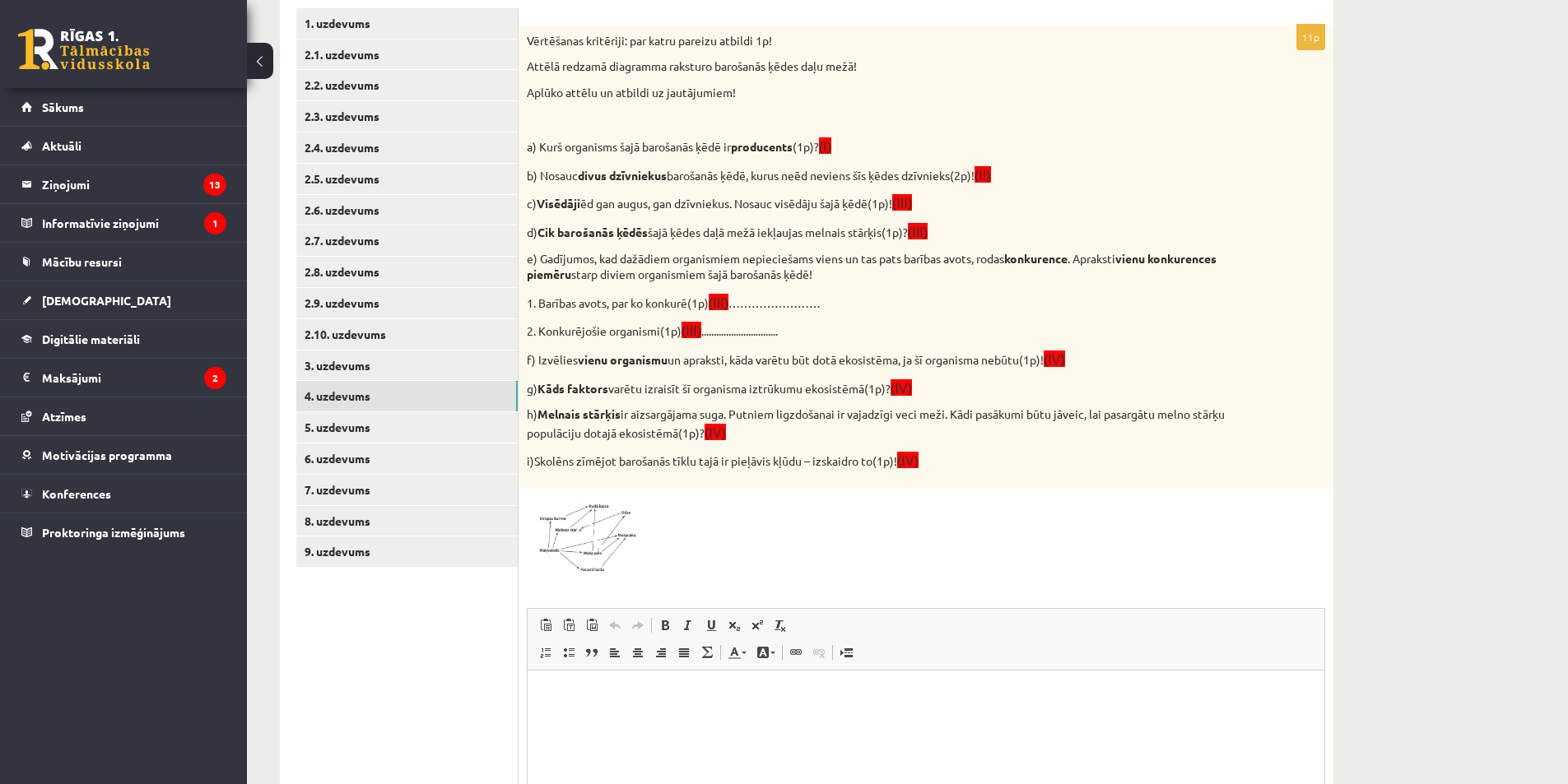
scroll to position [258, 0]
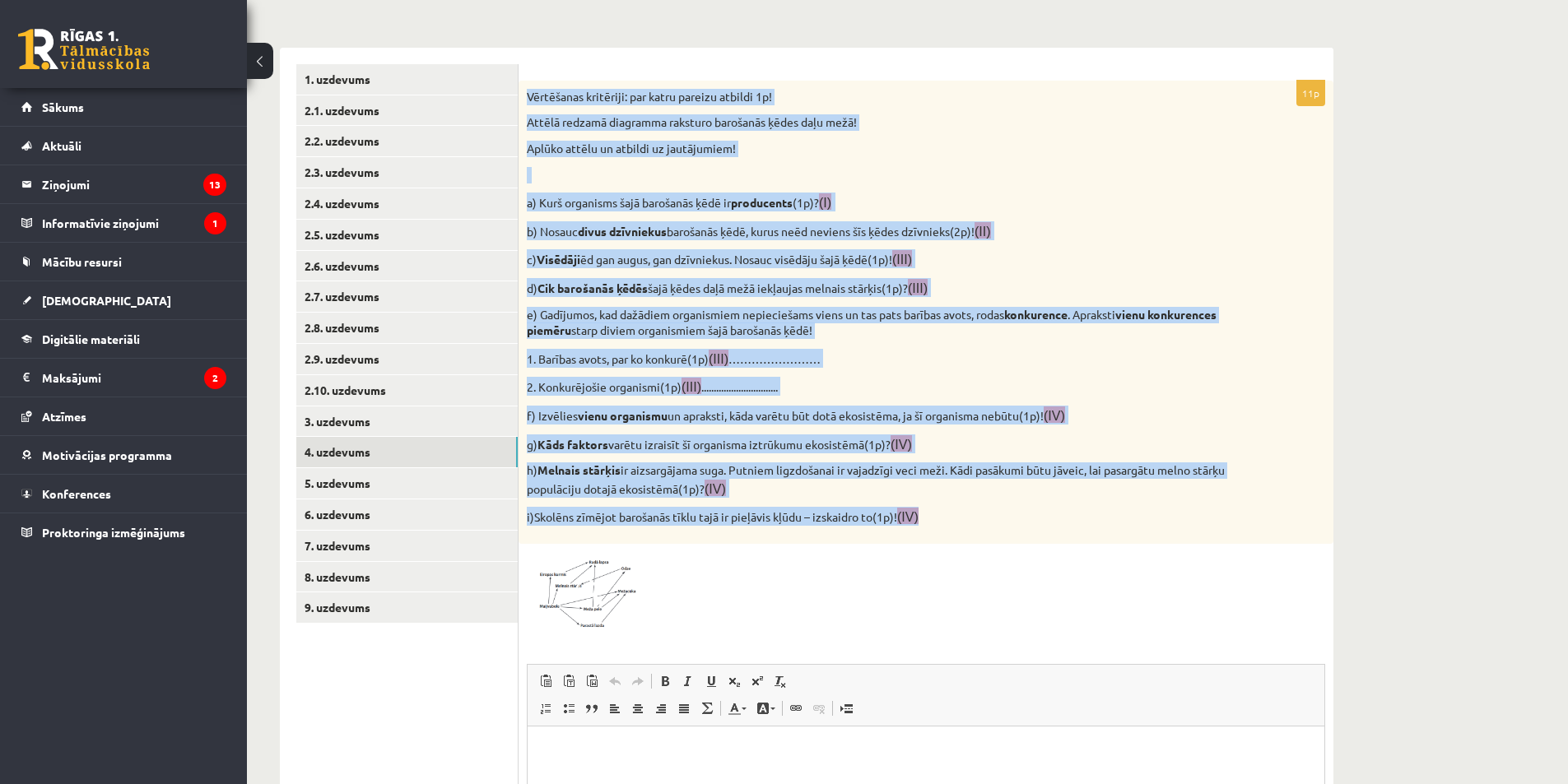
drag, startPoint x: 524, startPoint y: 90, endPoint x: 1020, endPoint y: 516, distance: 653.8
click at [1020, 516] on div "Vērtēšanas kritēriji: par katru pareizu atbildi 1p! Attēlā redzamā diagramma ra…" at bounding box center [925, 312] width 815 height 463
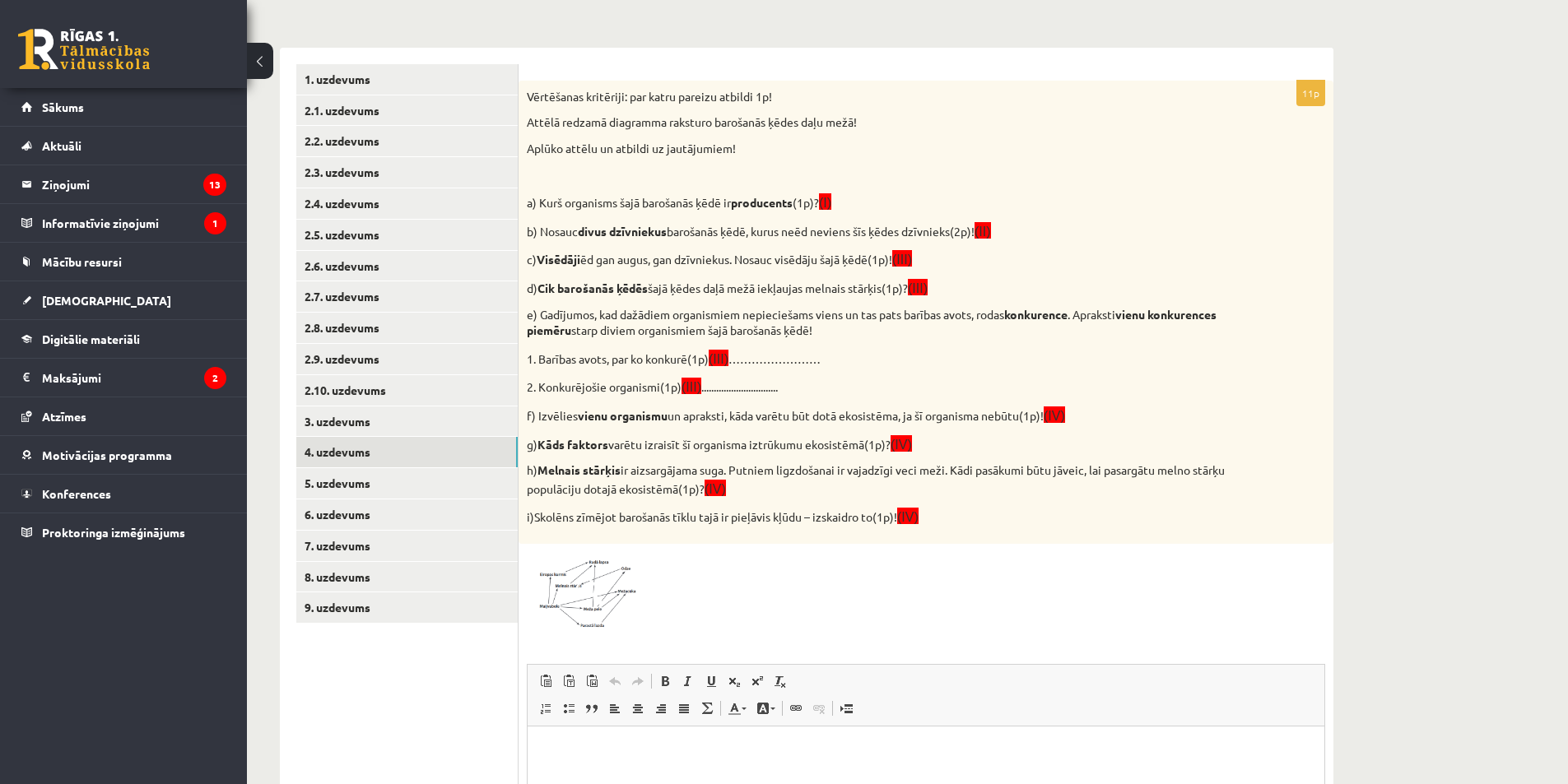
click at [974, 591] on div at bounding box center [926, 592] width 799 height 79
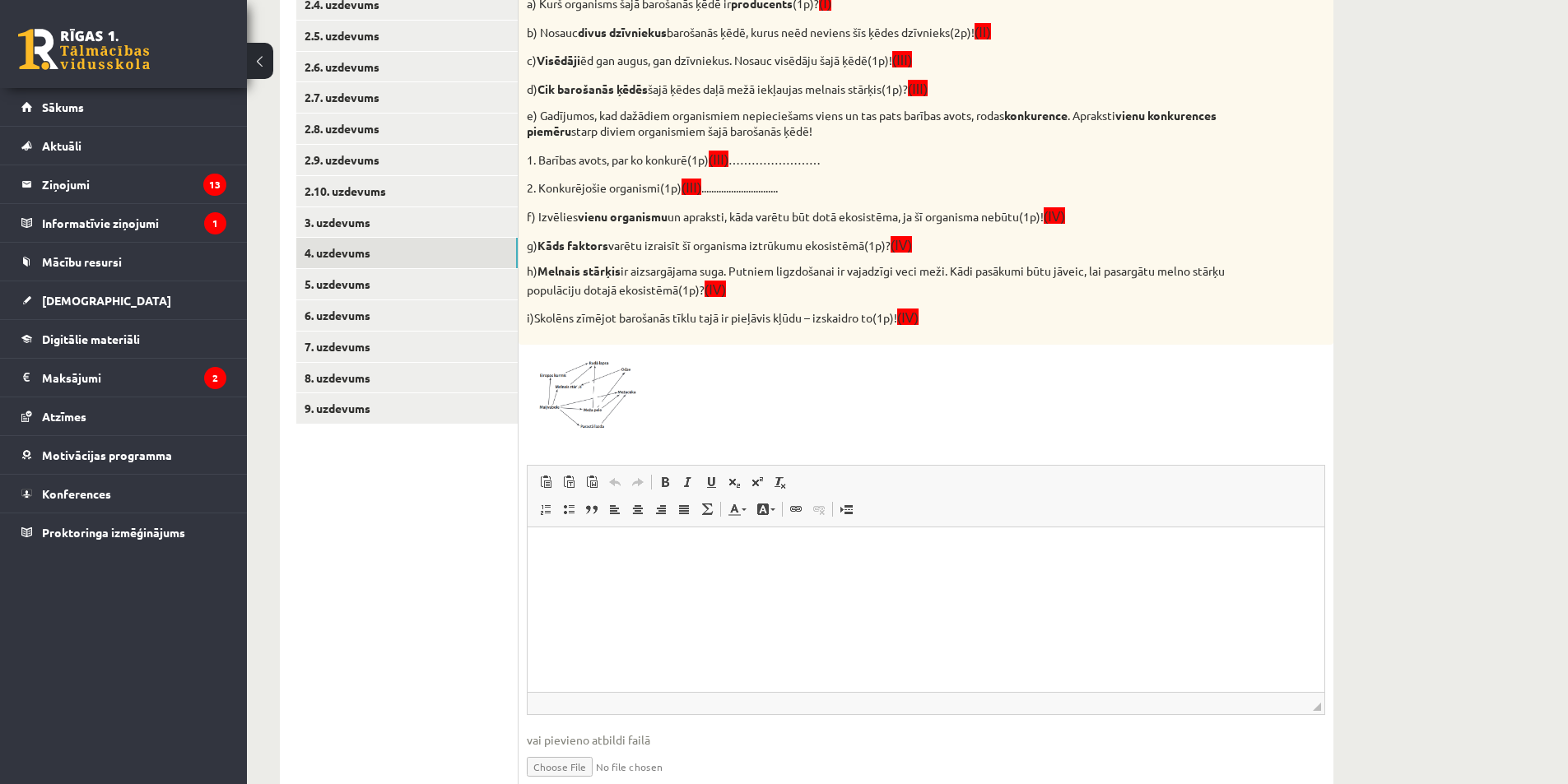
scroll to position [478, 0]
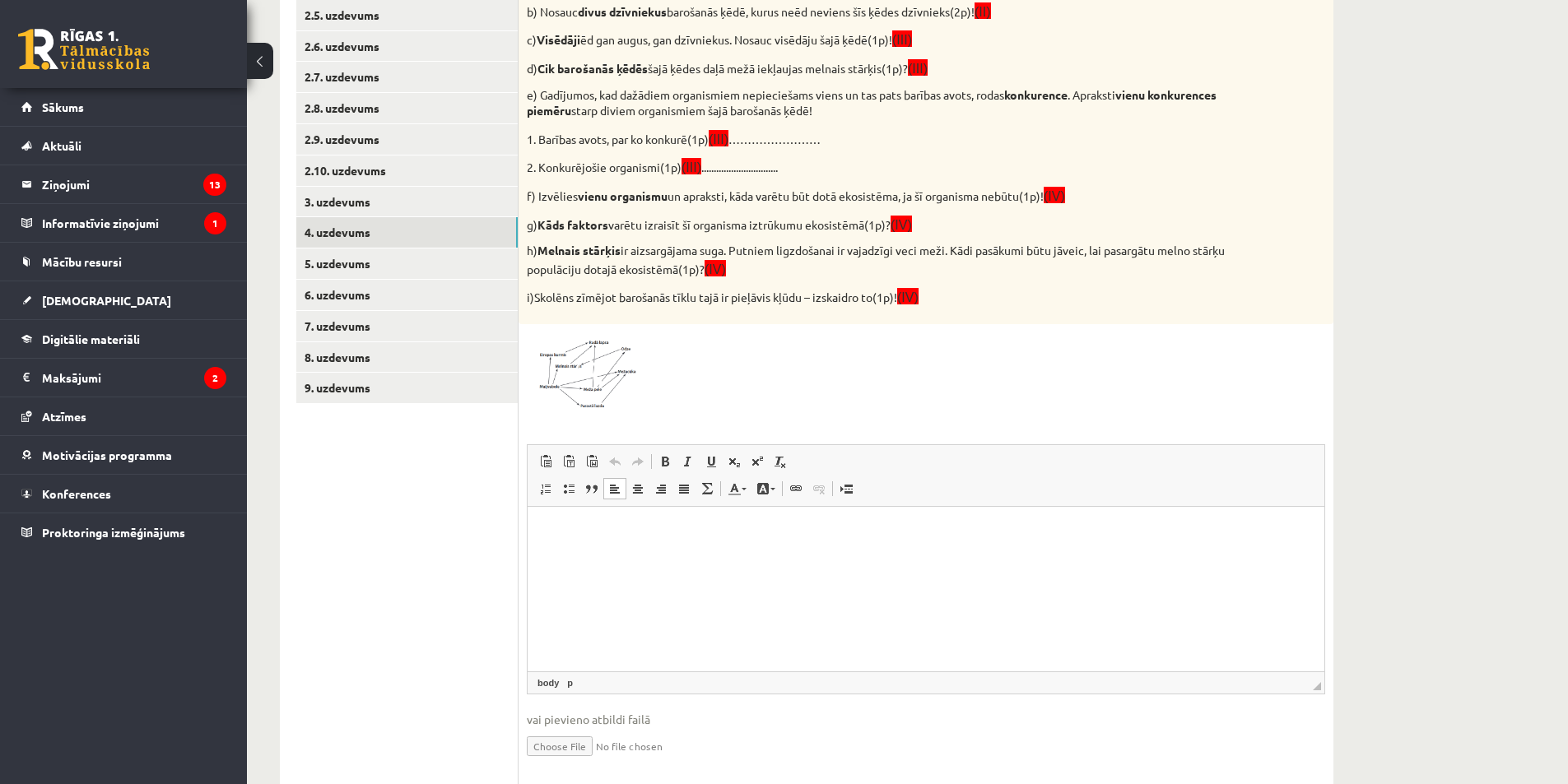
click at [632, 556] on html at bounding box center [926, 530] width 797 height 50
click at [571, 521] on html "* * * * * * * * *" at bounding box center [926, 655] width 797 height 300
click at [594, 560] on p "*" at bounding box center [920, 559] width 751 height 17
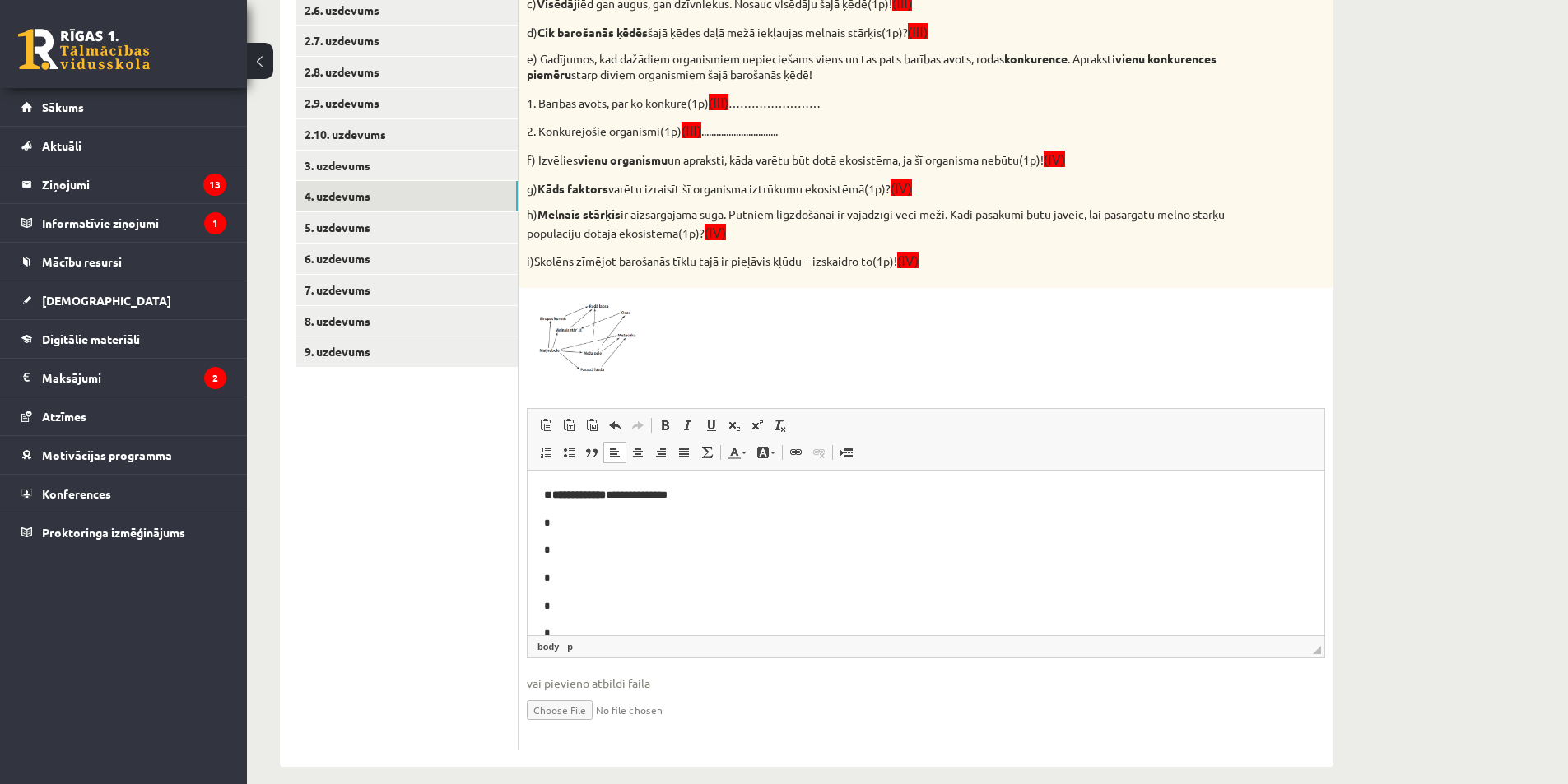
scroll to position [532, 0]
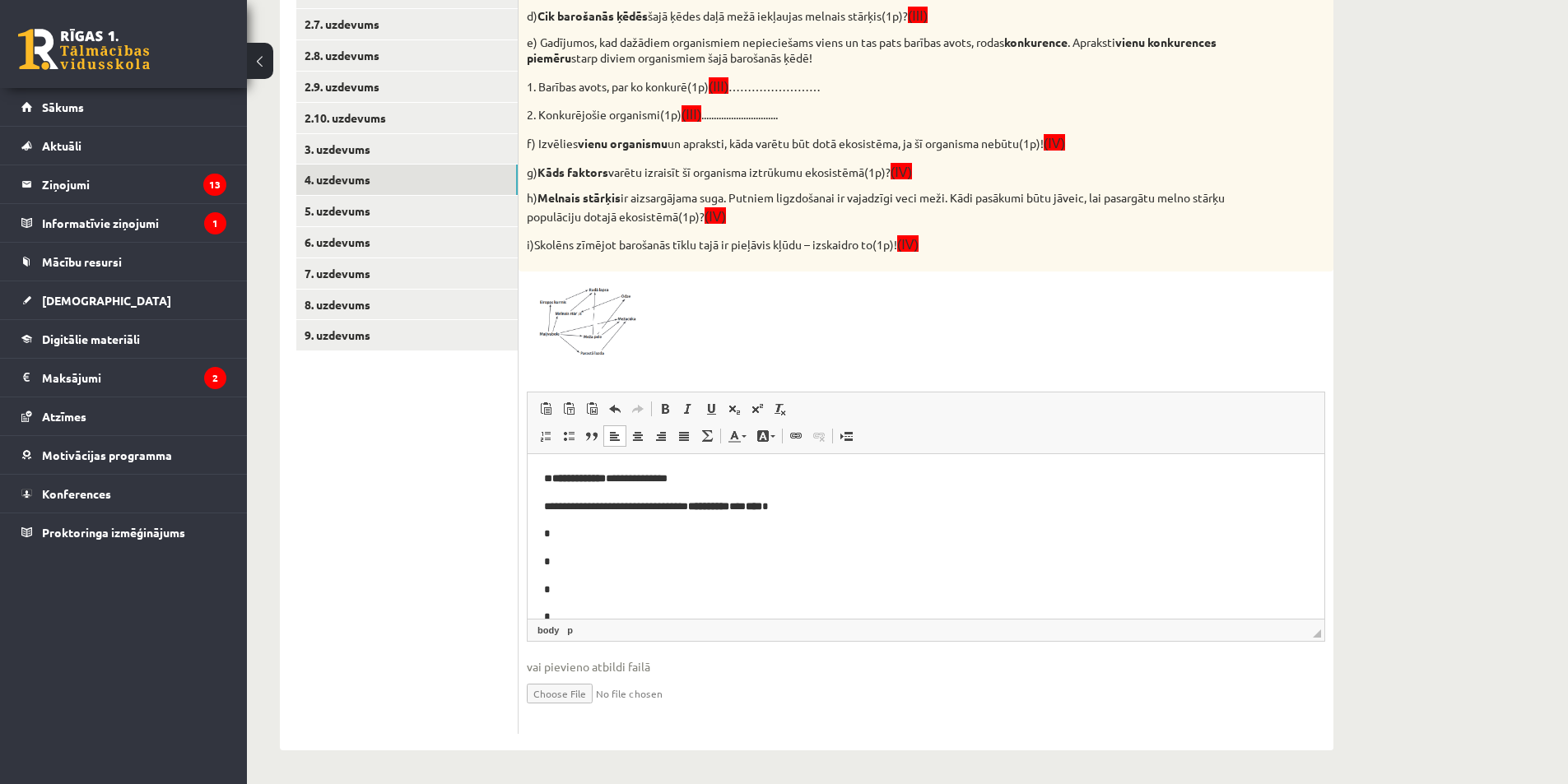
click at [575, 538] on p "*" at bounding box center [920, 533] width 751 height 17
click at [870, 538] on p "**********" at bounding box center [920, 533] width 751 height 17
click at [972, 536] on p "**********" at bounding box center [920, 533] width 751 height 17
click at [617, 563] on p "*" at bounding box center [920, 561] width 751 height 17
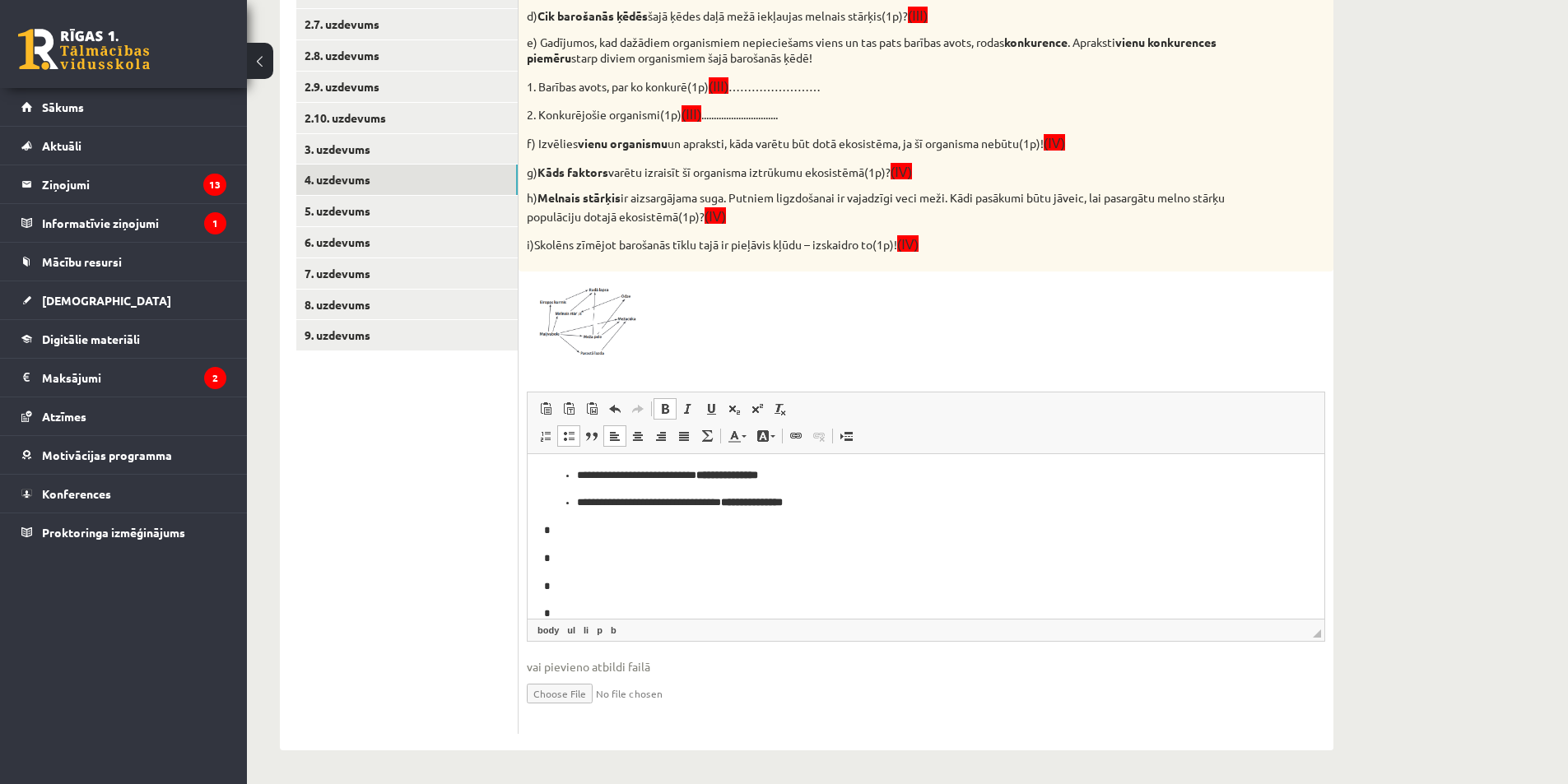
click at [570, 505] on ul "**********" at bounding box center [925, 489] width 764 height 45
click at [570, 475] on ul "**********" at bounding box center [925, 475] width 764 height 17
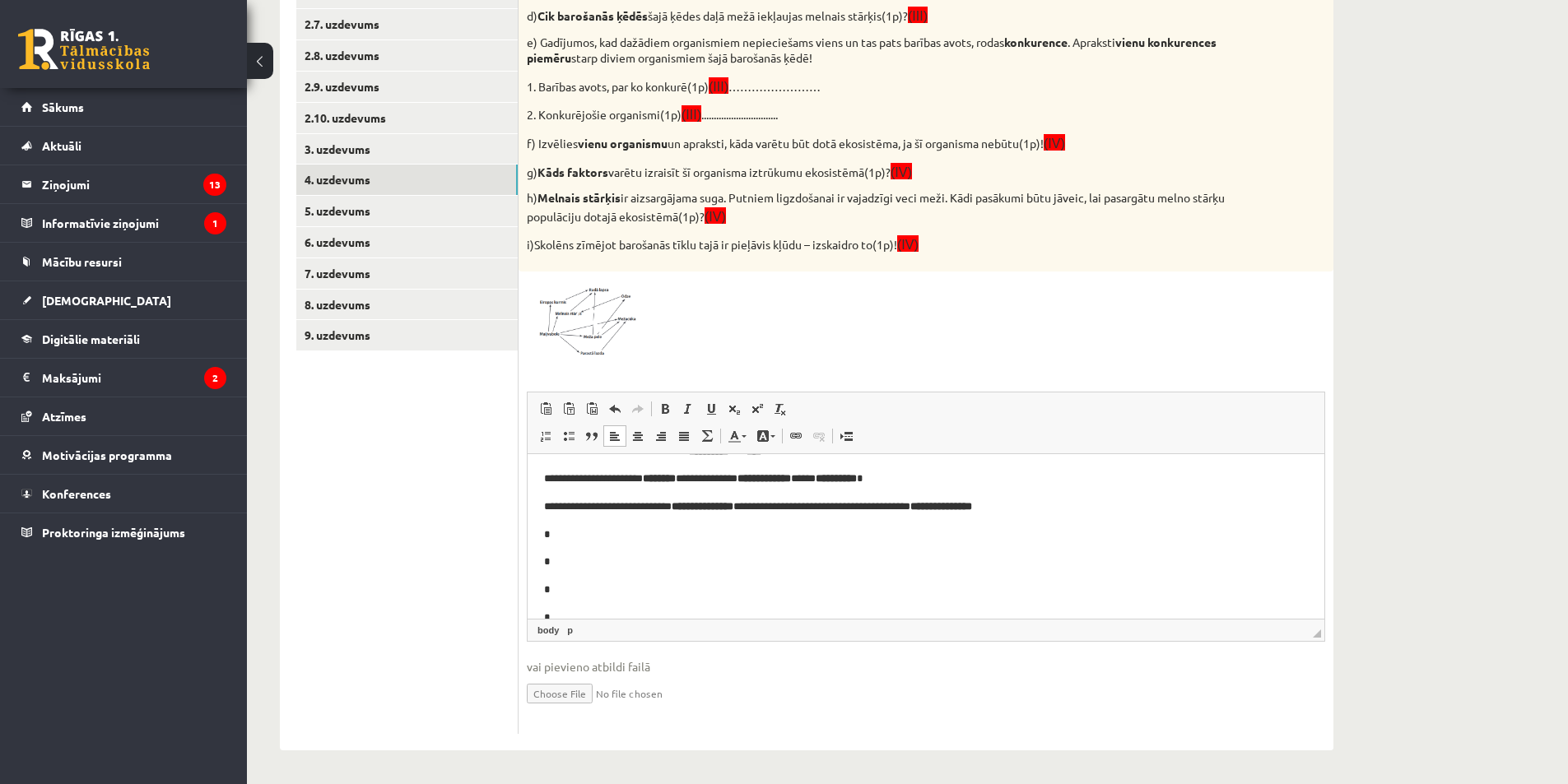
scroll to position [19, 0]
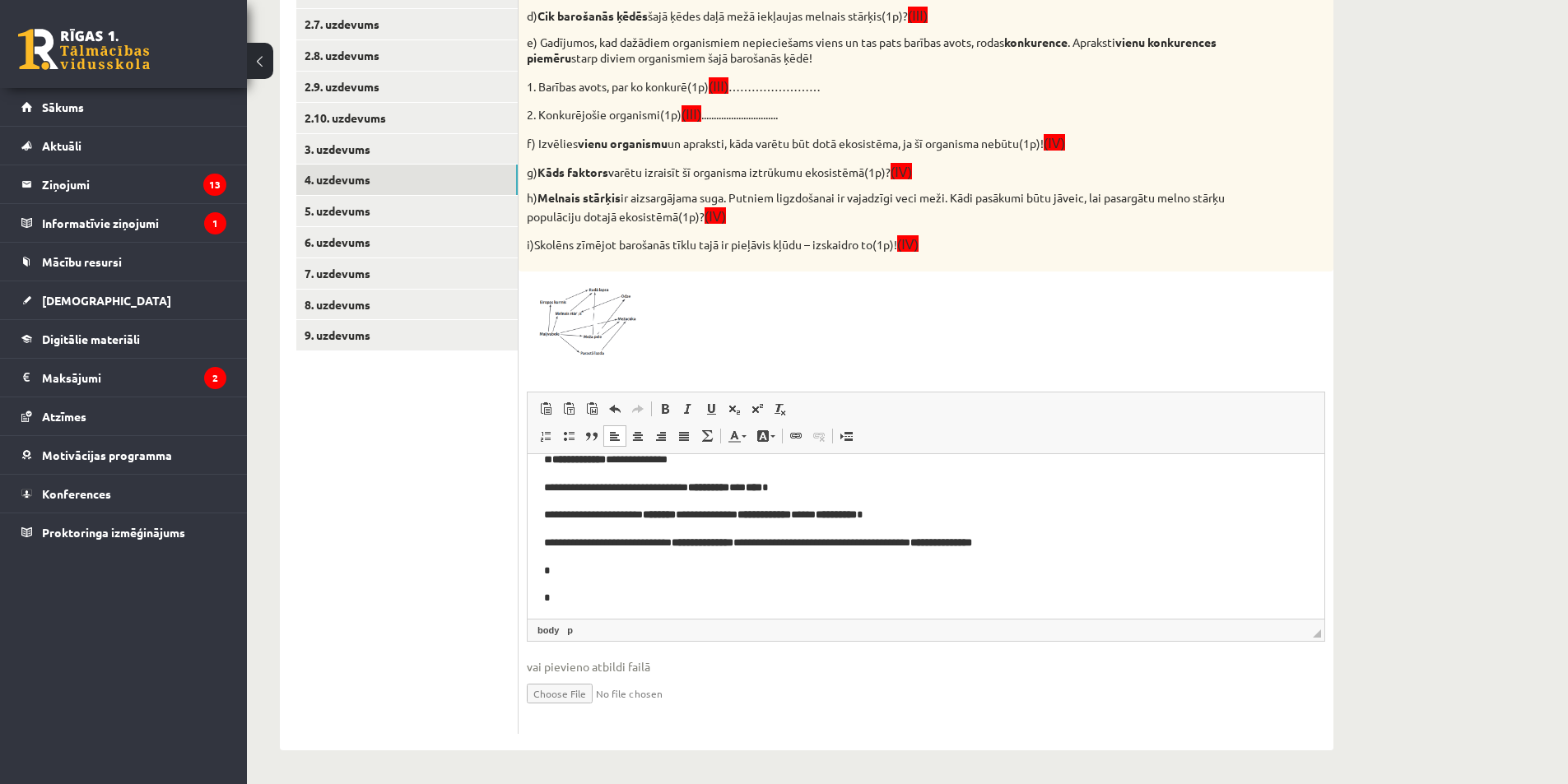
click at [734, 547] on b "**********" at bounding box center [702, 542] width 62 height 11
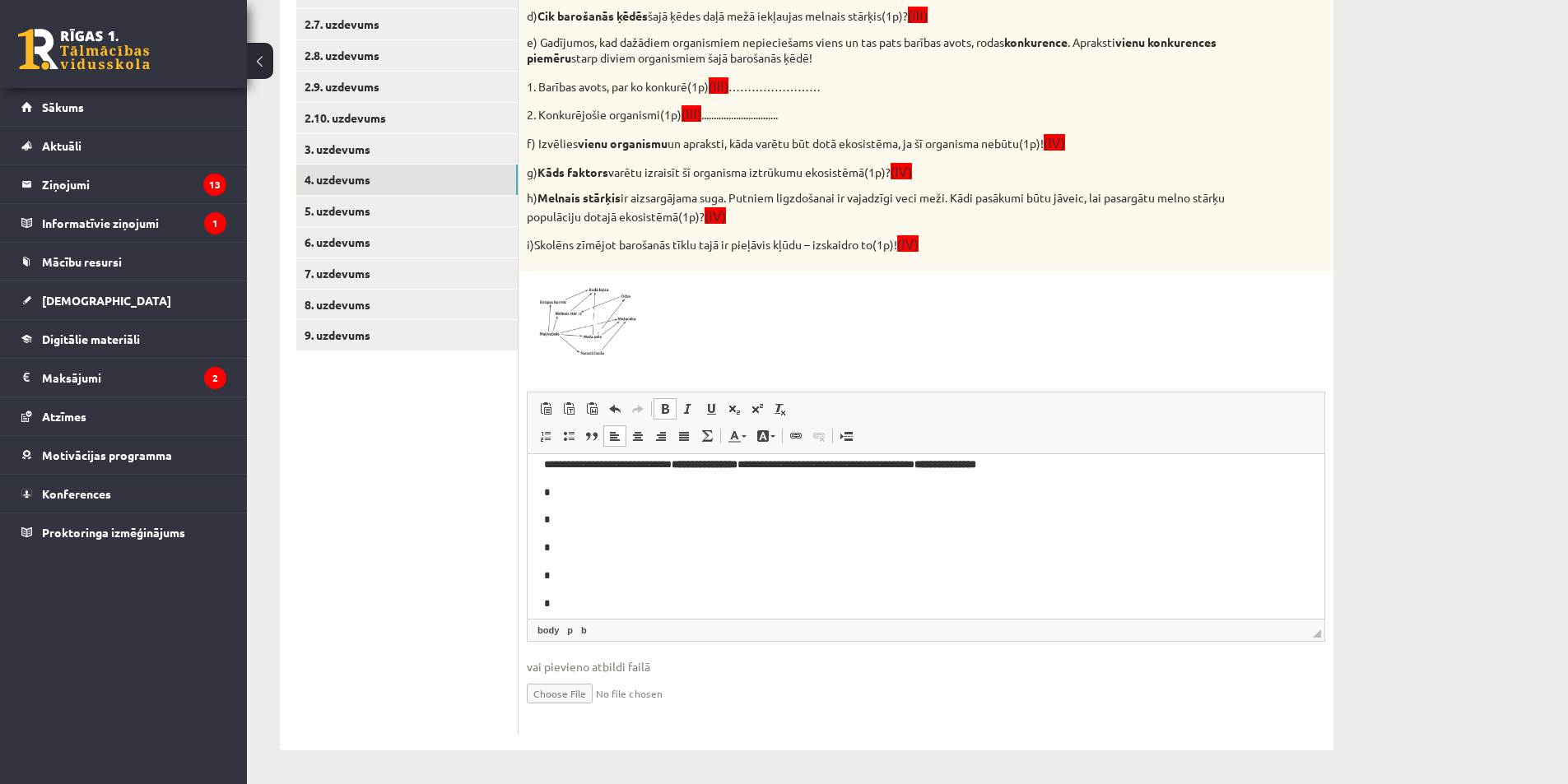
scroll to position [101, 0]
click at [609, 483] on p "*" at bounding box center [920, 488] width 751 height 17
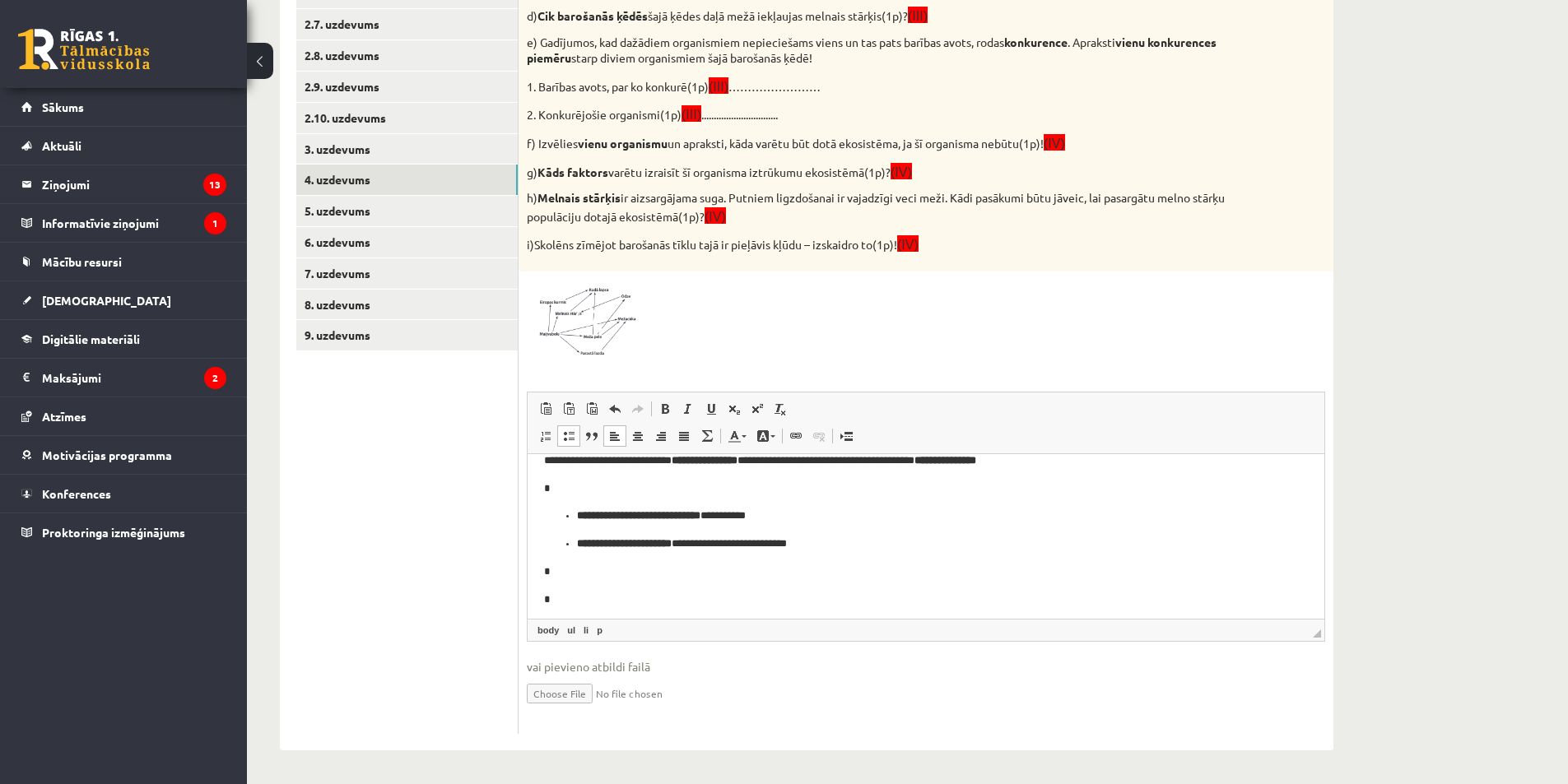
click at [576, 549] on ul "**********" at bounding box center [925, 528] width 764 height 45
click at [573, 511] on ul "**********" at bounding box center [925, 515] width 764 height 17
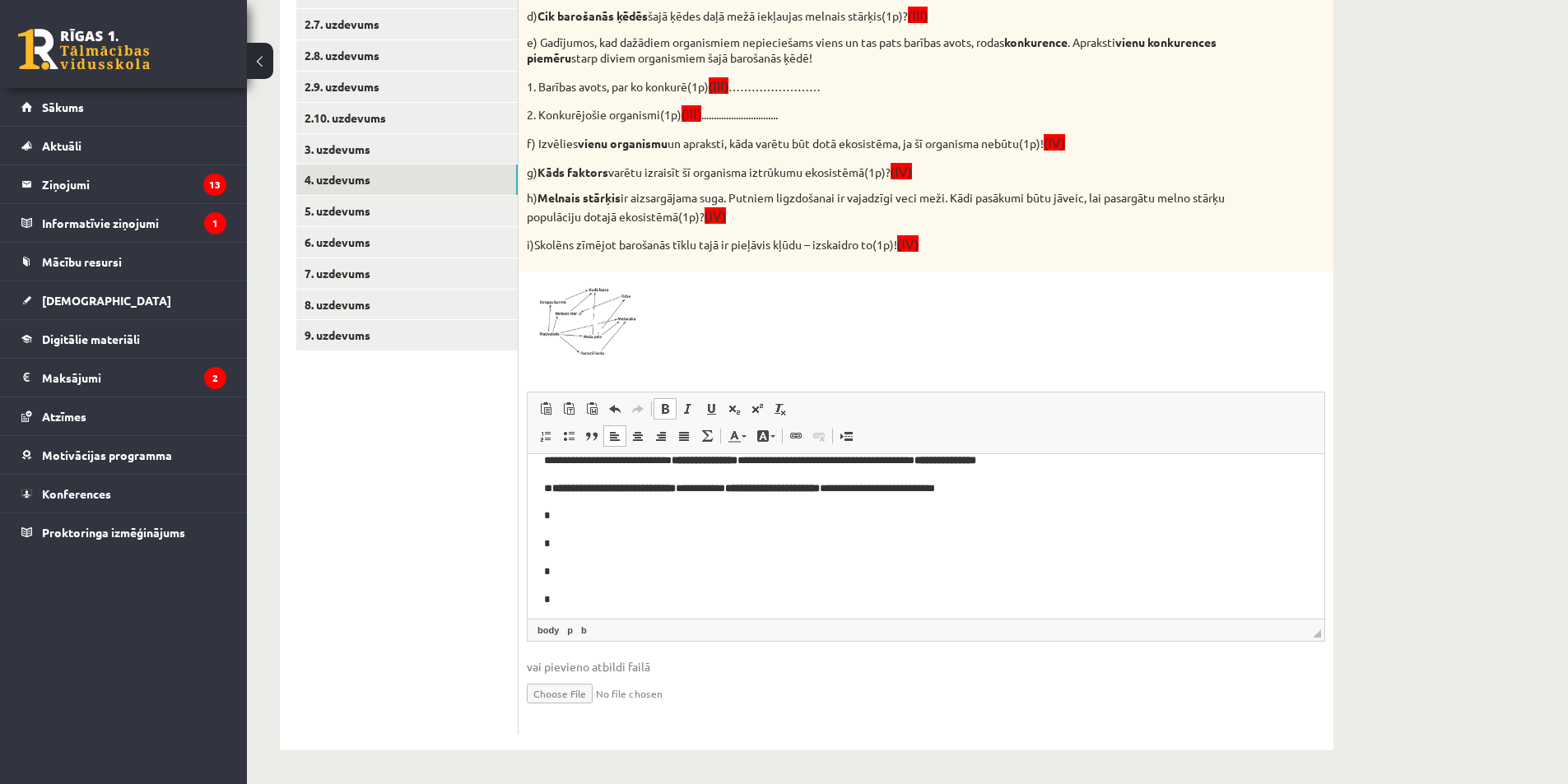
click at [667, 522] on p "*" at bounding box center [920, 515] width 751 height 17
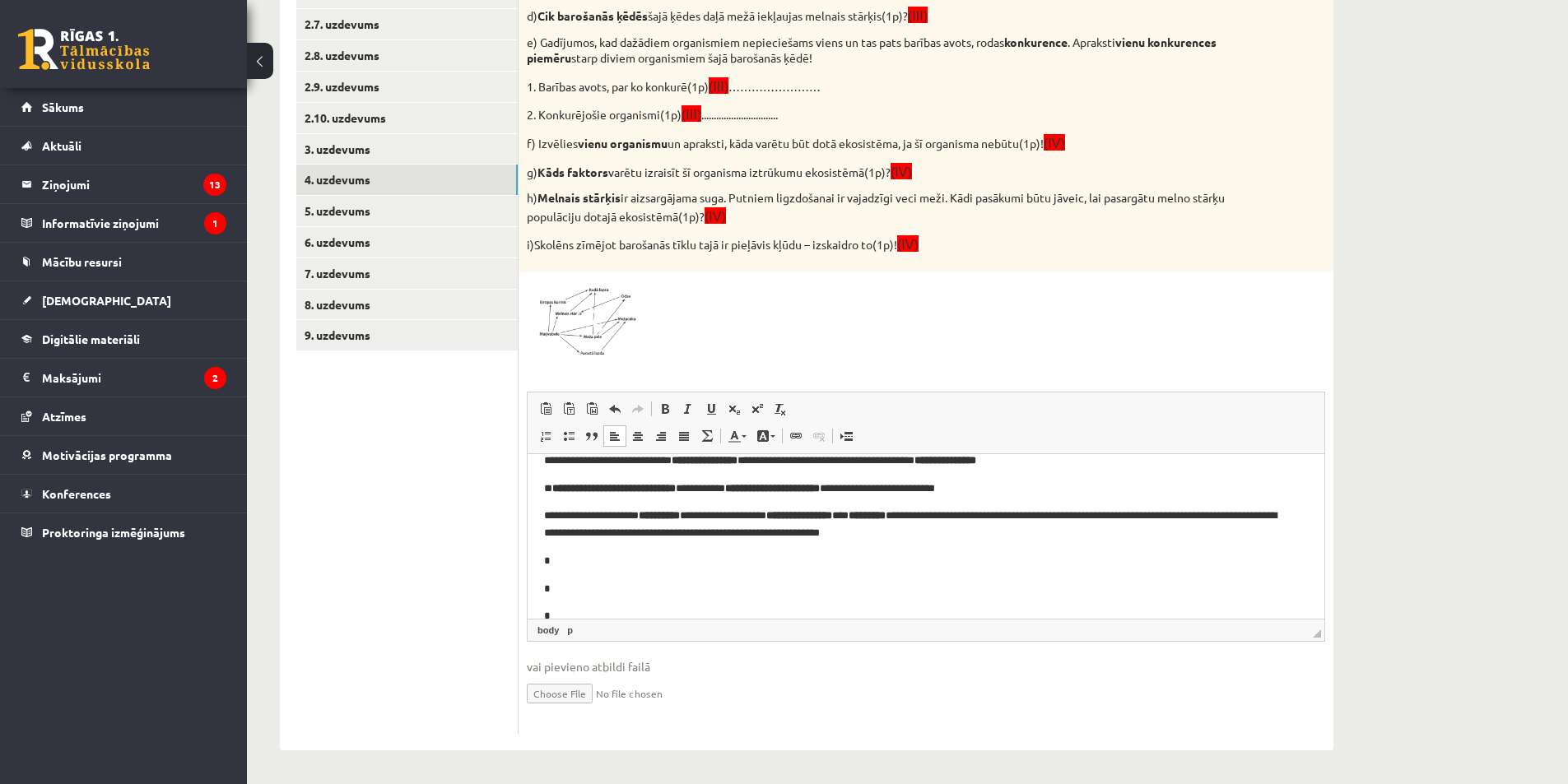
click at [572, 560] on p "*" at bounding box center [920, 560] width 751 height 17
click at [584, 587] on p "*" at bounding box center [920, 588] width 751 height 17
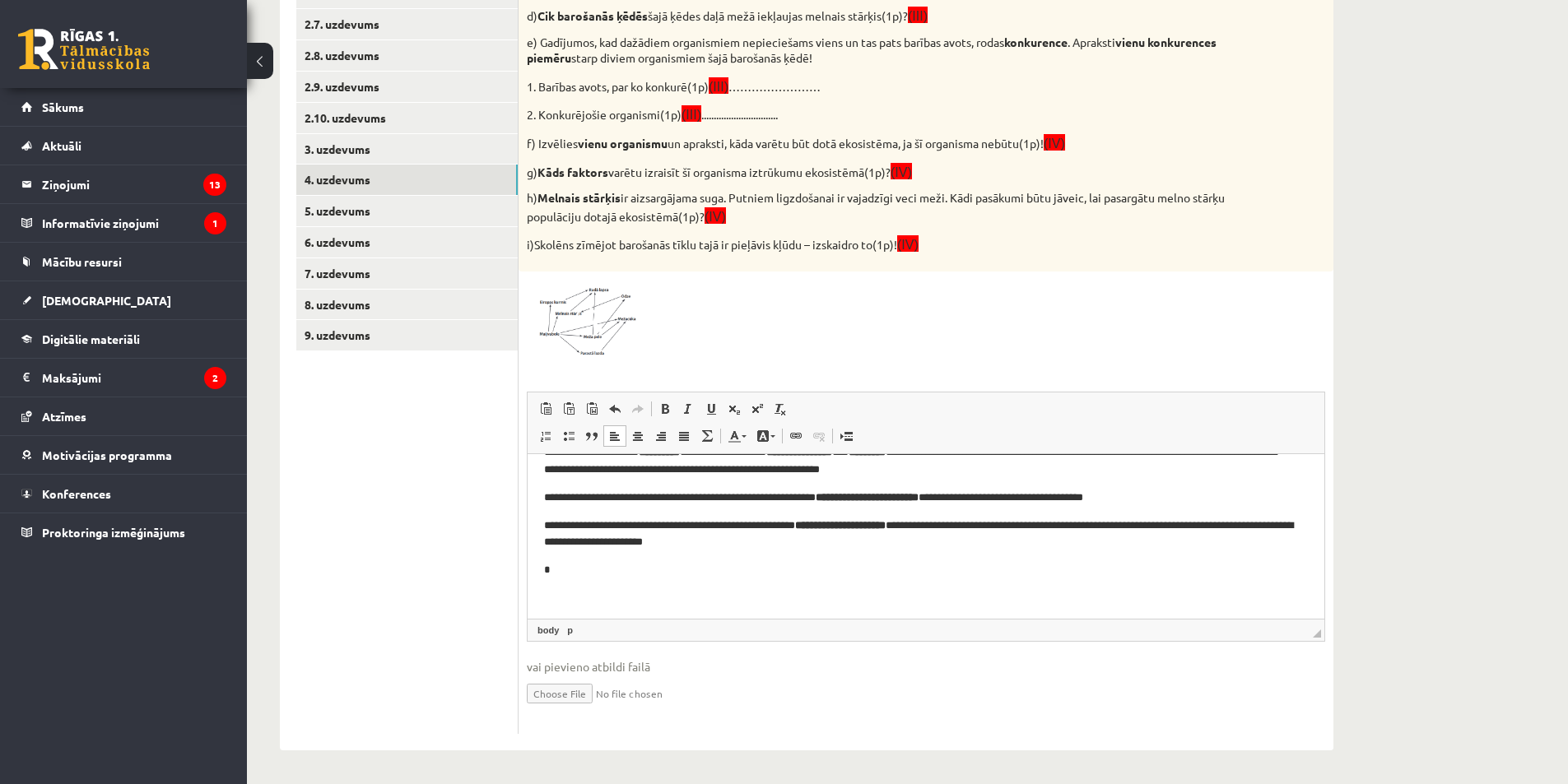
scroll to position [170, 0]
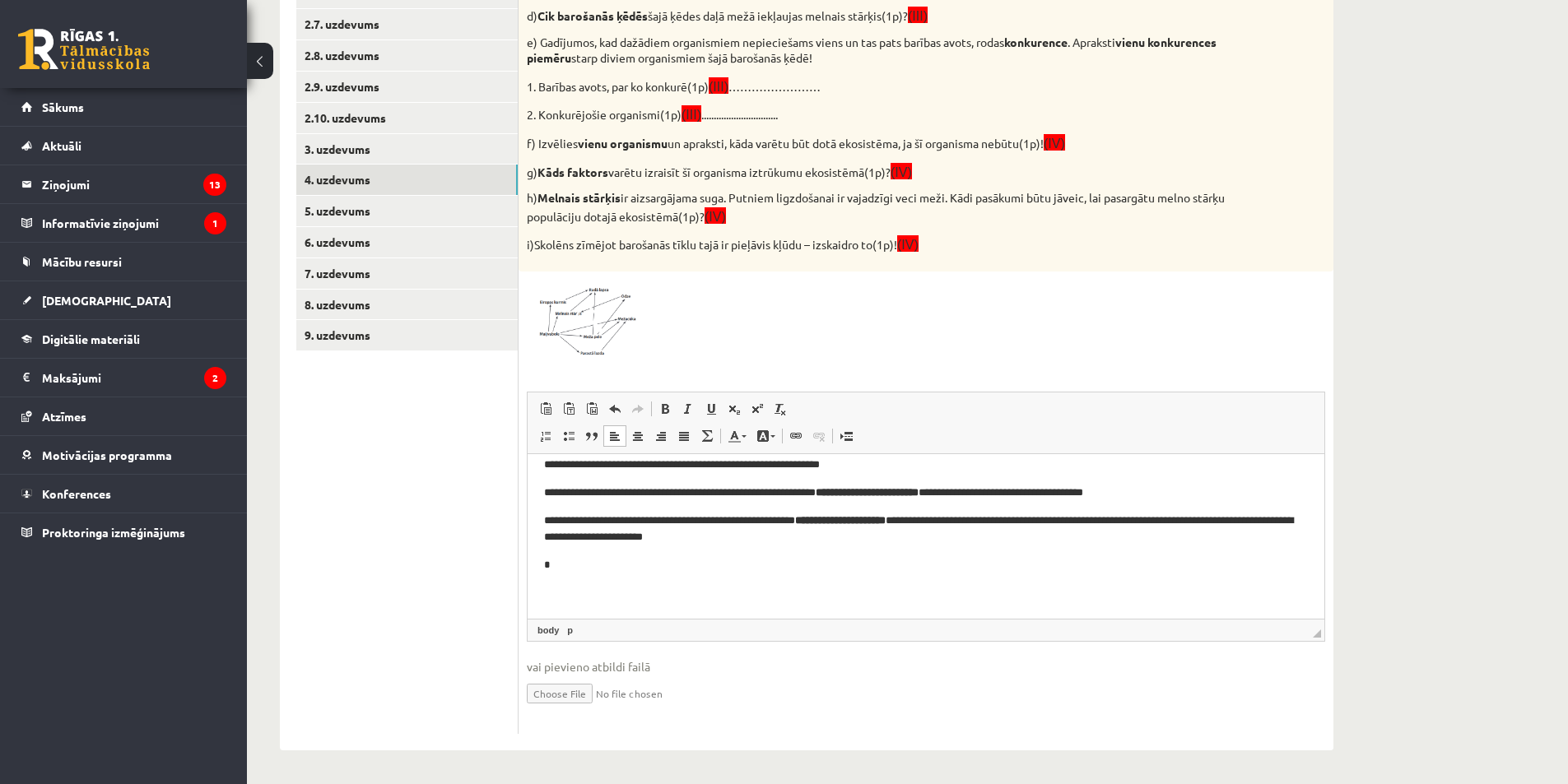
click at [589, 560] on p "*" at bounding box center [920, 565] width 751 height 17
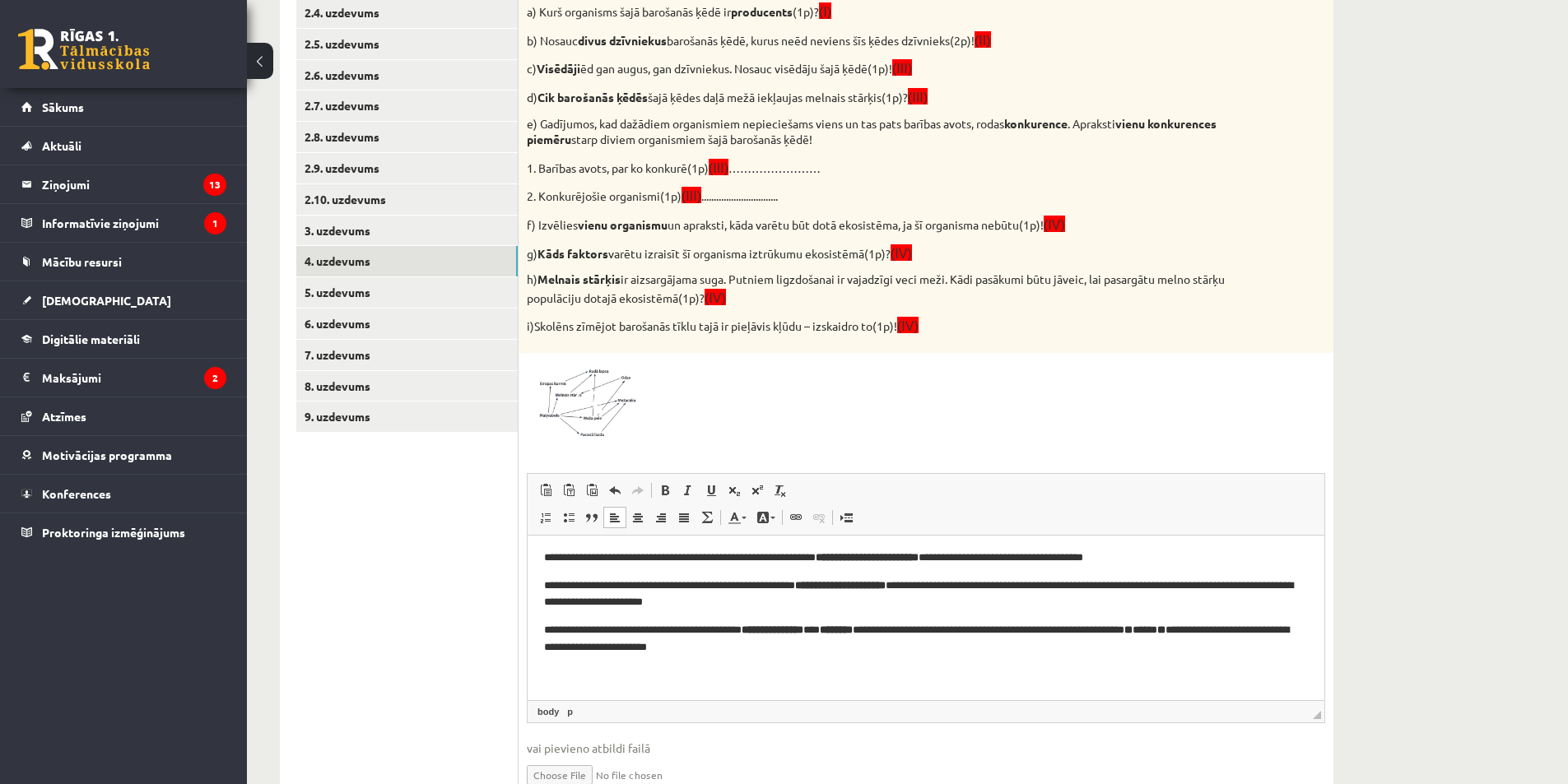
scroll to position [187, 0]
click at [363, 289] on link "5. uzdevums" at bounding box center [407, 292] width 221 height 30
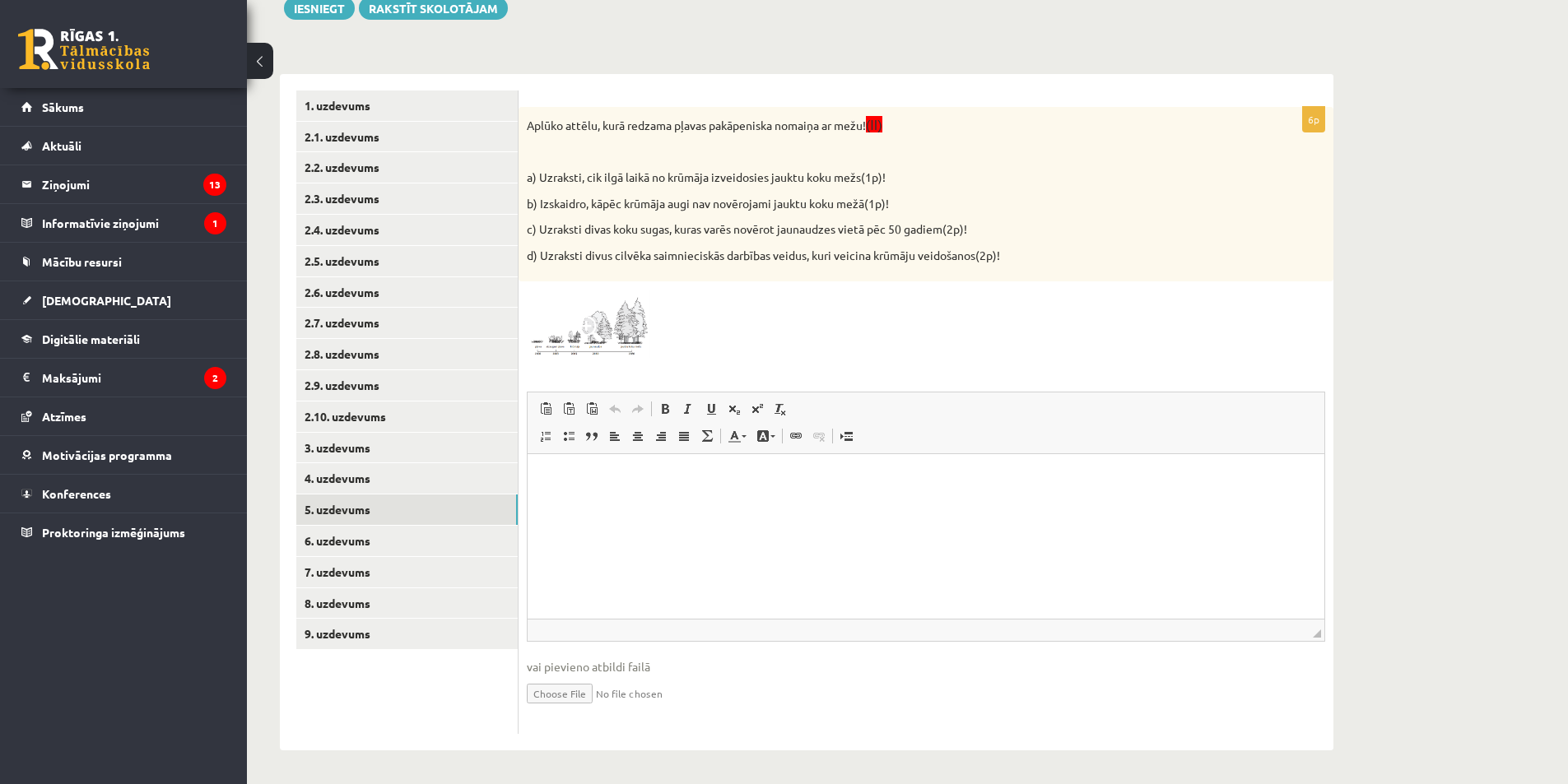
scroll to position [0, 0]
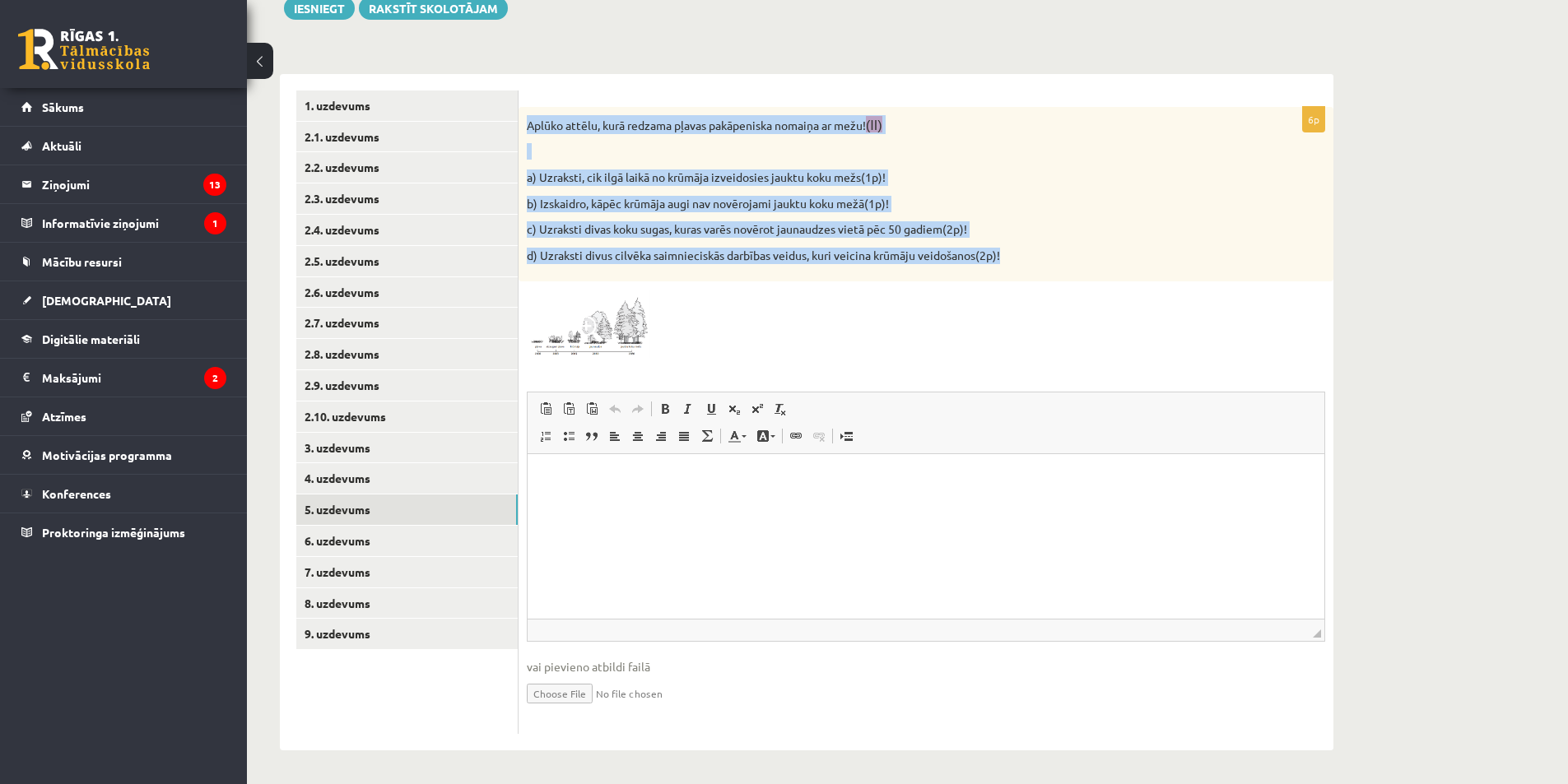
drag, startPoint x: 530, startPoint y: 117, endPoint x: 1004, endPoint y: 249, distance: 492.0
click at [1010, 253] on div "Aplūko attēlu, kurā redzama pļavas pakāpeniska nomaiņa ar mežu! (II) a) Uzrakst…" at bounding box center [925, 195] width 815 height 176
click at [581, 327] on span at bounding box center [589, 328] width 26 height 26
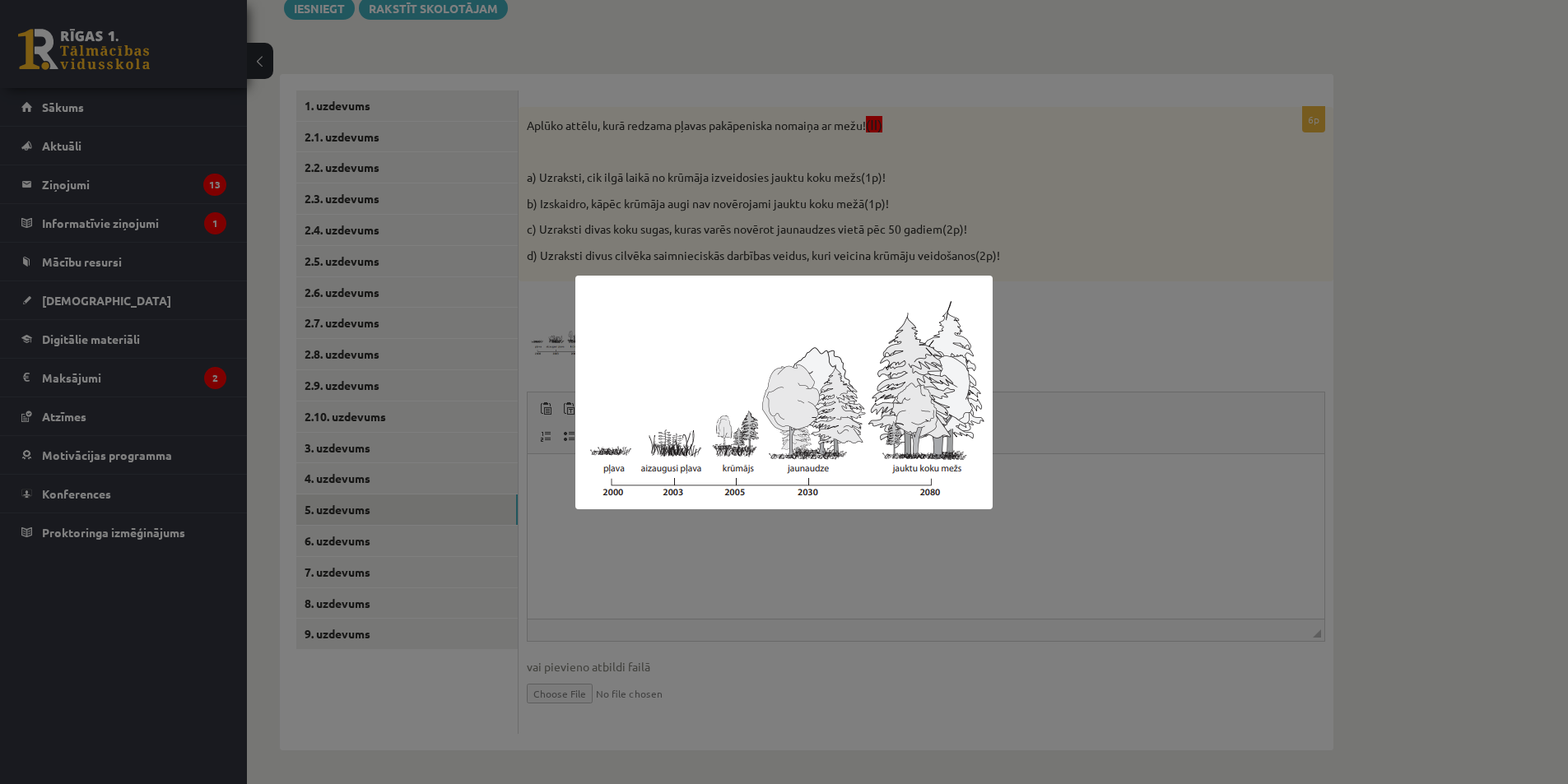
click at [684, 608] on div at bounding box center [784, 392] width 1568 height 784
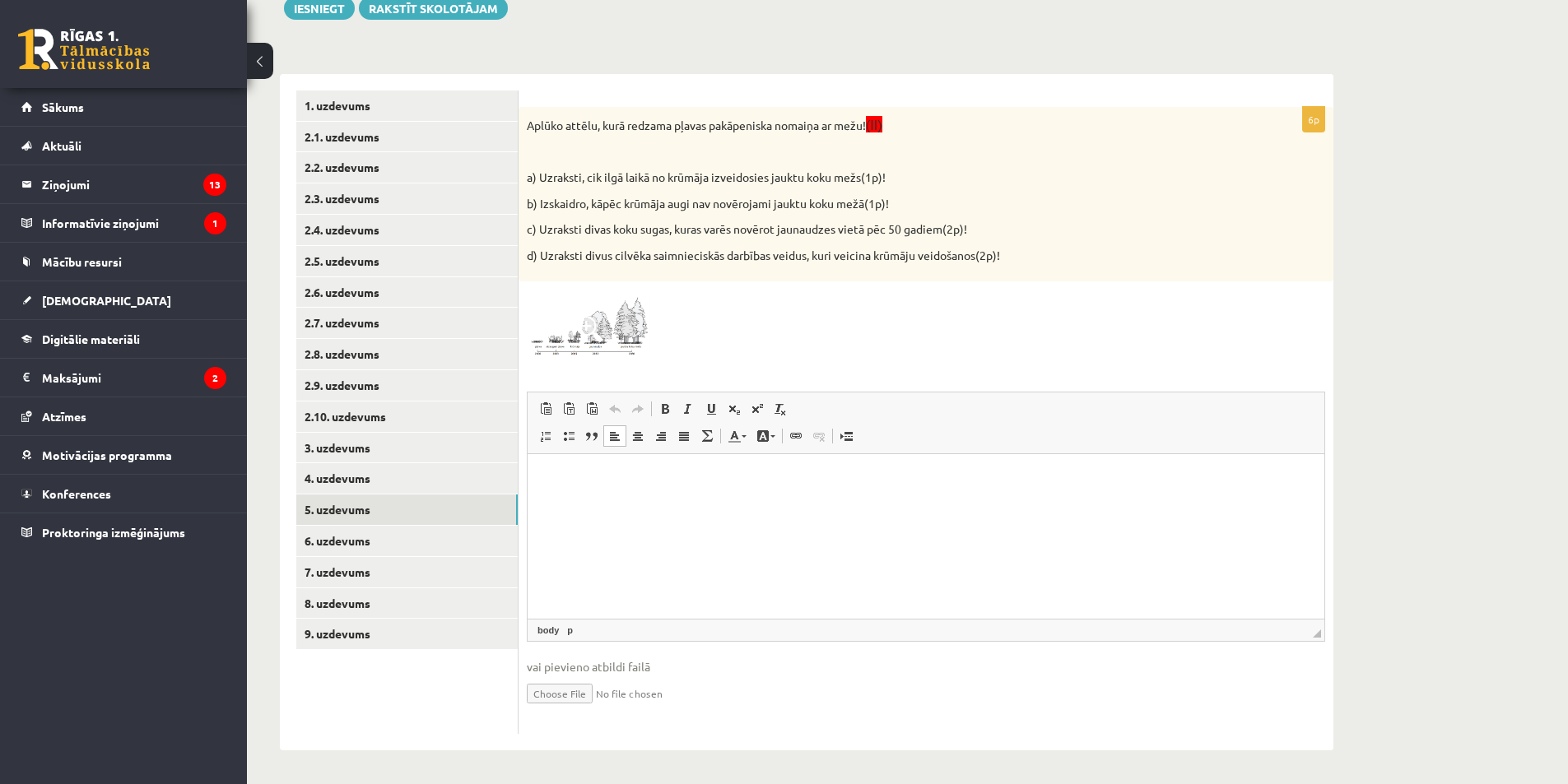
click at [615, 505] on html at bounding box center [926, 479] width 797 height 50
click at [621, 484] on p "*" at bounding box center [925, 479] width 764 height 17
click at [630, 505] on p "*" at bounding box center [925, 507] width 764 height 17
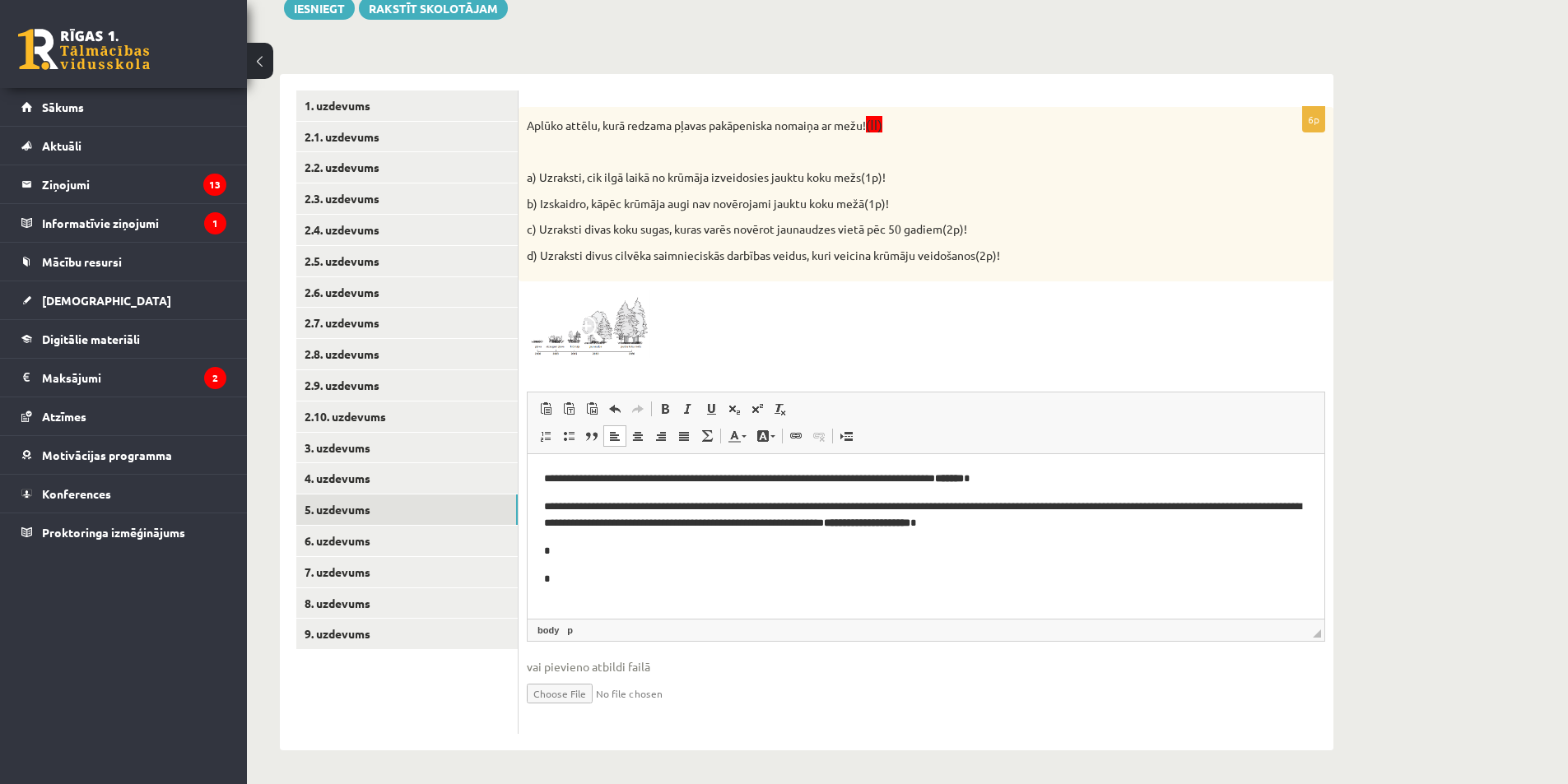
click at [668, 553] on p "*" at bounding box center [925, 551] width 764 height 17
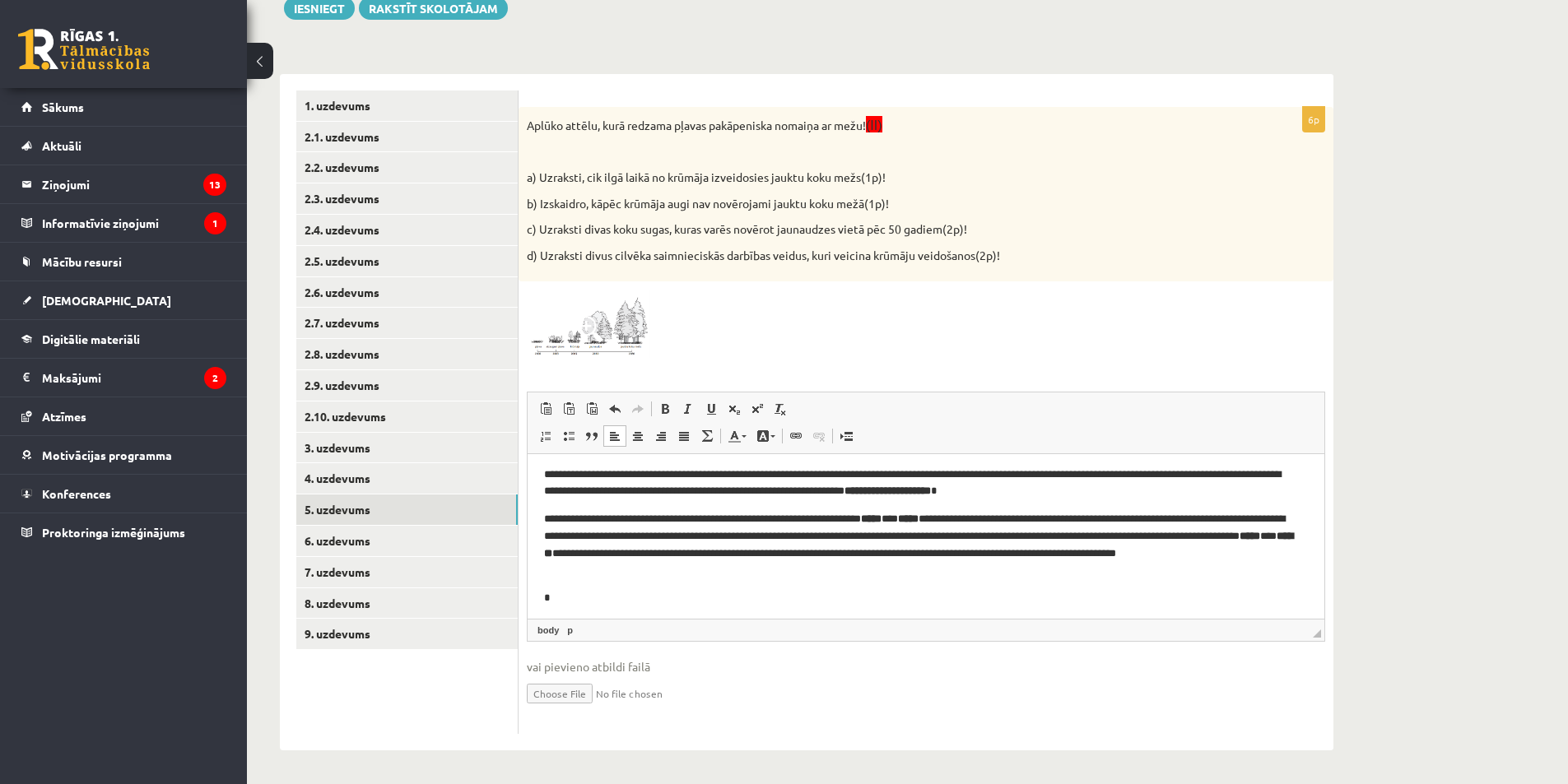
scroll to position [37, 0]
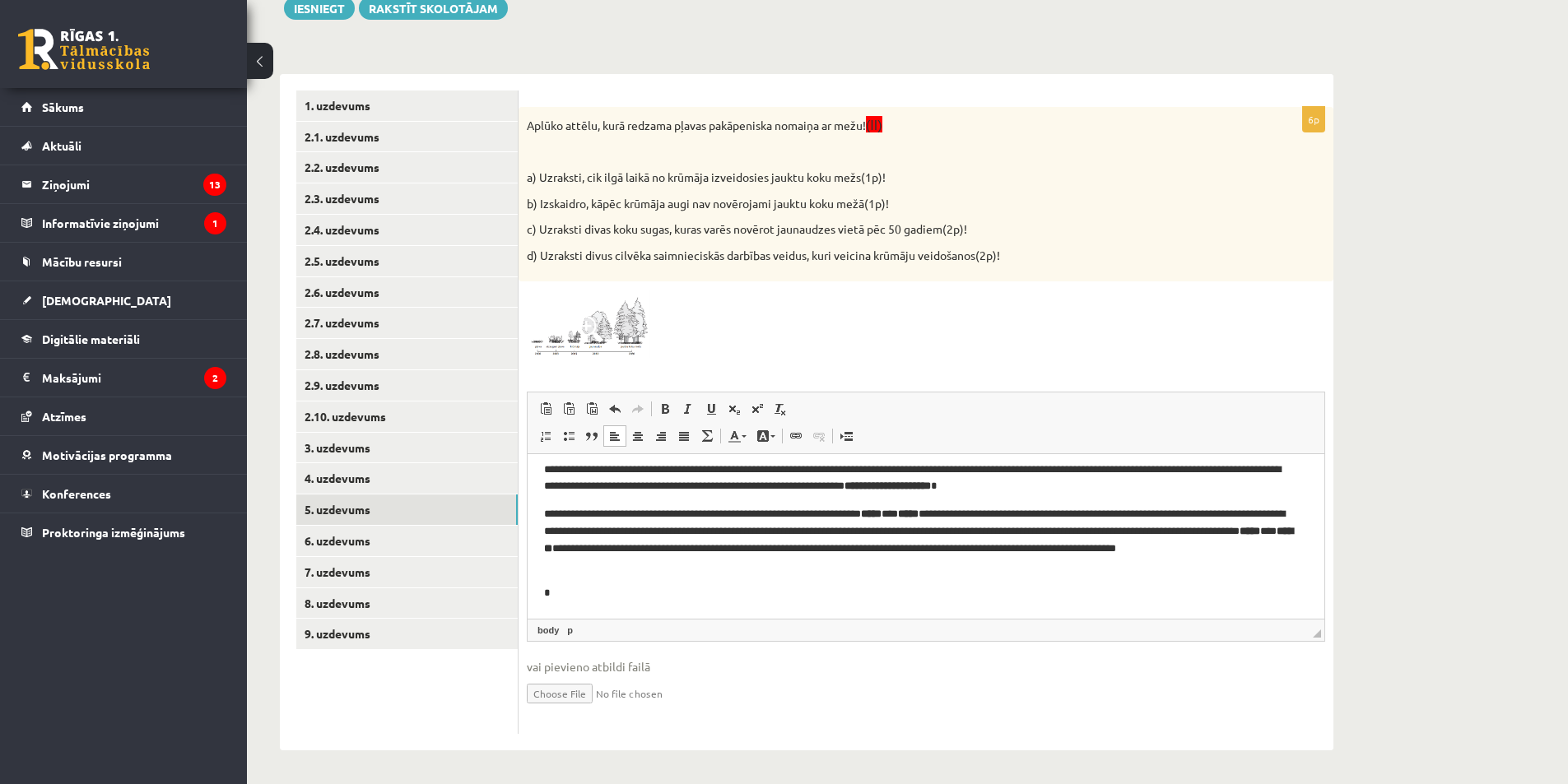
click at [645, 587] on p "*" at bounding box center [920, 593] width 751 height 17
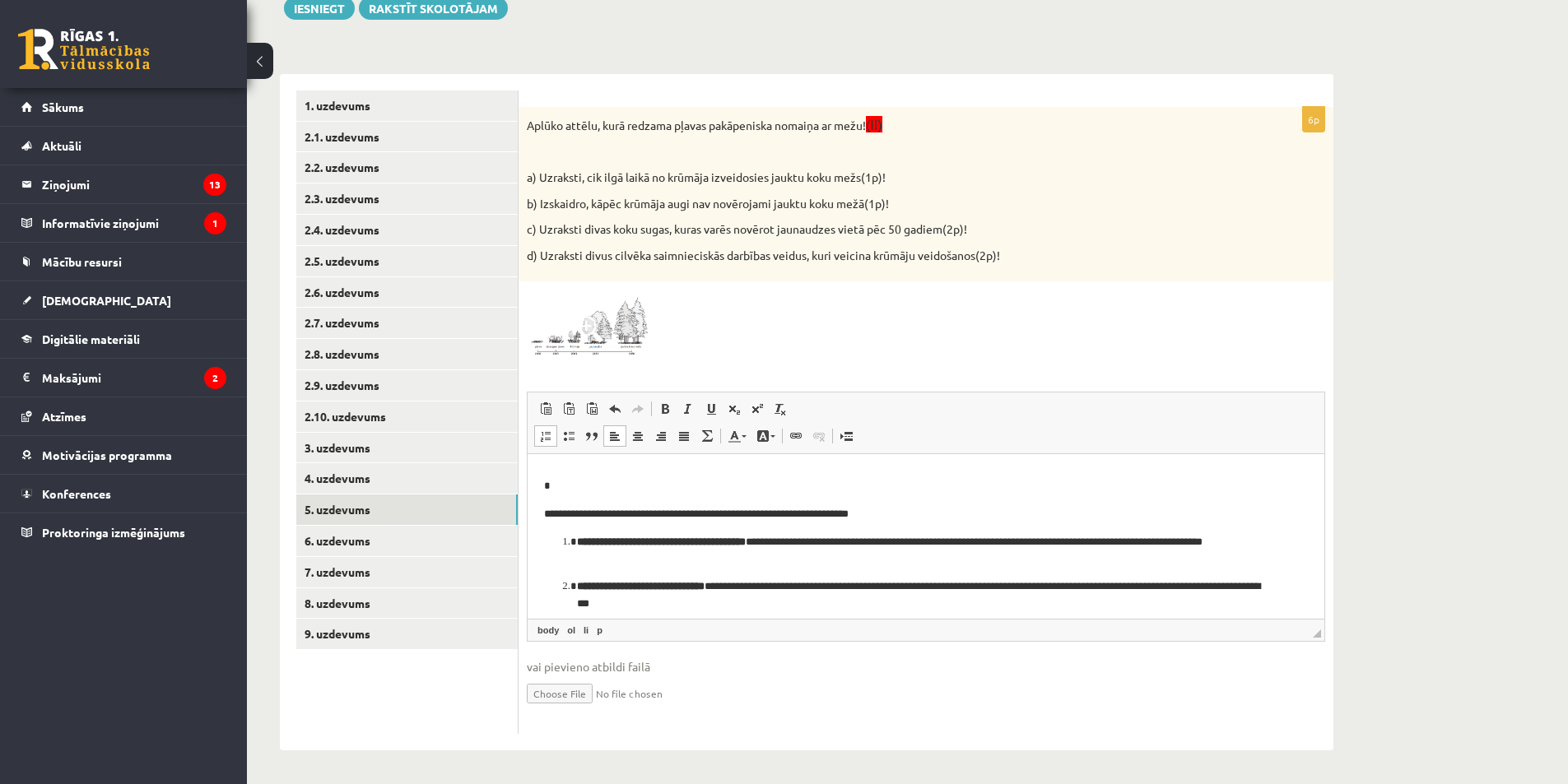
scroll to position [154, 0]
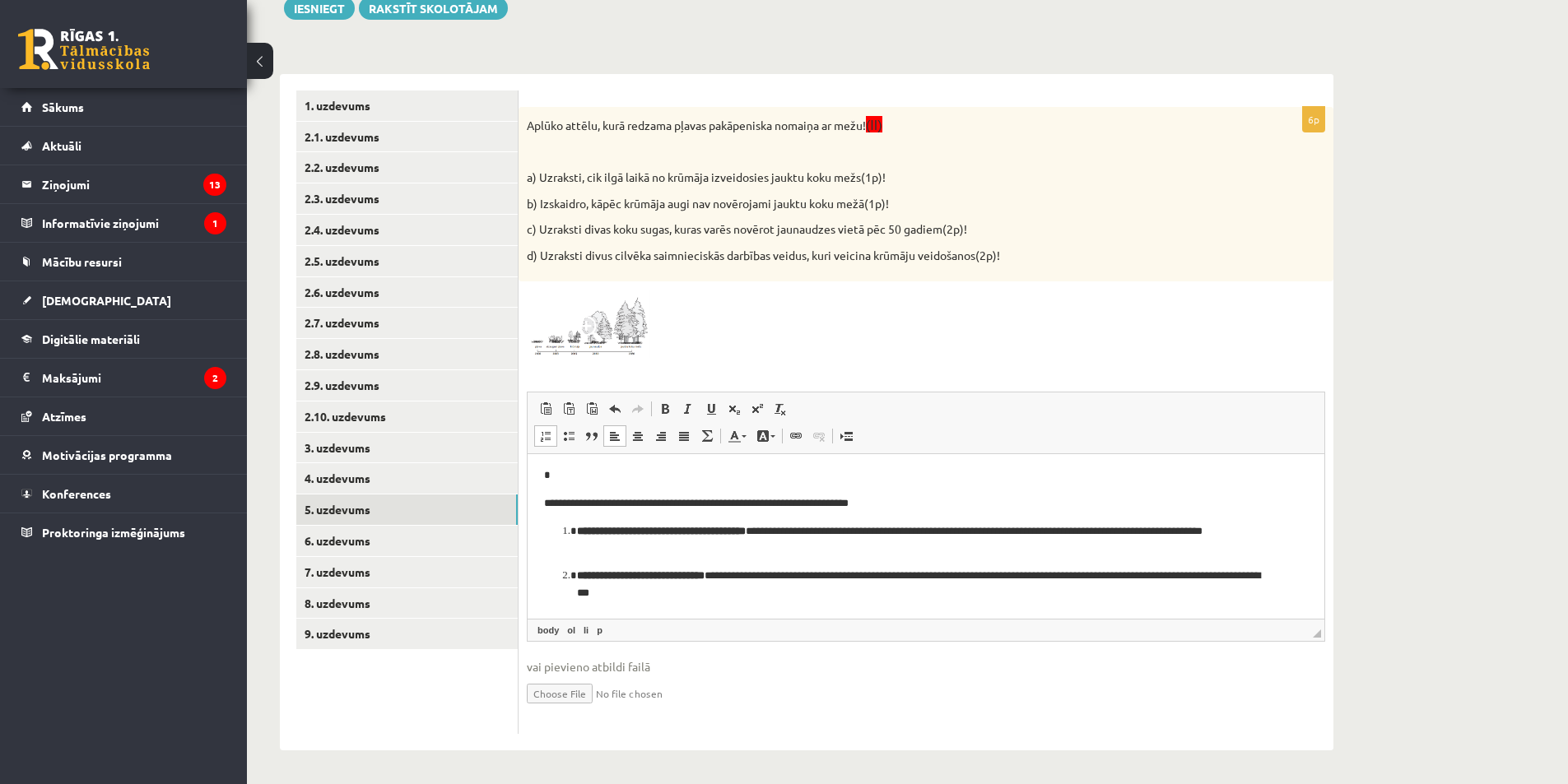
click at [577, 576] on li "**********" at bounding box center [925, 585] width 698 height 35
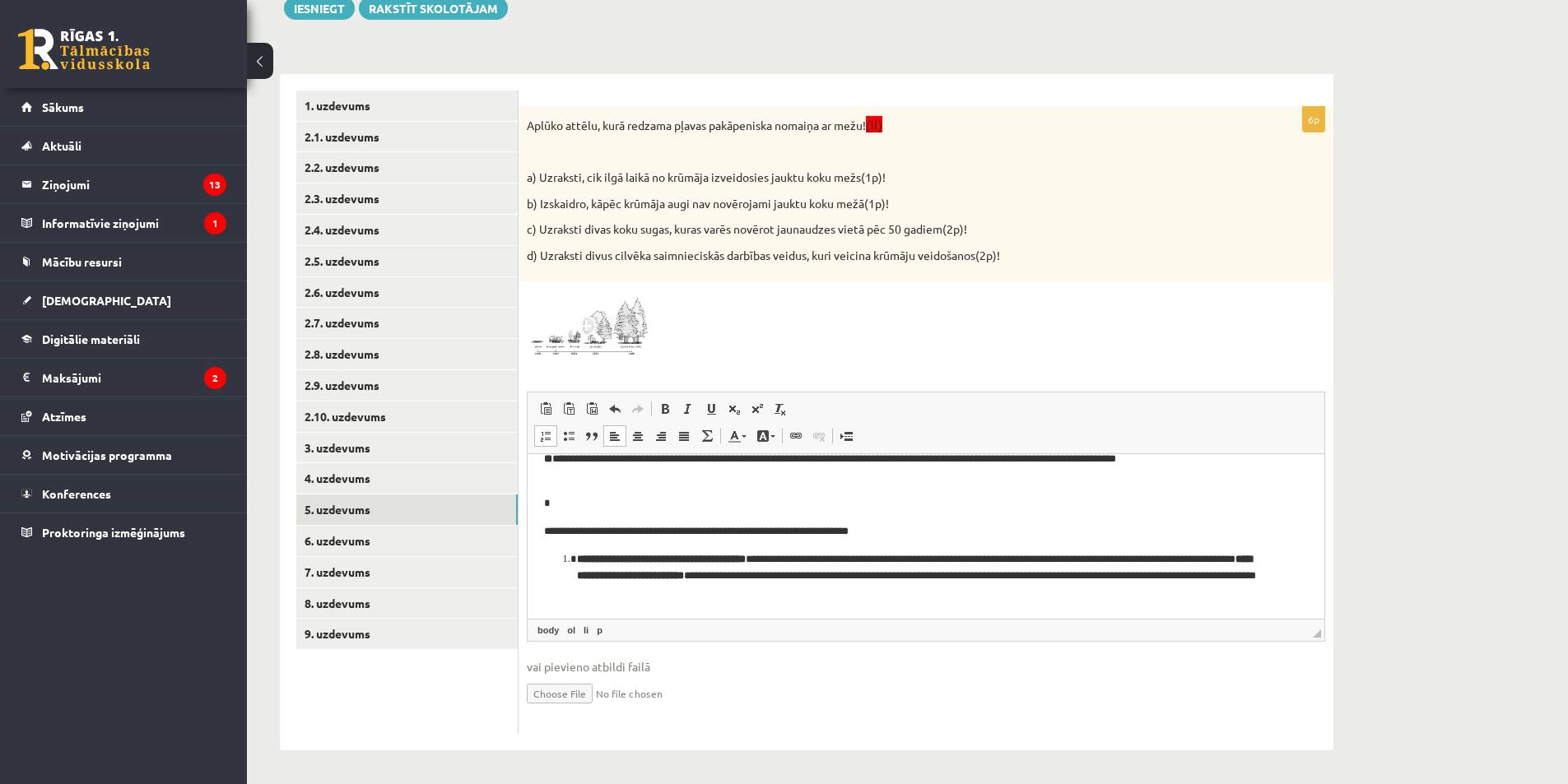
click at [577, 560] on li "**********" at bounding box center [925, 576] width 698 height 51
click at [588, 576] on b "**********" at bounding box center [918, 567] width 748 height 28
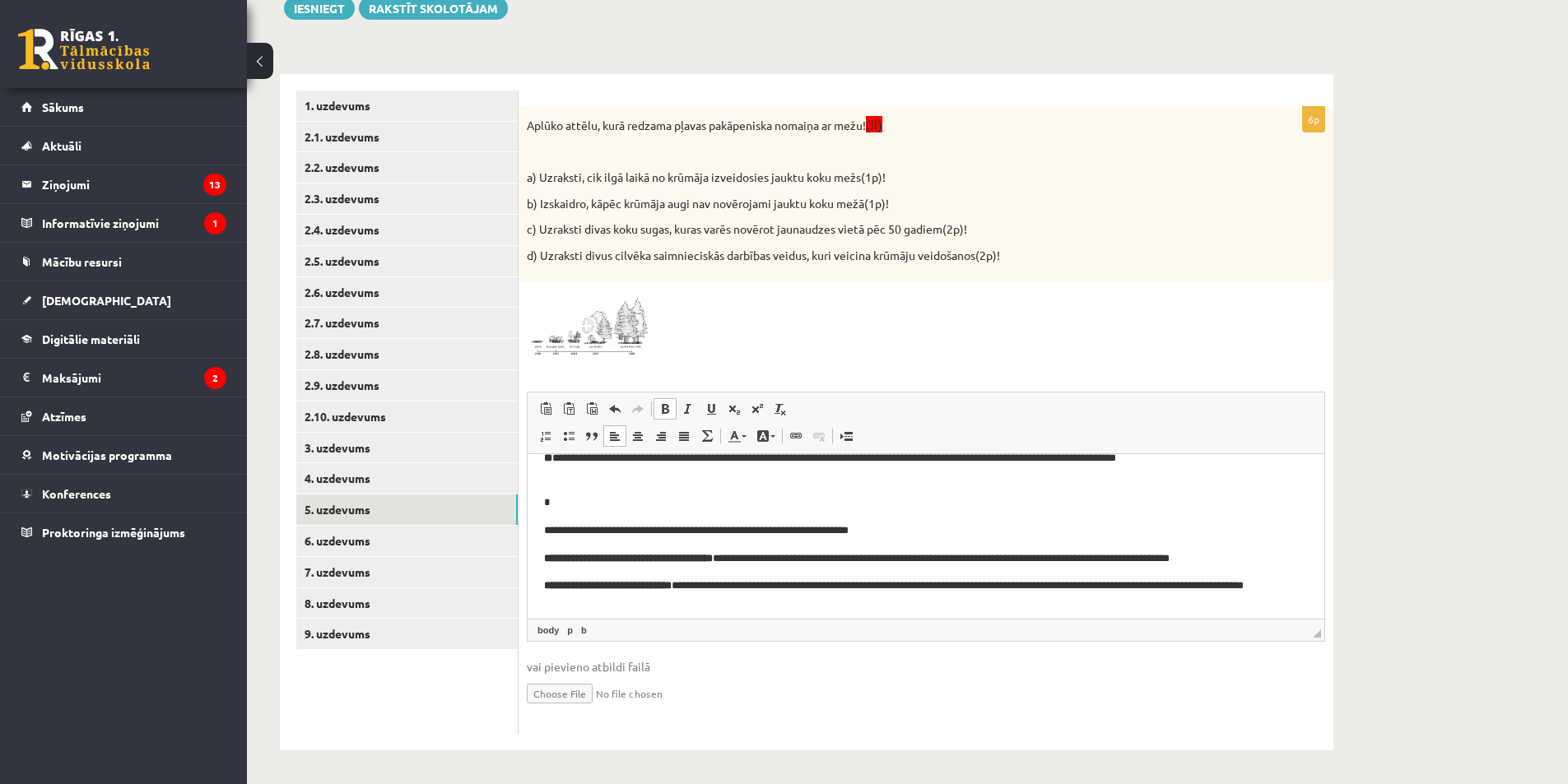
scroll to position [138, 0]
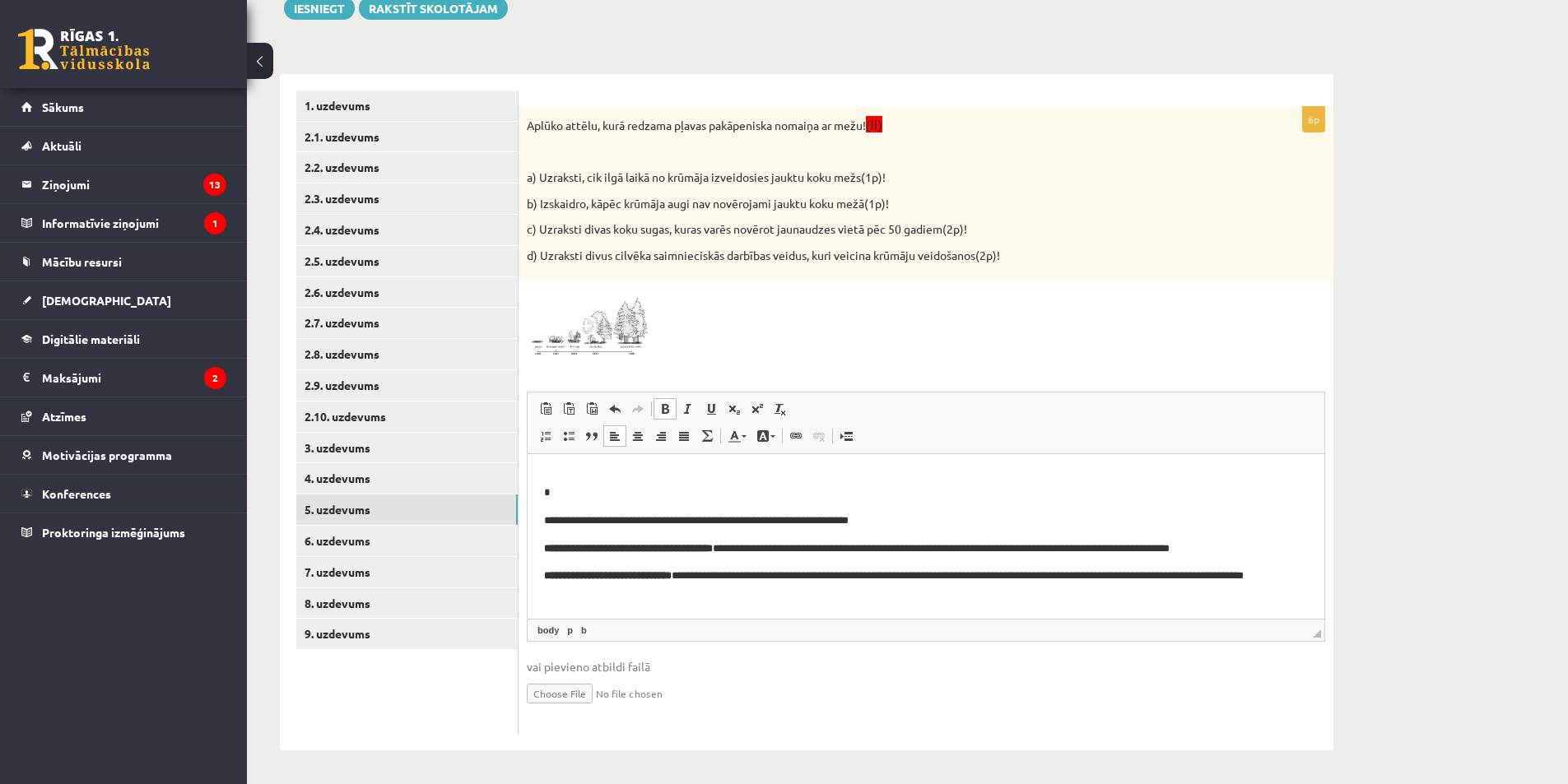
click at [540, 527] on html "**********" at bounding box center [926, 468] width 797 height 302
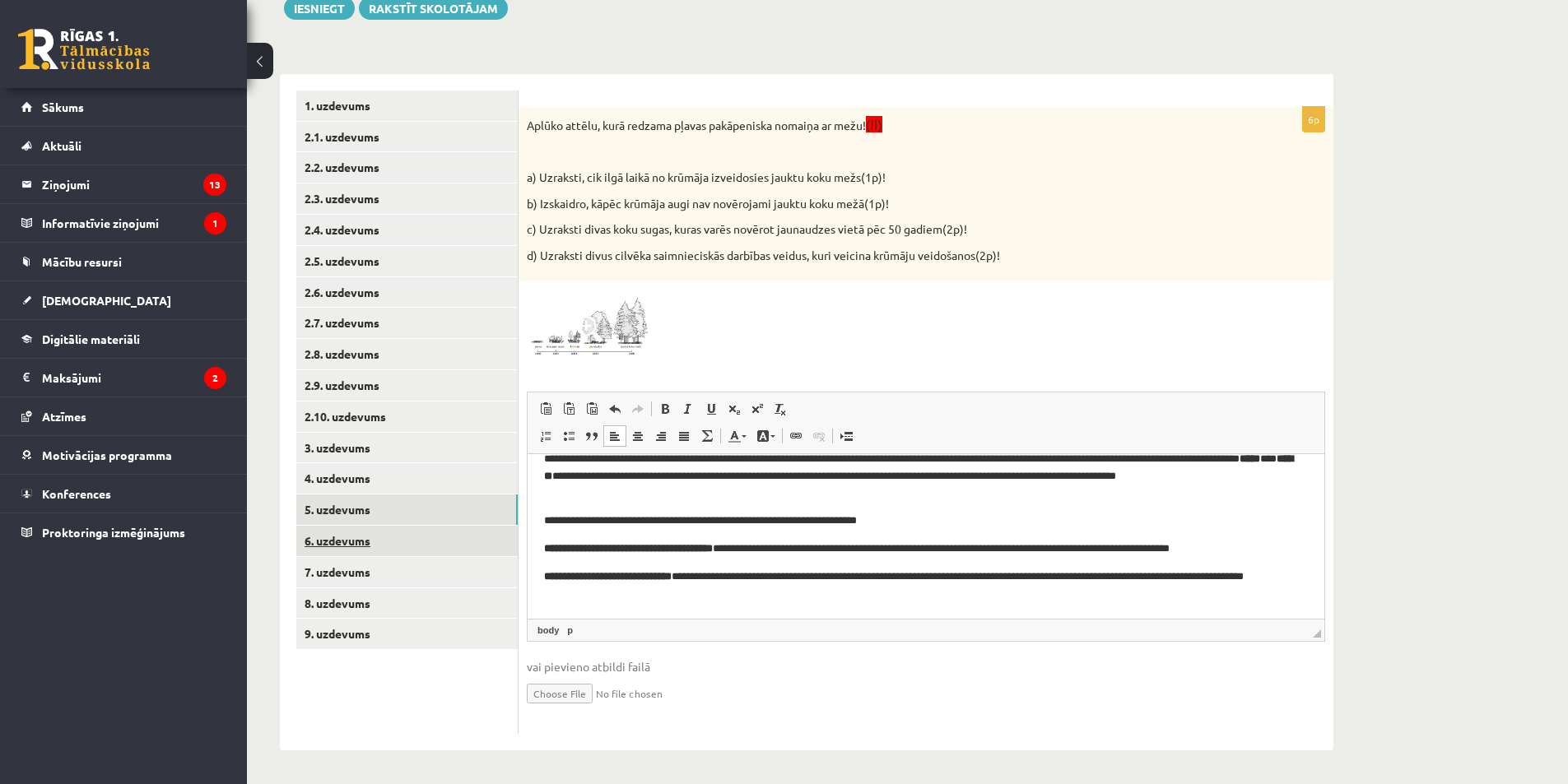
click at [441, 551] on link "6. uzdevums" at bounding box center [407, 541] width 221 height 30
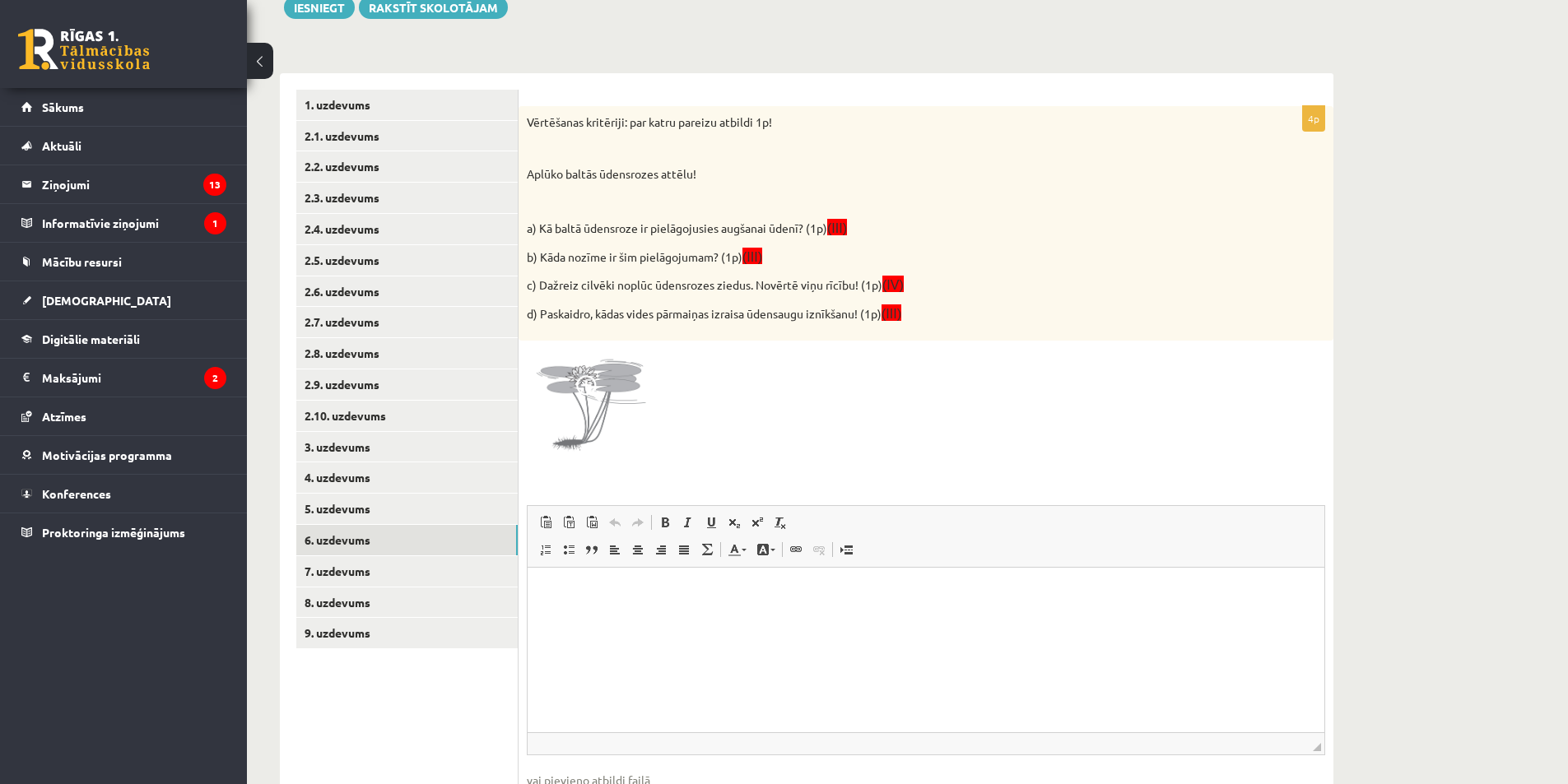
scroll to position [0, 0]
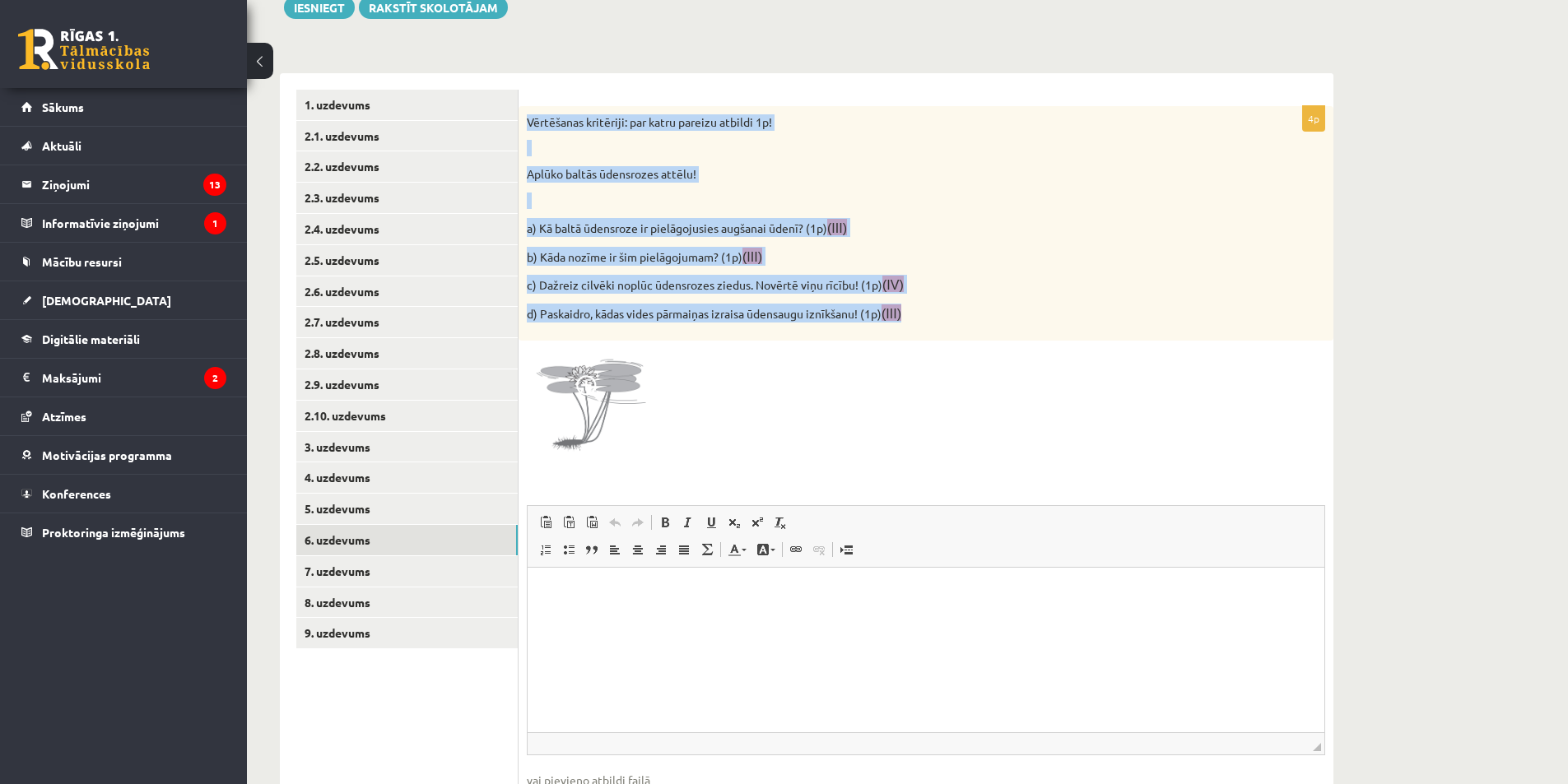
drag, startPoint x: 527, startPoint y: 122, endPoint x: 922, endPoint y: 334, distance: 448.3
click at [922, 334] on div "Vērtēšanas kritēriji: par katru pareizu atbildi 1p! Aplūko baltās ūdensrozes at…" at bounding box center [925, 224] width 815 height 235
click at [569, 390] on img at bounding box center [589, 410] width 123 height 123
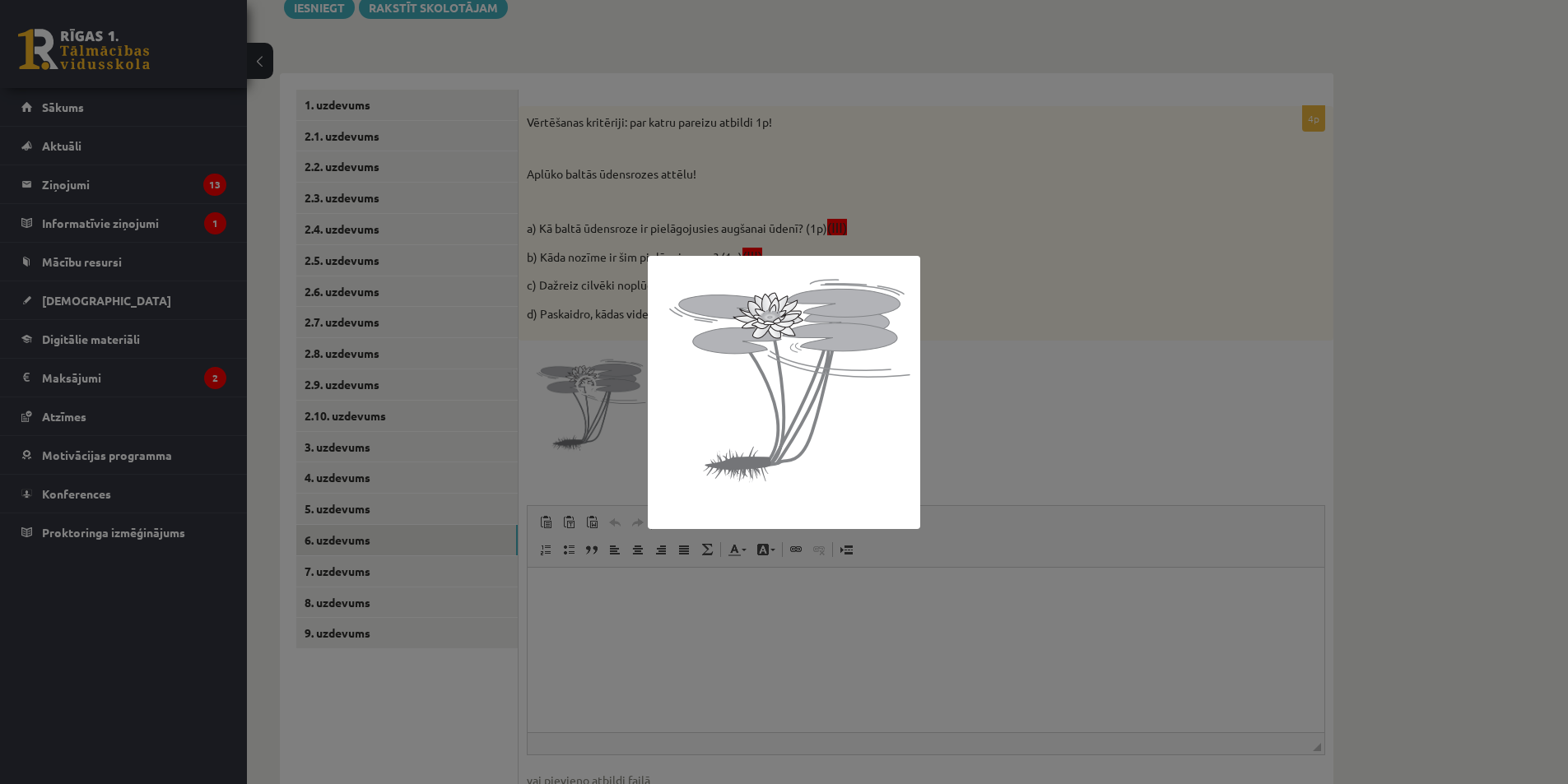
click at [669, 663] on div at bounding box center [784, 392] width 1568 height 784
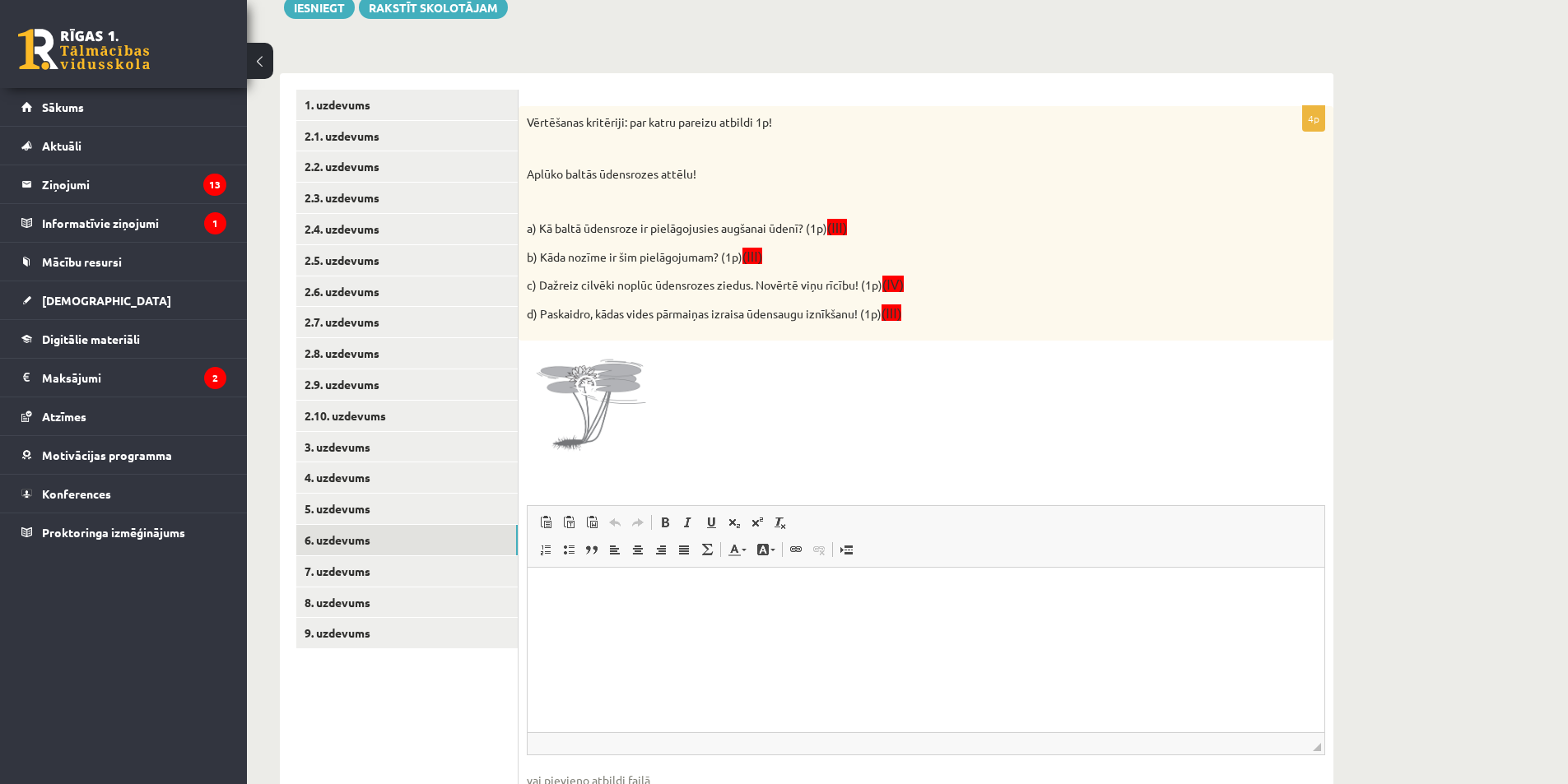
click at [634, 618] on html at bounding box center [926, 592] width 797 height 50
click at [614, 587] on p "*" at bounding box center [925, 592] width 764 height 17
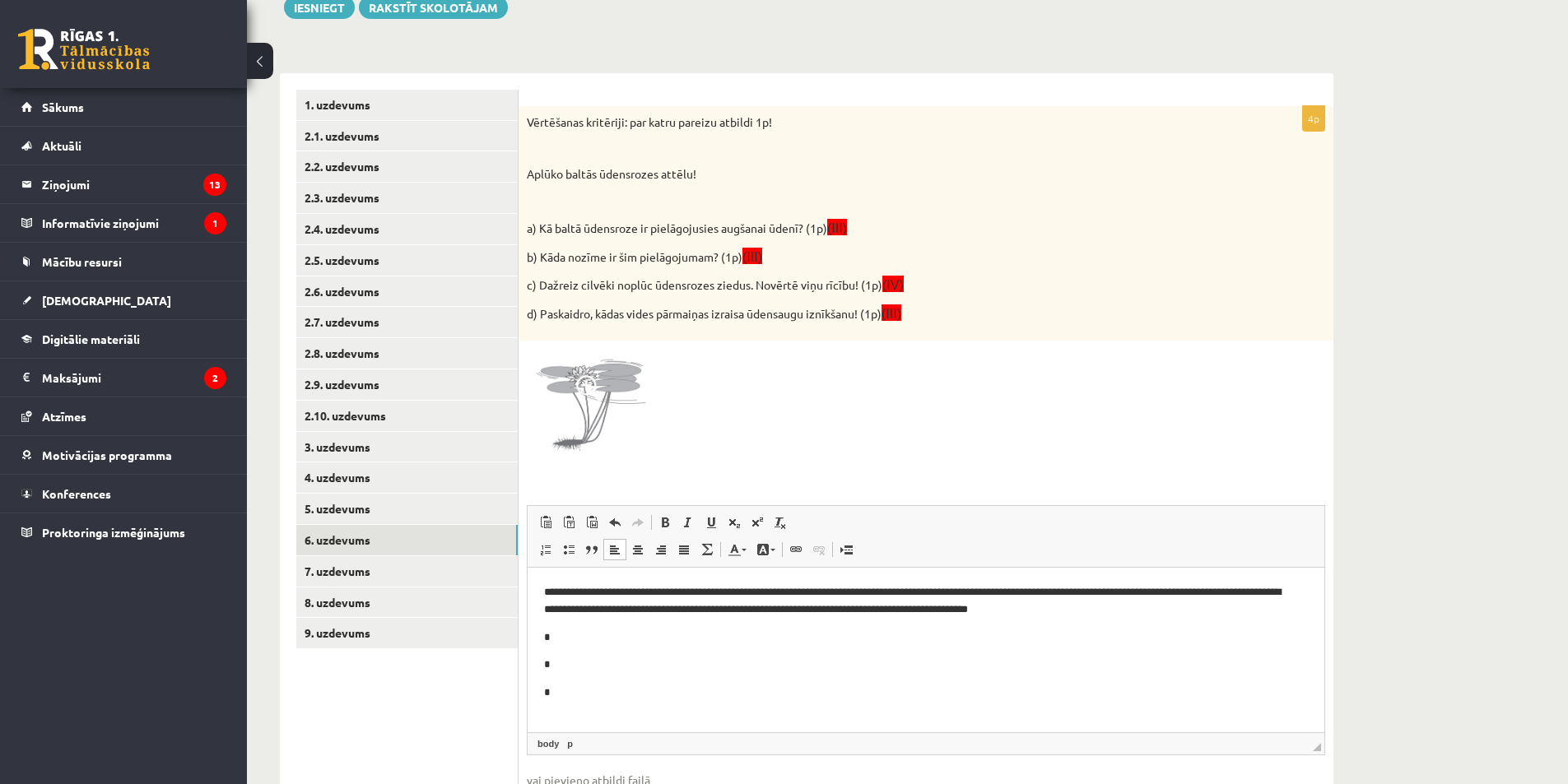
click at [616, 630] on p "*" at bounding box center [920, 638] width 751 height 17
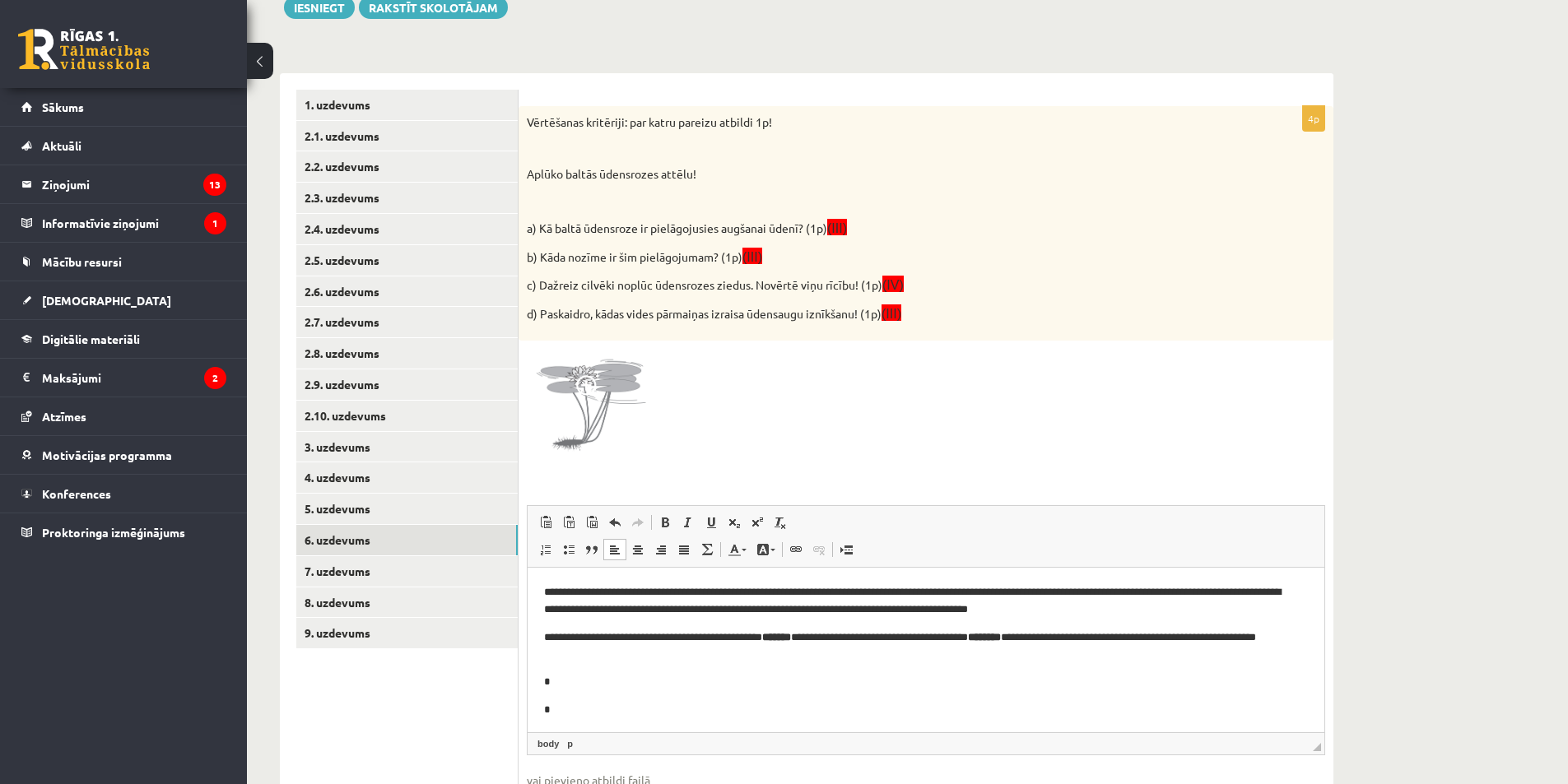
click at [570, 668] on body "**********" at bounding box center [925, 665] width 764 height 162
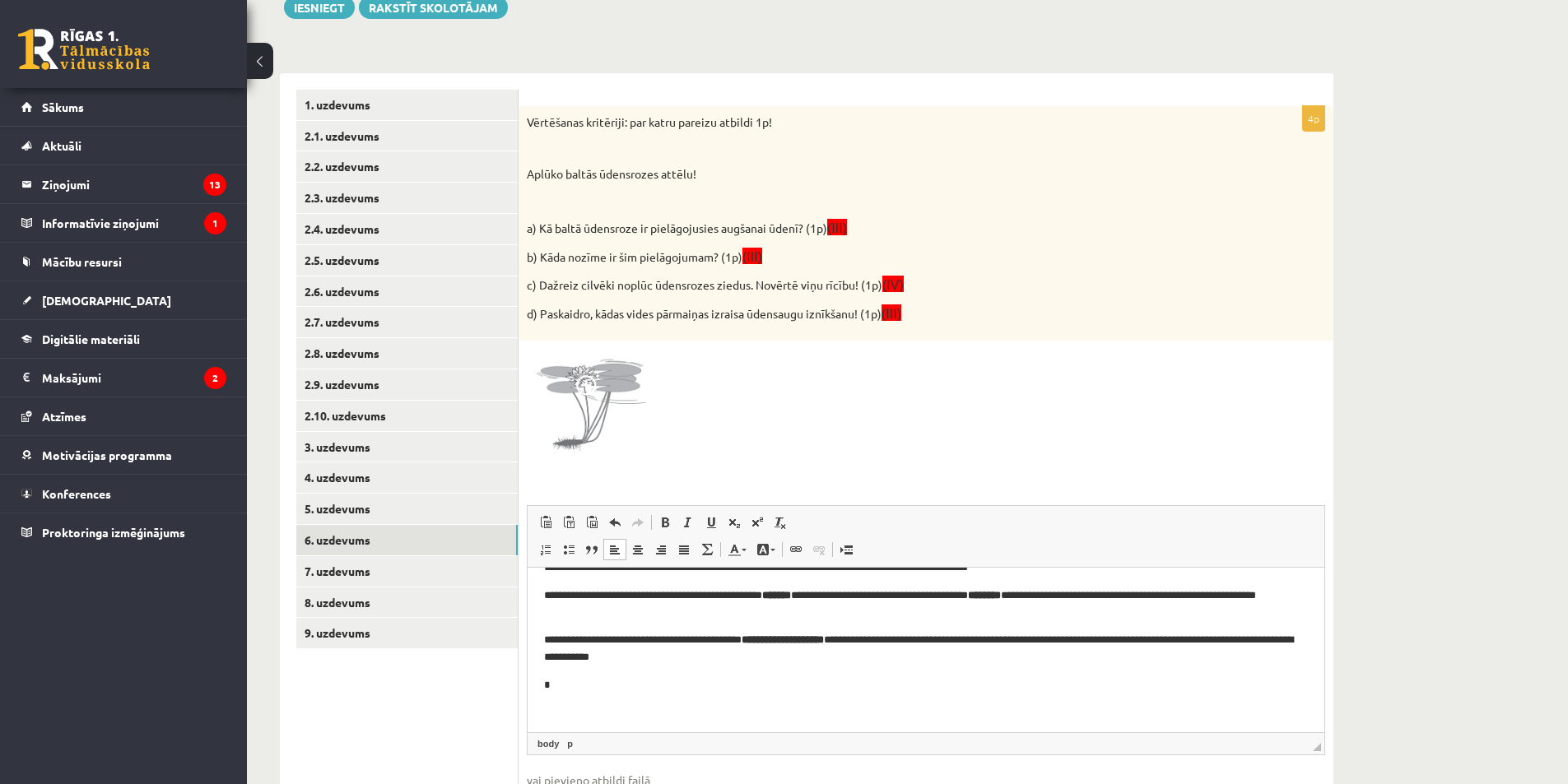
scroll to position [48, 0]
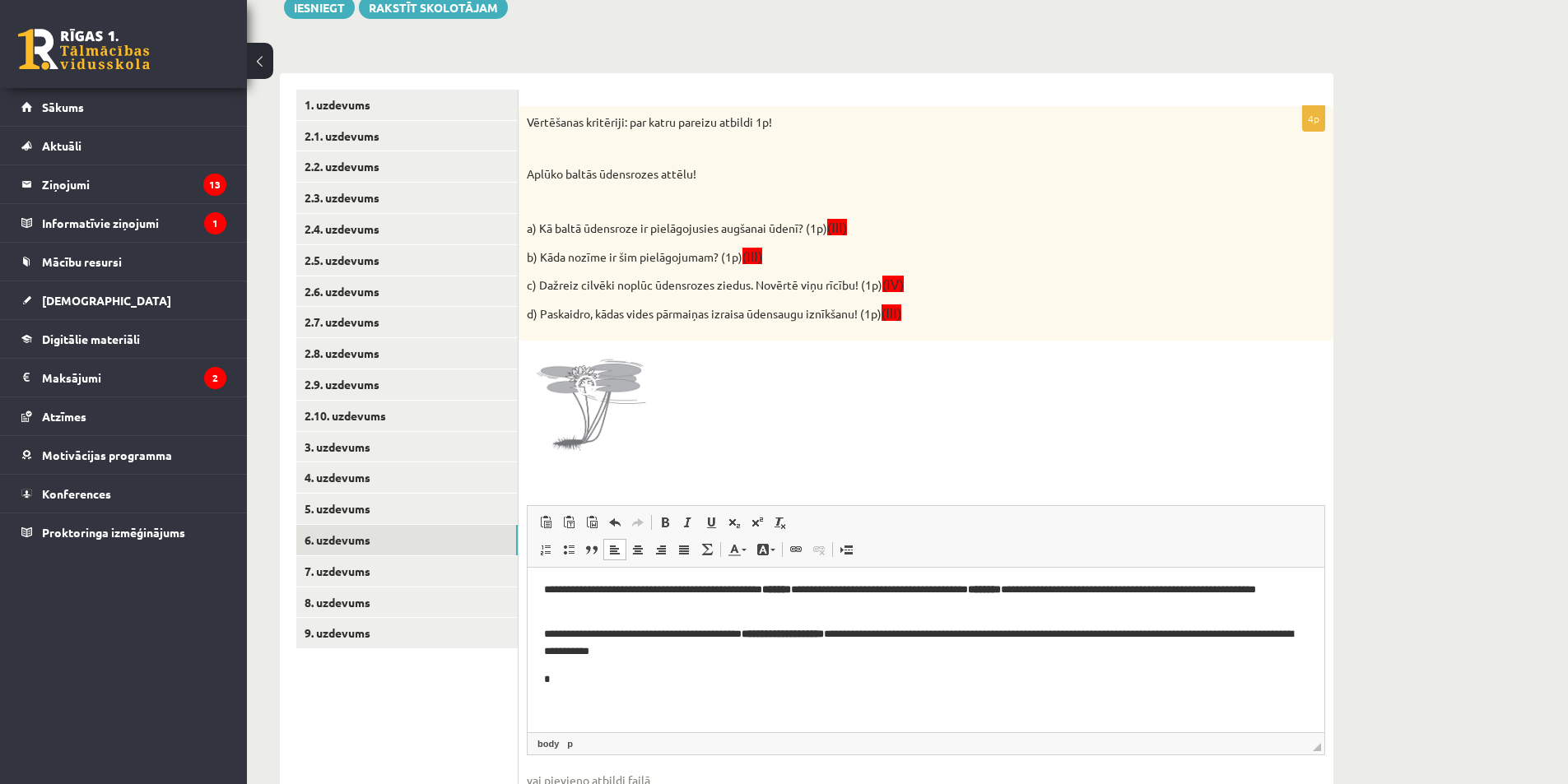
click at [591, 664] on body "**********" at bounding box center [925, 626] width 764 height 179
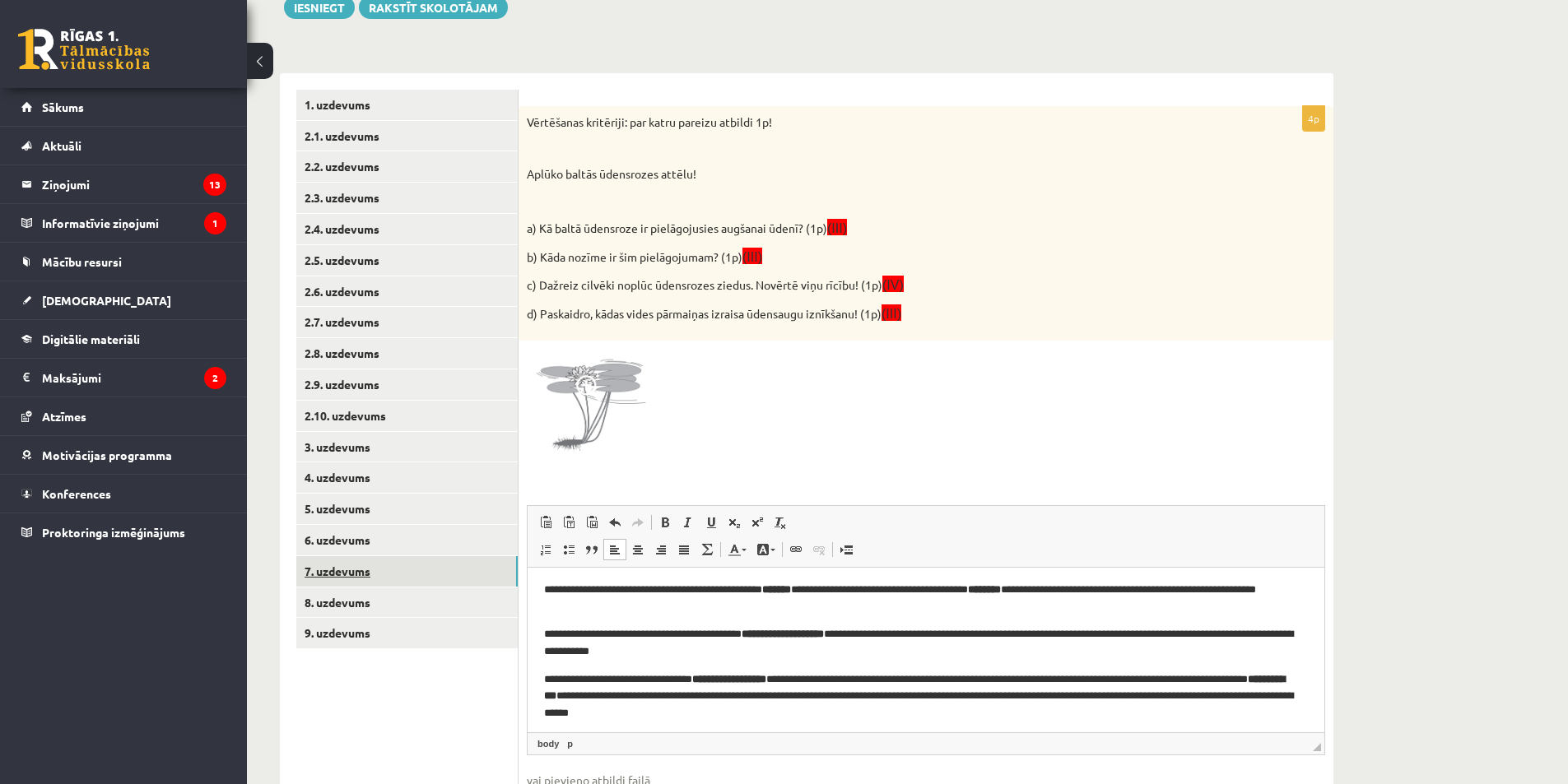
click at [408, 573] on link "7. uzdevums" at bounding box center [407, 571] width 221 height 30
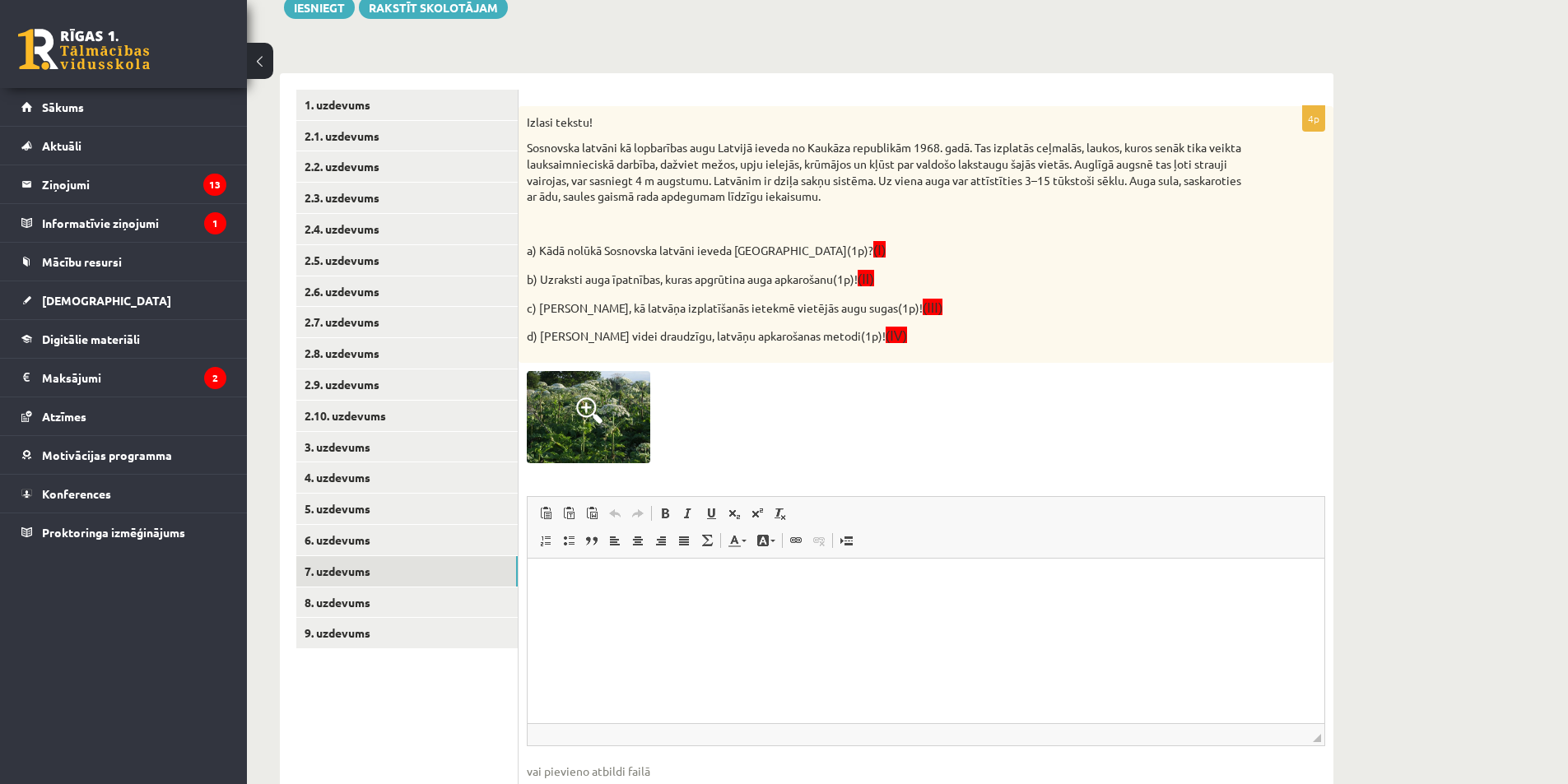
scroll to position [0, 0]
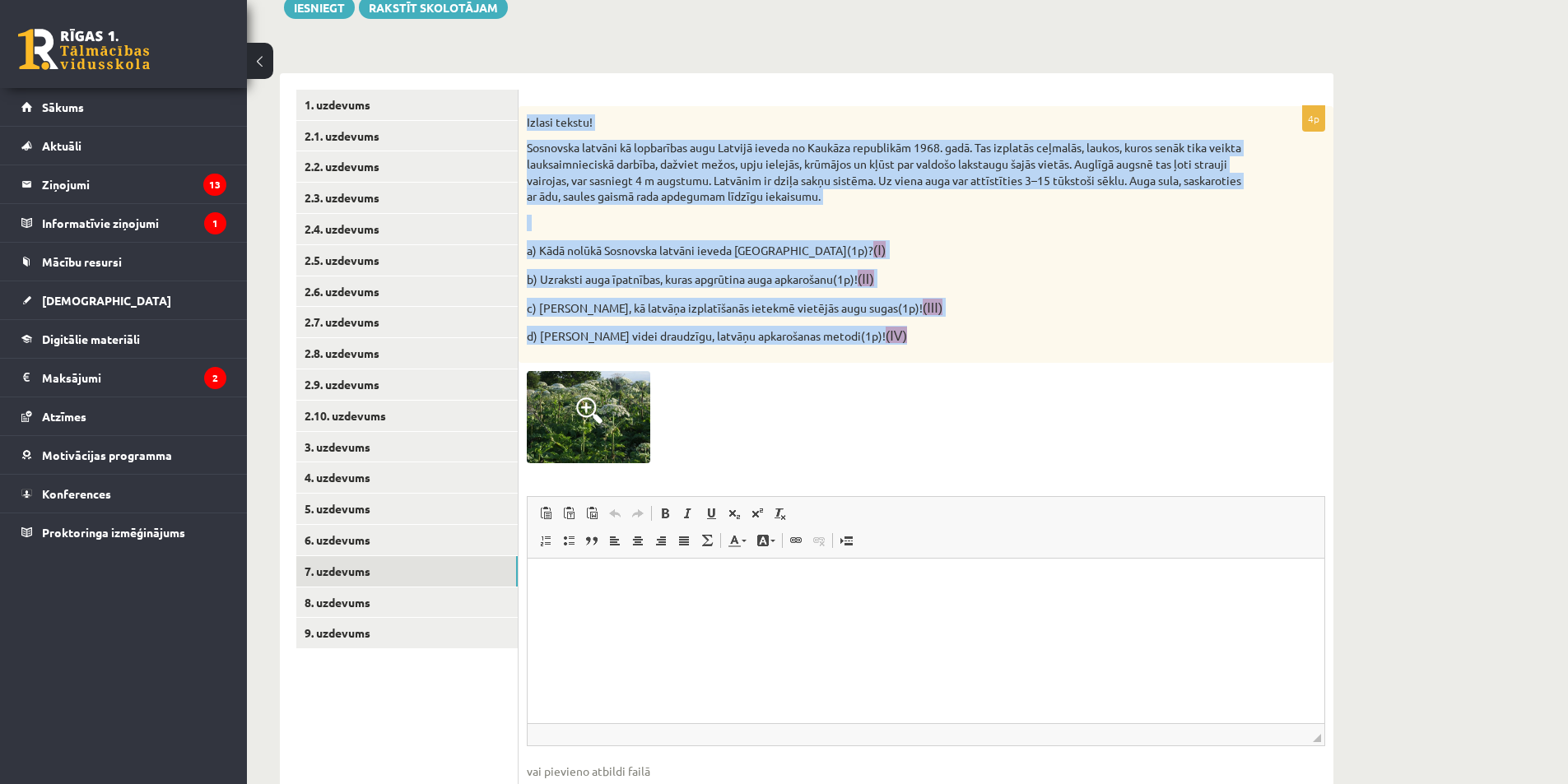
drag, startPoint x: 524, startPoint y: 117, endPoint x: 856, endPoint y: 333, distance: 396.1
click at [856, 333] on div "Izlasi tekstu! Sosnovska latvāni kā lopbarības augu Latvijā ieveda no Kaukāza r…" at bounding box center [925, 235] width 815 height 257
click at [610, 406] on img at bounding box center [589, 417] width 123 height 92
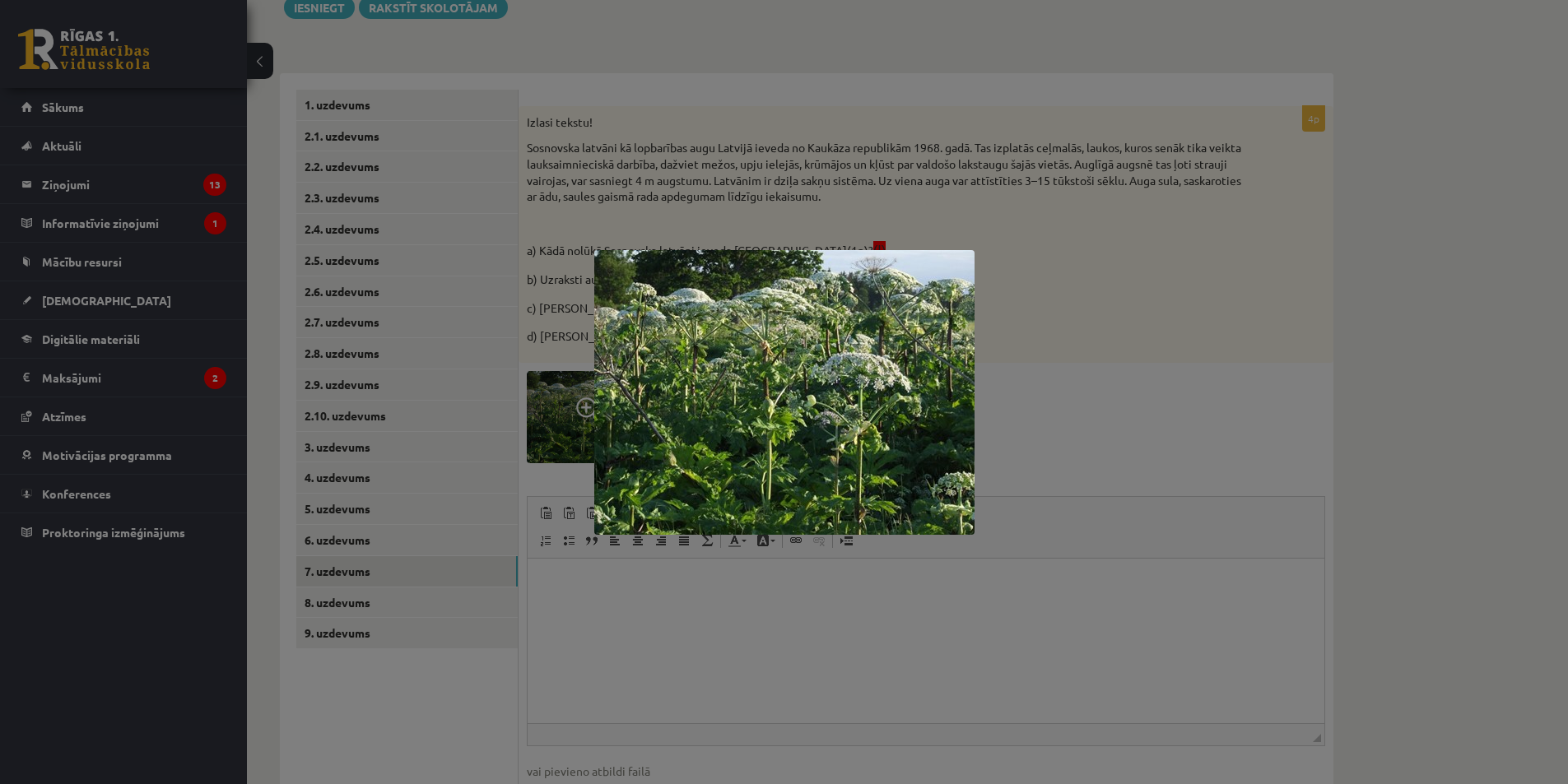
click at [657, 628] on div at bounding box center [784, 392] width 1568 height 784
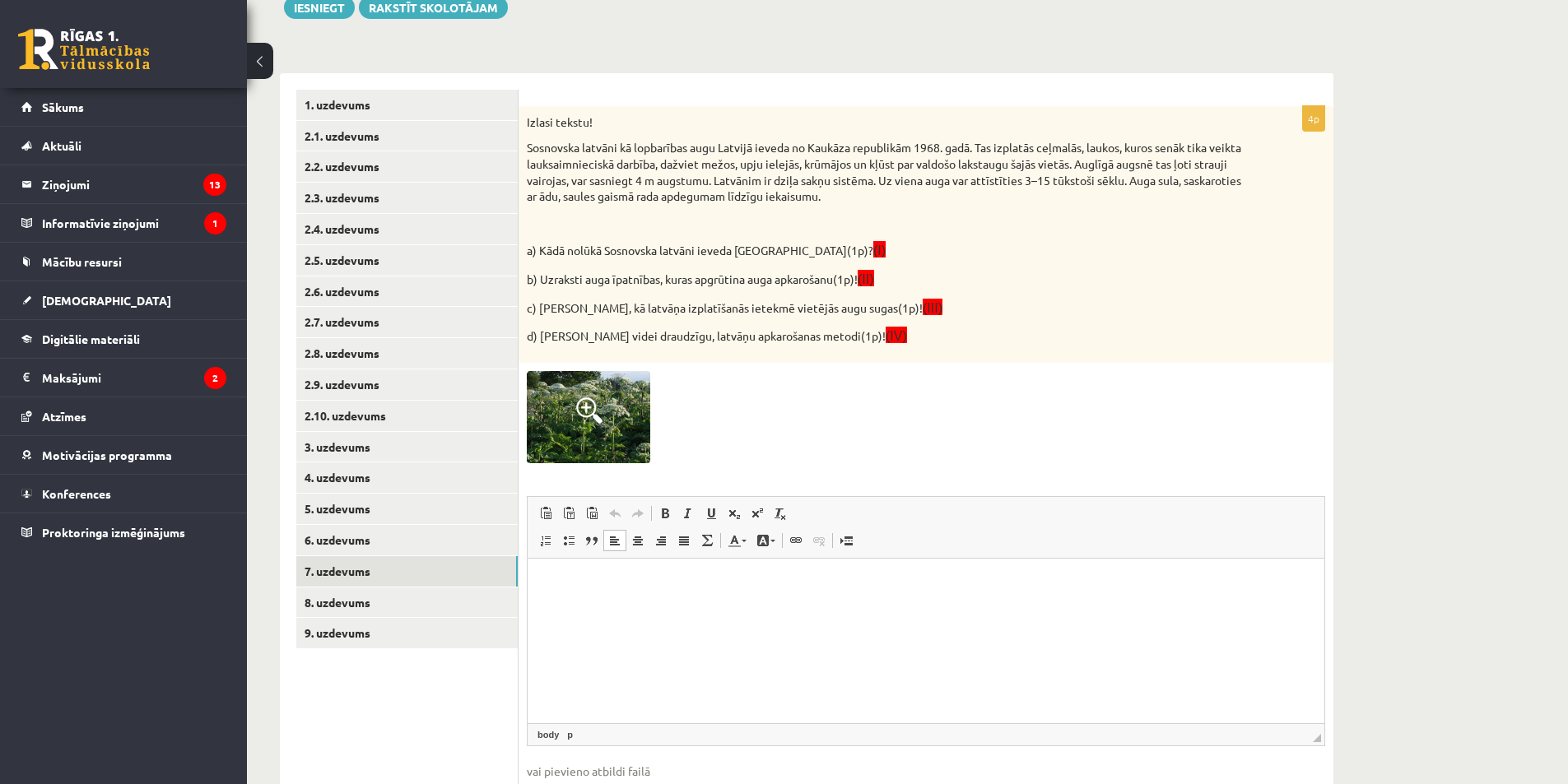
click at [639, 608] on html at bounding box center [926, 583] width 797 height 50
click at [635, 611] on p "*" at bounding box center [925, 612] width 764 height 17
click at [613, 576] on p "*" at bounding box center [925, 583] width 764 height 17
click at [600, 616] on p "*" at bounding box center [925, 612] width 764 height 17
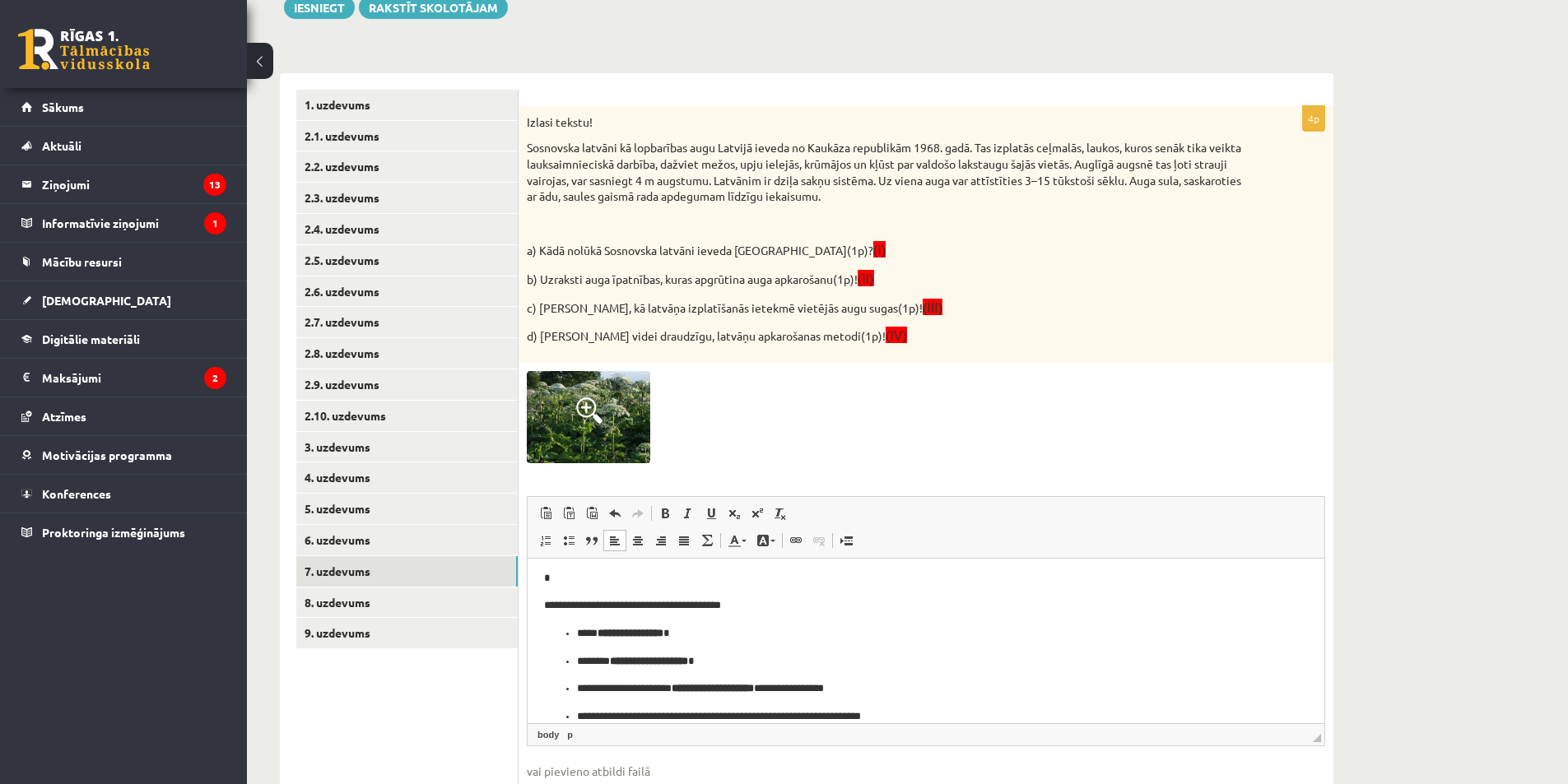
click at [543, 612] on html "**********" at bounding box center [926, 675] width 797 height 300
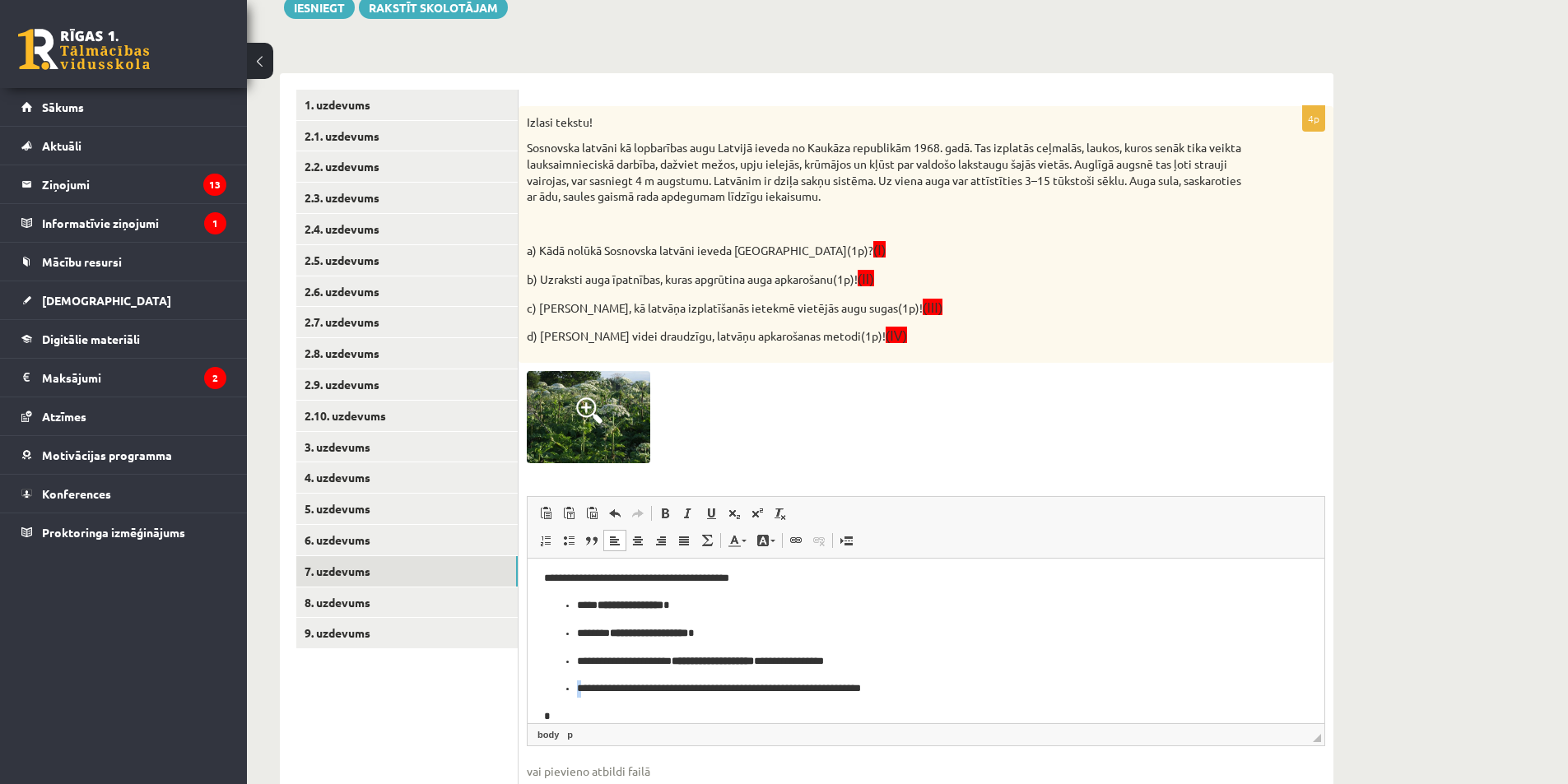
click at [579, 694] on p "**********" at bounding box center [920, 689] width 686 height 17
click at [571, 695] on ul "**********" at bounding box center [925, 647] width 764 height 100
click at [574, 662] on ul "**********" at bounding box center [925, 634] width 764 height 73
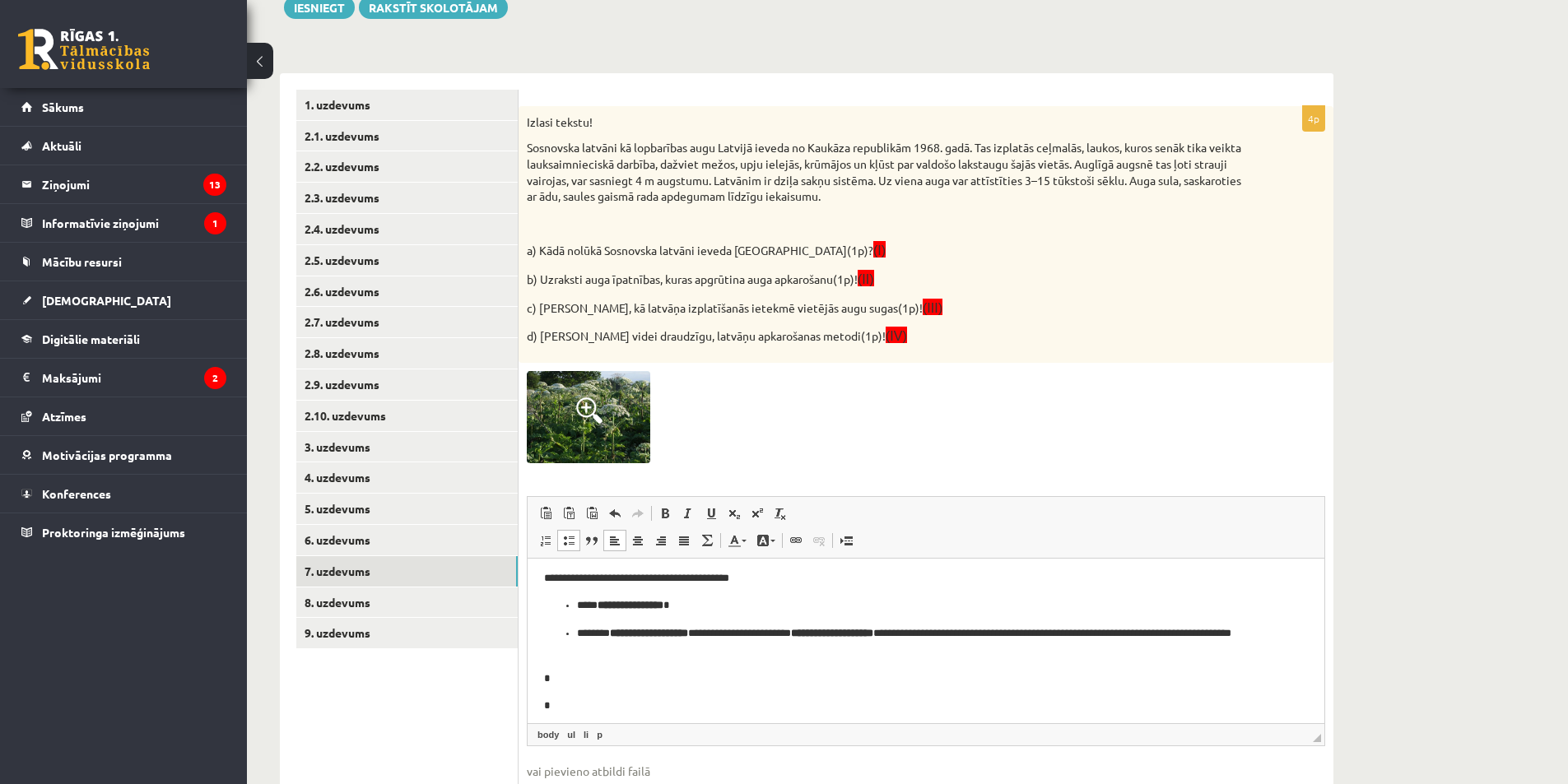
click at [573, 633] on ul "**********" at bounding box center [925, 628] width 764 height 62
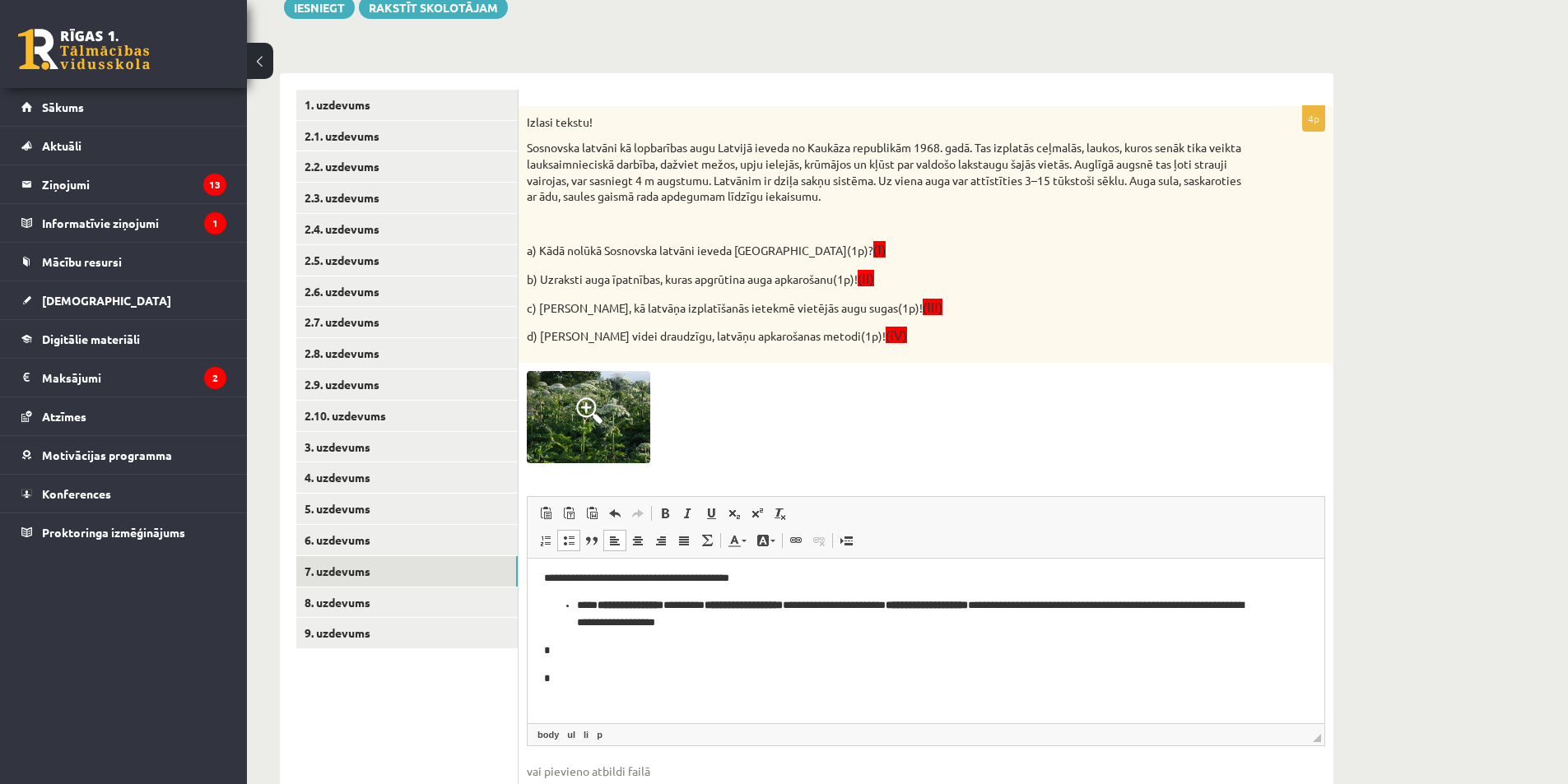
click at [572, 607] on ul "**********" at bounding box center [925, 614] width 764 height 35
click at [649, 607] on p "**********" at bounding box center [920, 614] width 751 height 35
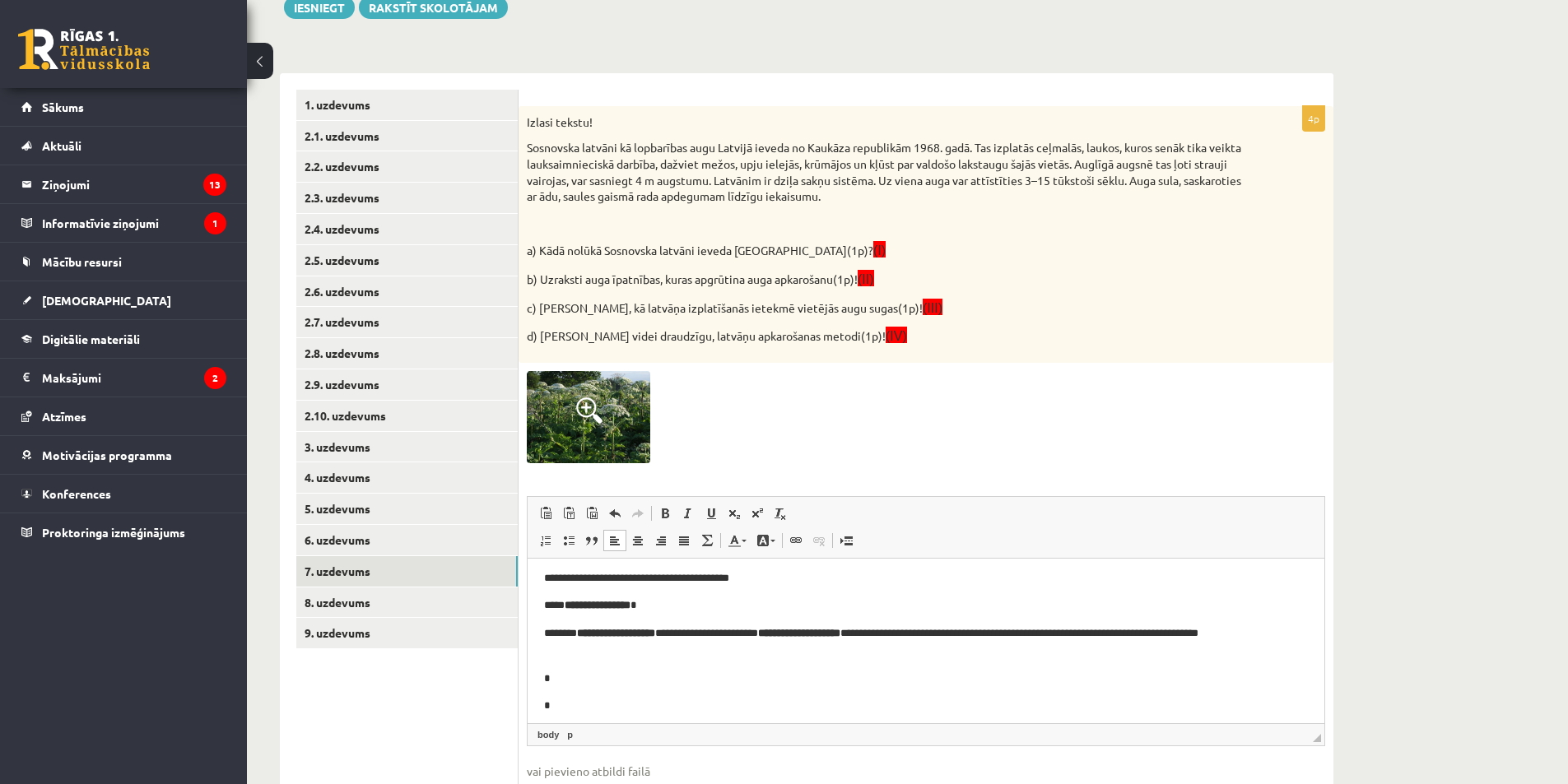
drag, startPoint x: 689, startPoint y: 635, endPoint x: 697, endPoint y: 639, distance: 8.9
click at [690, 635] on p "**********" at bounding box center [920, 642] width 751 height 35
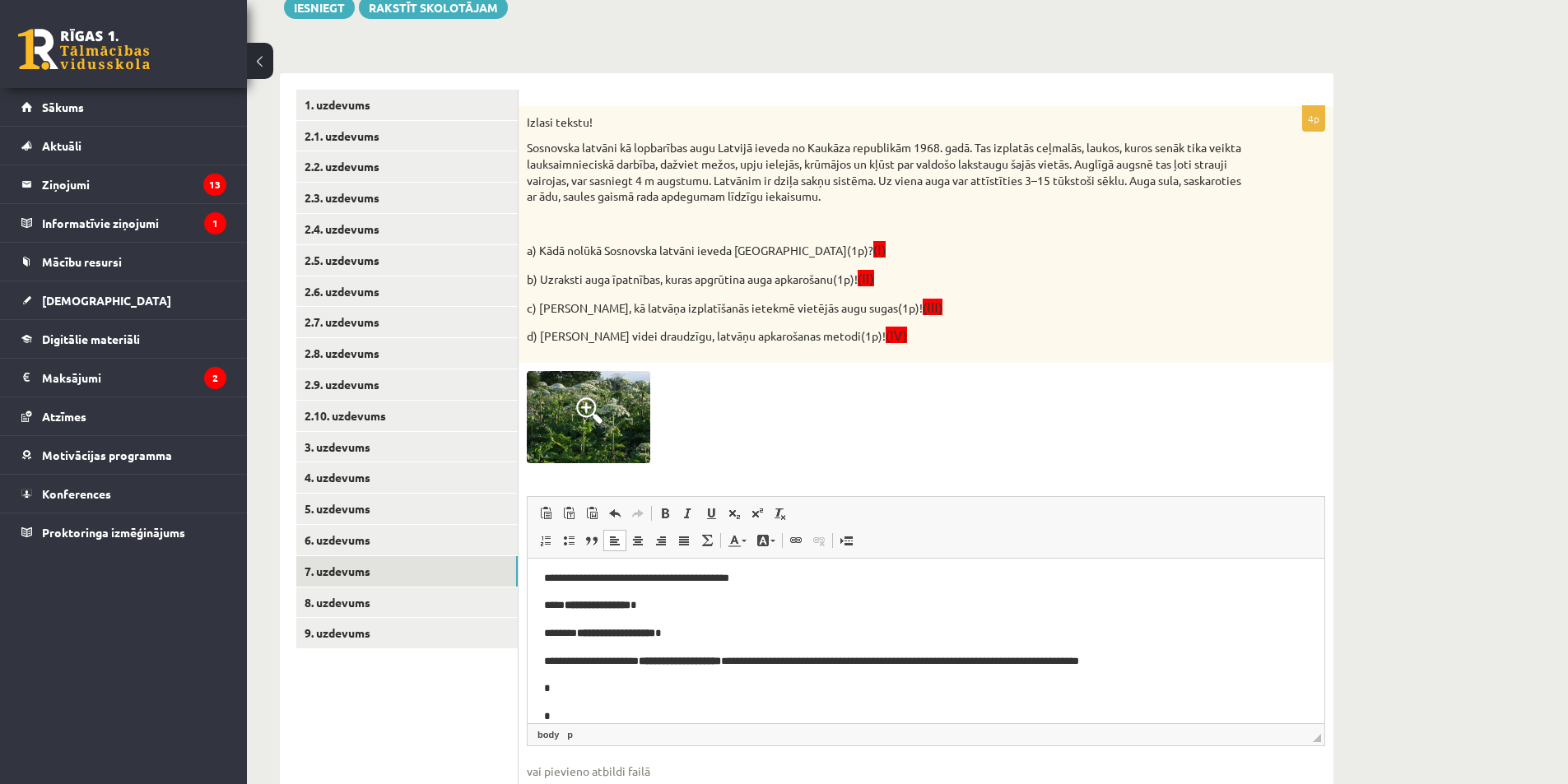
click at [842, 668] on p "**********" at bounding box center [920, 662] width 751 height 17
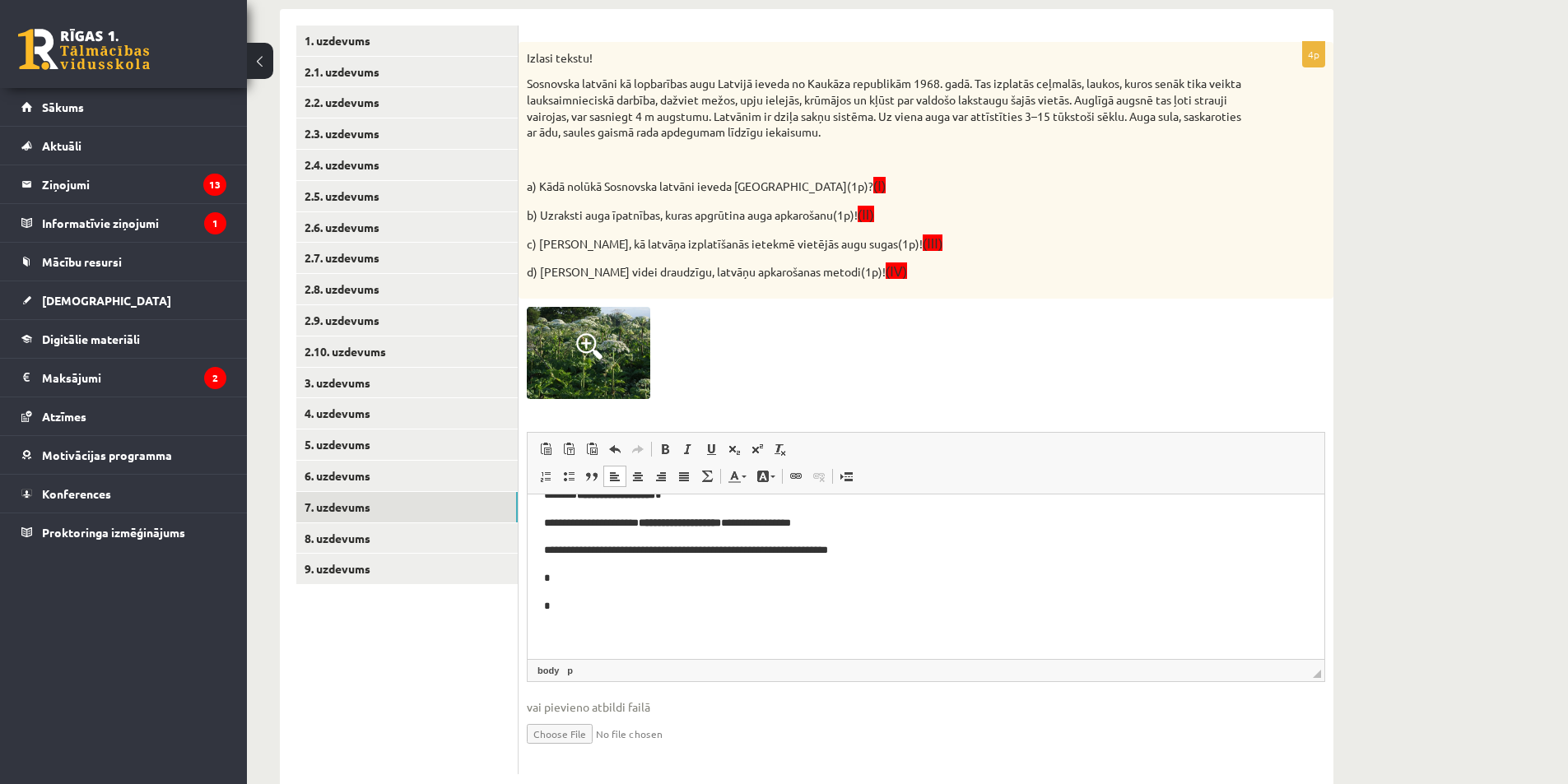
scroll to position [315, 0]
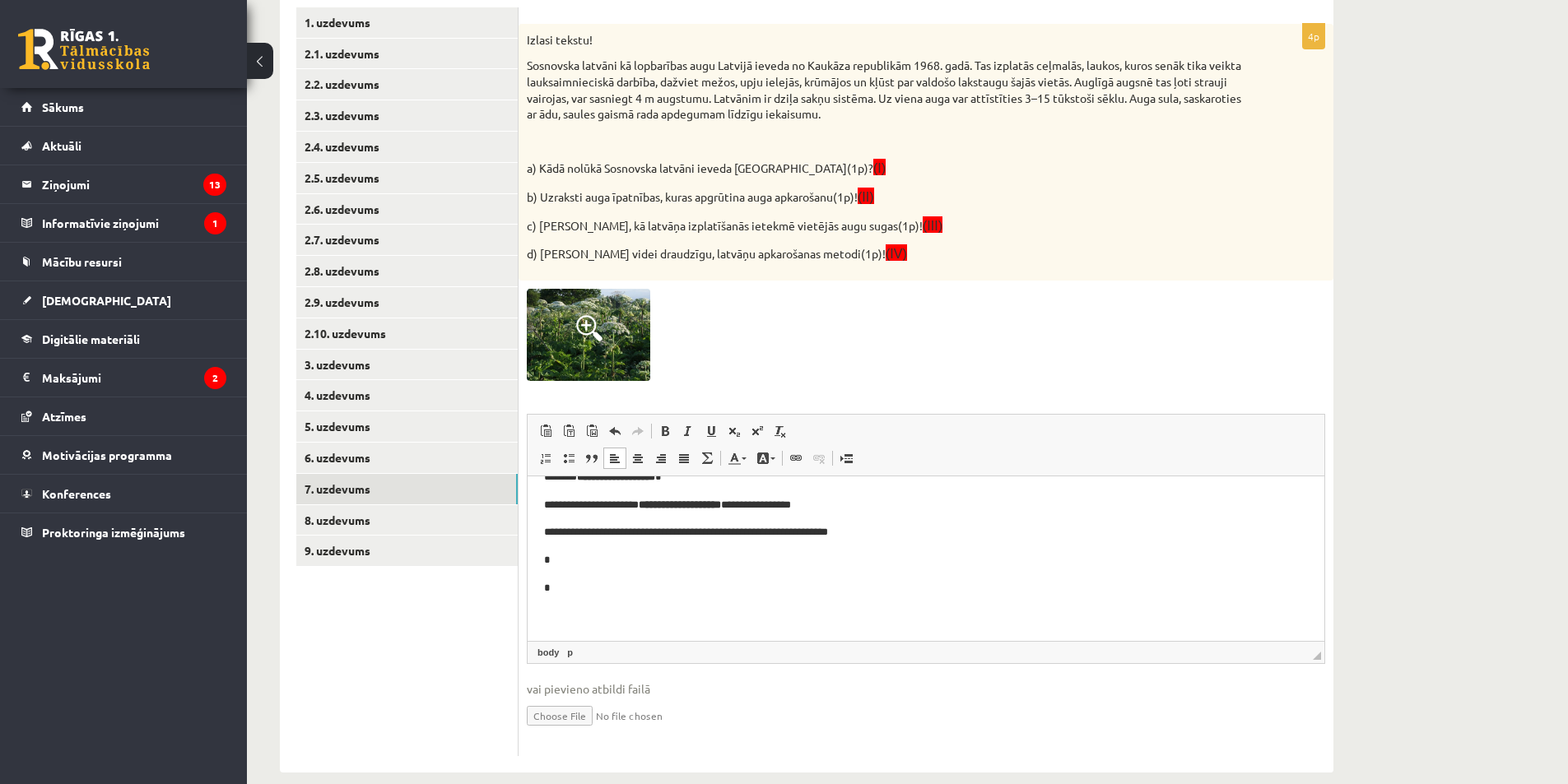
click at [620, 546] on body "**********" at bounding box center [925, 505] width 764 height 239
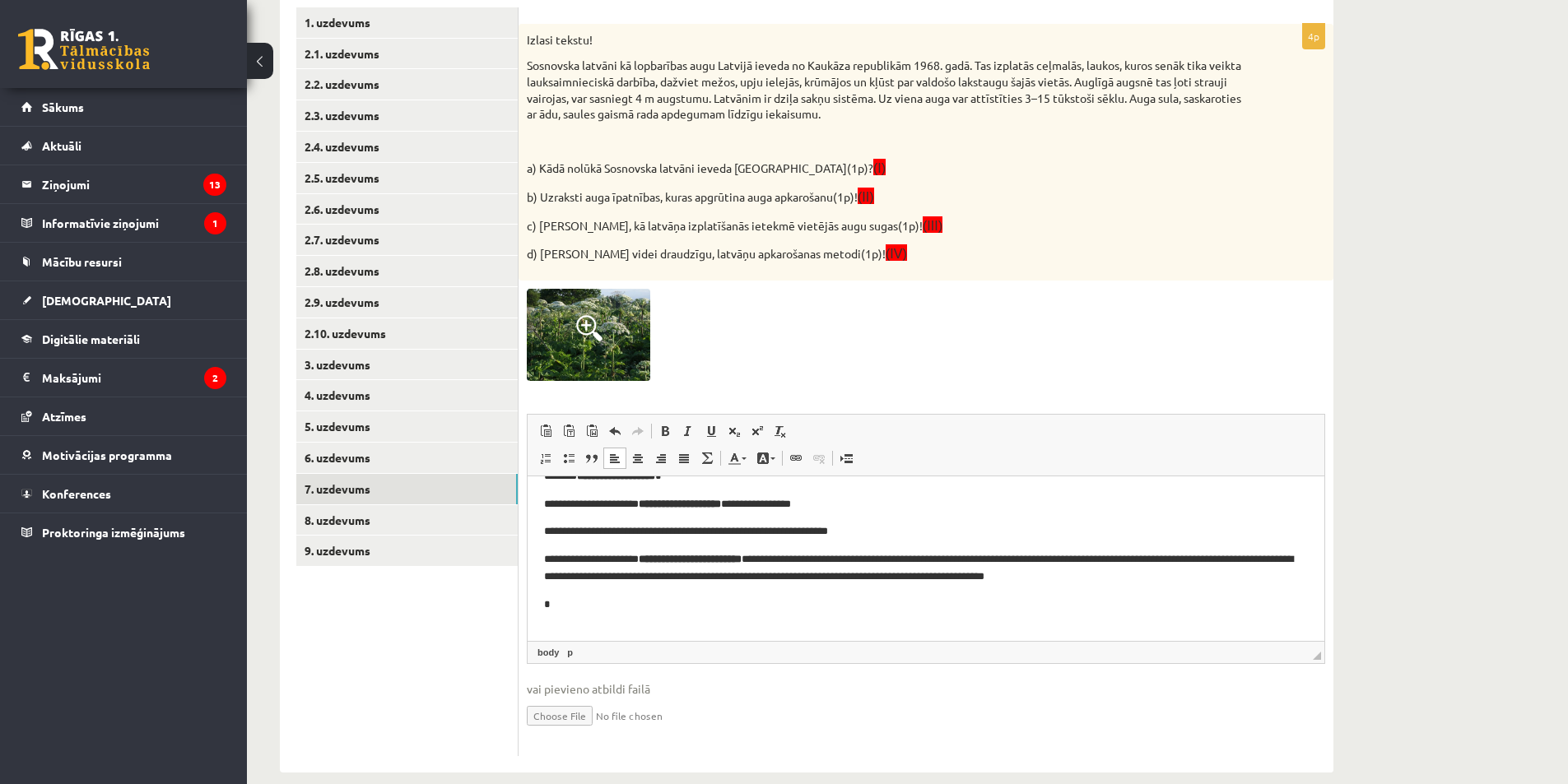
click at [549, 558] on p "**********" at bounding box center [920, 568] width 751 height 35
click at [564, 587] on body "**********" at bounding box center [925, 512] width 764 height 256
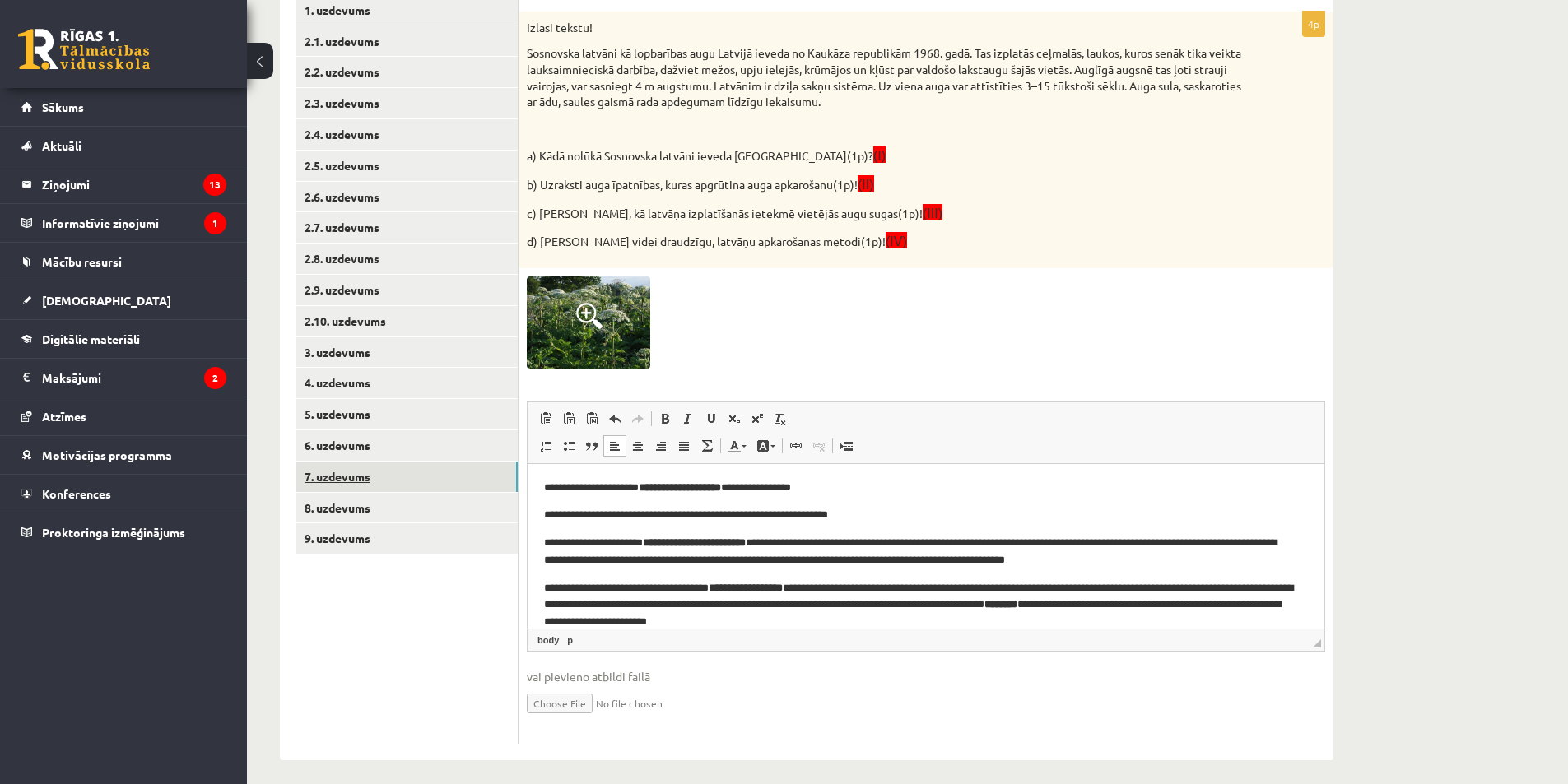
scroll to position [338, 0]
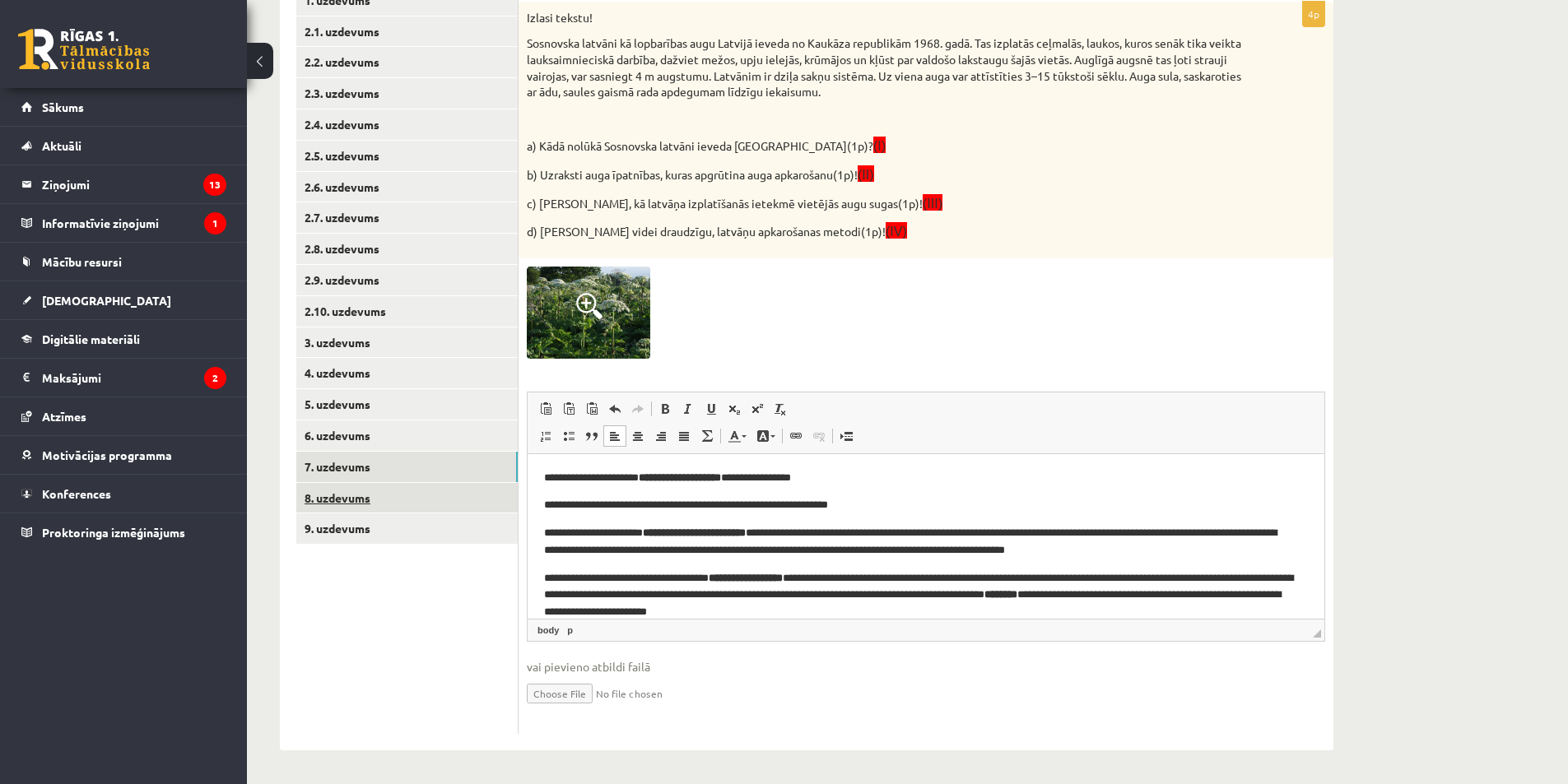
click at [417, 495] on link "8. uzdevums" at bounding box center [407, 498] width 221 height 30
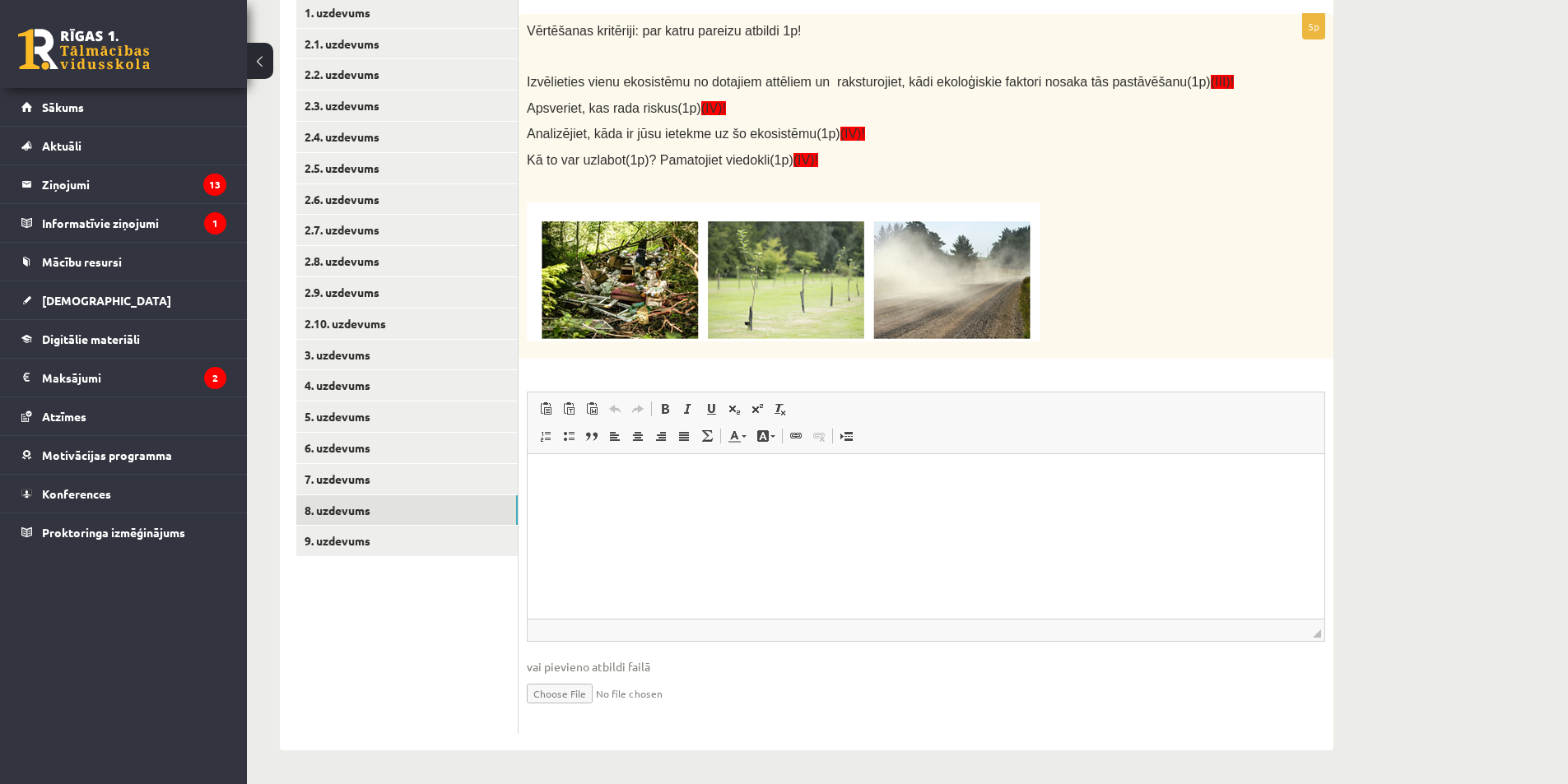
scroll to position [0, 0]
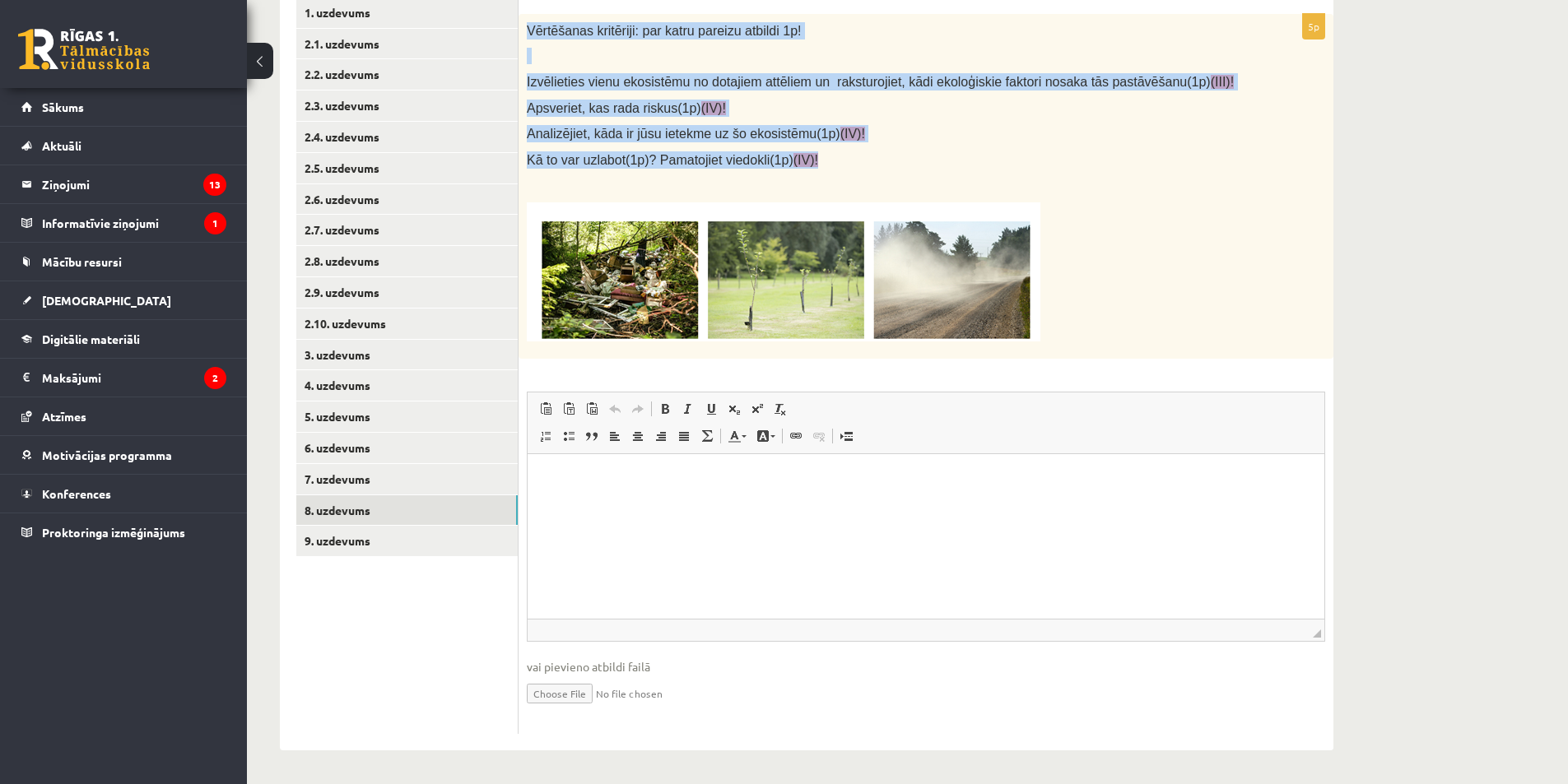
drag, startPoint x: 782, startPoint y: 165, endPoint x: 525, endPoint y: 30, distance: 290.3
click at [525, 30] on div "Vērtēšanas kritēriji: par katru pareizu atbildi 1p! Izvēlieties vienu ekosistēm…" at bounding box center [925, 187] width 815 height 344
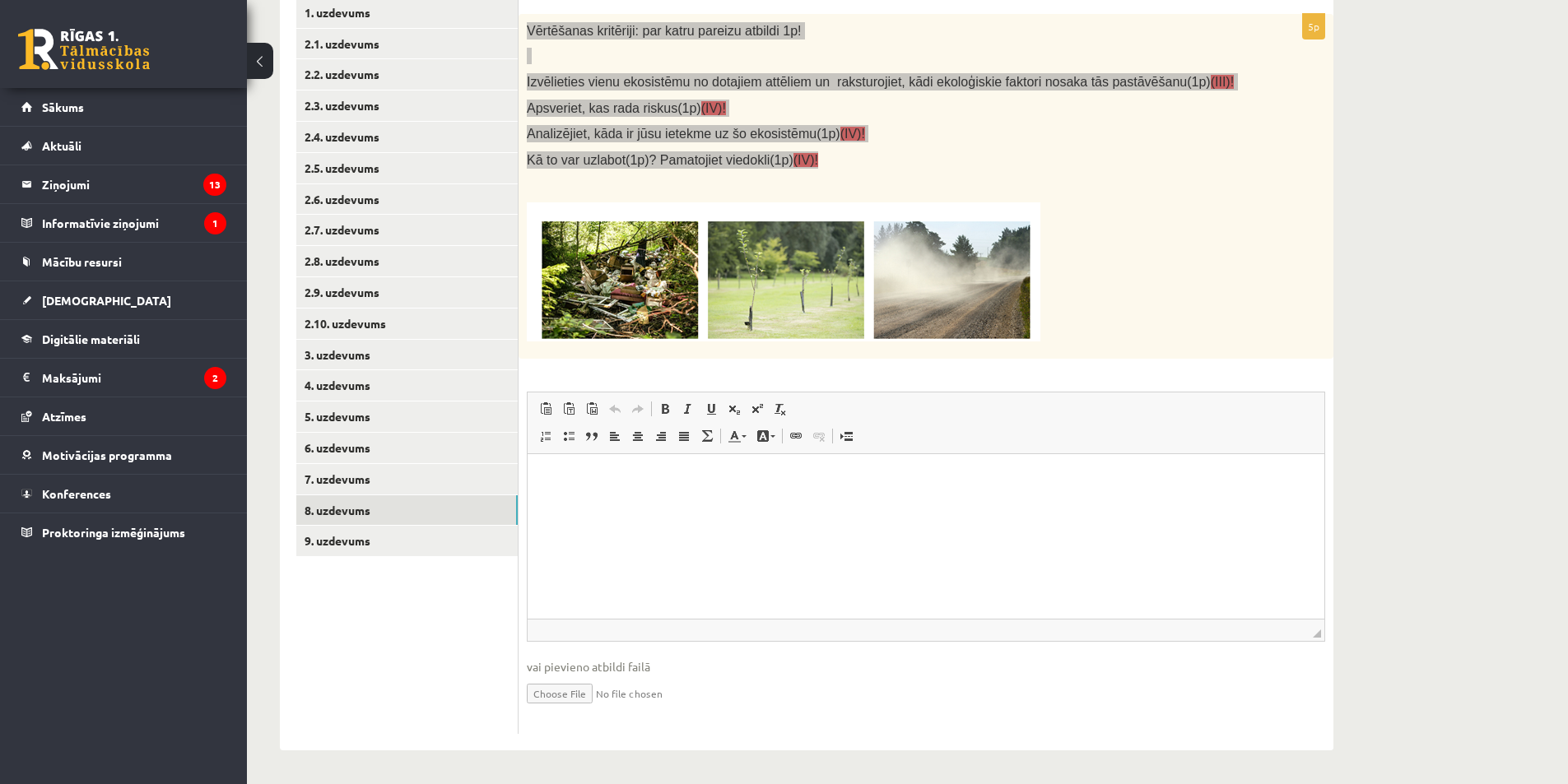
click at [750, 504] on html at bounding box center [926, 478] width 797 height 50
click at [687, 504] on html at bounding box center [926, 478] width 797 height 50
click at [692, 504] on html at bounding box center [926, 478] width 797 height 50
drag, startPoint x: 1101, startPoint y: 420, endPoint x: 1085, endPoint y: 414, distance: 17.1
click at [1099, 418] on span "Paste Keyboard shortcut Ctrl+V Paste as plain text Keyboard shortcut Ctrl+Shift…" at bounding box center [926, 411] width 784 height 27
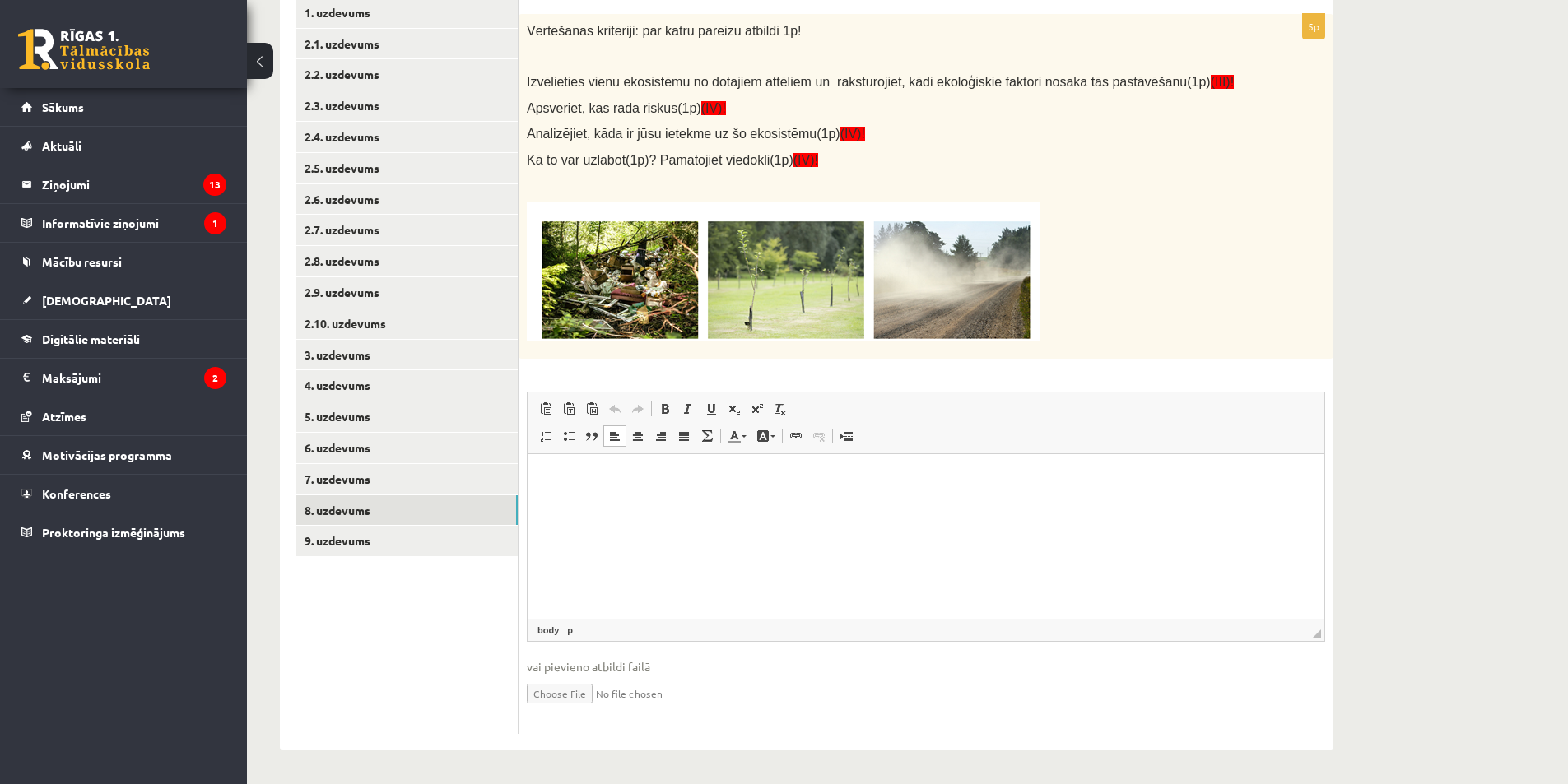
click at [1159, 324] on p at bounding box center [885, 272] width 716 height 139
click at [893, 504] on html at bounding box center [926, 478] width 797 height 50
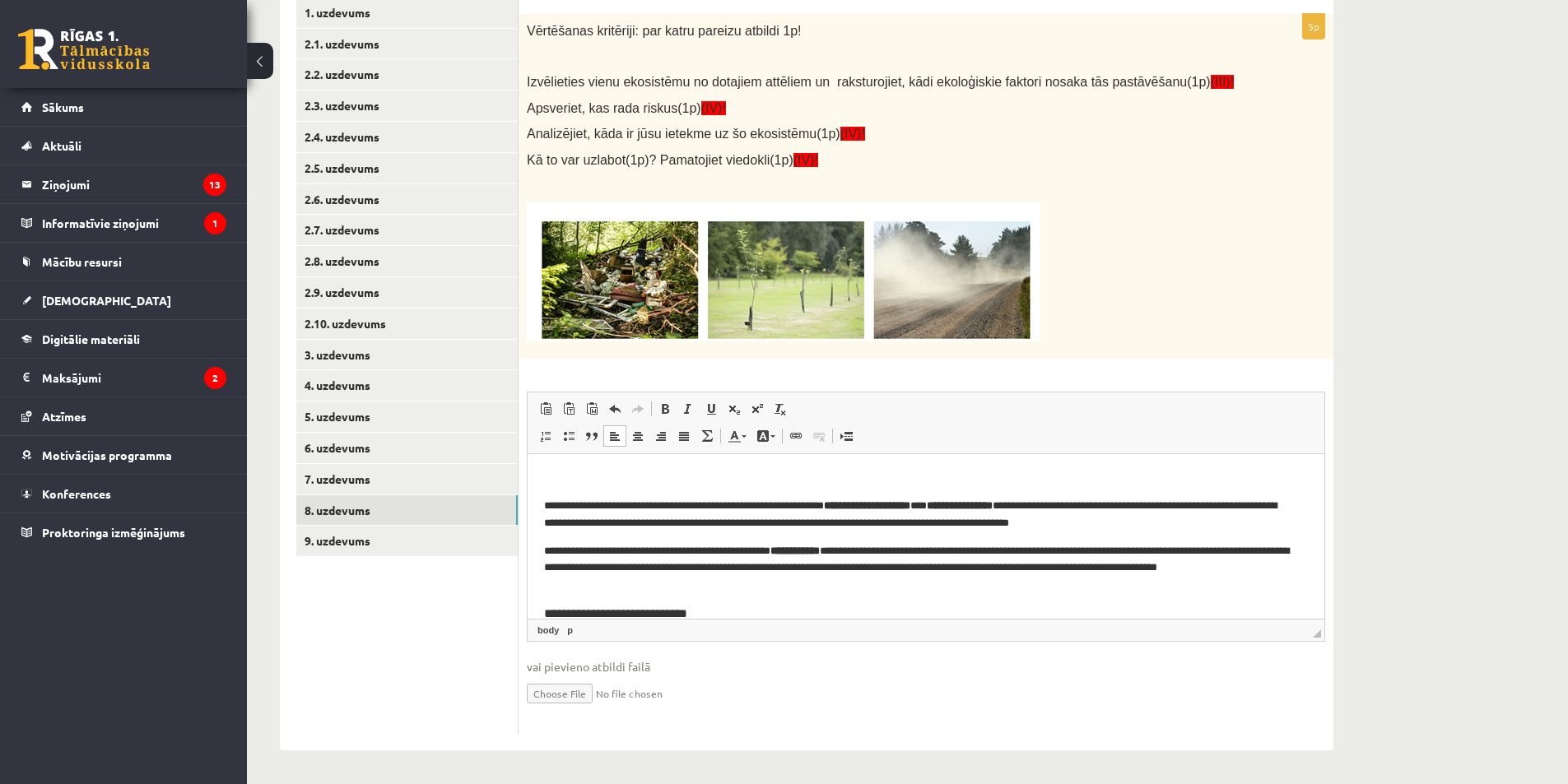
scroll to position [293, 0]
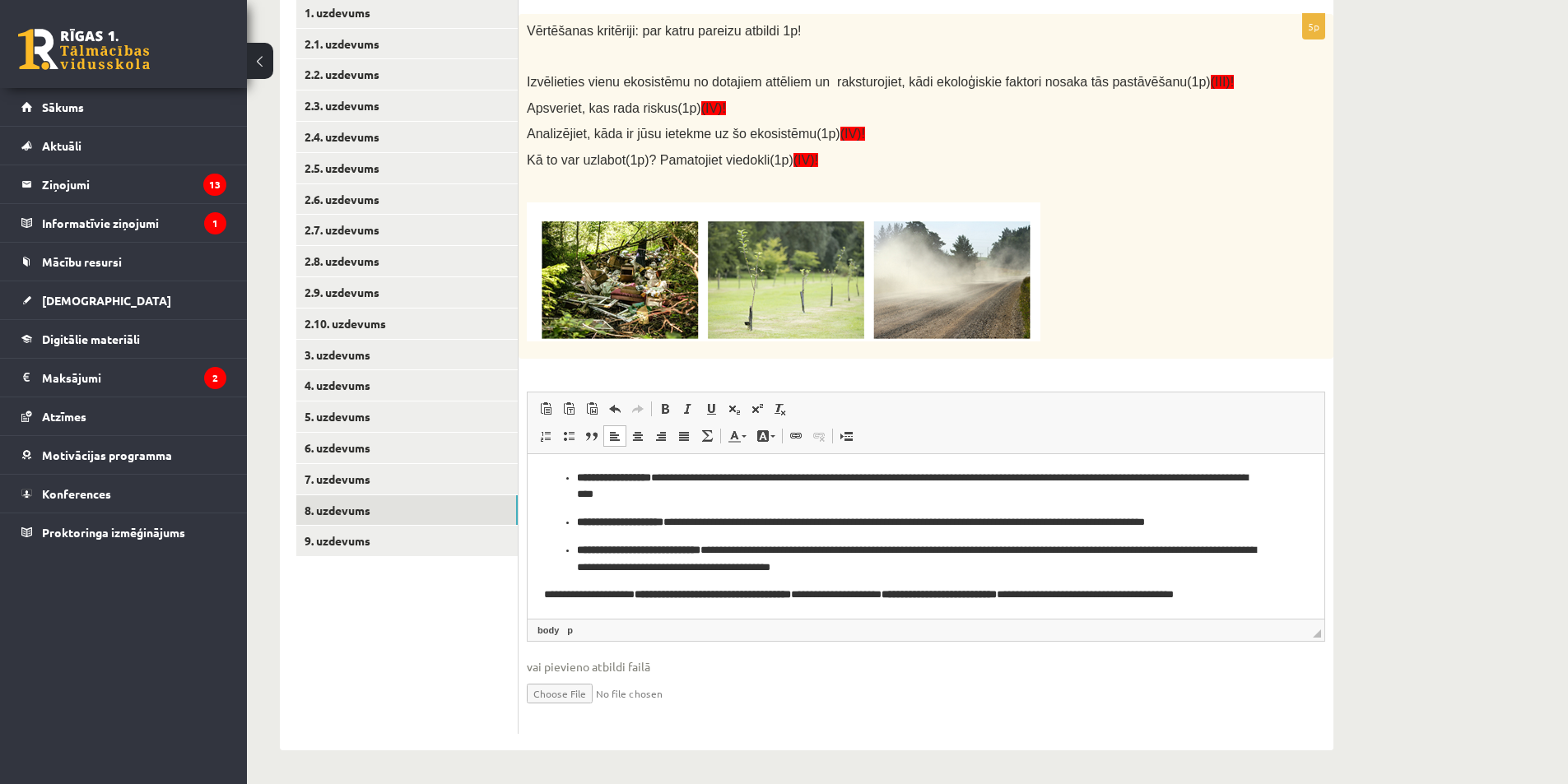
click at [577, 550] on li "**********" at bounding box center [925, 558] width 698 height 35
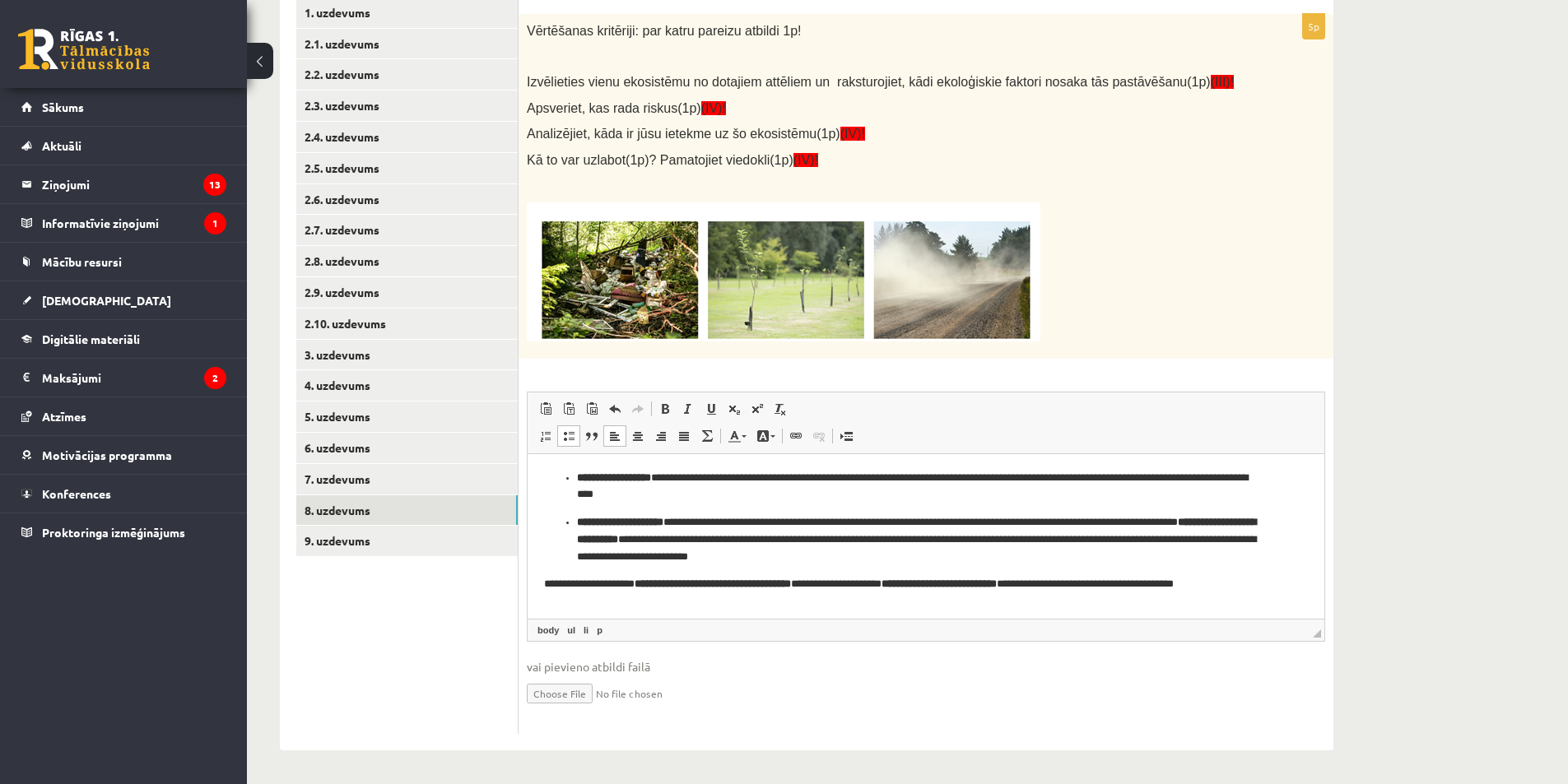
click at [575, 524] on ul "**********" at bounding box center [925, 517] width 764 height 96
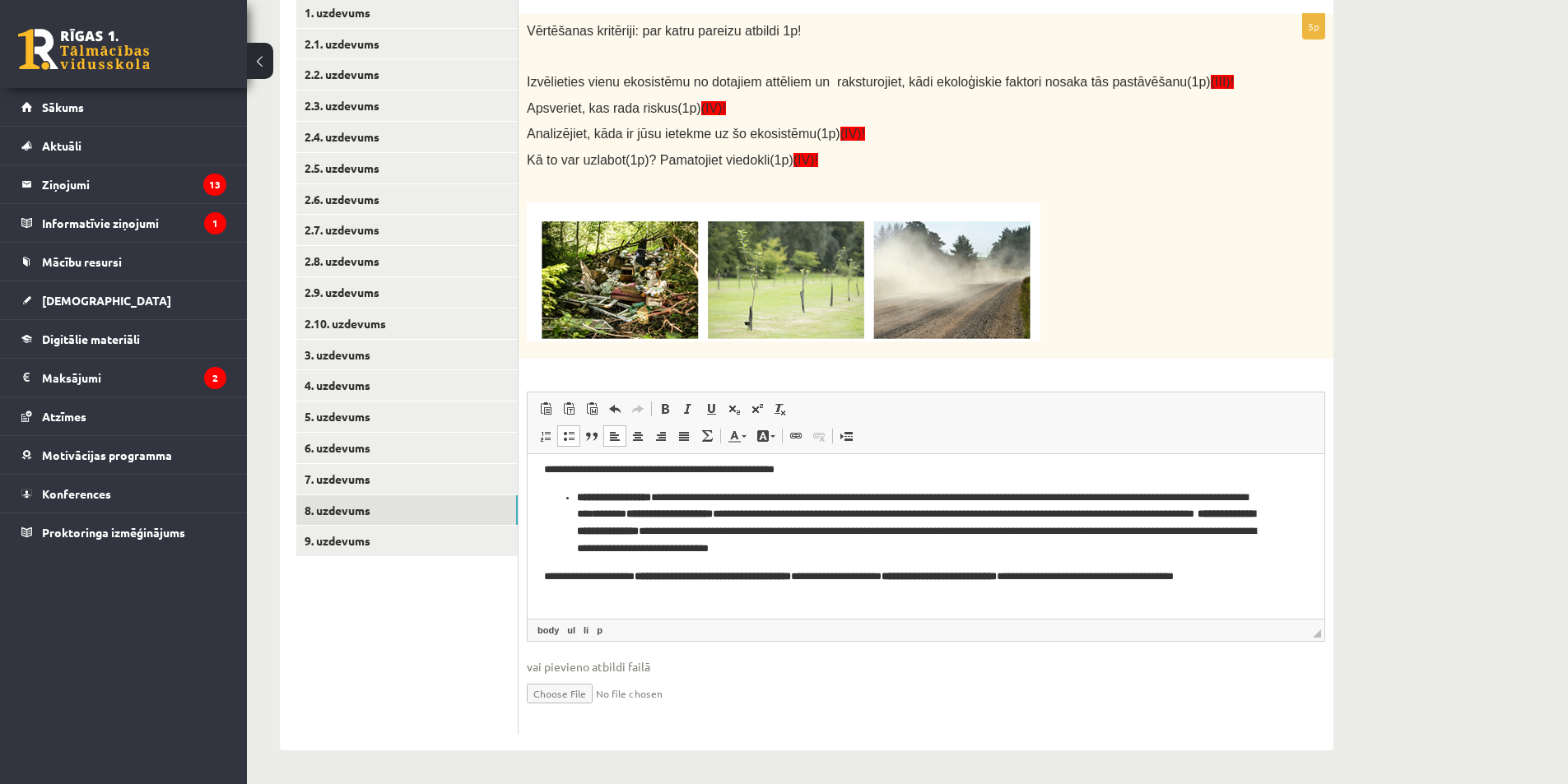
click at [574, 503] on ul "**********" at bounding box center [925, 522] width 764 height 68
click at [612, 521] on p "**********" at bounding box center [920, 522] width 751 height 68
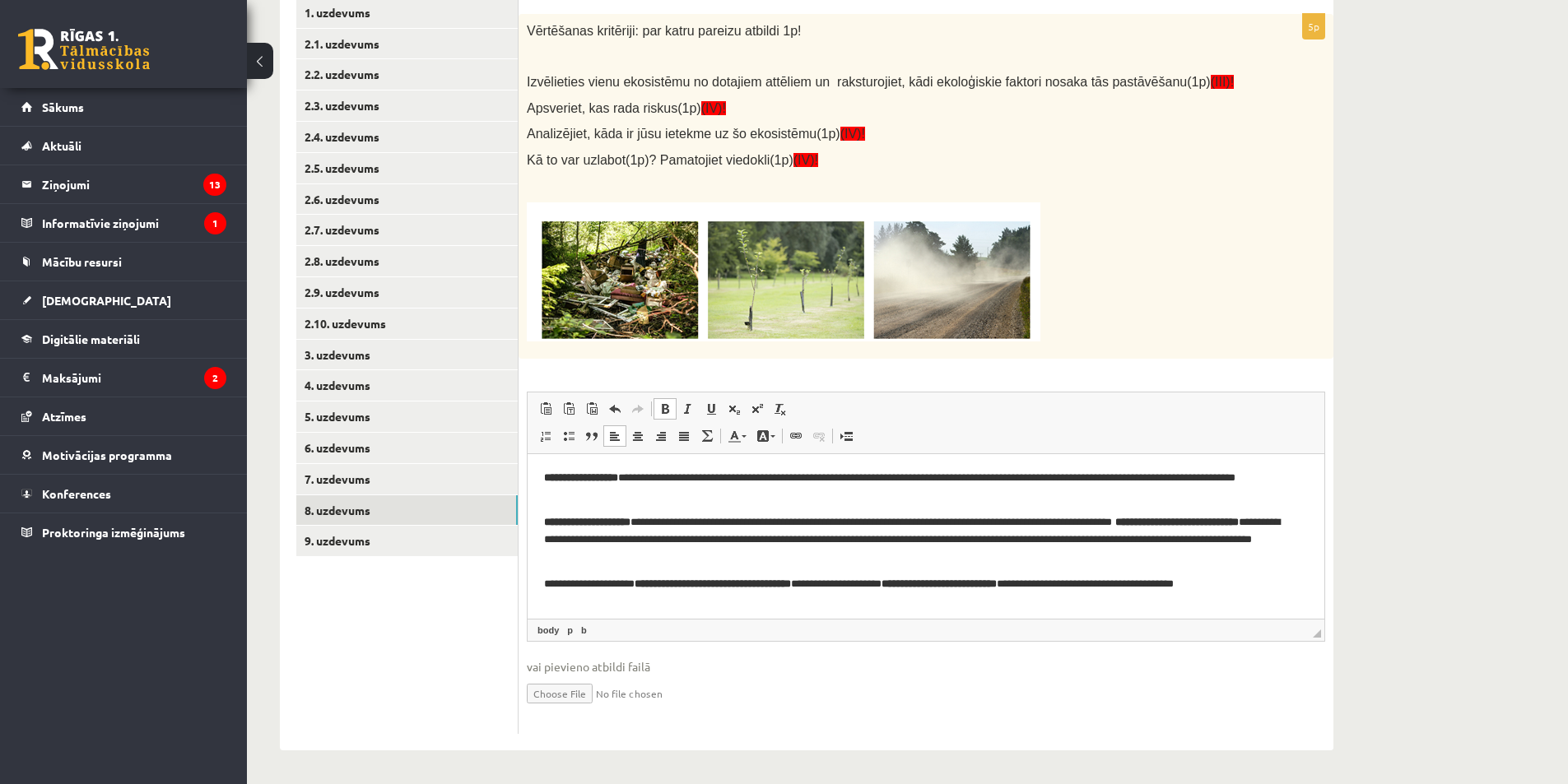
click at [1184, 529] on p "**********" at bounding box center [920, 538] width 751 height 51
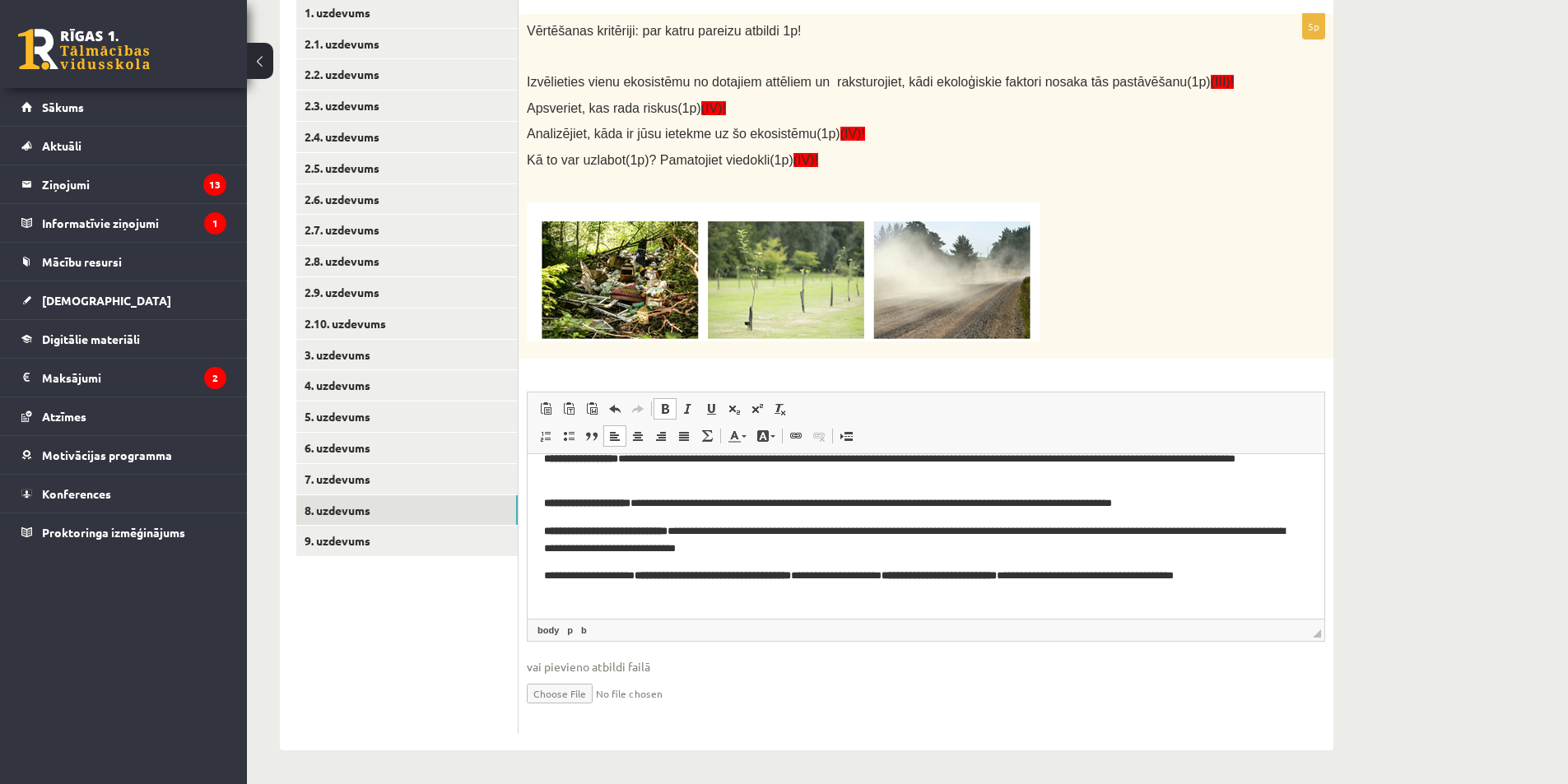
scroll to position [312, 0]
click at [382, 538] on link "9. uzdevums" at bounding box center [407, 541] width 221 height 30
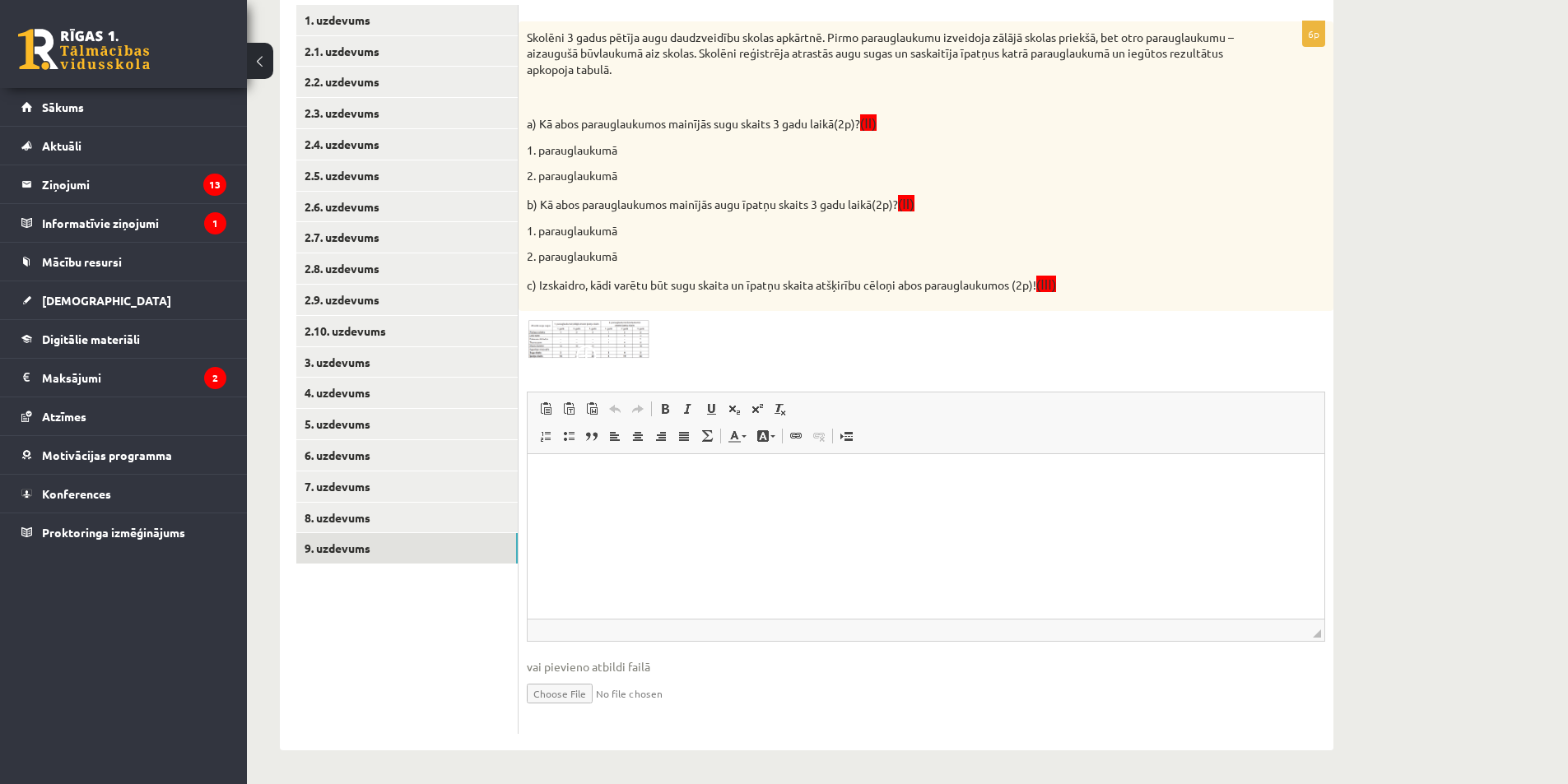
scroll to position [0, 0]
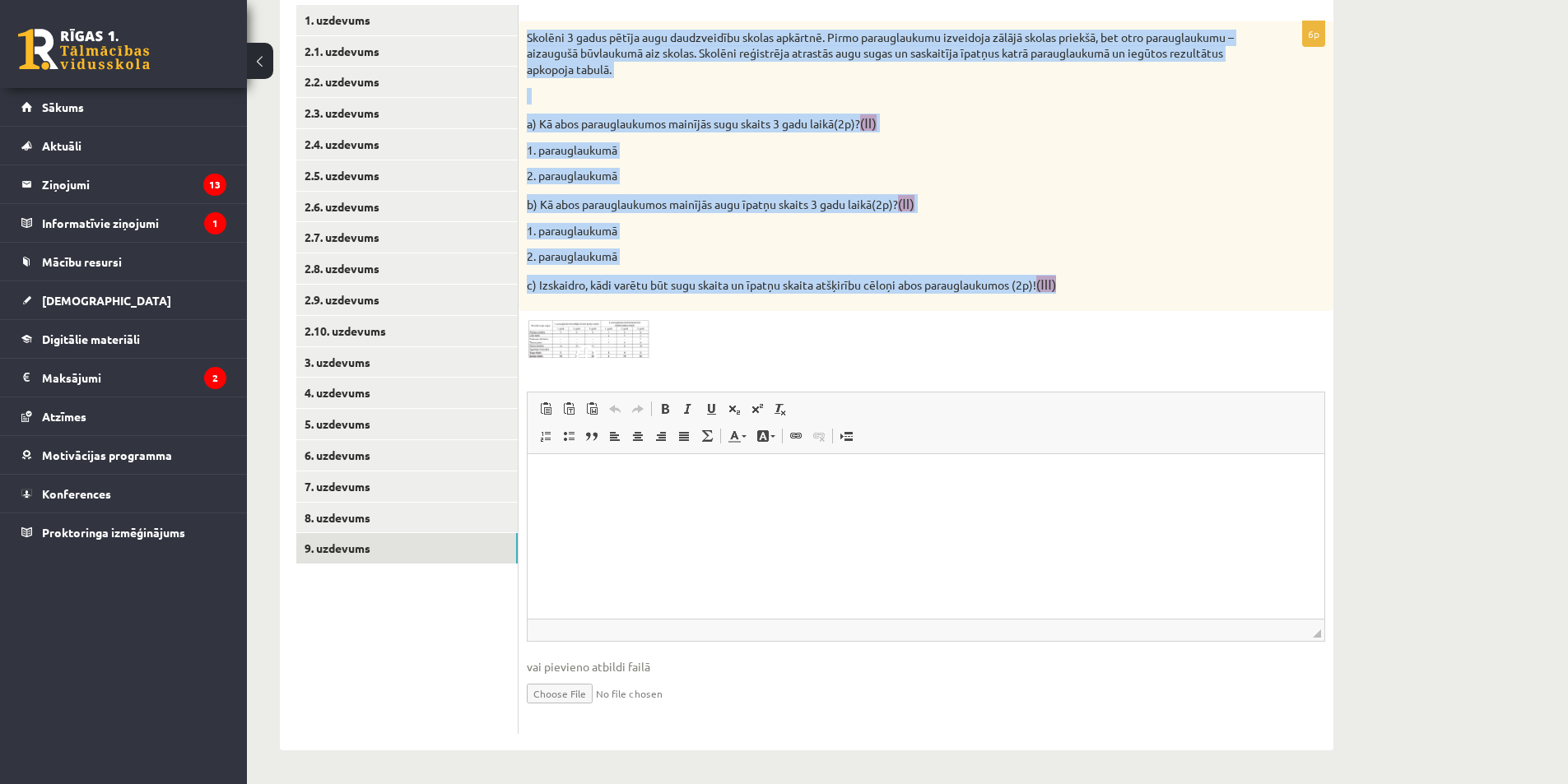
drag, startPoint x: 526, startPoint y: 34, endPoint x: 1075, endPoint y: 300, distance: 610.0
click at [1075, 300] on div "Skolēni 3 gadus pētīja augu daudzveidību skolas apkārtnē. Pirmo parauglaukumu i…" at bounding box center [925, 166] width 815 height 290
click at [604, 347] on img at bounding box center [589, 338] width 123 height 40
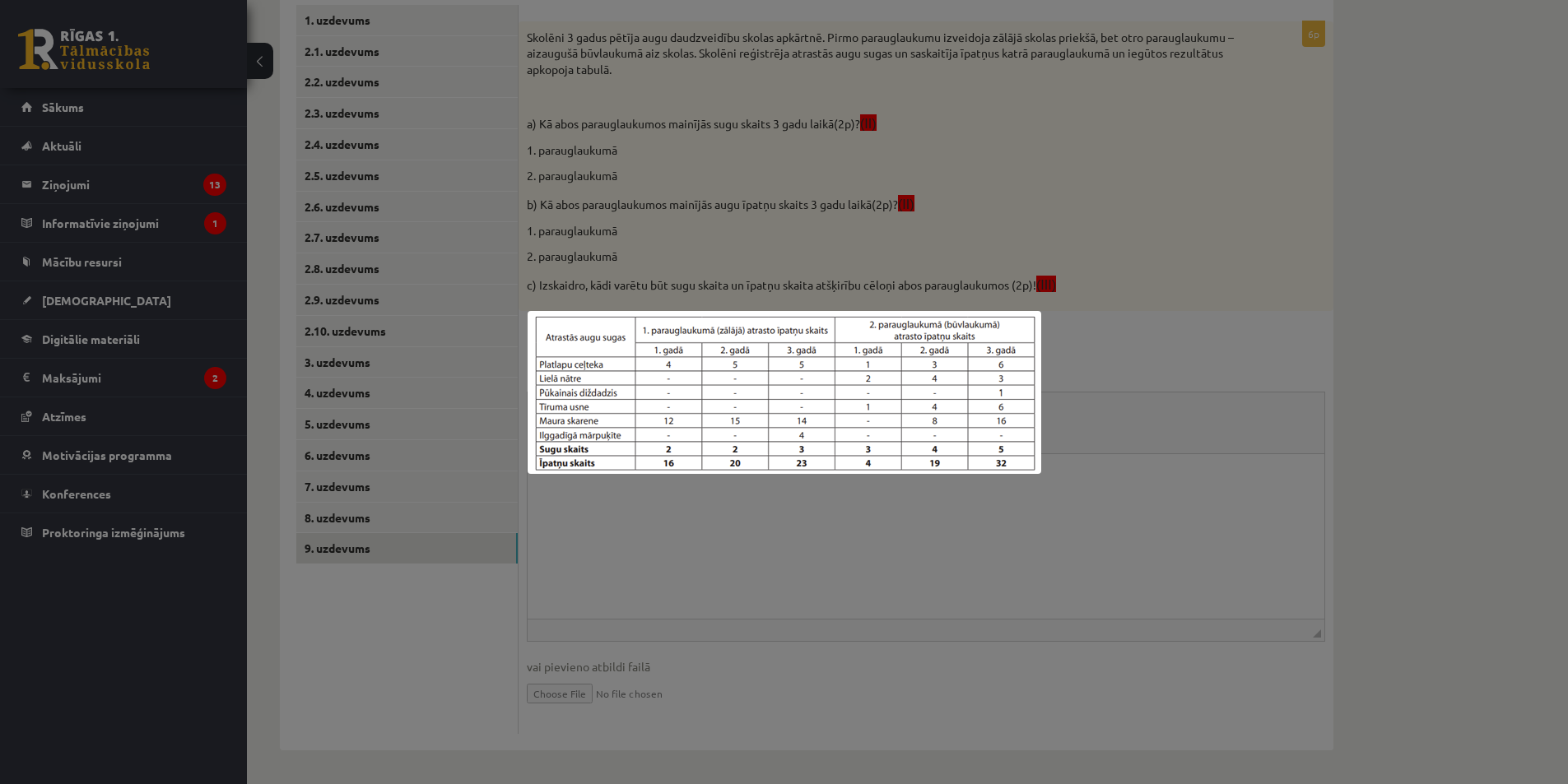
click at [673, 527] on div at bounding box center [784, 392] width 1568 height 784
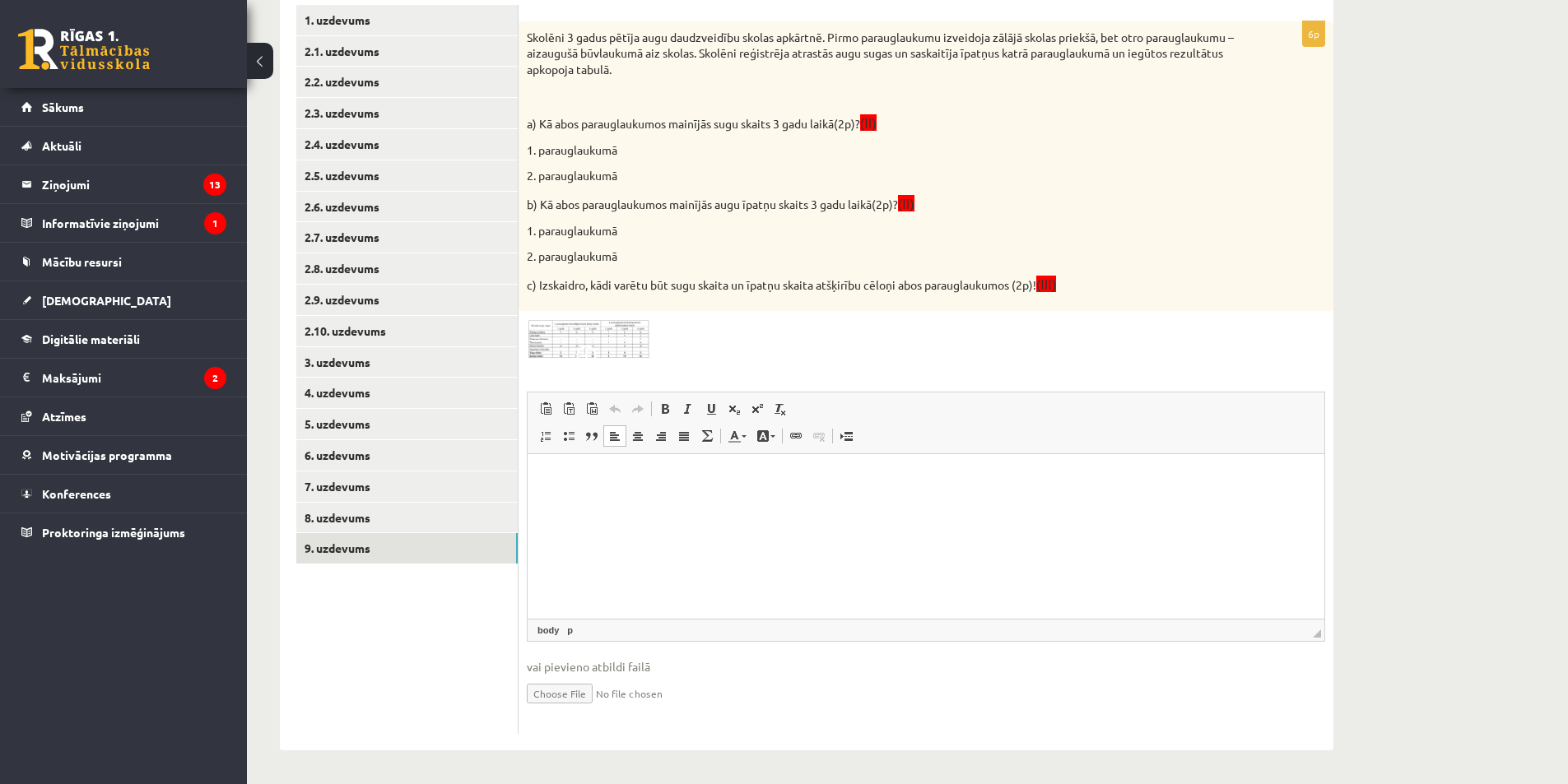
click at [644, 504] on html at bounding box center [926, 478] width 797 height 50
click at [614, 488] on body "* * *" at bounding box center [925, 520] width 764 height 100
click at [609, 477] on p "*" at bounding box center [925, 479] width 764 height 17
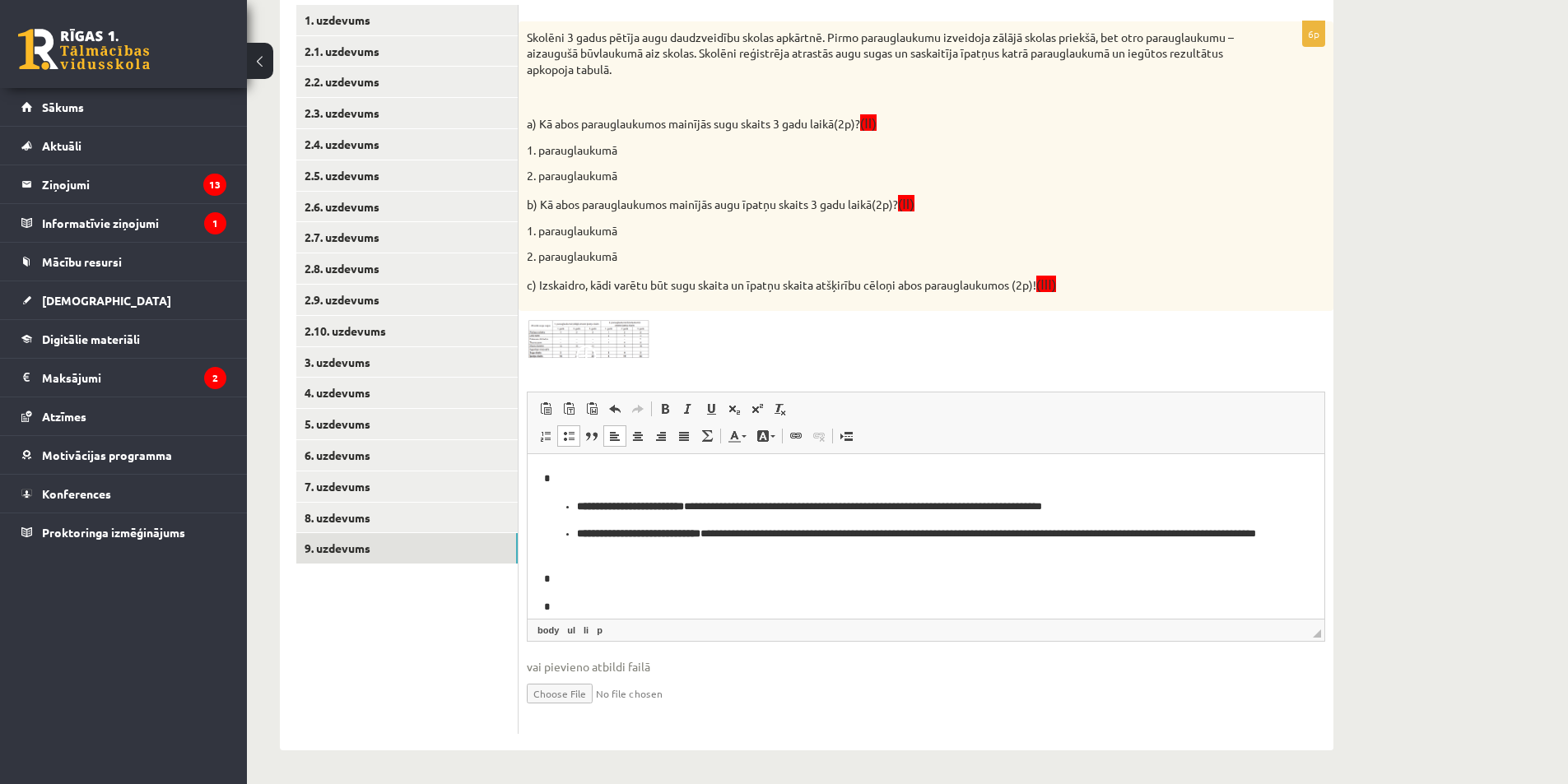
click at [564, 543] on ul "**********" at bounding box center [925, 528] width 764 height 62
click at [571, 547] on ul "**********" at bounding box center [925, 528] width 764 height 62
click at [571, 538] on ul "**********" at bounding box center [925, 528] width 764 height 62
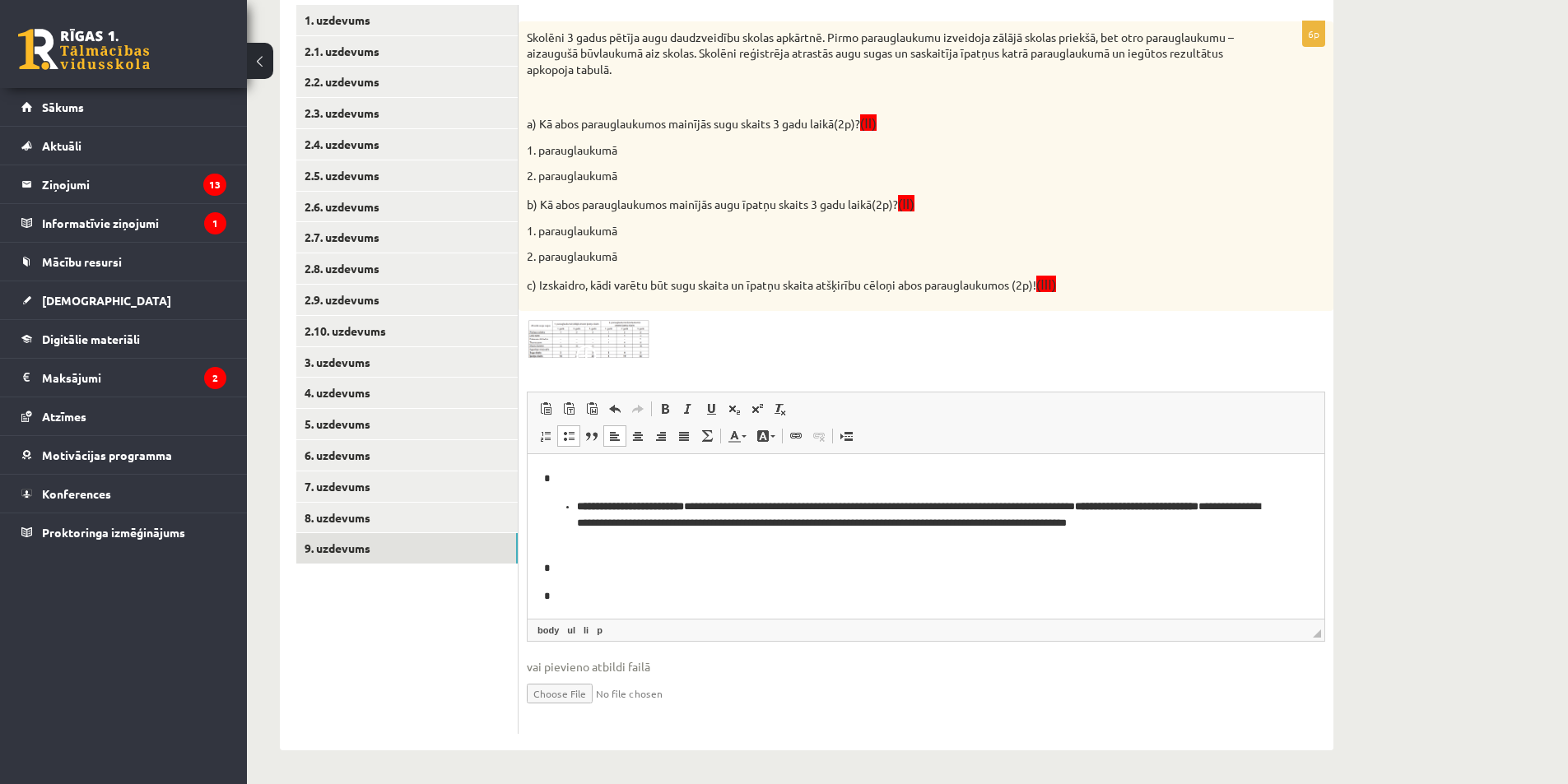
click at [570, 511] on ul "**********" at bounding box center [925, 523] width 764 height 51
click at [1099, 513] on p "**********" at bounding box center [920, 515] width 751 height 35
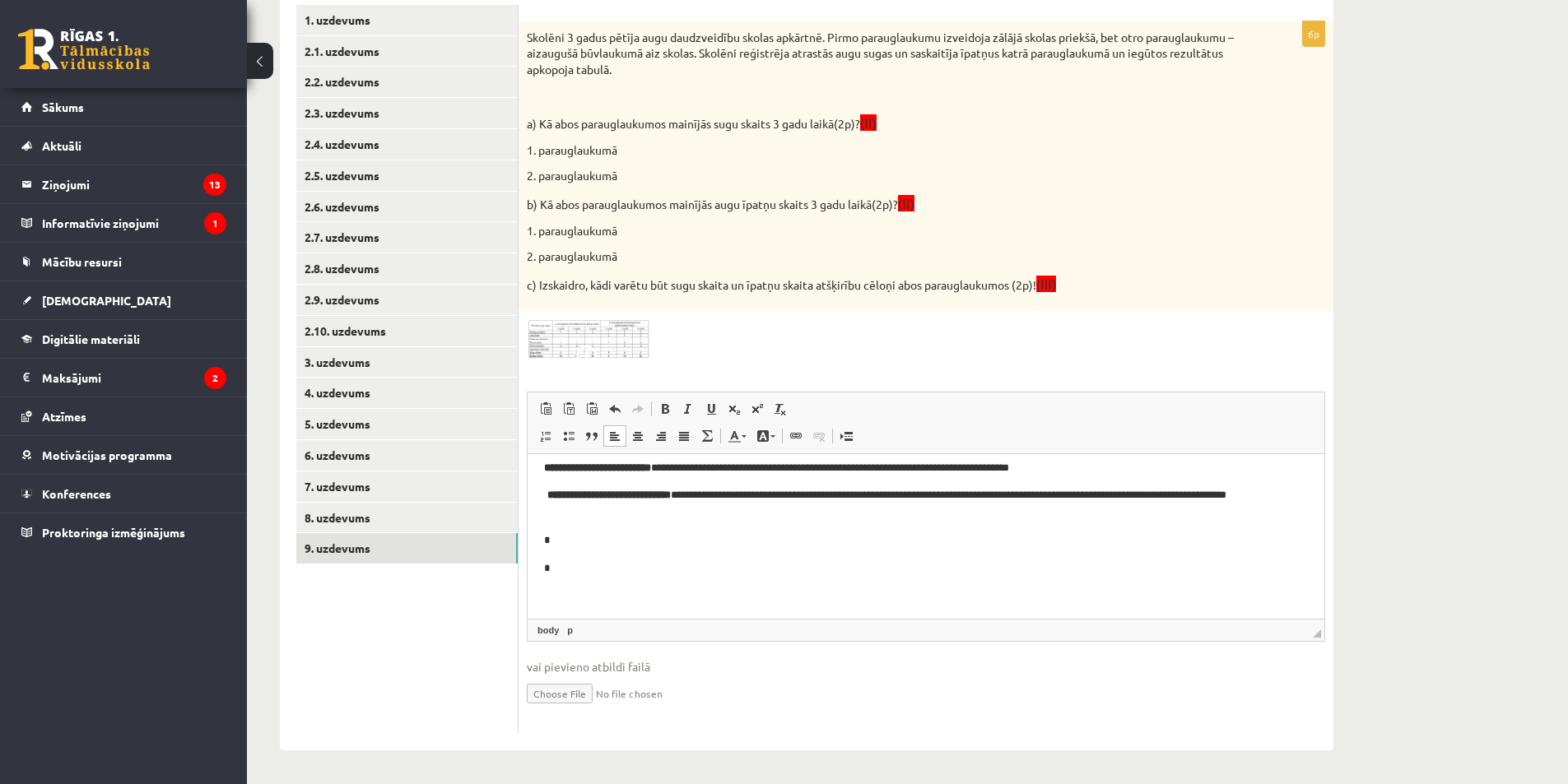
scroll to position [42, 0]
click at [622, 532] on p "*" at bounding box center [920, 538] width 751 height 17
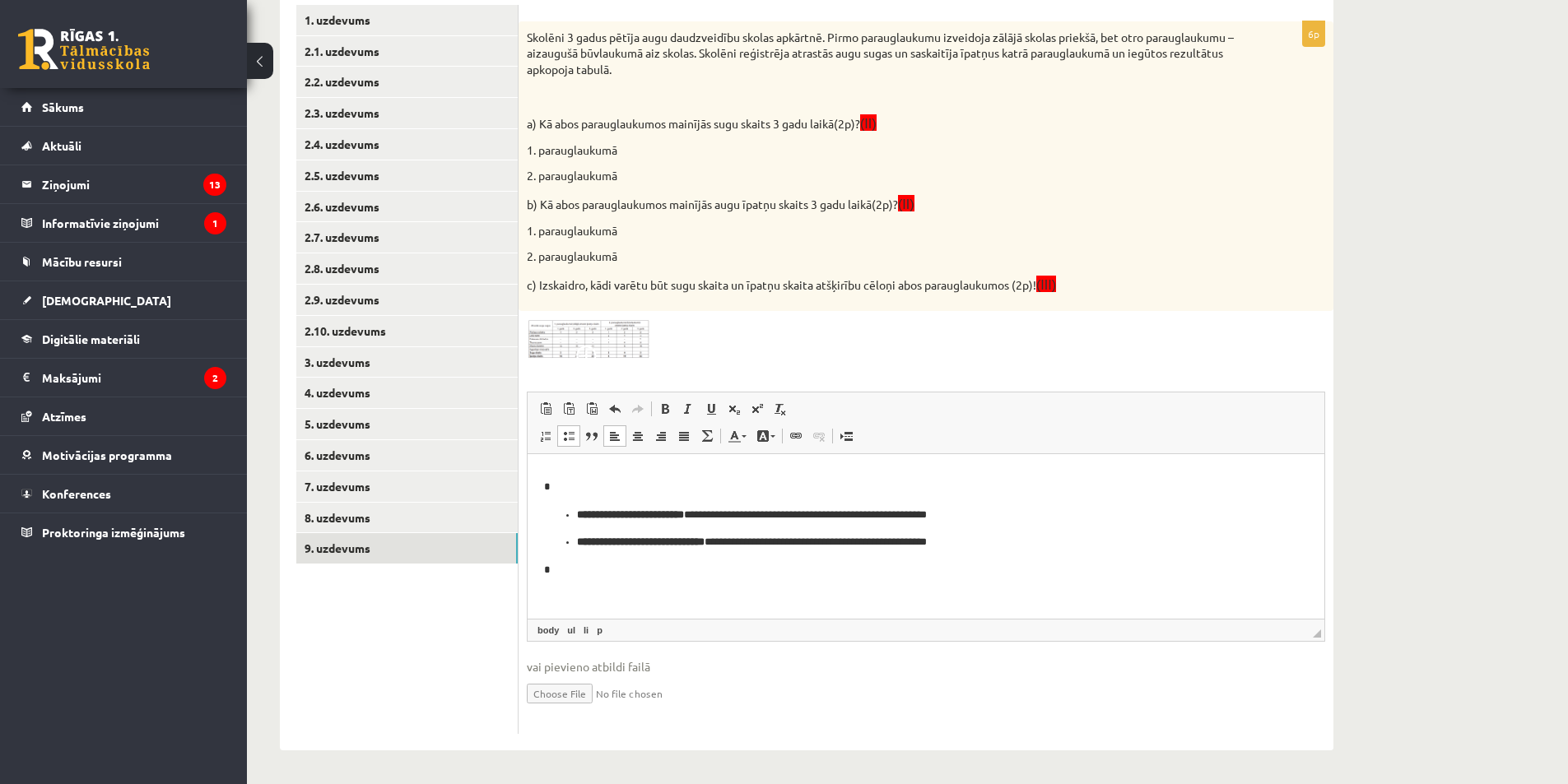
scroll to position [97, 0]
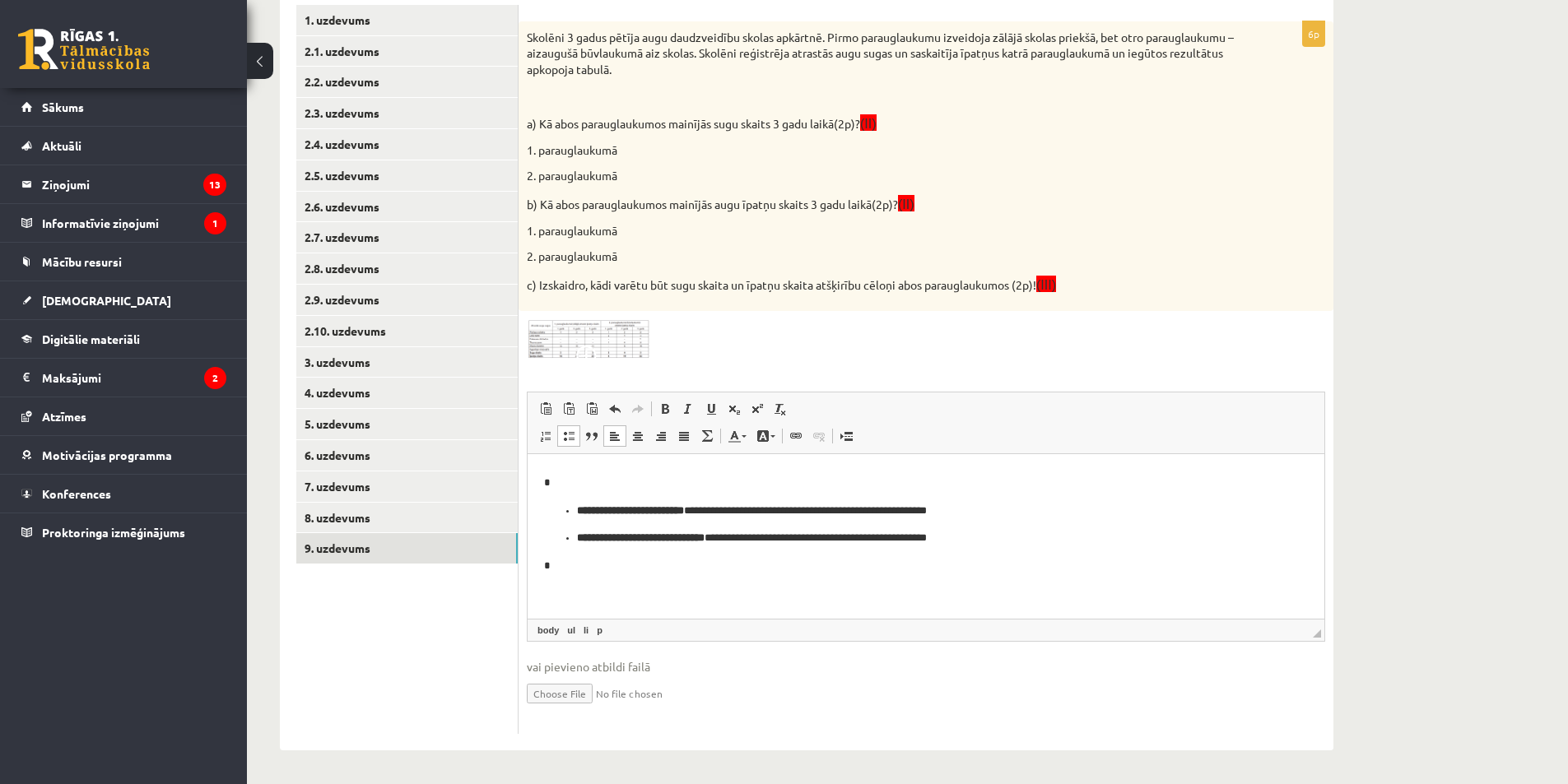
click at [575, 543] on ul "**********" at bounding box center [925, 524] width 764 height 45
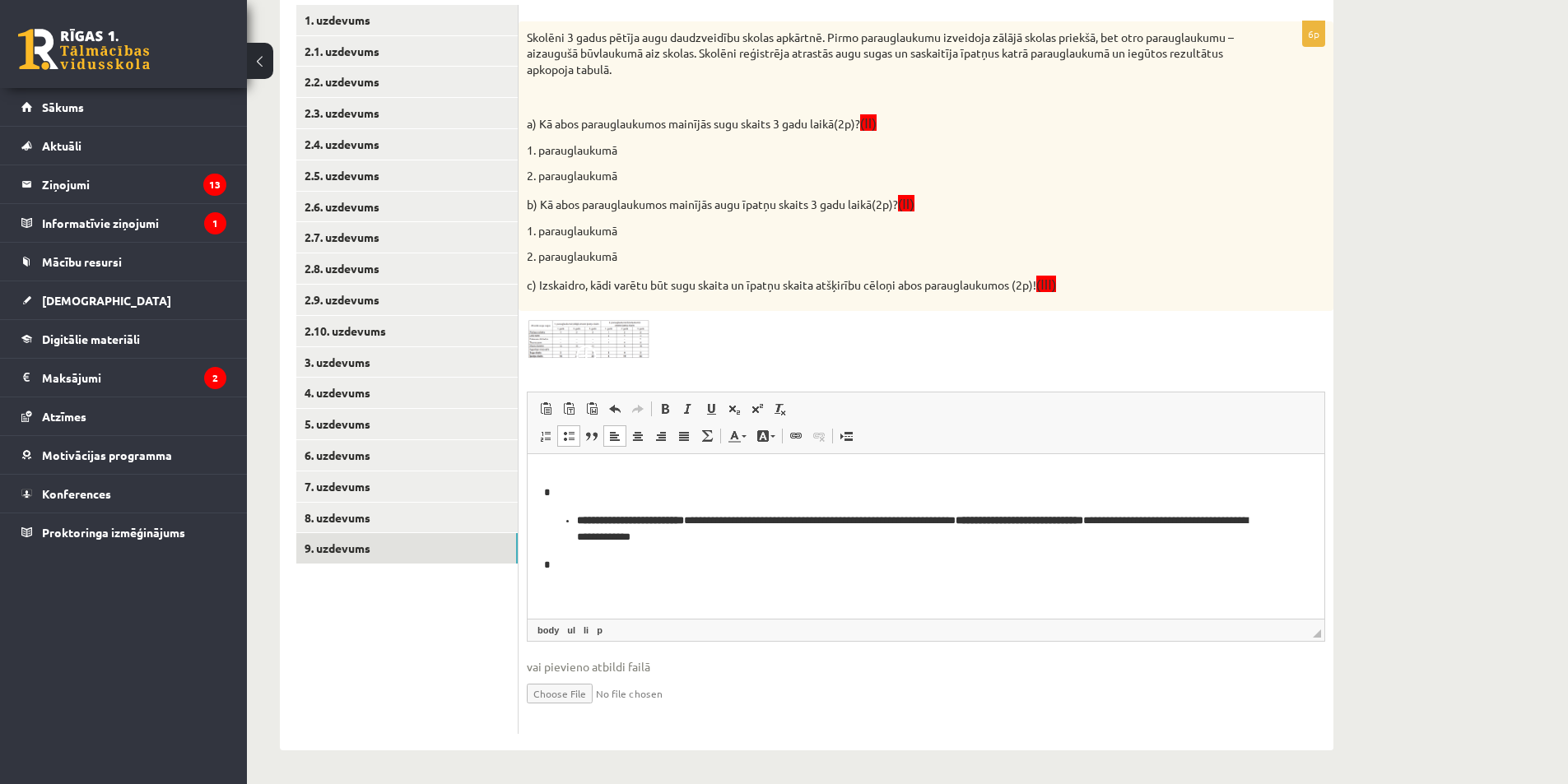
click at [574, 525] on ul "**********" at bounding box center [925, 528] width 764 height 35
click at [949, 525] on p "**********" at bounding box center [920, 528] width 751 height 35
click at [953, 526] on p "**********" at bounding box center [920, 528] width 751 height 35
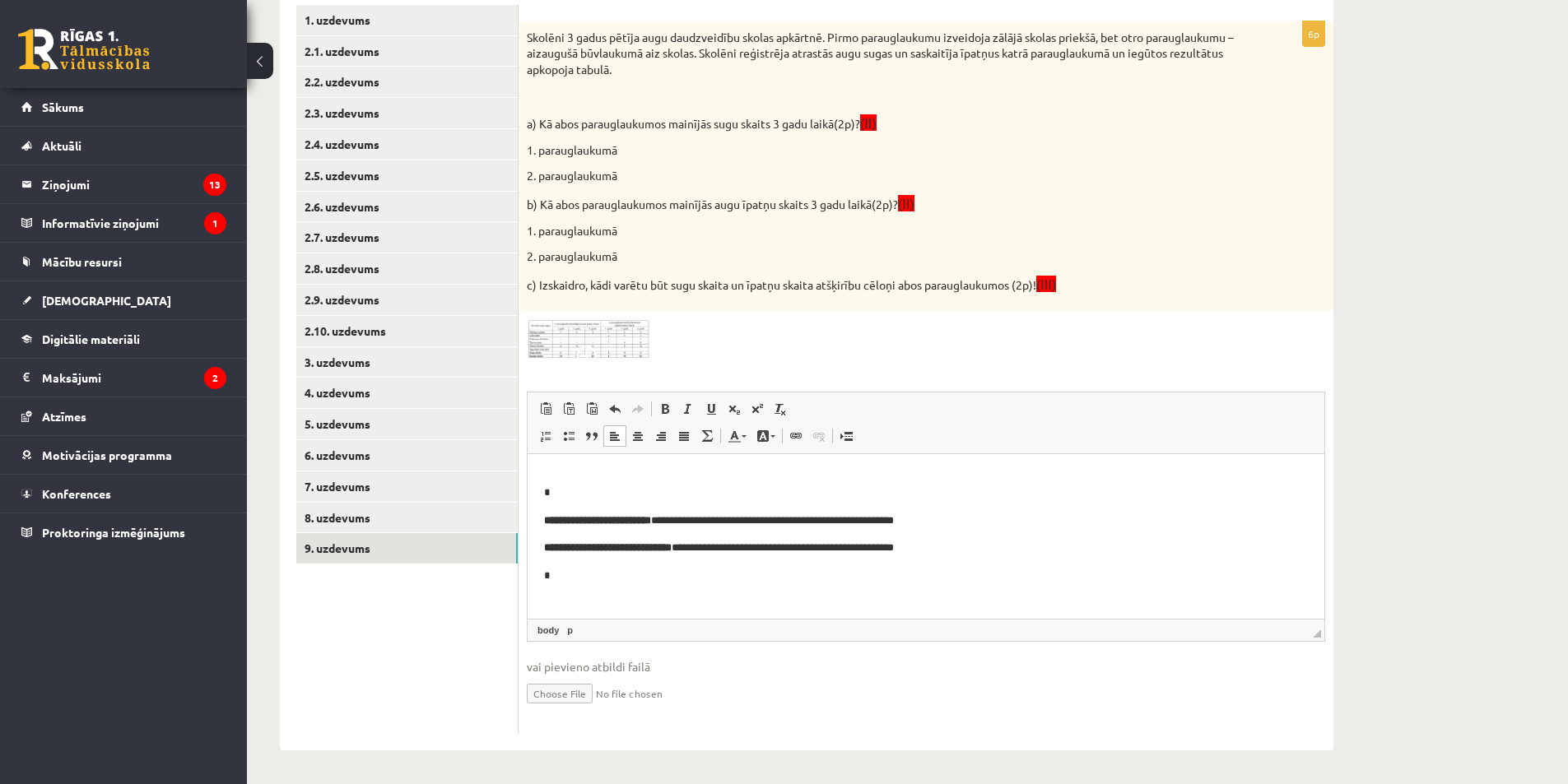
scroll to position [97, 0]
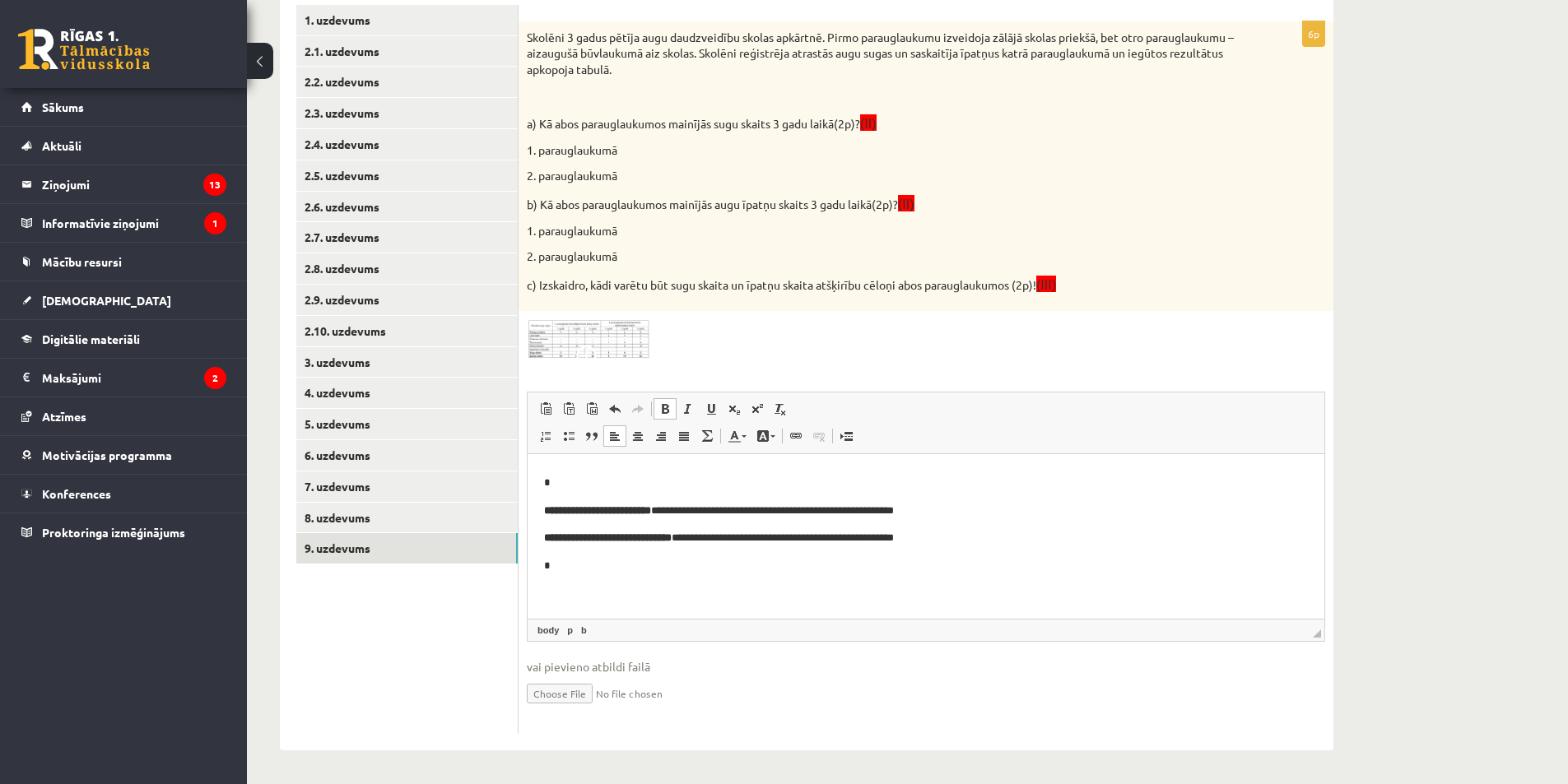
click at [596, 571] on p "*" at bounding box center [920, 565] width 751 height 17
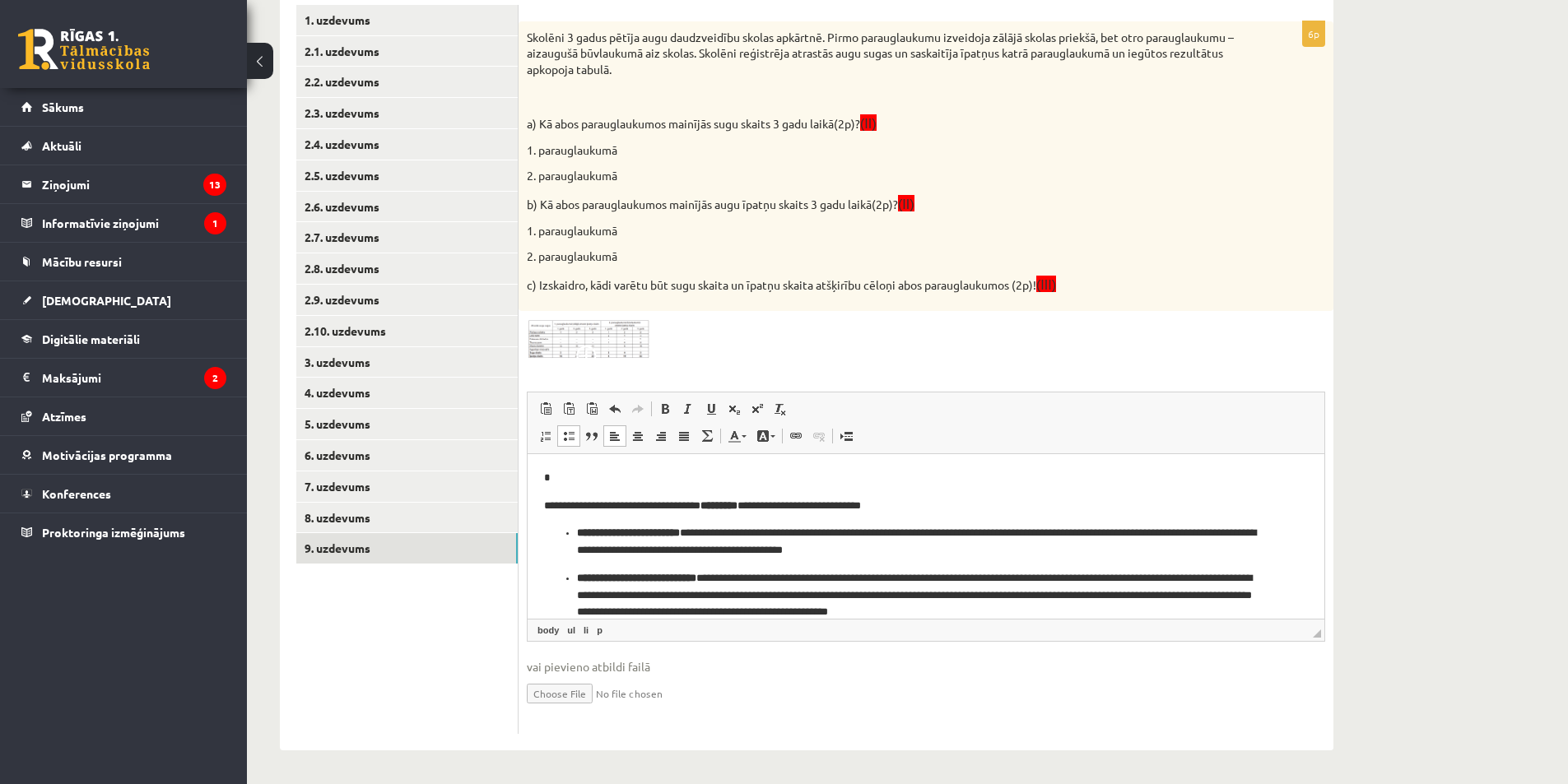
click at [572, 587] on ul "**********" at bounding box center [925, 572] width 764 height 96
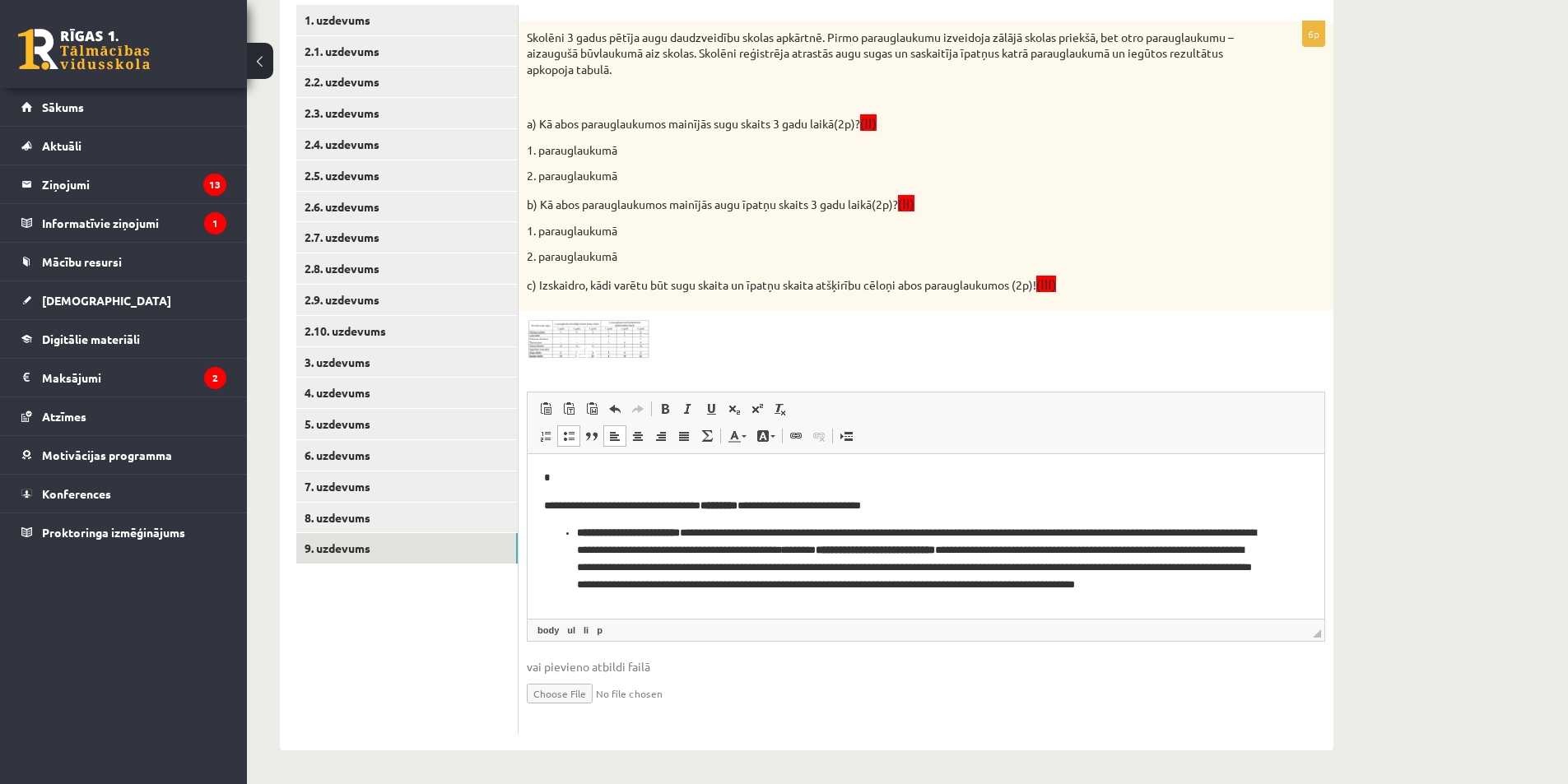
click at [572, 540] on ul "**********" at bounding box center [925, 566] width 764 height 85
click at [853, 549] on p "**********" at bounding box center [920, 558] width 751 height 68
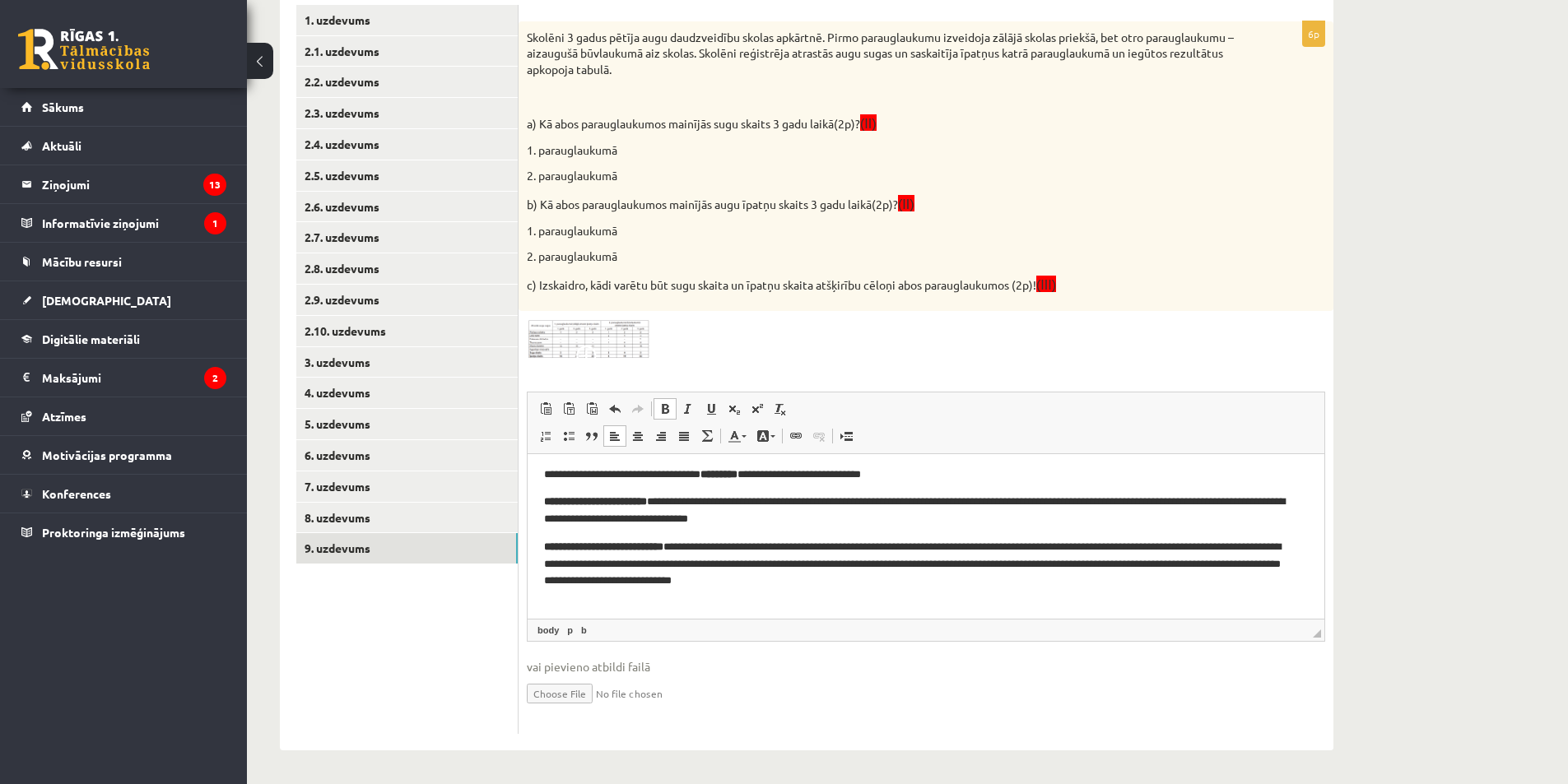
scroll to position [232, 0]
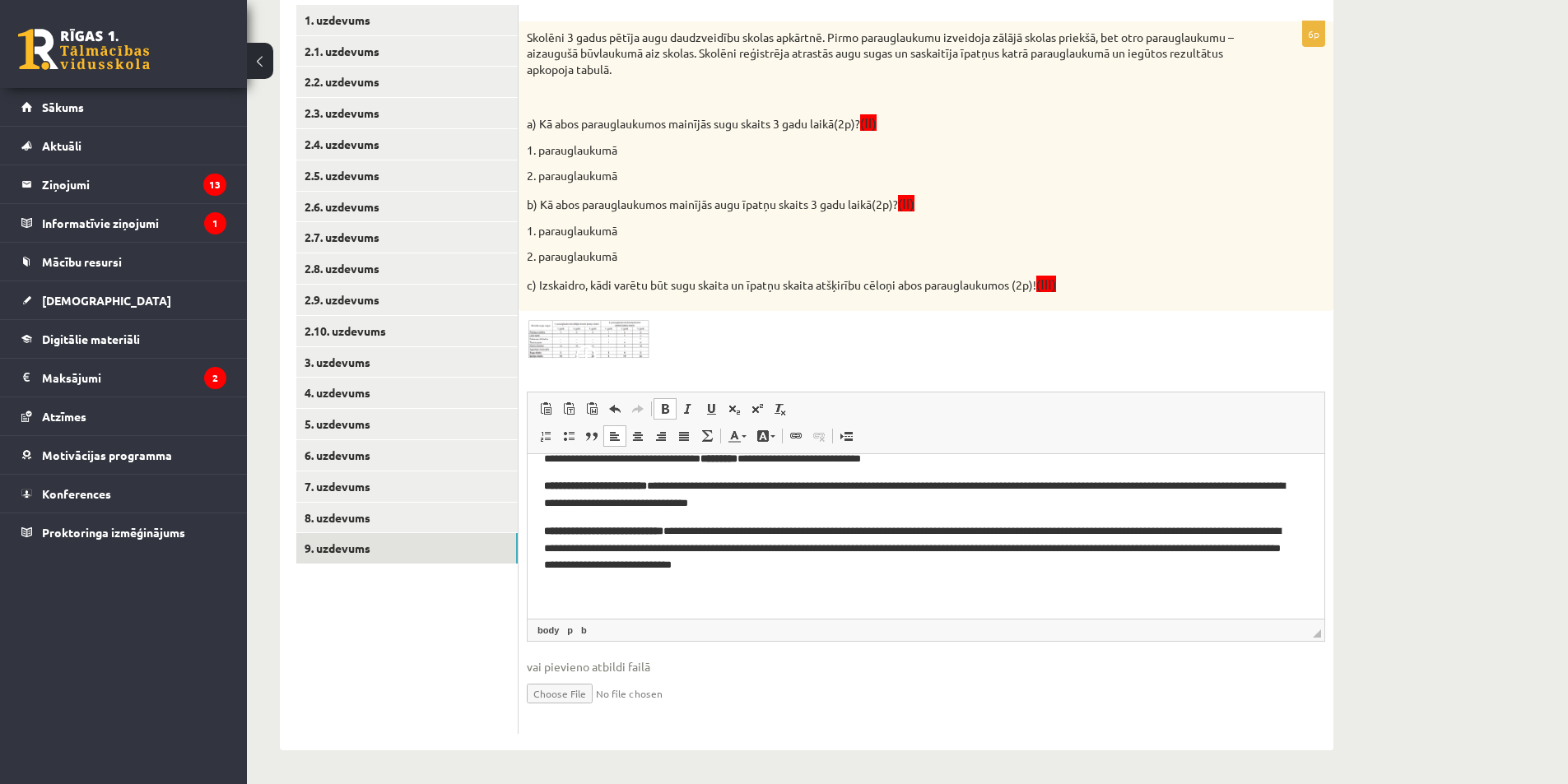
click at [706, 537] on p "**********" at bounding box center [920, 548] width 751 height 51
click at [708, 537] on p "**********" at bounding box center [920, 548] width 751 height 51
drag, startPoint x: 675, startPoint y: 490, endPoint x: 583, endPoint y: 489, distance: 92.0
click at [583, 489] on p "**********" at bounding box center [920, 494] width 751 height 35
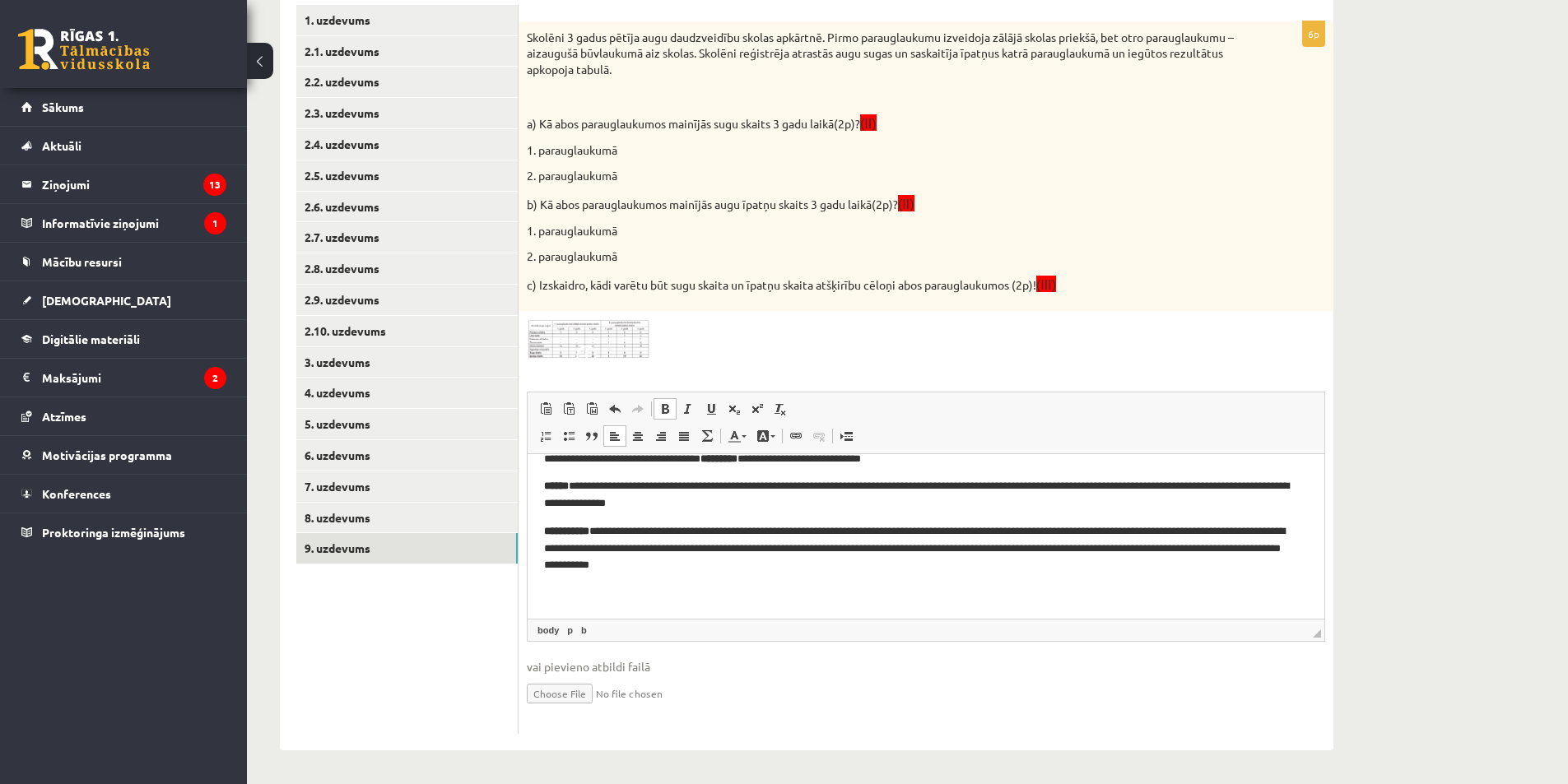
click at [608, 541] on p "**********" at bounding box center [920, 548] width 751 height 51
click at [610, 534] on p "**********" at bounding box center [920, 548] width 751 height 51
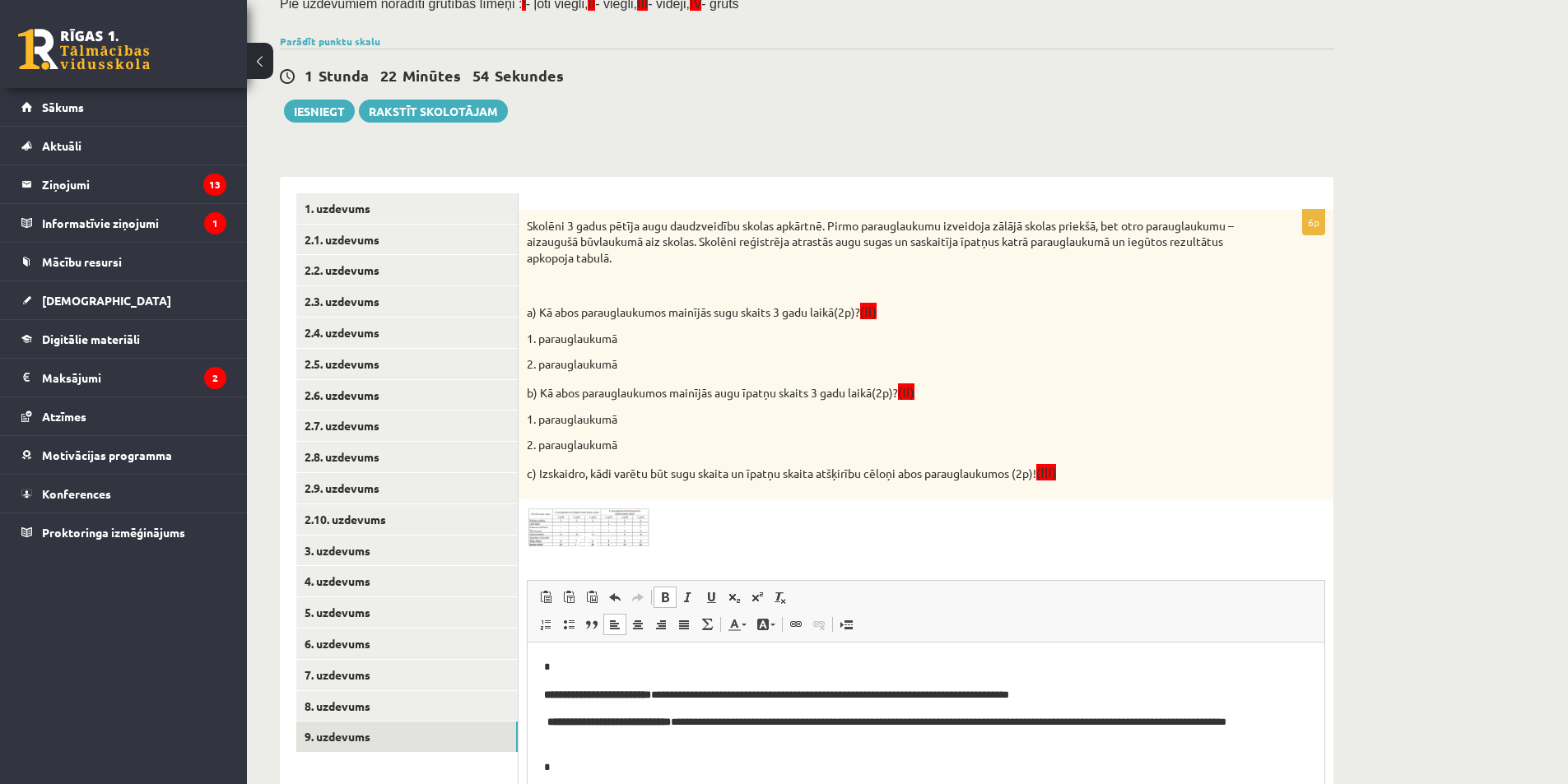
scroll to position [99, 0]
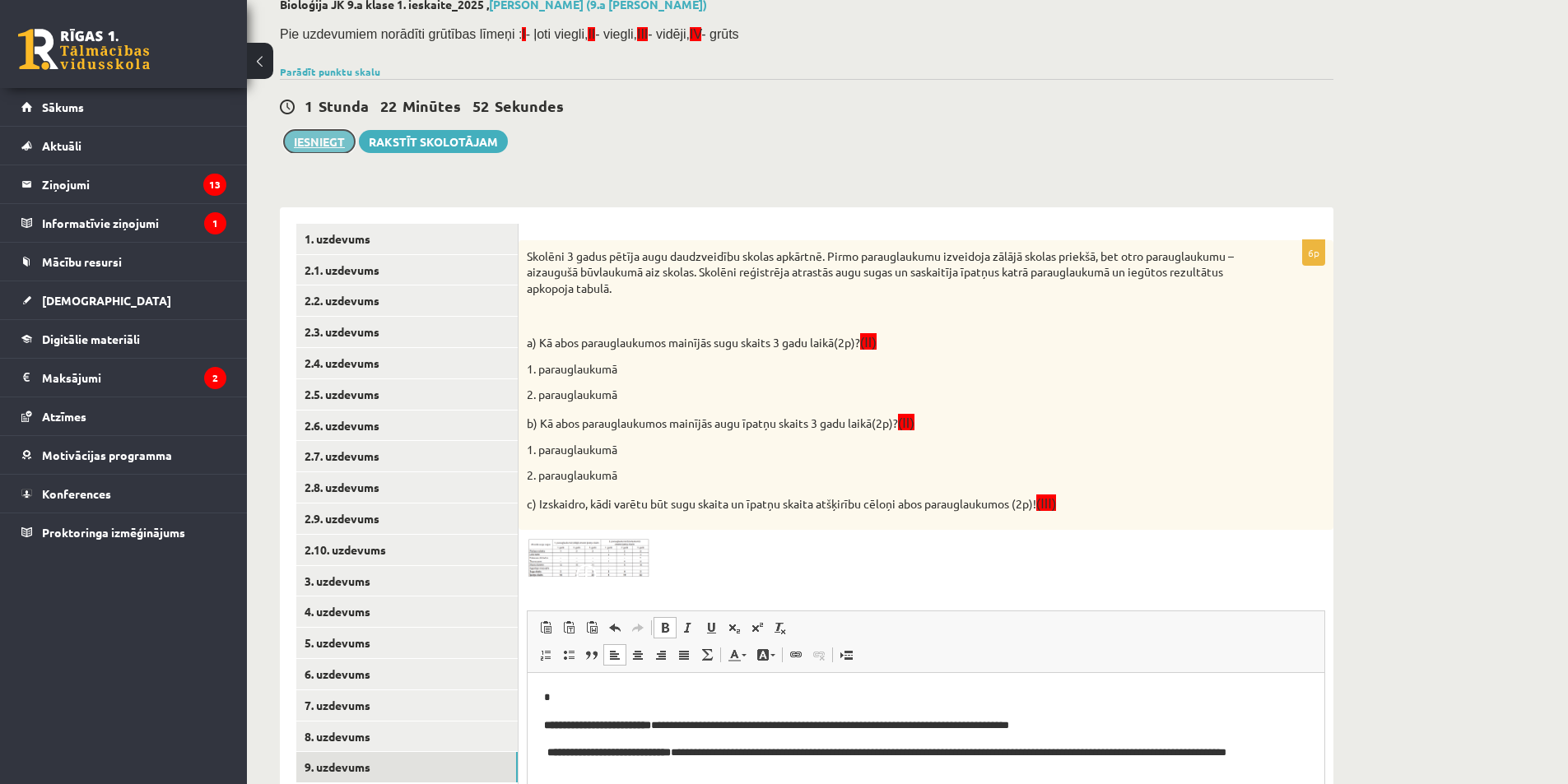
click at [325, 147] on button "Iesniegt" at bounding box center [319, 141] width 71 height 23
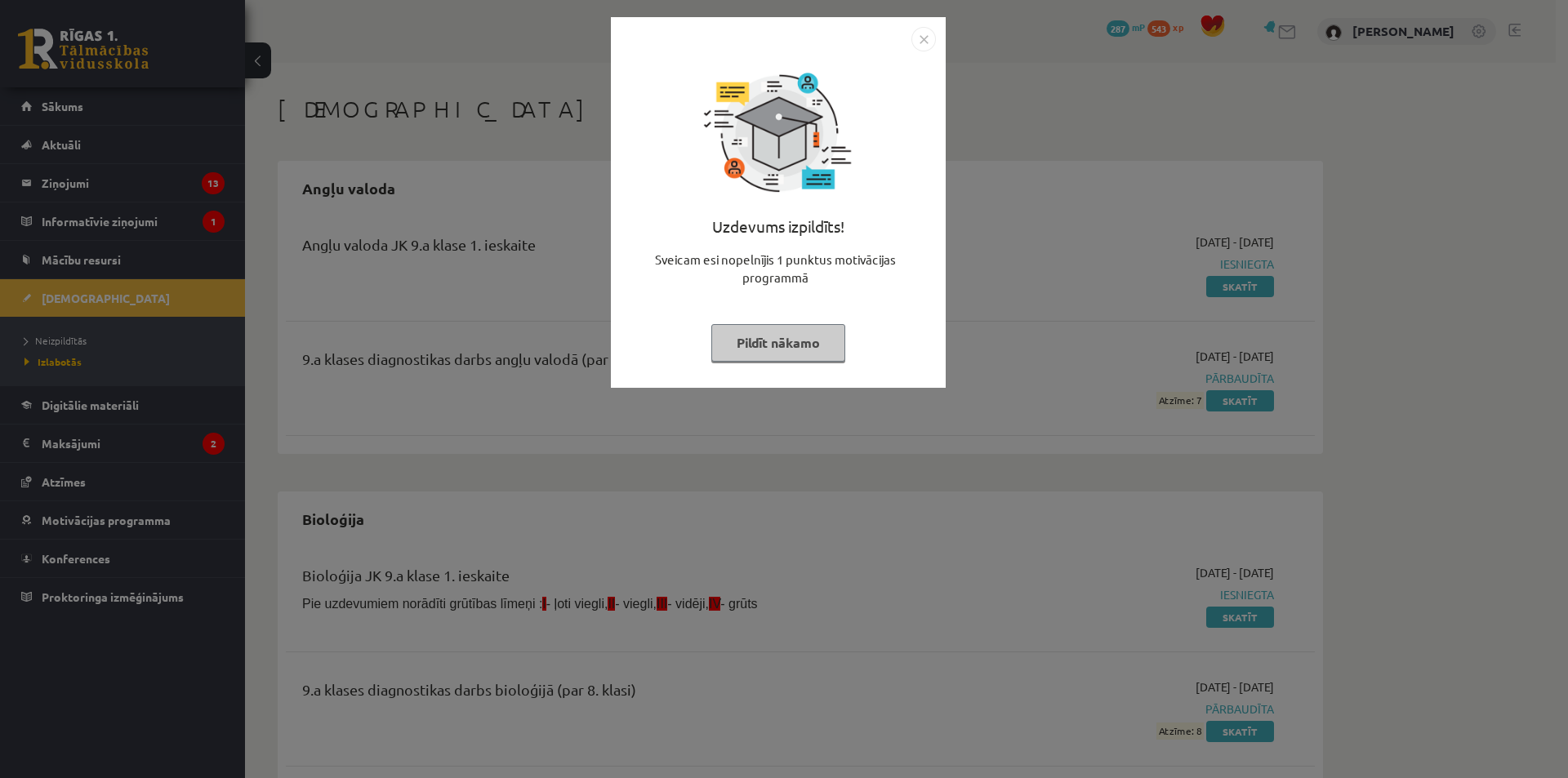
click at [928, 36] on img "Close" at bounding box center [923, 39] width 24 height 24
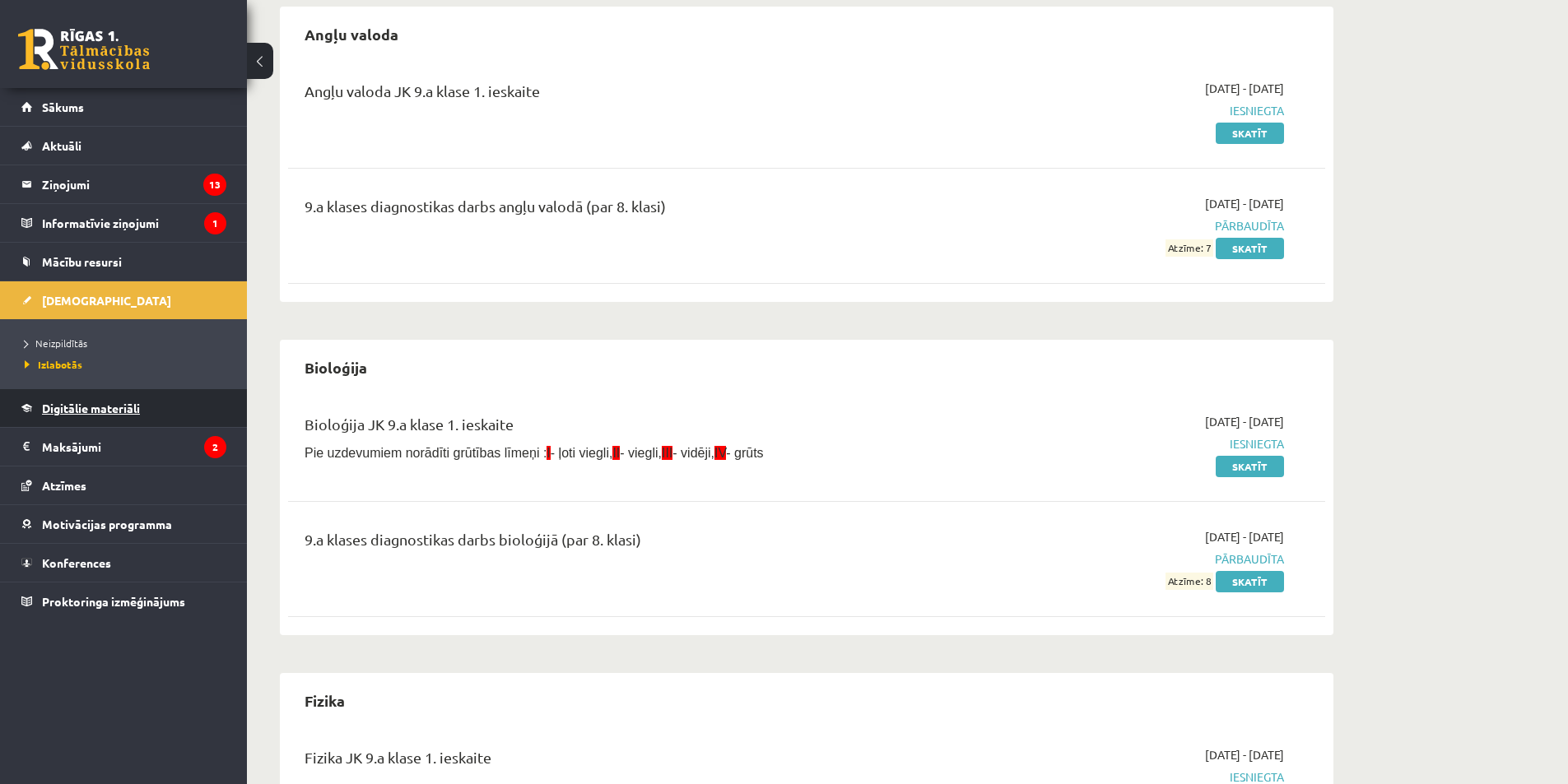
scroll to position [165, 0]
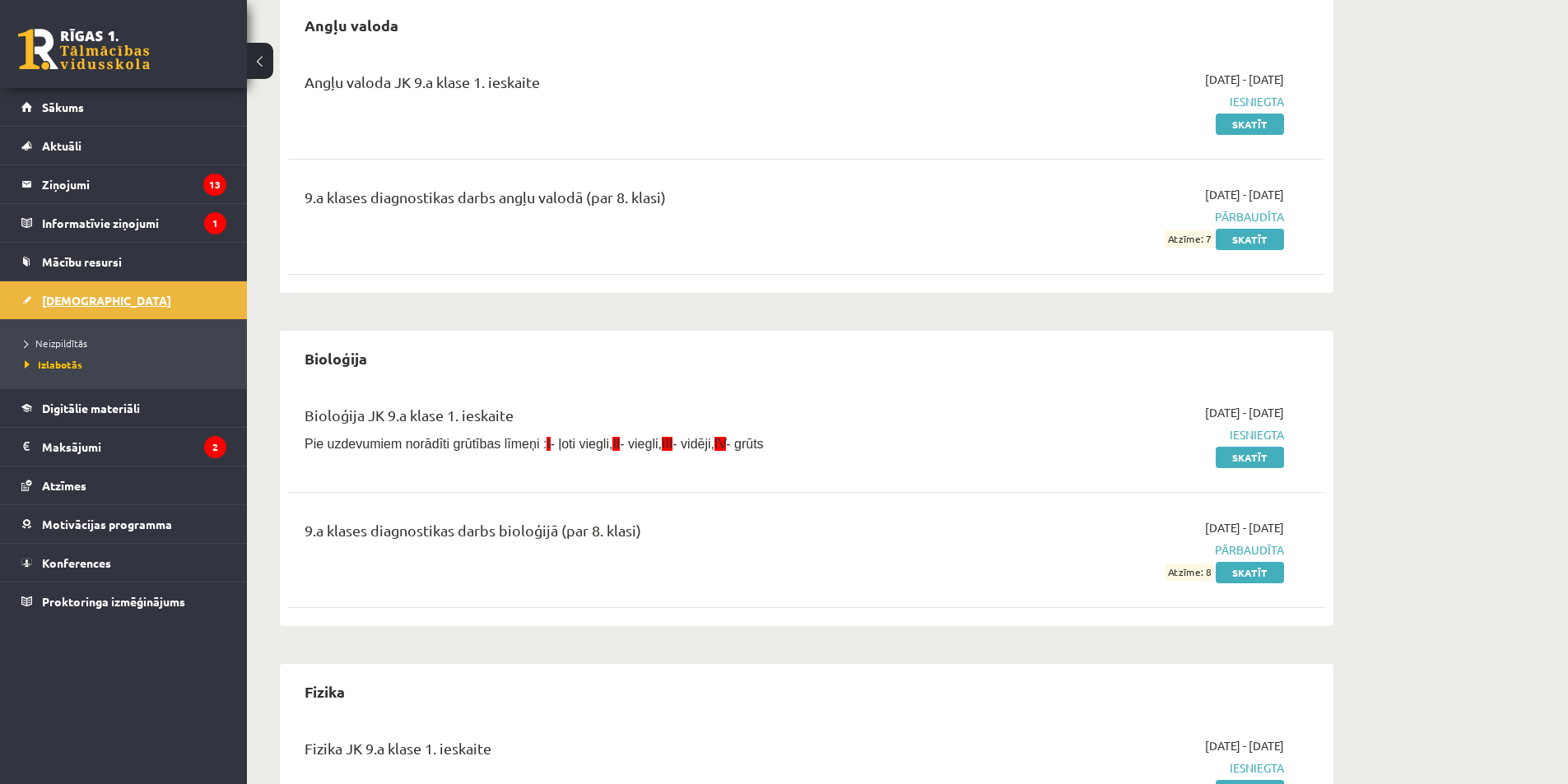
click at [138, 285] on link "[DEMOGRAPHIC_DATA]" at bounding box center [123, 300] width 205 height 38
